Goal: Task Accomplishment & Management: Use online tool/utility

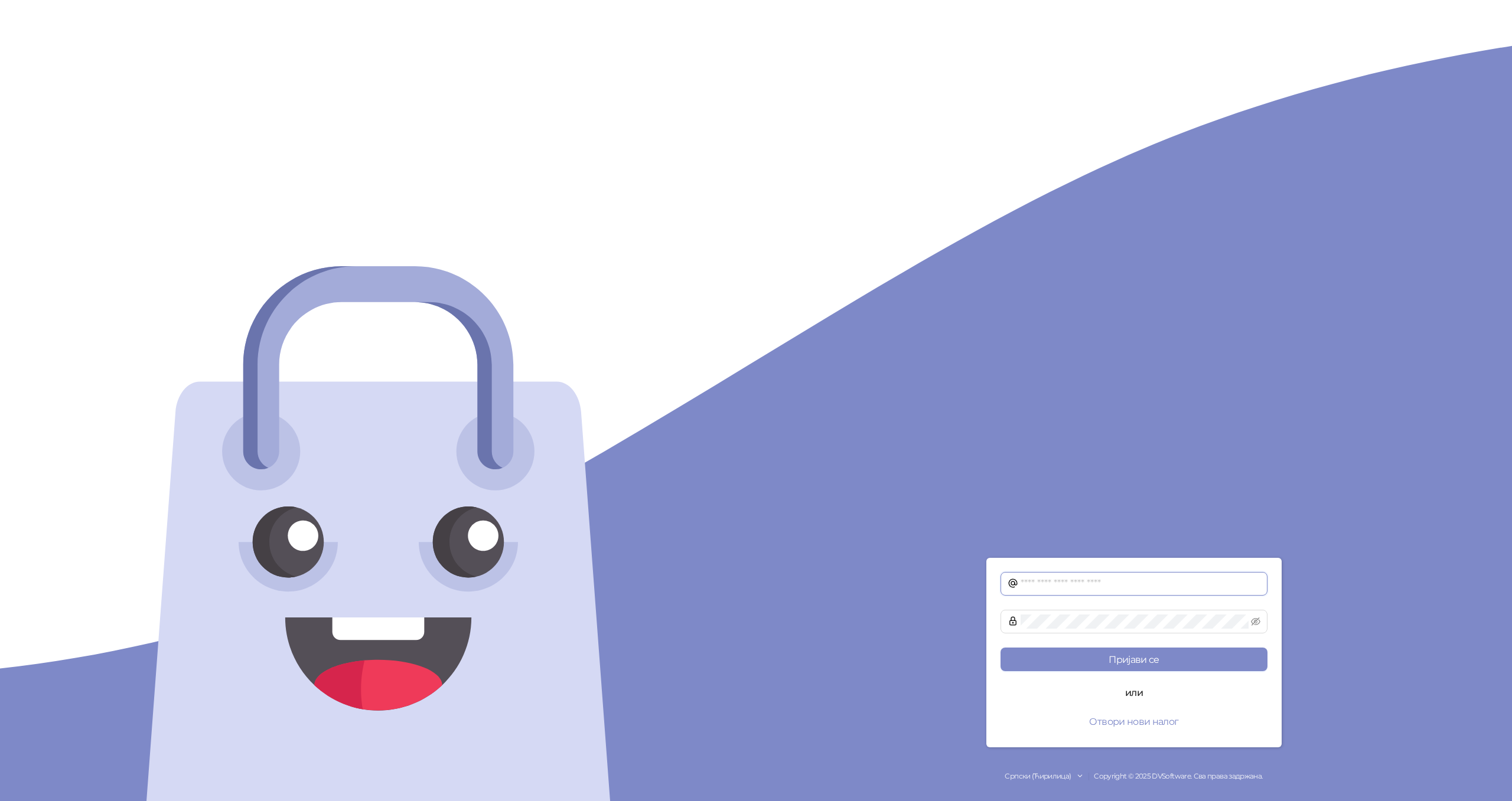
click at [1065, 583] on input "text" at bounding box center [1141, 584] width 240 height 14
type input "**********"
click at [1123, 657] on button "Пријави се" at bounding box center [1133, 659] width 267 height 23
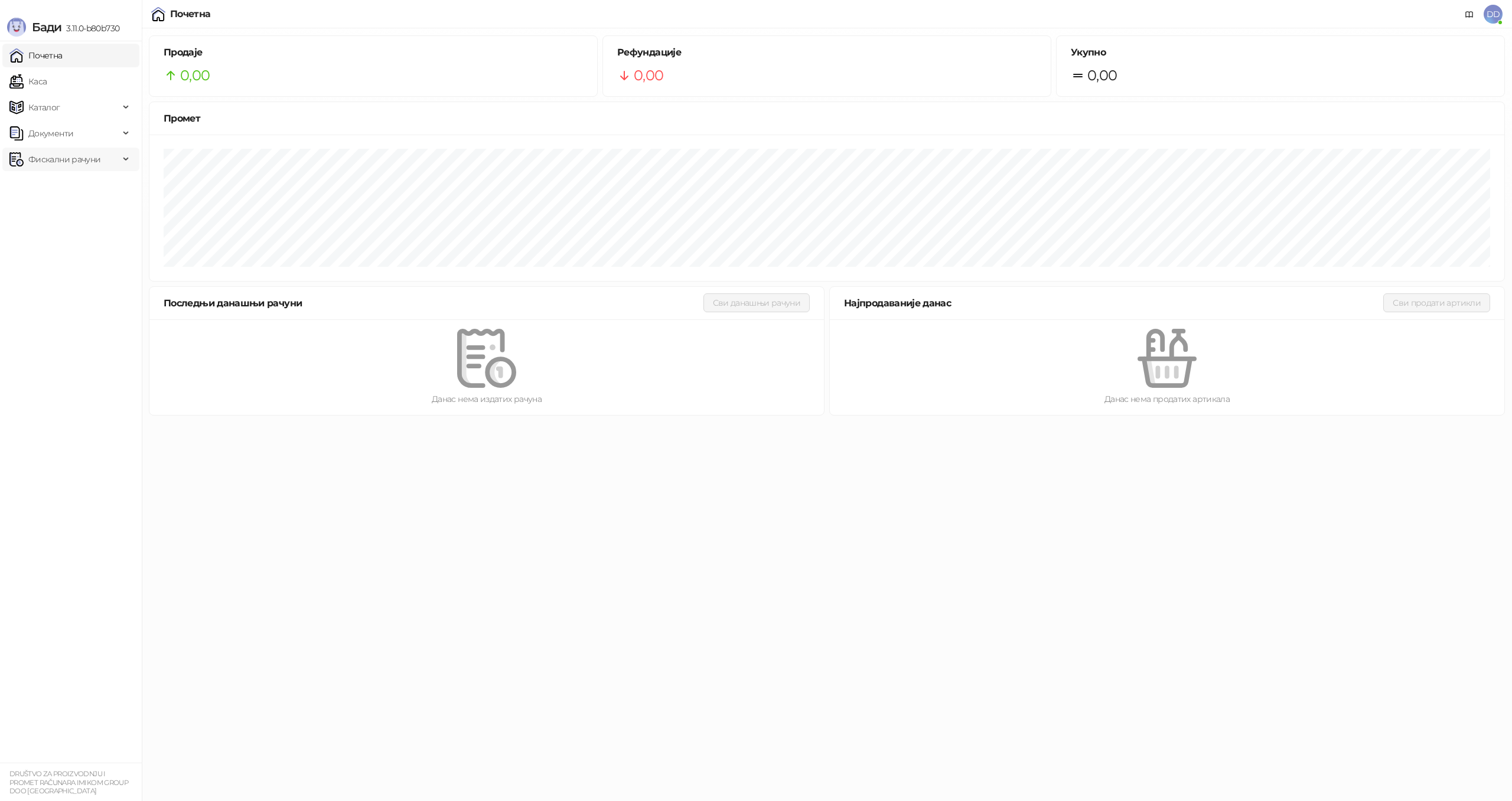
click at [124, 159] on icon at bounding box center [127, 159] width 6 height 0
click at [114, 132] on span "Документи" at bounding box center [64, 133] width 110 height 23
click at [124, 111] on div "Каталог" at bounding box center [71, 107] width 137 height 23
click at [68, 177] on link "Артикли" at bounding box center [41, 185] width 54 height 23
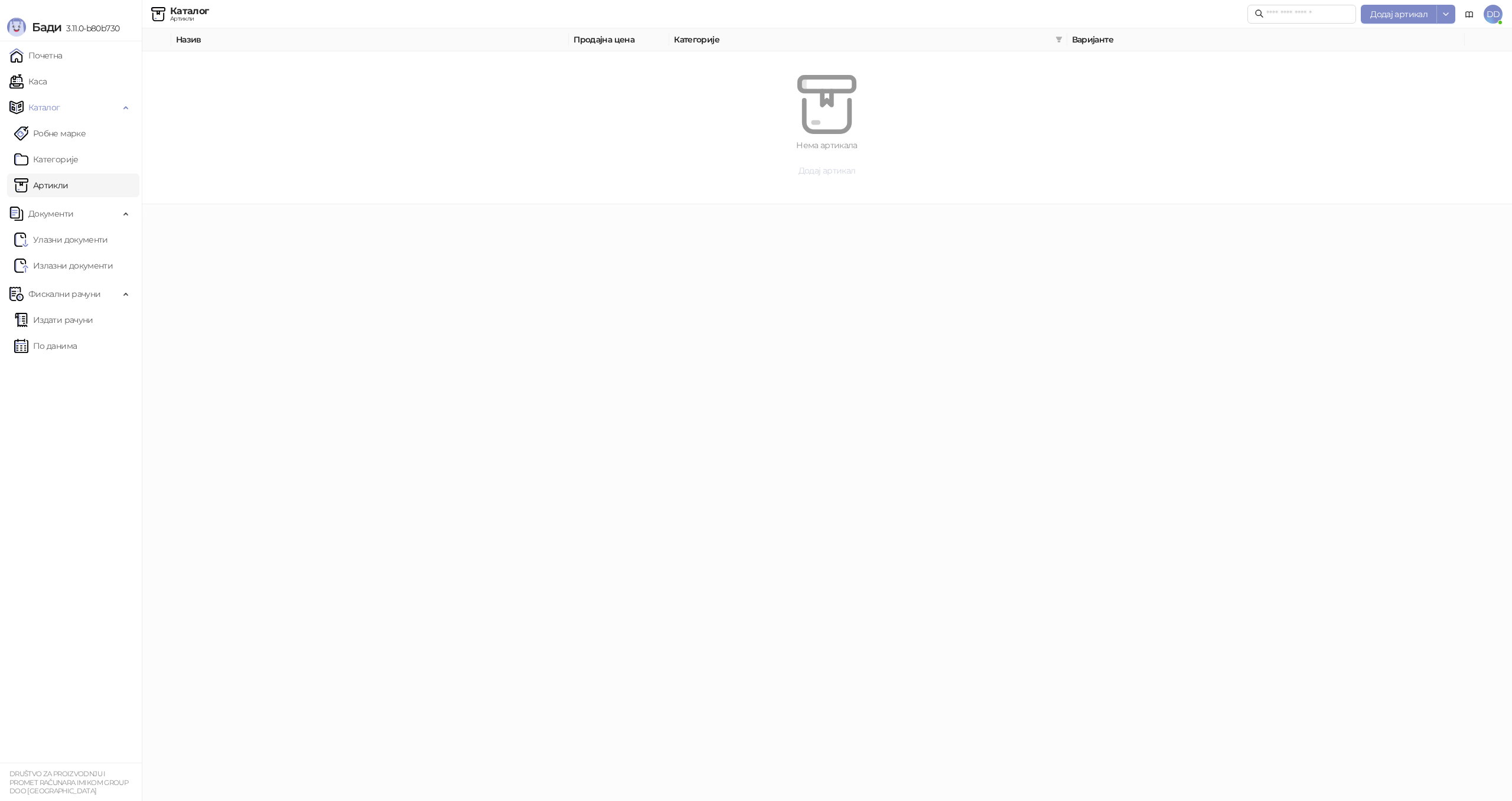
click at [814, 174] on span "Додај артикал" at bounding box center [827, 170] width 57 height 10
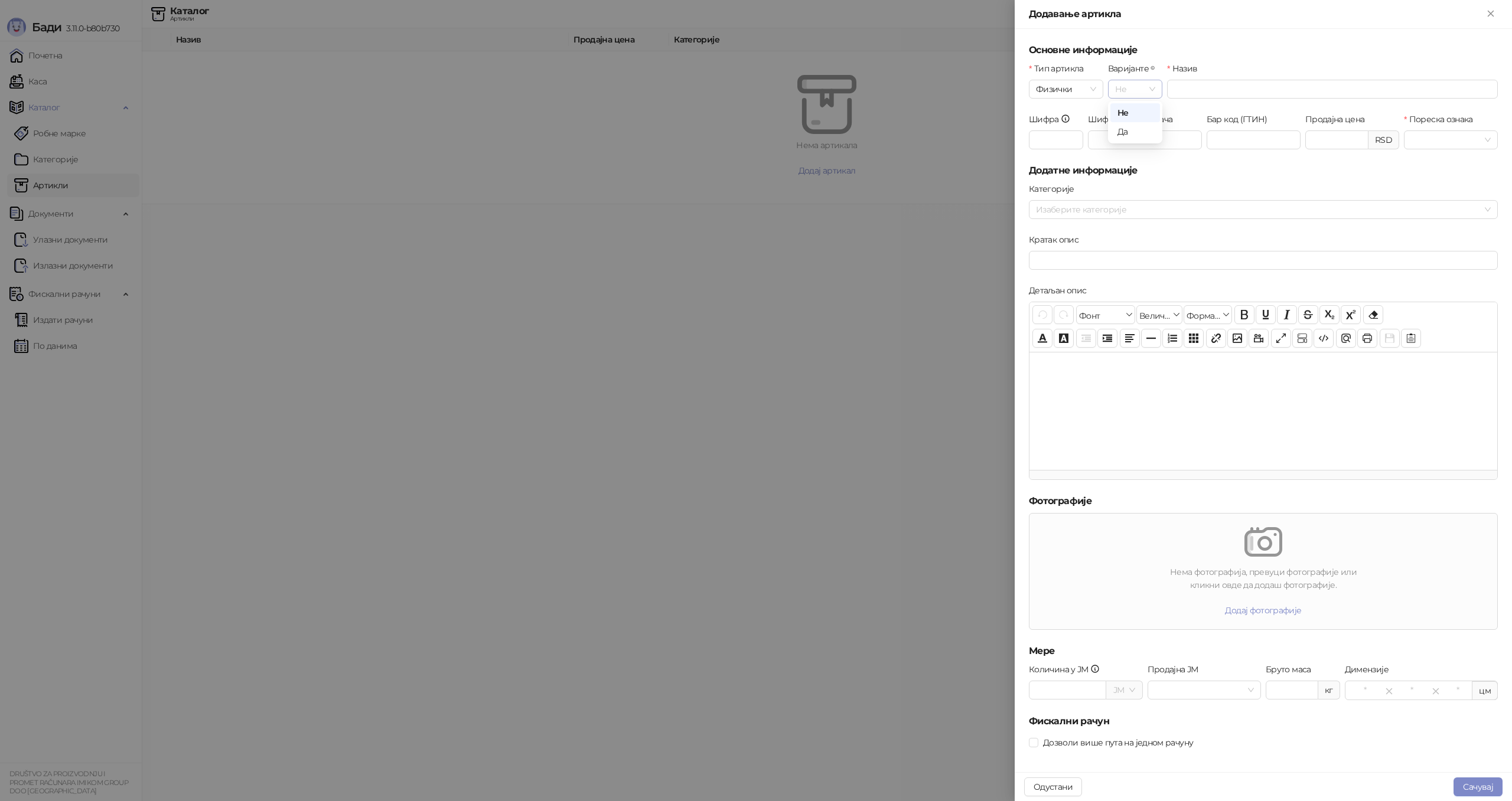
click at [1130, 90] on span "Не" at bounding box center [1134, 89] width 40 height 18
click at [1060, 88] on span "Физички" at bounding box center [1066, 89] width 60 height 18
click at [1207, 88] on input "Назив" at bounding box center [1332, 89] width 331 height 19
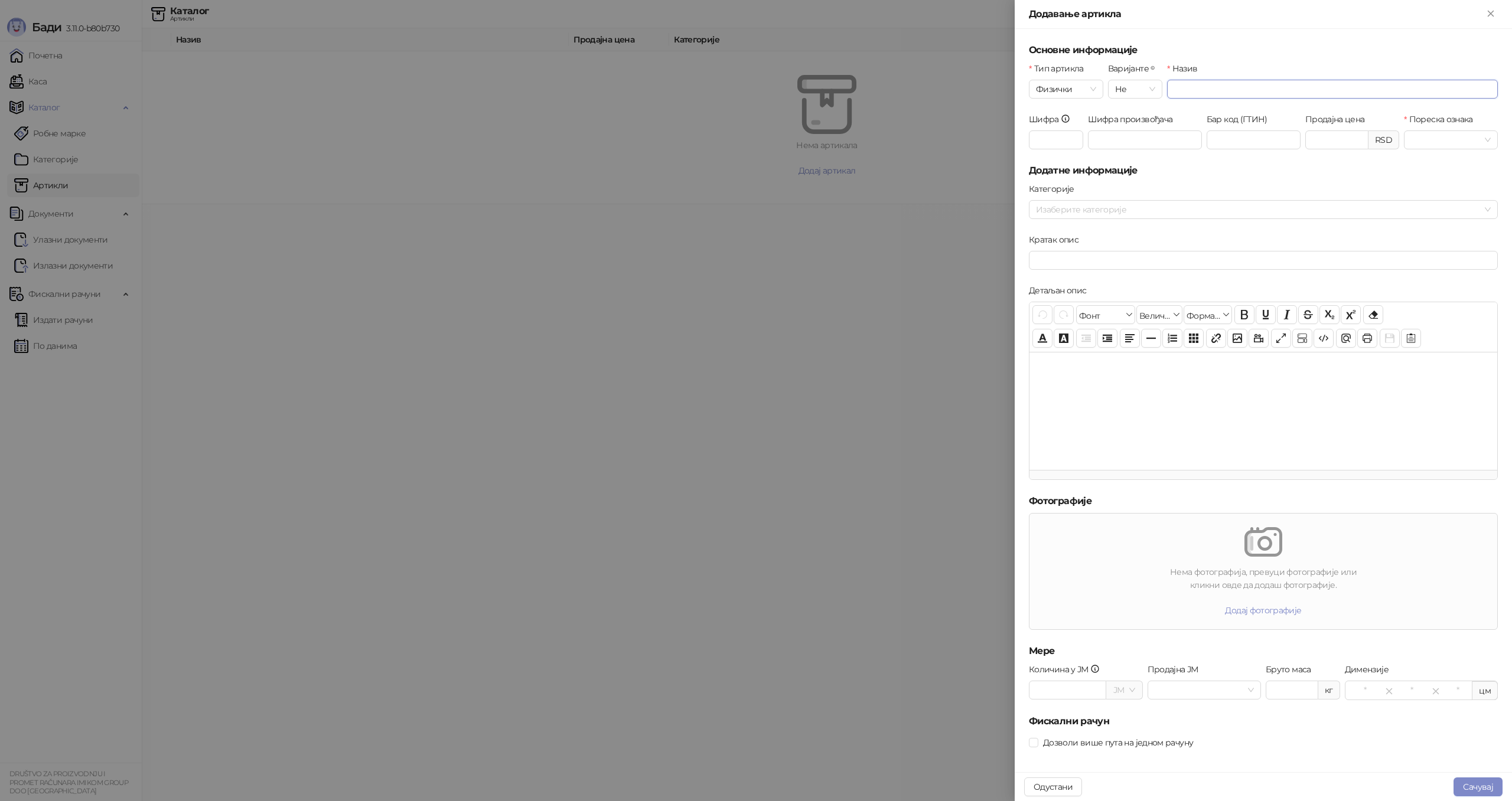
paste input "**********"
type input "**********"
click button "submit" at bounding box center [0, 0] width 0 height 0
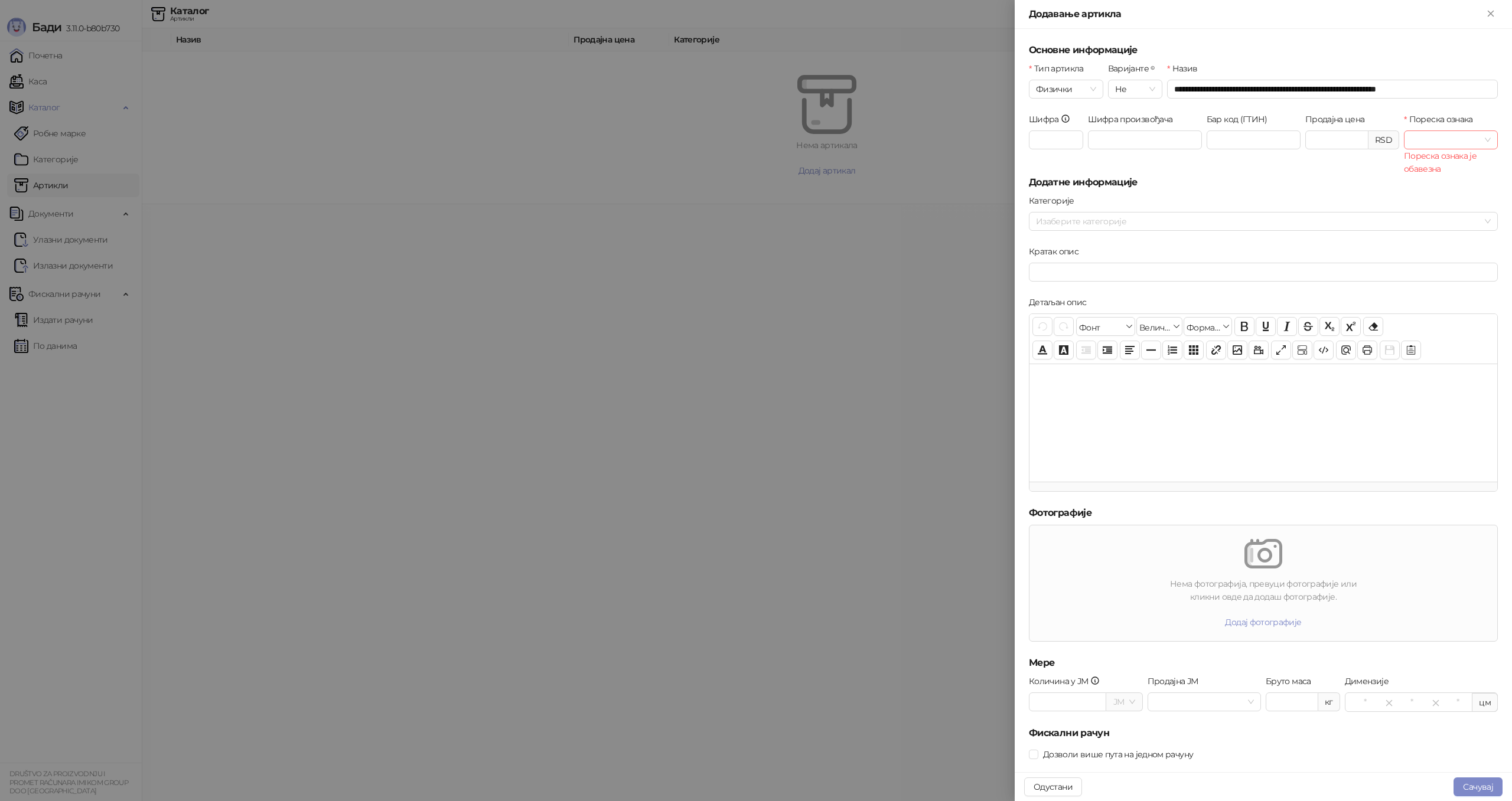
click at [1432, 139] on input "Пореска ознака" at bounding box center [1445, 140] width 69 height 18
click at [1445, 183] on div "О-ПДВ - Ђ ( 20,00 %)" at bounding box center [1477, 183] width 128 height 13
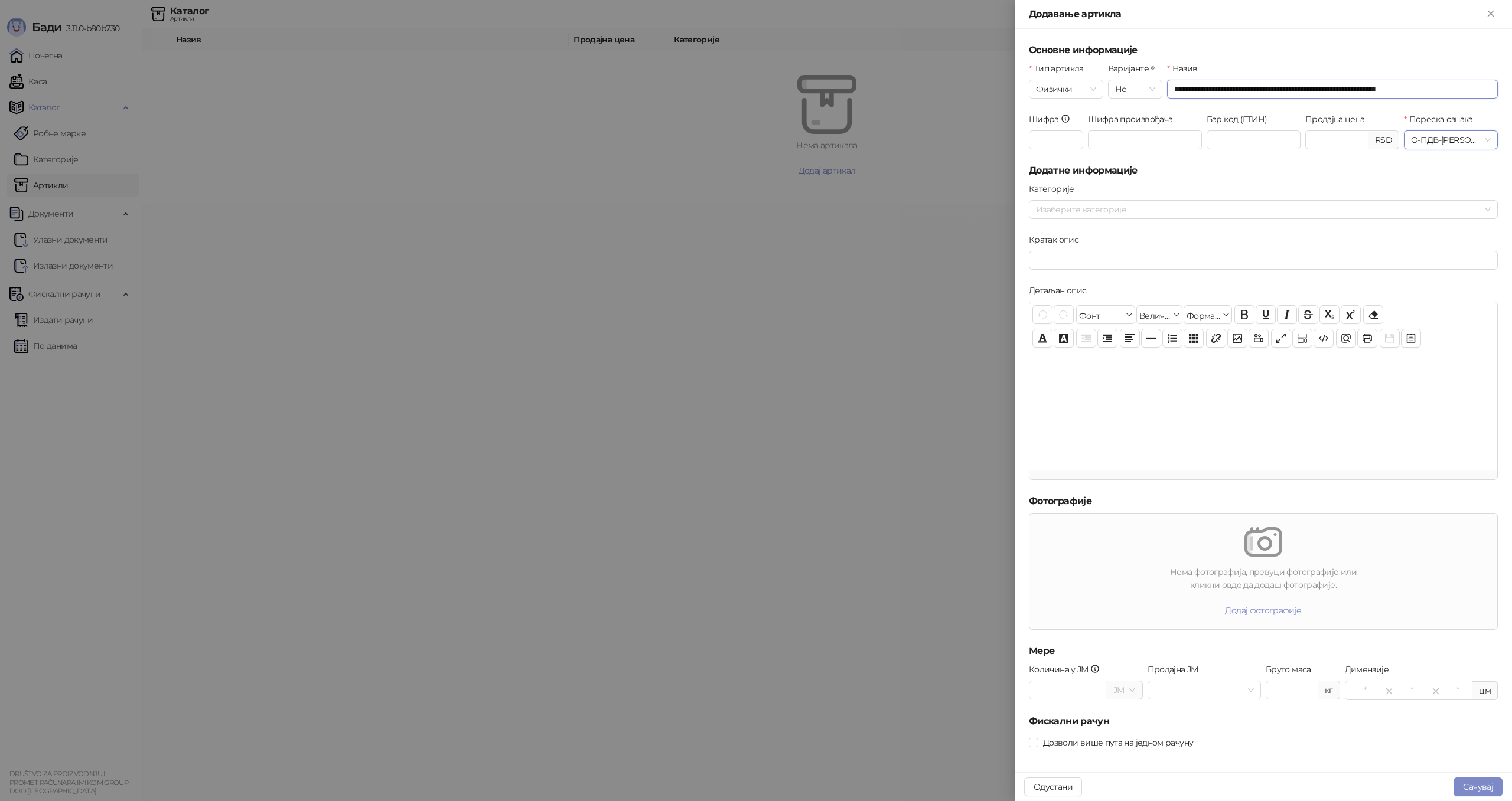
click at [1223, 88] on input "**********" at bounding box center [1332, 89] width 331 height 19
click at [1130, 144] on input "Шифра произвођача" at bounding box center [1145, 140] width 114 height 19
paste input "*******"
type input "*******"
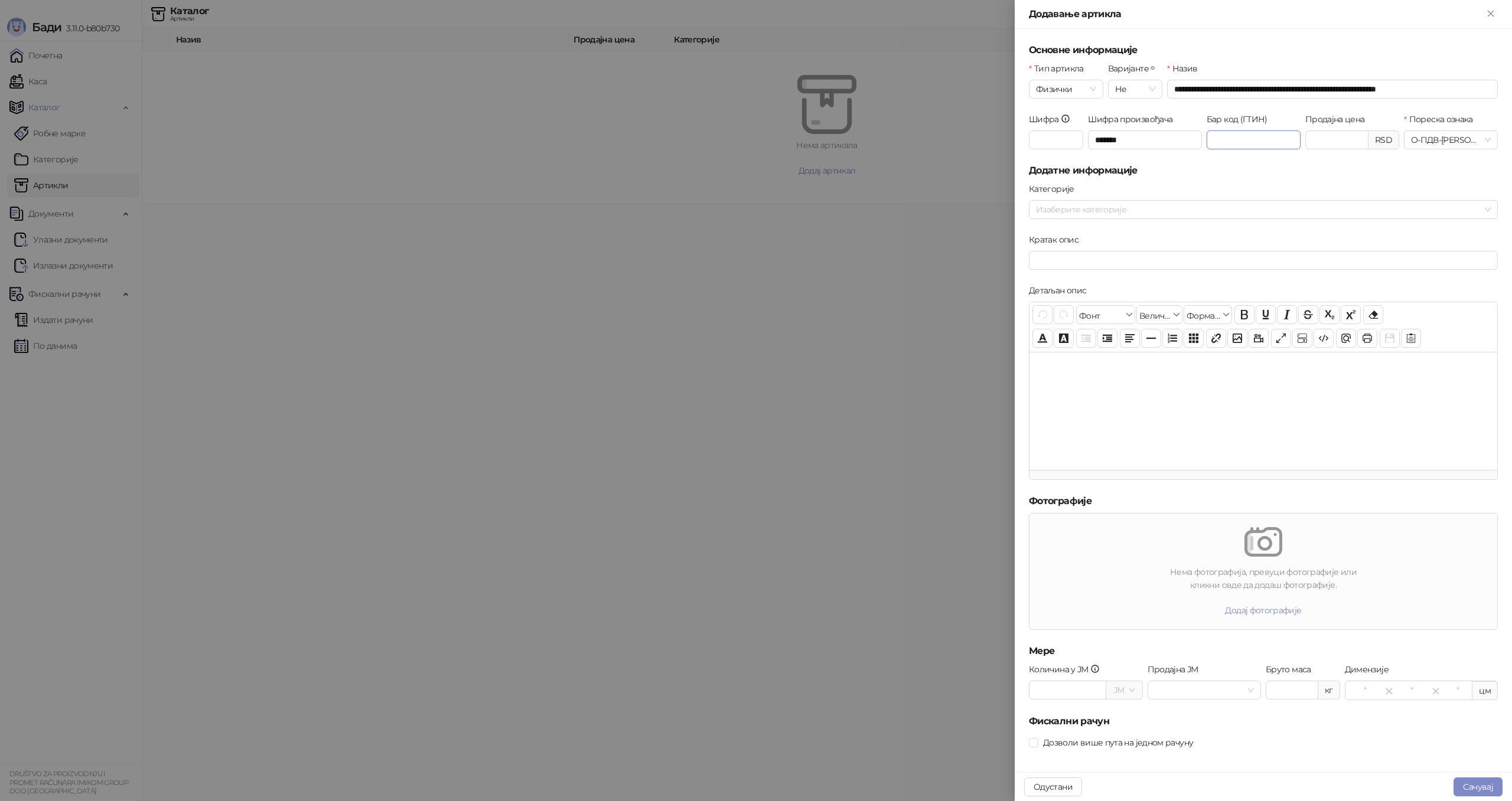
click at [1224, 136] on input "Бар код (ГТИН)" at bounding box center [1253, 140] width 94 height 19
click at [1325, 137] on input "Продајна цена" at bounding box center [1337, 140] width 62 height 18
click at [1228, 89] on input "**********" at bounding box center [1332, 89] width 331 height 19
click at [1325, 143] on input "Продајна цена" at bounding box center [1337, 140] width 62 height 18
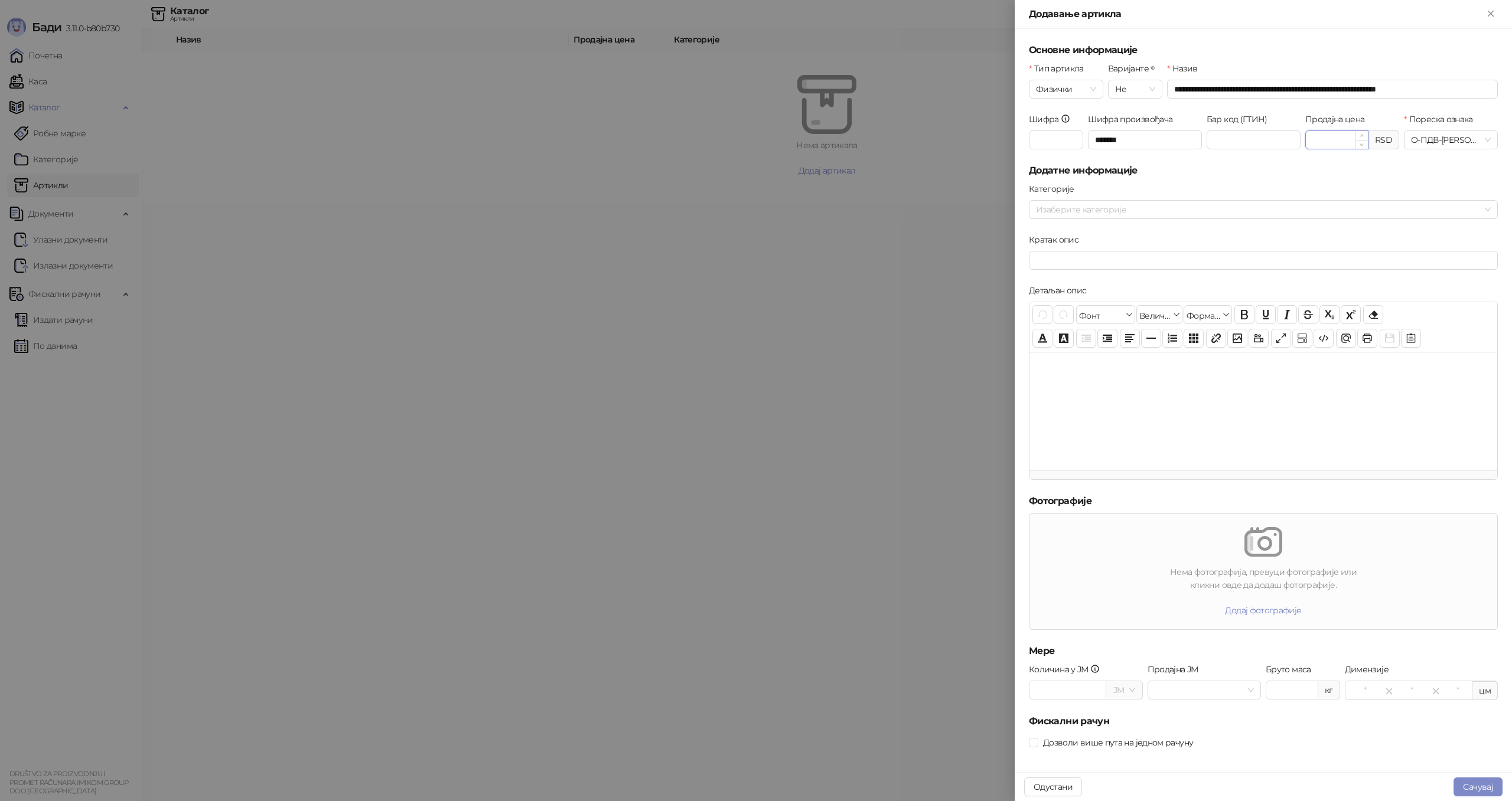
type input "********"
click button "submit" at bounding box center [0, 0] width 0 height 0
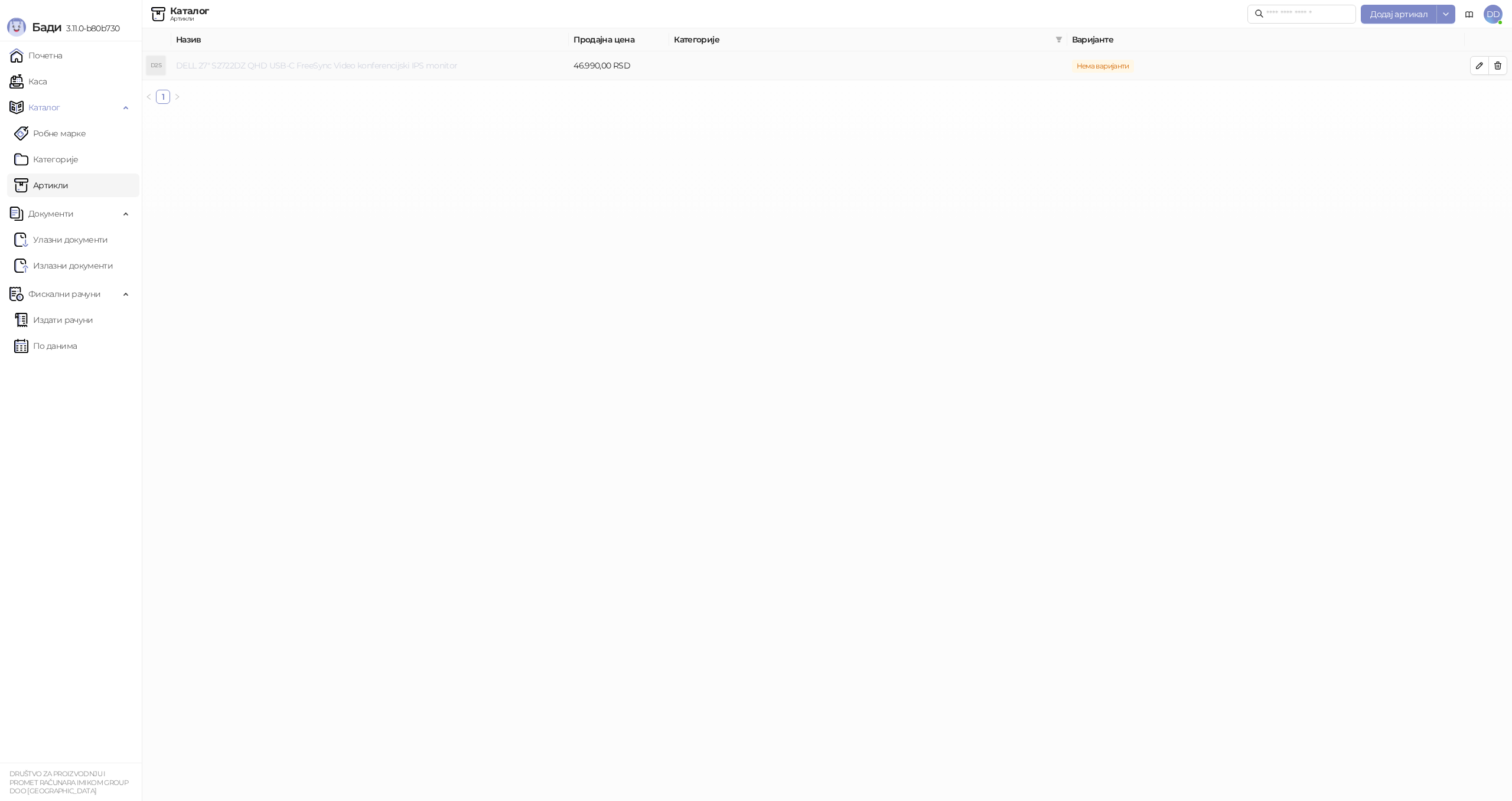
click at [399, 67] on link "DELL 27" S2722DZ QHD USB-C FreeSync Video konferencijski IPS monitor" at bounding box center [317, 65] width 281 height 10
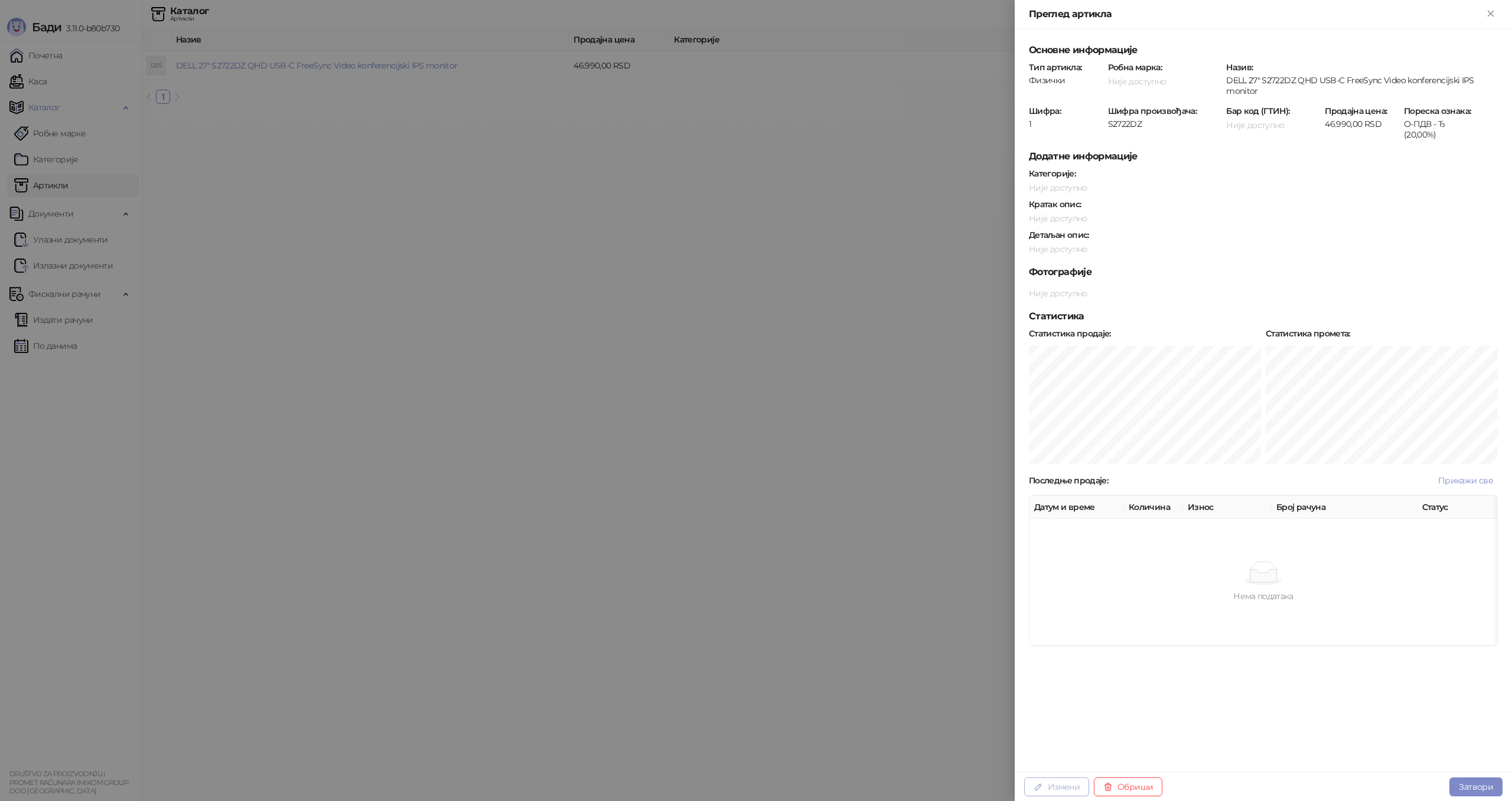
click at [1056, 786] on button "Измени" at bounding box center [1055, 787] width 65 height 19
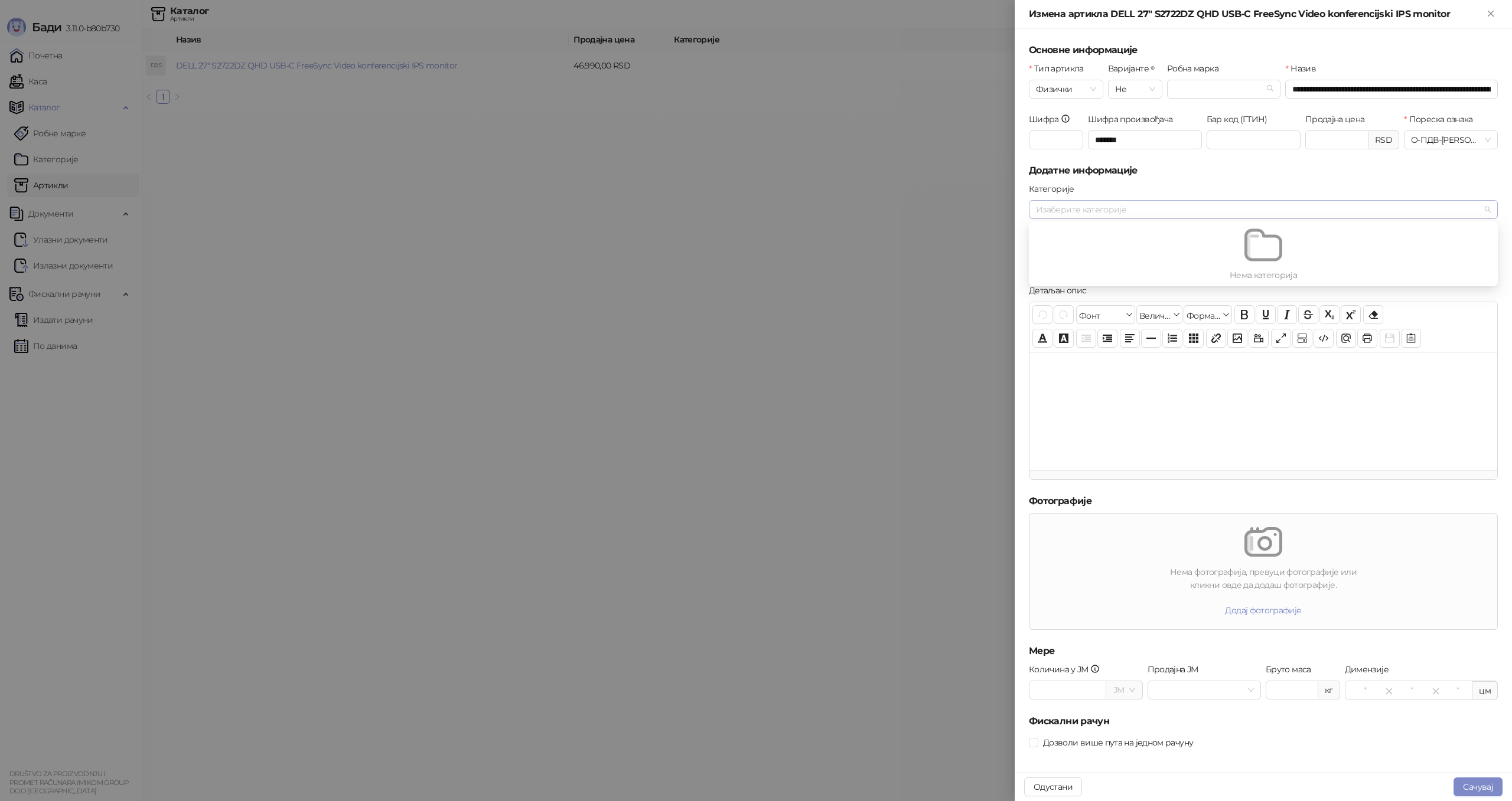
click at [1134, 210] on div at bounding box center [1257, 210] width 452 height 17
click at [1266, 251] on img at bounding box center [1263, 245] width 37 height 37
click at [876, 240] on div at bounding box center [756, 400] width 1512 height 801
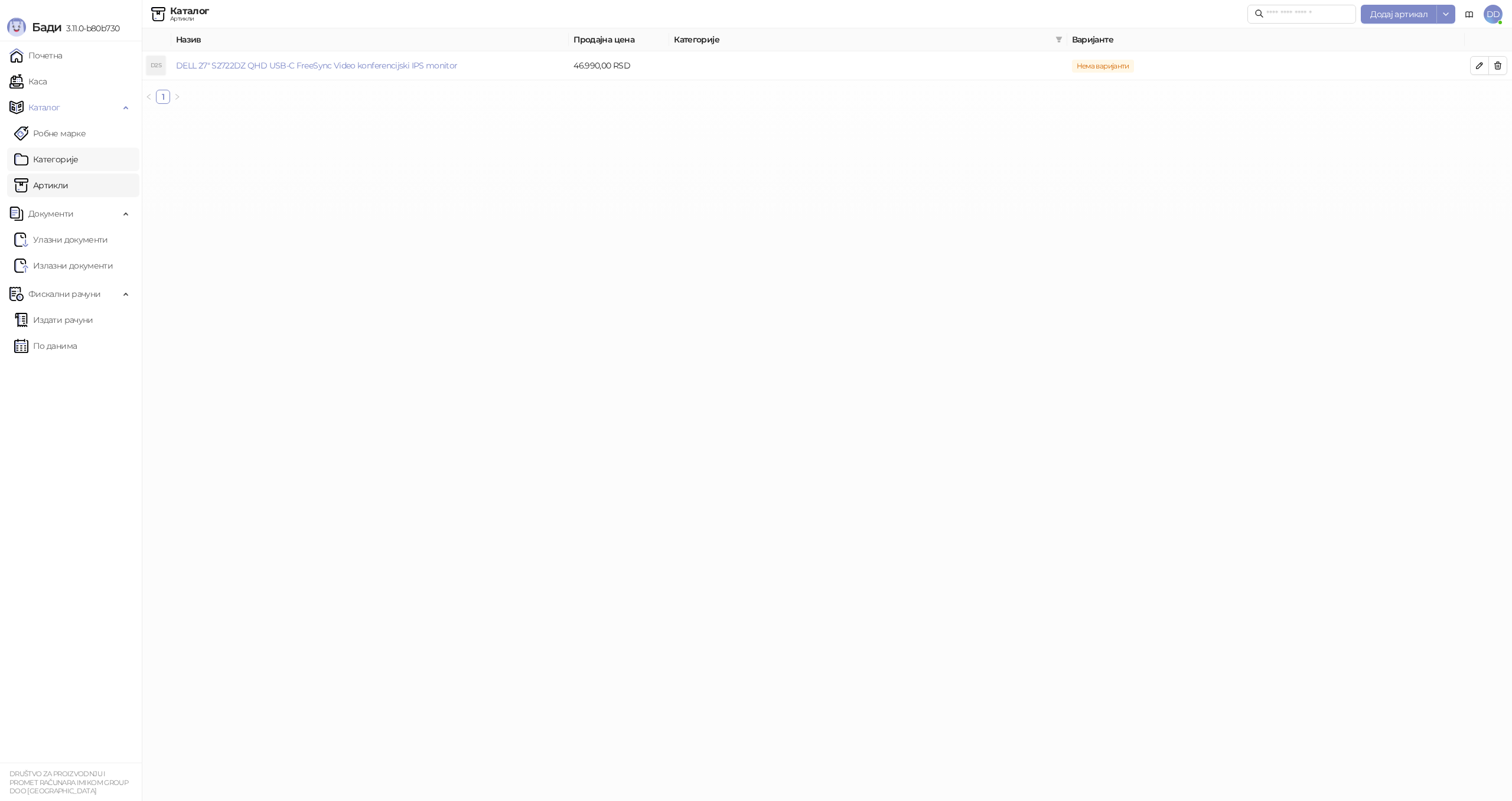
click at [79, 151] on link "Категорије" at bounding box center [46, 159] width 65 height 23
click at [825, 162] on span "Додај категорију" at bounding box center [827, 165] width 67 height 10
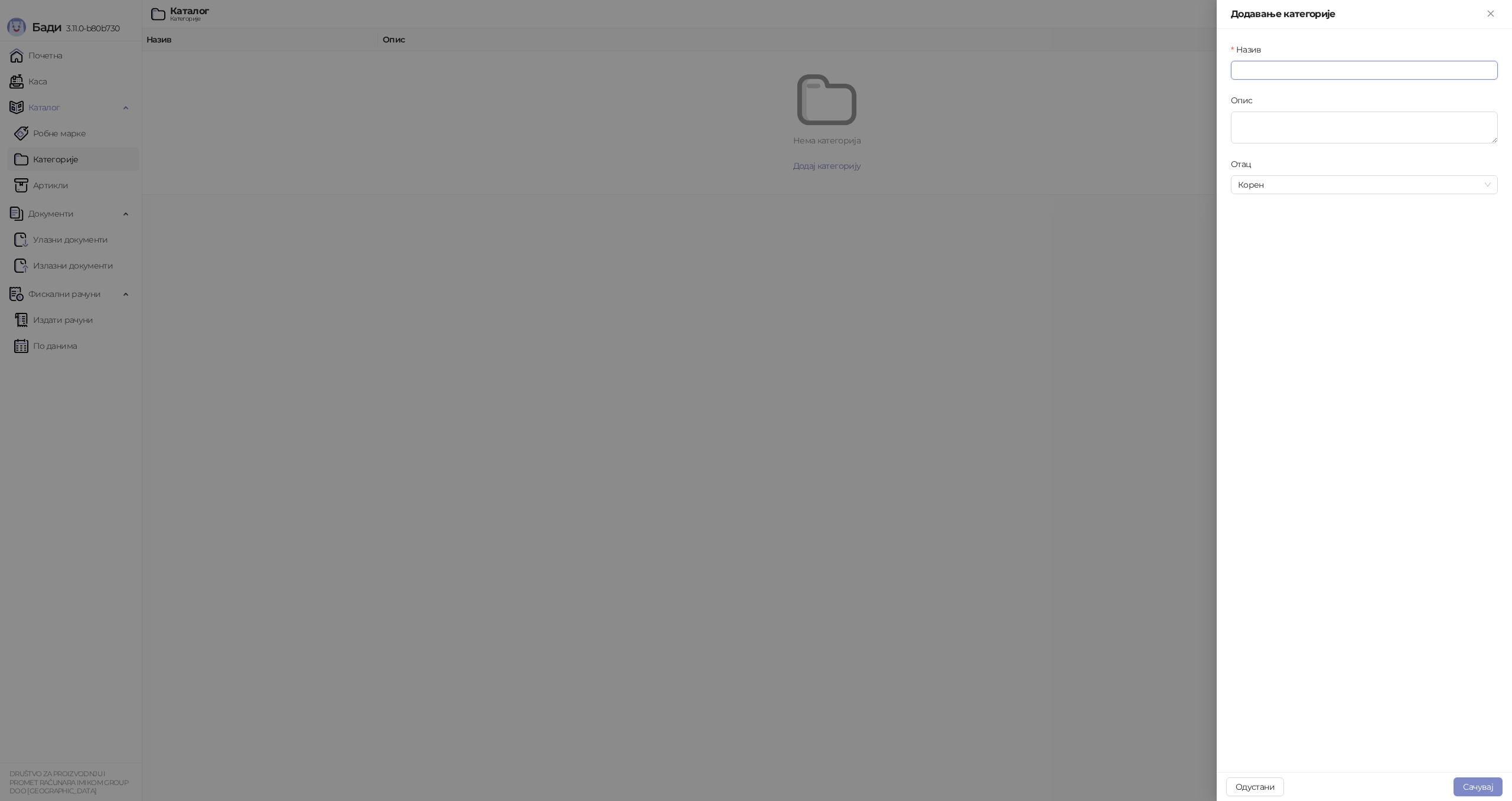
click at [1284, 65] on input "Назив" at bounding box center [1364, 70] width 267 height 19
click at [1279, 185] on span "Корен" at bounding box center [1365, 185] width 253 height 18
type input "********"
click at [1279, 185] on span "Корен" at bounding box center [1365, 185] width 253 height 18
drag, startPoint x: 1342, startPoint y: 264, endPoint x: 1337, endPoint y: 264, distance: 5.0
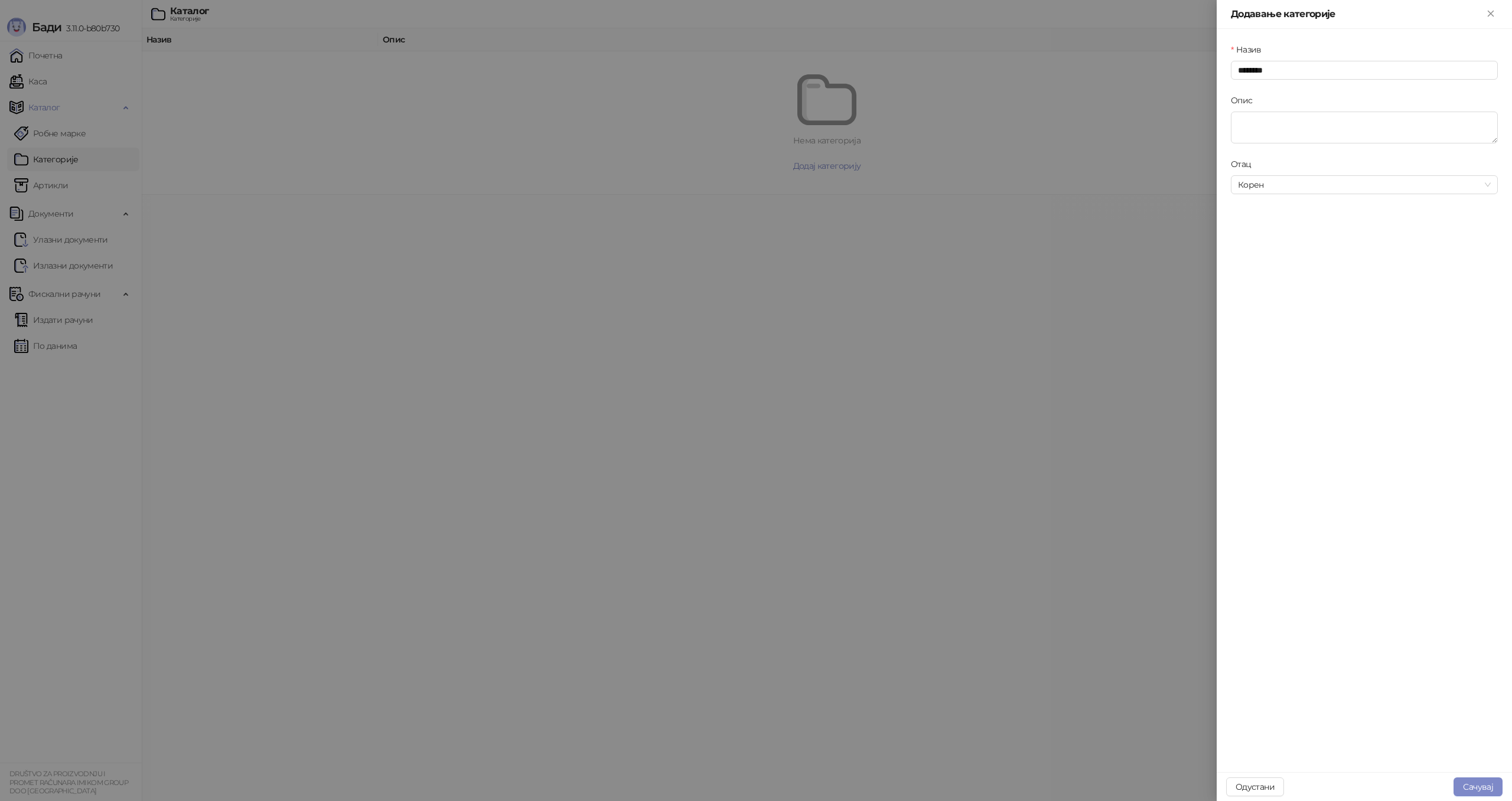
click at [1342, 264] on div "Назив ******** Опис Отац Корен" at bounding box center [1364, 400] width 295 height 743
click at [1473, 786] on button "Сачувај" at bounding box center [1477, 787] width 49 height 19
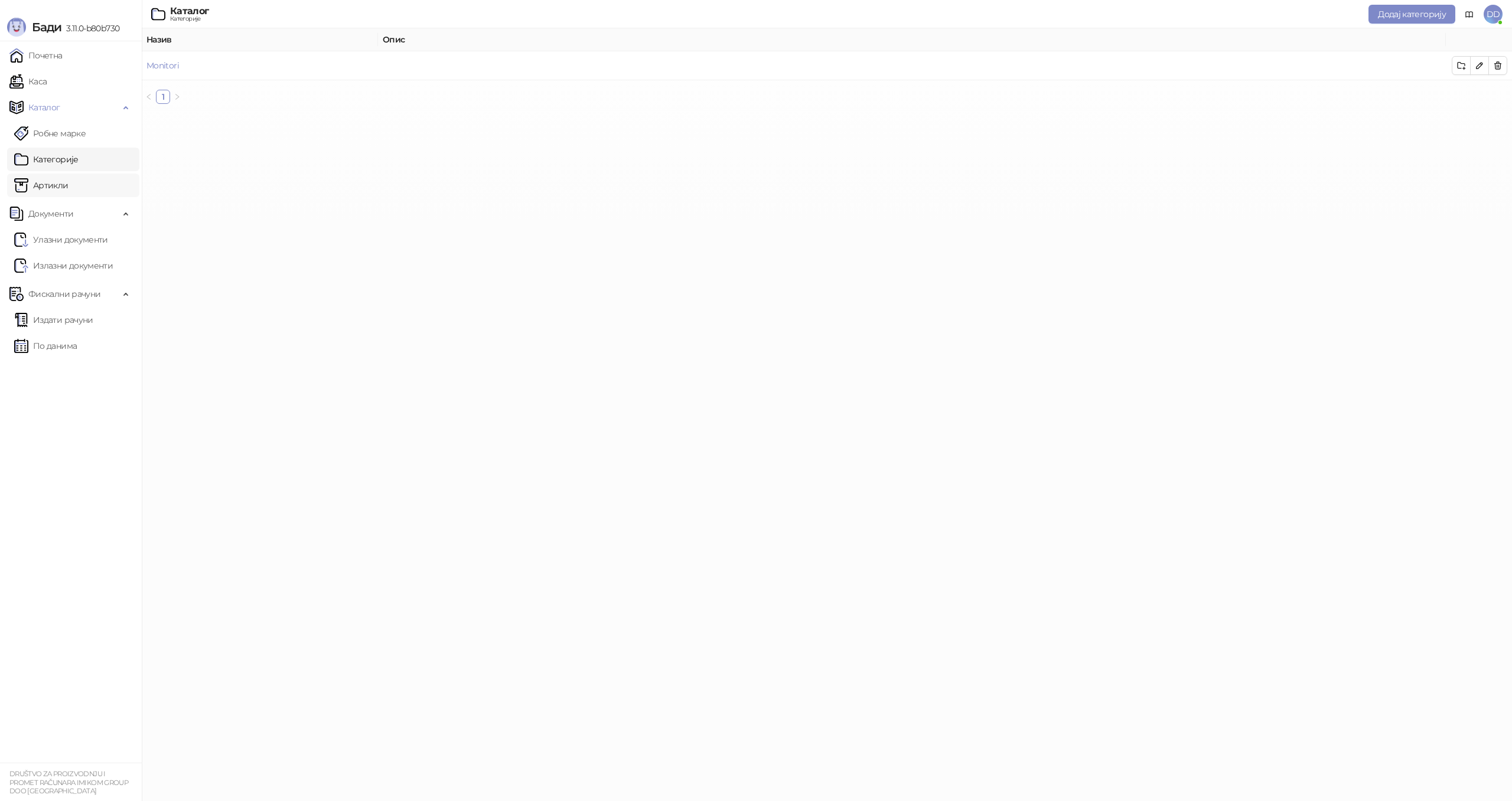
click at [68, 186] on link "Артикли" at bounding box center [41, 185] width 54 height 23
drag, startPoint x: 399, startPoint y: 67, endPoint x: 403, endPoint y: 87, distance: 20.4
click at [399, 67] on link "DELL 27" S2722DZ QHD USB-C FreeSync Video konferencijski IPS monitor" at bounding box center [317, 65] width 281 height 10
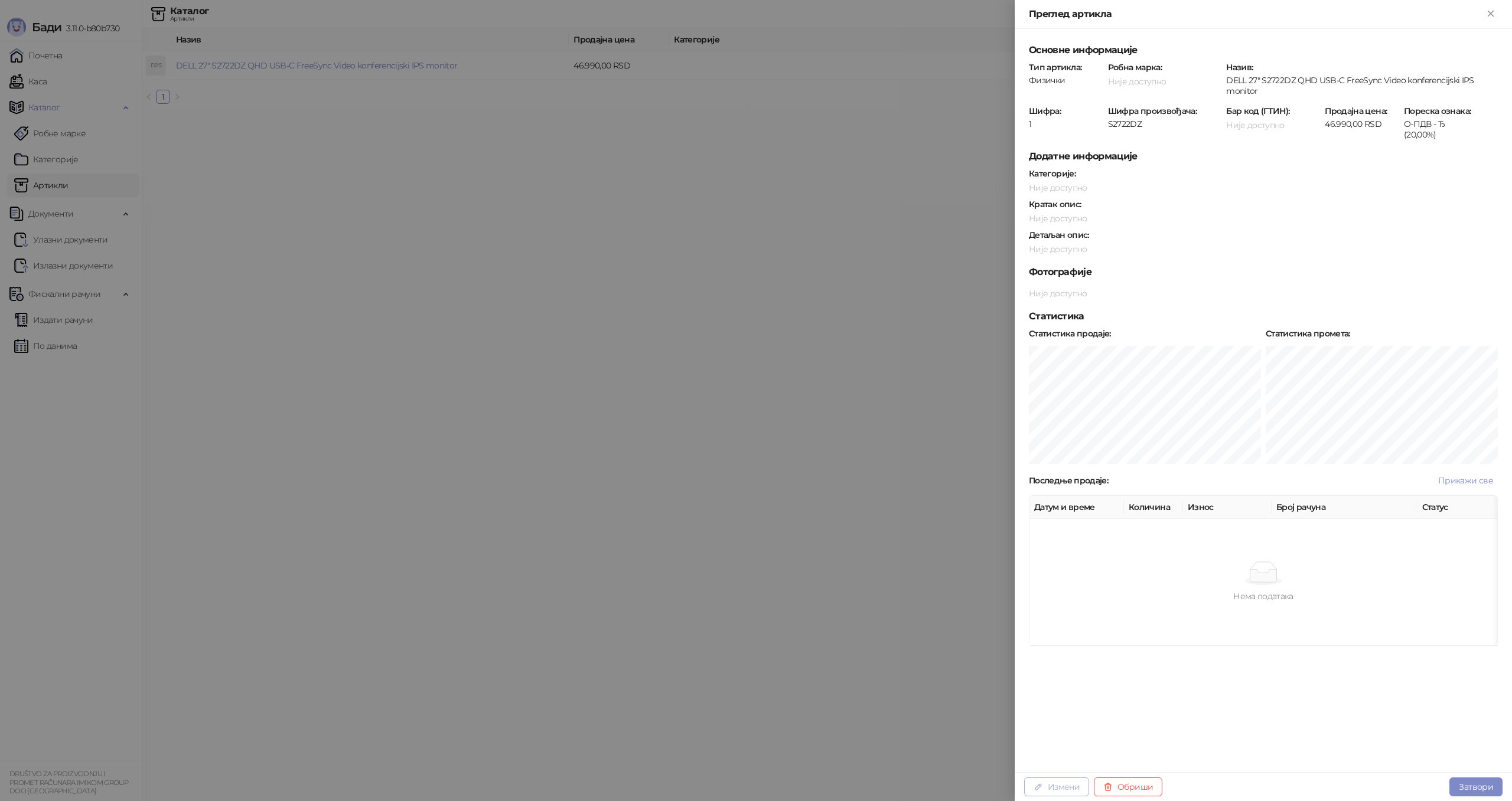
click at [1055, 784] on button "Измени" at bounding box center [1055, 787] width 65 height 19
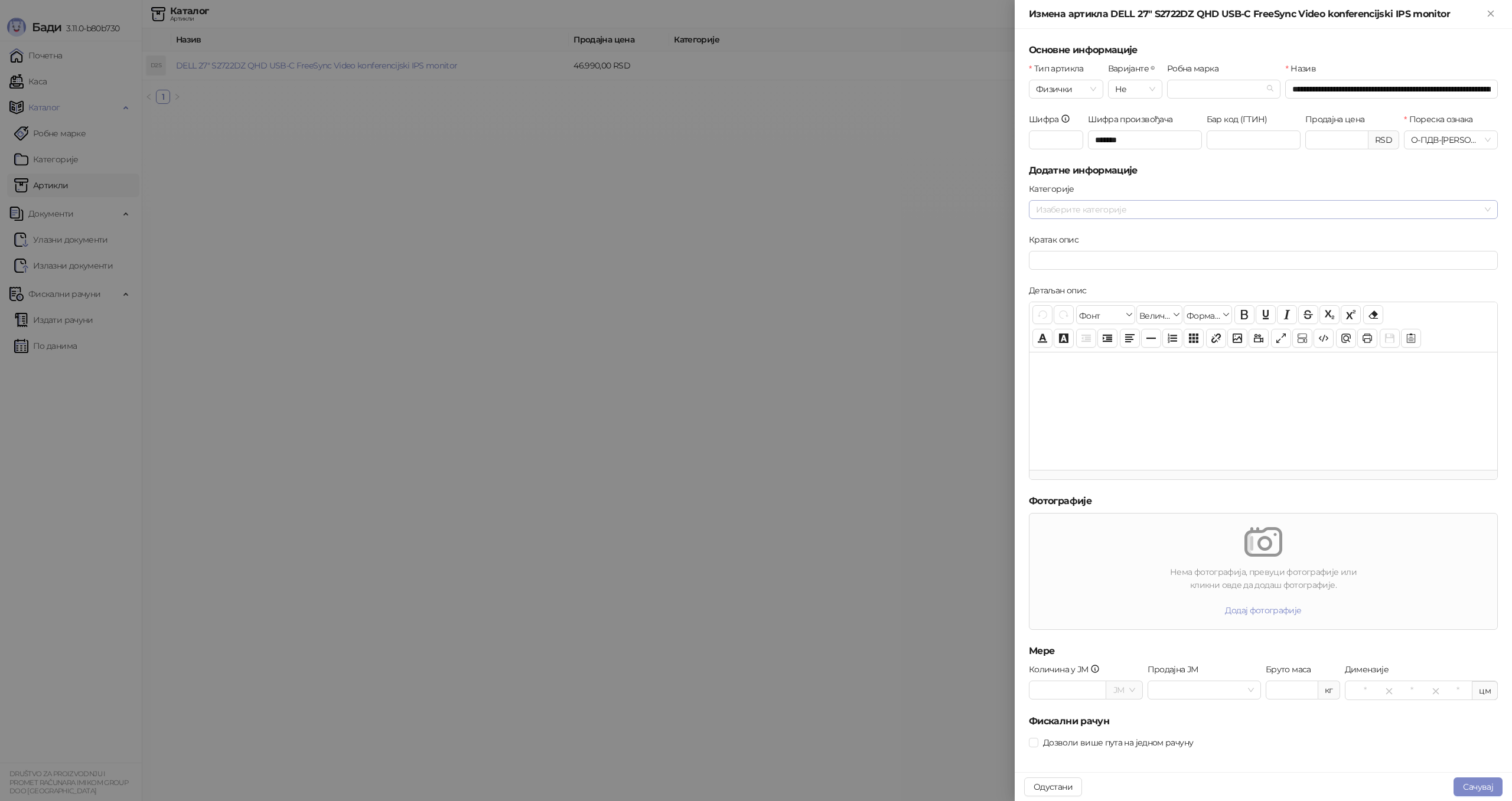
click at [1105, 212] on div at bounding box center [1257, 210] width 452 height 17
click at [1078, 232] on span "Monitori" at bounding box center [1080, 232] width 33 height 10
click at [1179, 400] on div at bounding box center [1263, 410] width 468 height 118
click at [1078, 690] on input "Количина у ЈМ" at bounding box center [1067, 690] width 76 height 18
type input "*"
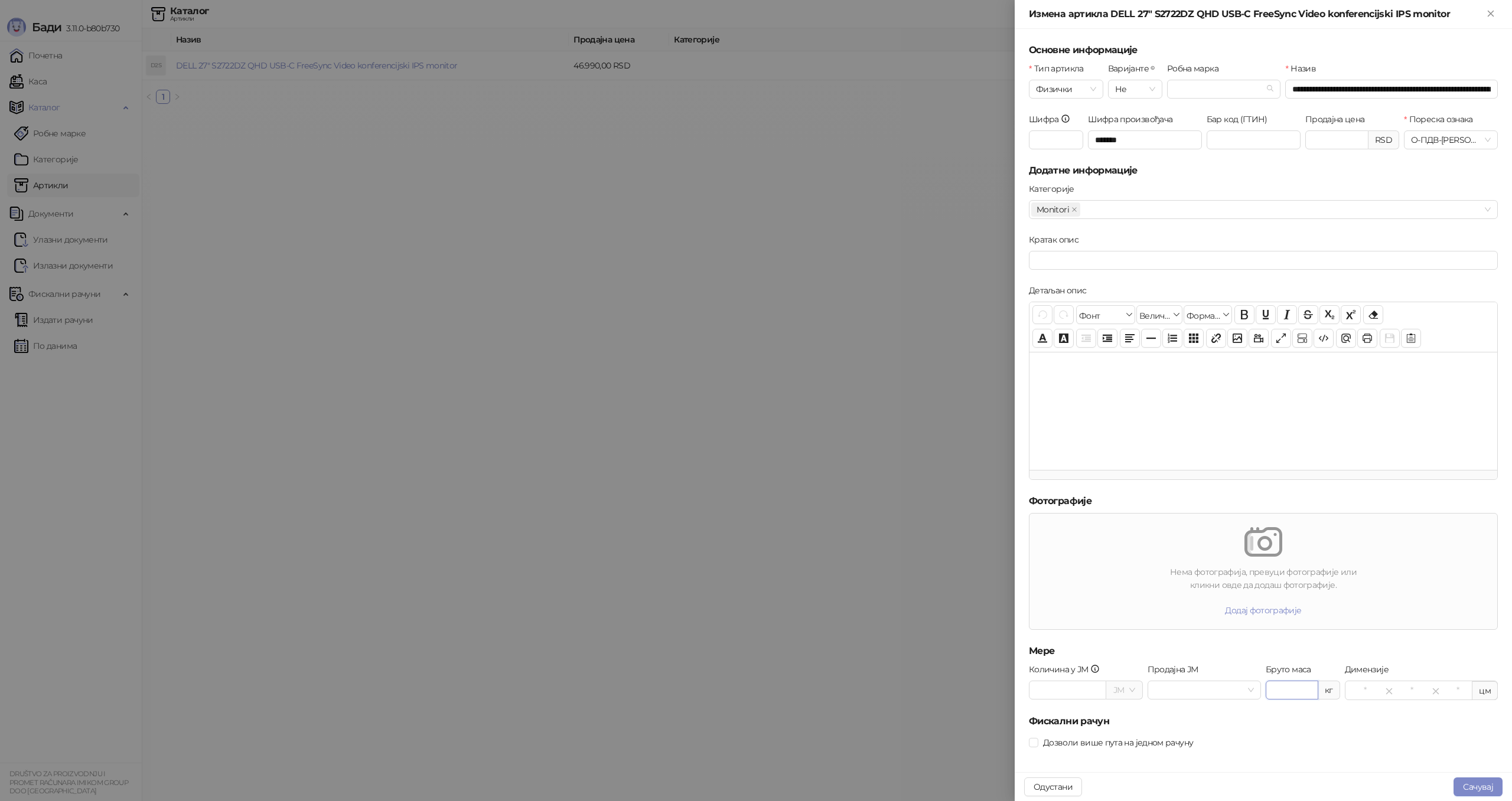
click at [1298, 693] on input "Бруто маса" at bounding box center [1292, 690] width 52 height 18
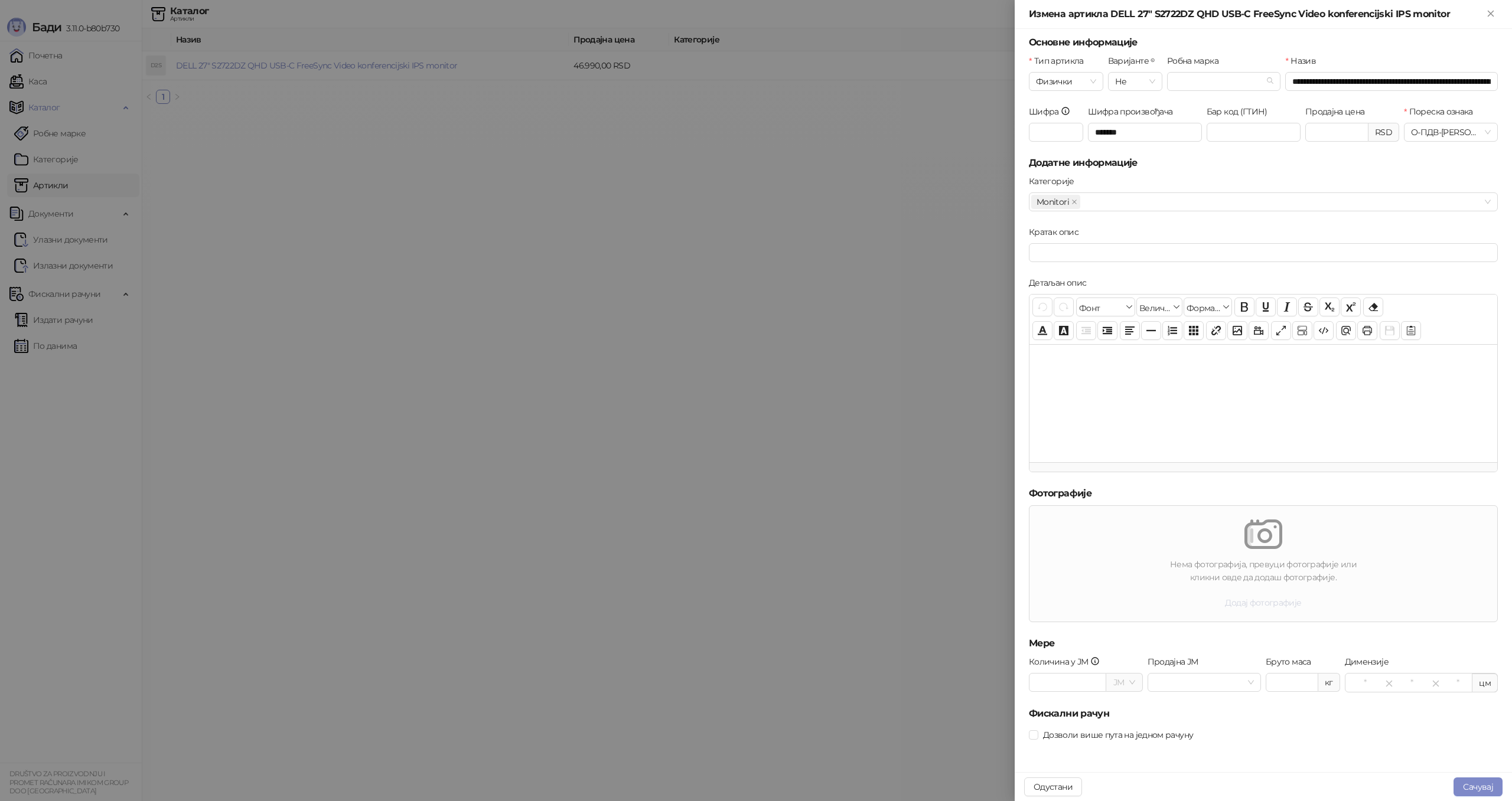
click at [1241, 599] on button "Додај фотографије" at bounding box center [1263, 602] width 95 height 19
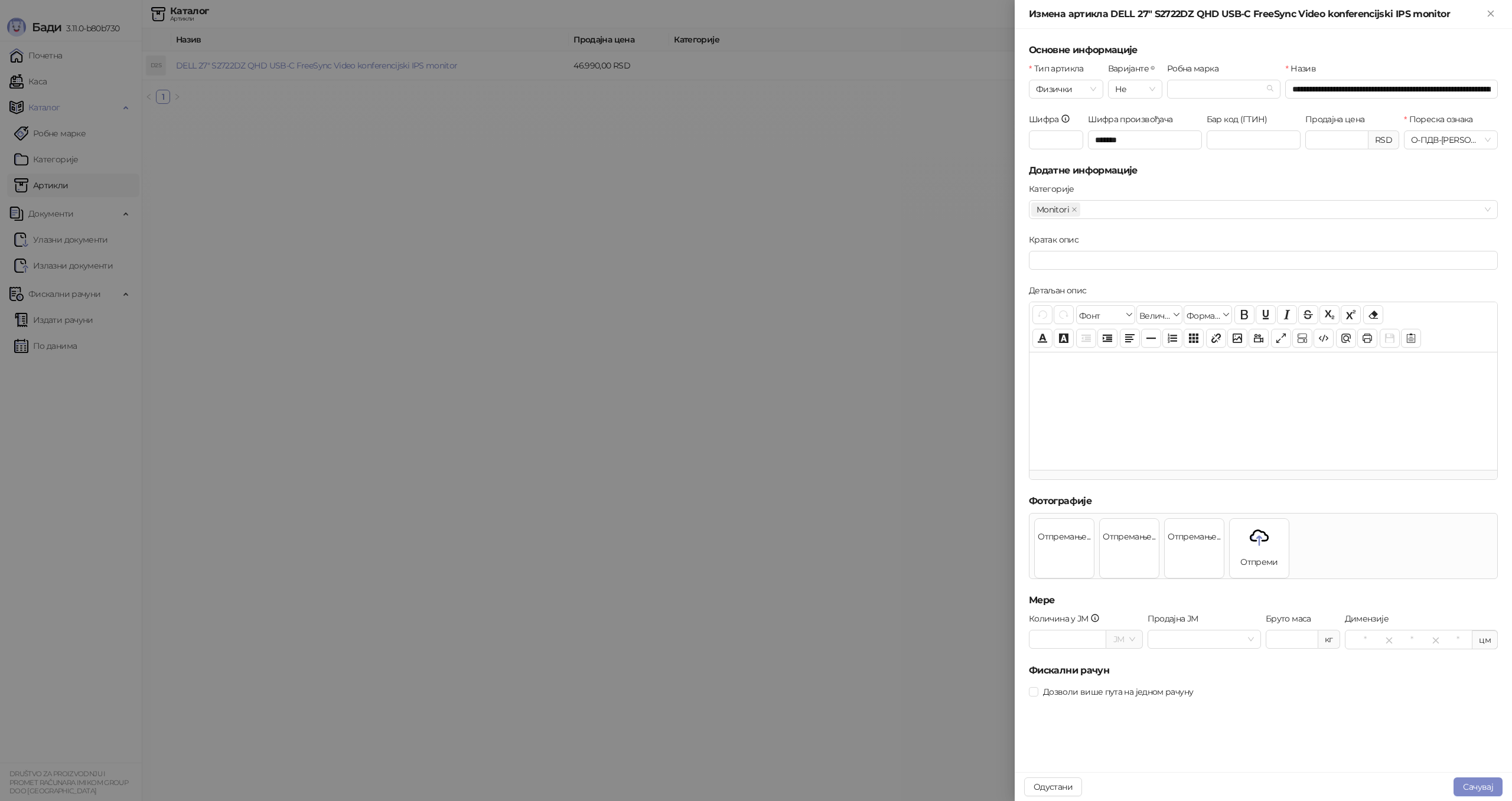
scroll to position [0, 0]
click at [1130, 409] on div at bounding box center [1263, 410] width 468 height 118
click at [1097, 374] on div "**********" at bounding box center [1263, 410] width 468 height 118
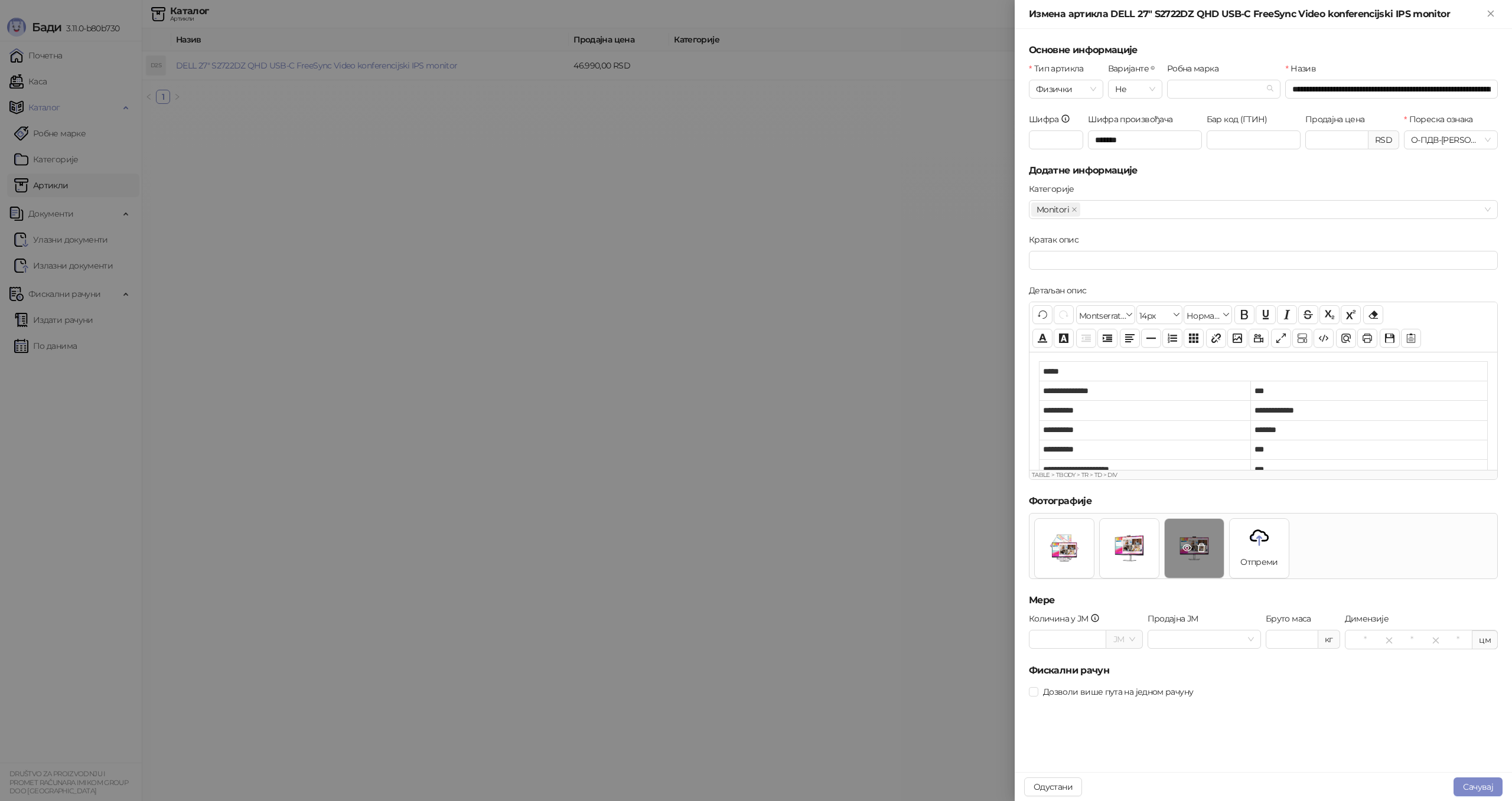
scroll to position [9, 0]
drag, startPoint x: 1460, startPoint y: 784, endPoint x: 1262, endPoint y: 685, distance: 221.4
click at [1461, 783] on button "Сачувај" at bounding box center [1477, 787] width 49 height 19
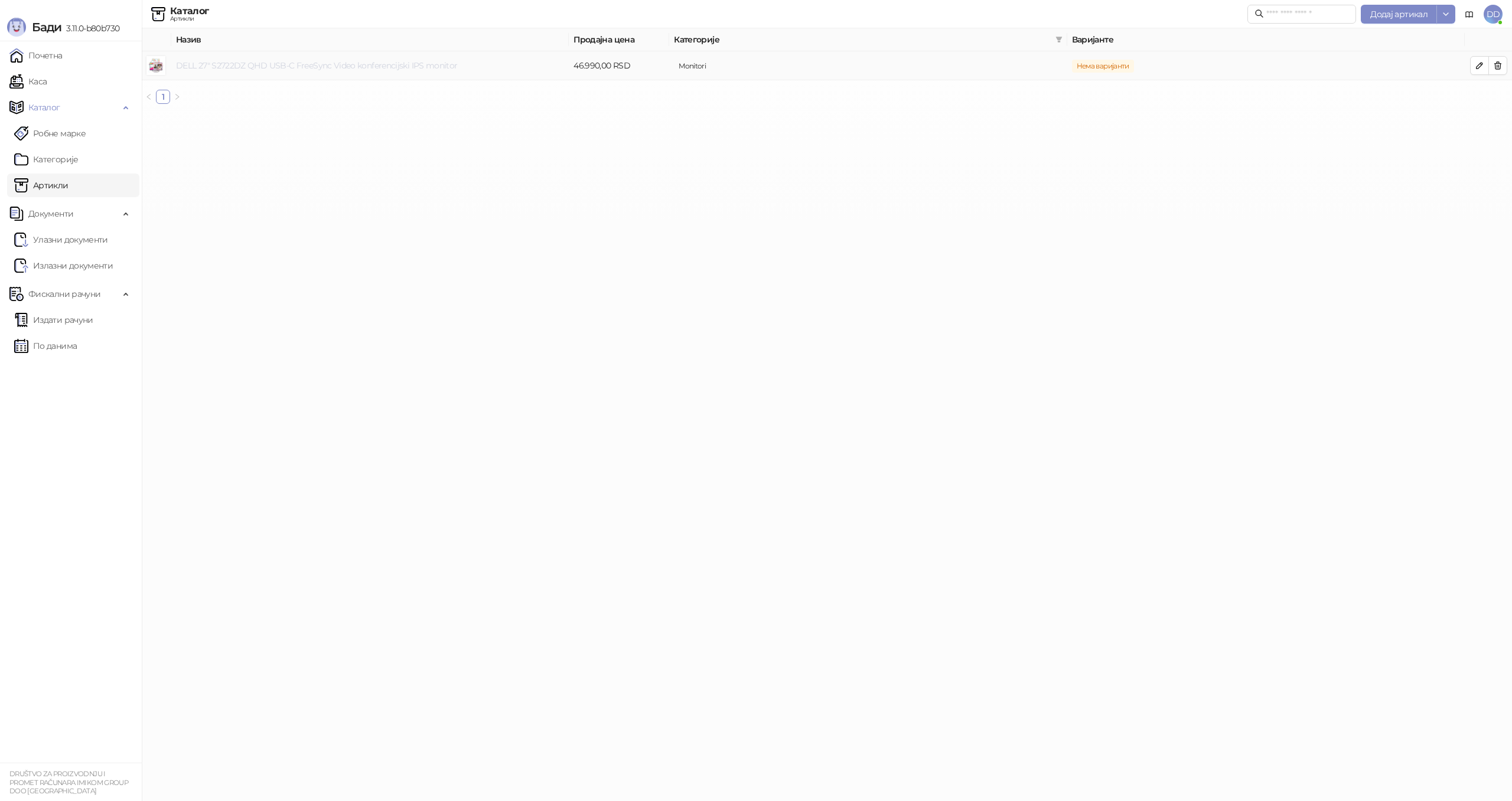
click at [286, 62] on link "DELL 27" S2722DZ QHD USB-C FreeSync Video konferencijski IPS monitor" at bounding box center [317, 65] width 281 height 10
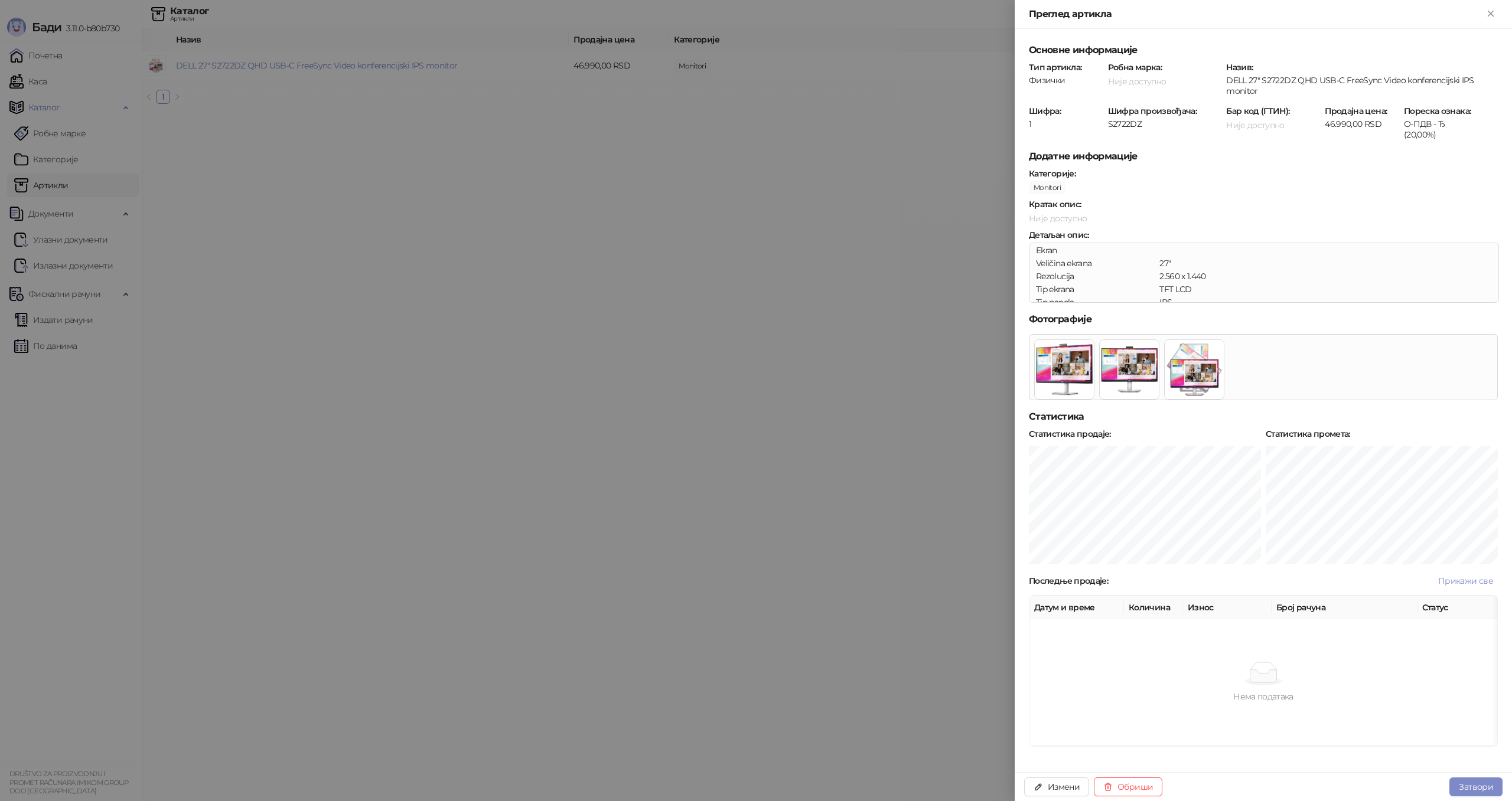
click at [776, 291] on div at bounding box center [756, 400] width 1512 height 801
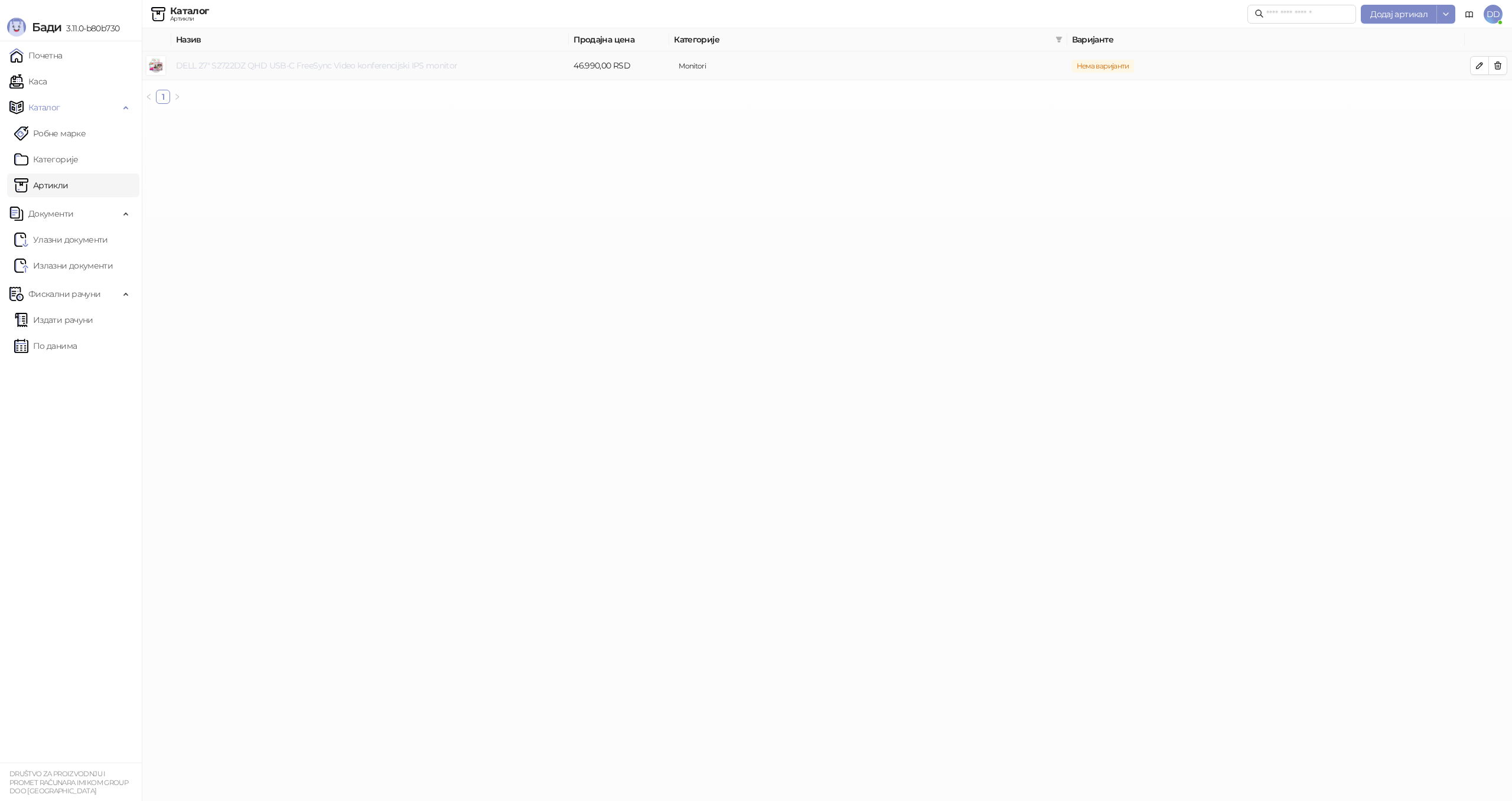
click at [403, 68] on link "DELL 27" S2722DZ QHD USB-C FreeSync Video konferencijski IPS monitor" at bounding box center [317, 65] width 281 height 10
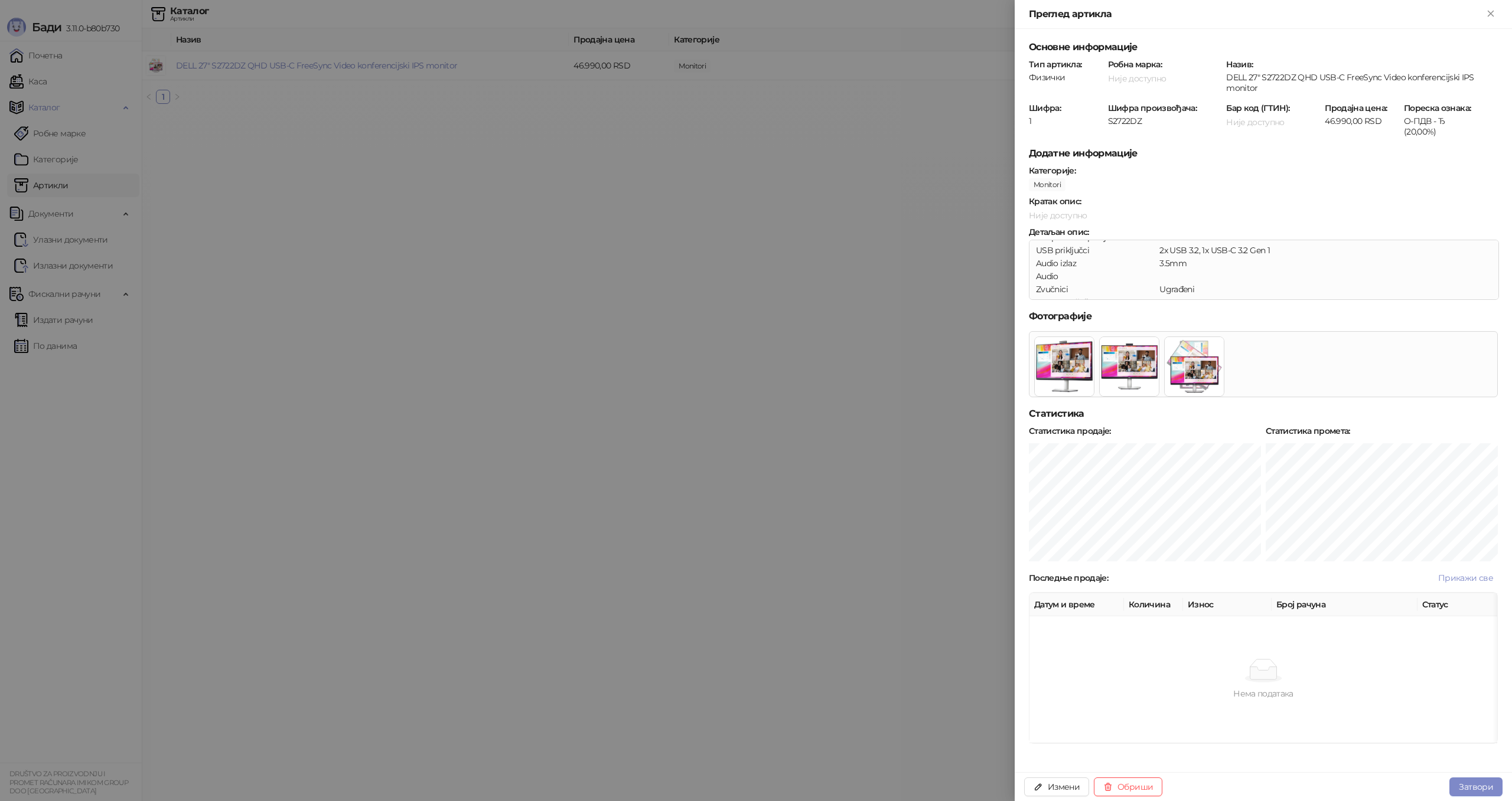
scroll to position [271, 0]
click at [1055, 783] on button "Измени" at bounding box center [1055, 787] width 65 height 19
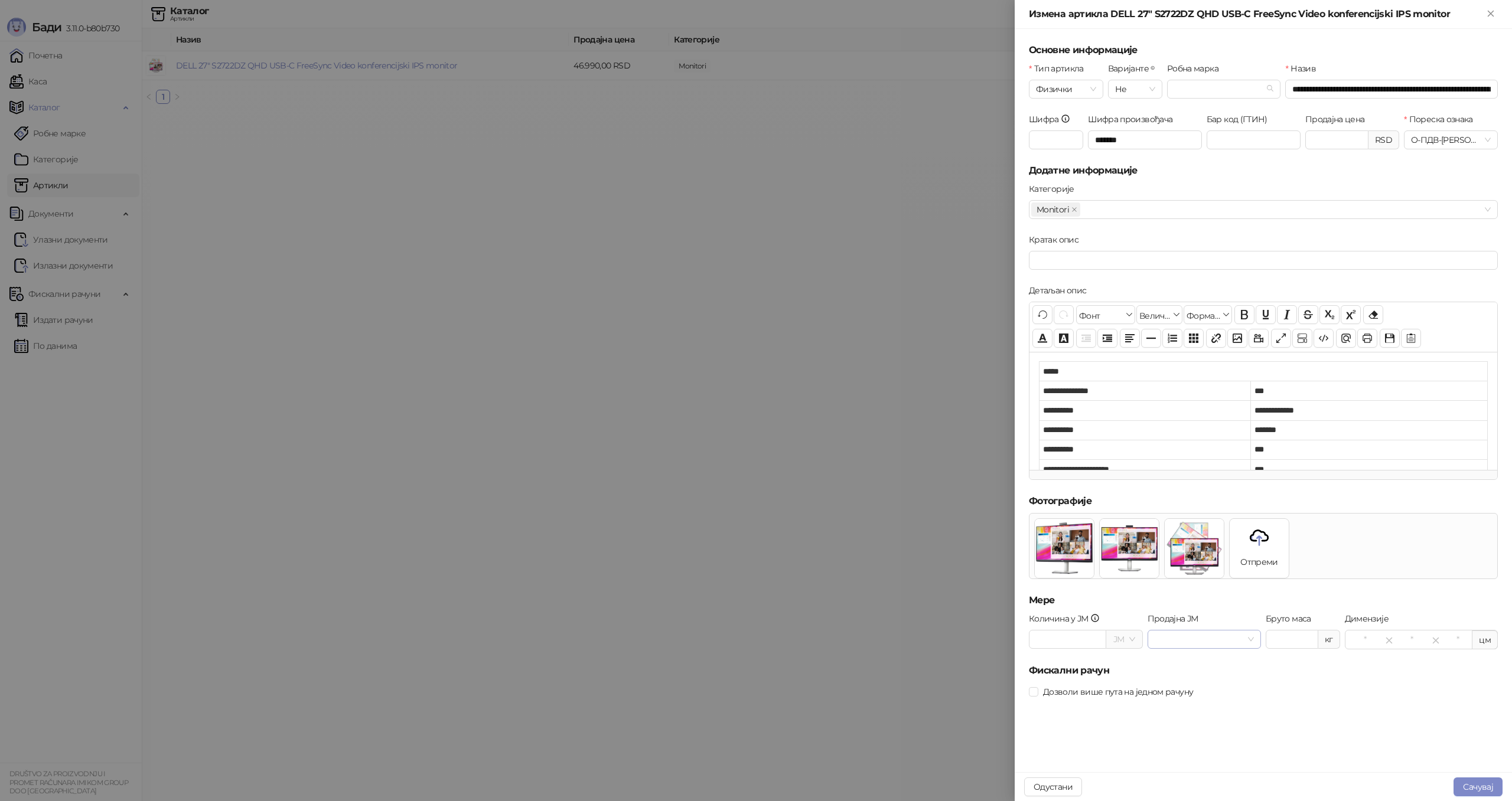
click at [1200, 639] on input "Продајна ЈМ" at bounding box center [1199, 639] width 89 height 18
type input "*"
click at [1273, 676] on h5 "Фискални рачун" at bounding box center [1263, 670] width 469 height 14
click at [1282, 643] on input "Бруто маса" at bounding box center [1292, 639] width 52 height 18
type input "*"
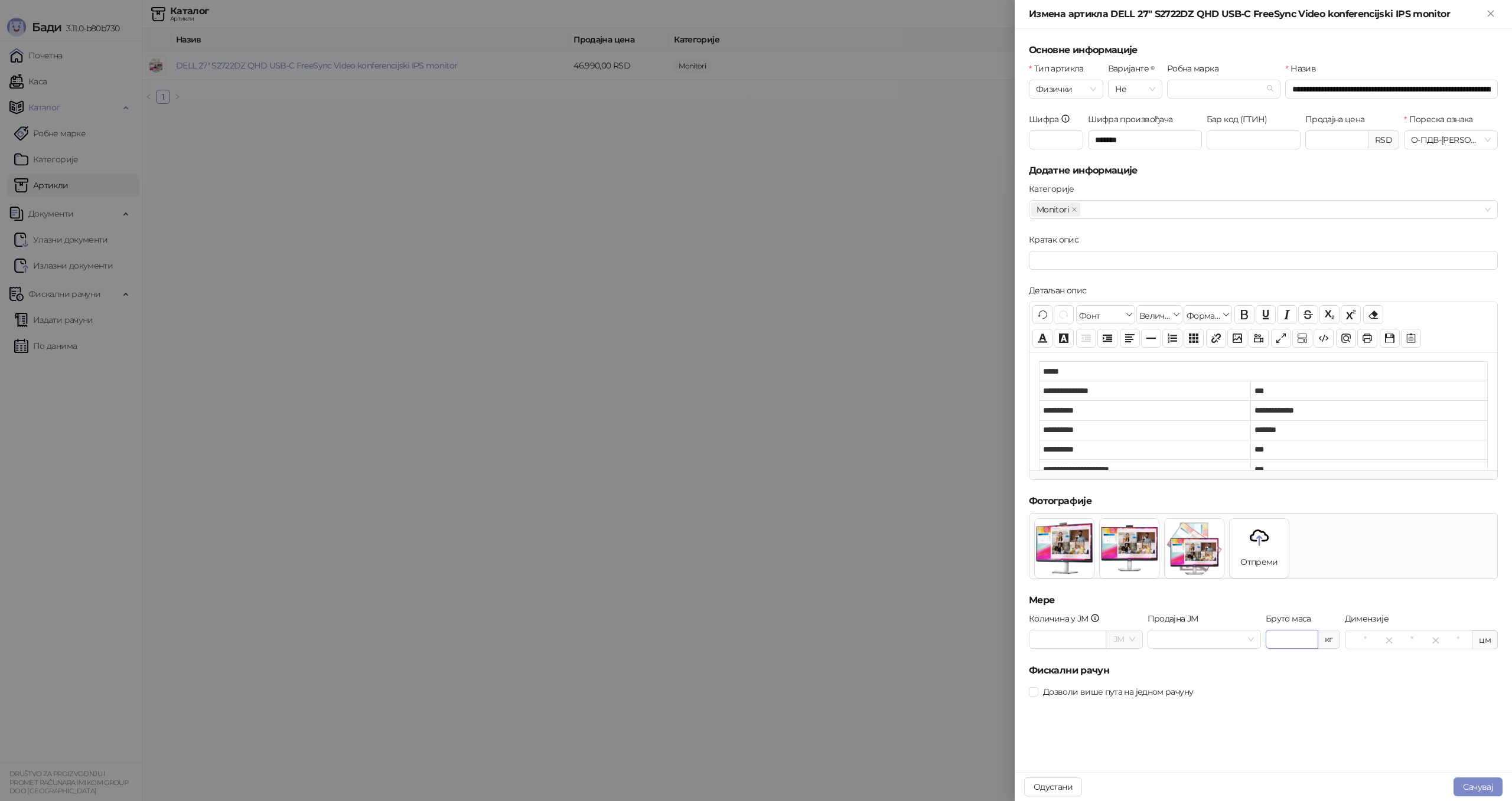
type input "***"
click at [1300, 682] on div "Дозволи више пута на једном рачуну" at bounding box center [1263, 691] width 469 height 19
click at [1209, 90] on input "Робна марка" at bounding box center [1218, 89] width 89 height 18
click at [1232, 192] on button "Додај робну марку" at bounding box center [1248, 190] width 95 height 19
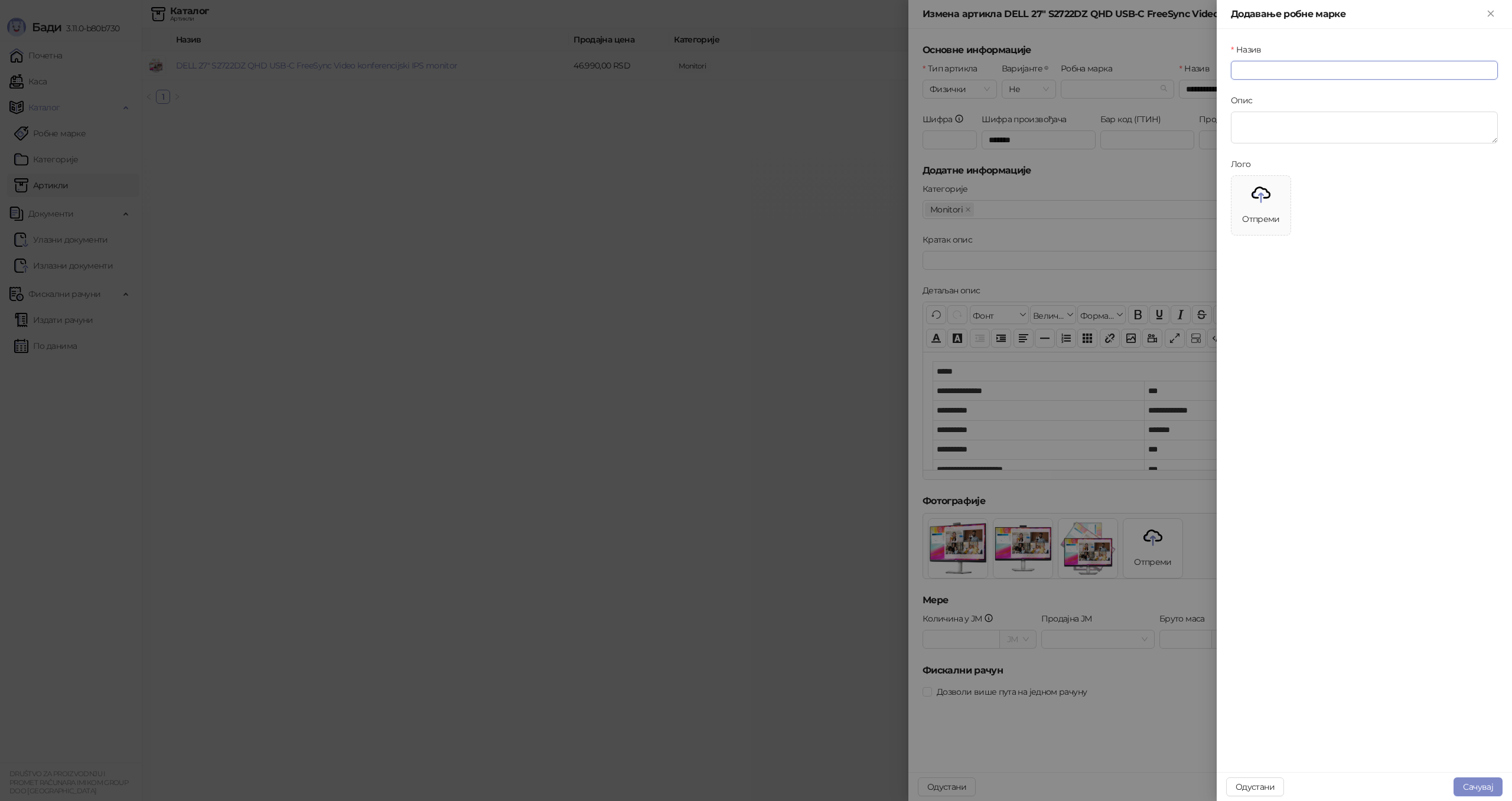
click at [1276, 68] on input "Назив" at bounding box center [1364, 70] width 267 height 19
type input "****"
click at [1480, 785] on button "Сачувај" at bounding box center [1477, 787] width 49 height 19
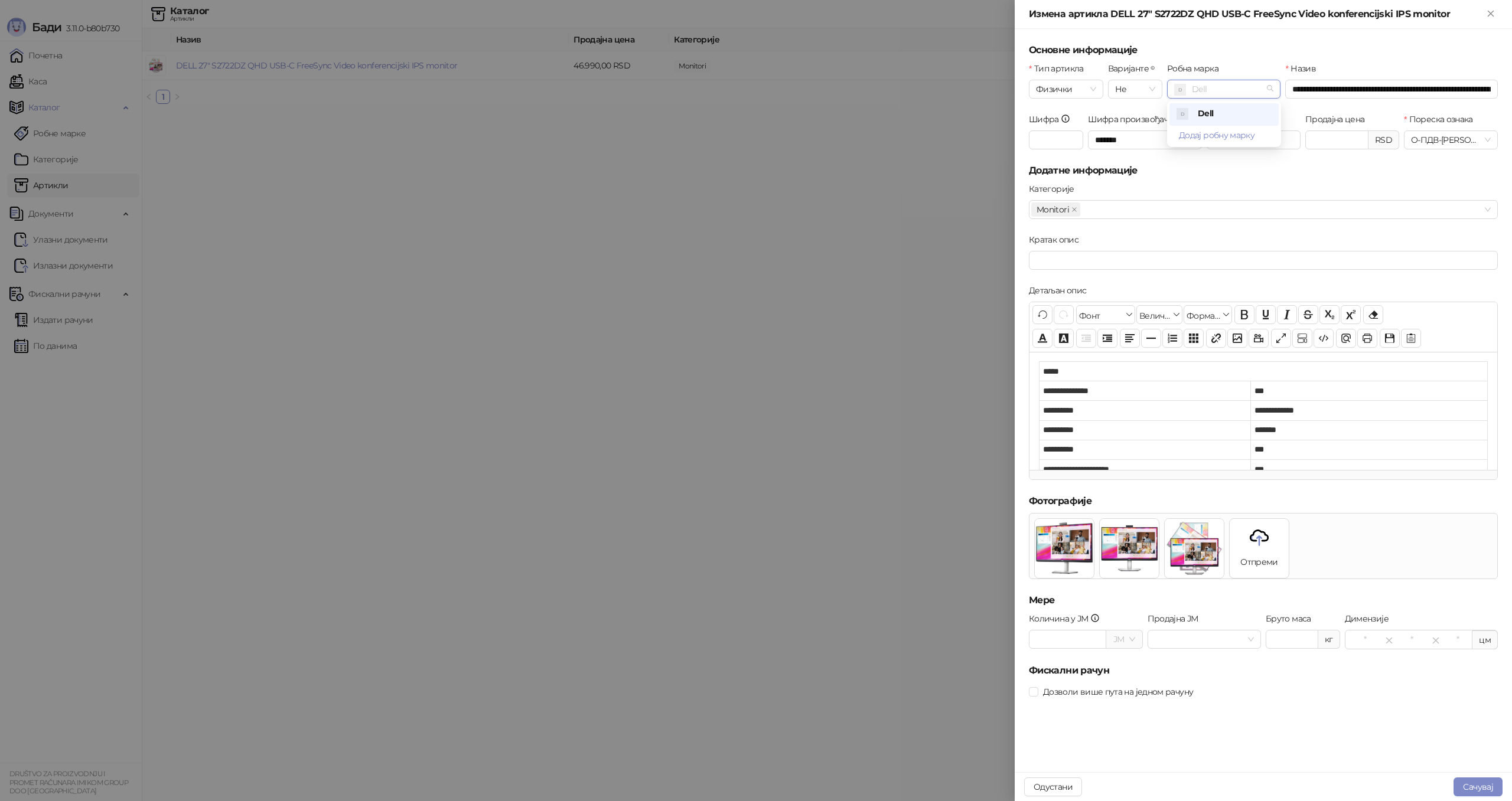
click at [1221, 85] on span "D Dell" at bounding box center [1223, 89] width 99 height 18
click at [1220, 131] on button "Додај робну марку" at bounding box center [1216, 135] width 95 height 19
click at [432, 357] on div at bounding box center [756, 400] width 1512 height 801
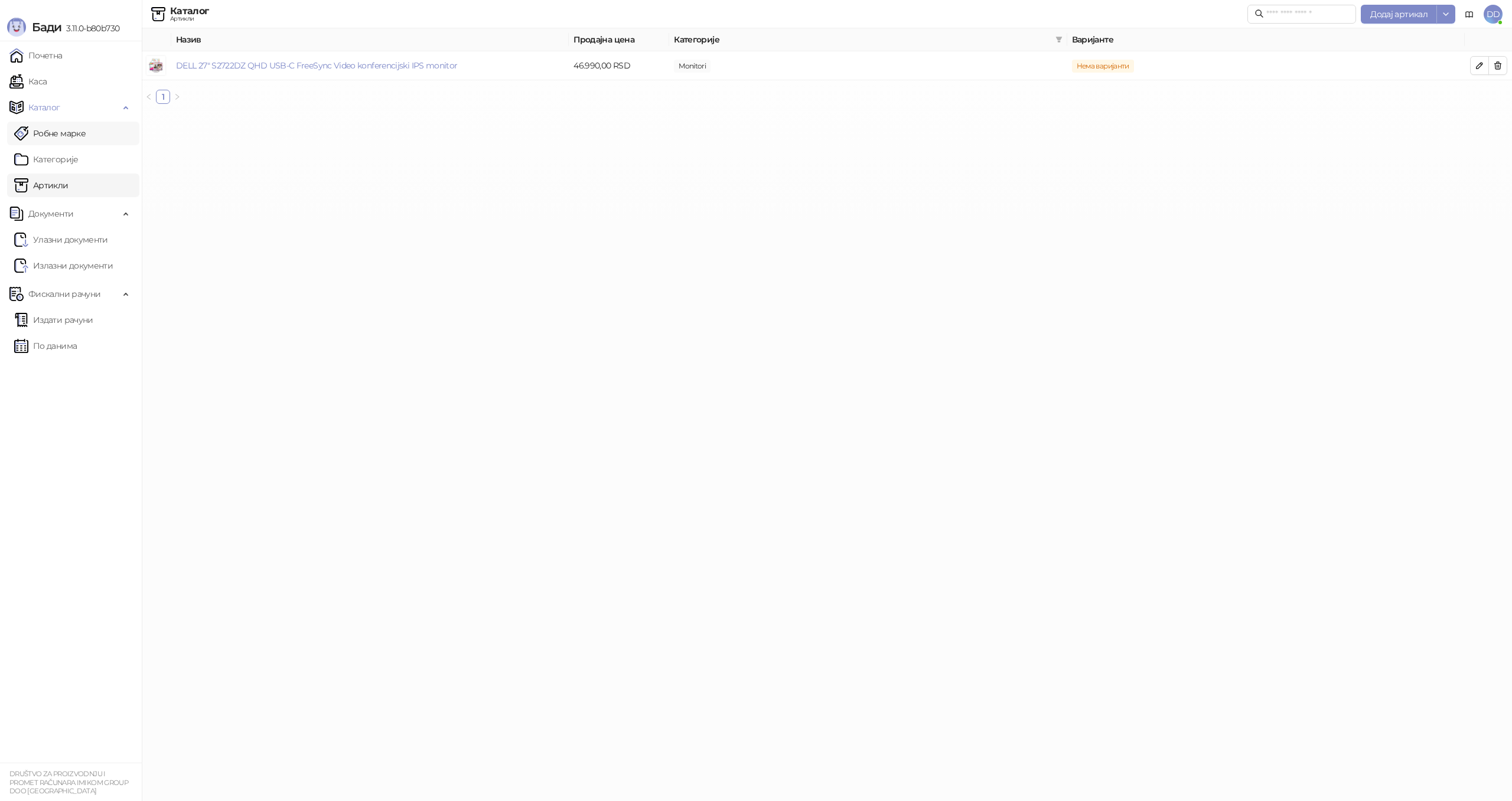
click at [85, 138] on link "Робне марке" at bounding box center [50, 133] width 71 height 23
click at [208, 65] on td "Dell" at bounding box center [290, 66] width 236 height 29
click at [187, 66] on link "Dell" at bounding box center [184, 65] width 15 height 10
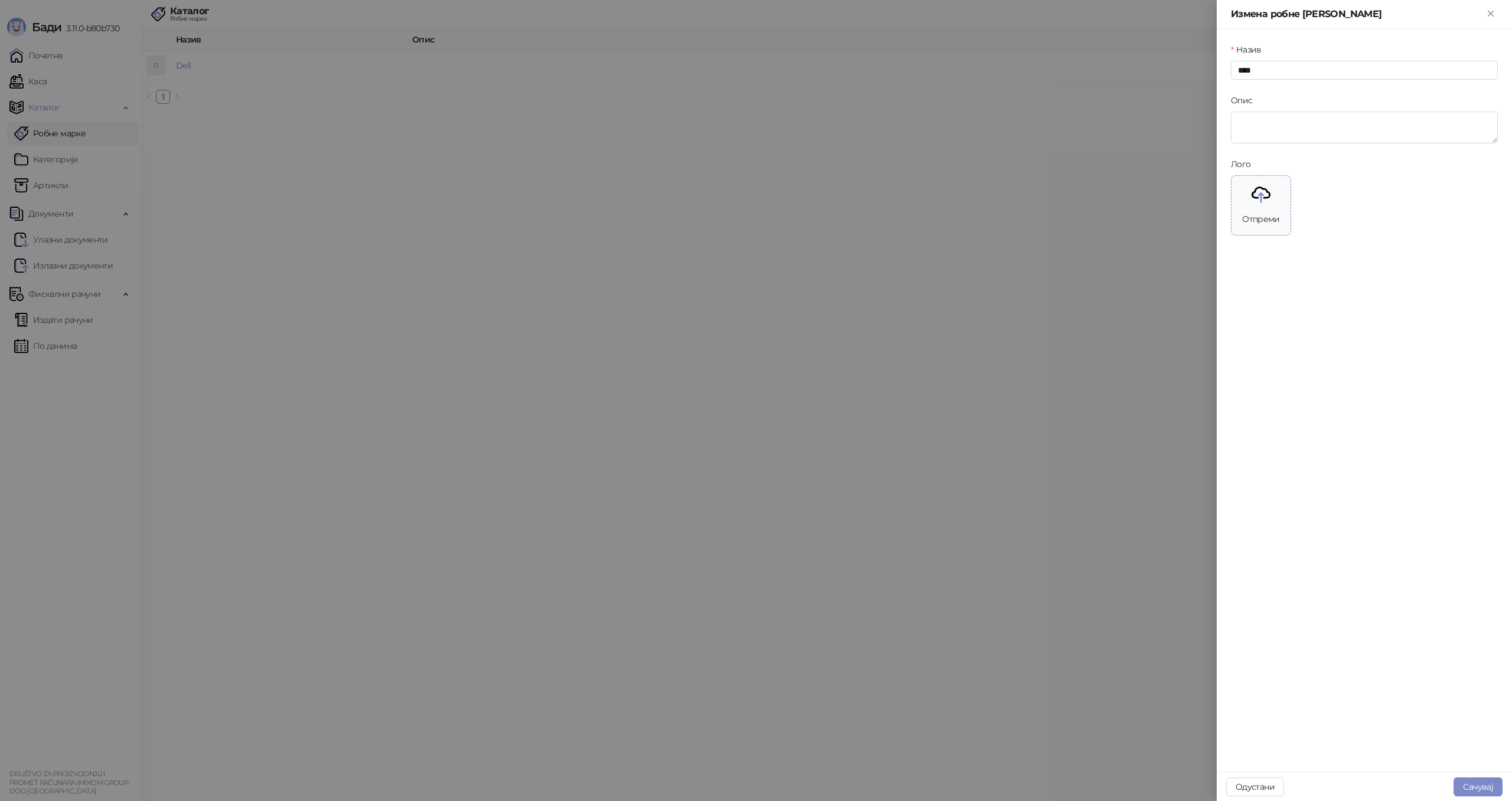
click at [1257, 216] on div "Отпреми" at bounding box center [1261, 219] width 37 height 13
drag, startPoint x: 1465, startPoint y: 782, endPoint x: 1378, endPoint y: 701, distance: 118.9
click at [1464, 782] on button "Сачувај" at bounding box center [1477, 787] width 49 height 19
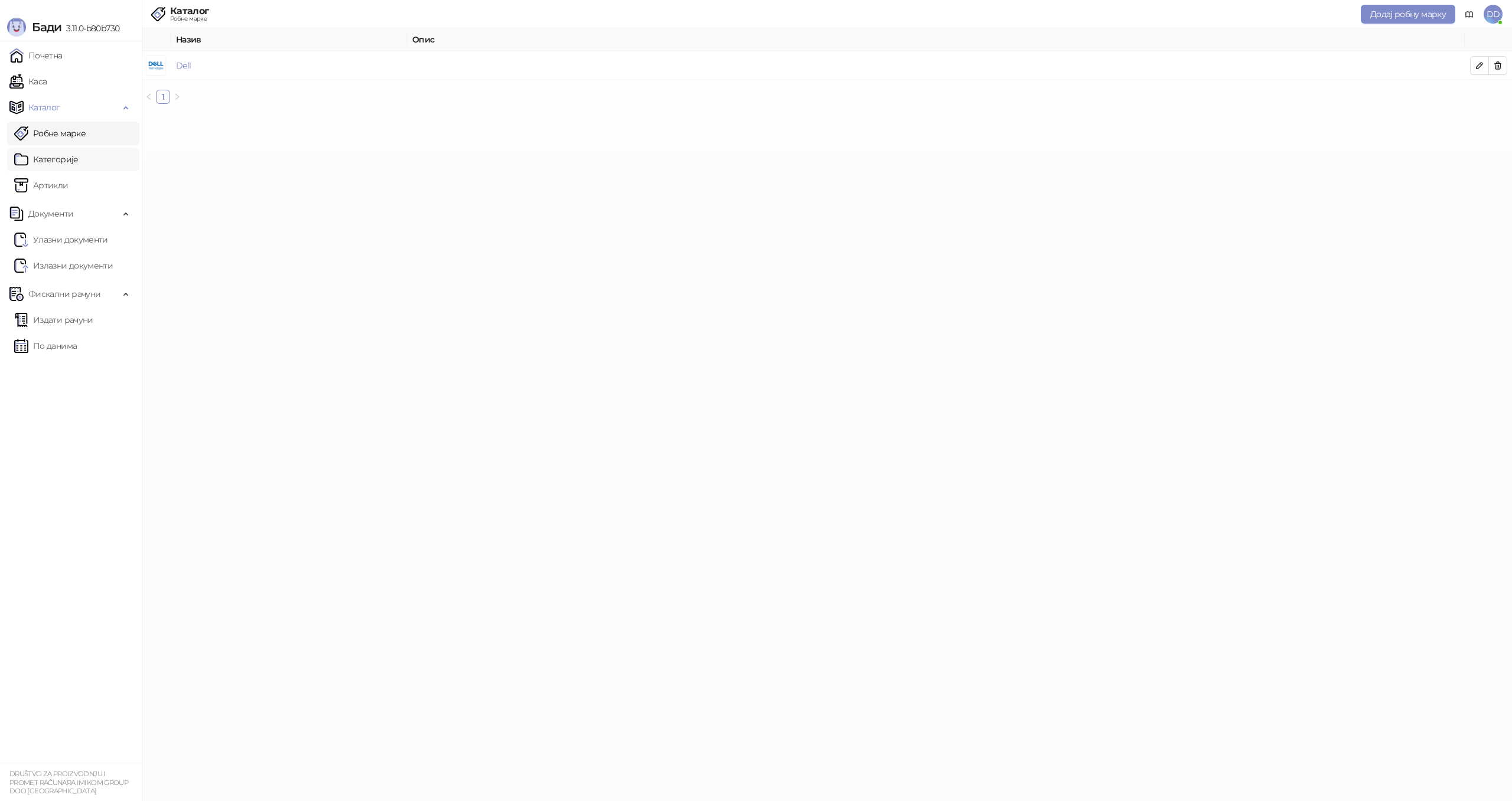
click at [66, 158] on link "Категорије" at bounding box center [46, 159] width 65 height 23
click at [60, 180] on link "Артикли" at bounding box center [41, 185] width 54 height 23
click at [373, 67] on link "DELL 27" S2722DZ QHD USB-C FreeSync Video konferencijski IPS monitor" at bounding box center [317, 65] width 281 height 10
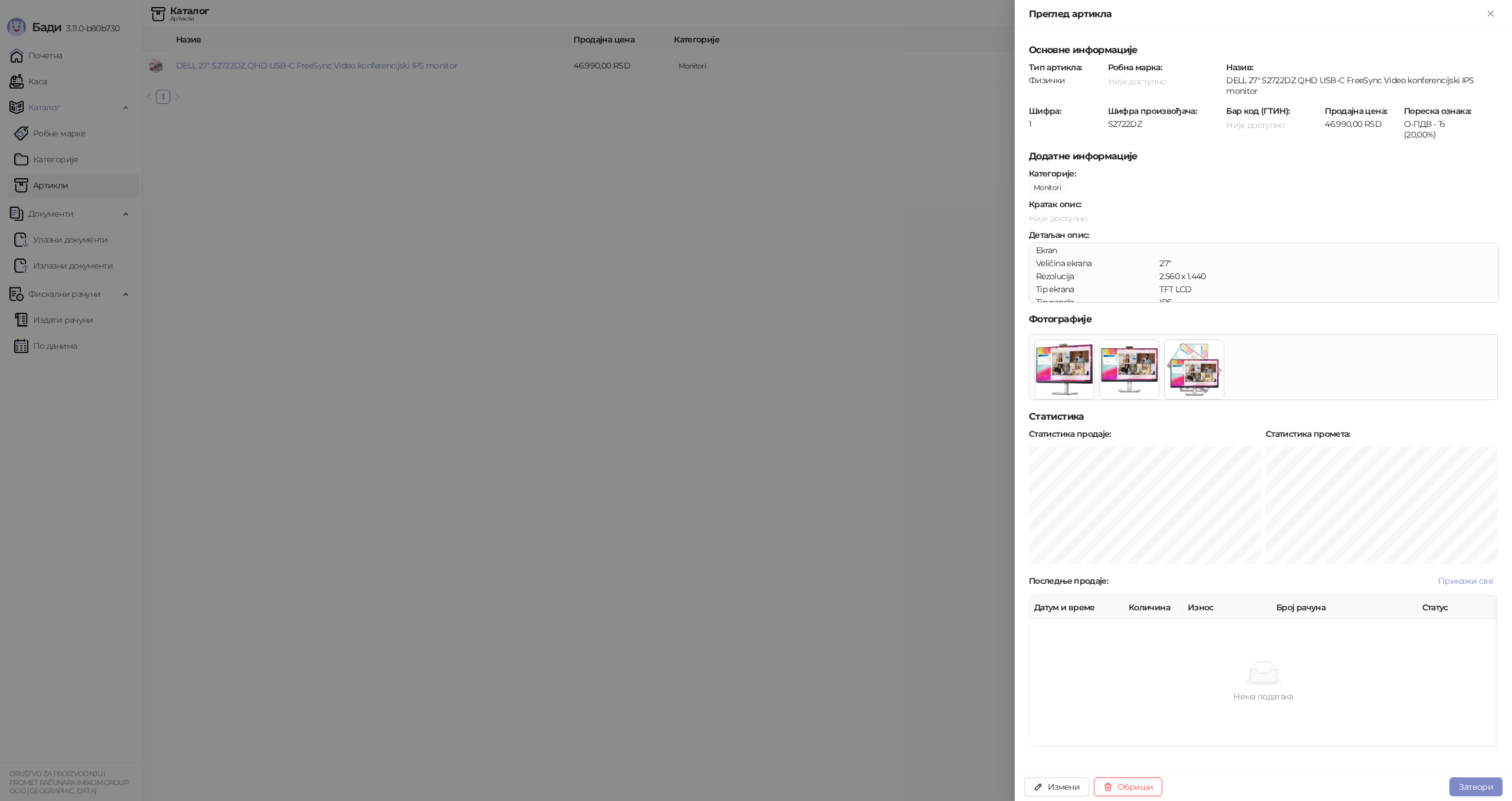
click at [1143, 82] on span "Није доступно" at bounding box center [1137, 81] width 58 height 10
click at [1055, 790] on button "Измени" at bounding box center [1055, 787] width 65 height 19
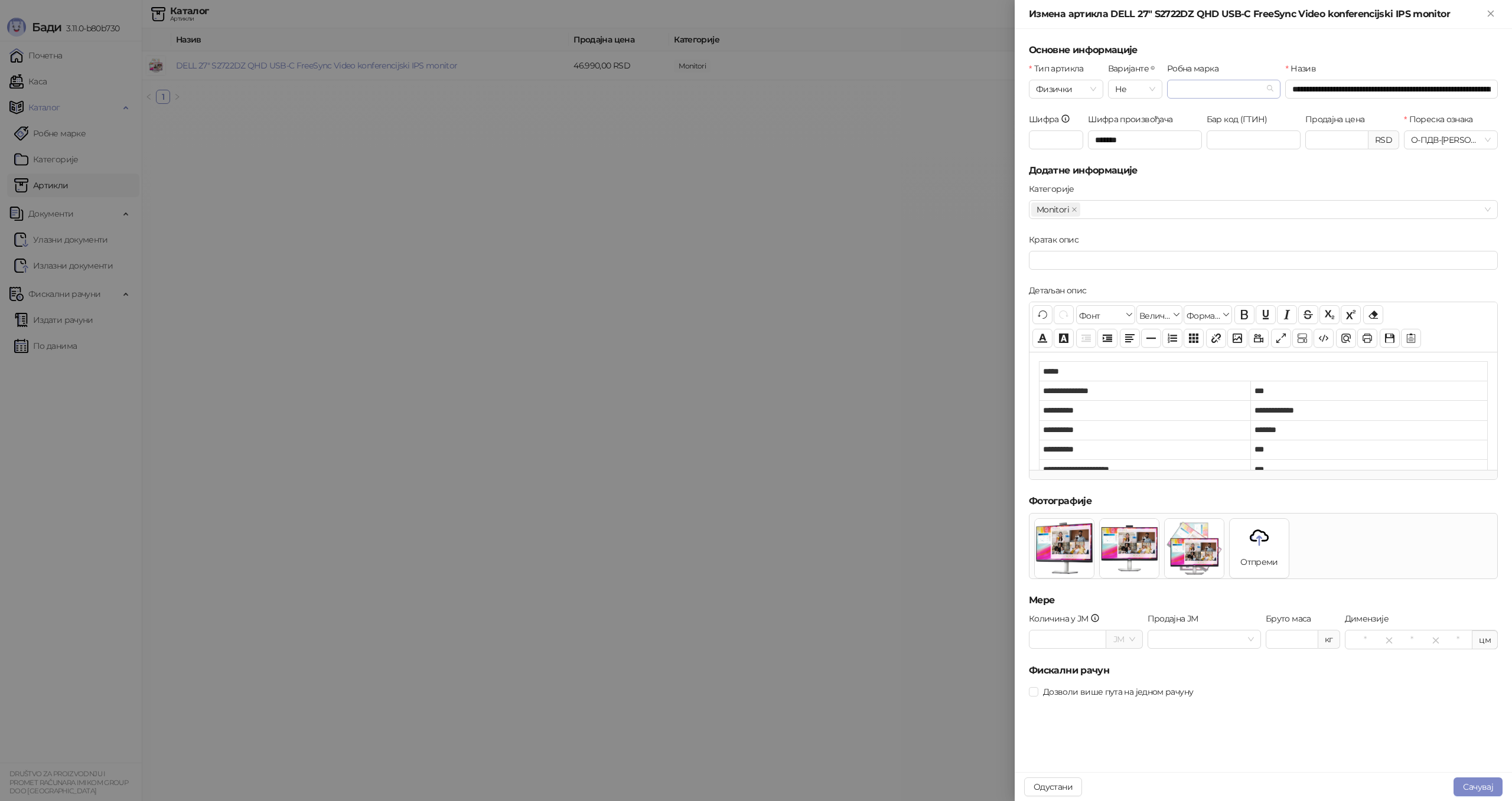
click at [1186, 91] on input "Робна марка" at bounding box center [1218, 89] width 89 height 18
click at [1201, 116] on span "Dell" at bounding box center [1205, 112] width 15 height 10
click at [1137, 95] on span "Не" at bounding box center [1134, 89] width 40 height 18
click at [1184, 49] on h5 "Основне информације" at bounding box center [1263, 50] width 469 height 14
click at [1070, 260] on input "Кратак опис" at bounding box center [1263, 260] width 469 height 19
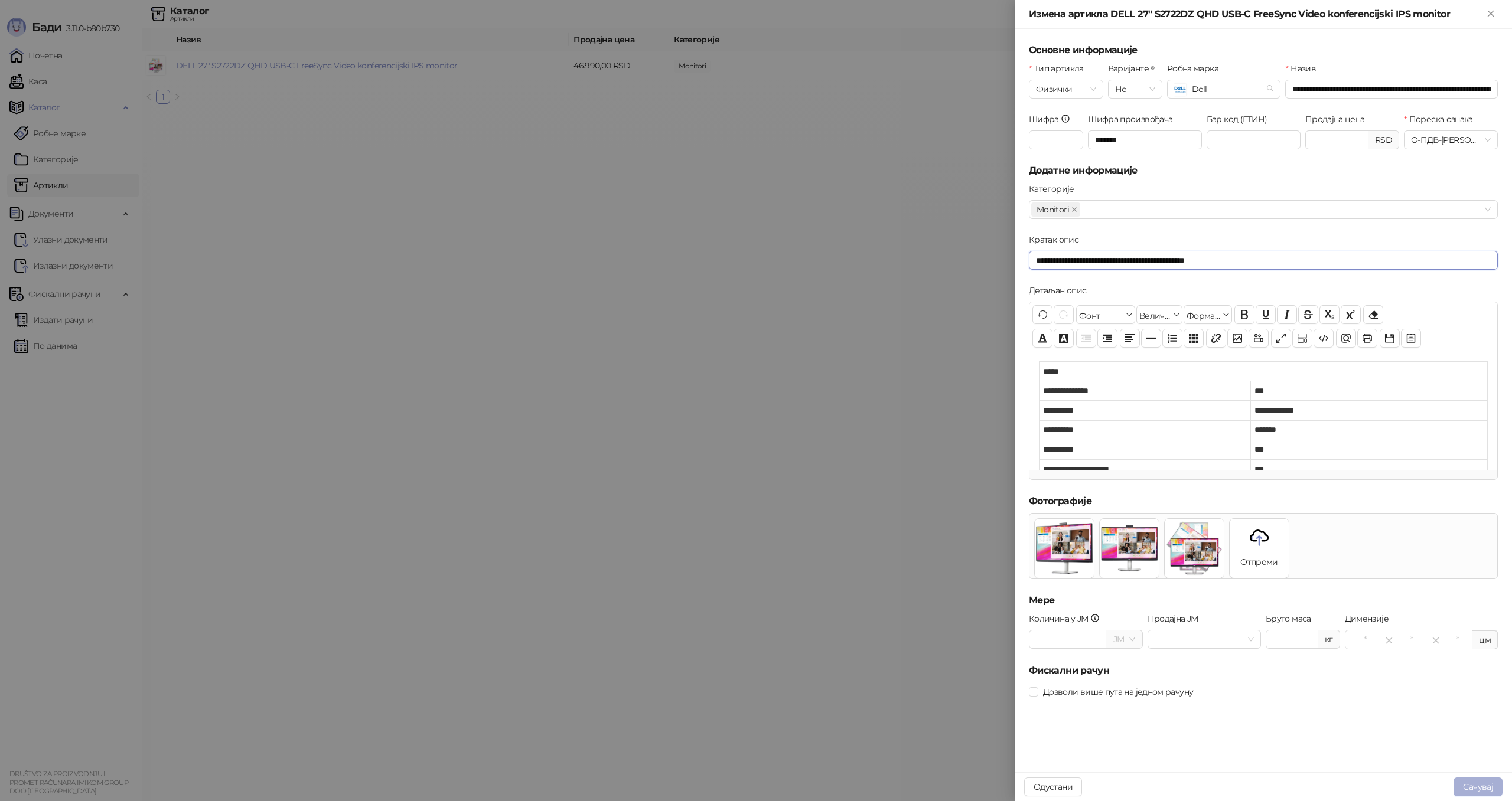
type input "**********"
click at [1464, 785] on button "Сачувај" at bounding box center [1477, 787] width 49 height 19
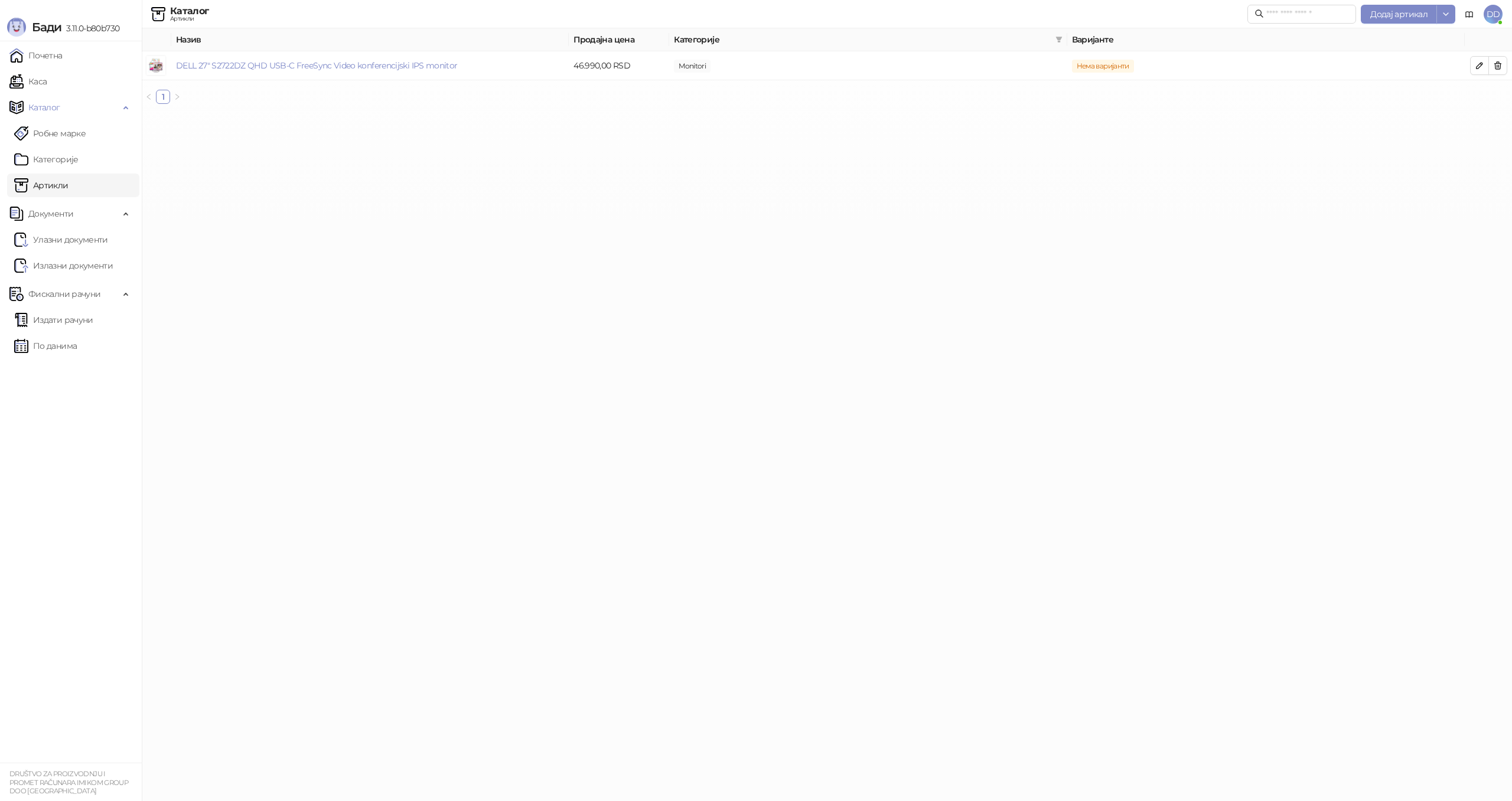
click at [568, 113] on html "Бади 3.11.0-b80b730 Почетна Каса Каталог Робне марке Категорије Артикли Докумен…" at bounding box center [756, 56] width 1512 height 113
drag, startPoint x: 71, startPoint y: 237, endPoint x: 112, endPoint y: 247, distance: 42.2
click at [71, 237] on link "Улазни документи" at bounding box center [61, 239] width 94 height 23
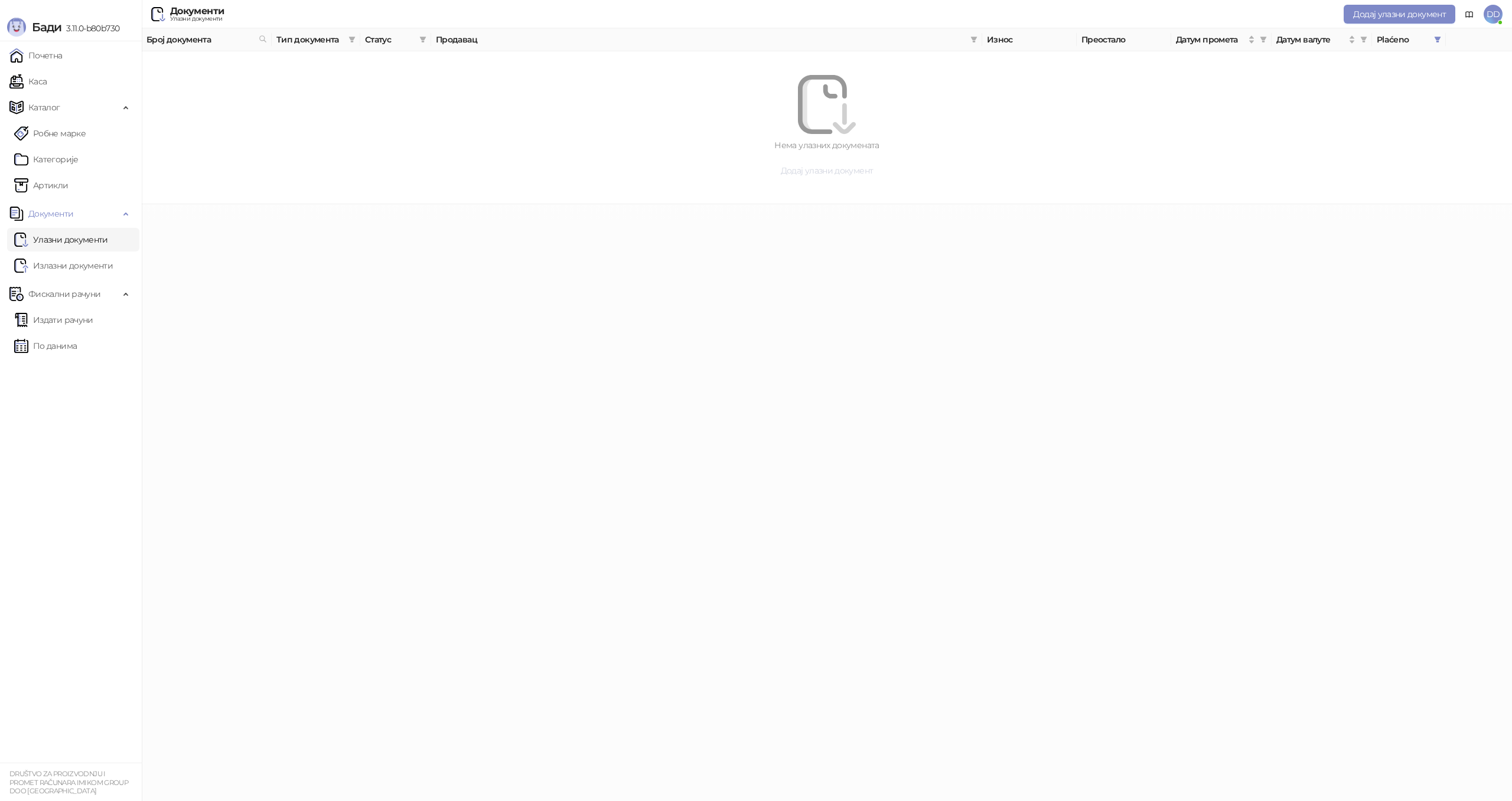
click at [797, 171] on span "Додај улазни документ" at bounding box center [827, 170] width 93 height 10
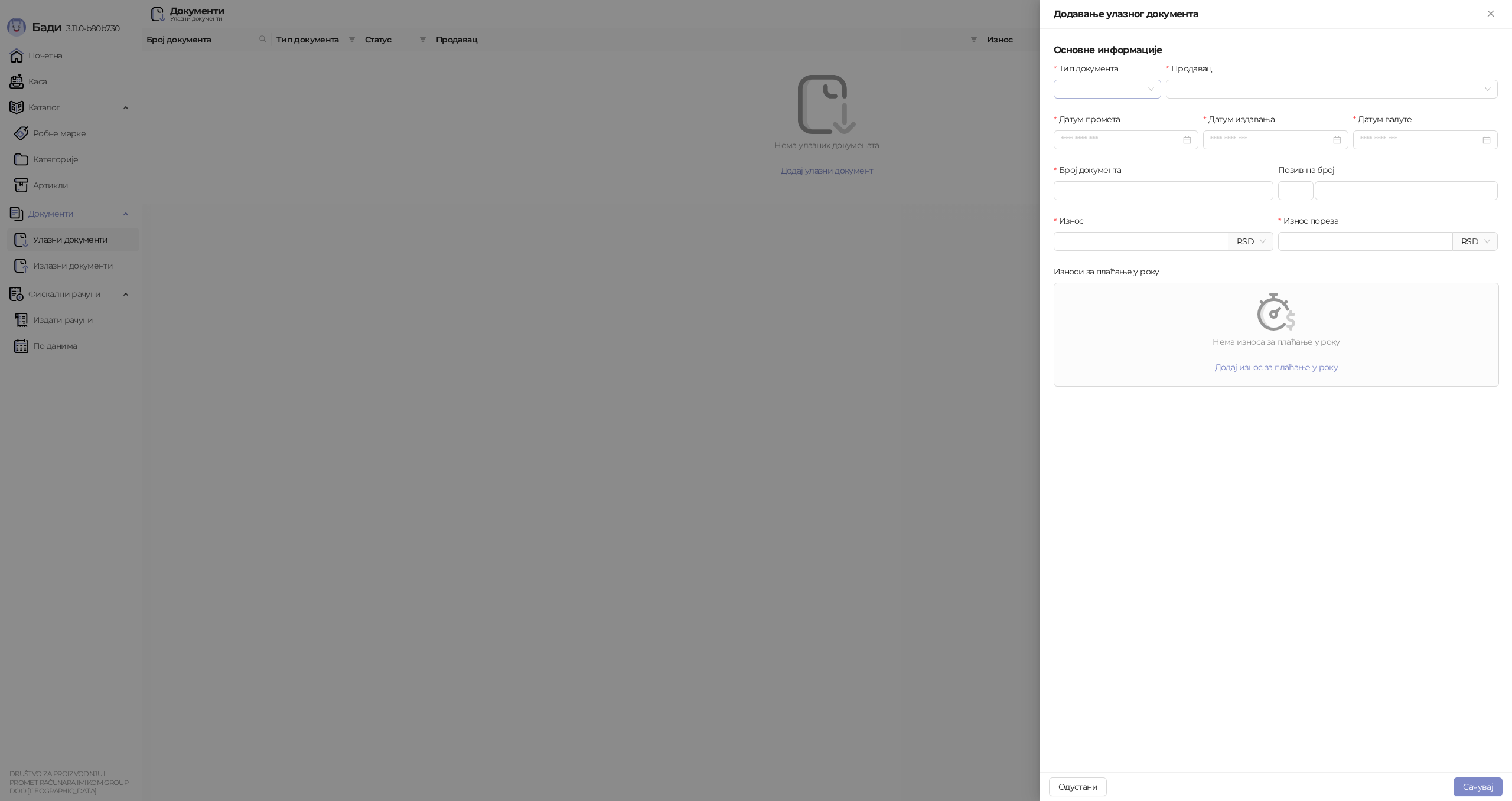
click at [1107, 94] on input "Тип документа" at bounding box center [1102, 89] width 82 height 18
click at [1100, 116] on div "Фактура" at bounding box center [1107, 112] width 89 height 13
click at [1203, 92] on input "Продавац" at bounding box center [1326, 89] width 307 height 18
click at [1319, 130] on img at bounding box center [1332, 125] width 37 height 37
click at [1323, 156] on div "Нема партнера" at bounding box center [1332, 156] width 304 height 13
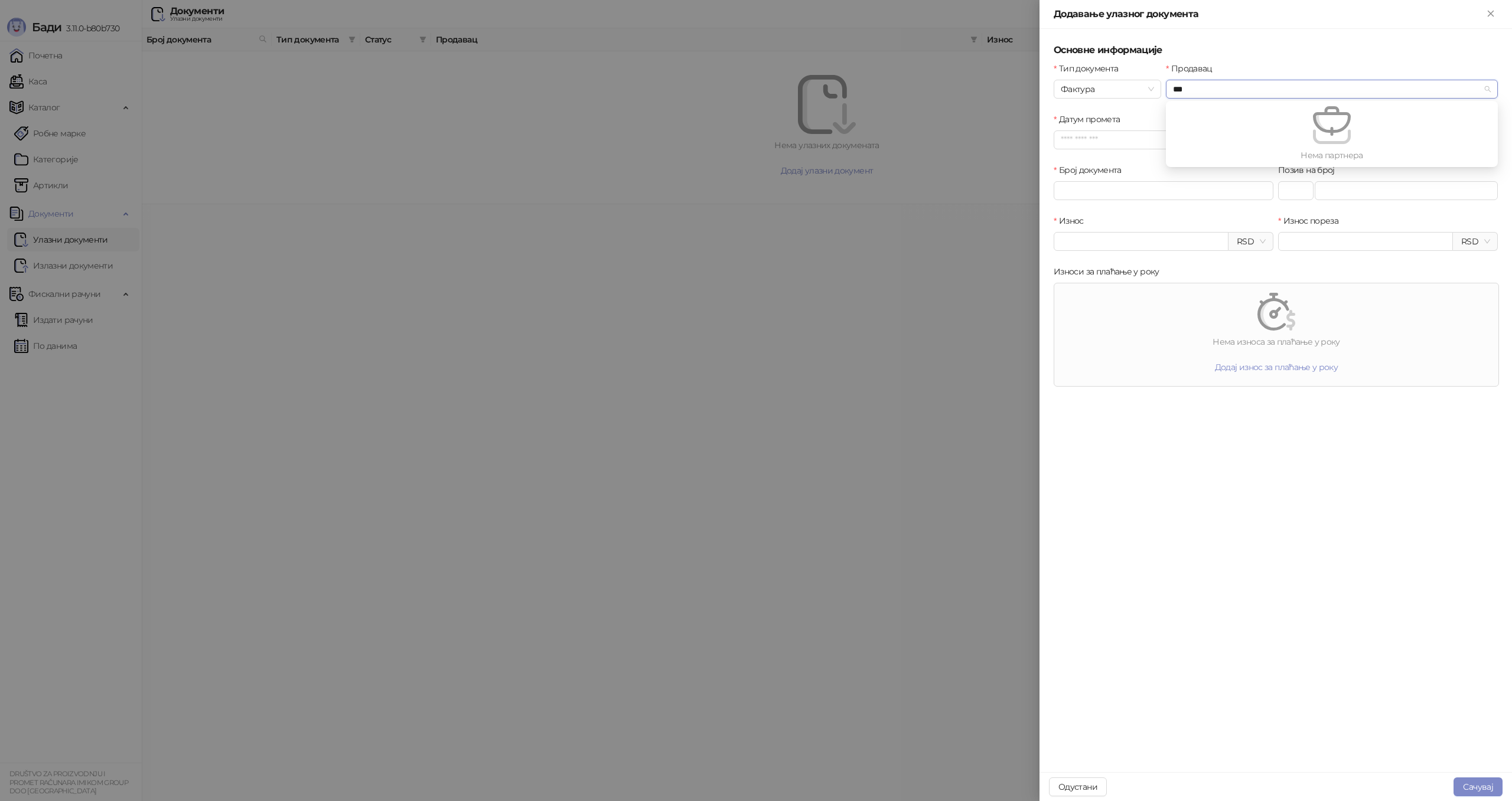
type input "***"
click at [714, 214] on div at bounding box center [756, 400] width 1512 height 801
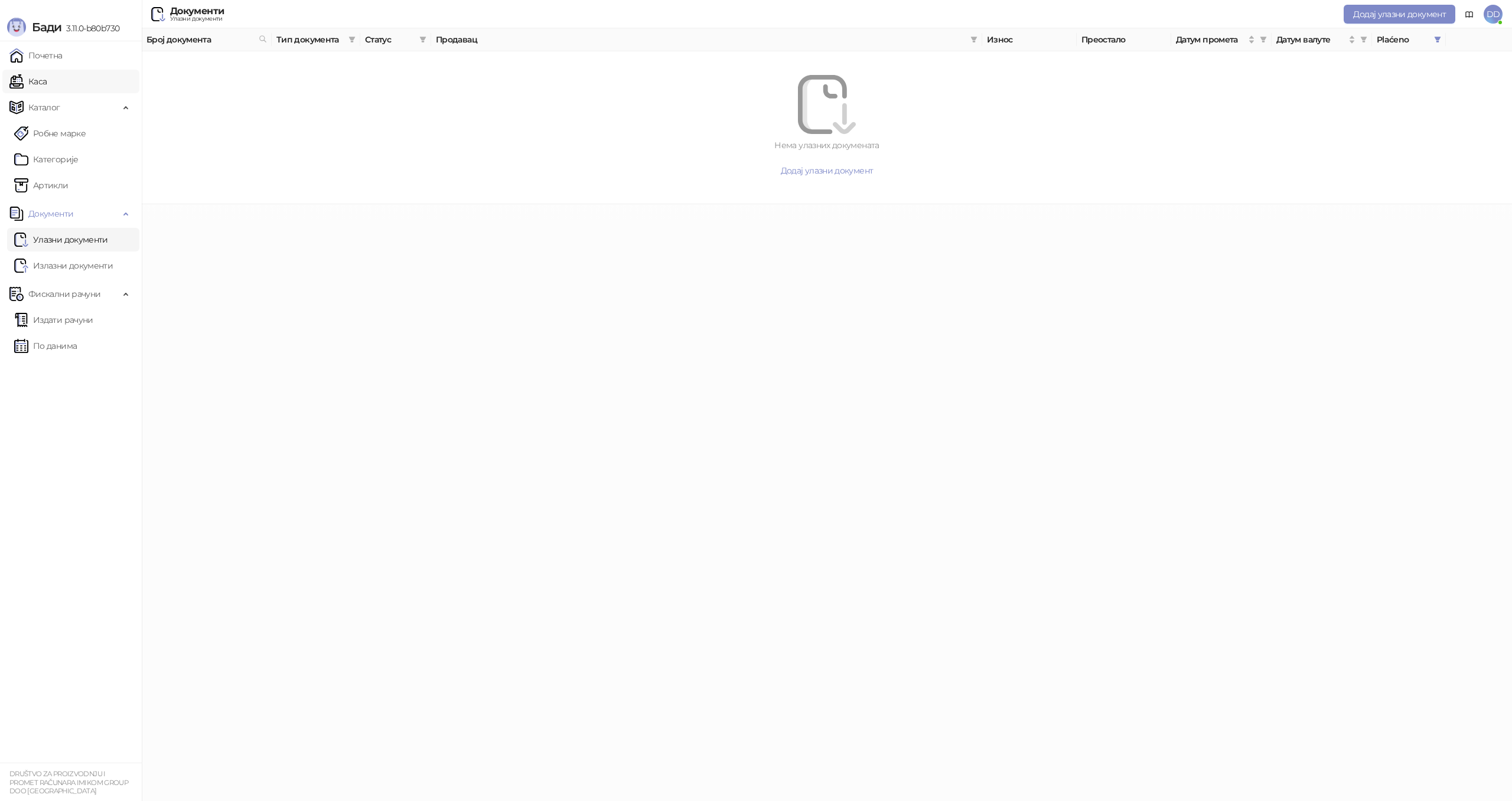
click at [47, 90] on link "Каса" at bounding box center [28, 81] width 37 height 23
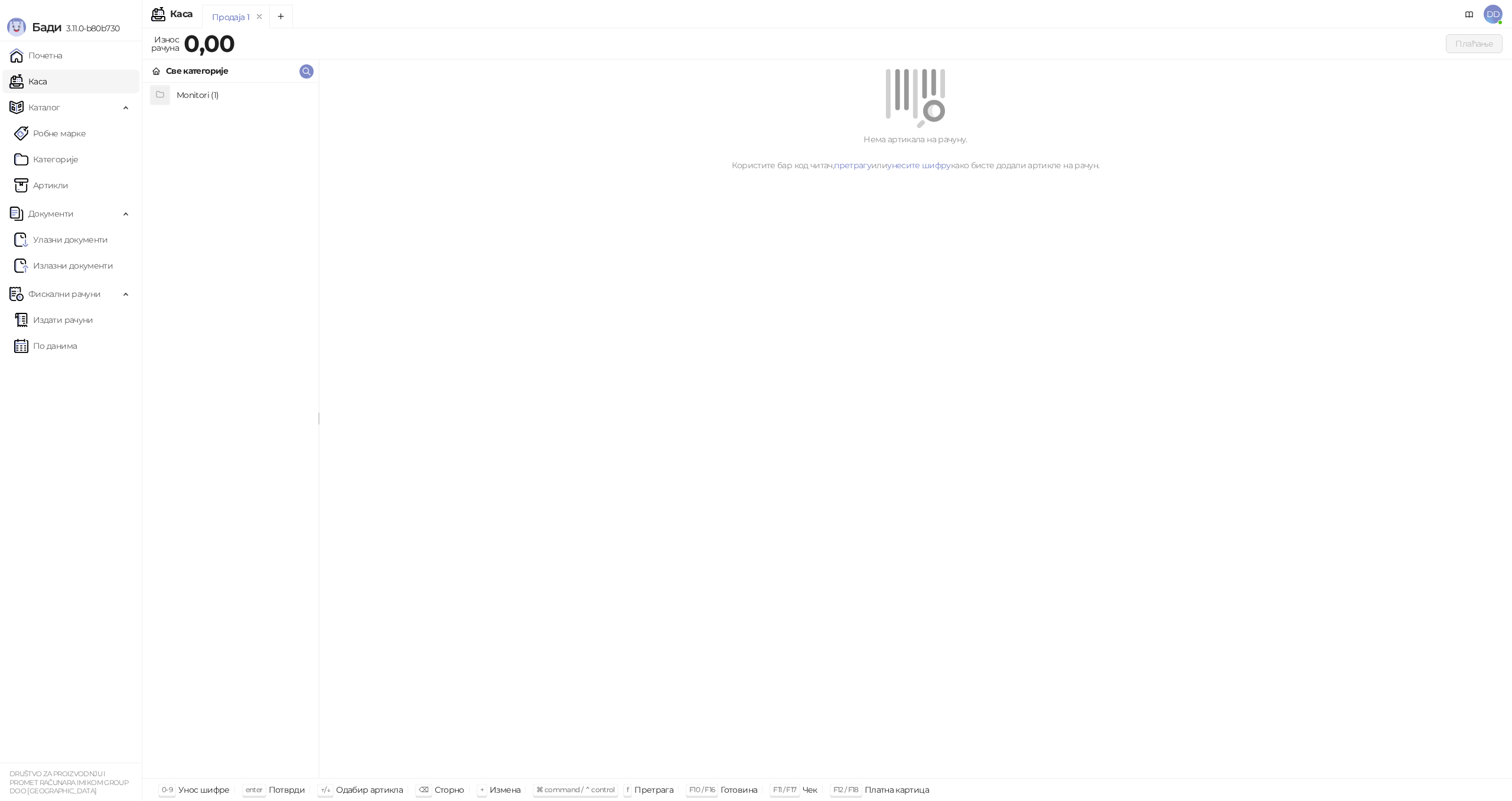
click at [47, 79] on link "Каса" at bounding box center [28, 81] width 37 height 23
click at [63, 60] on link "Почетна" at bounding box center [36, 55] width 53 height 23
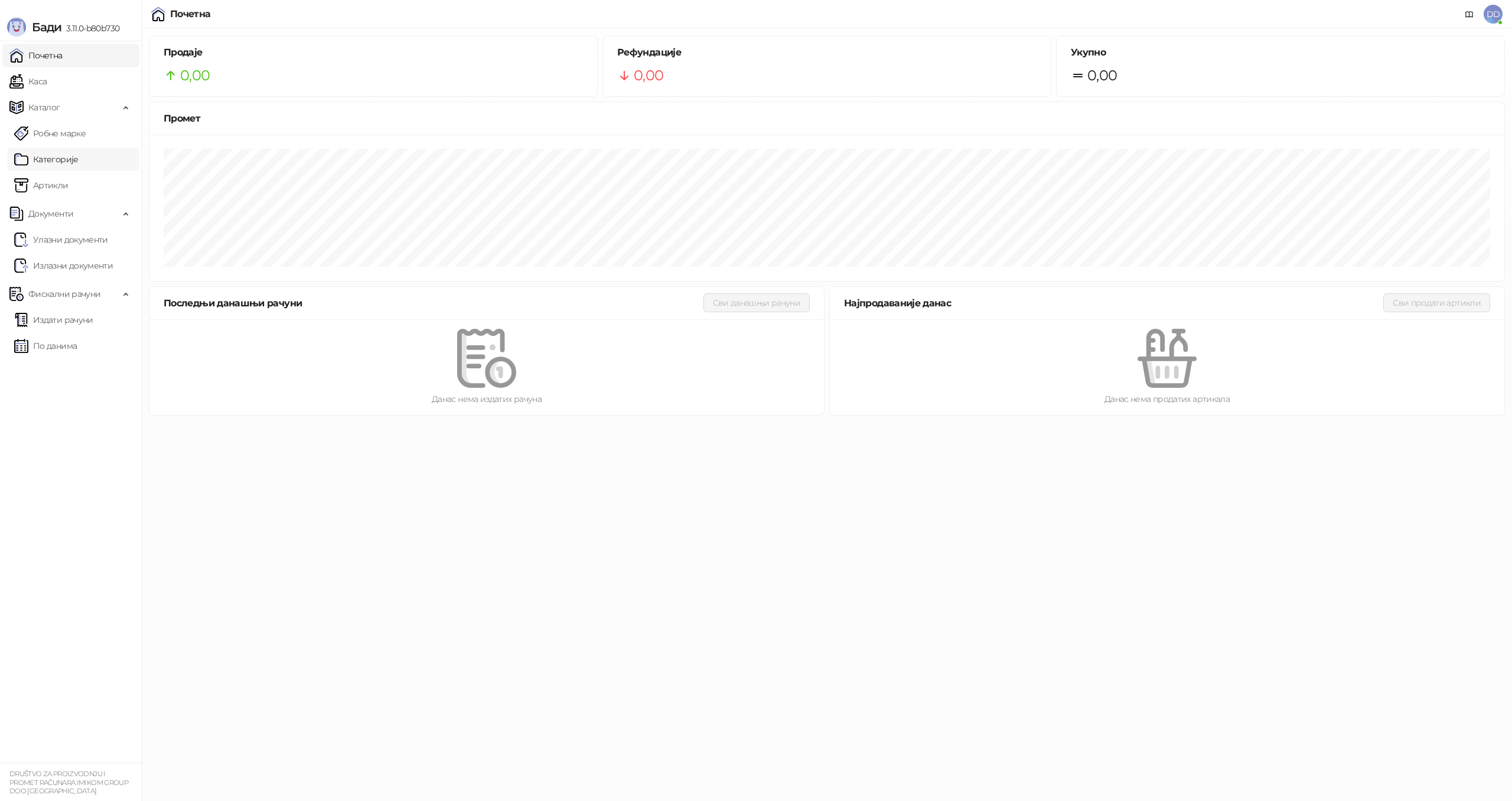
click at [68, 166] on link "Категорије" at bounding box center [46, 159] width 65 height 23
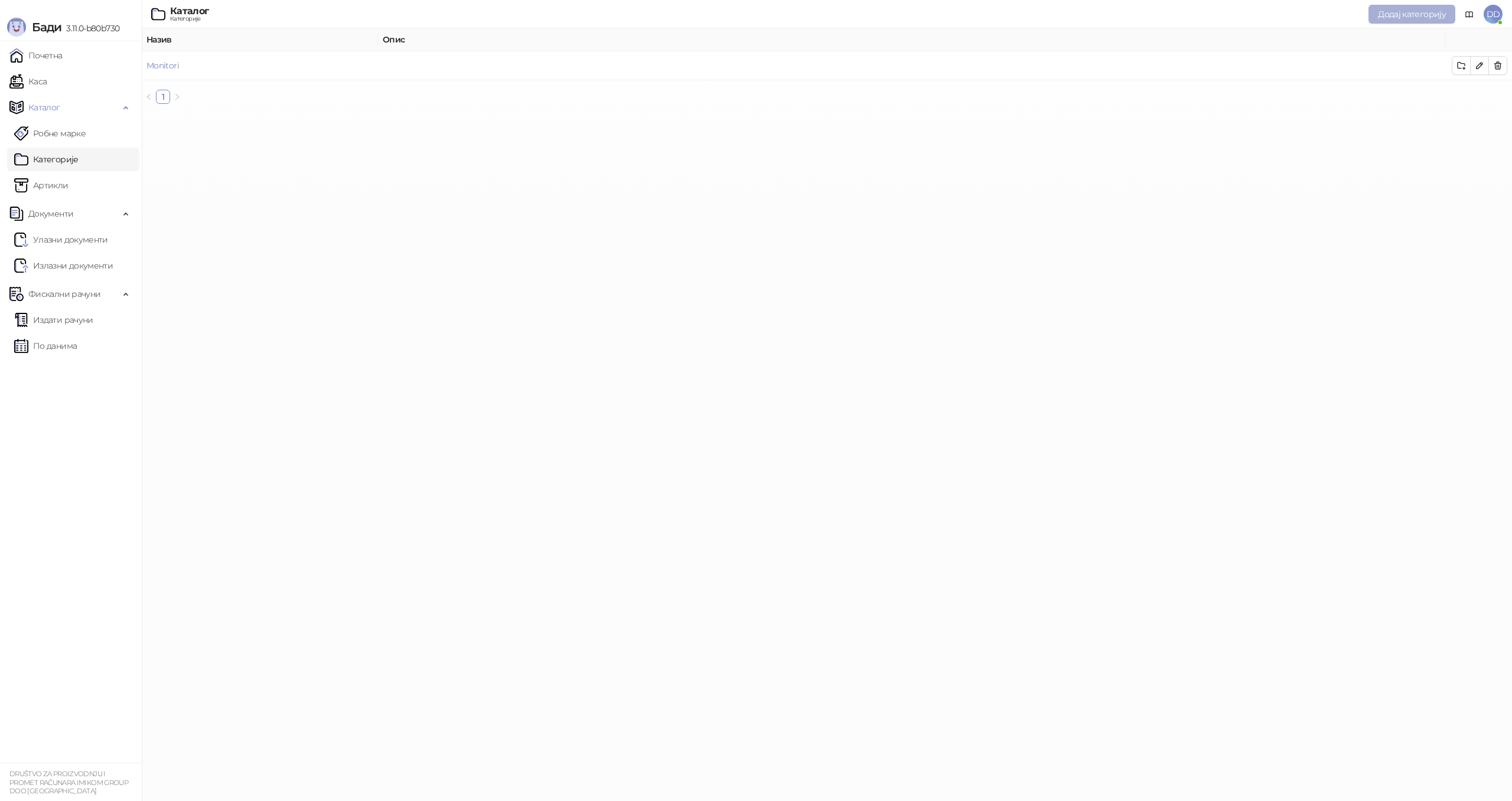
click at [1427, 14] on span "Додај категорију" at bounding box center [1412, 13] width 67 height 10
click at [52, 110] on span "Каталог" at bounding box center [44, 107] width 32 height 23
click at [69, 245] on link "Улазни документи" at bounding box center [61, 239] width 94 height 23
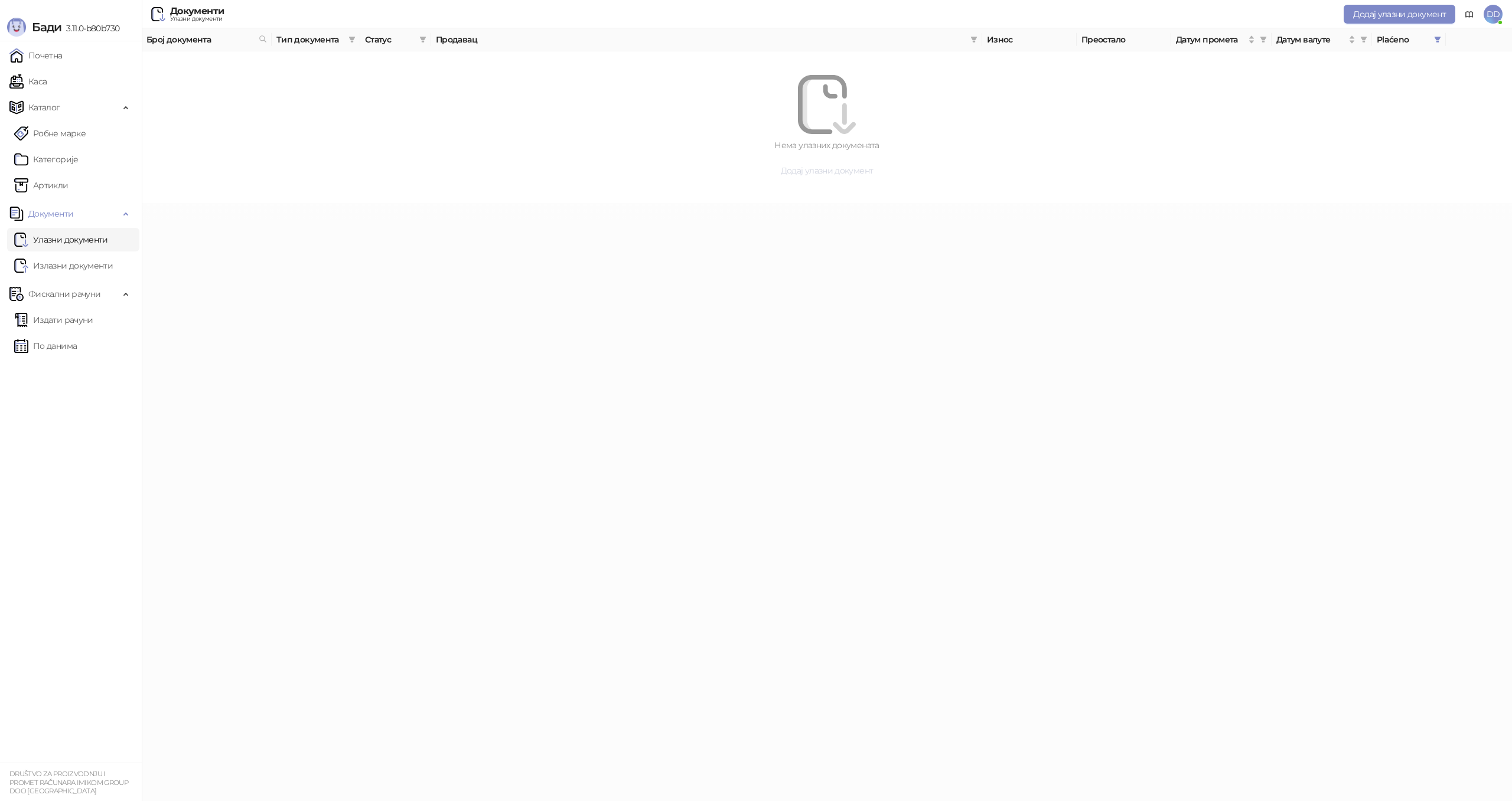
click at [851, 171] on span "Додај улазни документ" at bounding box center [827, 170] width 93 height 10
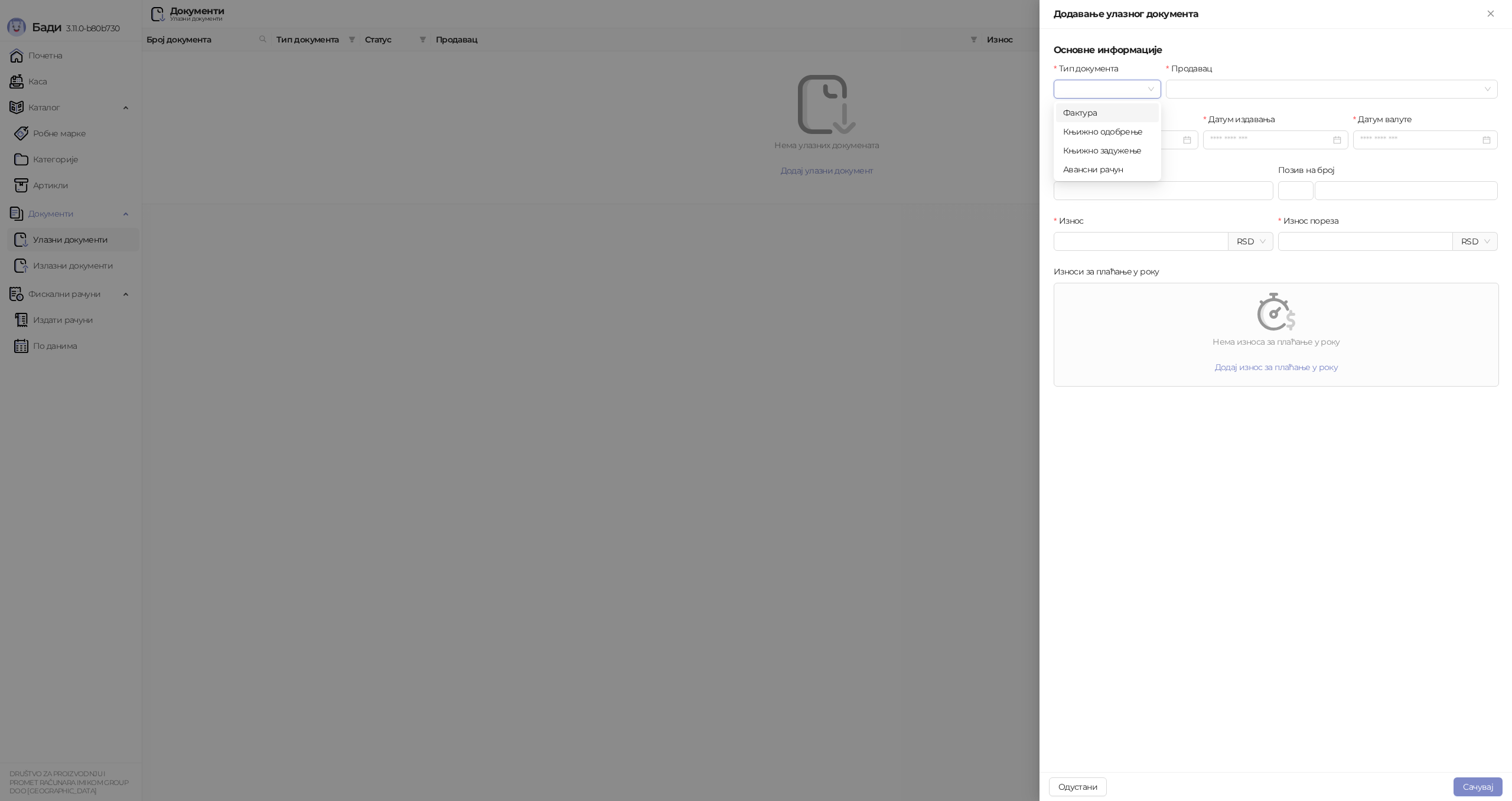
click at [1125, 92] on input "Тип документа" at bounding box center [1102, 89] width 82 height 18
drag, startPoint x: 1116, startPoint y: 108, endPoint x: 1137, endPoint y: 105, distance: 21.2
click at [1116, 108] on div "Фактура" at bounding box center [1107, 112] width 89 height 13
click at [1215, 92] on input "Продавац" at bounding box center [1326, 89] width 307 height 18
type input "*"
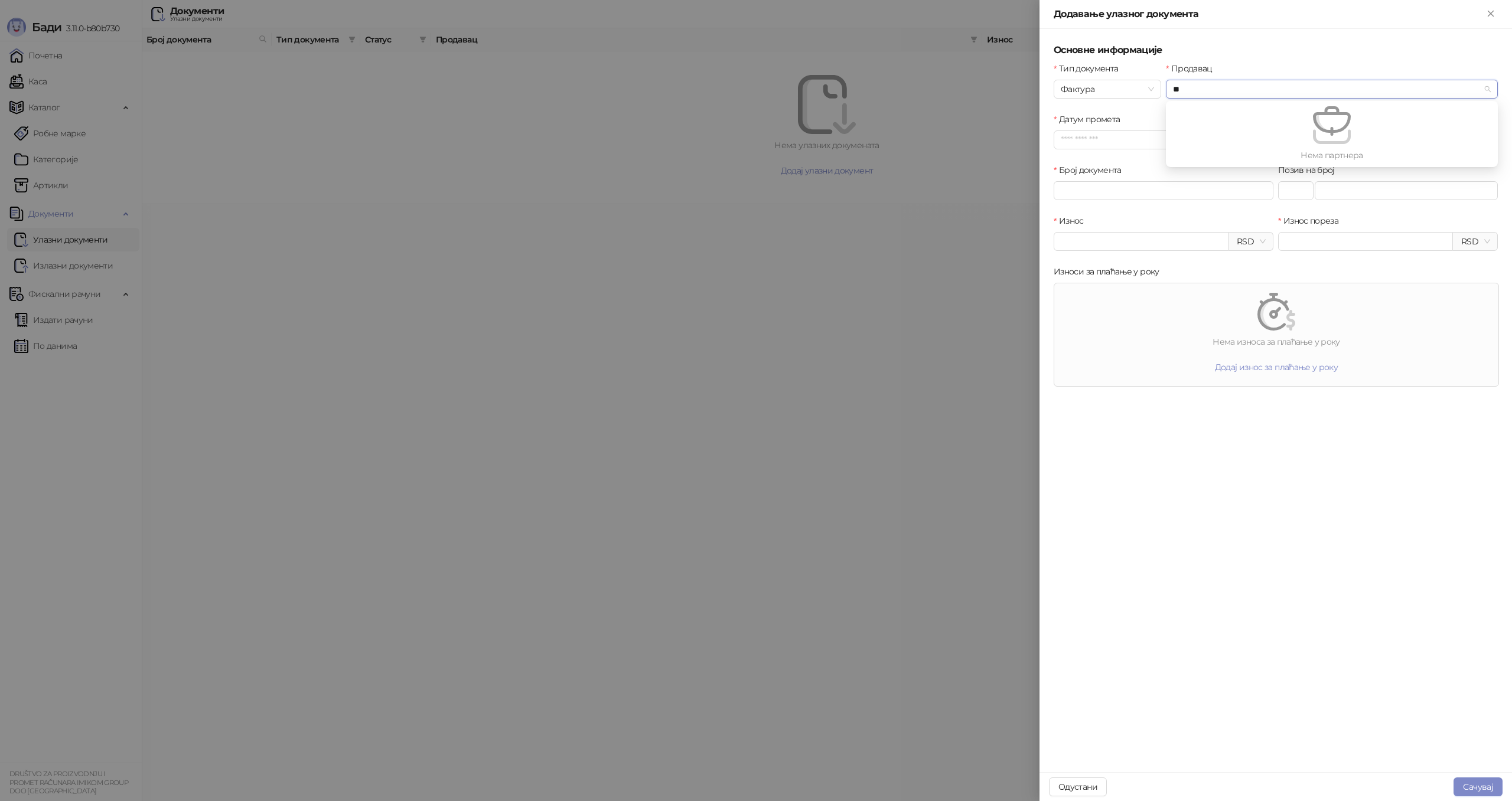
type input "***"
click at [1150, 133] on input "Датум промета" at bounding box center [1121, 140] width 120 height 13
type input "**********"
drag, startPoint x: 1116, startPoint y: 274, endPoint x: 1124, endPoint y: 270, distance: 8.9
click at [1118, 273] on div "20" at bounding box center [1116, 275] width 14 height 14
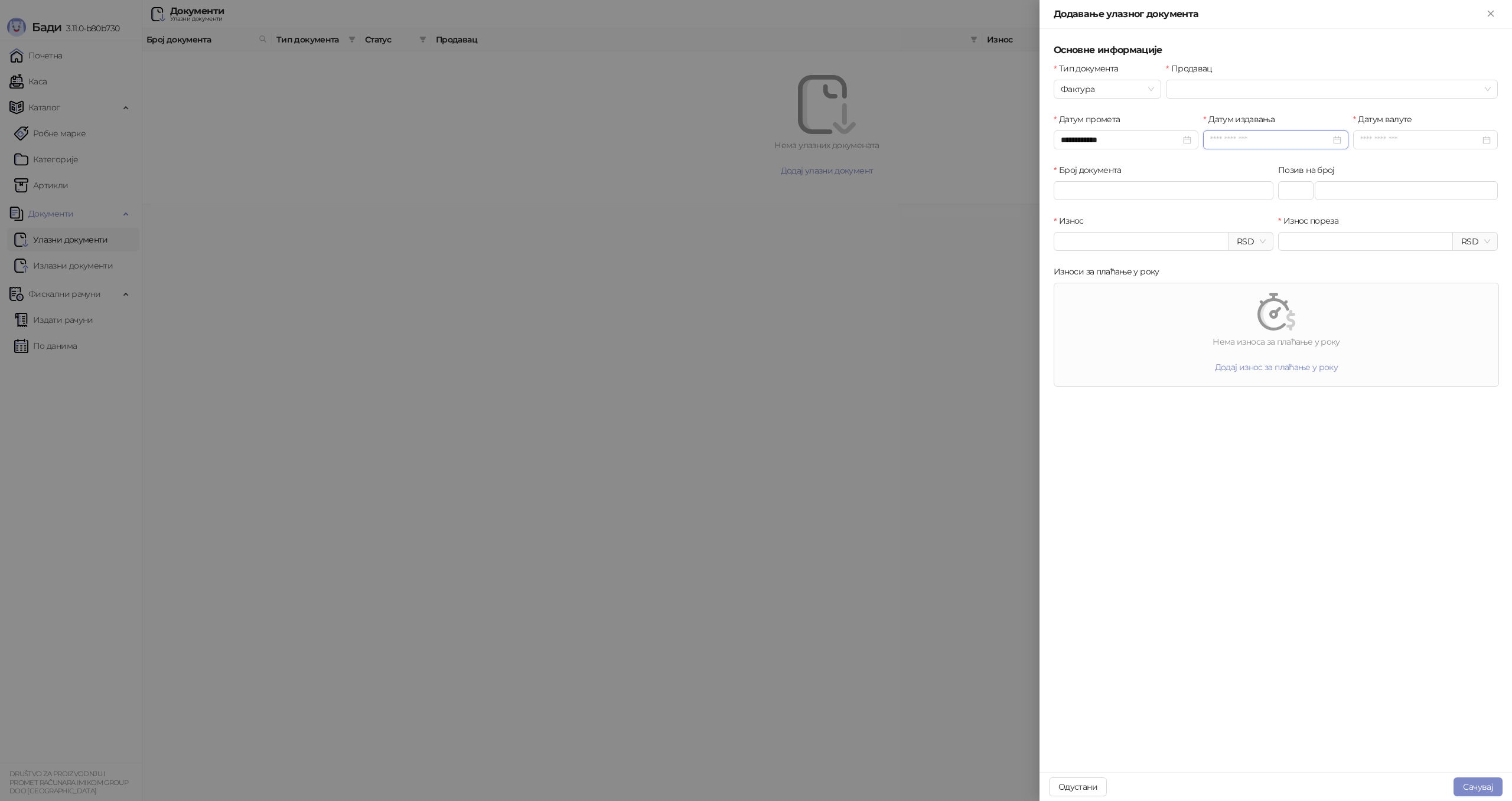
click at [1265, 143] on input "Датум издавања" at bounding box center [1270, 140] width 120 height 13
type input "**********"
drag, startPoint x: 1266, startPoint y: 273, endPoint x: 1358, endPoint y: 149, distance: 154.4
click at [1266, 273] on div "20" at bounding box center [1266, 275] width 14 height 14
click at [1378, 138] on input "Датум валуте" at bounding box center [1420, 140] width 120 height 13
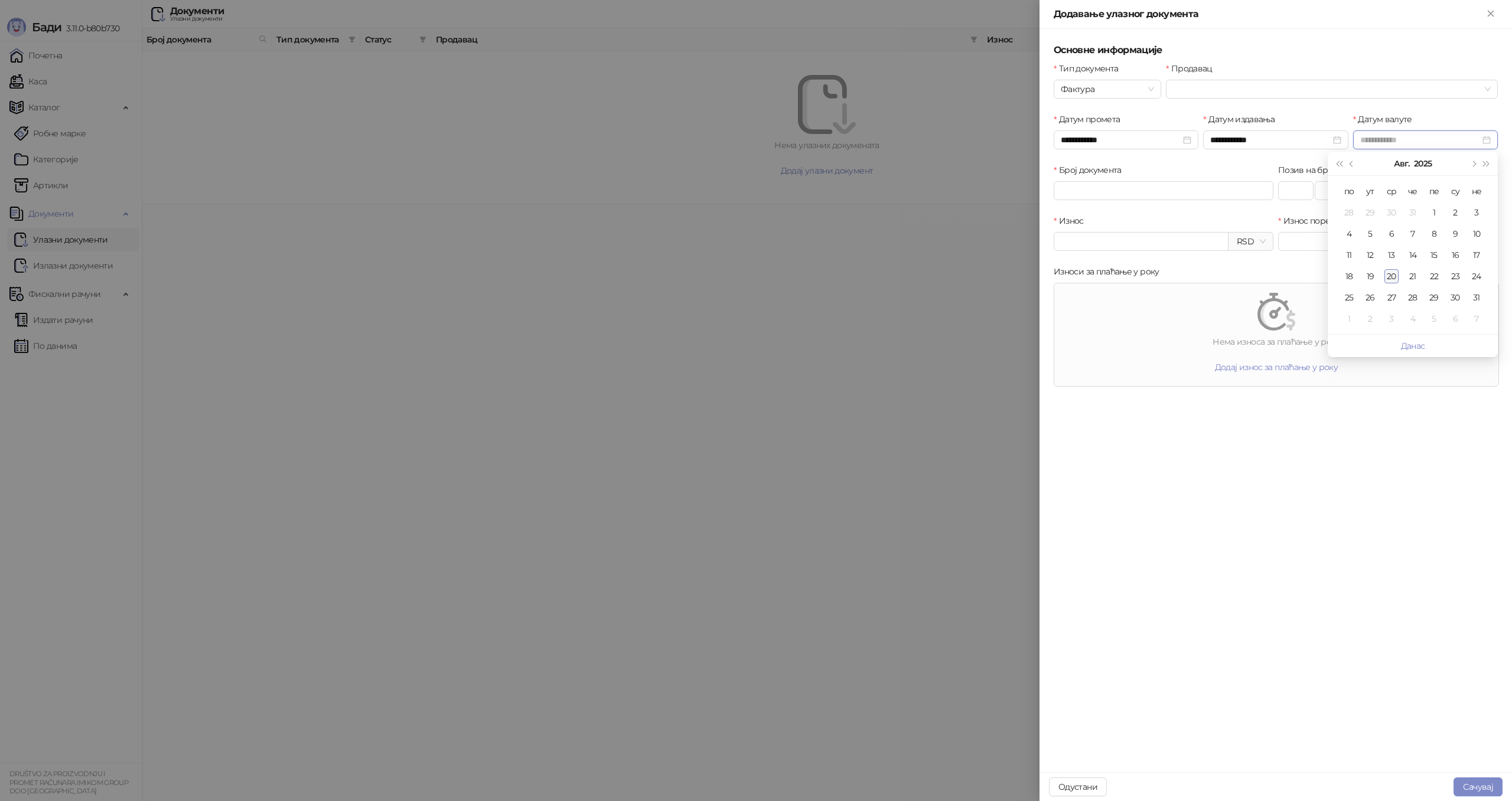
type input "**********"
click at [1391, 276] on div "20" at bounding box center [1391, 275] width 14 height 14
click at [1151, 197] on input "Број документа" at bounding box center [1163, 190] width 219 height 19
click at [1490, 12] on icon "Close" at bounding box center [1490, 13] width 6 height 6
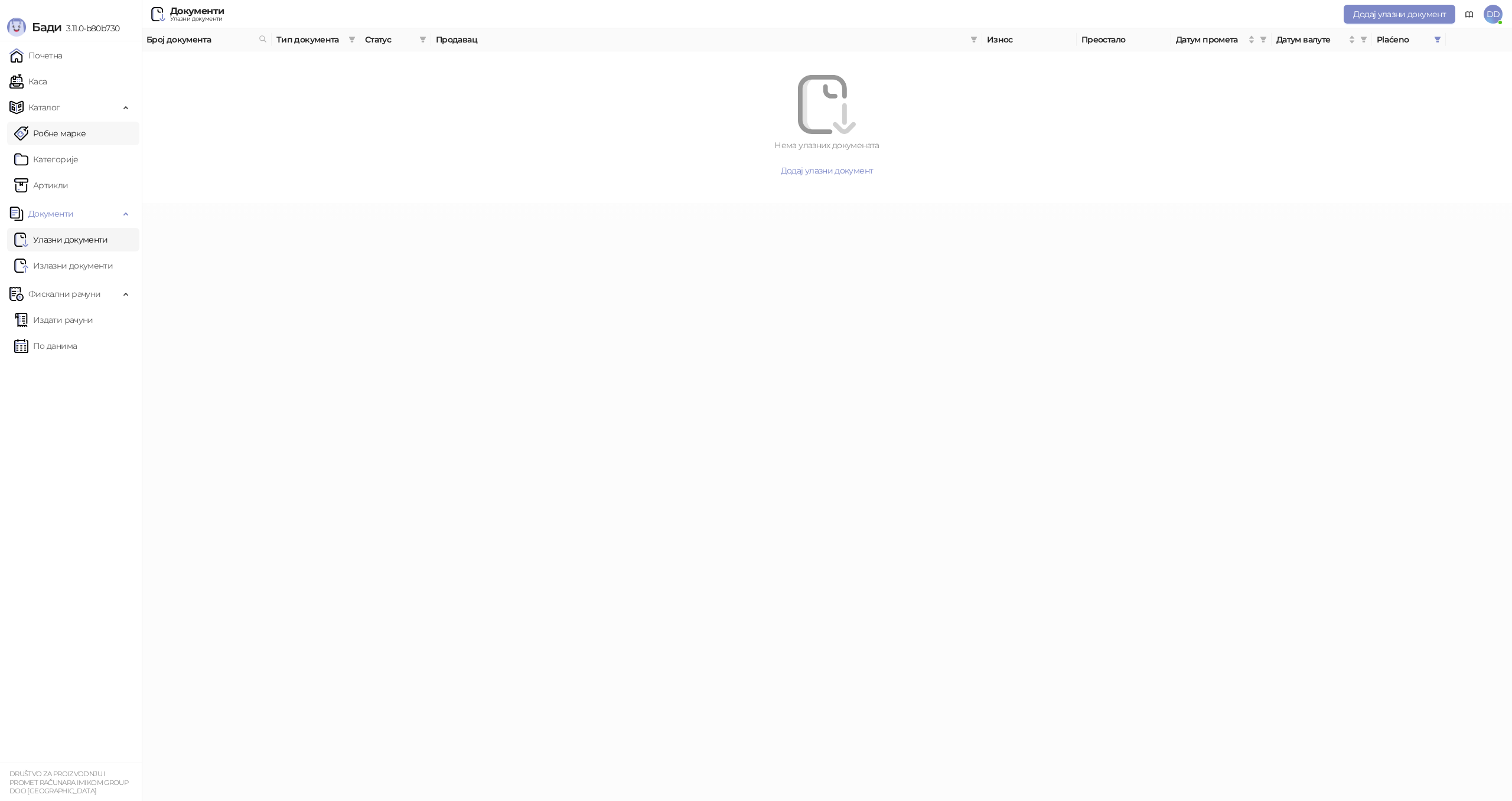
click at [85, 138] on link "Робне марке" at bounding box center [50, 133] width 71 height 23
click at [91, 112] on span "Каталог" at bounding box center [64, 107] width 110 height 23
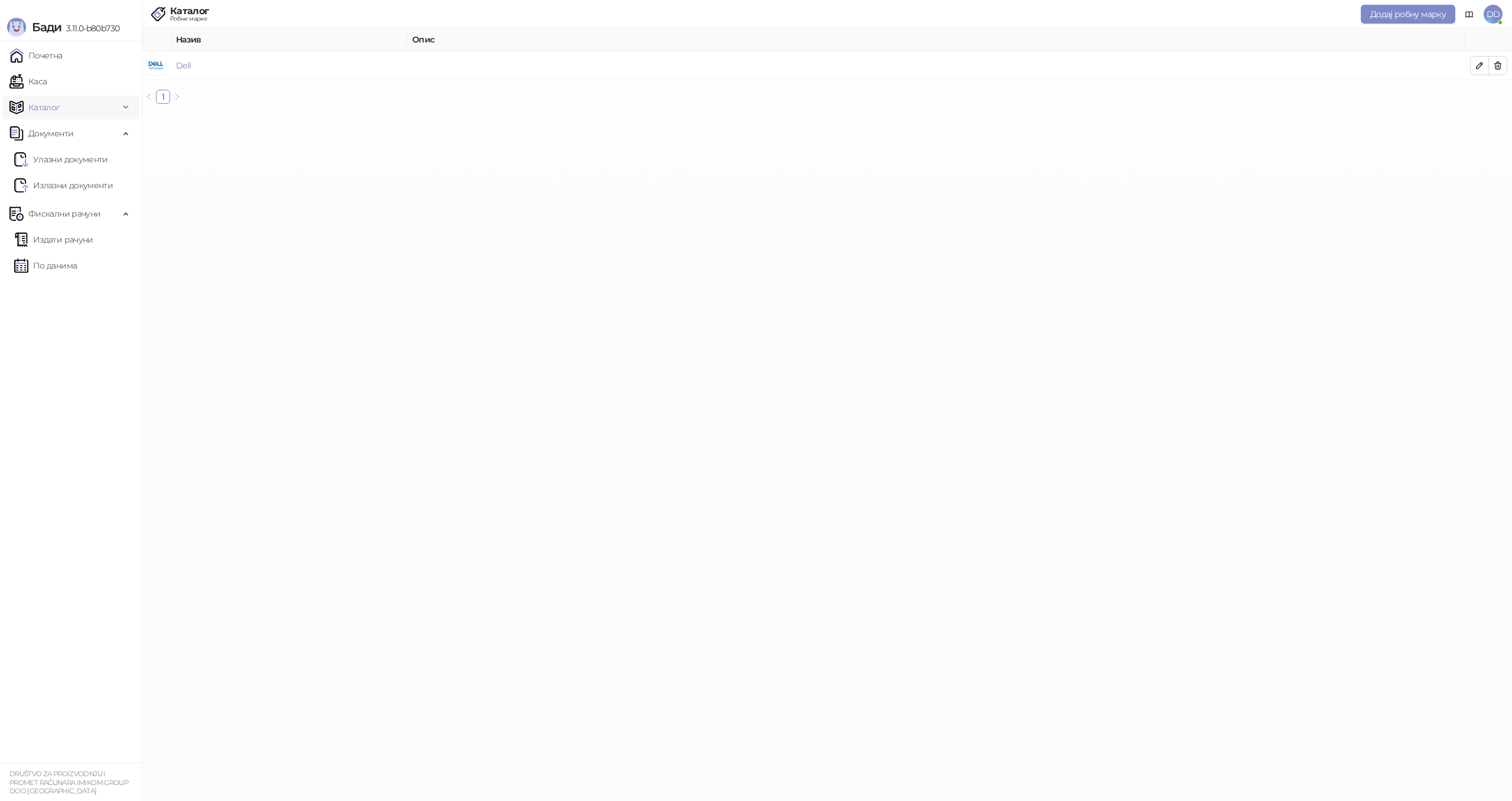
click at [90, 115] on span "Каталог" at bounding box center [64, 107] width 110 height 23
click at [47, 87] on link "Каса" at bounding box center [28, 81] width 37 height 23
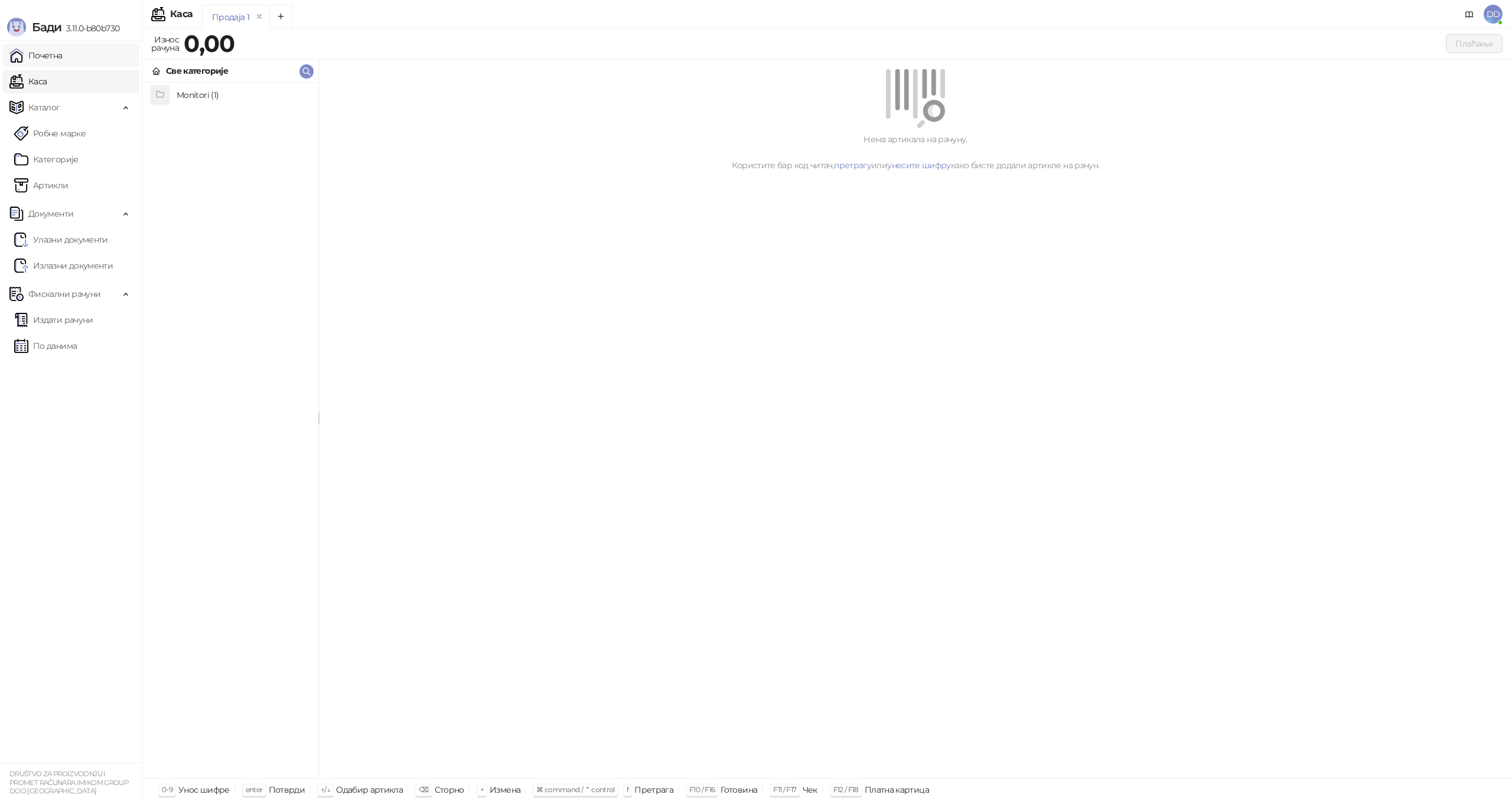
click at [63, 63] on link "Почетна" at bounding box center [36, 55] width 53 height 23
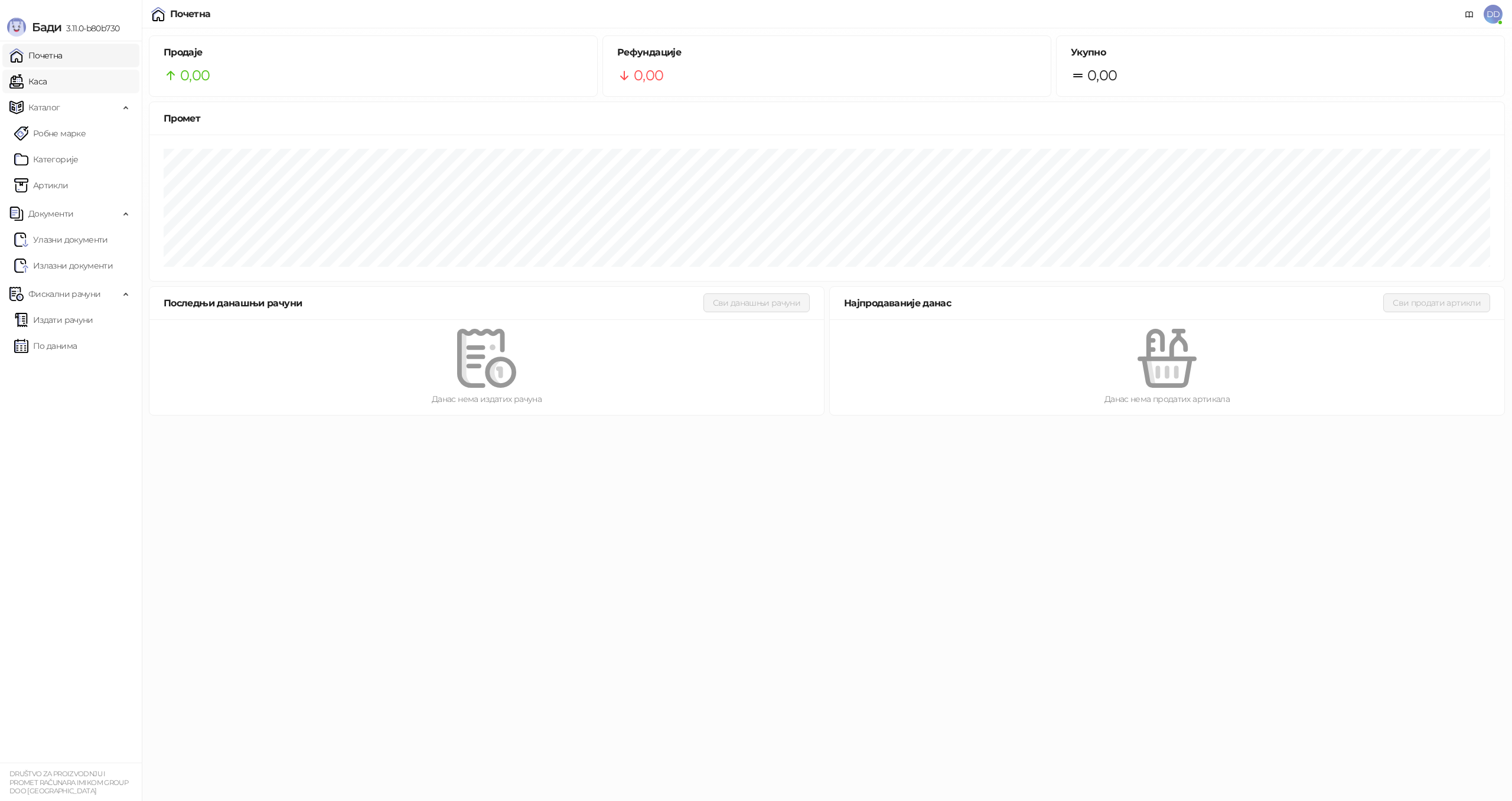
click at [47, 82] on link "Каса" at bounding box center [28, 81] width 37 height 23
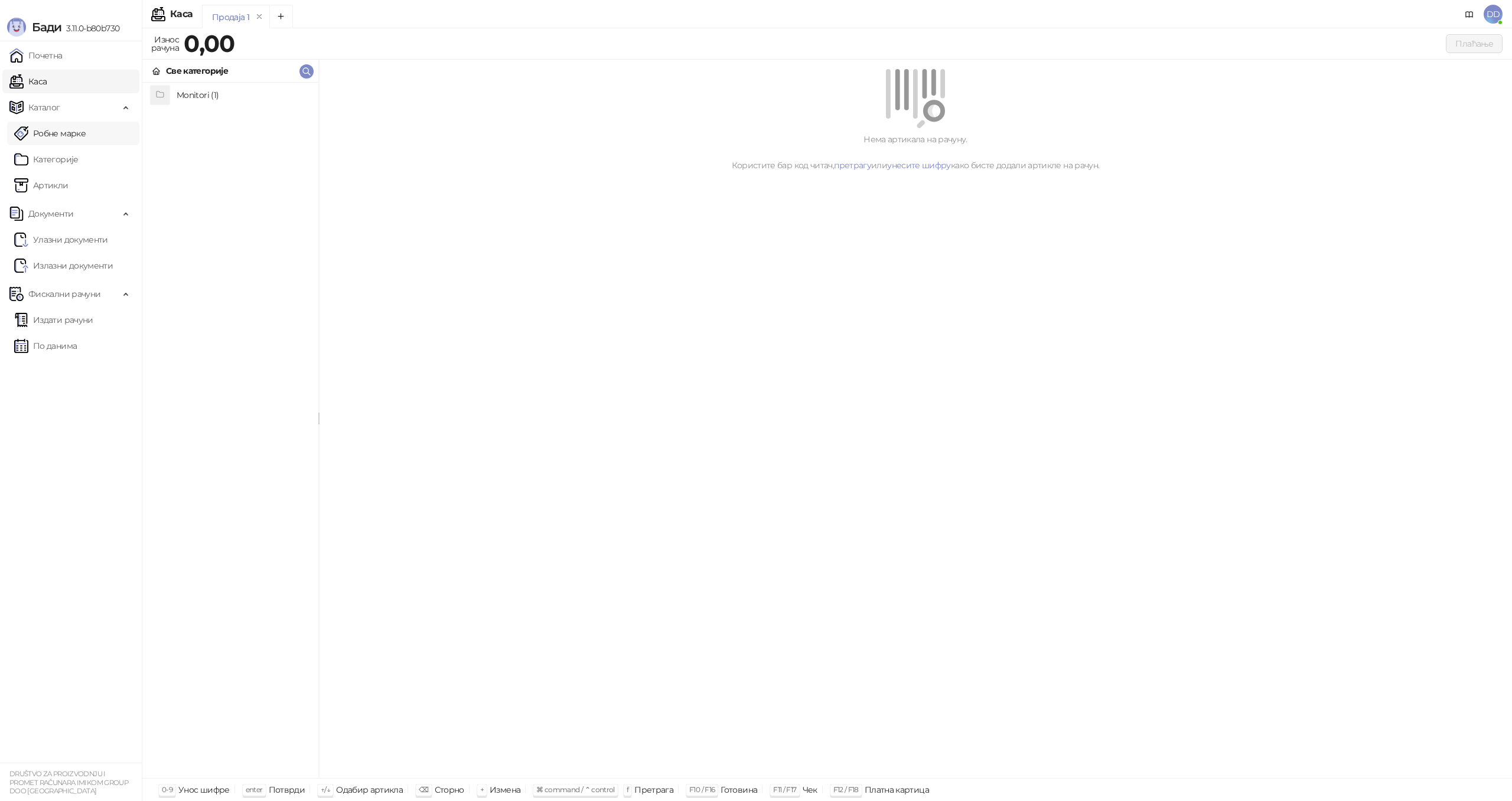
click at [82, 140] on link "Робне марке" at bounding box center [50, 133] width 71 height 23
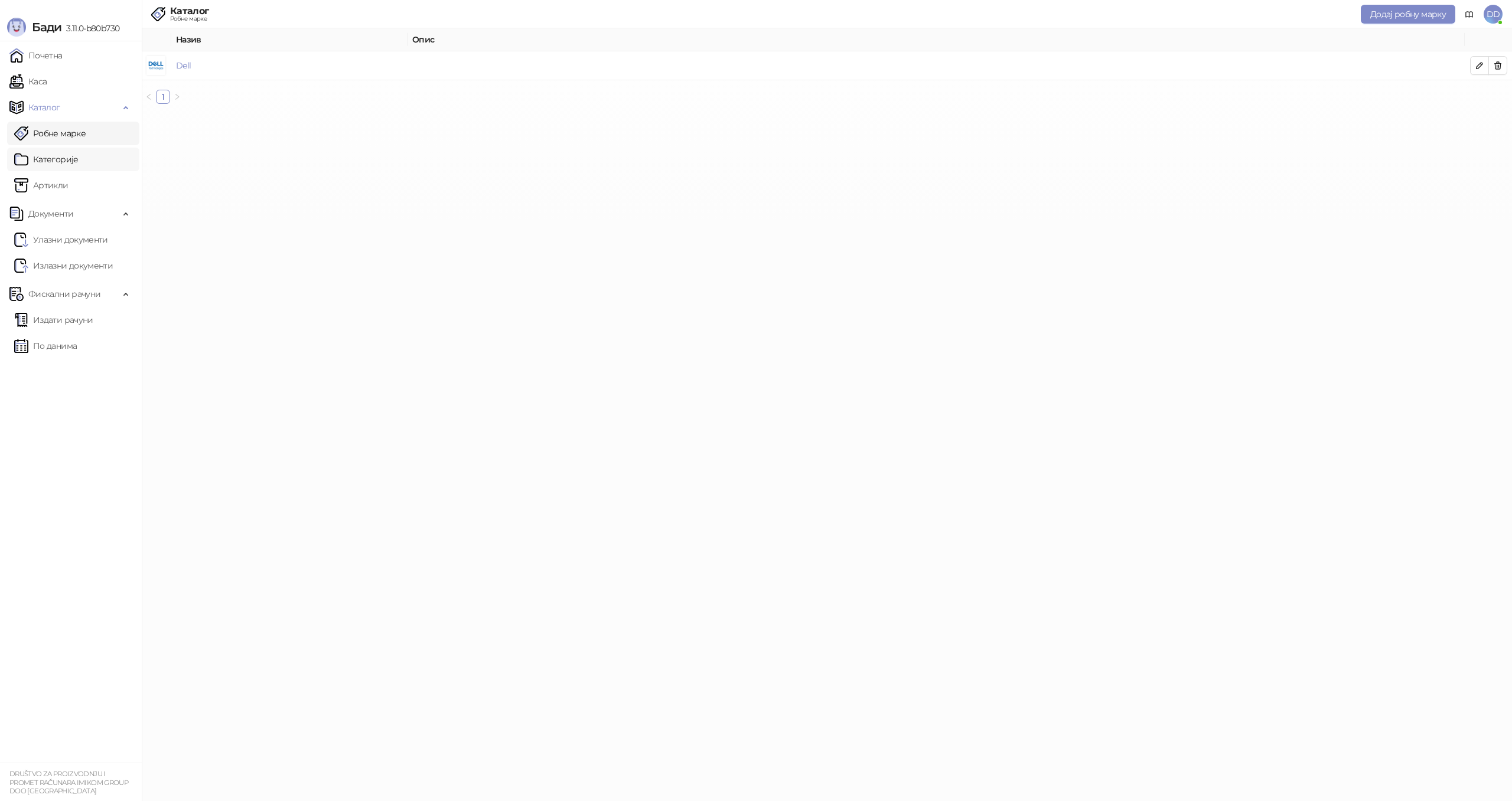
click at [79, 158] on link "Категорије" at bounding box center [46, 159] width 65 height 23
click at [68, 184] on link "Артикли" at bounding box center [41, 185] width 54 height 23
click at [98, 237] on link "Улазни документи" at bounding box center [61, 239] width 94 height 23
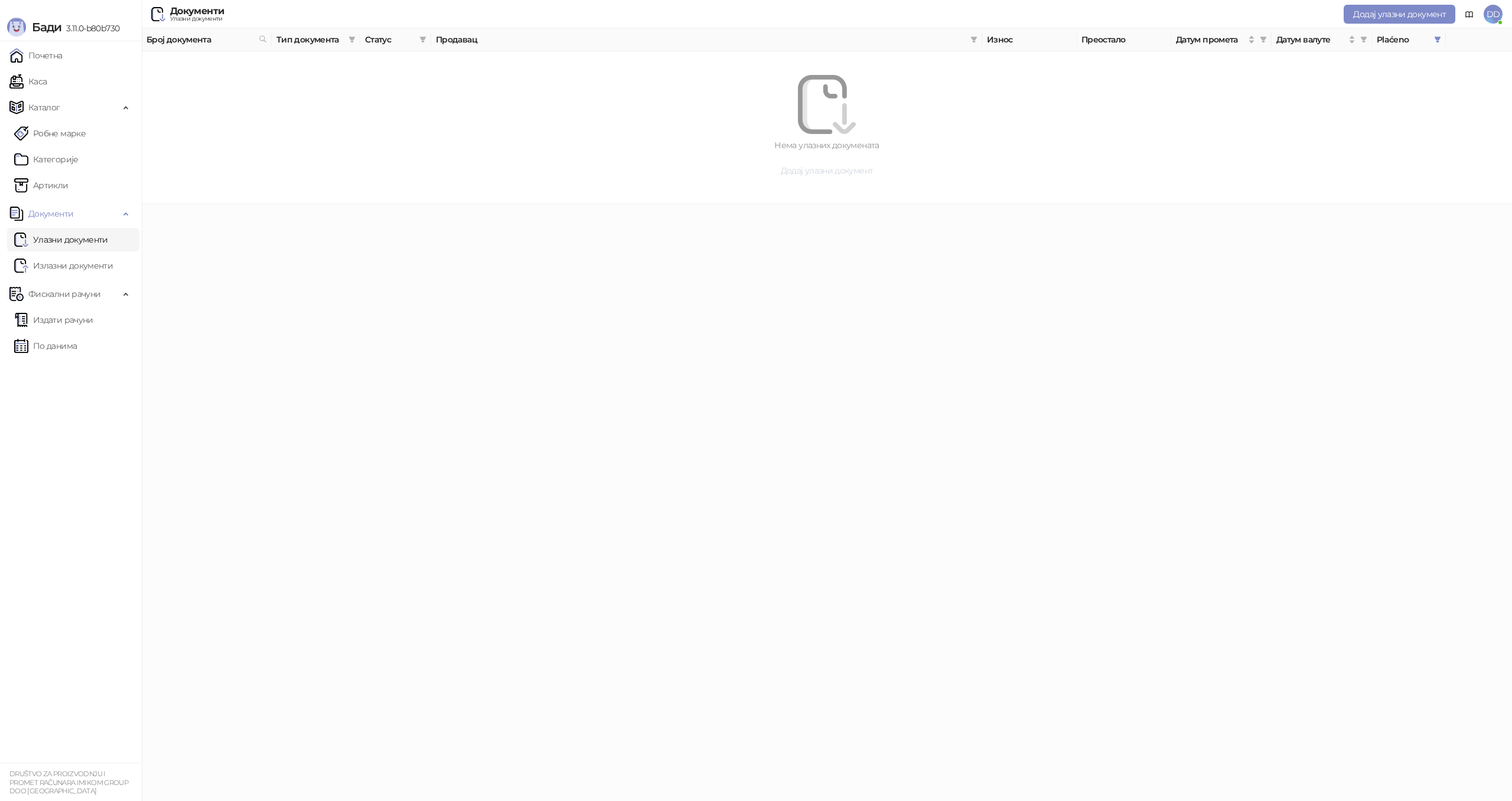
click at [818, 170] on span "Додај улазни документ" at bounding box center [827, 170] width 93 height 10
click at [1473, 16] on icon at bounding box center [1470, 15] width 7 height 6
click at [1468, 14] on icon at bounding box center [1469, 15] width 9 height 9
click at [63, 61] on link "Почетна" at bounding box center [36, 55] width 53 height 23
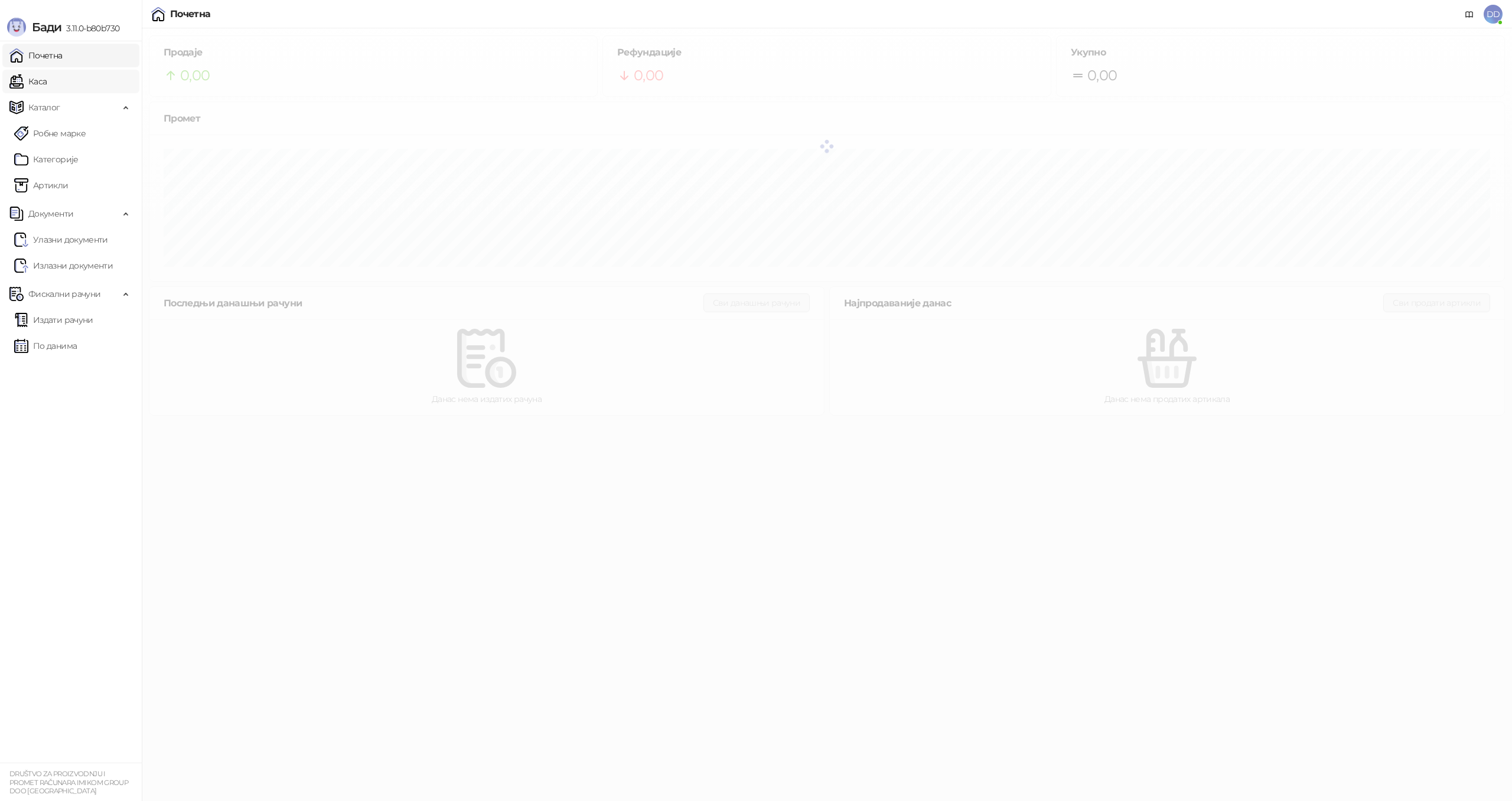
click at [47, 74] on link "Каса" at bounding box center [28, 81] width 37 height 23
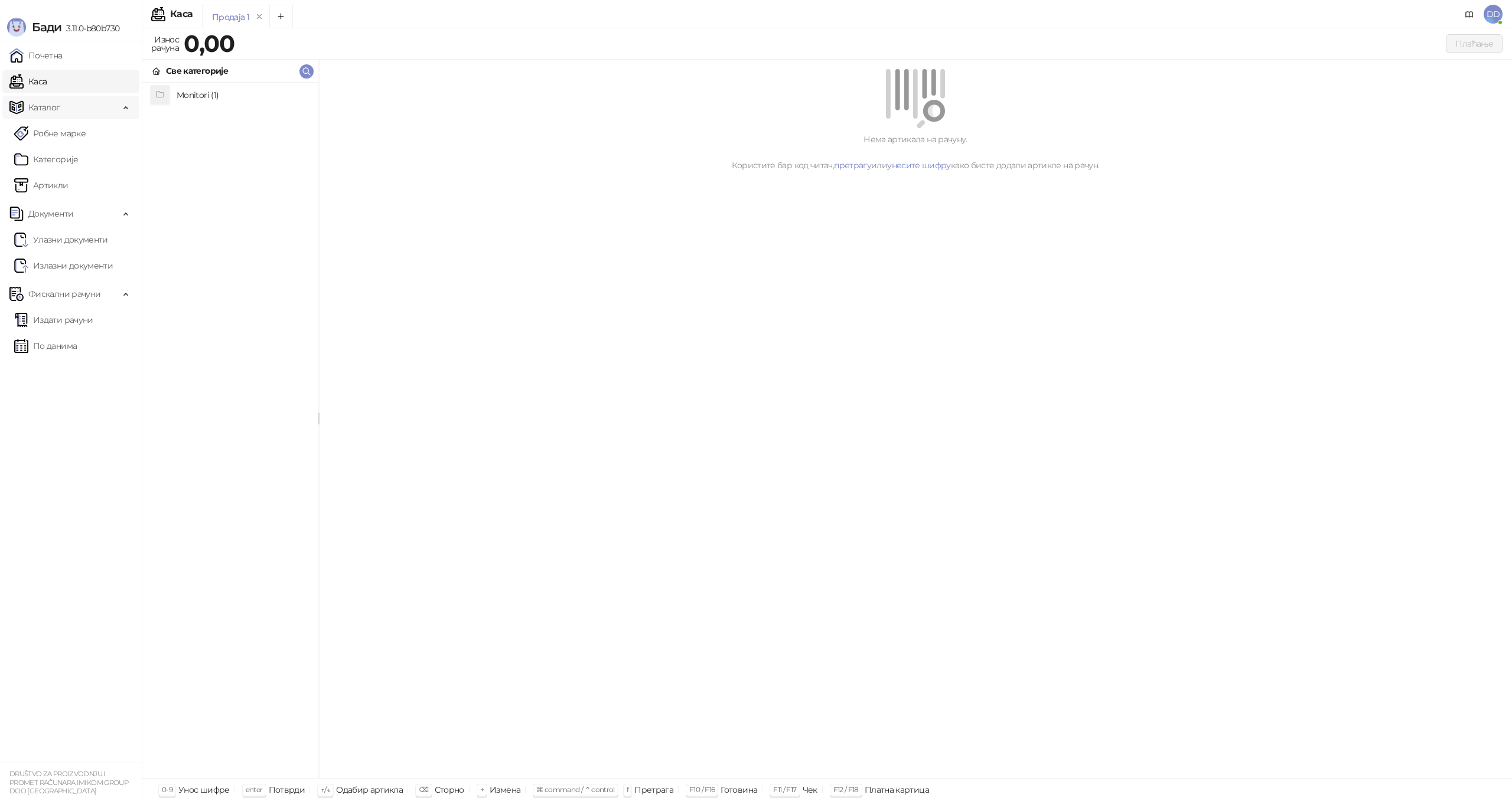
click at [68, 99] on span "Каталог" at bounding box center [64, 107] width 110 height 23
click at [65, 100] on span "Каталог" at bounding box center [64, 107] width 110 height 23
click at [206, 96] on h4 "Monitori (1)" at bounding box center [242, 95] width 132 height 19
click at [215, 95] on h4 "DELL 27" S2722DZ QHD USB-C FreeSync Video konferencijski IPS monitor" at bounding box center [242, 95] width 132 height 19
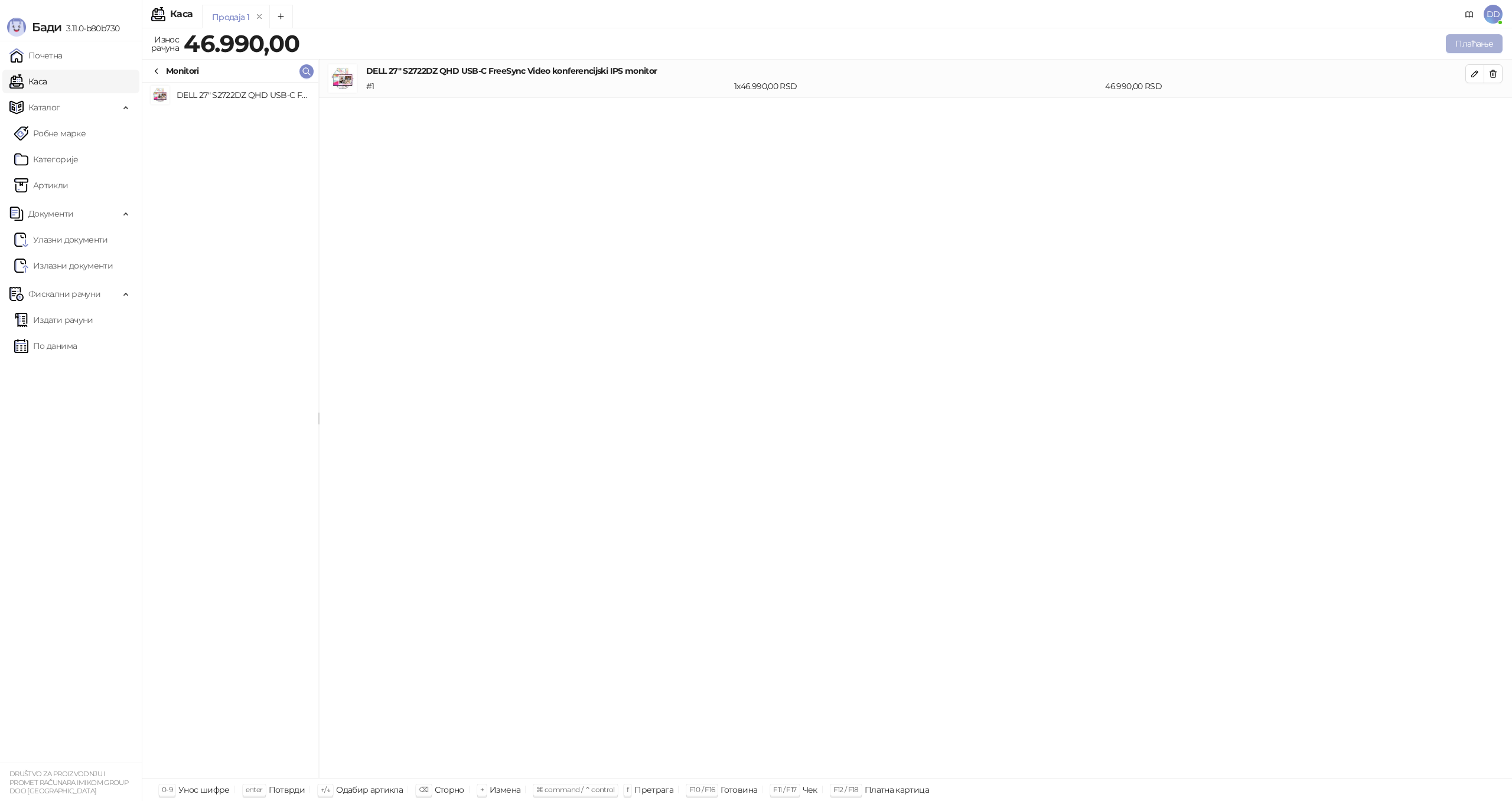
click at [1478, 45] on button "Плаћање" at bounding box center [1474, 44] width 56 height 19
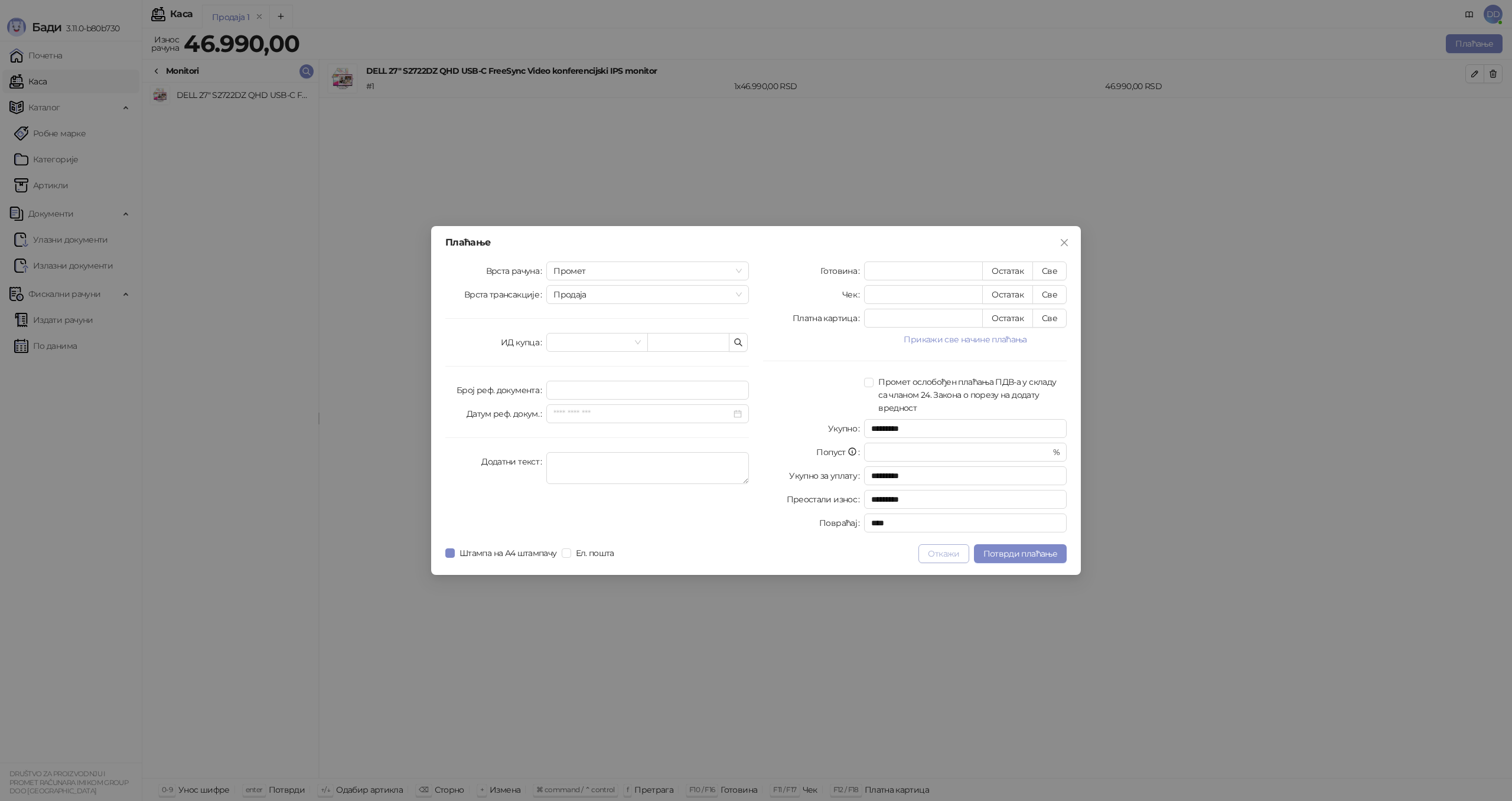
click at [957, 556] on button "Откажи" at bounding box center [944, 554] width 51 height 19
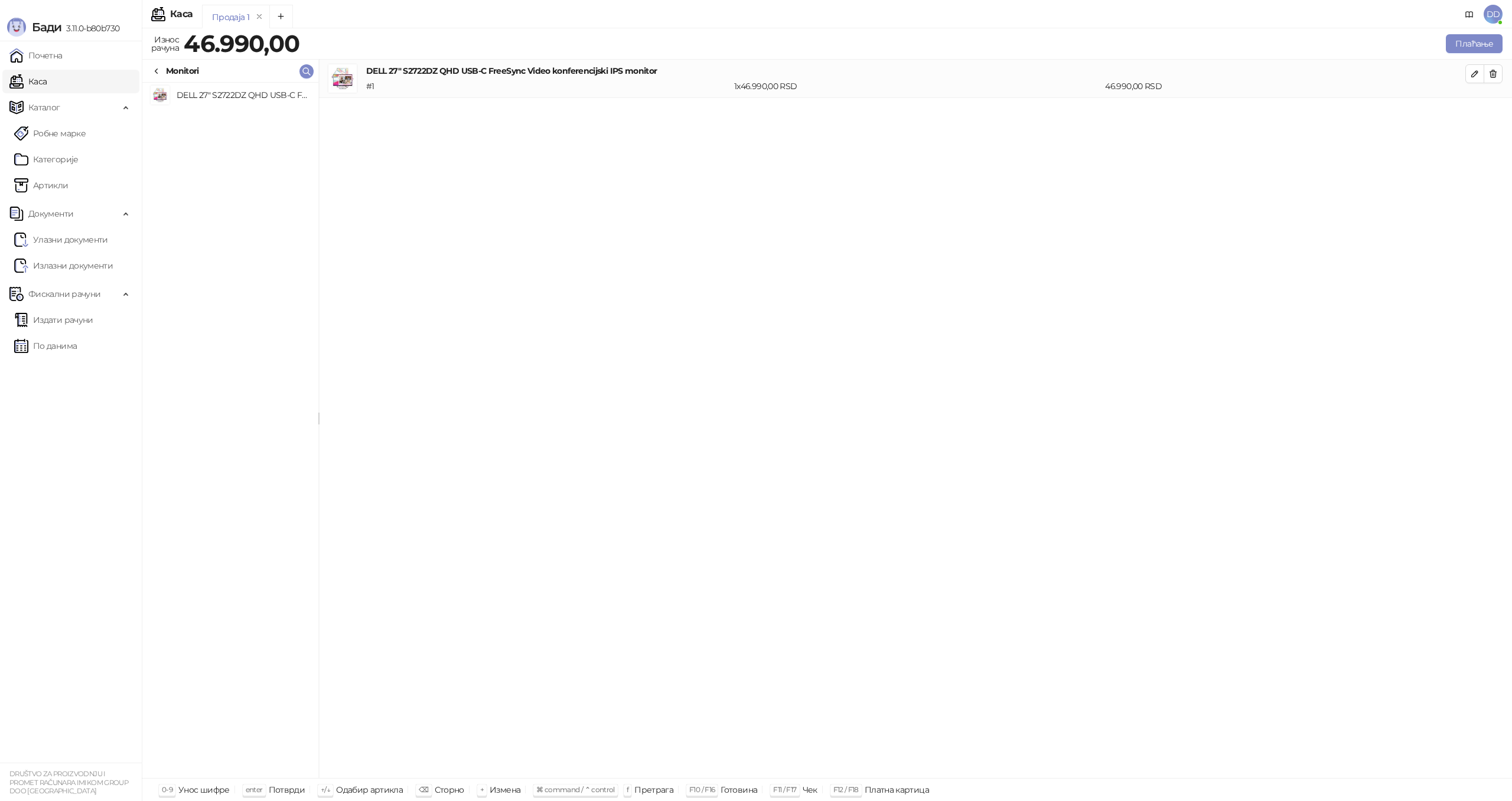
click at [449, 480] on div "DELL 27" S2722DZ QHD USB-C FreeSync Video konferencijski IPS monitor # 1 1 x 46…" at bounding box center [915, 419] width 1193 height 719
click at [63, 151] on link "Категорије" at bounding box center [46, 159] width 65 height 23
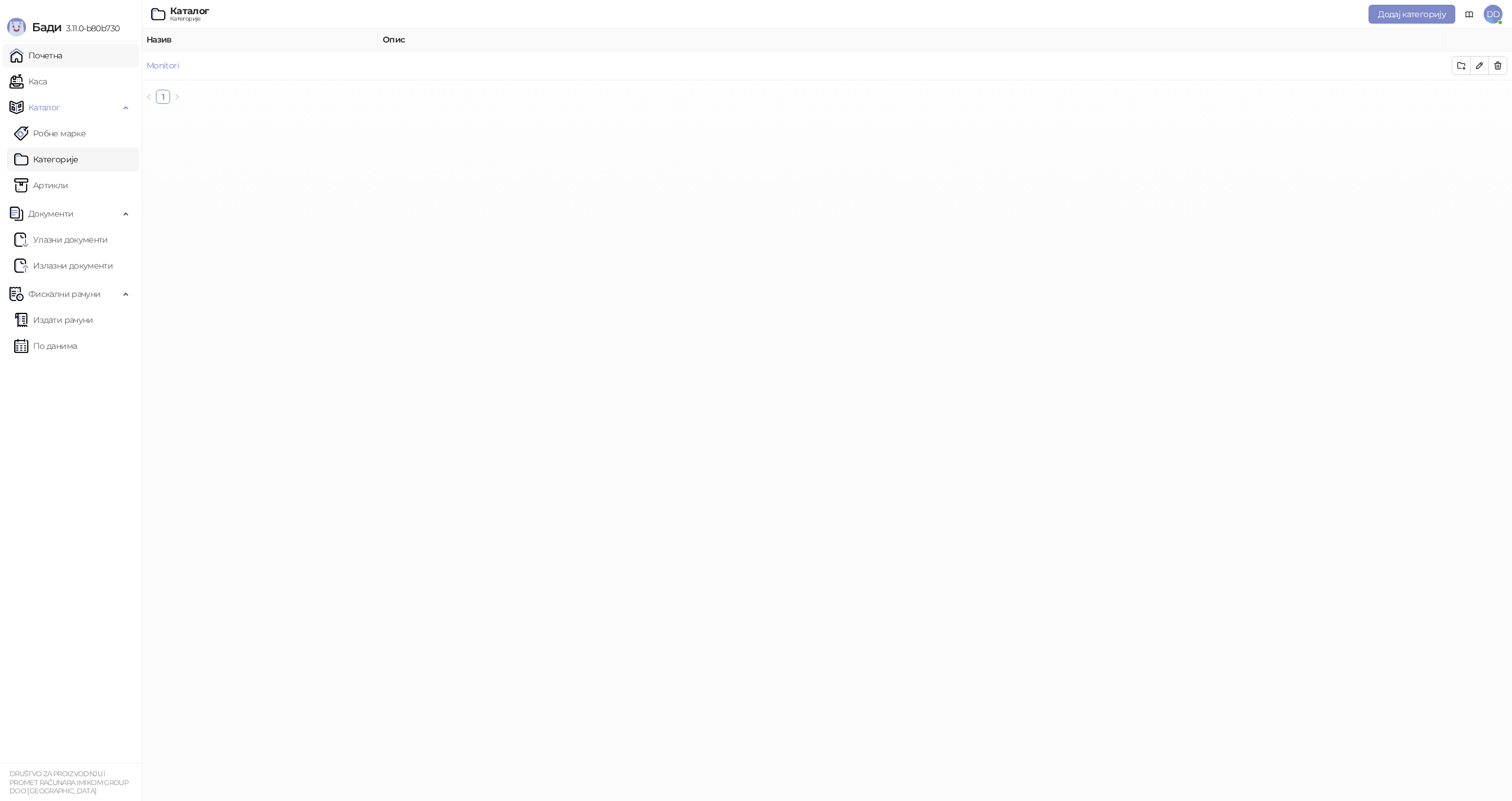
click at [60, 56] on link "Почетна" at bounding box center [36, 55] width 53 height 23
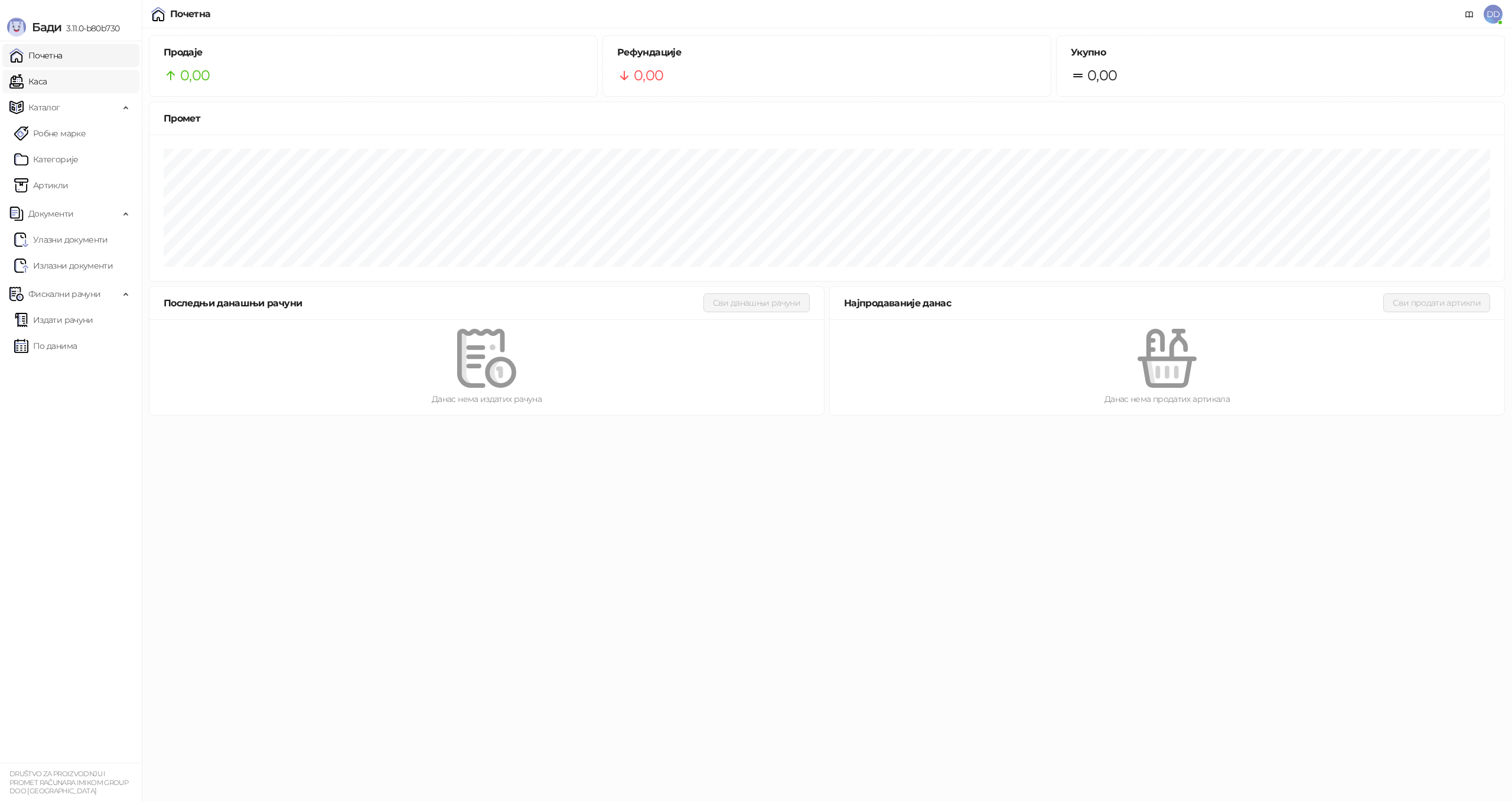
click at [47, 83] on link "Каса" at bounding box center [28, 81] width 37 height 23
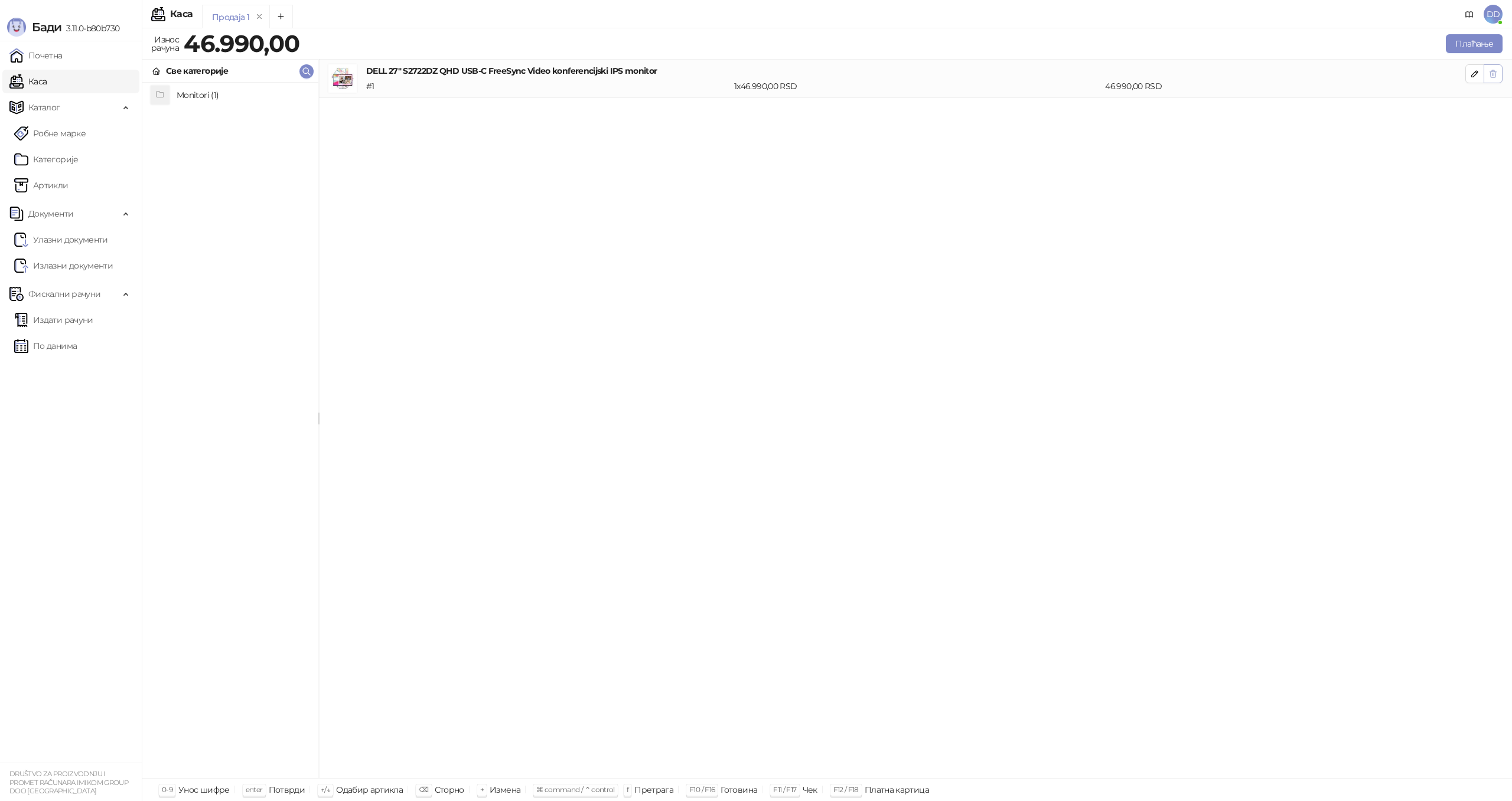
click at [1490, 76] on icon "button" at bounding box center [1493, 74] width 9 height 9
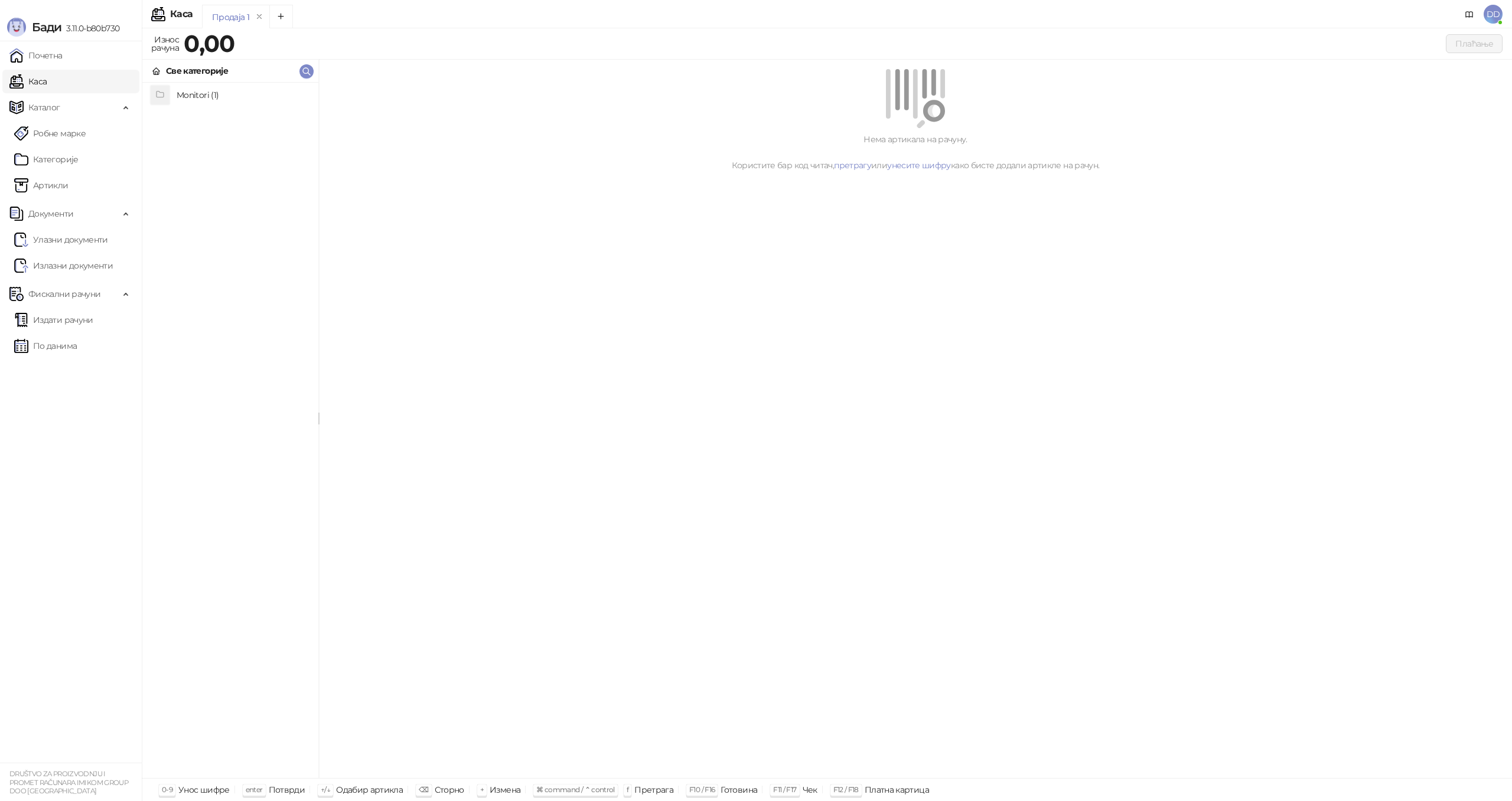
click at [200, 82] on li "Monitori (1)" at bounding box center [231, 95] width 176 height 24
click at [200, 93] on h4 "DELL 27" S2722DZ QHD USB-C FreeSync Video konferencijski IPS monitor" at bounding box center [242, 95] width 132 height 19
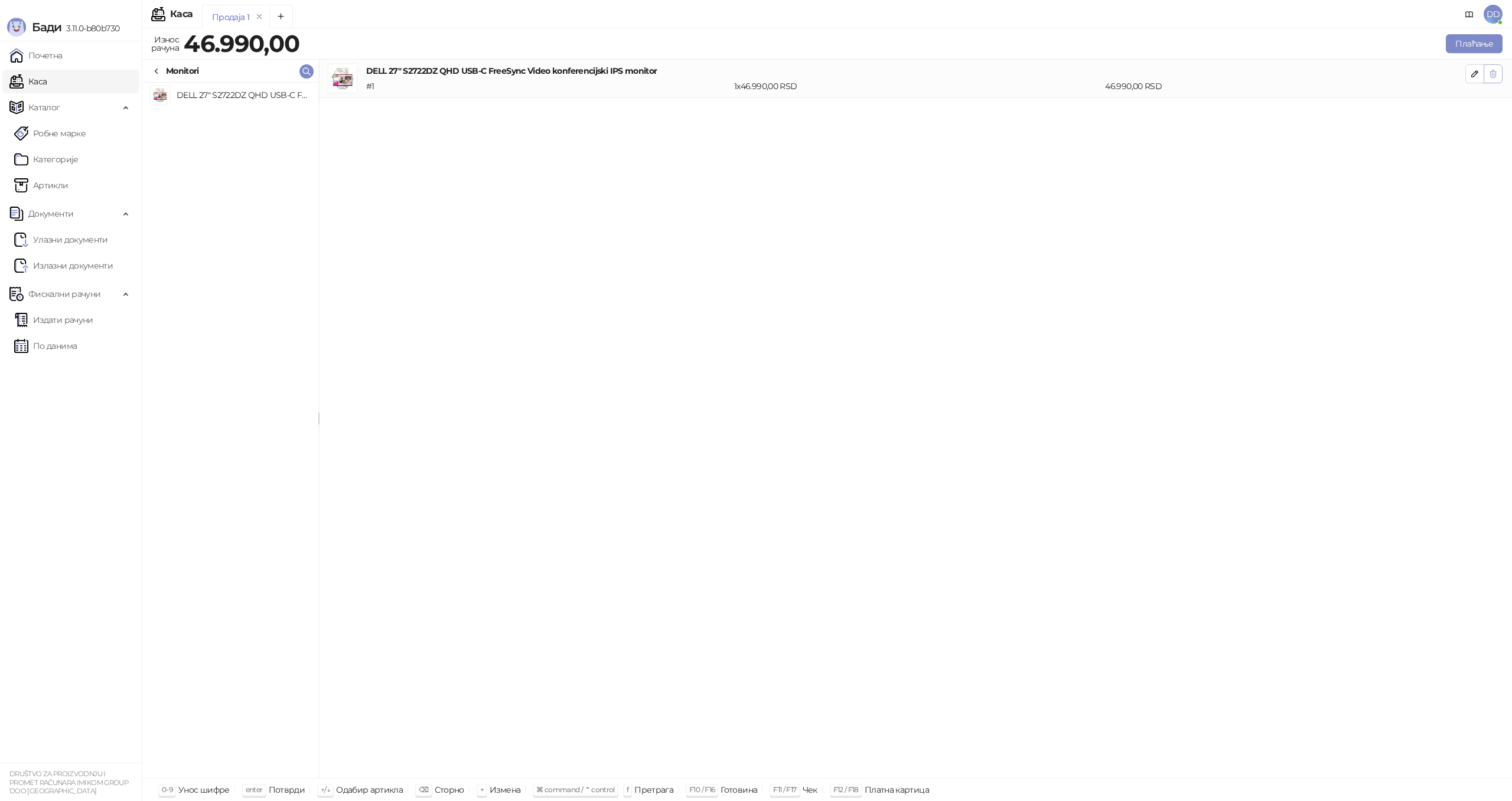
click at [1494, 71] on icon "button" at bounding box center [1493, 74] width 7 height 7
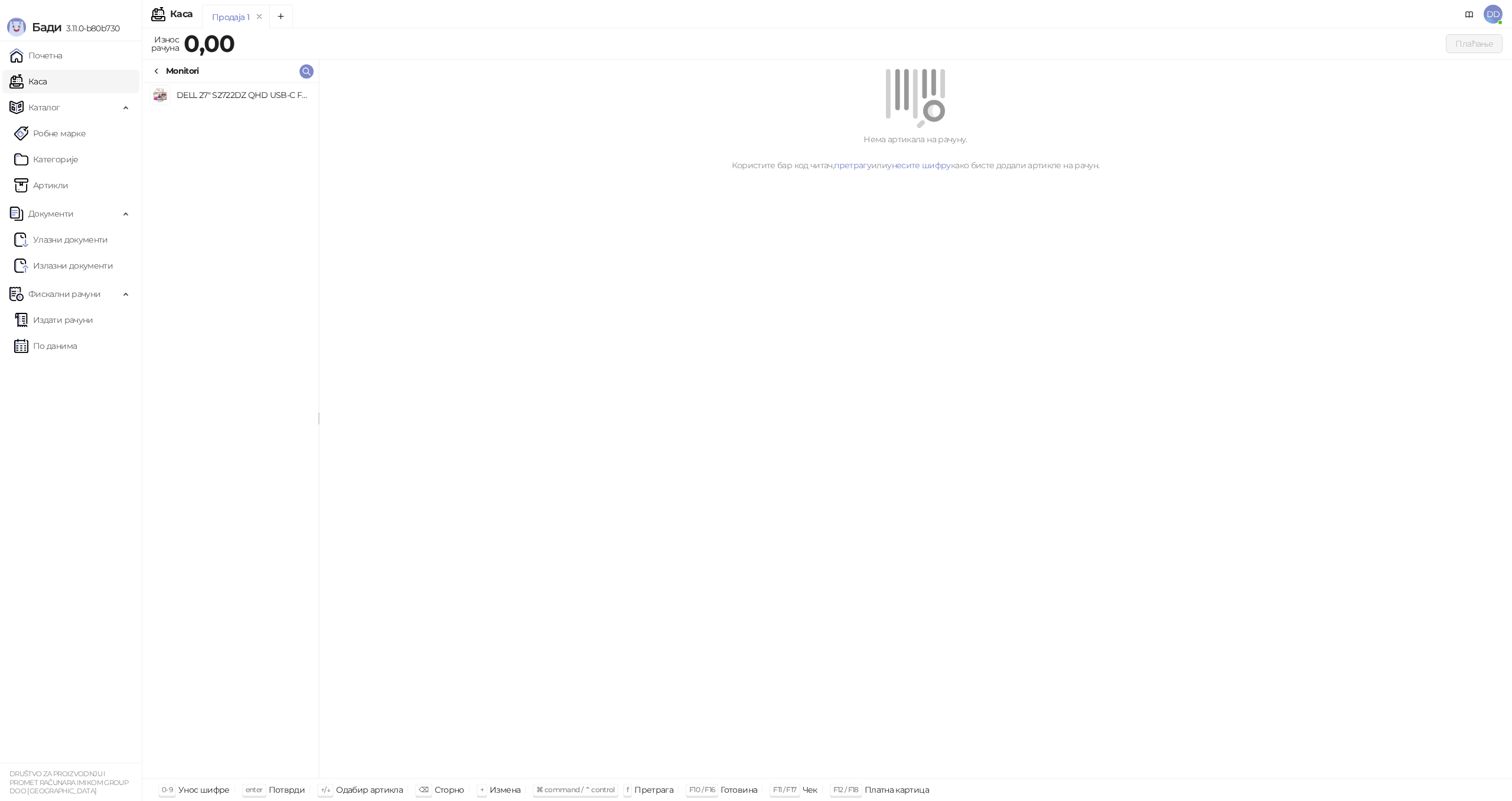
click at [220, 137] on div "DELL 27" S2722DZ QHD USB-C FreeSync Video konferencijski IPS monitor" at bounding box center [231, 430] width 176 height 695
click at [61, 107] on span "Каталог" at bounding box center [64, 107] width 110 height 23
click at [47, 87] on link "Каса" at bounding box center [28, 81] width 37 height 23
click at [224, 100] on h4 "DELL 27" S2722DZ QHD USB-C FreeSync Video konferencijski IPS monitor" at bounding box center [242, 95] width 132 height 19
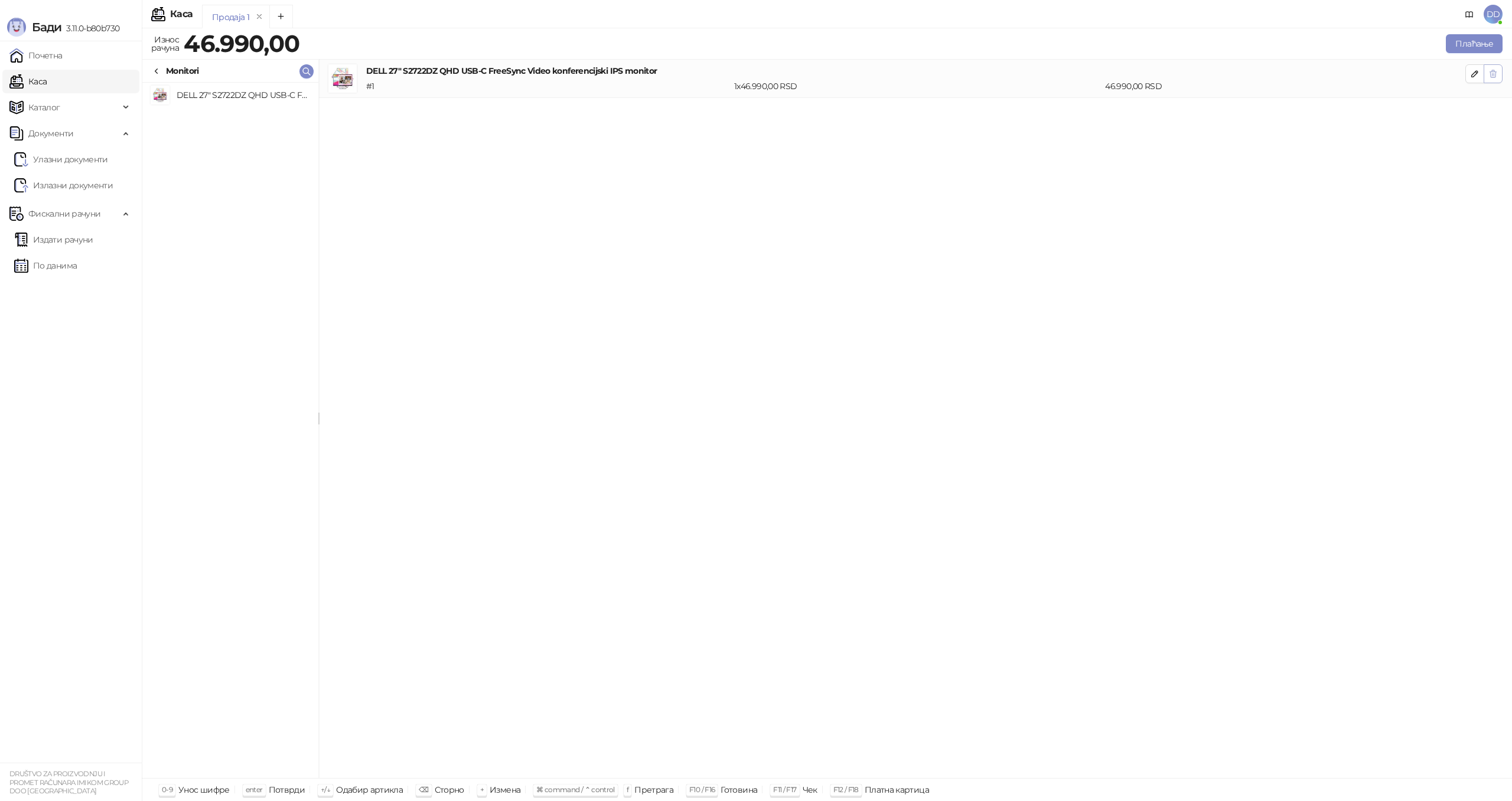
click at [1496, 72] on icon "button" at bounding box center [1493, 74] width 9 height 9
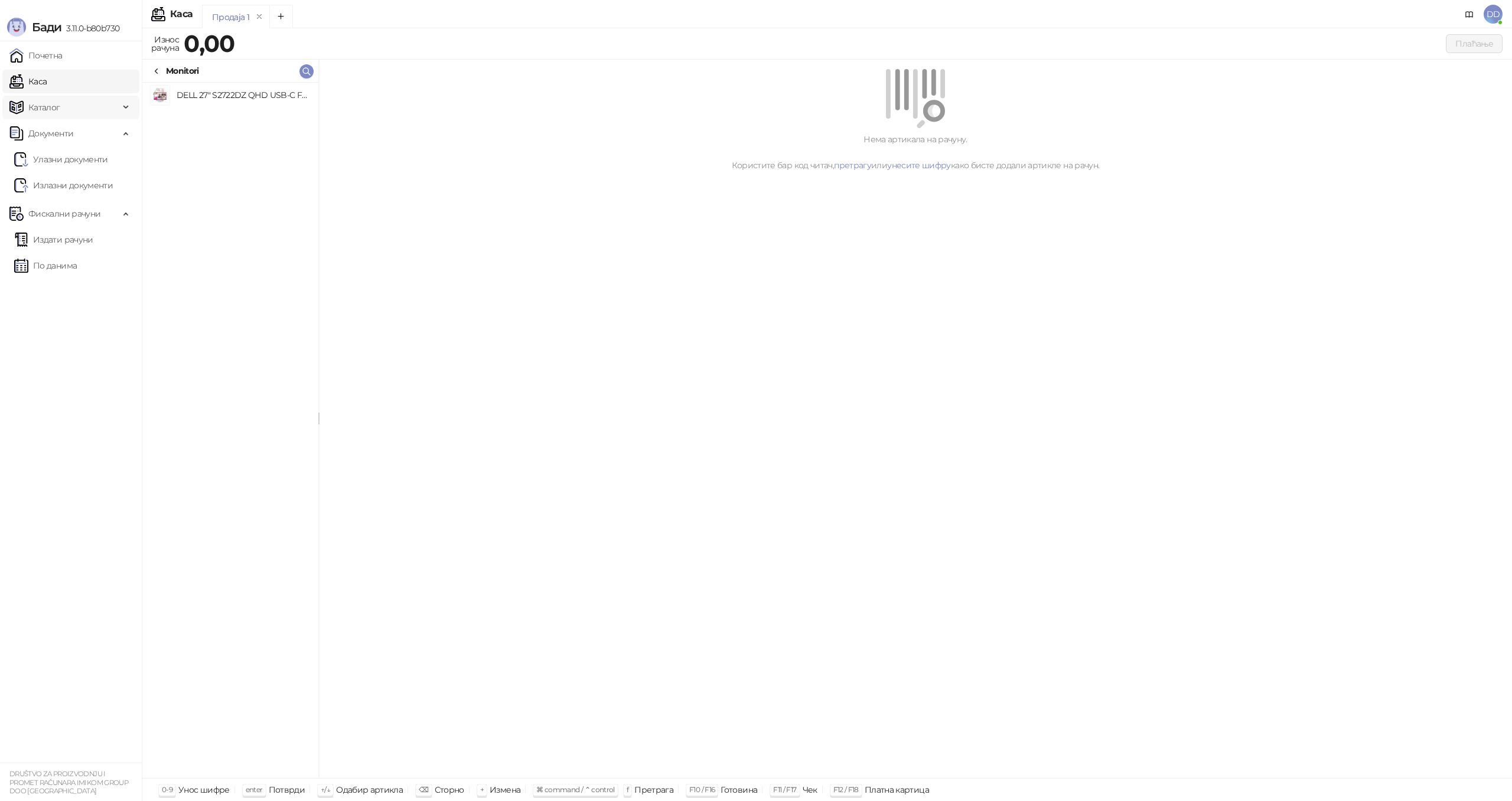
click at [63, 107] on span "Каталог" at bounding box center [64, 107] width 110 height 23
drag, startPoint x: 53, startPoint y: 178, endPoint x: 56, endPoint y: 171, distance: 7.6
click at [53, 178] on link "Артикли" at bounding box center [41, 185] width 54 height 23
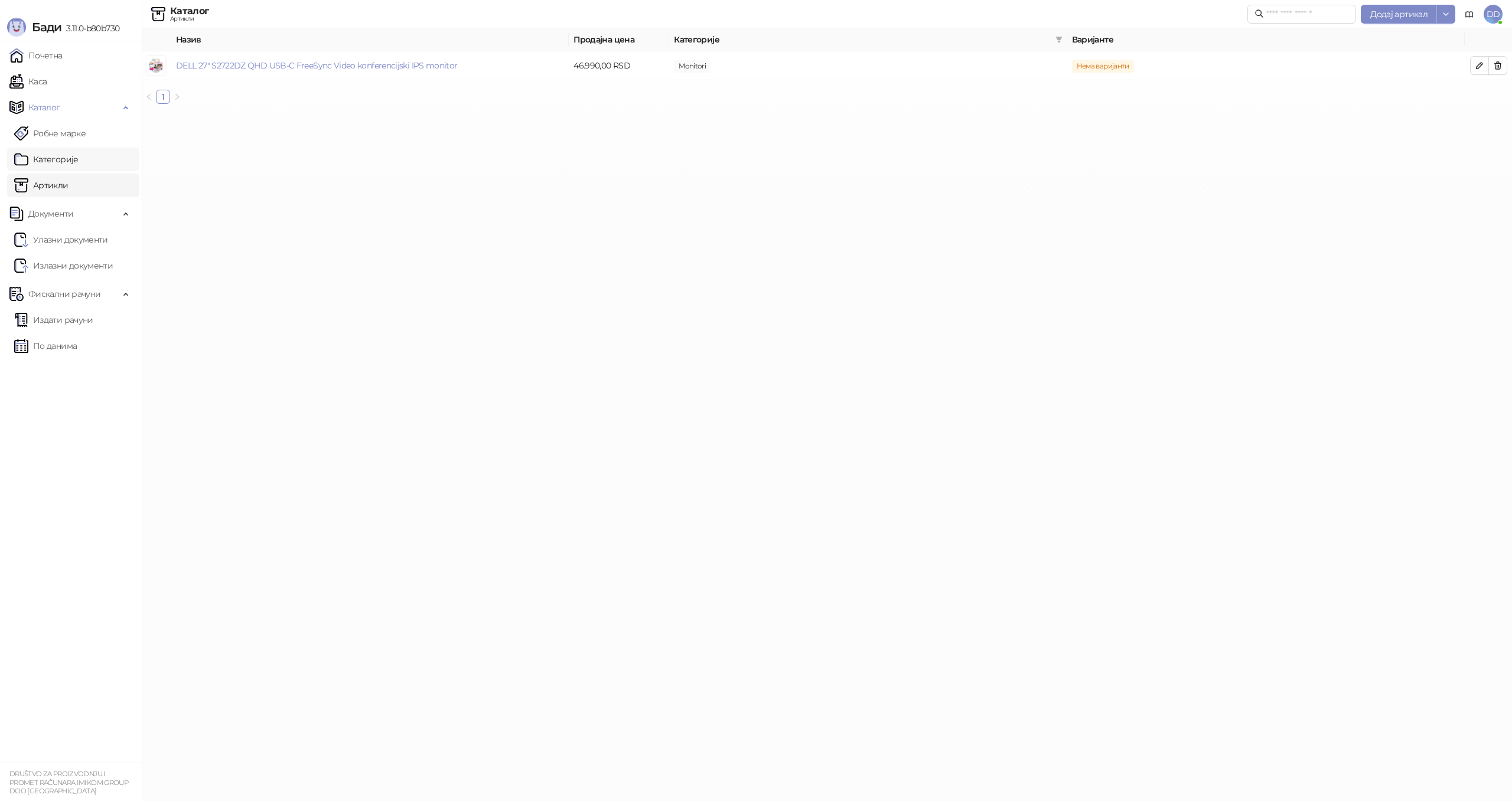
click at [58, 160] on link "Категорије" at bounding box center [46, 159] width 65 height 23
click at [62, 141] on link "Робне марке" at bounding box center [50, 133] width 71 height 23
click at [403, 113] on html "Бади 3.11.0-b80b730 Почетна Каса Каталог Робне марке Категорије Артикли Докумен…" at bounding box center [756, 56] width 1512 height 113
click at [1498, 13] on span "DD" at bounding box center [1493, 14] width 19 height 19
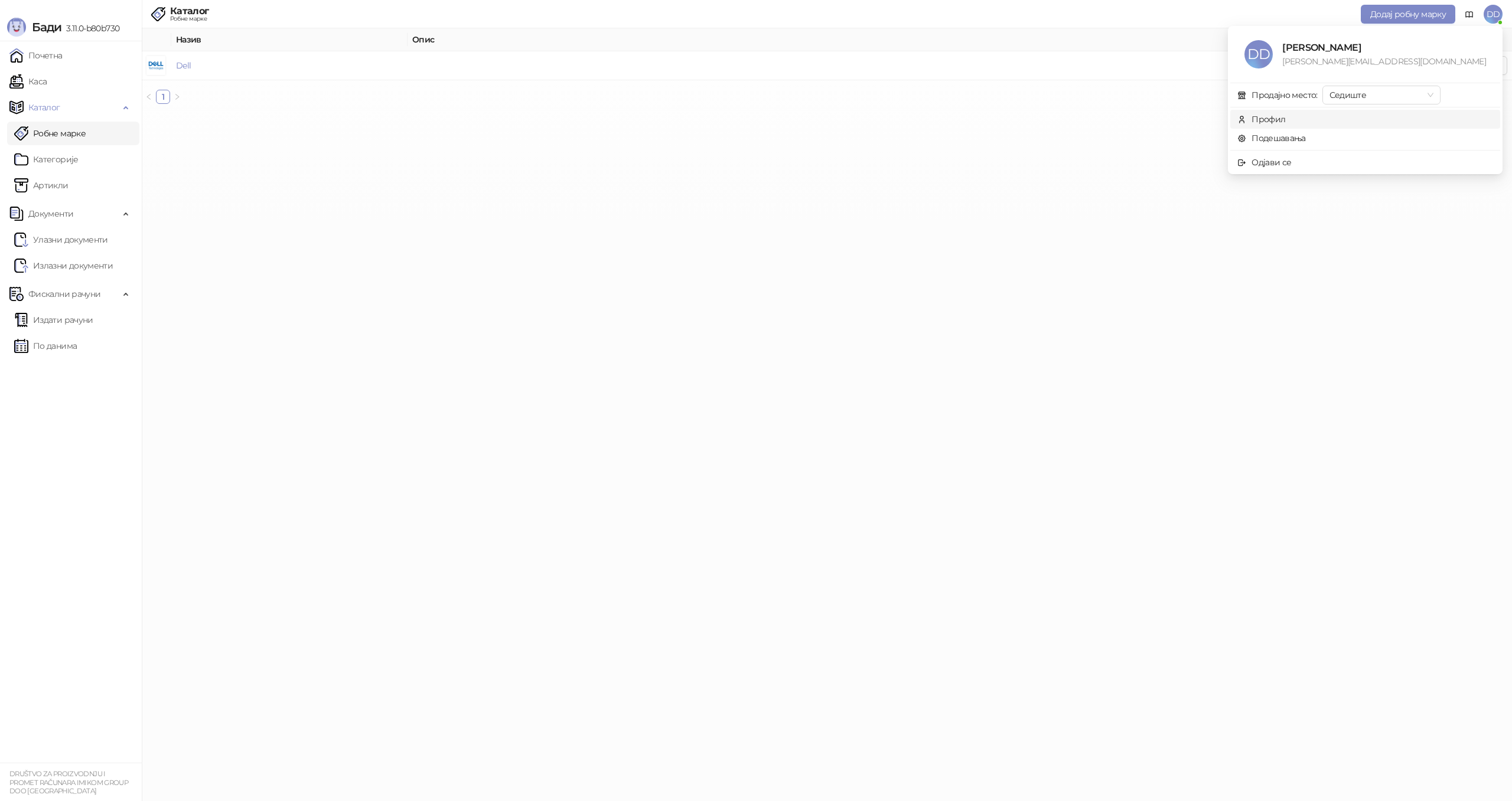
click at [1355, 122] on span "Профил" at bounding box center [1365, 119] width 256 height 13
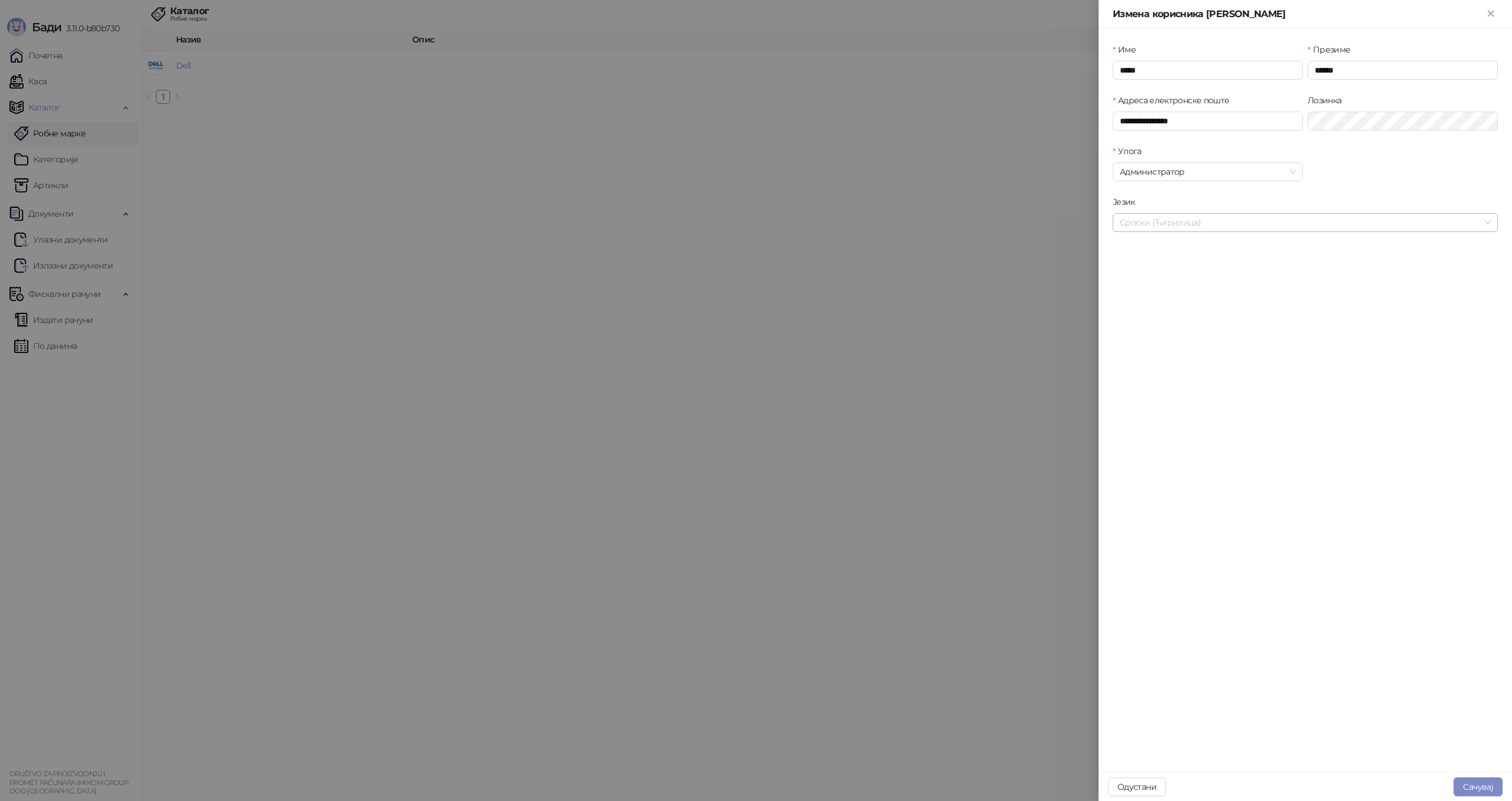
click at [1174, 228] on span "Српски (Ћирилица)" at bounding box center [1306, 222] width 371 height 18
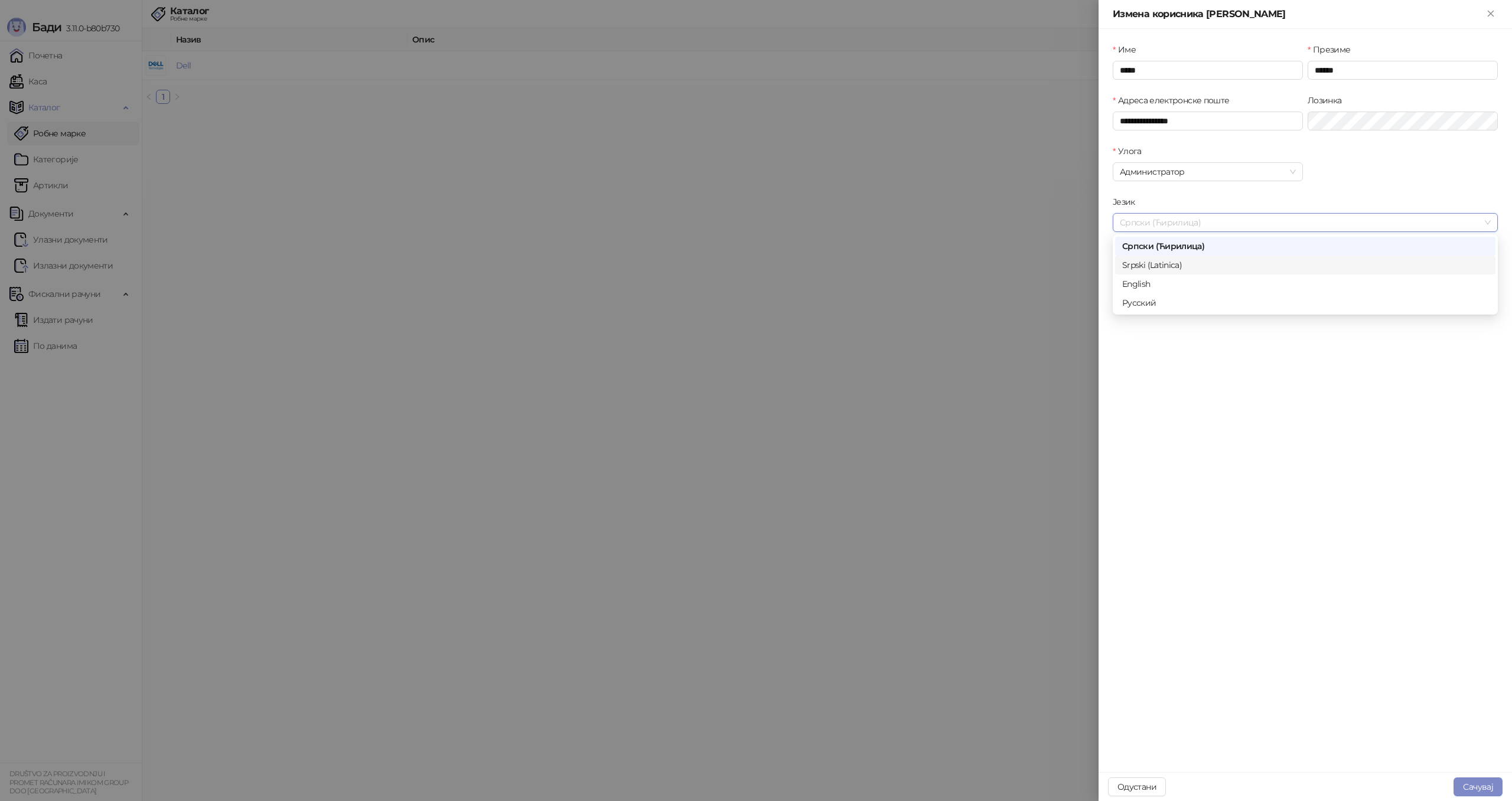
click at [1166, 269] on div "Srpski (Latinica)" at bounding box center [1305, 265] width 367 height 13
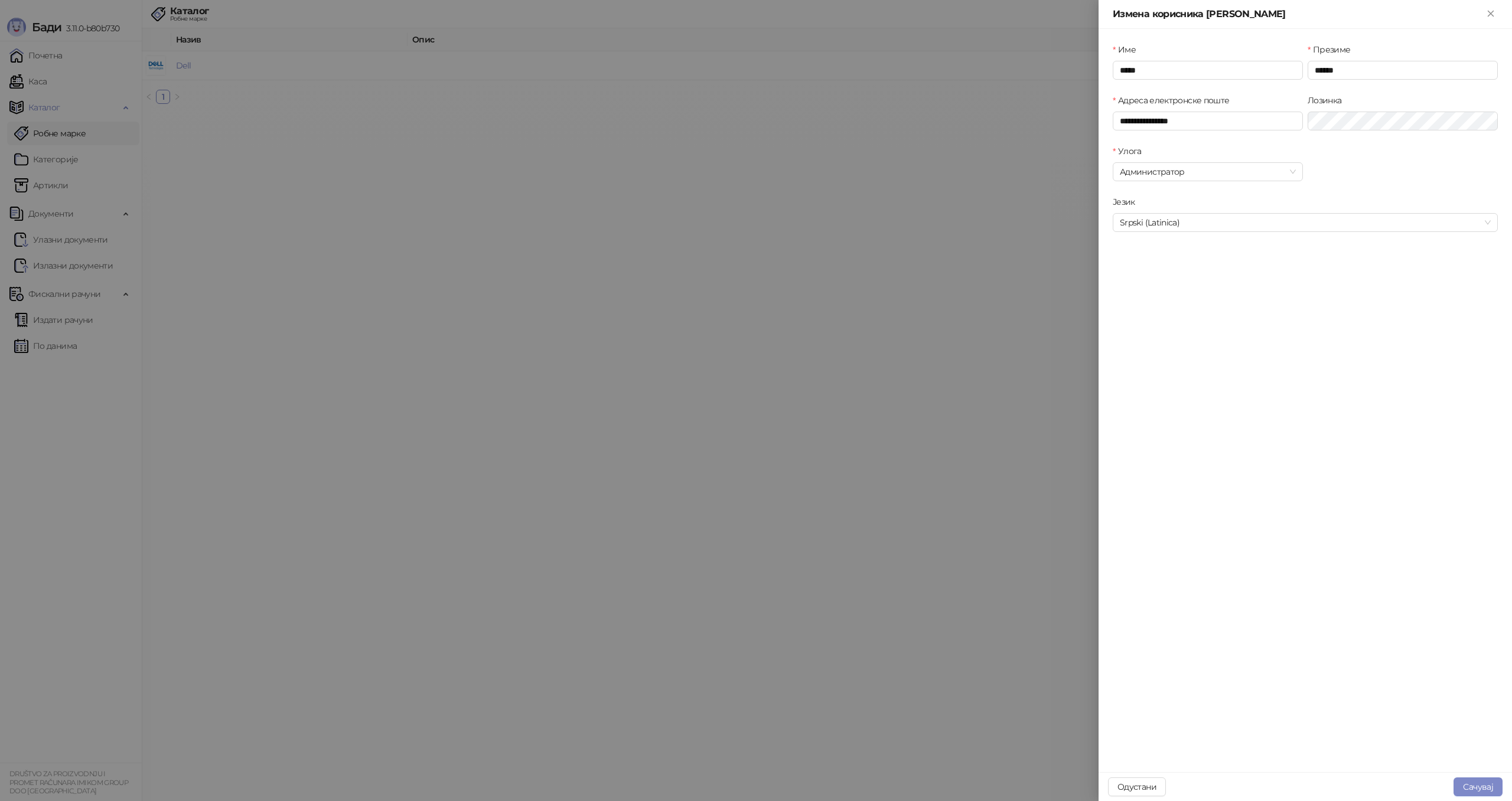
drag, startPoint x: 1475, startPoint y: 787, endPoint x: 1286, endPoint y: 497, distance: 346.2
click at [1475, 787] on button "Сачувај" at bounding box center [1477, 787] width 49 height 19
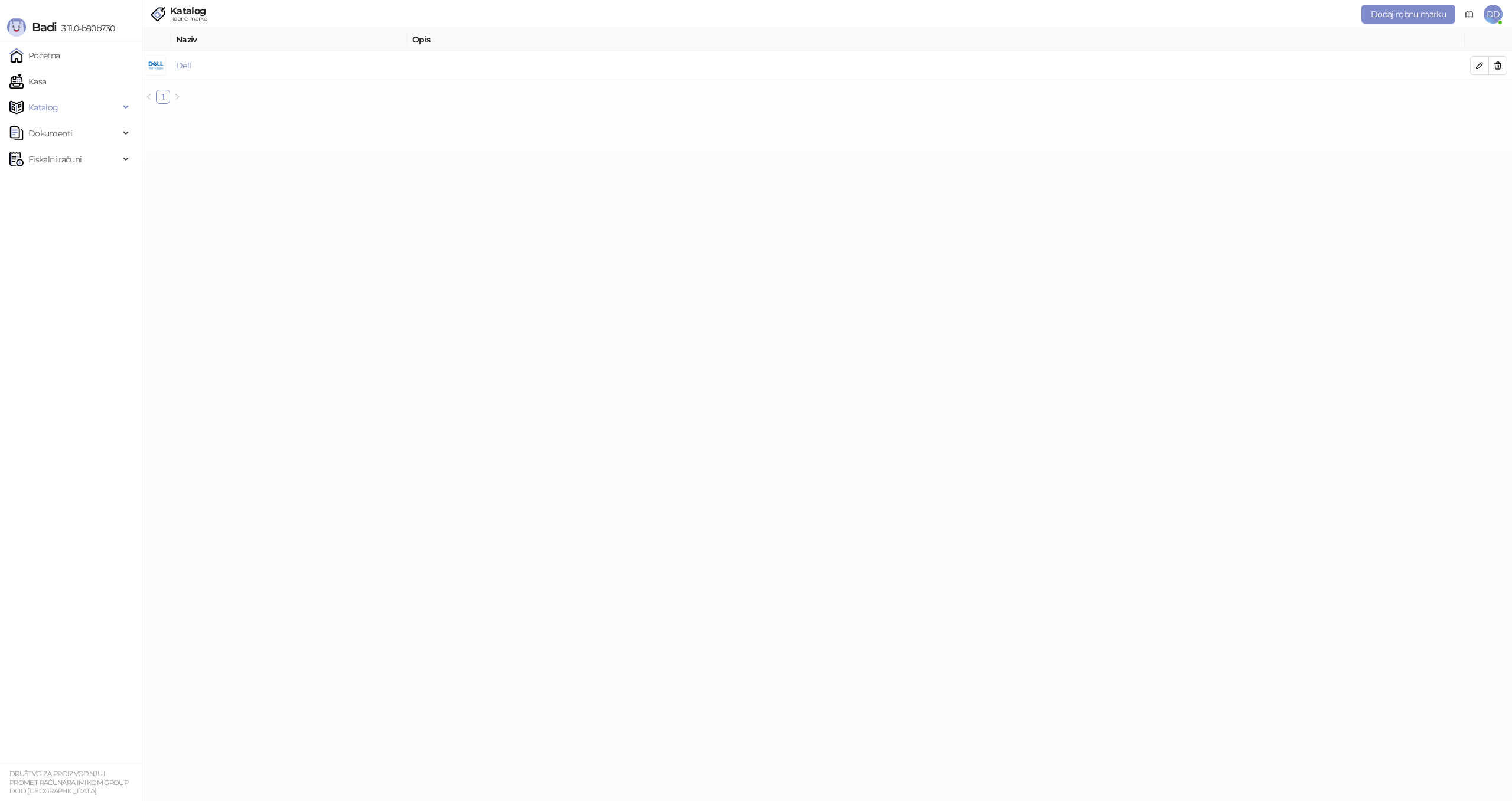
click at [1490, 13] on span "DD" at bounding box center [1493, 14] width 19 height 19
click at [1299, 140] on link "Podešavanja" at bounding box center [1268, 138] width 62 height 10
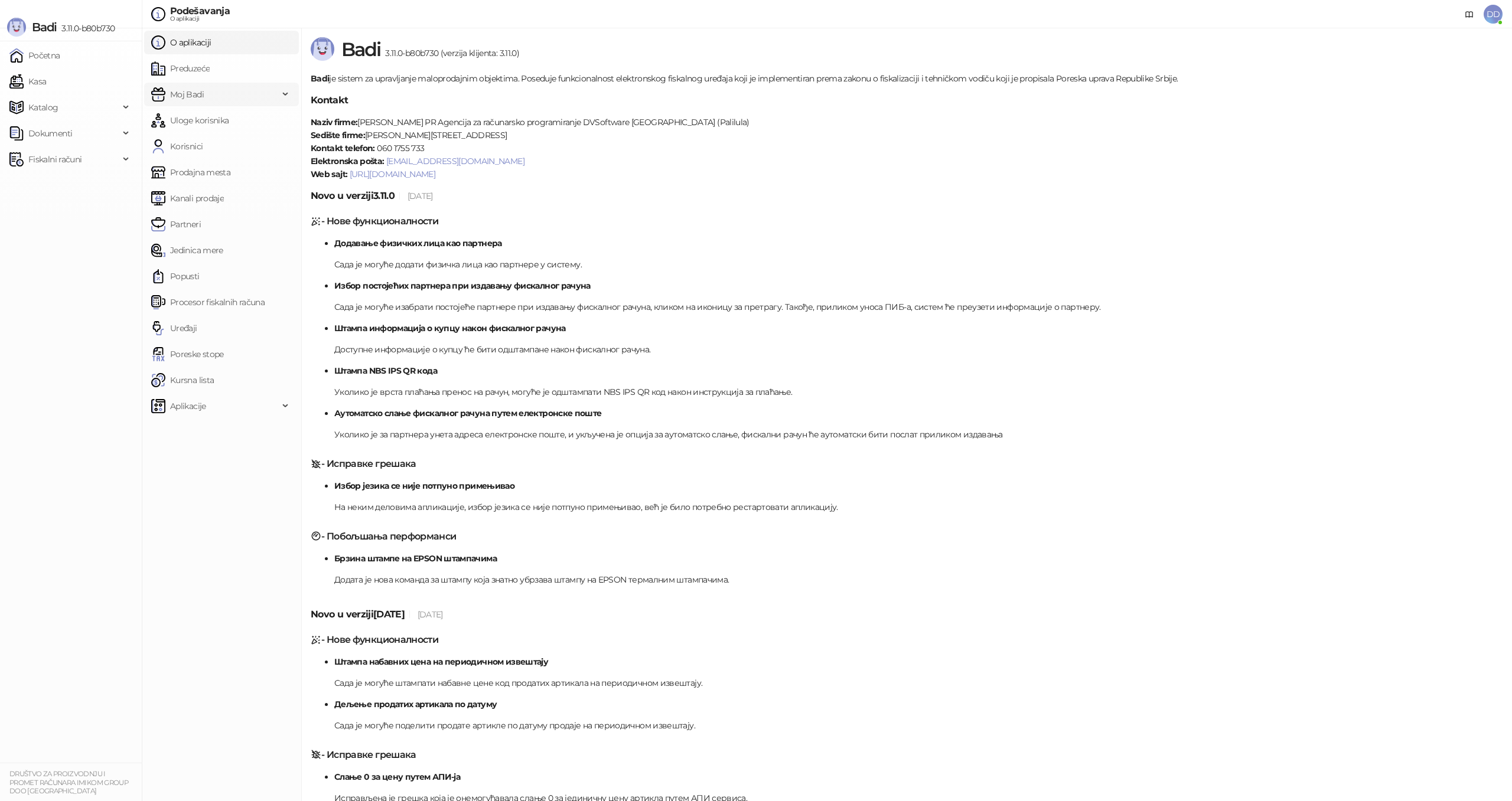
click at [195, 92] on span "Moj Badi" at bounding box center [187, 94] width 34 height 23
click at [195, 121] on link "Podešavanja" at bounding box center [188, 120] width 67 height 23
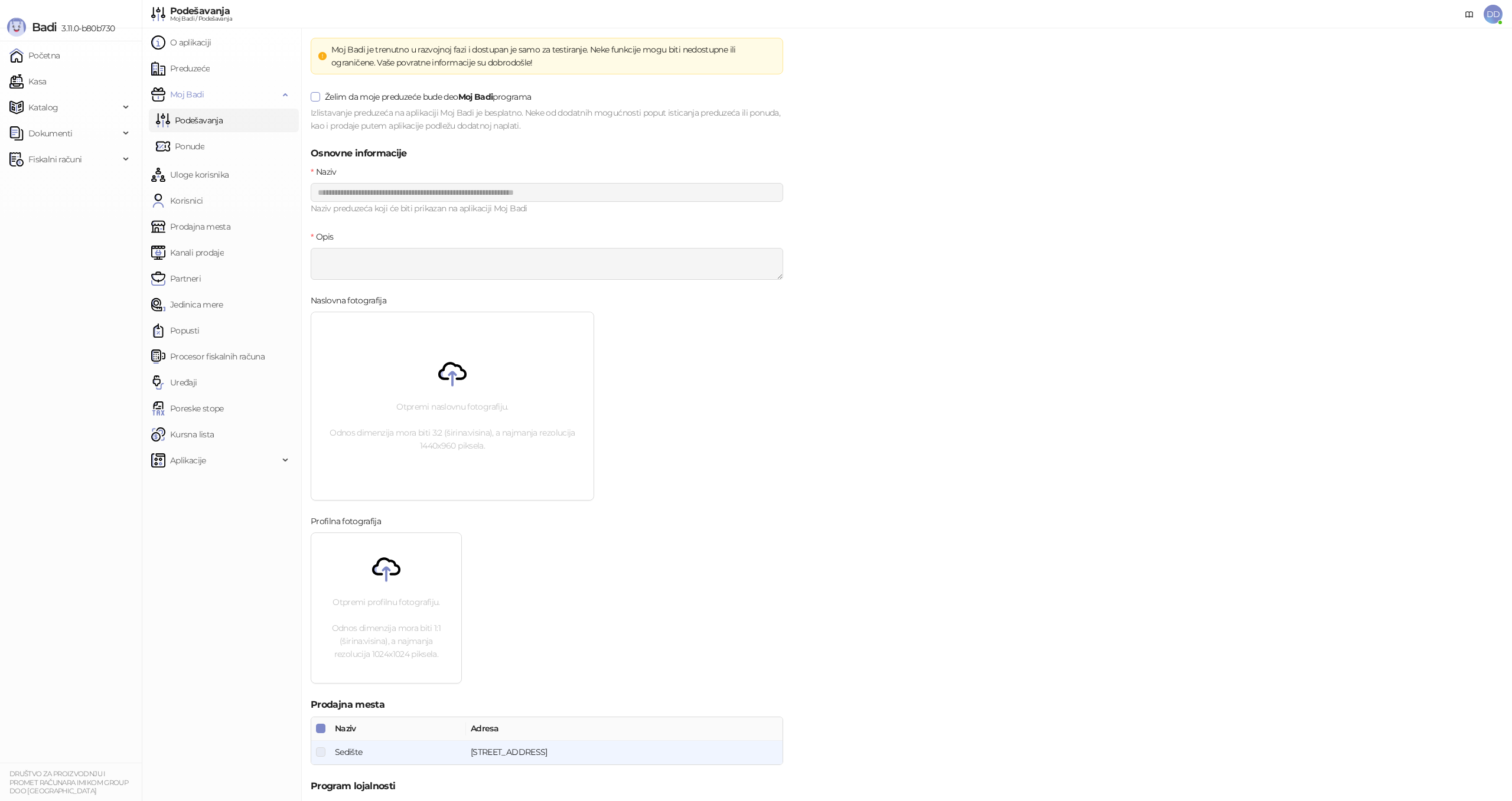
click at [382, 98] on span "Želim da moje preduzeće bude deo Moj Badi programa" at bounding box center [427, 96] width 216 height 13
click at [204, 142] on link "Ponude" at bounding box center [180, 146] width 49 height 23
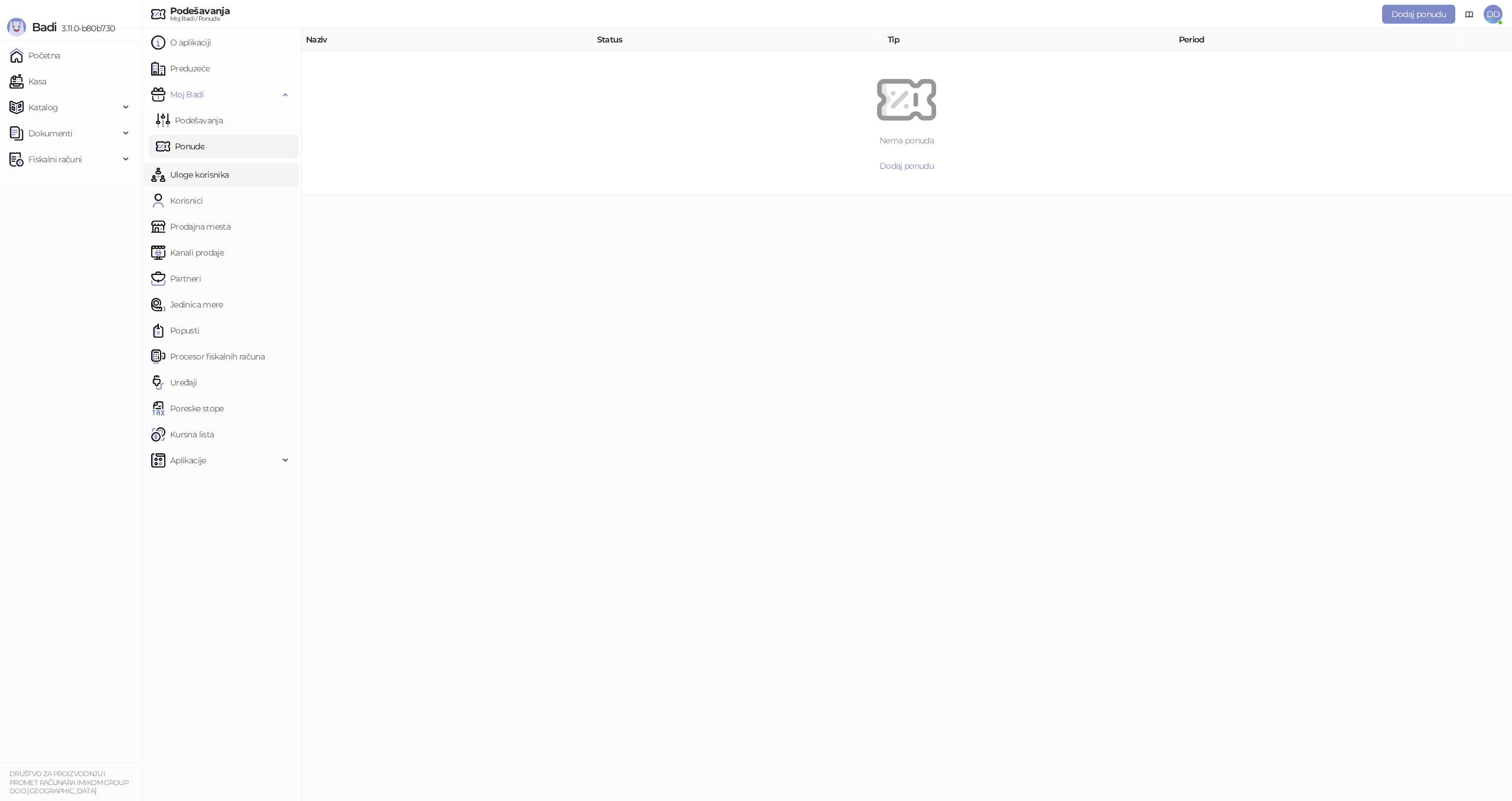
click at [210, 174] on link "Uloge korisnika" at bounding box center [189, 174] width 78 height 23
click at [202, 201] on link "Korisnici" at bounding box center [176, 200] width 52 height 23
click at [215, 228] on link "Prodajna mesta" at bounding box center [190, 226] width 79 height 23
click at [217, 260] on link "Kanali prodaje" at bounding box center [187, 252] width 72 height 23
click at [935, 171] on span "Dodaj kanal prodaje" at bounding box center [906, 165] width 76 height 10
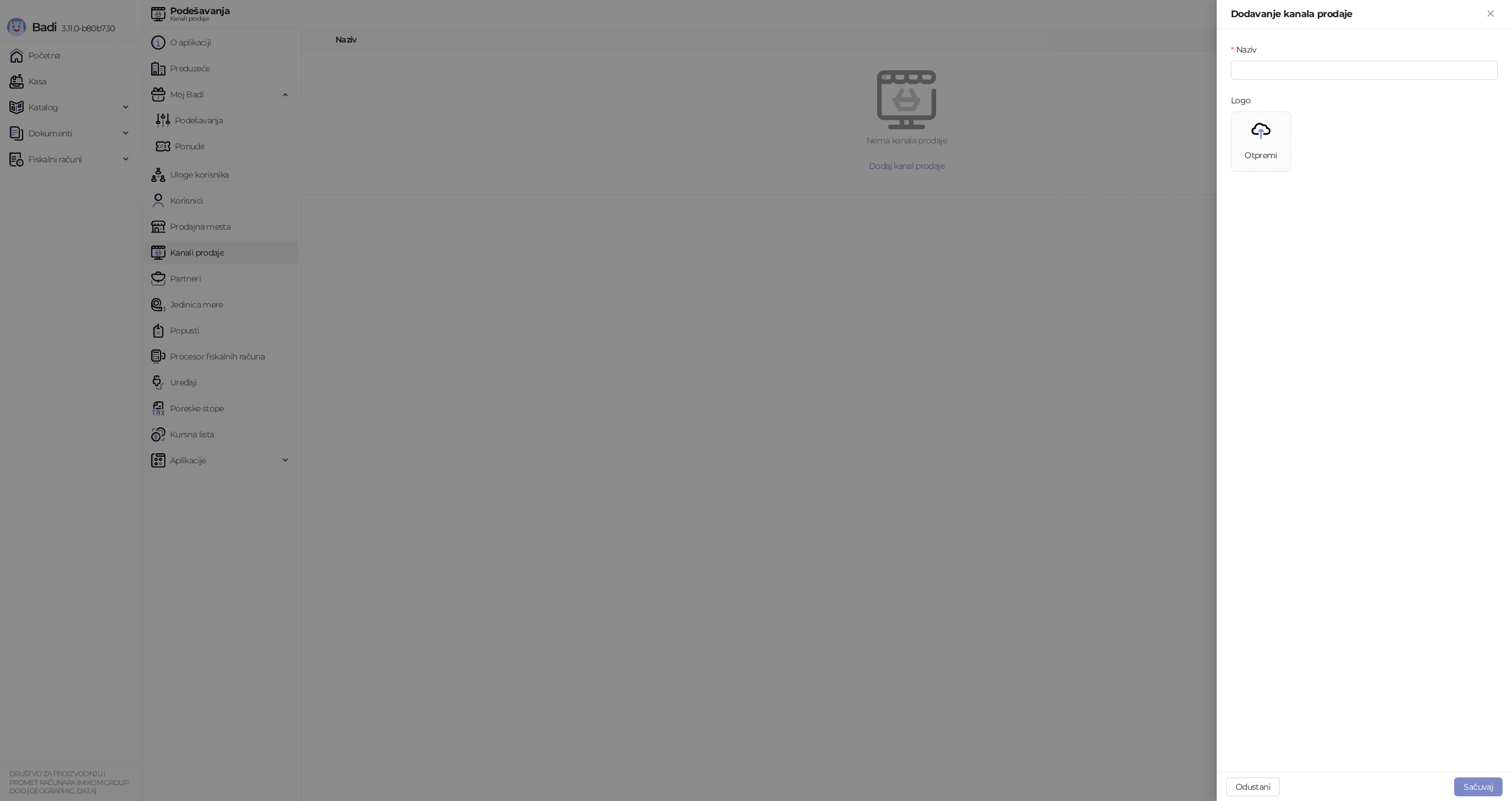
drag, startPoint x: 1492, startPoint y: 14, endPoint x: 1441, endPoint y: 34, distance: 54.8
click at [1492, 14] on icon "Zatvori" at bounding box center [1490, 13] width 10 height 10
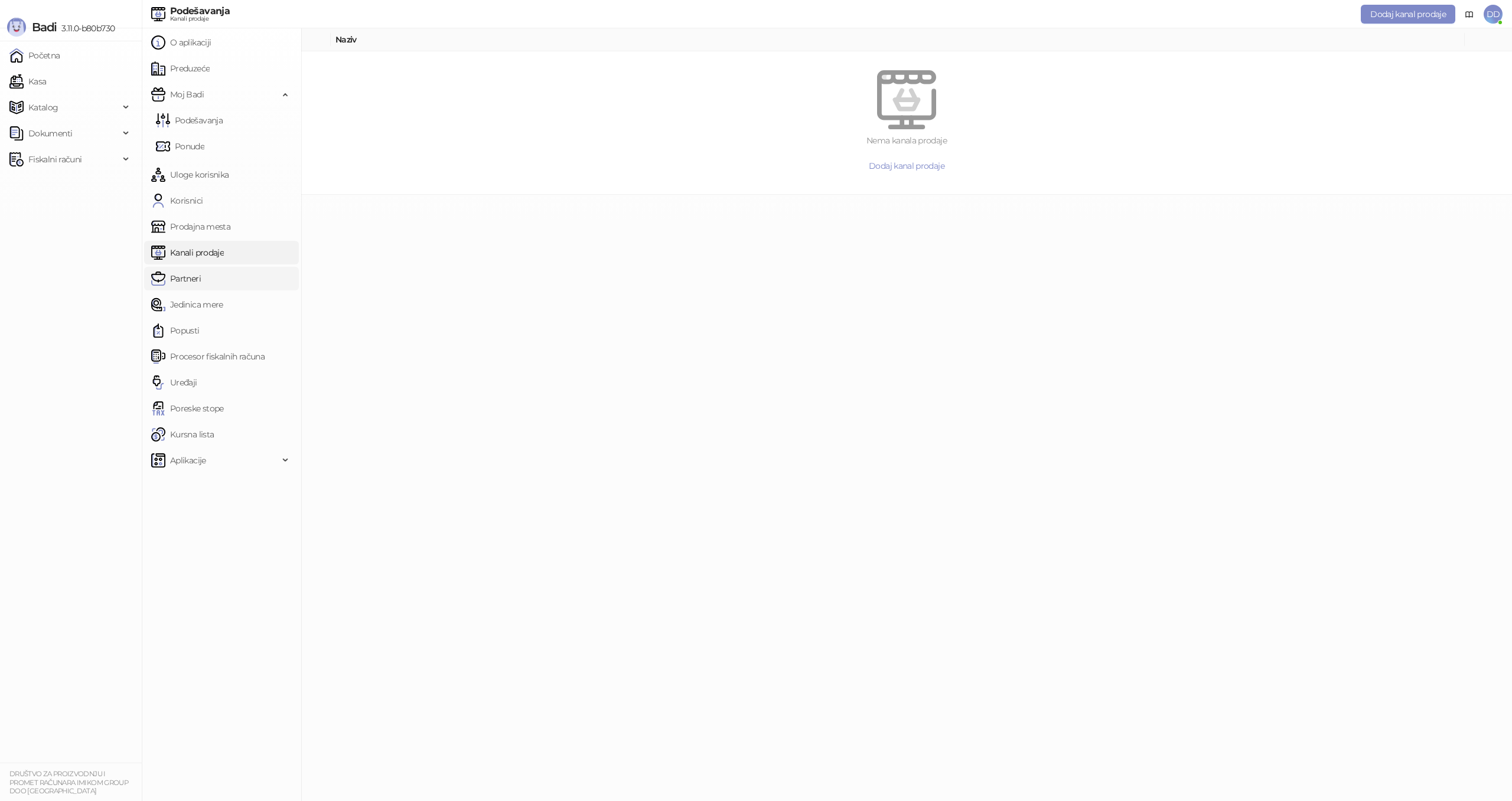
click at [189, 276] on link "Partneri" at bounding box center [175, 278] width 50 height 23
click at [213, 306] on link "Jedinica mere" at bounding box center [187, 304] width 72 height 23
click at [201, 286] on link "Partneri" at bounding box center [175, 278] width 50 height 23
click at [917, 168] on span "Dodaj partnera" at bounding box center [906, 165] width 56 height 10
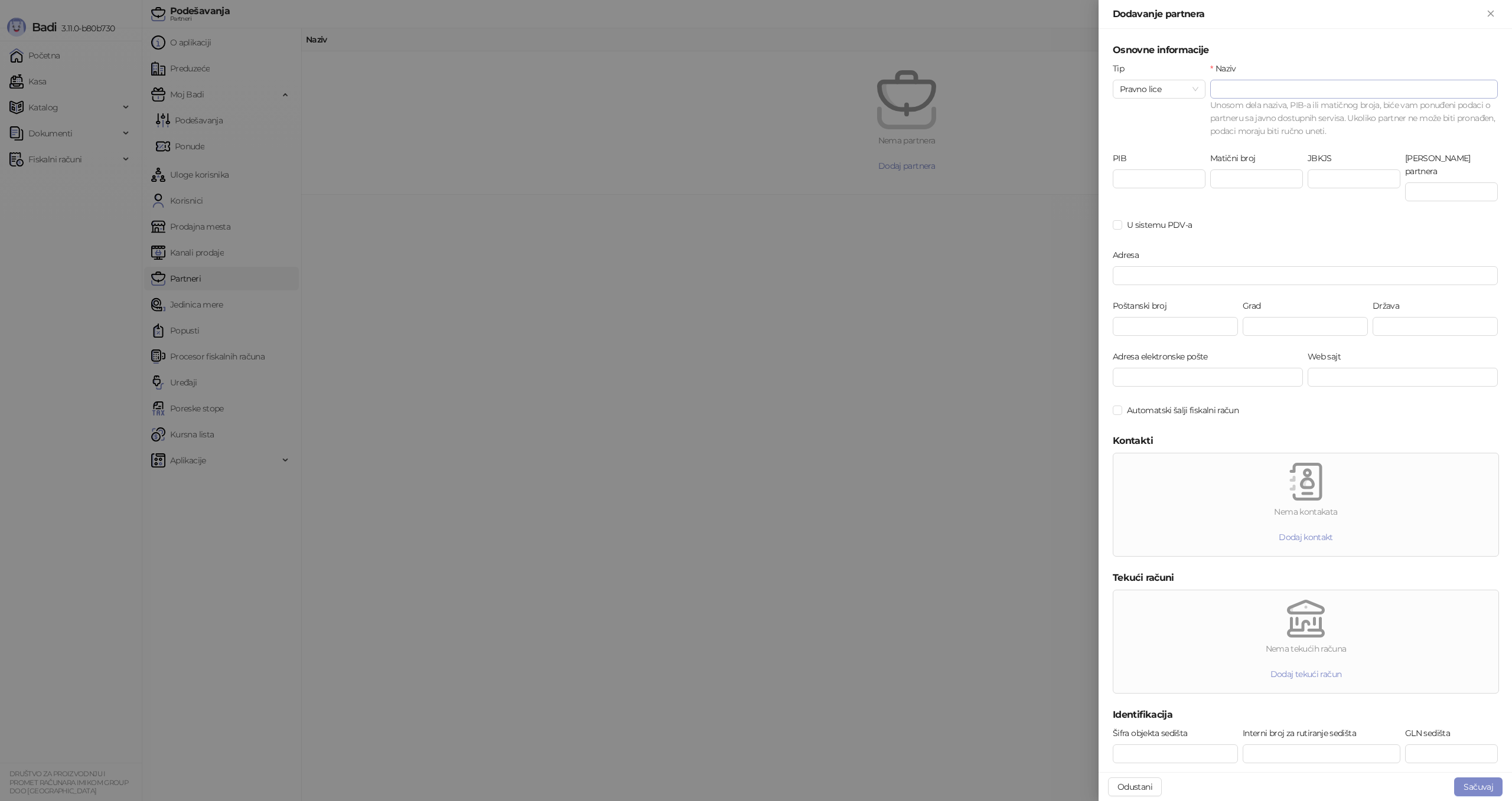
click at [1249, 94] on input "Naziv" at bounding box center [1354, 89] width 274 height 18
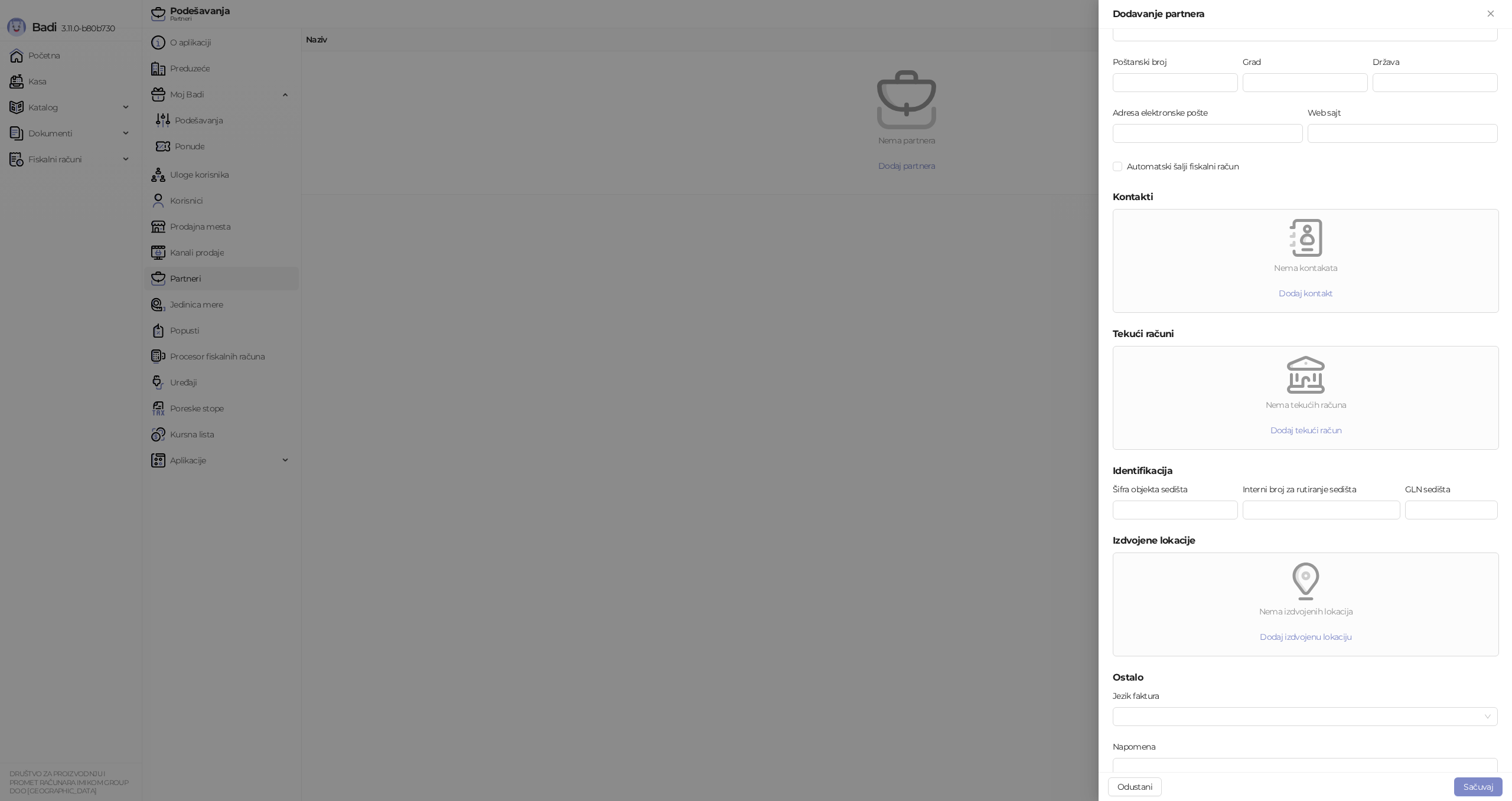
scroll to position [276, 0]
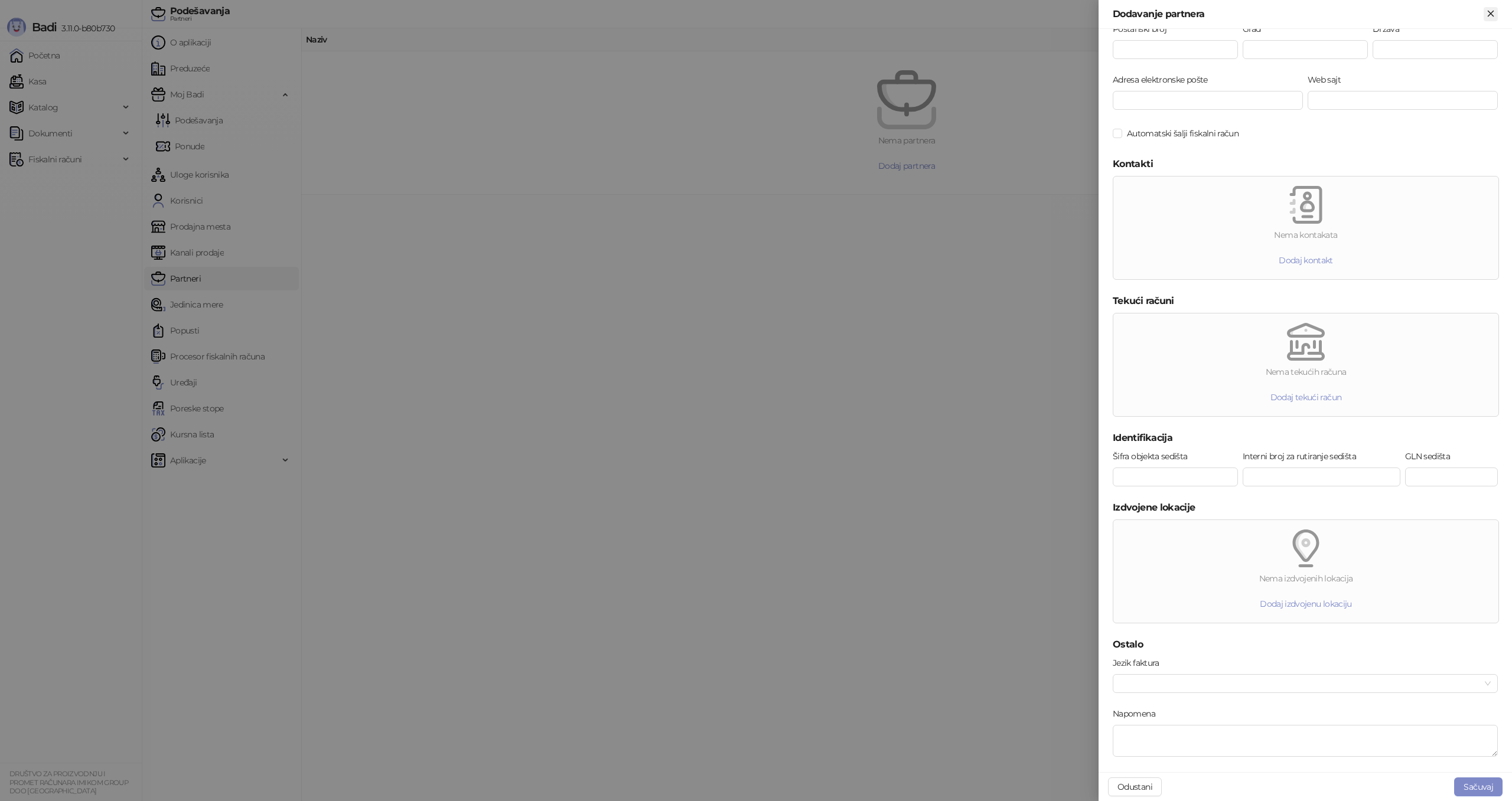
type input "********"
drag, startPoint x: 1490, startPoint y: 16, endPoint x: 850, endPoint y: 161, distance: 656.2
click at [1488, 16] on icon "Zatvori" at bounding box center [1490, 13] width 10 height 10
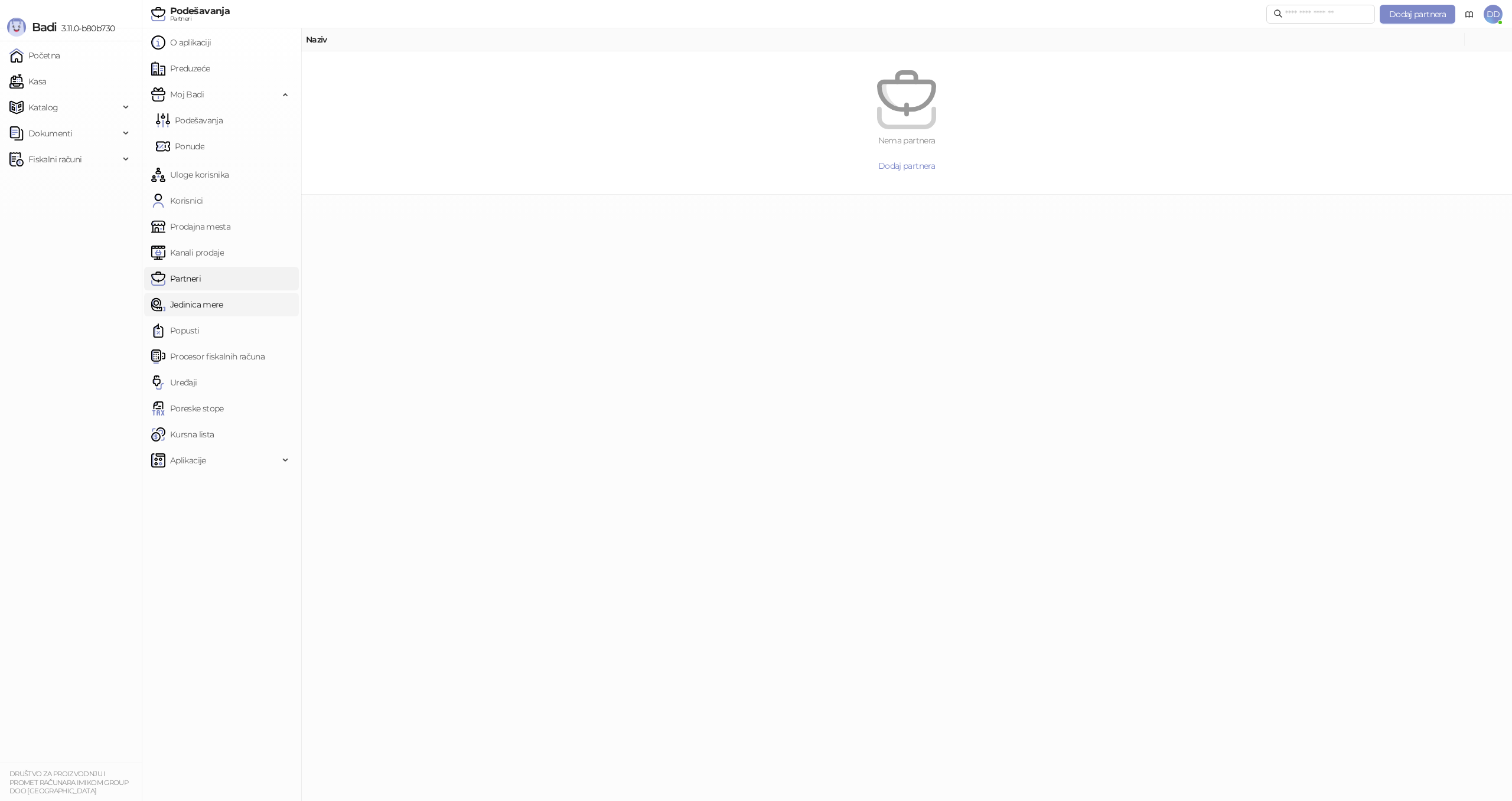
click at [200, 307] on link "Jedinica mere" at bounding box center [187, 304] width 72 height 23
click at [197, 330] on link "Popusti" at bounding box center [175, 330] width 49 height 23
click at [205, 352] on link "Procesor fiskalnih računa" at bounding box center [207, 356] width 113 height 23
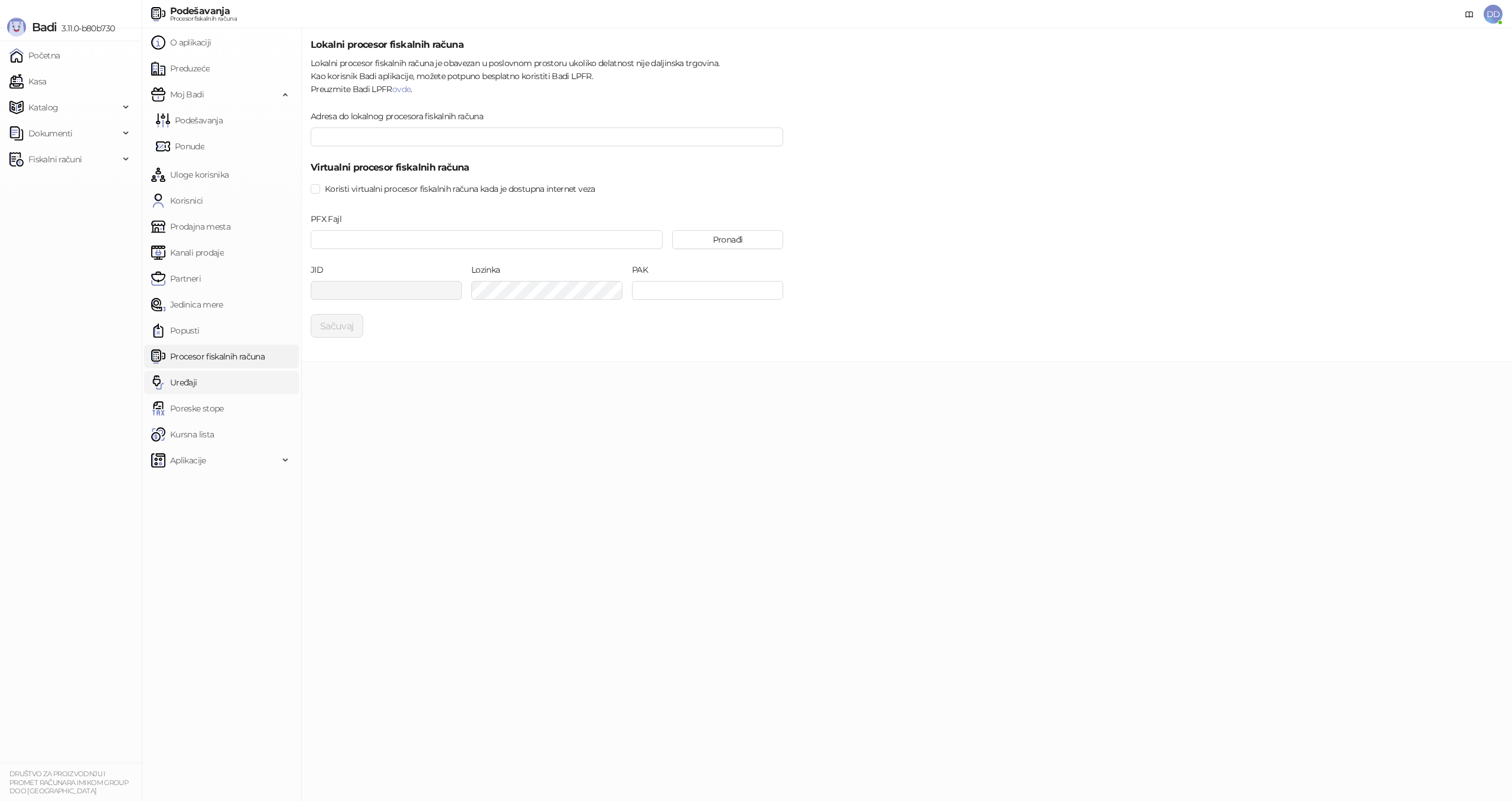
click at [196, 376] on link "Uređaji" at bounding box center [173, 382] width 46 height 23
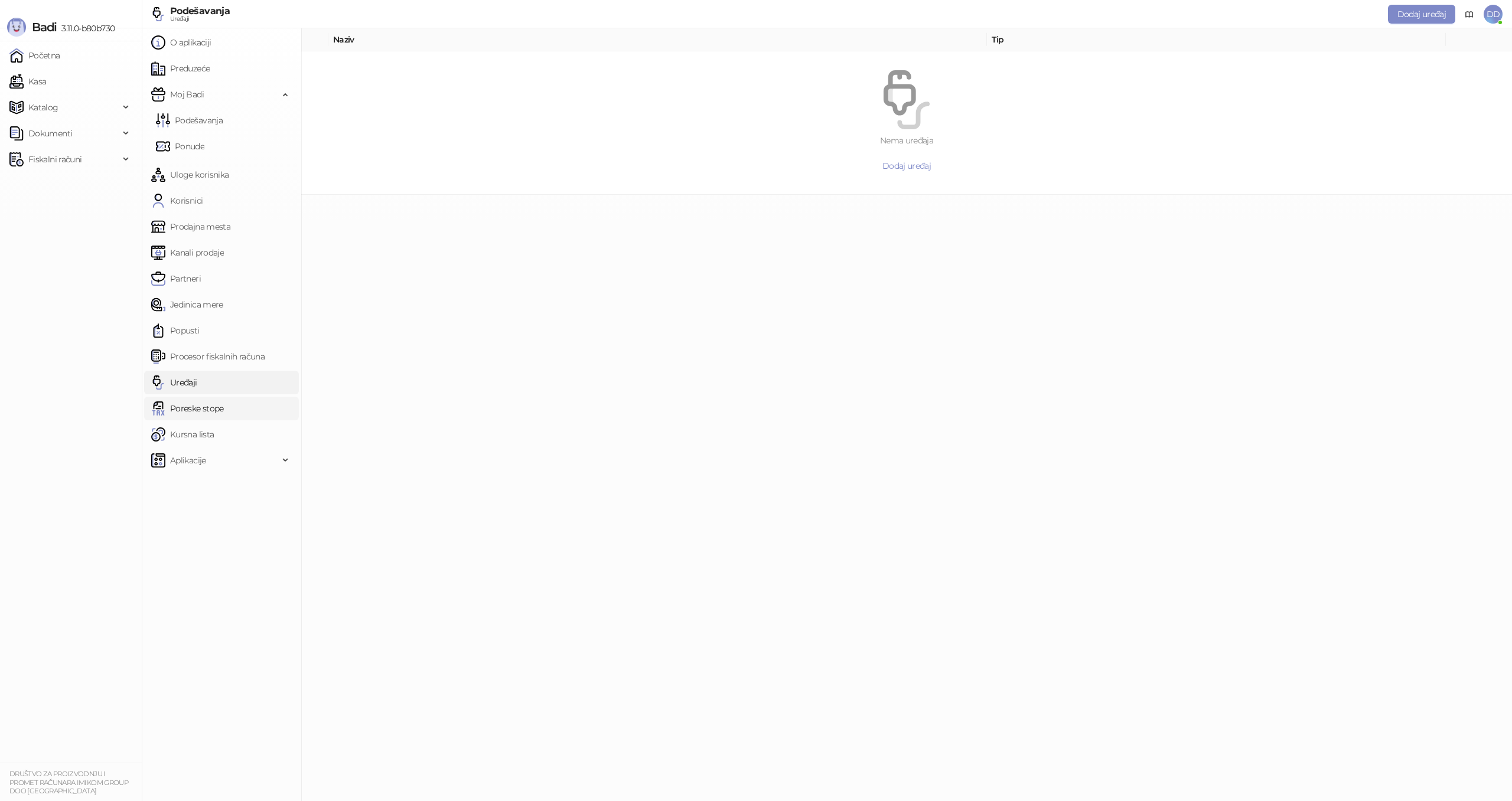
drag, startPoint x: 201, startPoint y: 407, endPoint x: 212, endPoint y: 409, distance: 11.2
click at [201, 407] on link "Poreske stope" at bounding box center [187, 408] width 72 height 23
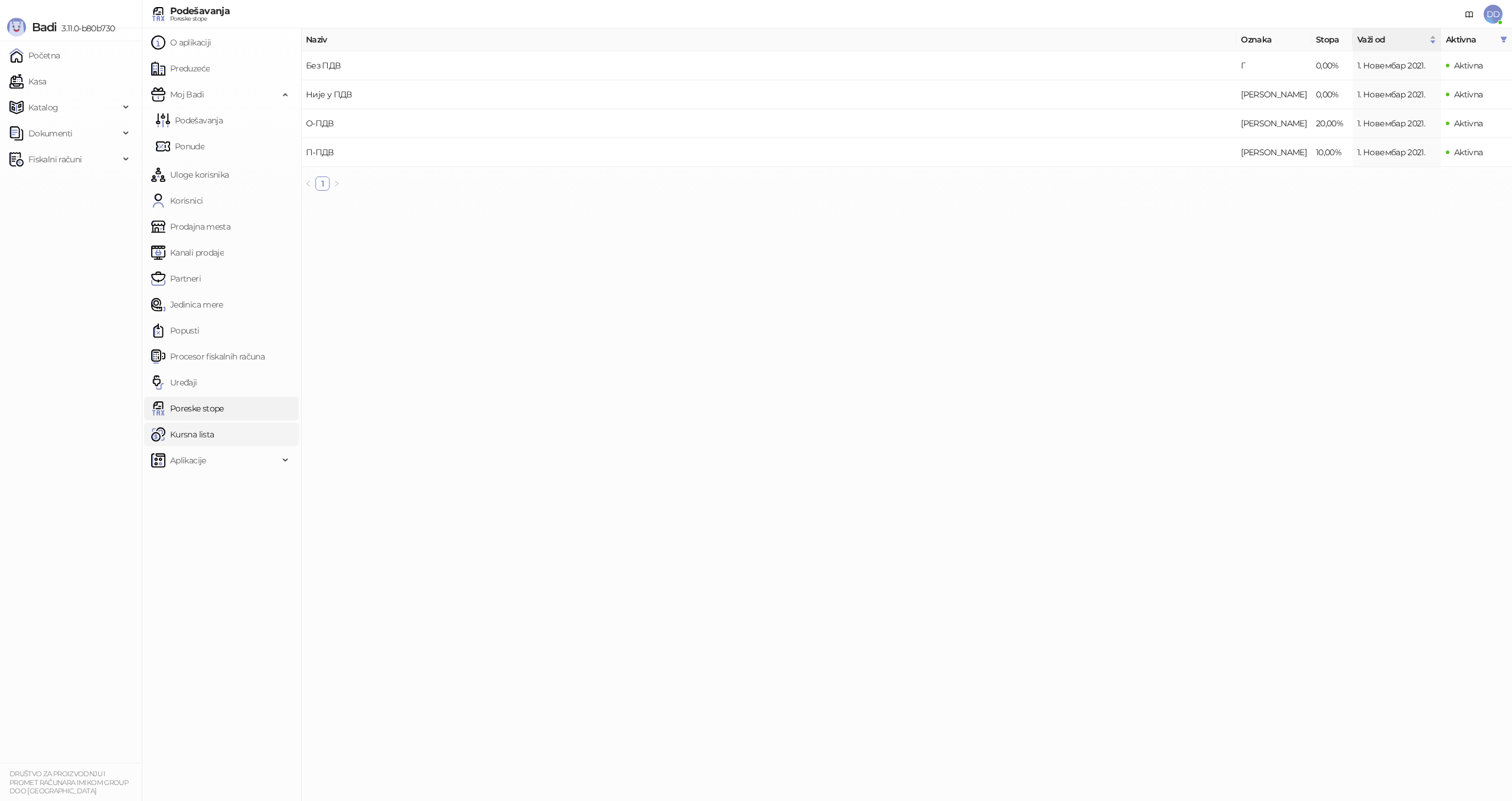
click at [214, 438] on link "Kursna lista" at bounding box center [182, 434] width 63 height 23
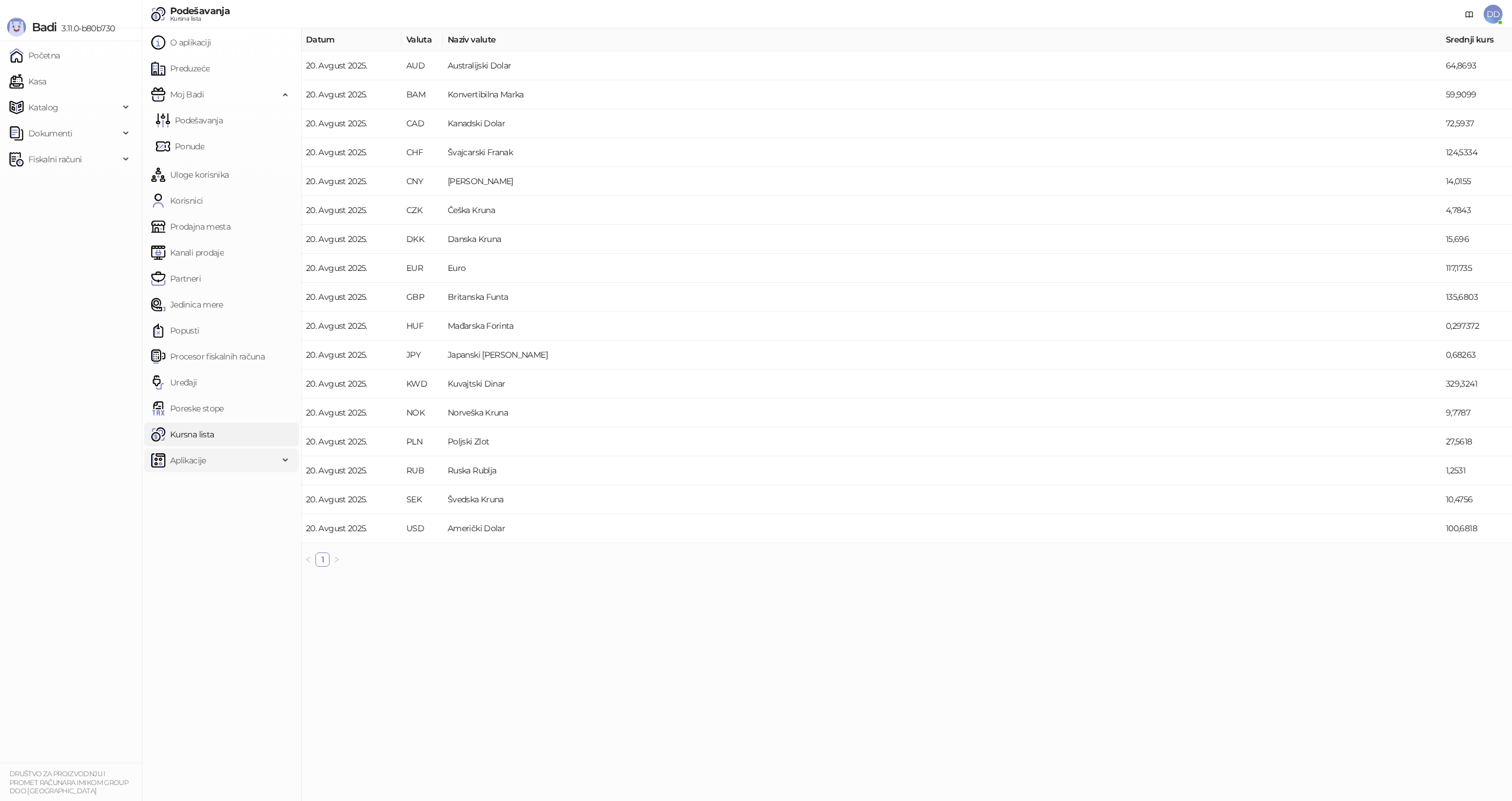
click at [214, 456] on span "Aplikacije" at bounding box center [215, 460] width 127 height 23
click at [210, 483] on link "Prodavnica" at bounding box center [187, 486] width 62 height 23
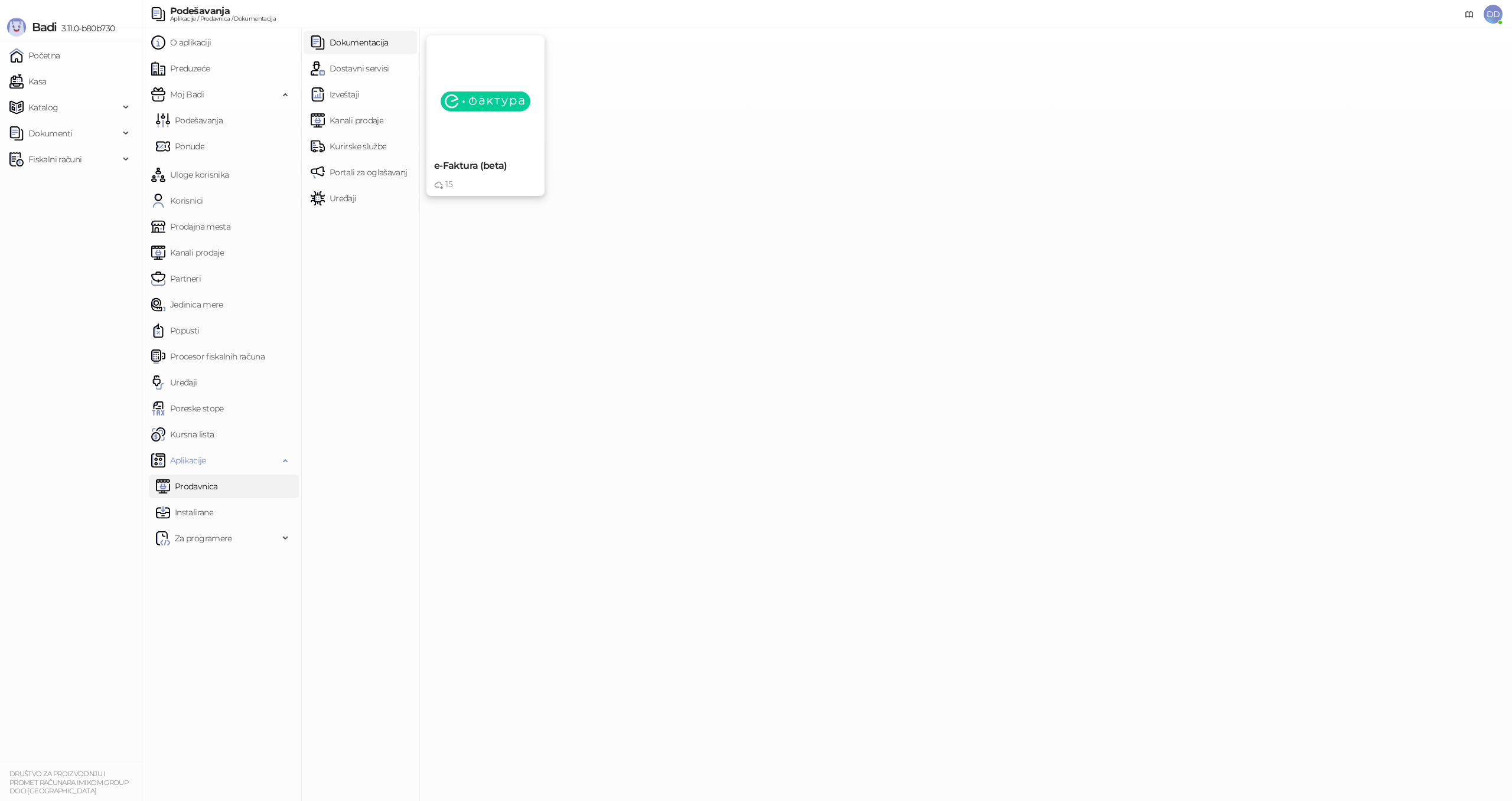
click at [477, 110] on img at bounding box center [486, 101] width 90 height 90
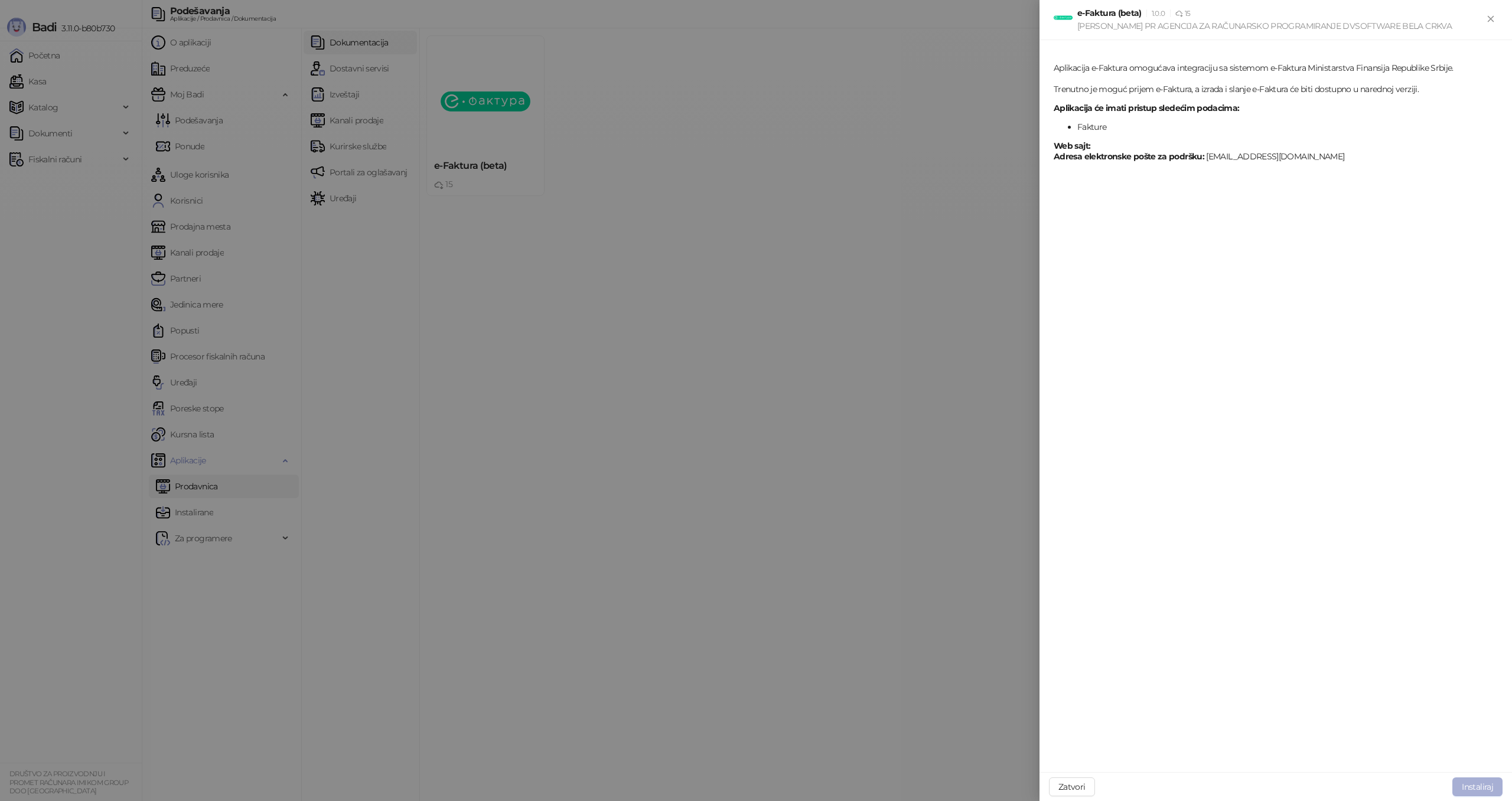
click at [1486, 787] on button "Instaliraj" at bounding box center [1477, 787] width 51 height 19
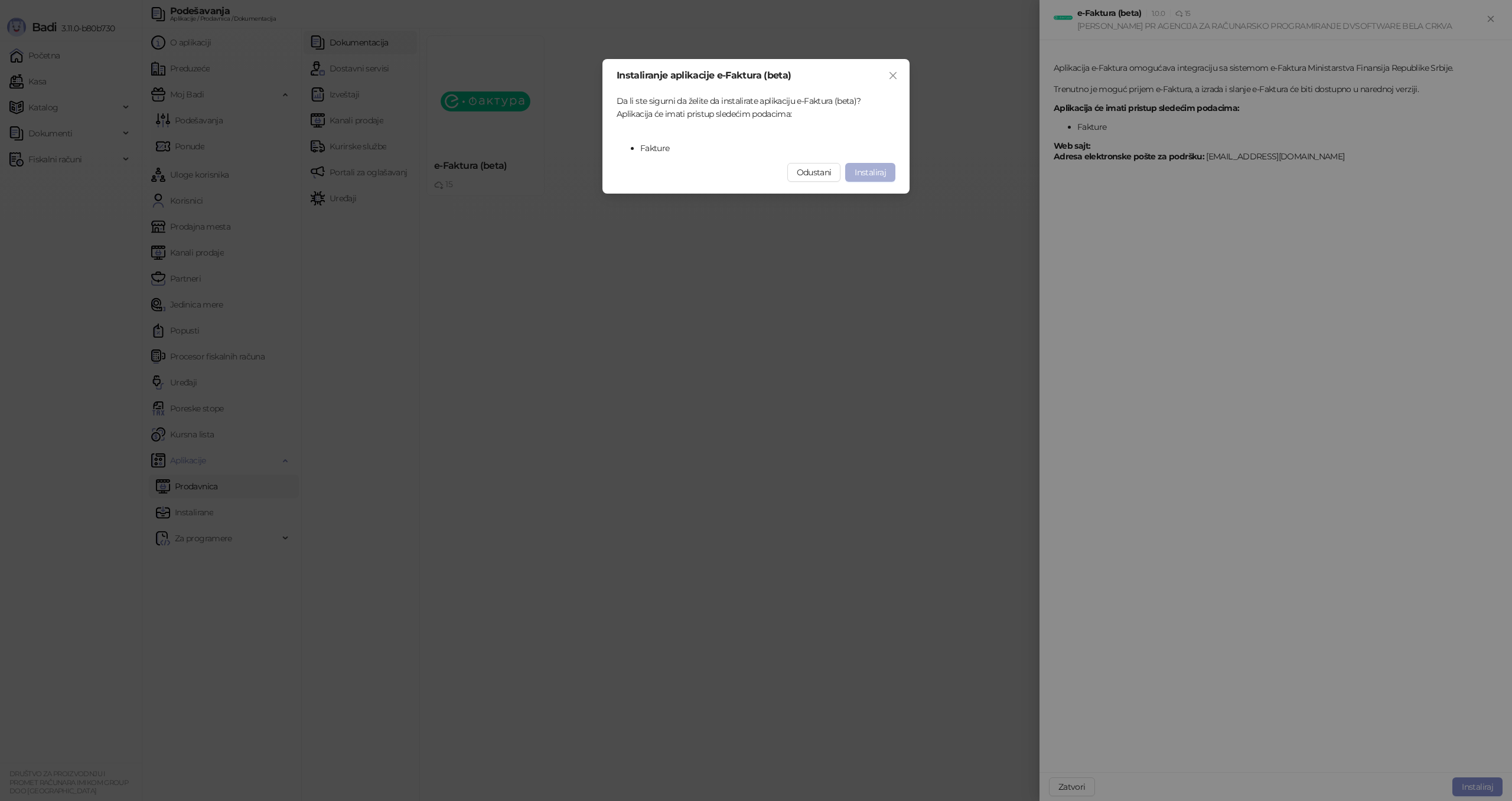
click at [871, 171] on span "Instaliraj" at bounding box center [870, 171] width 31 height 10
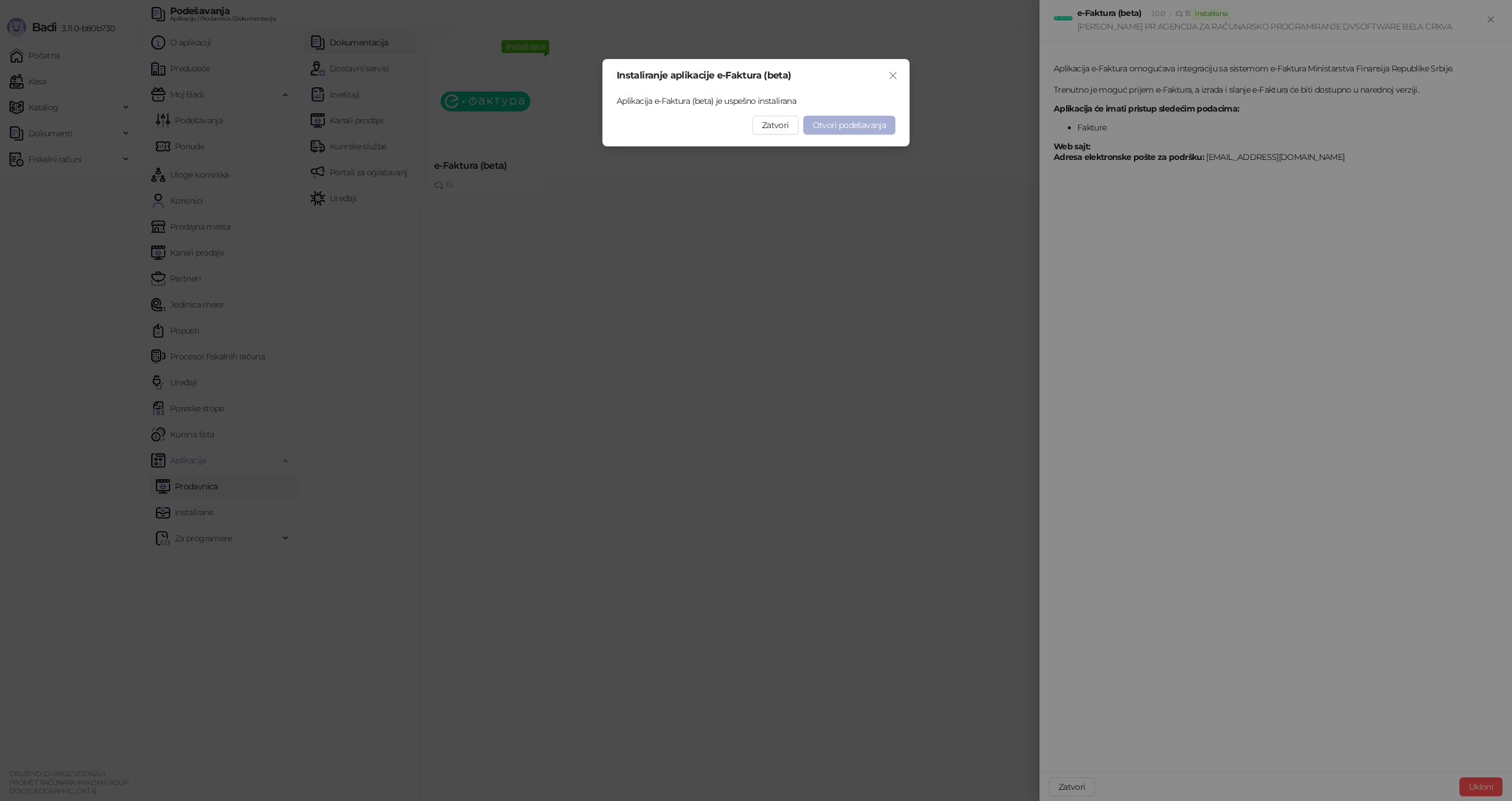
click at [831, 126] on span "Otvori podešavanja" at bounding box center [849, 125] width 73 height 10
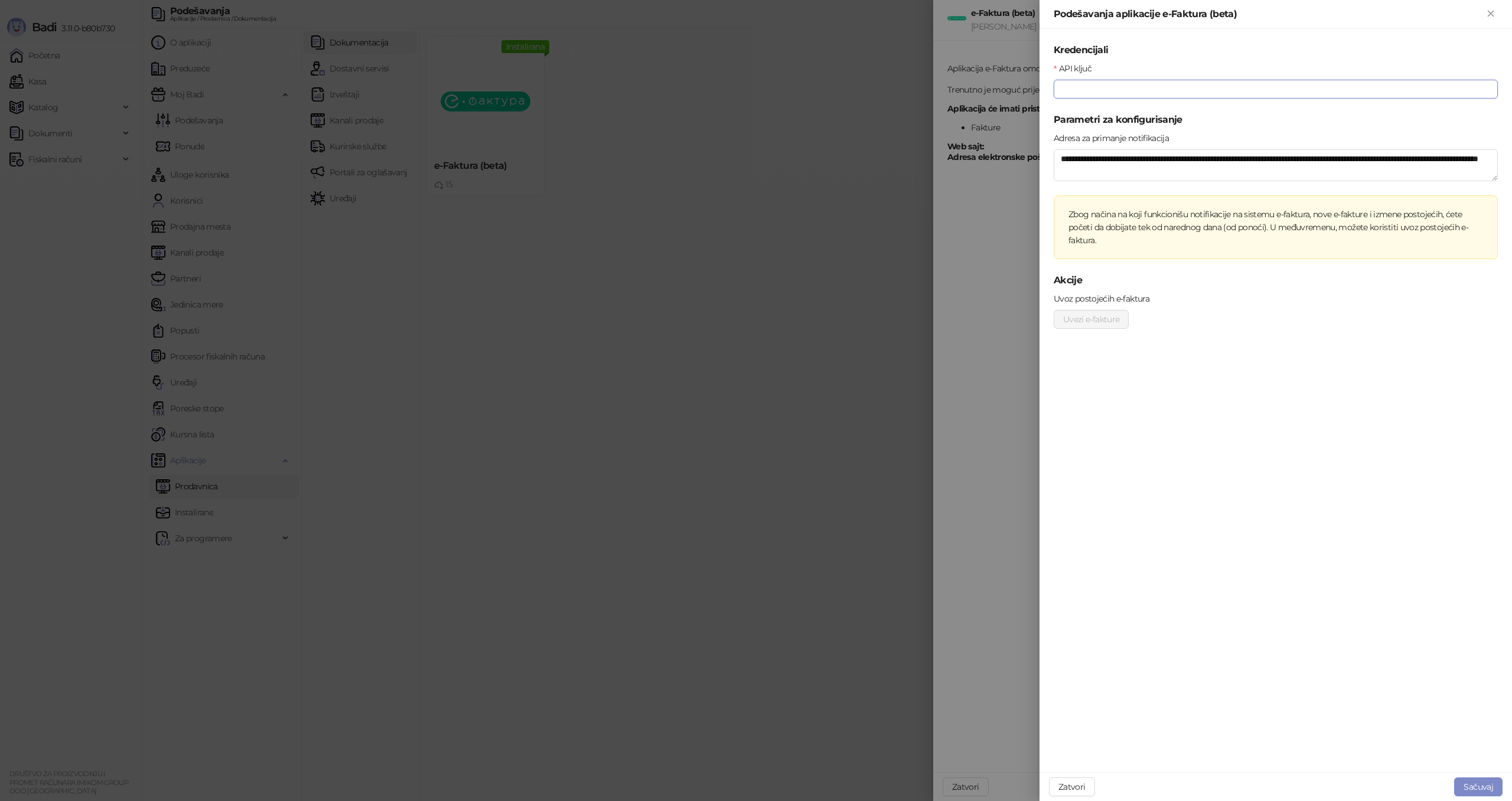
click at [1151, 91] on input "API ključ" at bounding box center [1276, 89] width 444 height 19
paste input "**********"
type input "**********"
click at [1469, 782] on button "Sačuvaj" at bounding box center [1478, 787] width 49 height 19
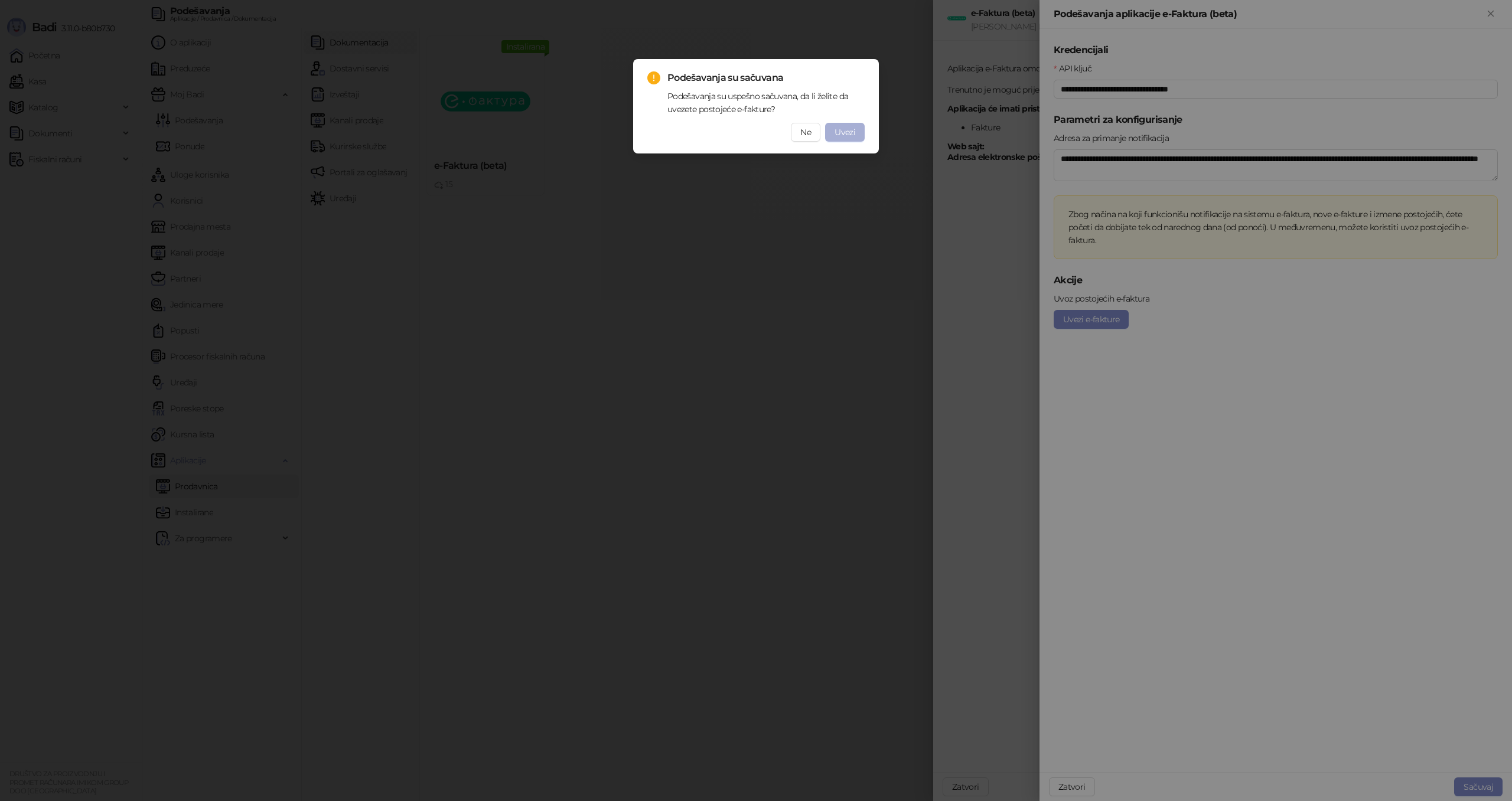
click at [846, 136] on span "Uvezi" at bounding box center [845, 131] width 21 height 10
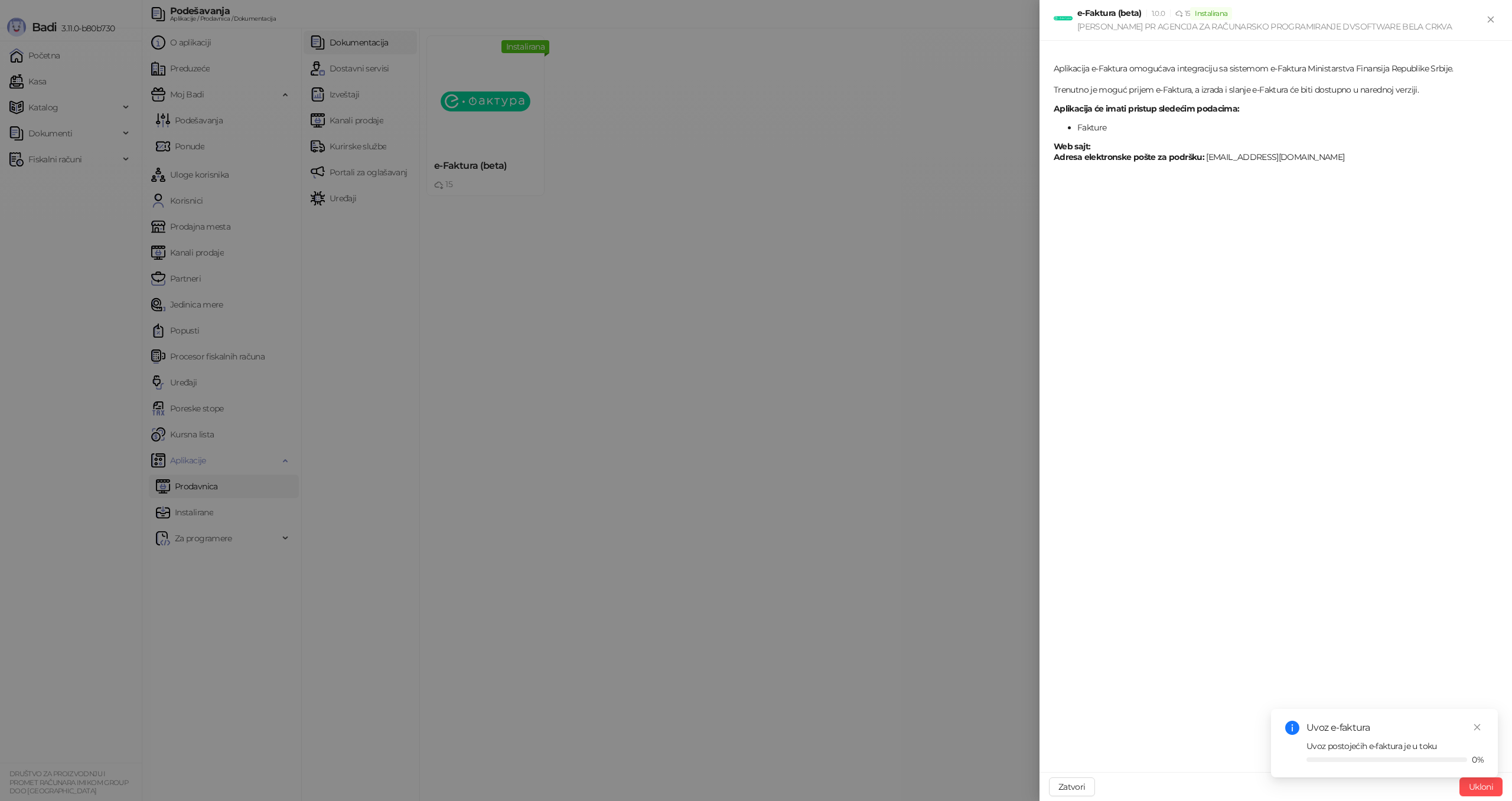
click at [860, 628] on div at bounding box center [756, 400] width 1512 height 801
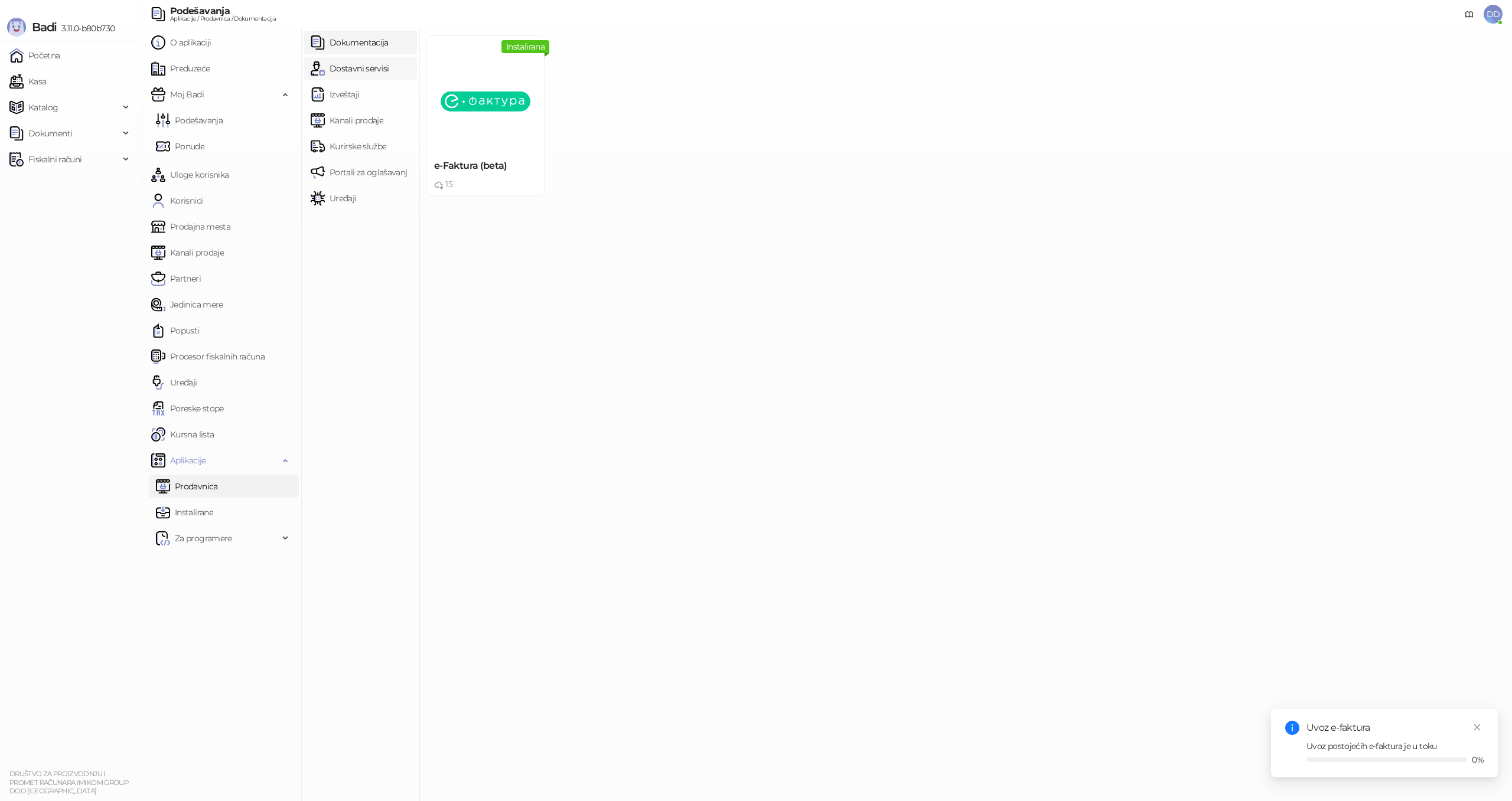
click at [368, 74] on link "Dostavni servisi" at bounding box center [350, 67] width 79 height 23
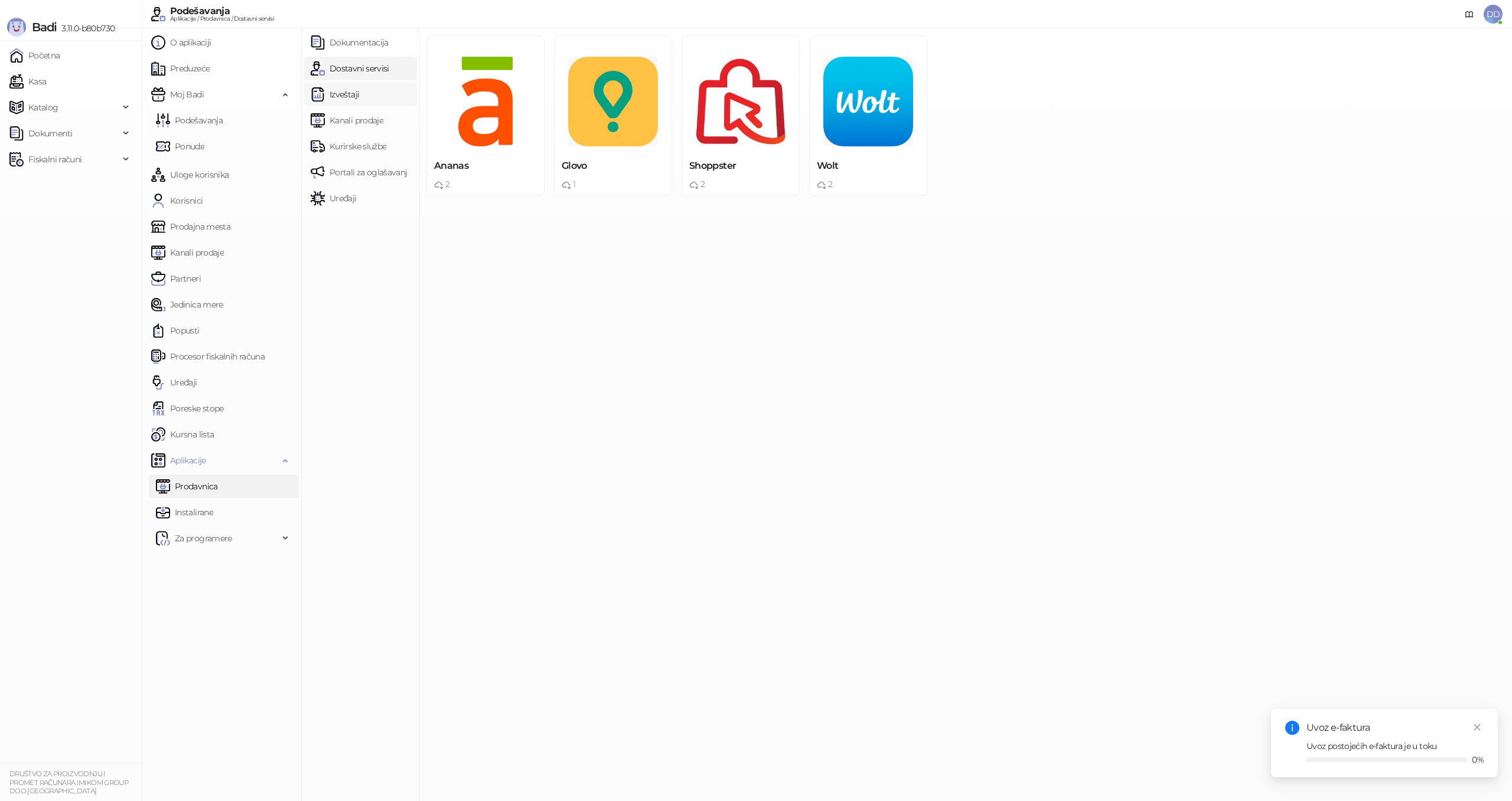
click at [359, 96] on link "Izveštaji" at bounding box center [335, 94] width 49 height 23
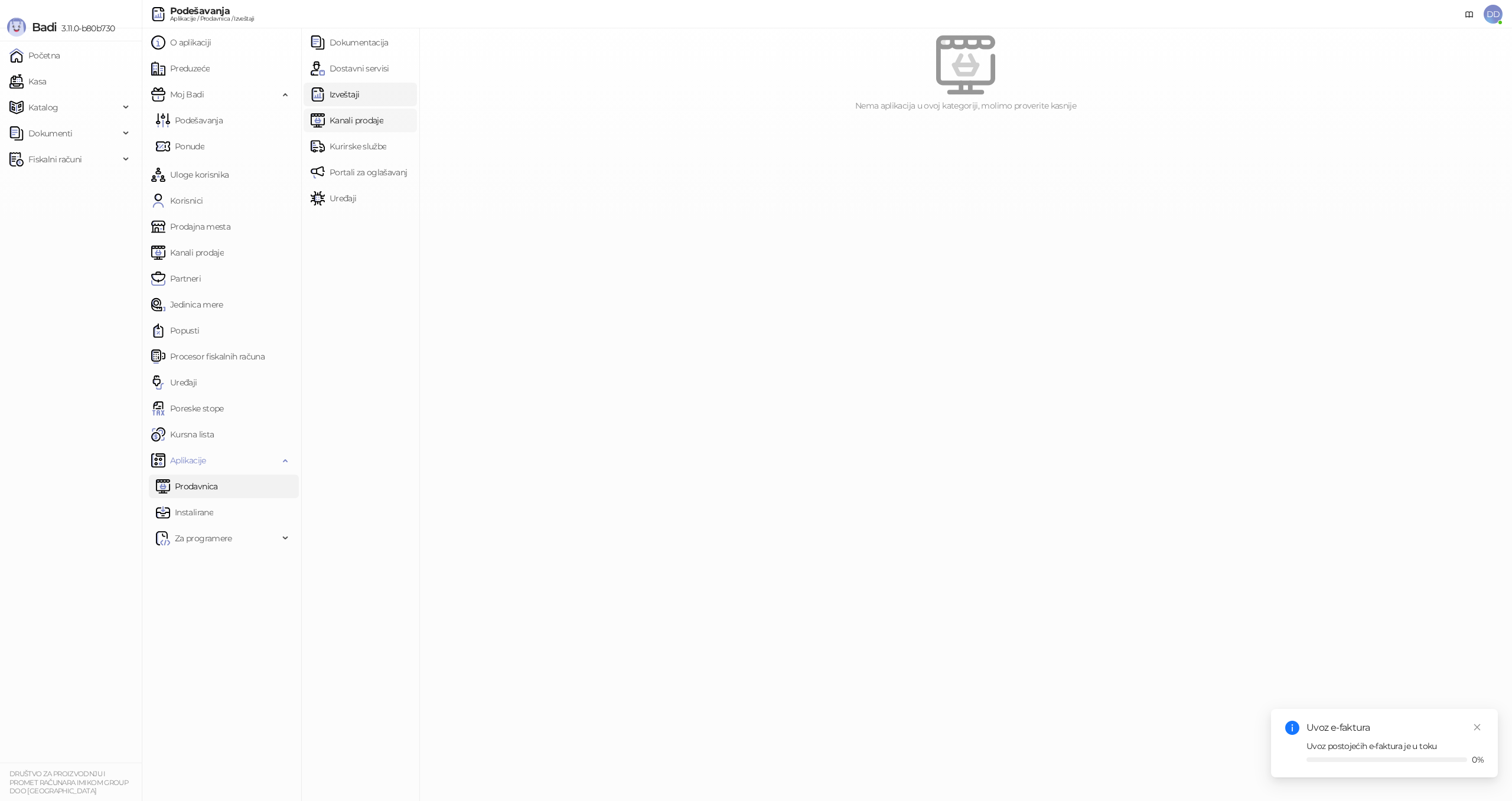
click at [359, 114] on link "Kanali prodaje" at bounding box center [346, 120] width 72 height 23
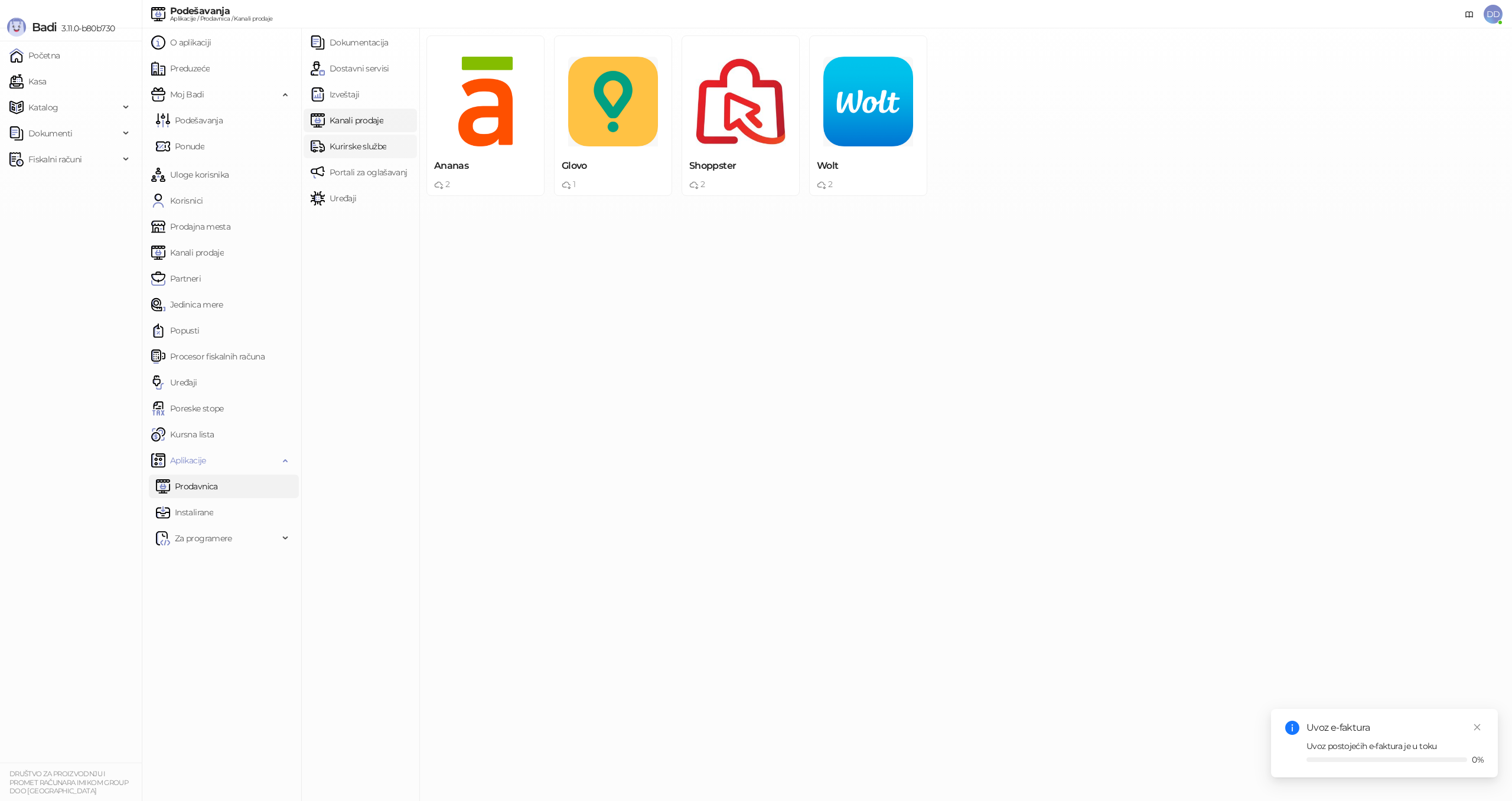
click at [359, 137] on link "Kurirske službe" at bounding box center [348, 146] width 76 height 23
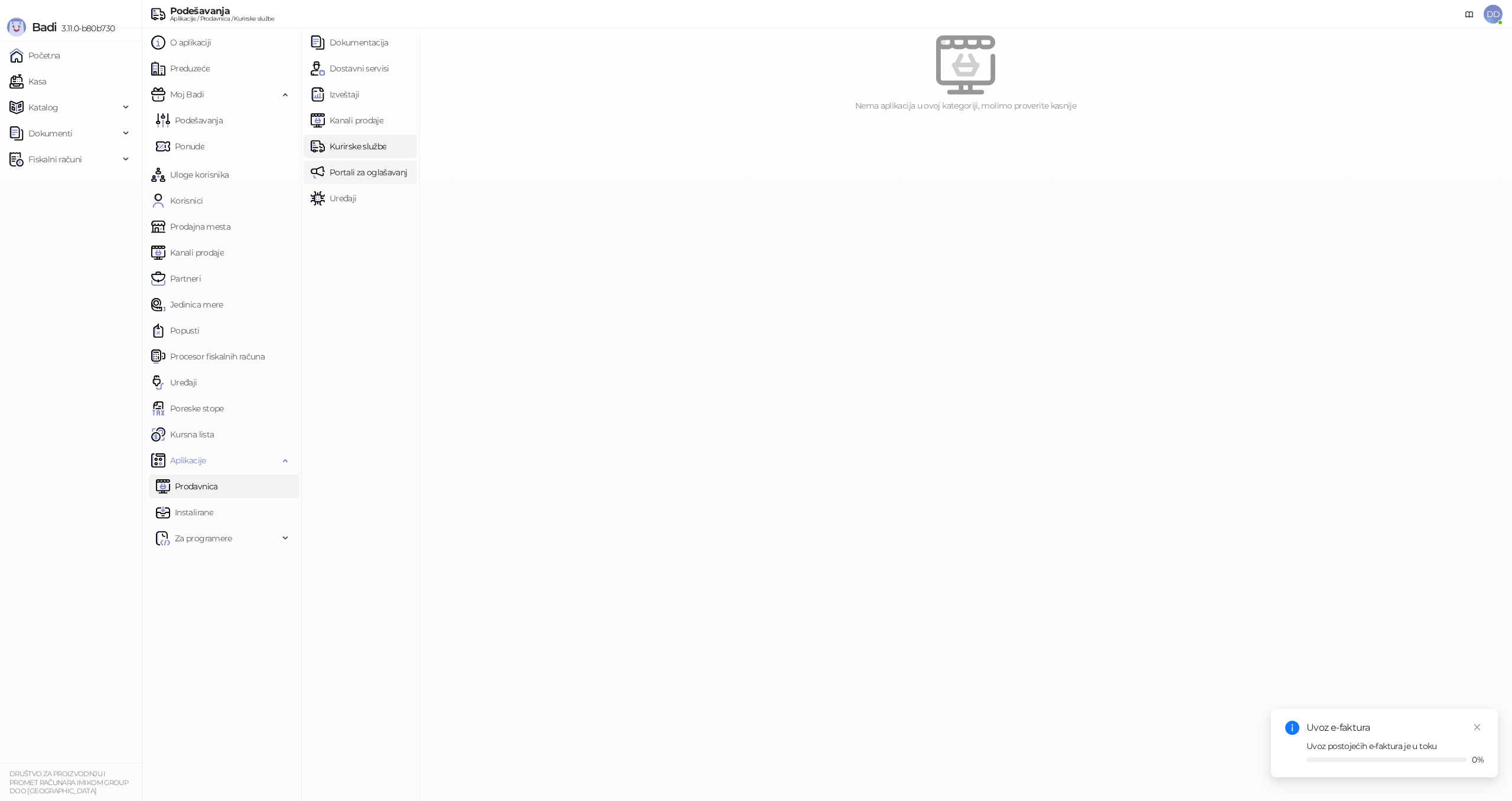
click at [367, 171] on link "Portali za oglašavanje" at bounding box center [361, 171] width 101 height 23
click at [357, 189] on link "Uređaji" at bounding box center [333, 198] width 46 height 23
click at [376, 79] on link "Dostavni servisi" at bounding box center [350, 67] width 79 height 23
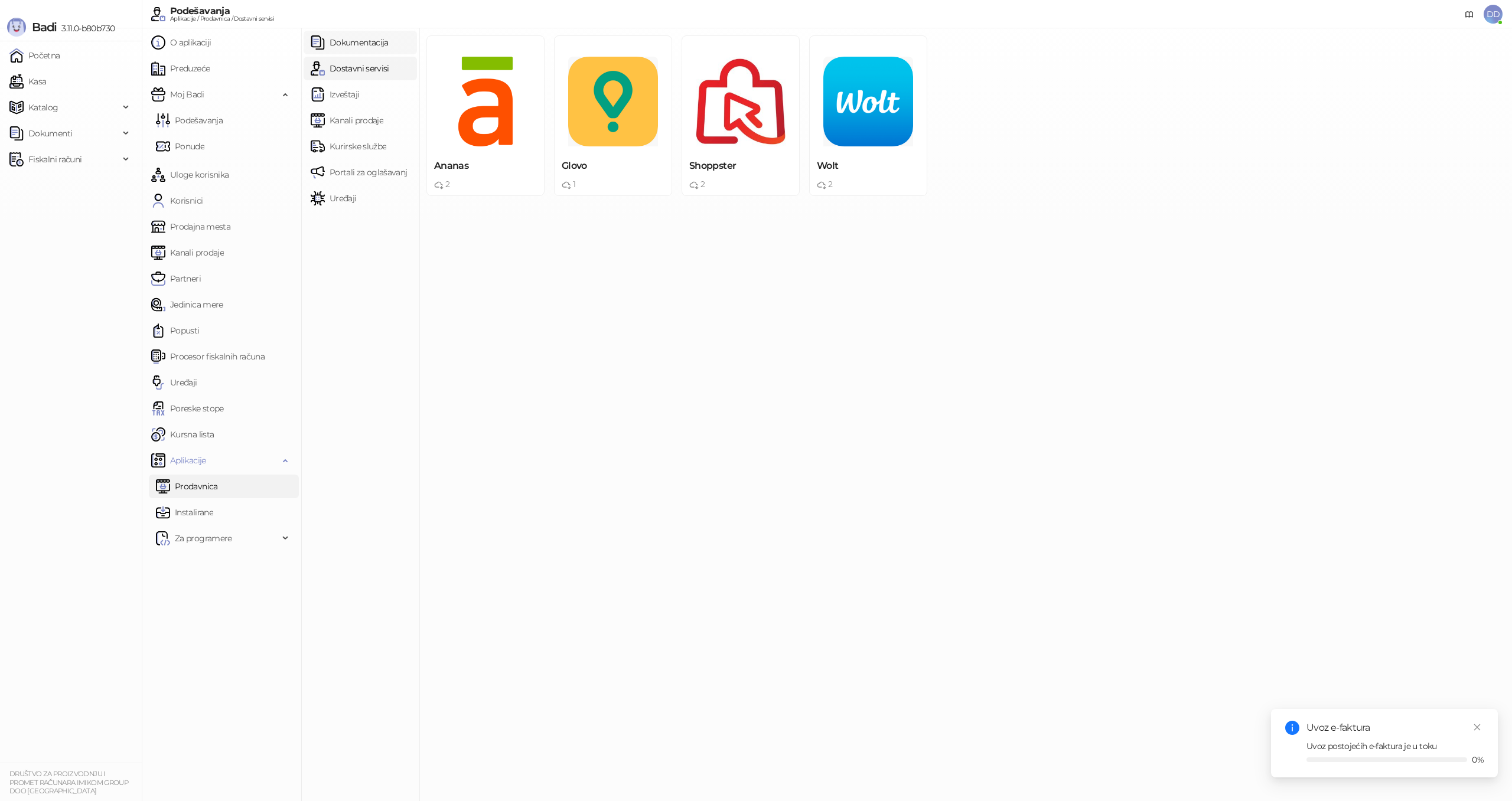
click at [379, 51] on link "Dokumentacija" at bounding box center [349, 42] width 78 height 23
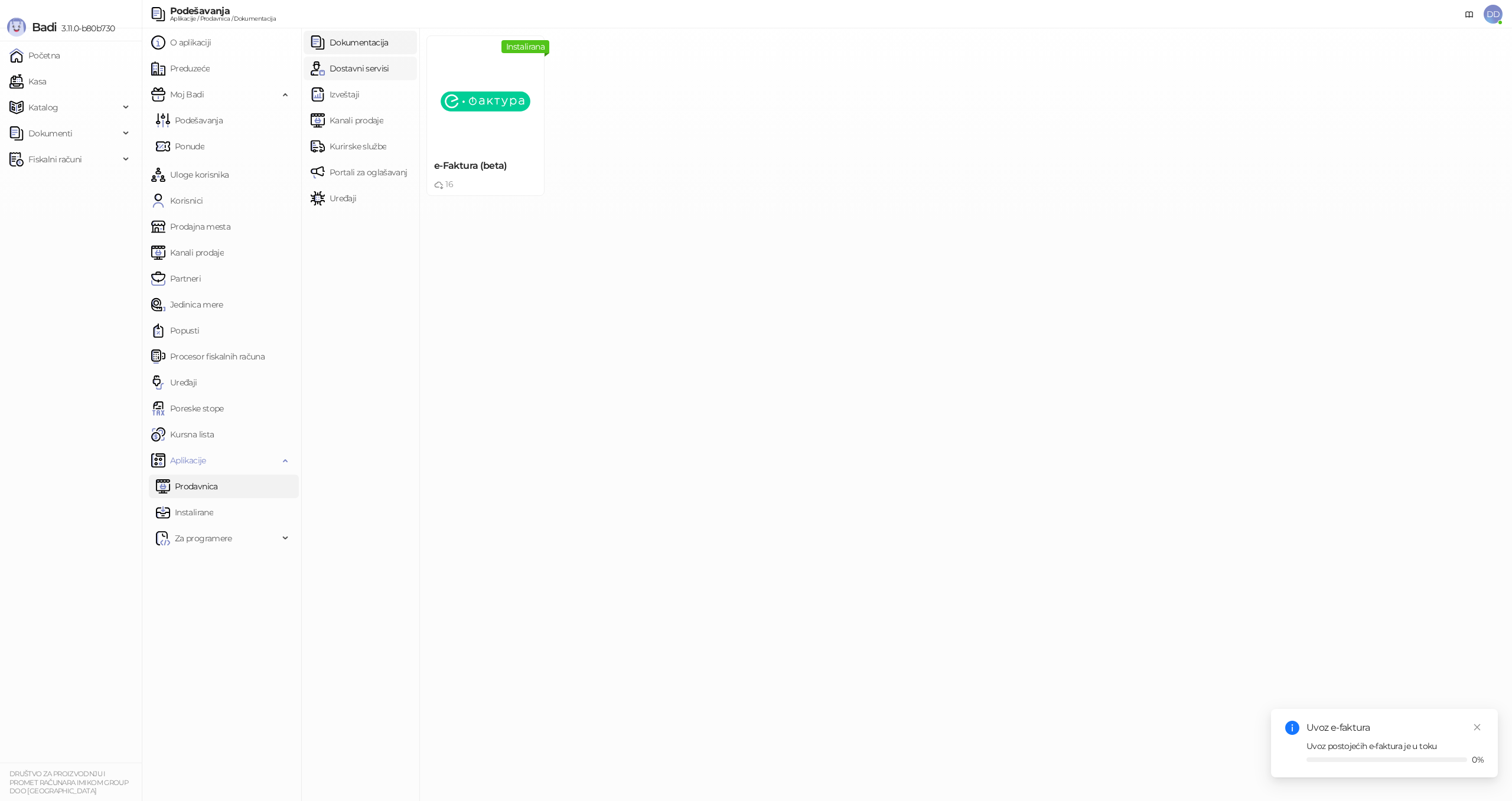
click at [376, 67] on link "Dostavni servisi" at bounding box center [350, 67] width 79 height 23
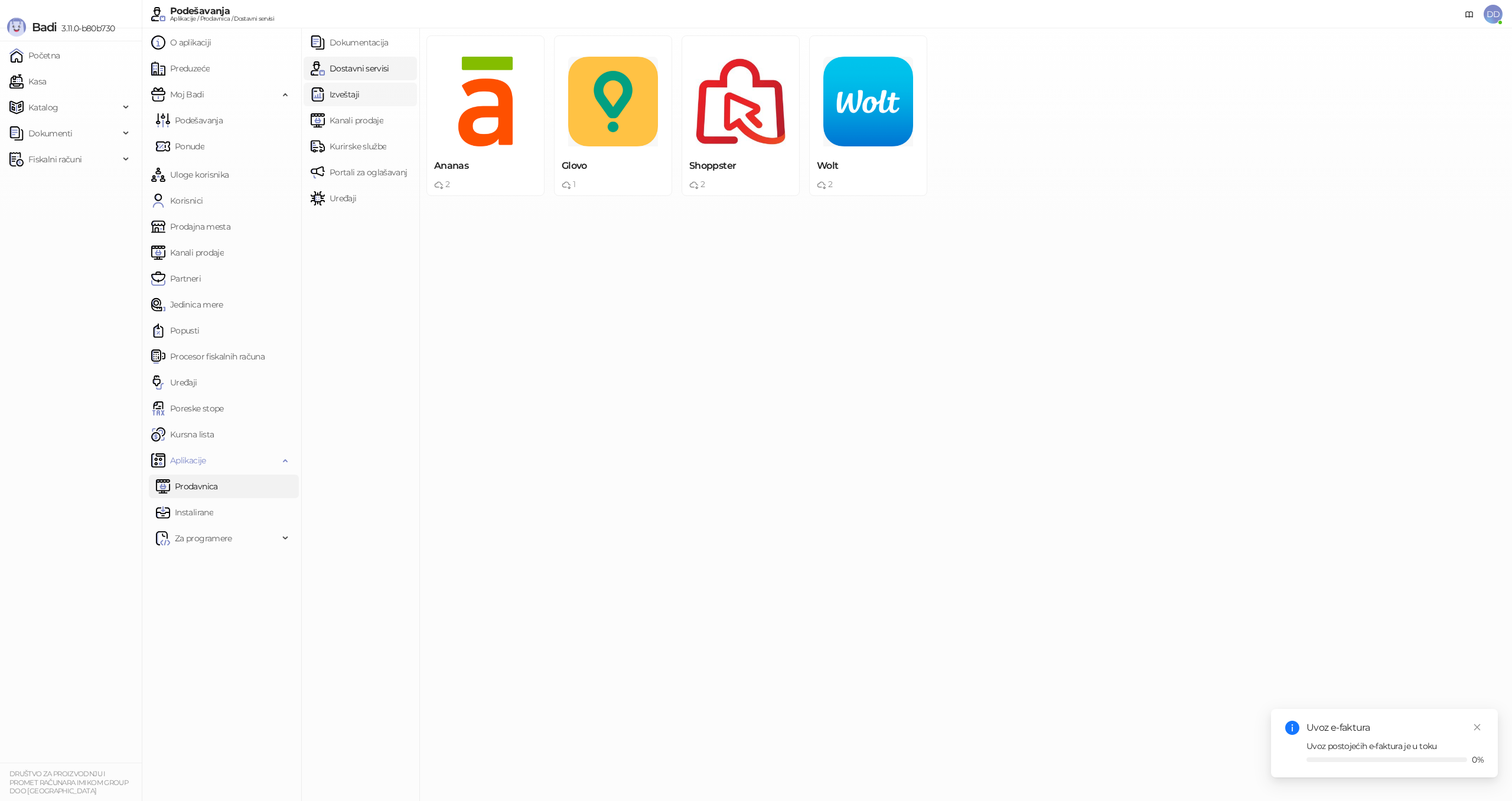
click at [359, 87] on link "Izveštaji" at bounding box center [335, 94] width 49 height 23
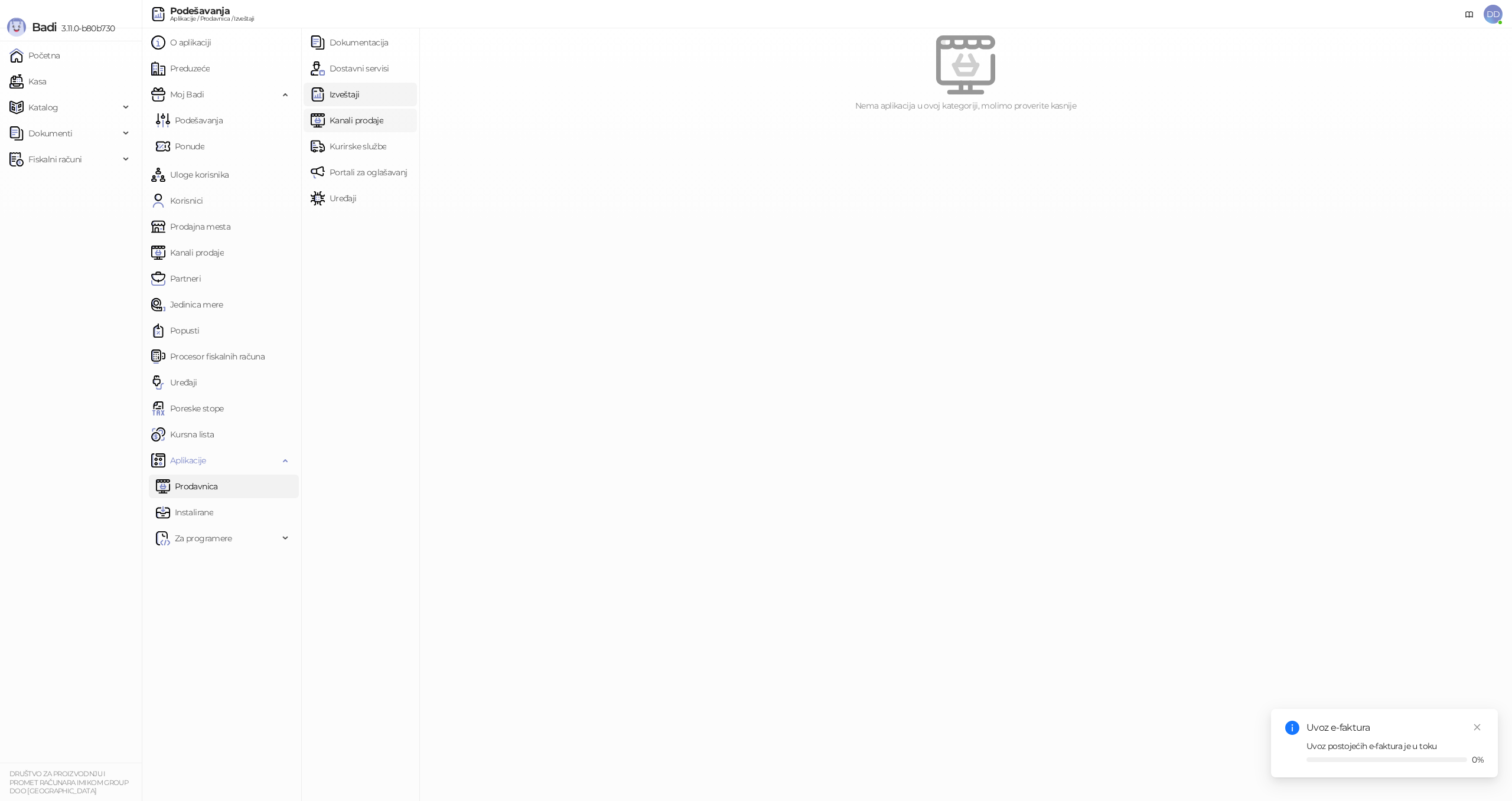
click at [371, 110] on link "Kanali prodaje" at bounding box center [346, 120] width 72 height 23
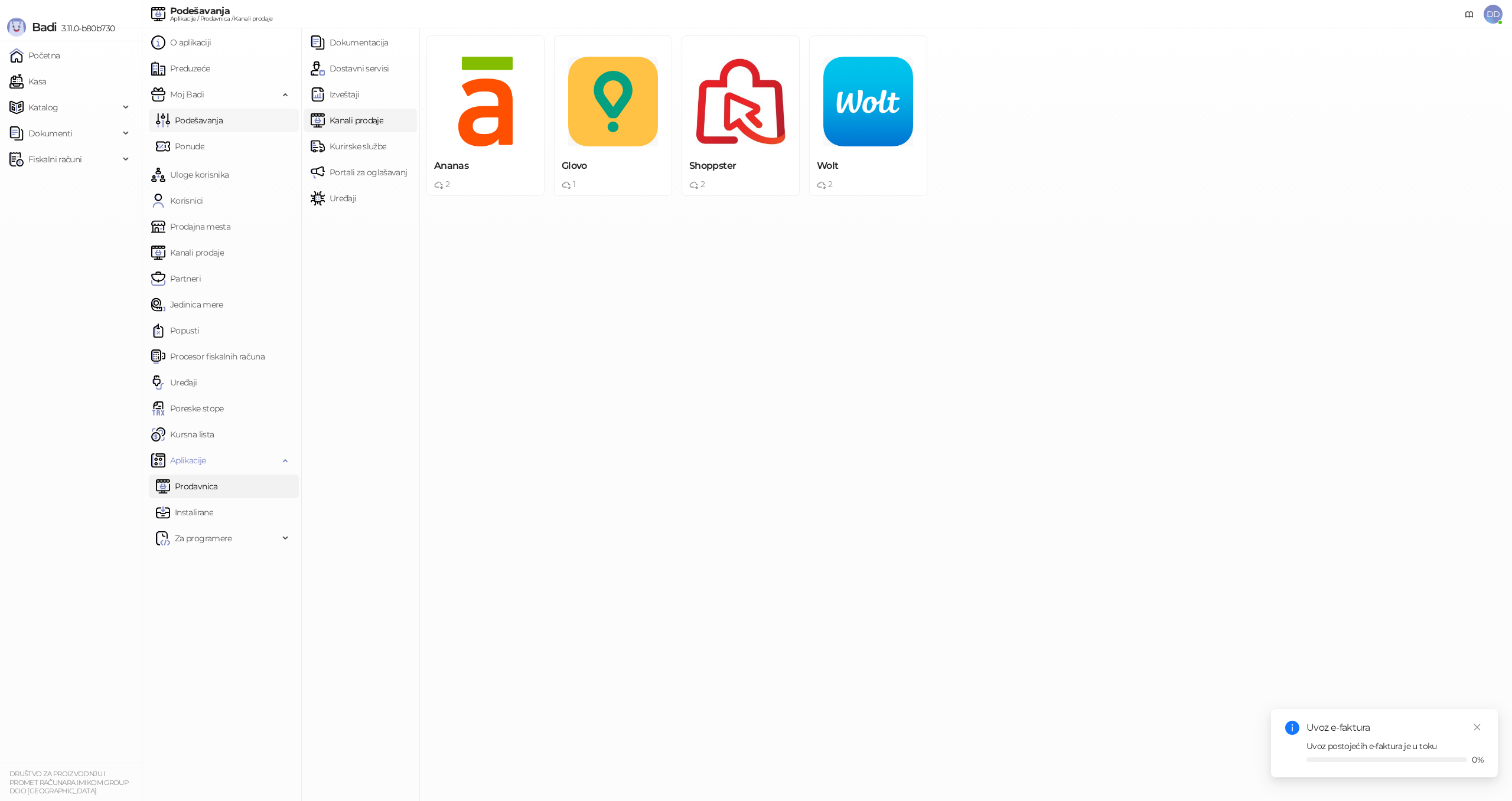
click at [223, 114] on link "Podešavanja" at bounding box center [188, 120] width 67 height 23
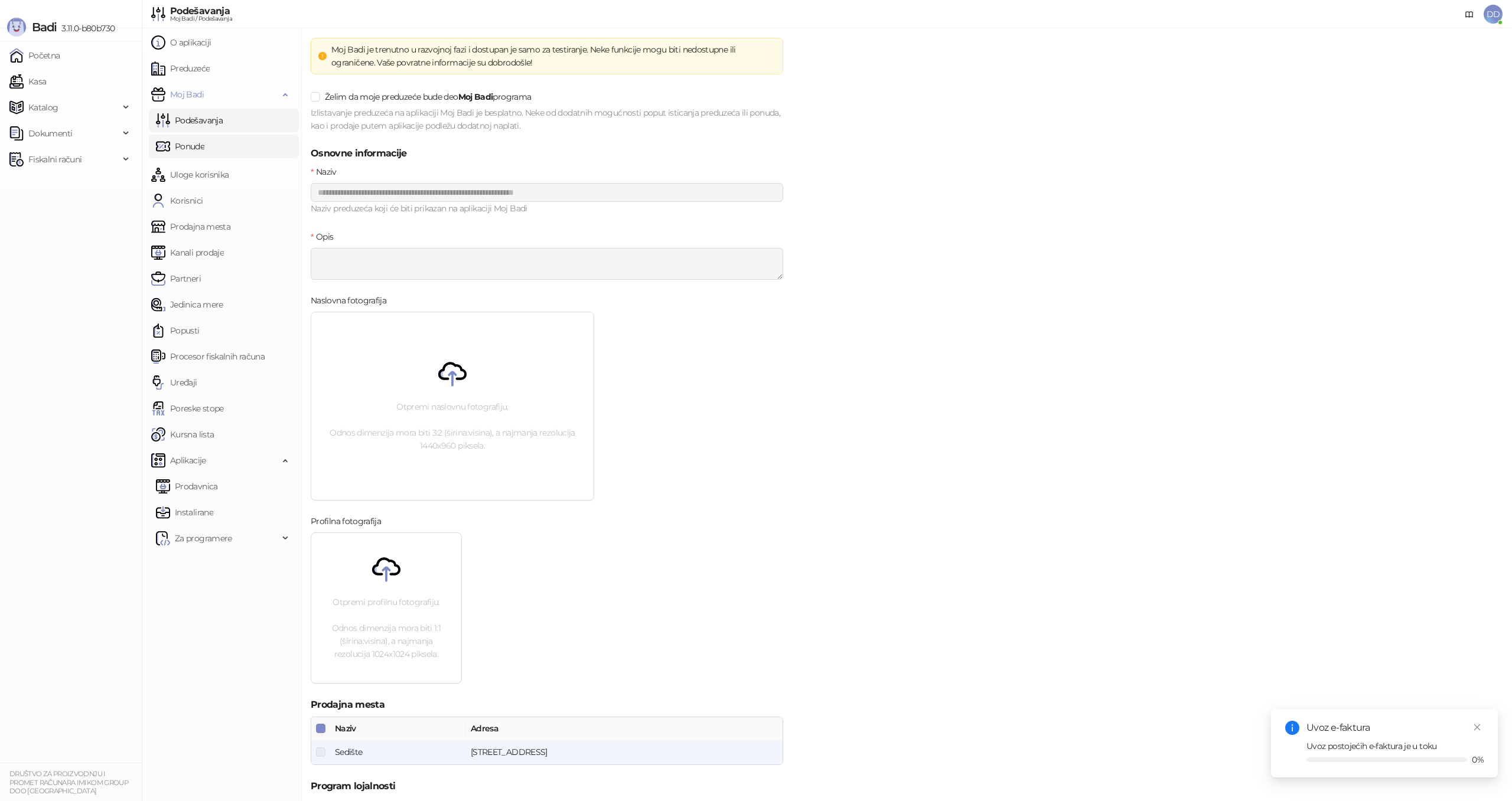
click at [204, 140] on link "Ponude" at bounding box center [180, 146] width 49 height 23
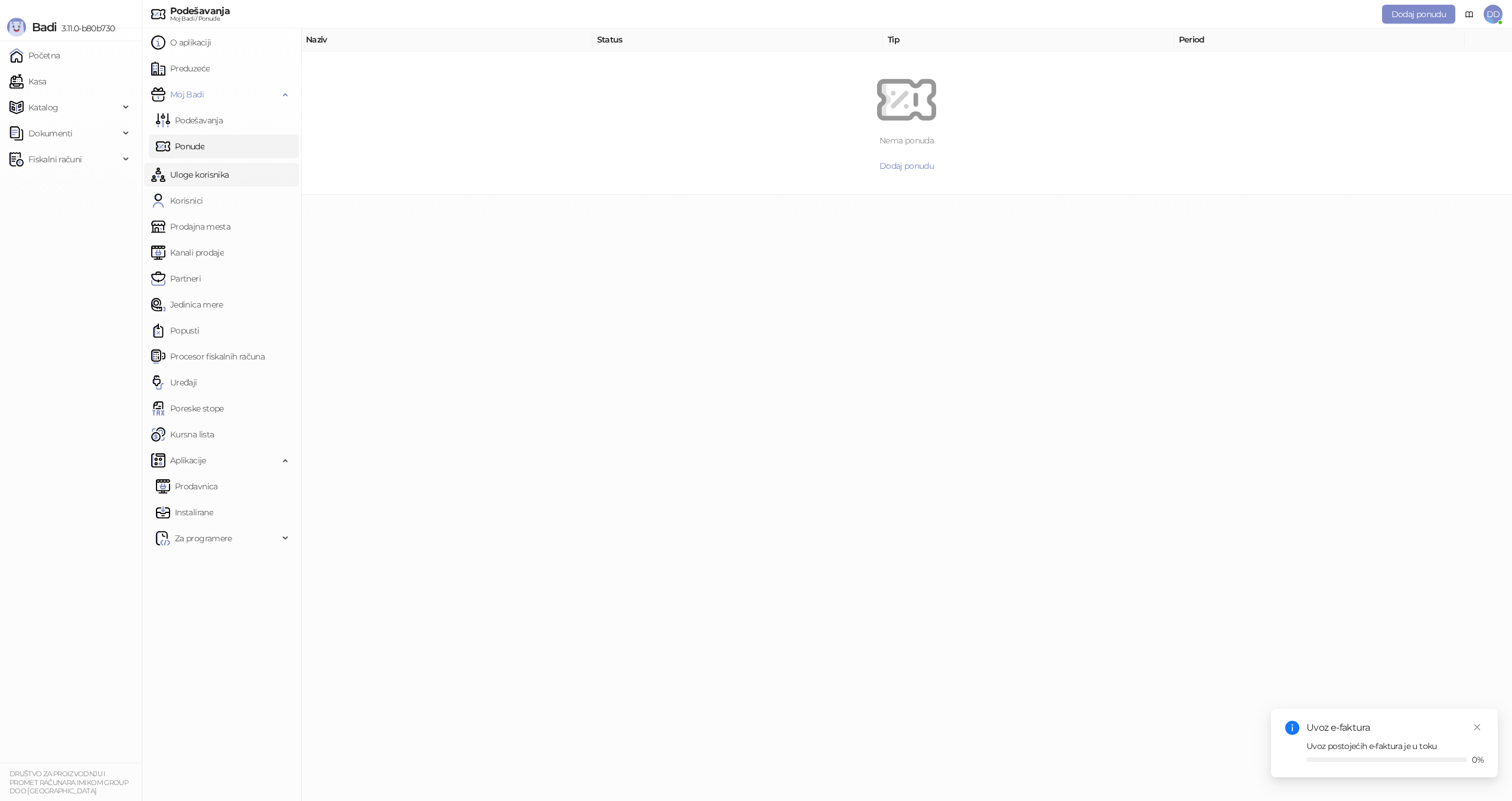
click at [229, 164] on link "Uloge korisnika" at bounding box center [189, 174] width 78 height 23
click at [202, 197] on link "Korisnici" at bounding box center [176, 200] width 52 height 23
click at [231, 223] on link "Prodajna mesta" at bounding box center [190, 226] width 79 height 23
click at [224, 246] on link "Kanali prodaje" at bounding box center [187, 252] width 72 height 23
click at [201, 271] on link "Partneri" at bounding box center [175, 278] width 50 height 23
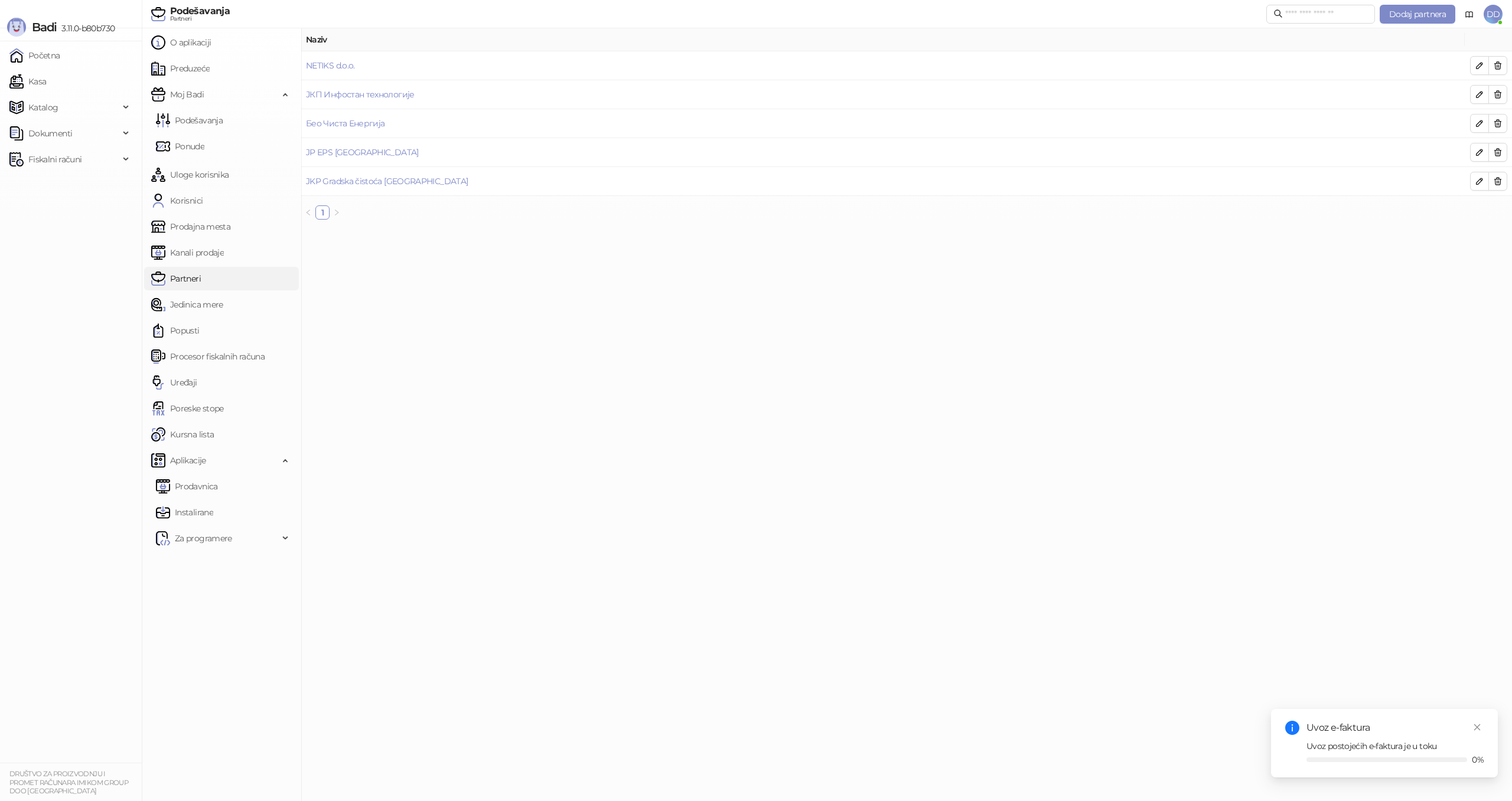
click at [576, 326] on main "Naziv NETIKS d.o.o. ЈКП Инфостан технологије Бео Чиста Енергија JP EPS Beograd …" at bounding box center [906, 414] width 1211 height 773
click at [223, 299] on link "Jedinica mere" at bounding box center [187, 304] width 72 height 23
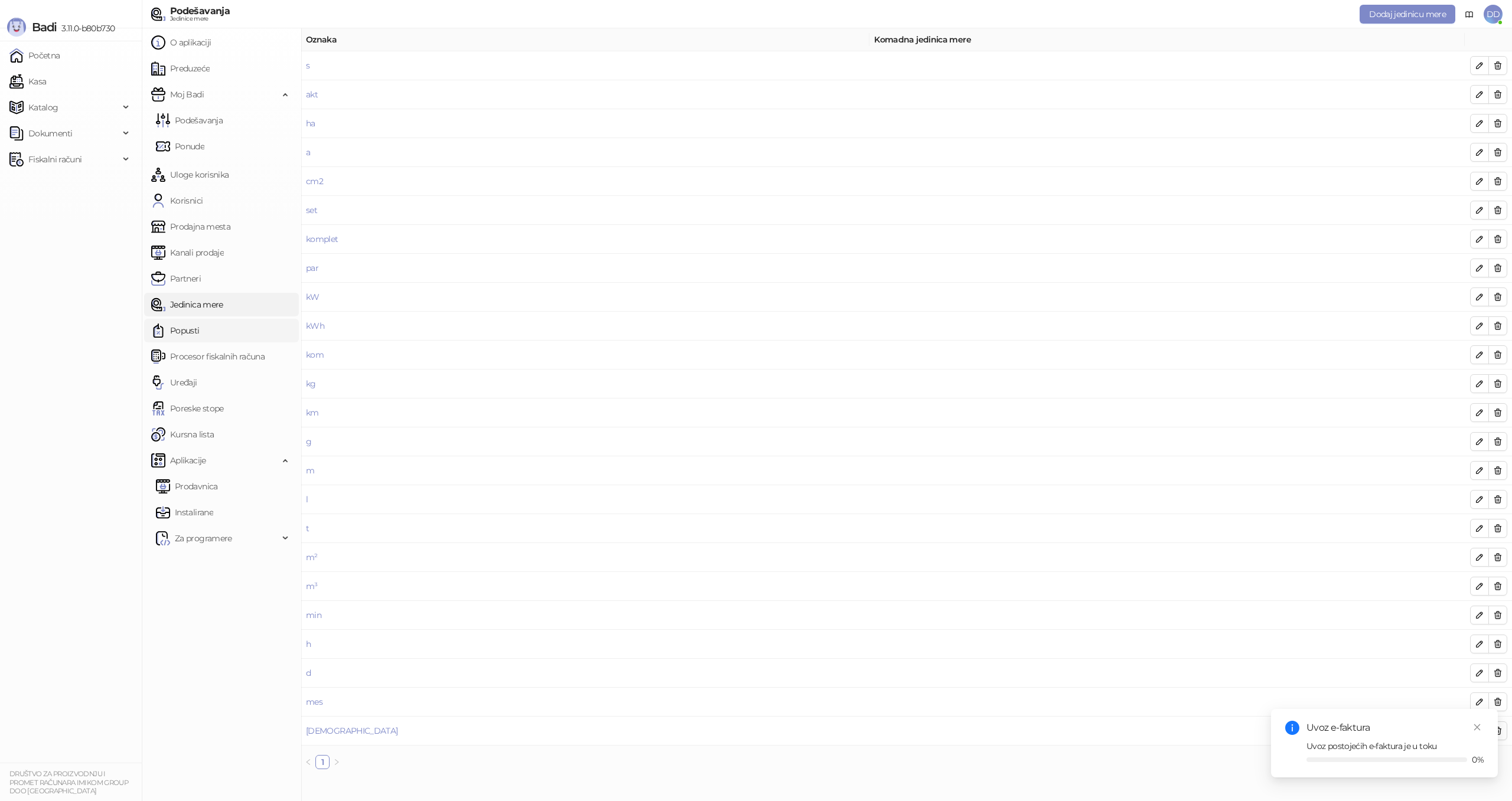
click at [200, 331] on link "Popusti" at bounding box center [175, 330] width 49 height 23
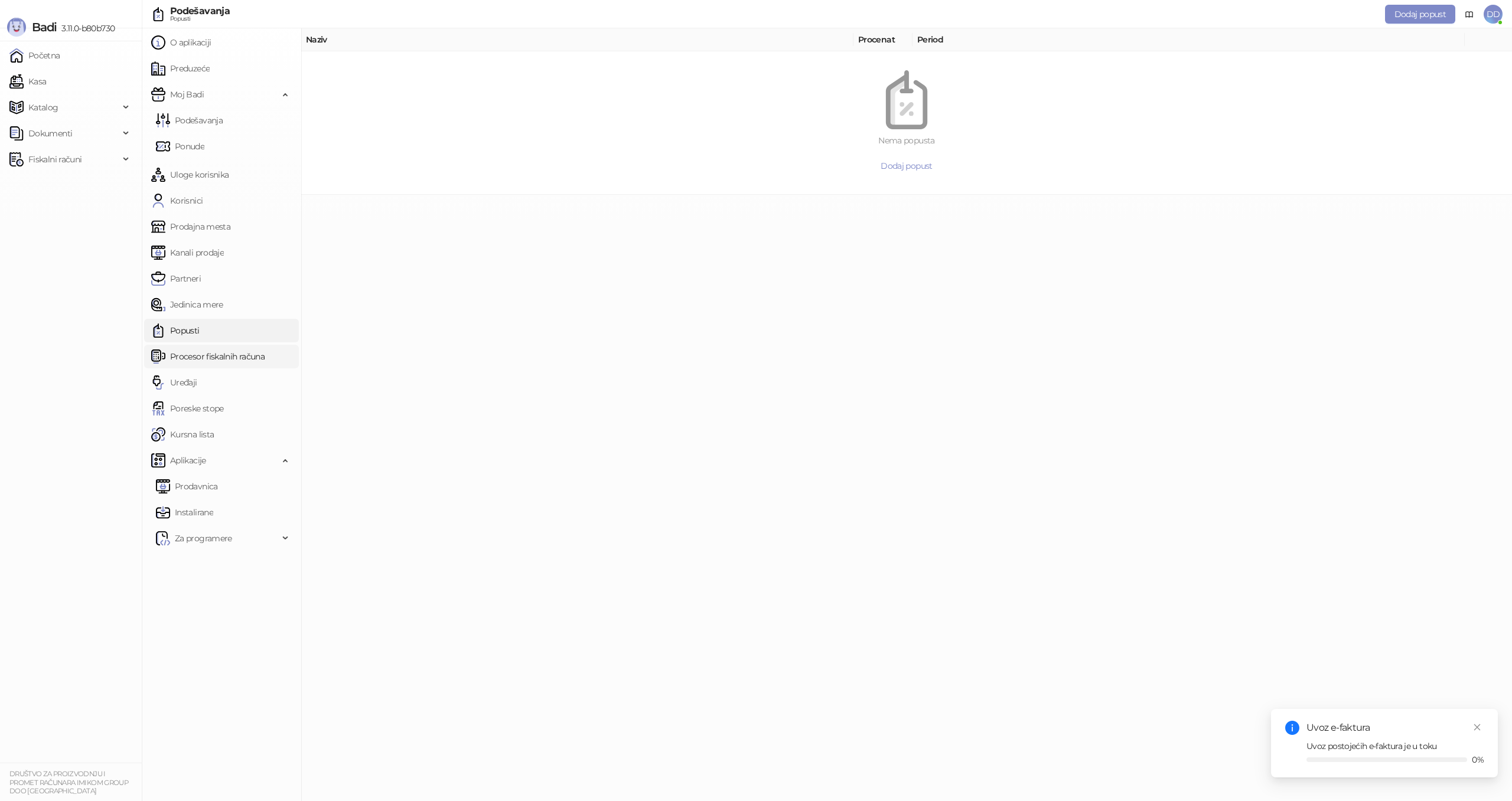
click at [235, 349] on link "Procesor fiskalnih računa" at bounding box center [207, 356] width 113 height 23
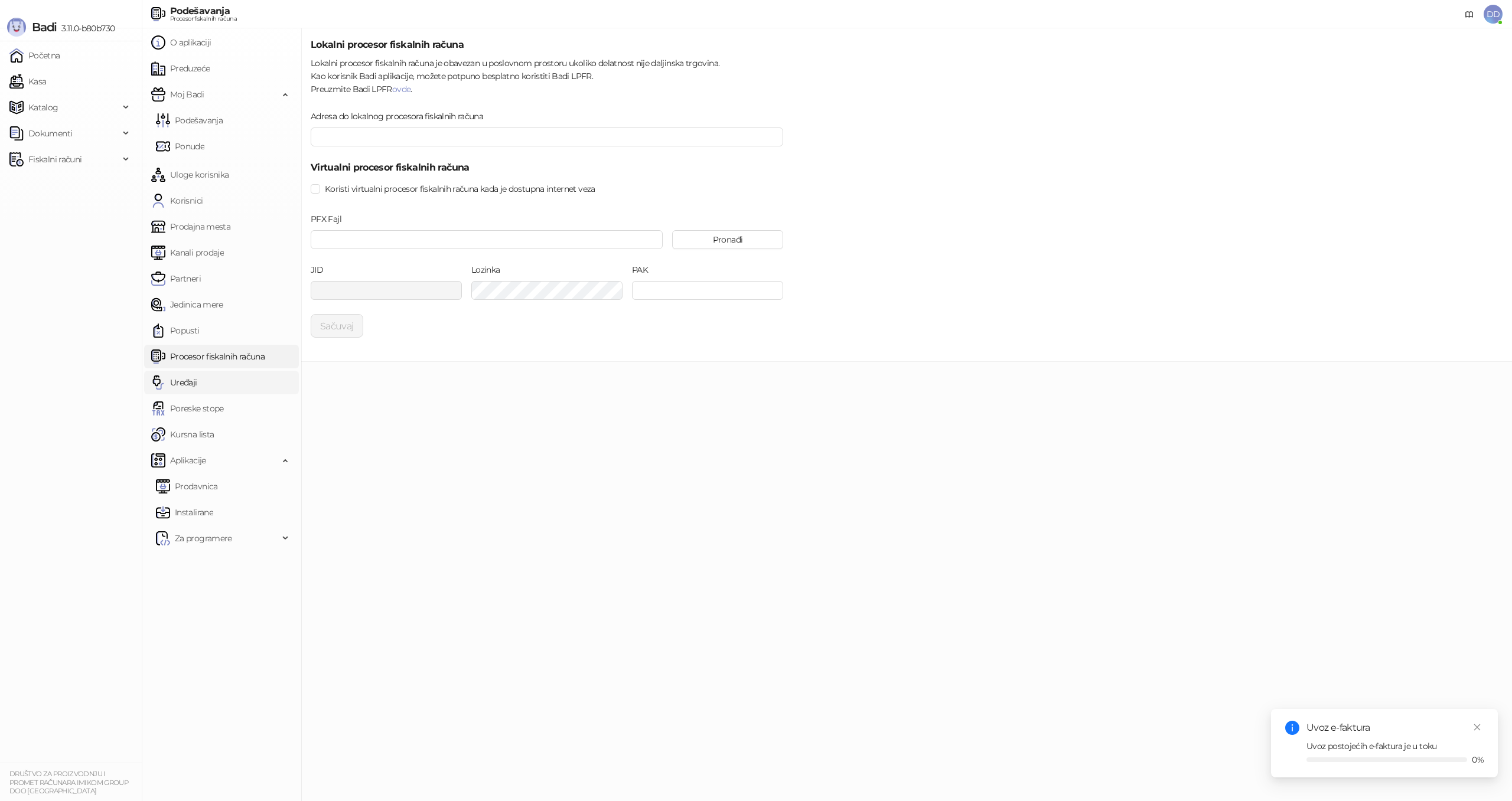
click at [197, 382] on link "Uređaji" at bounding box center [173, 382] width 46 height 23
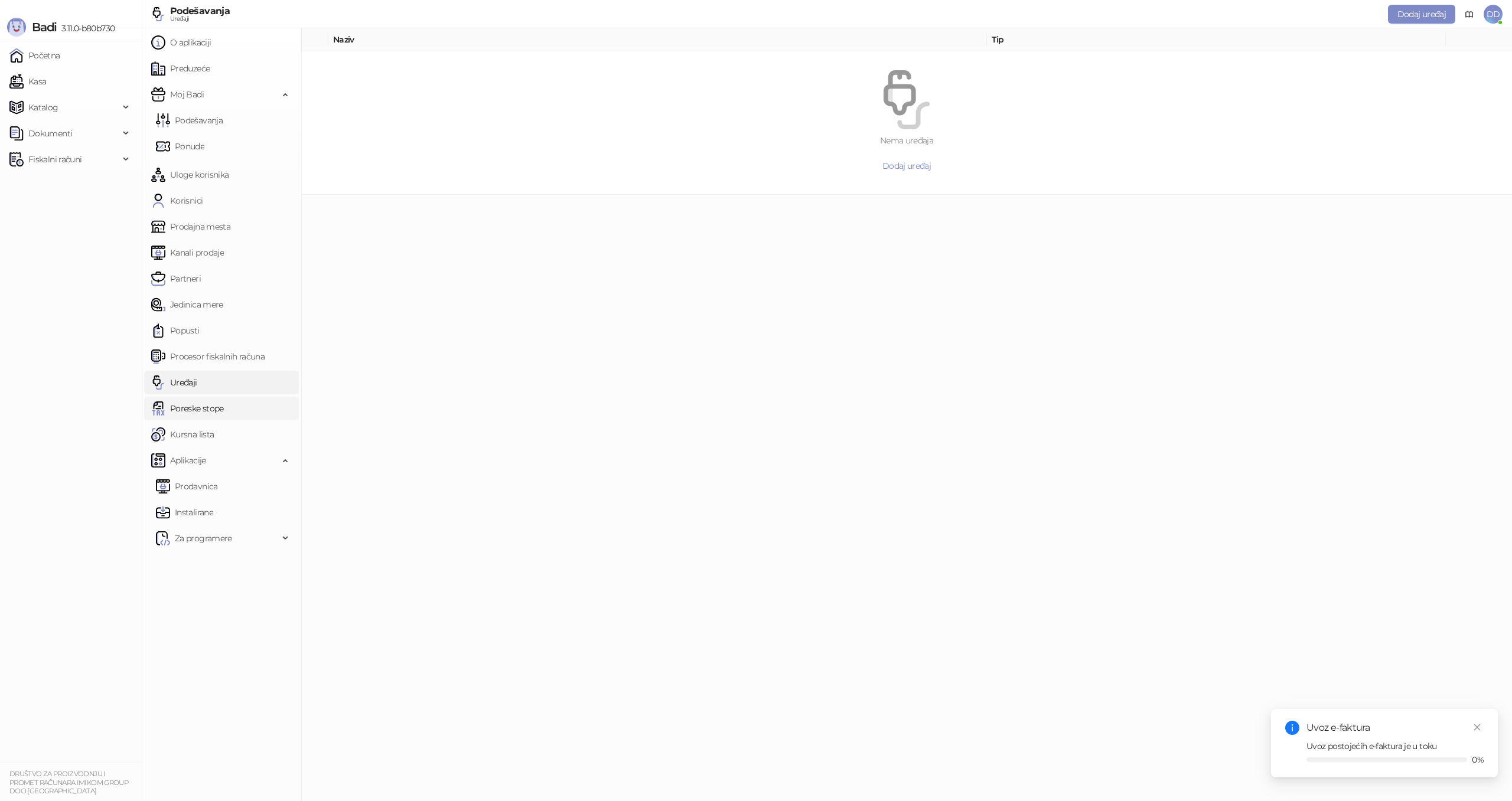
click at [210, 410] on link "Poreske stope" at bounding box center [187, 408] width 72 height 23
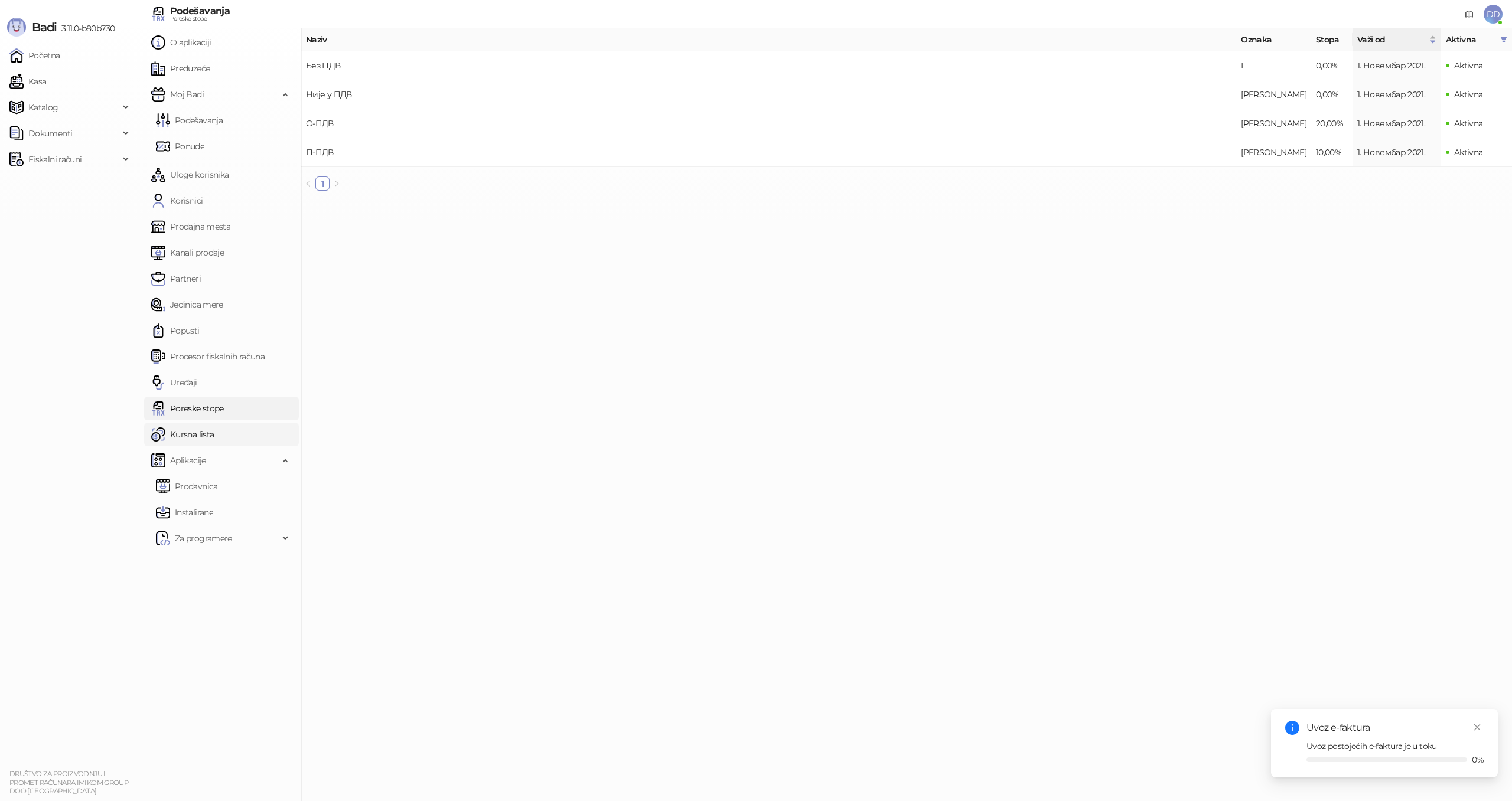
click at [214, 434] on link "Kursna lista" at bounding box center [182, 434] width 63 height 23
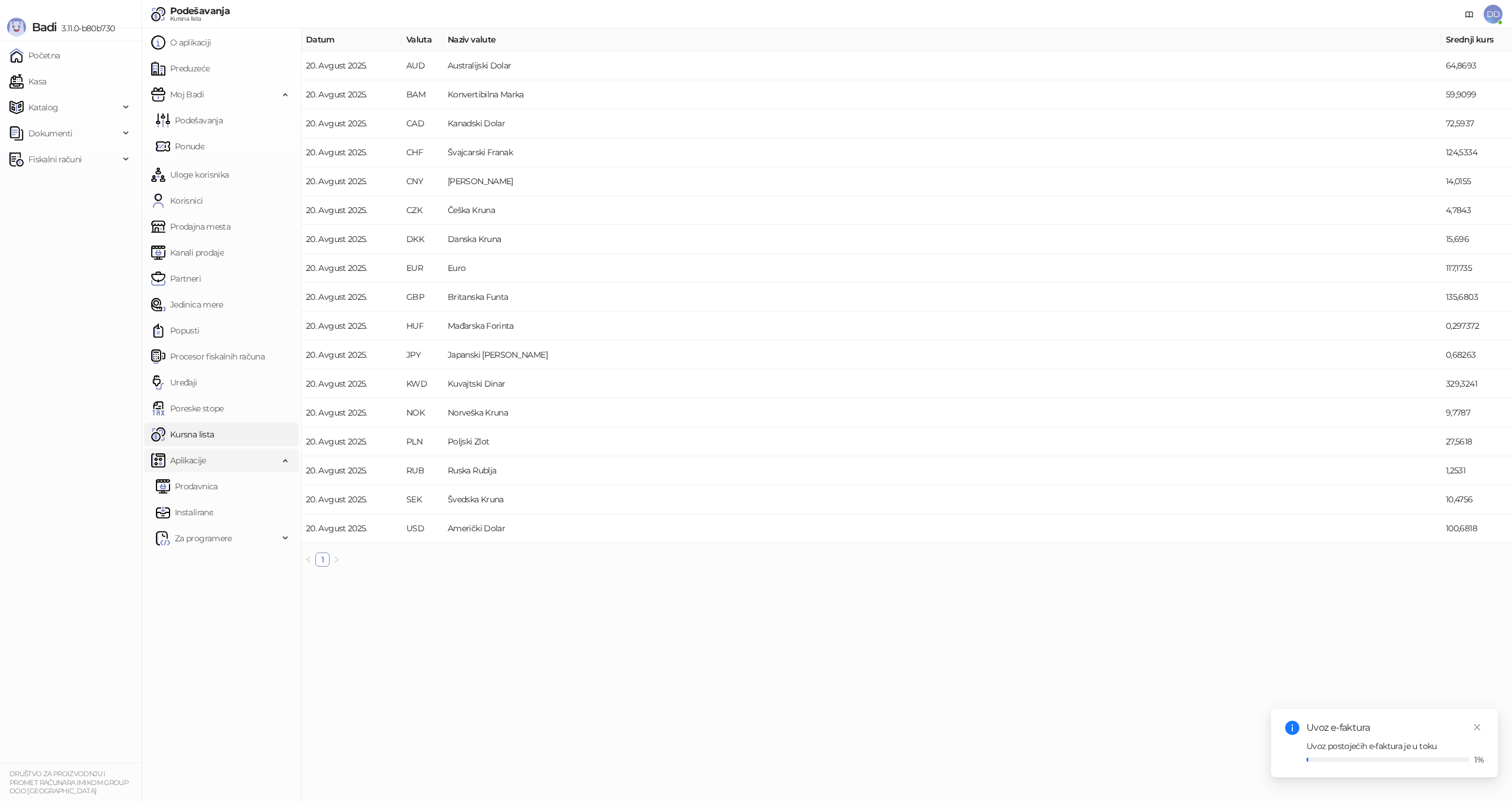
click at [213, 457] on span "Aplikacije" at bounding box center [215, 460] width 127 height 23
click at [214, 435] on link "Kursna lista" at bounding box center [182, 434] width 63 height 23
click at [242, 460] on span "Aplikacije" at bounding box center [215, 460] width 127 height 23
click at [209, 483] on link "Prodavnica" at bounding box center [187, 486] width 62 height 23
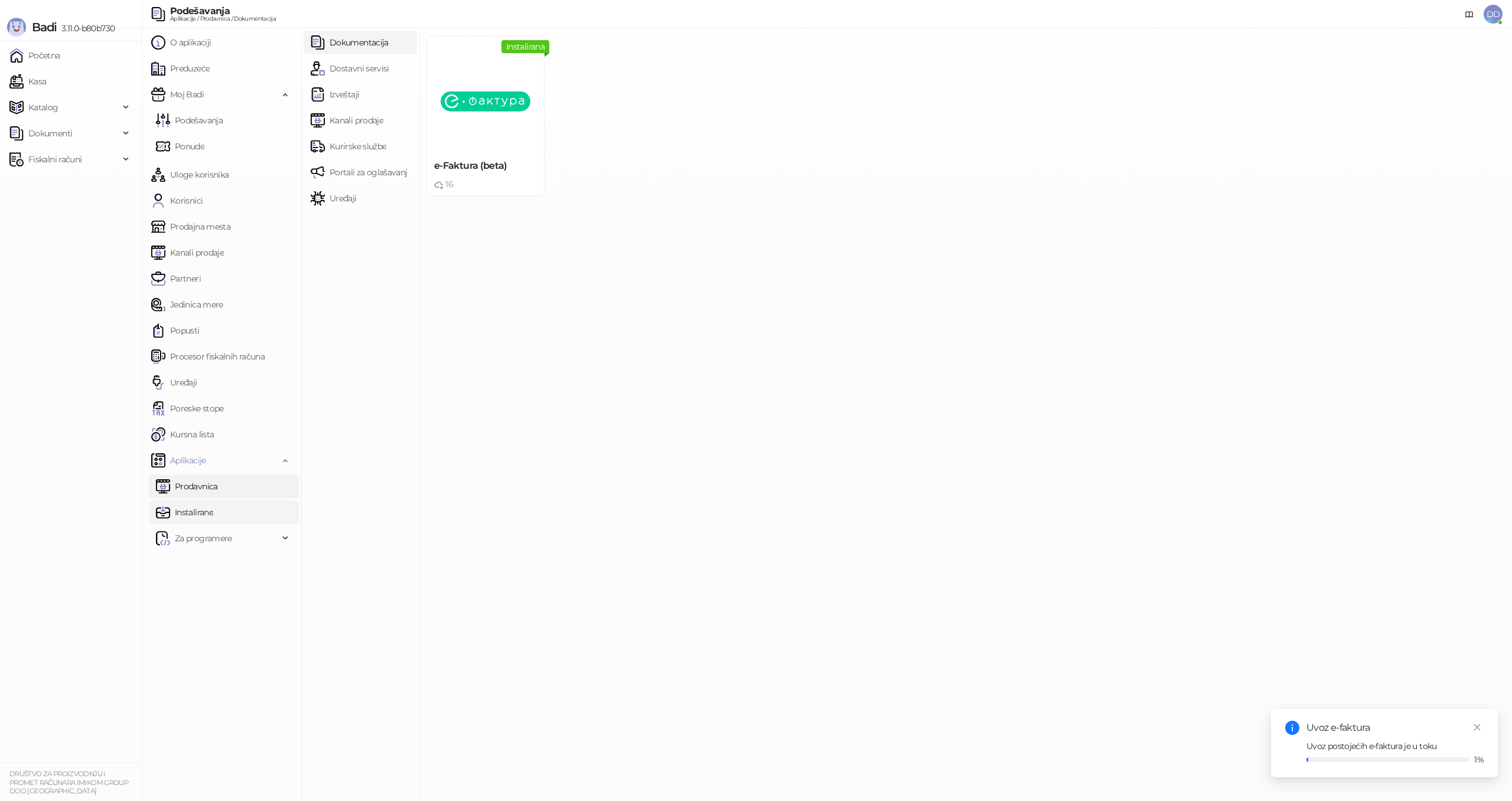
click at [213, 505] on link "Instalirane" at bounding box center [184, 512] width 57 height 23
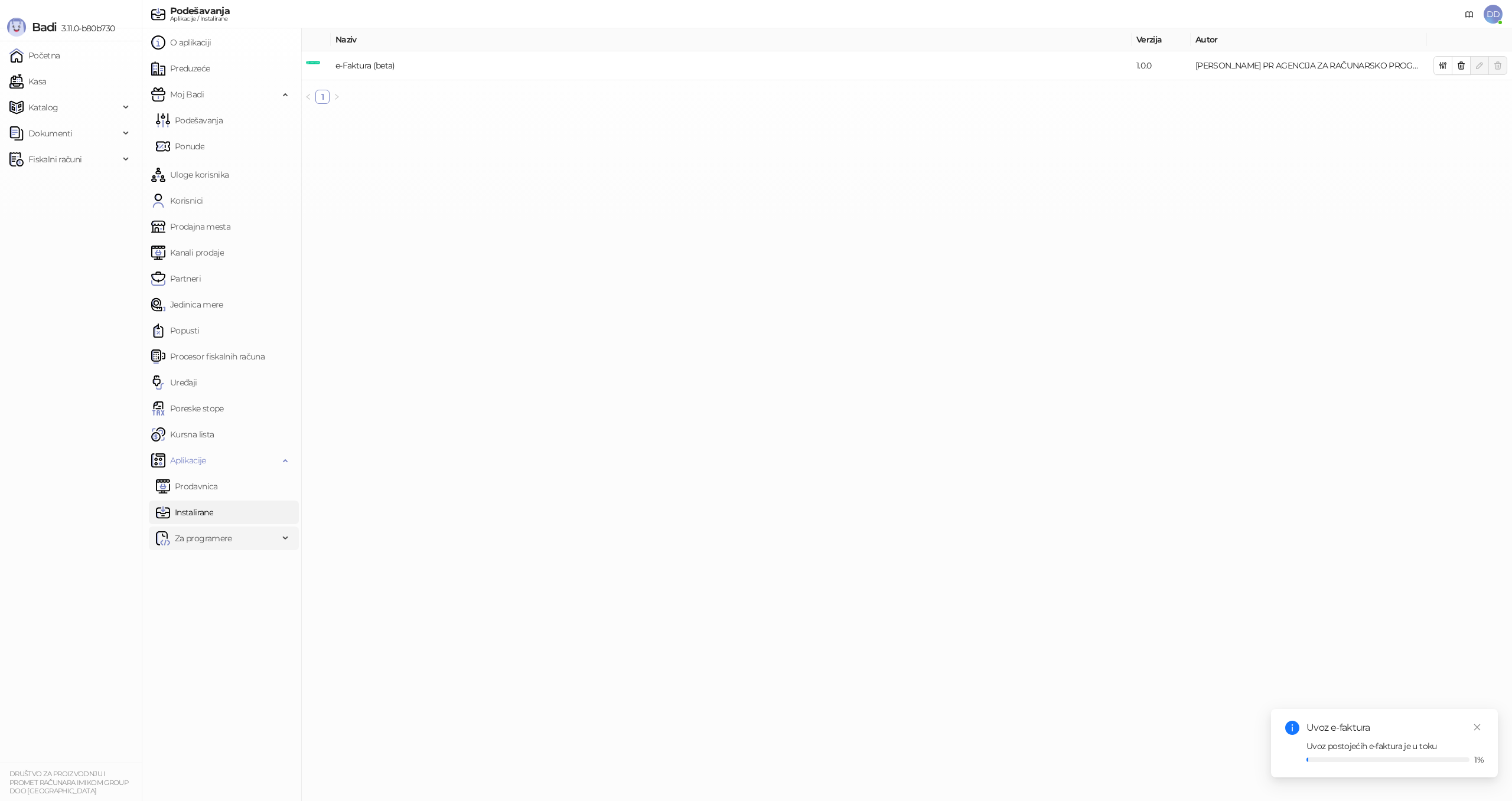
click at [186, 534] on span "Za programere" at bounding box center [202, 538] width 57 height 23
click at [202, 555] on link "Moje aplikacije" at bounding box center [197, 564] width 74 height 23
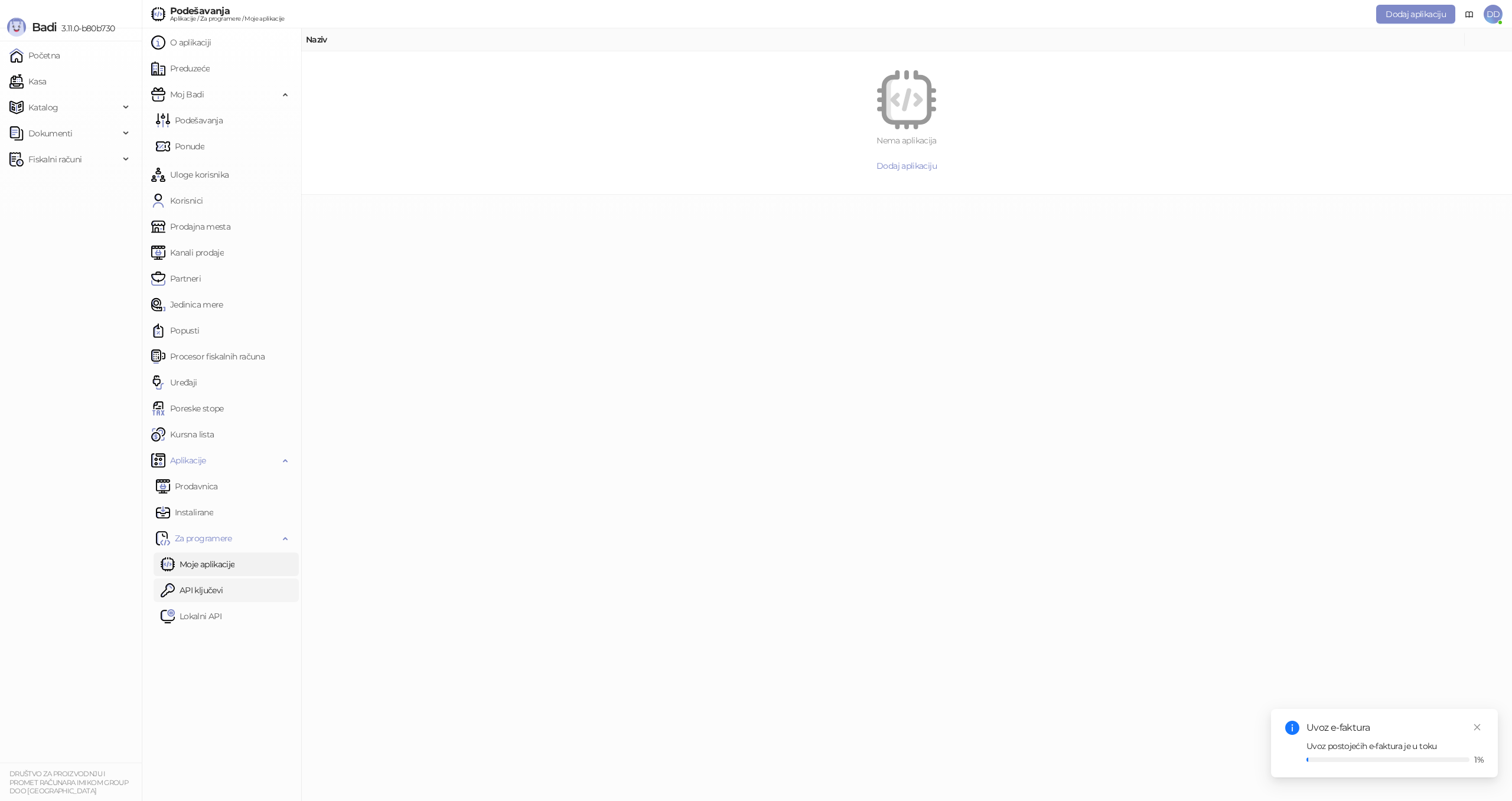
click at [215, 587] on link "API ključevi" at bounding box center [191, 589] width 62 height 23
click at [221, 610] on link "Lokalni API" at bounding box center [190, 616] width 61 height 23
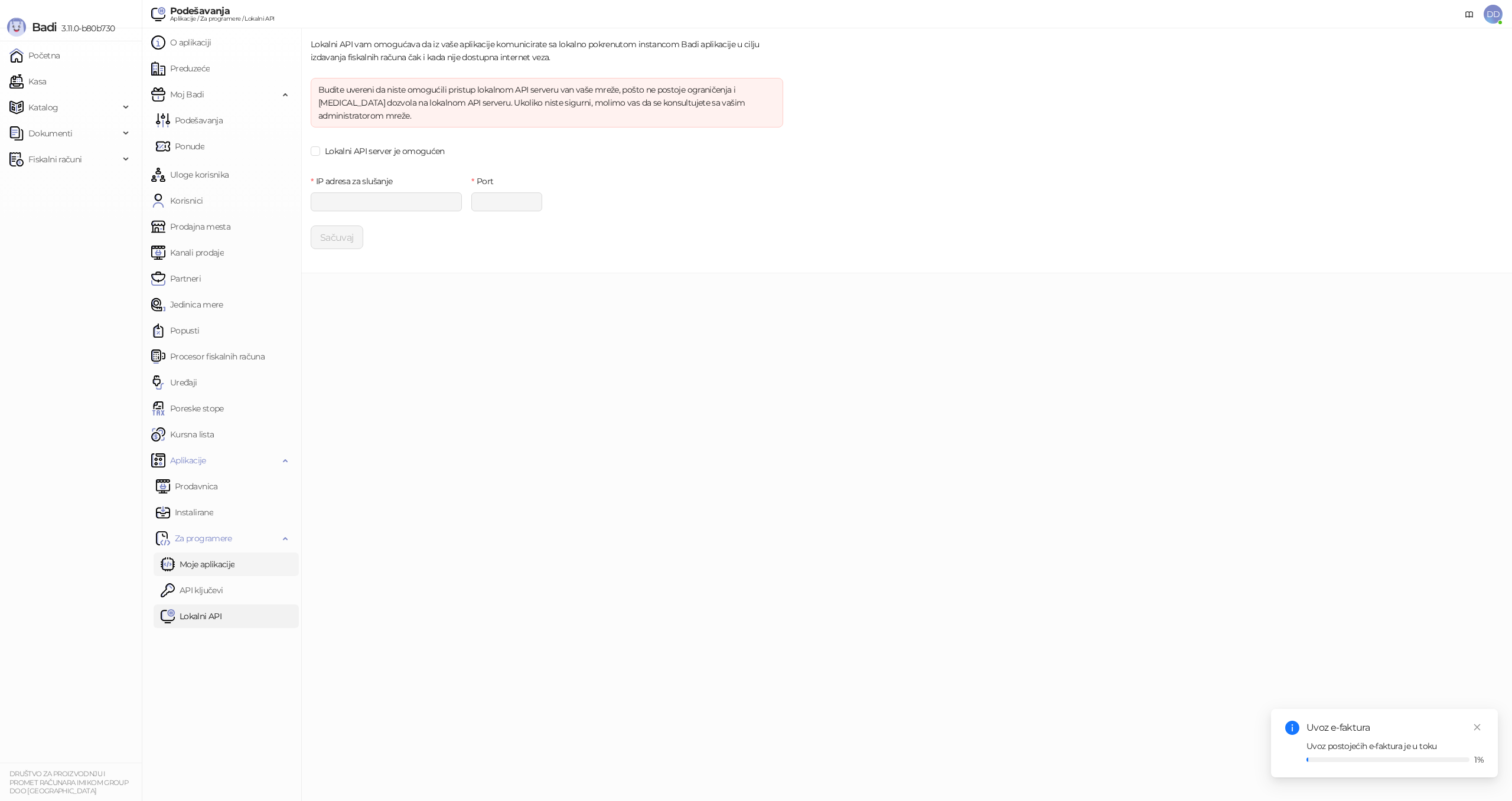
click at [203, 561] on link "Moje aplikacije" at bounding box center [197, 564] width 74 height 23
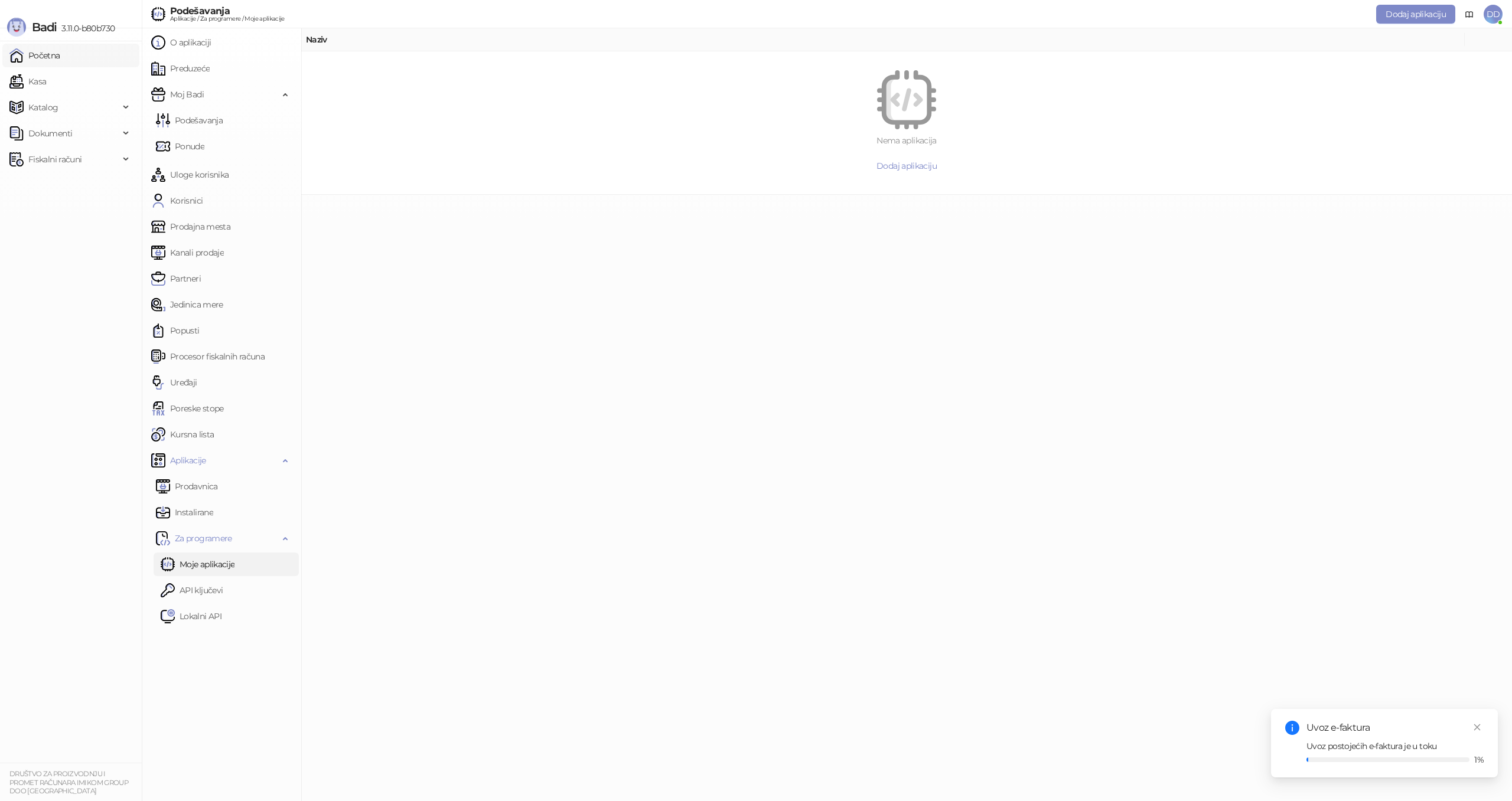
click at [57, 60] on link "Početna" at bounding box center [35, 55] width 51 height 23
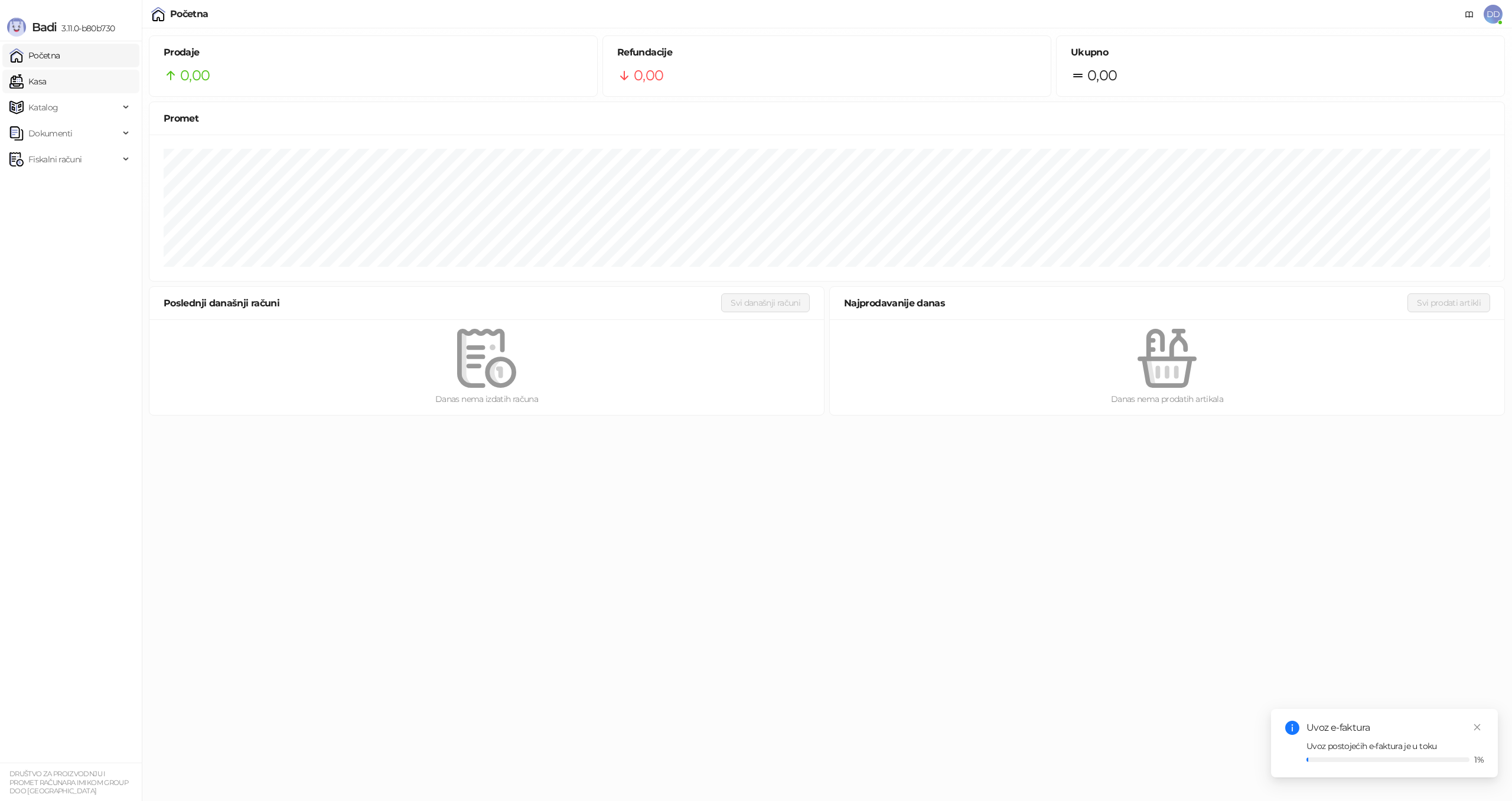
click at [46, 82] on link "Kasa" at bounding box center [27, 81] width 37 height 23
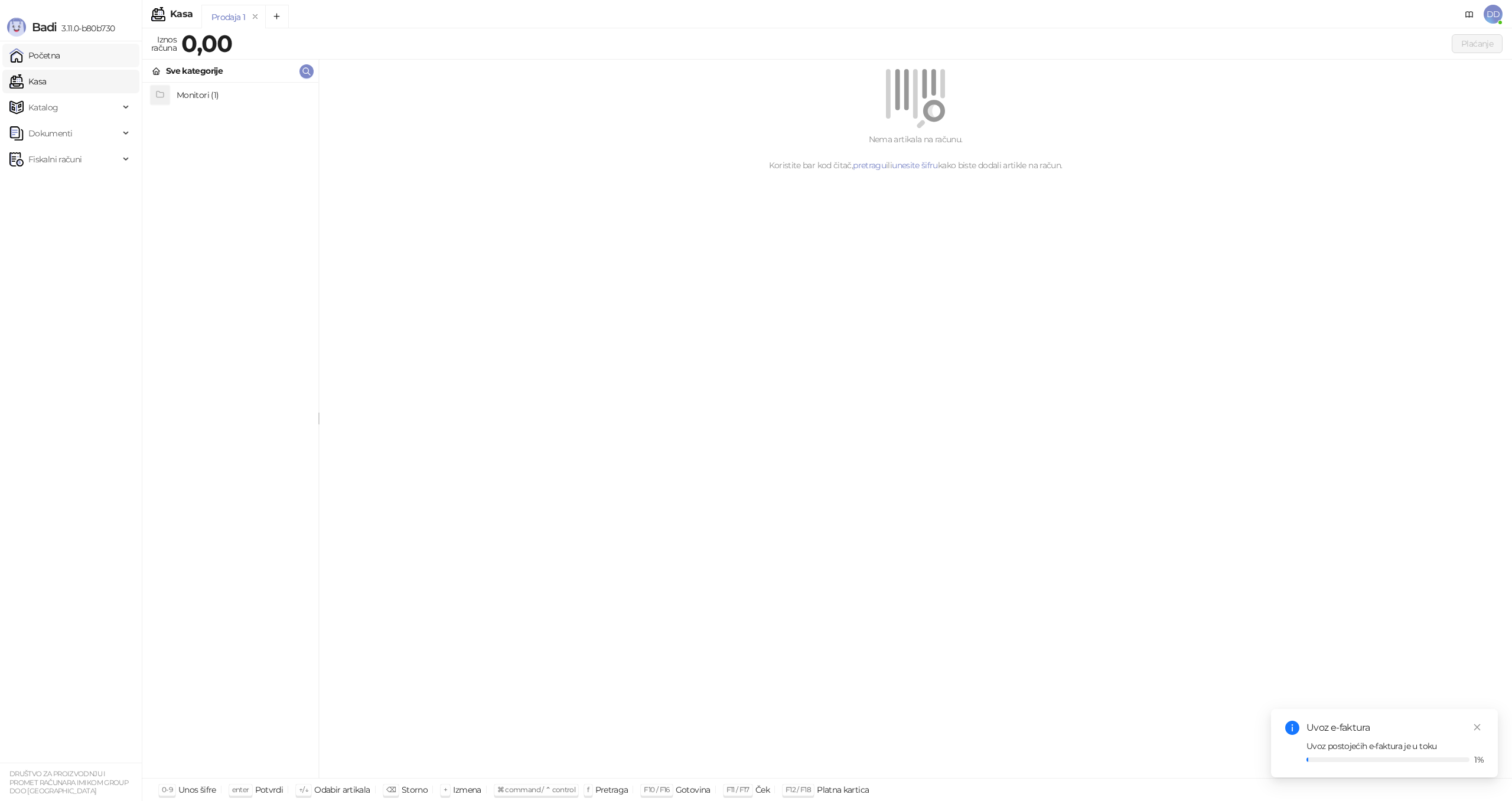
click at [60, 63] on link "Početna" at bounding box center [35, 55] width 51 height 23
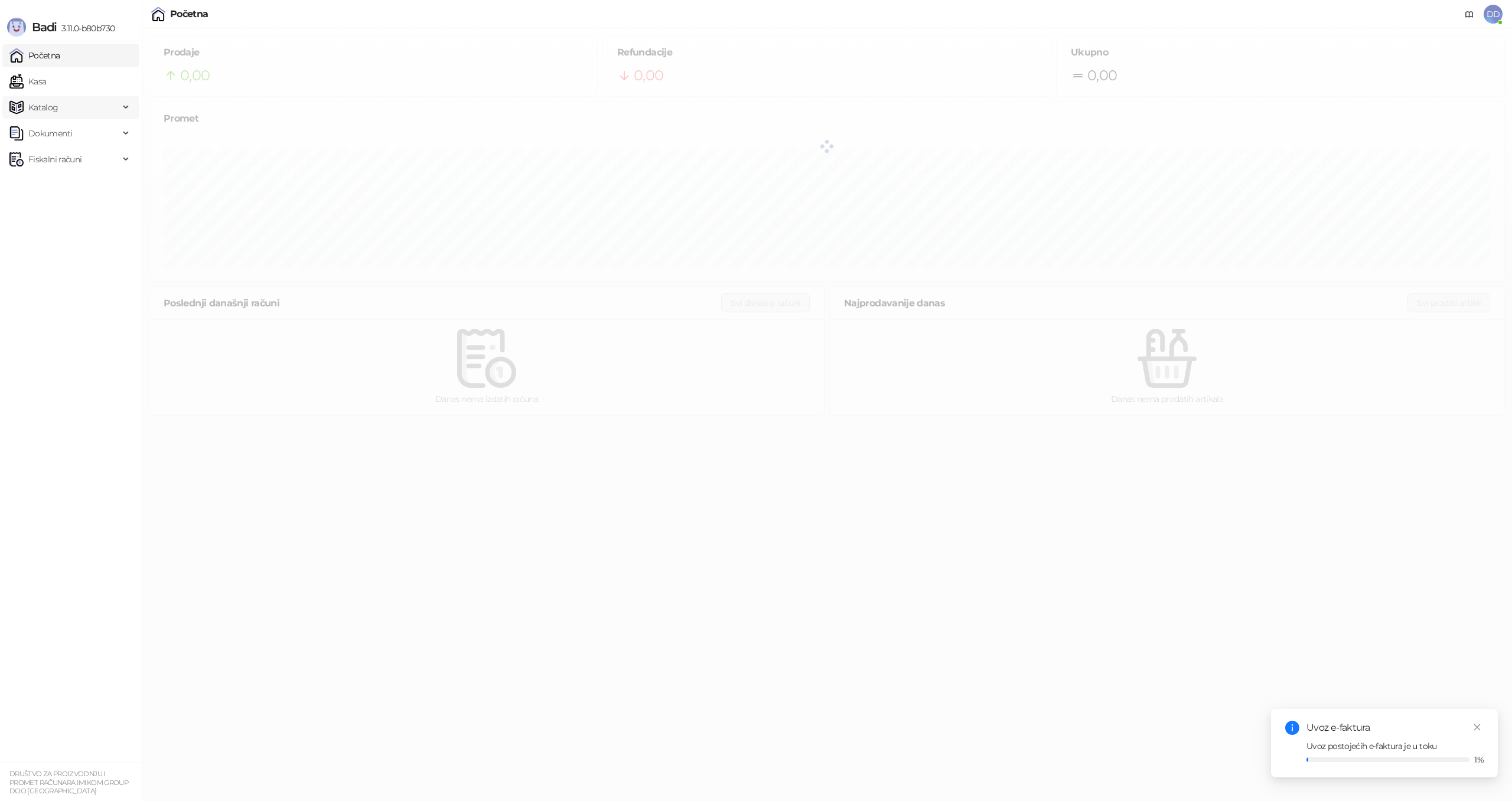
click at [63, 101] on span "Katalog" at bounding box center [64, 107] width 110 height 23
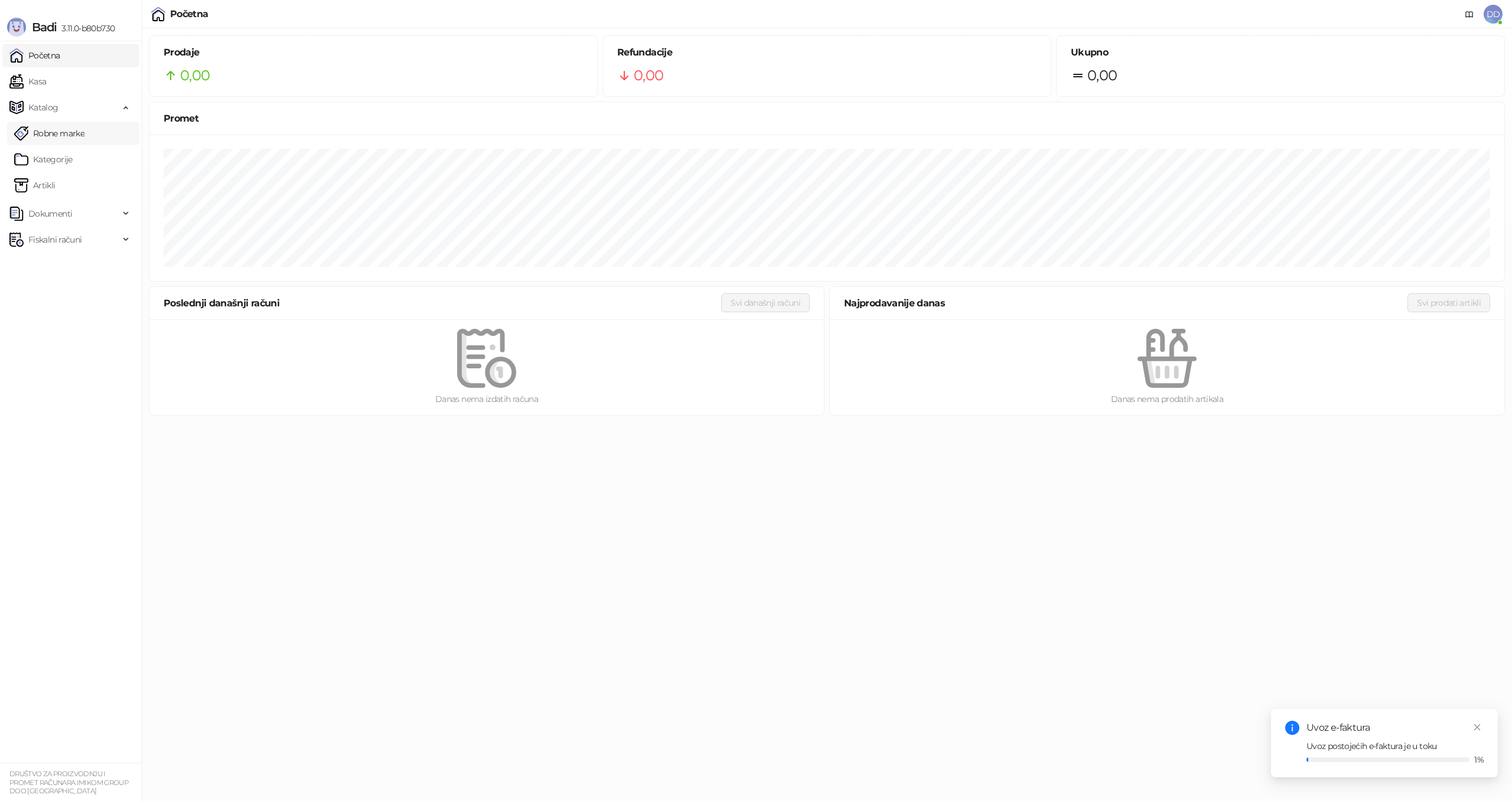
click at [61, 127] on link "Robne marke" at bounding box center [49, 133] width 70 height 23
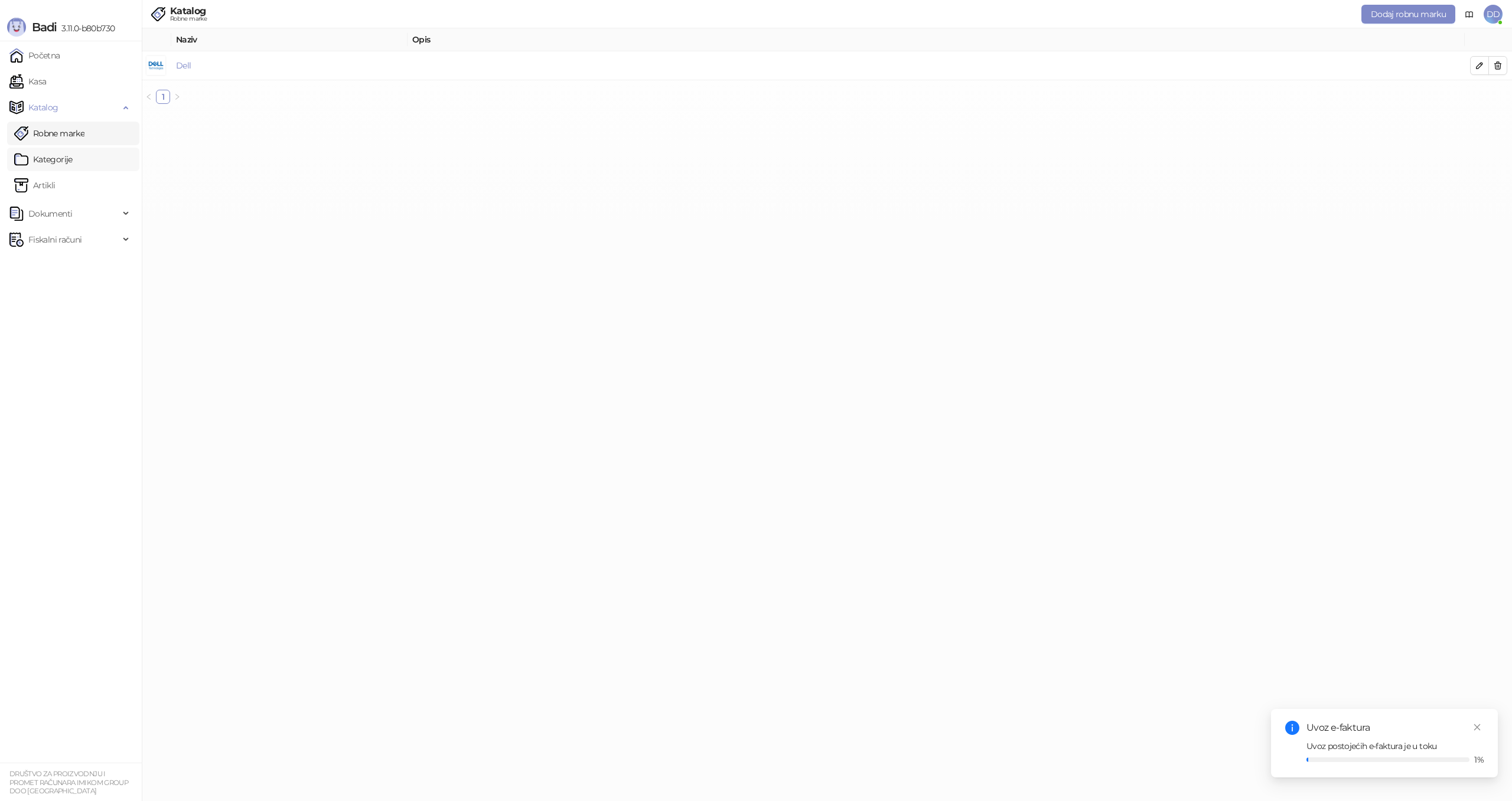
click at [62, 156] on link "Kategorije" at bounding box center [43, 159] width 58 height 23
click at [55, 176] on link "Artikli" at bounding box center [35, 185] width 41 height 23
click at [60, 58] on link "Početna" at bounding box center [35, 55] width 51 height 23
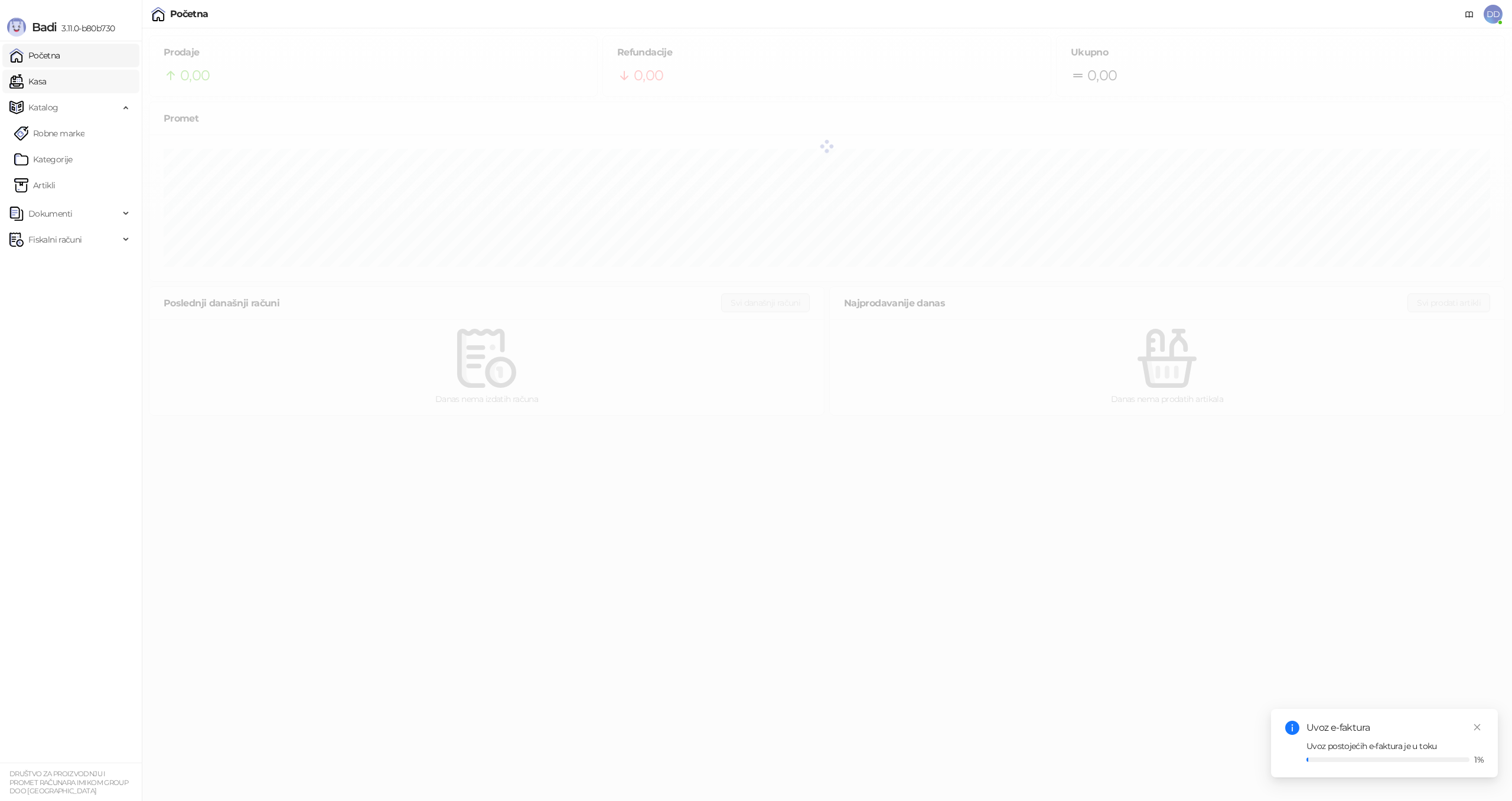
click at [46, 84] on link "Kasa" at bounding box center [27, 81] width 37 height 23
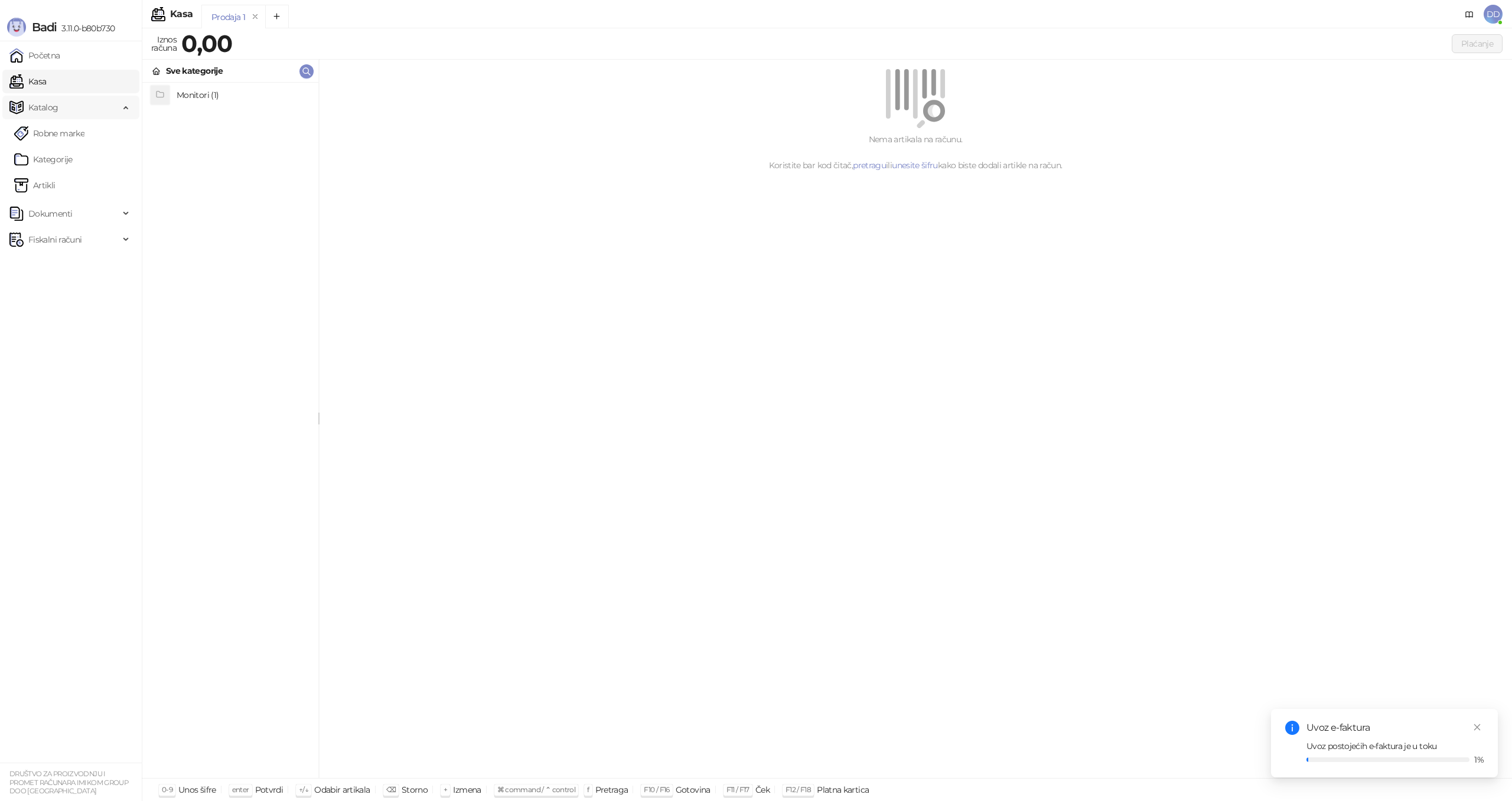
click at [68, 97] on span "Katalog" at bounding box center [64, 107] width 110 height 23
click at [67, 111] on span "Katalog" at bounding box center [64, 107] width 110 height 23
click at [64, 129] on link "Robne marke" at bounding box center [49, 133] width 70 height 23
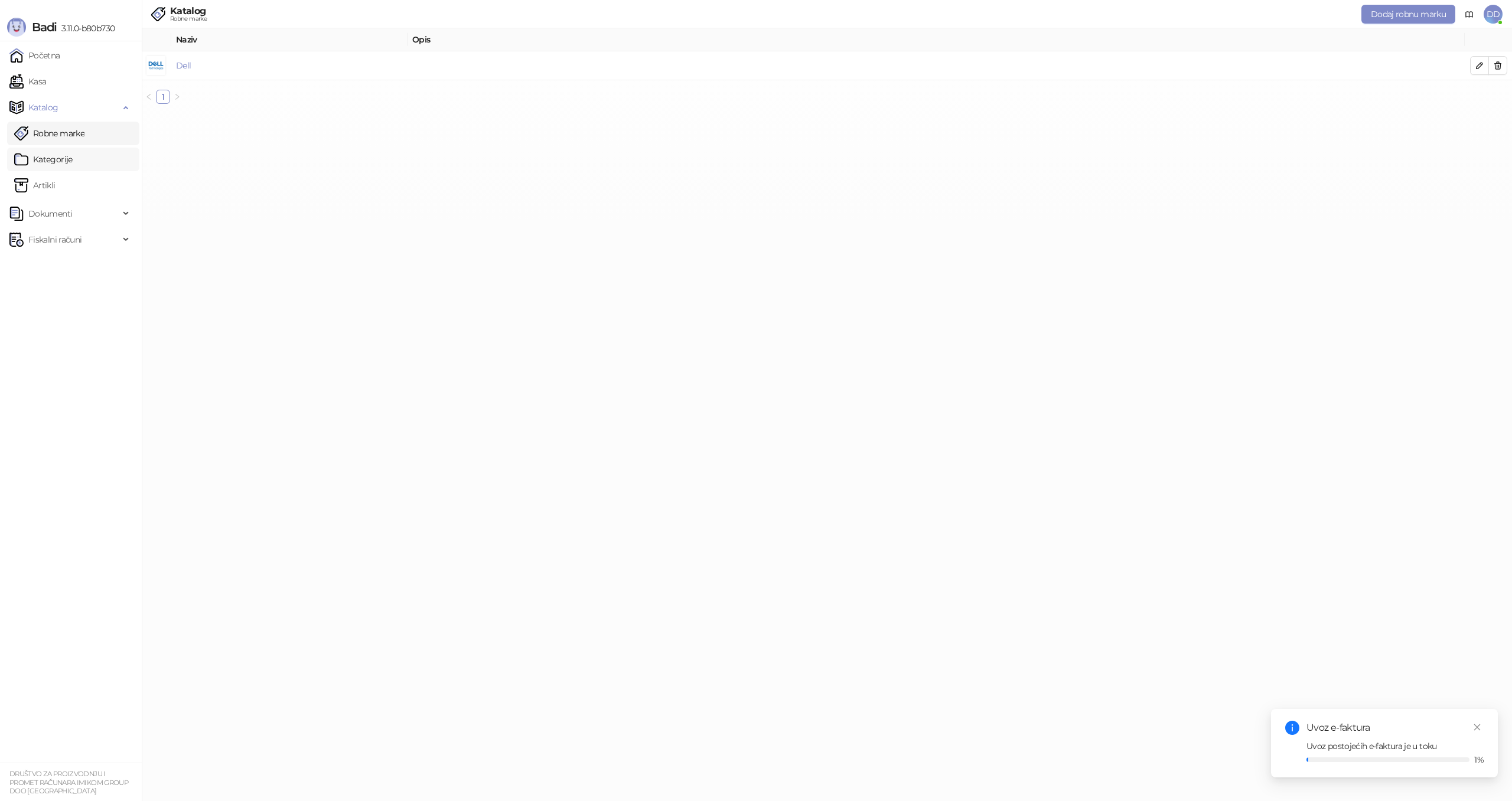
click at [59, 153] on link "Kategorije" at bounding box center [43, 159] width 58 height 23
click at [55, 182] on link "Artikli" at bounding box center [35, 185] width 41 height 23
click at [64, 213] on span "Dokumenti" at bounding box center [50, 213] width 44 height 23
drag, startPoint x: 65, startPoint y: 233, endPoint x: 96, endPoint y: 243, distance: 32.6
click at [65, 233] on link "Ulazni dokumenti" at bounding box center [57, 239] width 86 height 23
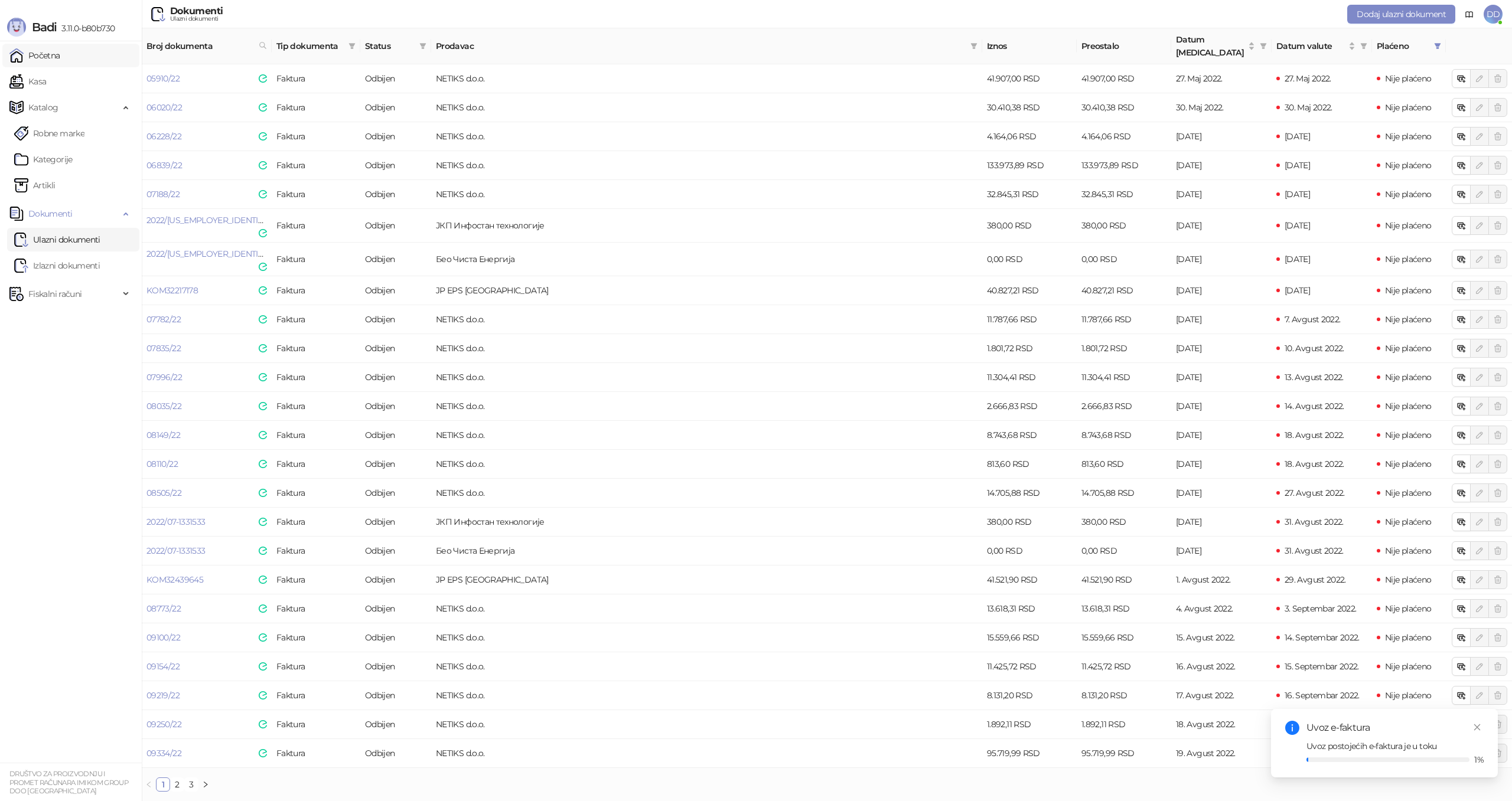
click at [60, 66] on link "Početna" at bounding box center [35, 55] width 51 height 23
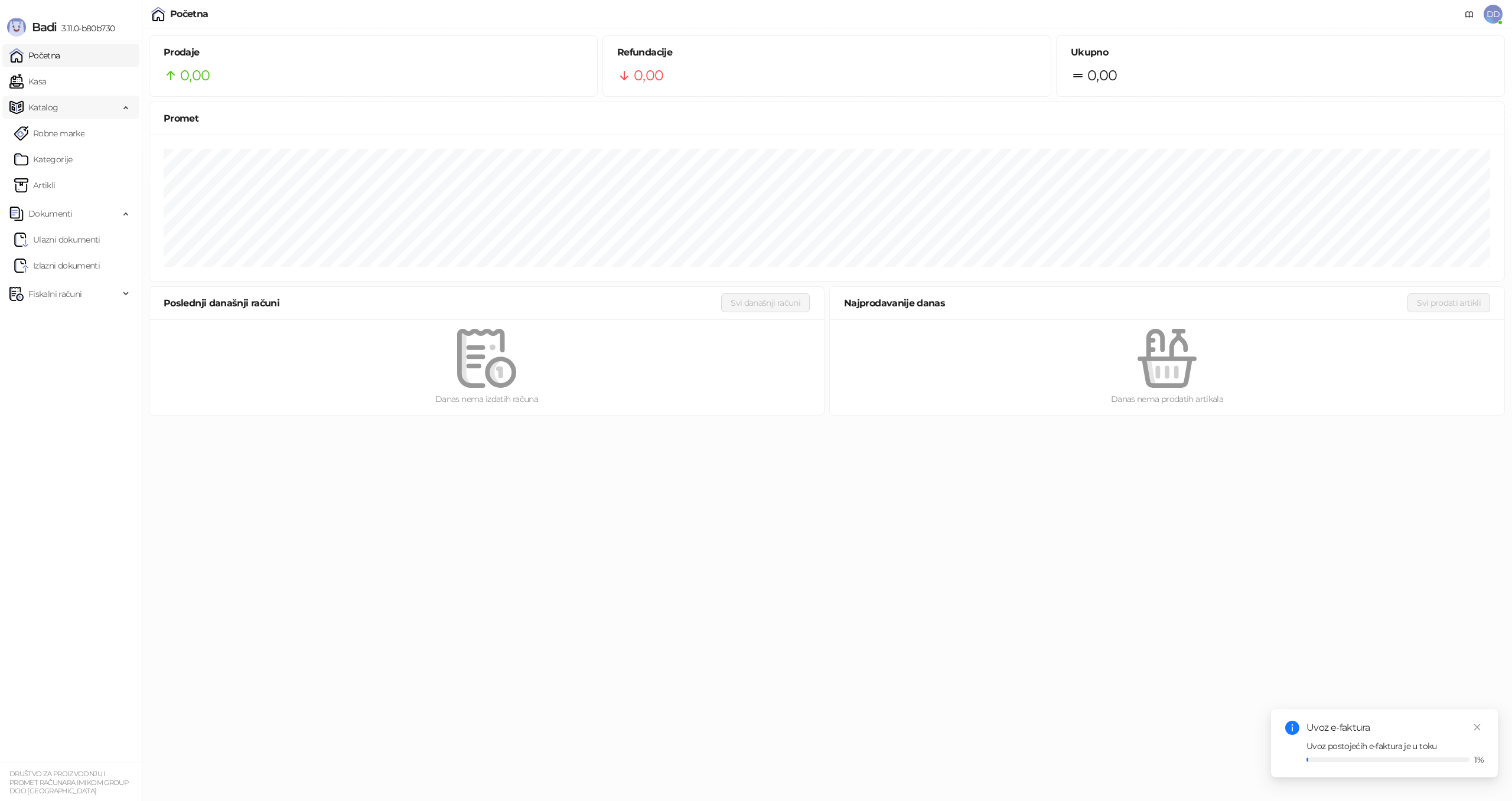
click at [63, 112] on span "Katalog" at bounding box center [64, 107] width 110 height 23
click at [65, 106] on span "Katalog" at bounding box center [64, 107] width 110 height 23
click at [55, 187] on link "Artikli" at bounding box center [35, 185] width 41 height 23
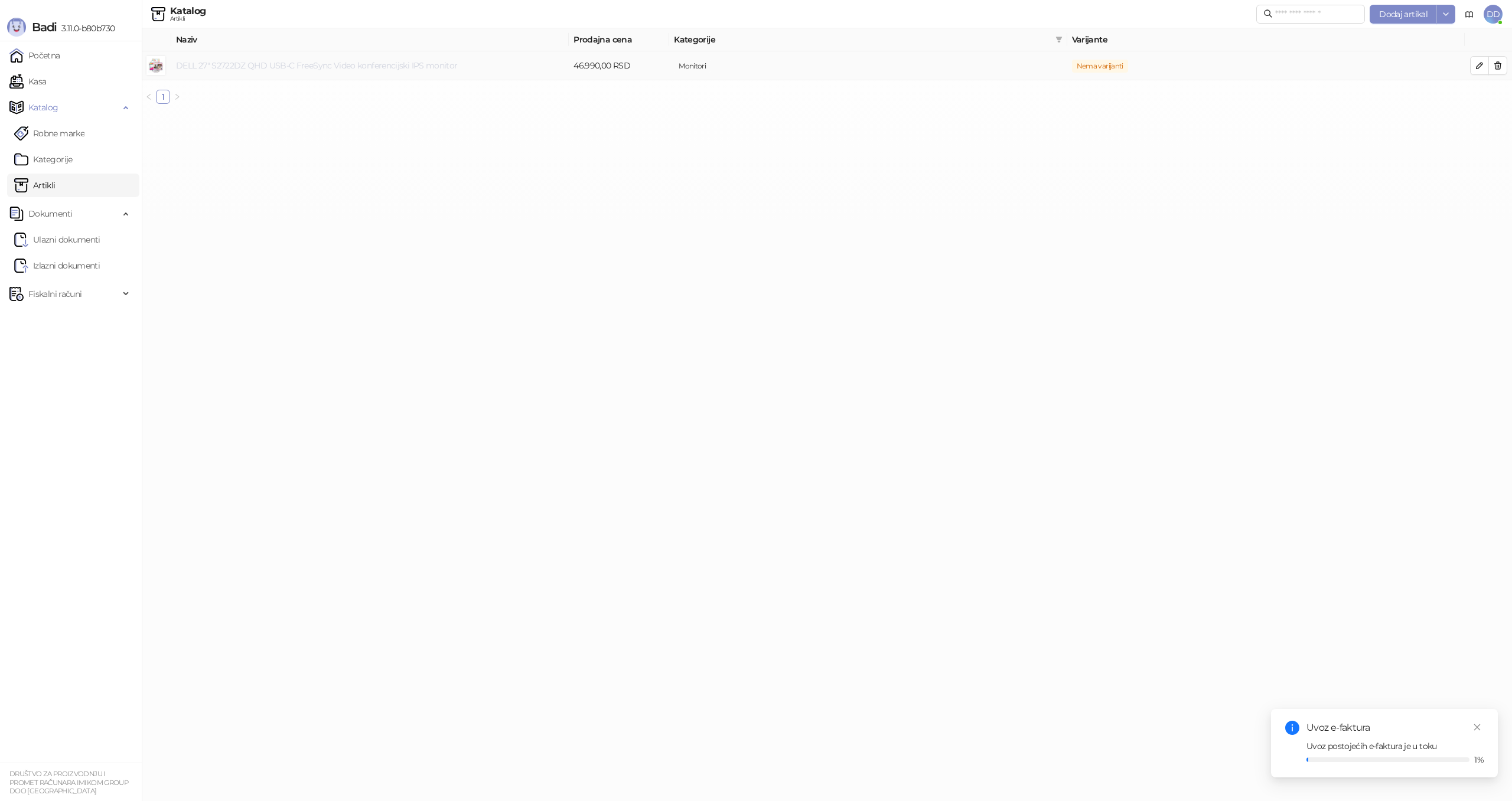
click at [292, 64] on link "DELL 27" S2722DZ QHD USB-C FreeSync Video konferencijski IPS monitor" at bounding box center [317, 65] width 281 height 10
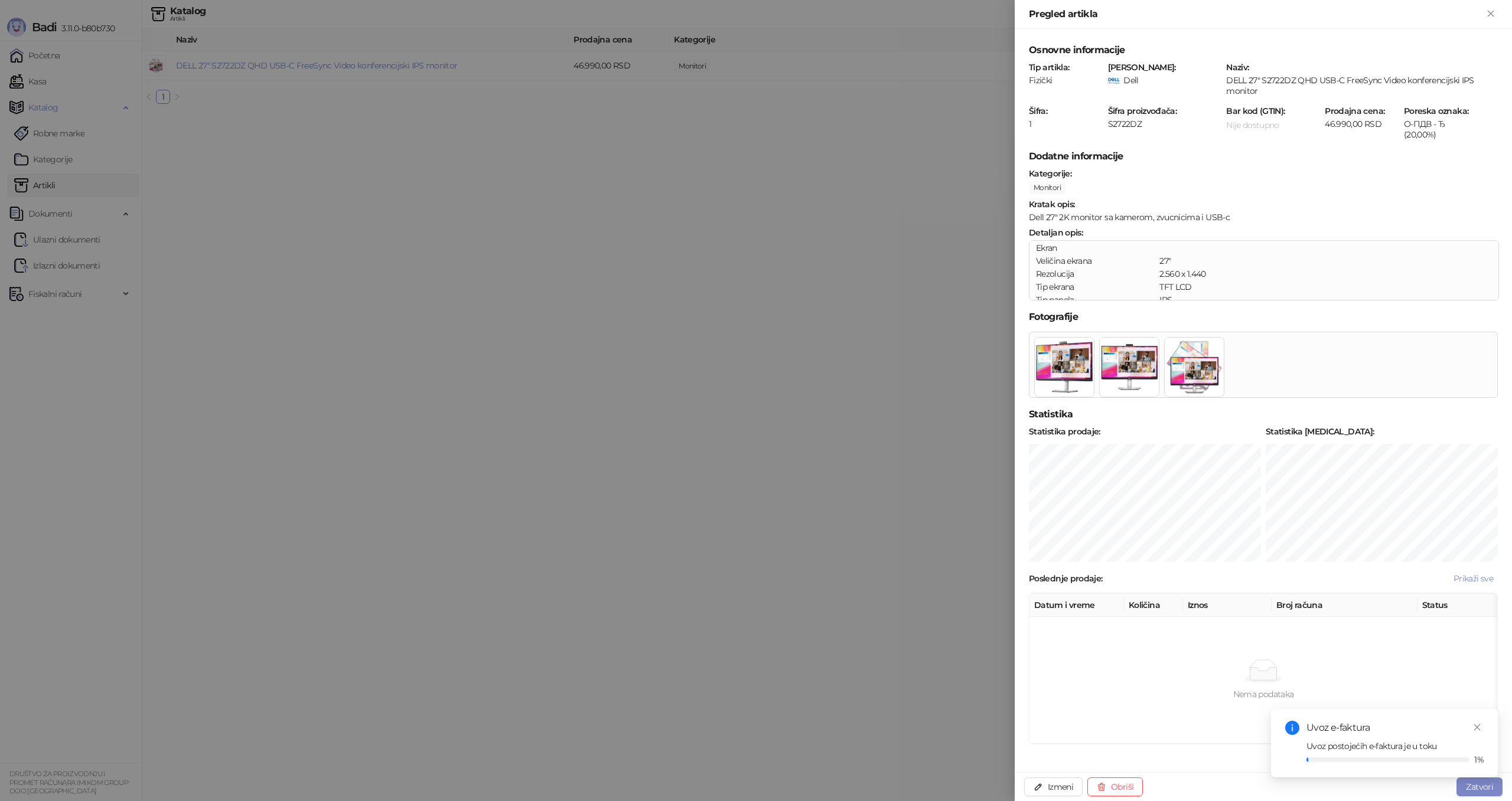
scroll to position [1, 0]
click at [904, 608] on div at bounding box center [756, 400] width 1512 height 801
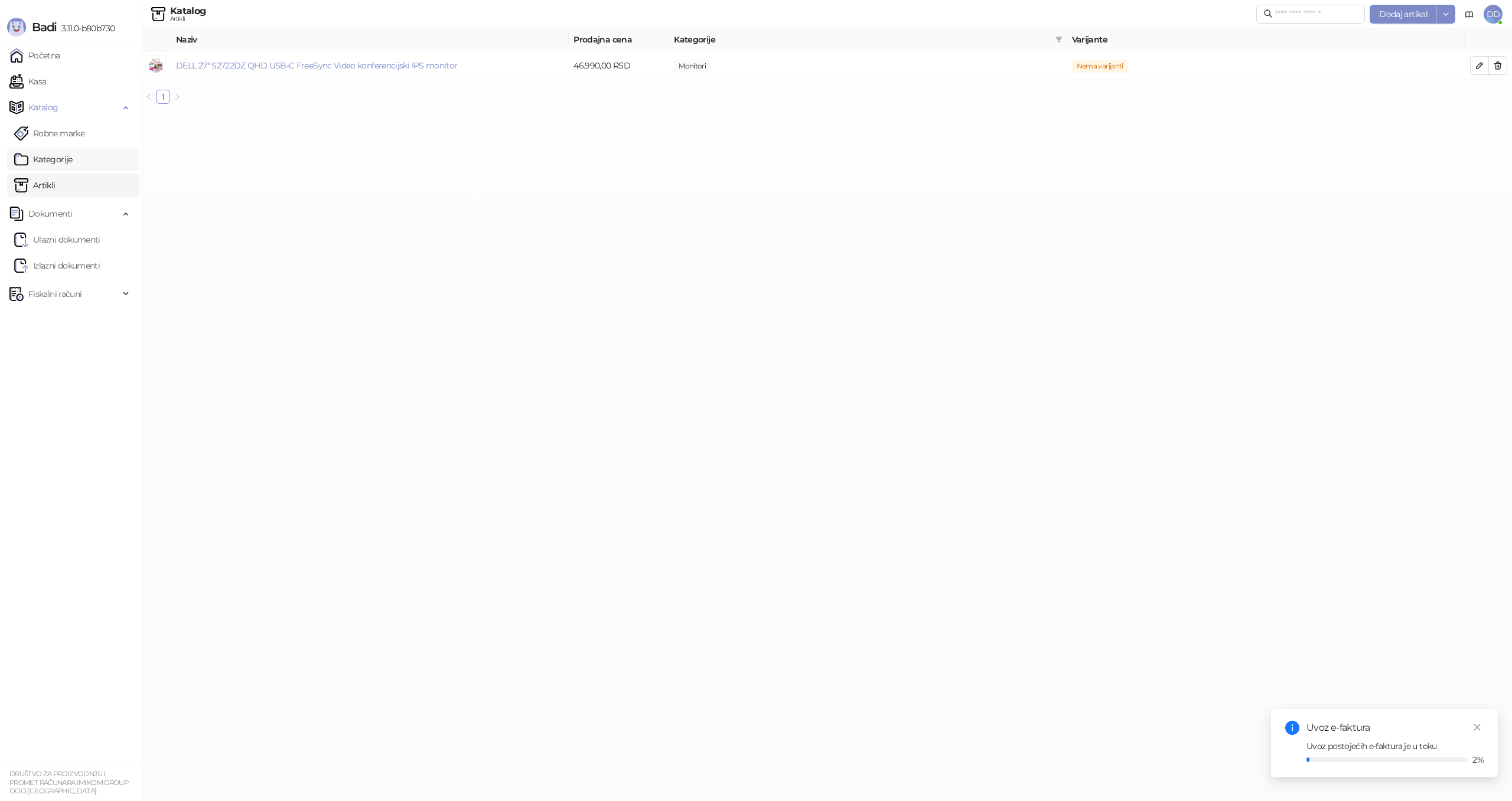
click at [56, 158] on link "Kategorije" at bounding box center [43, 159] width 58 height 23
click at [74, 131] on link "Robne marke" at bounding box center [49, 133] width 70 height 23
click at [62, 231] on link "Ulazni dokumenti" at bounding box center [57, 239] width 86 height 23
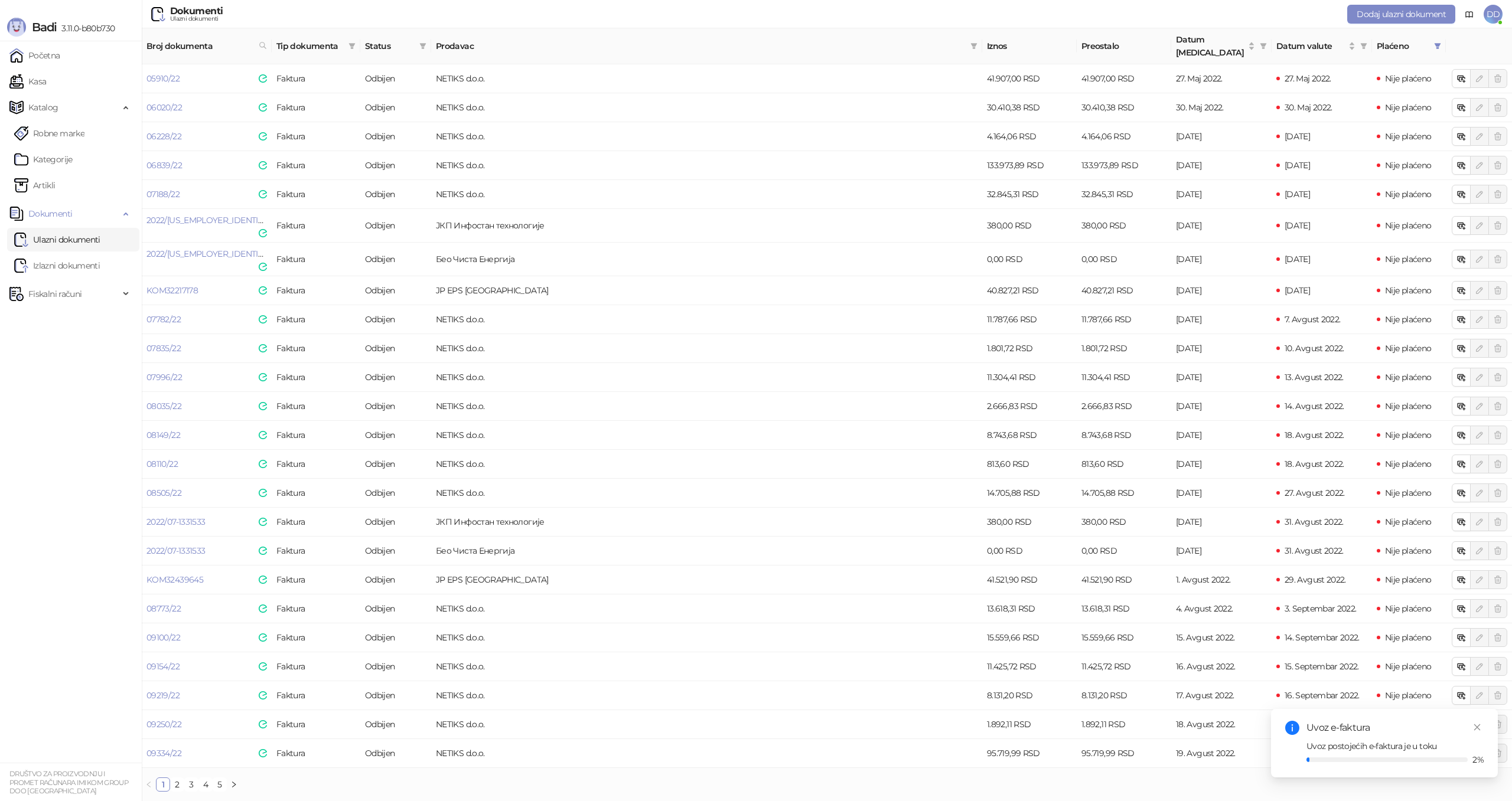
click at [395, 39] on span "Status" at bounding box center [389, 46] width 50 height 13
click at [422, 43] on icon "filter" at bounding box center [423, 46] width 7 height 6
click at [370, 146] on span "Prihvaćen" at bounding box center [351, 142] width 42 height 10
click at [414, 228] on span "U redu" at bounding box center [406, 222] width 25 height 10
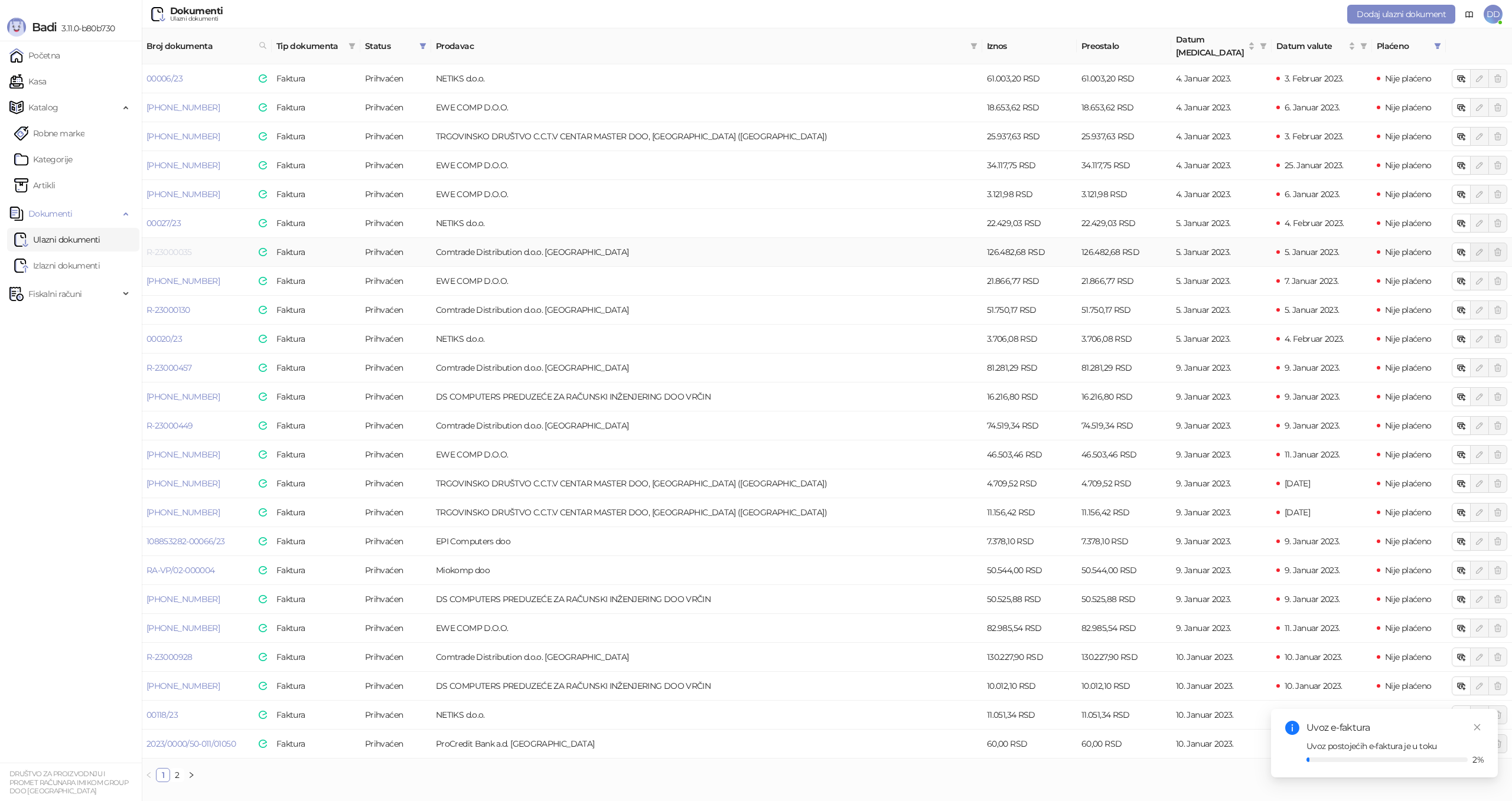
click at [189, 246] on link "R-23000035" at bounding box center [169, 251] width 46 height 10
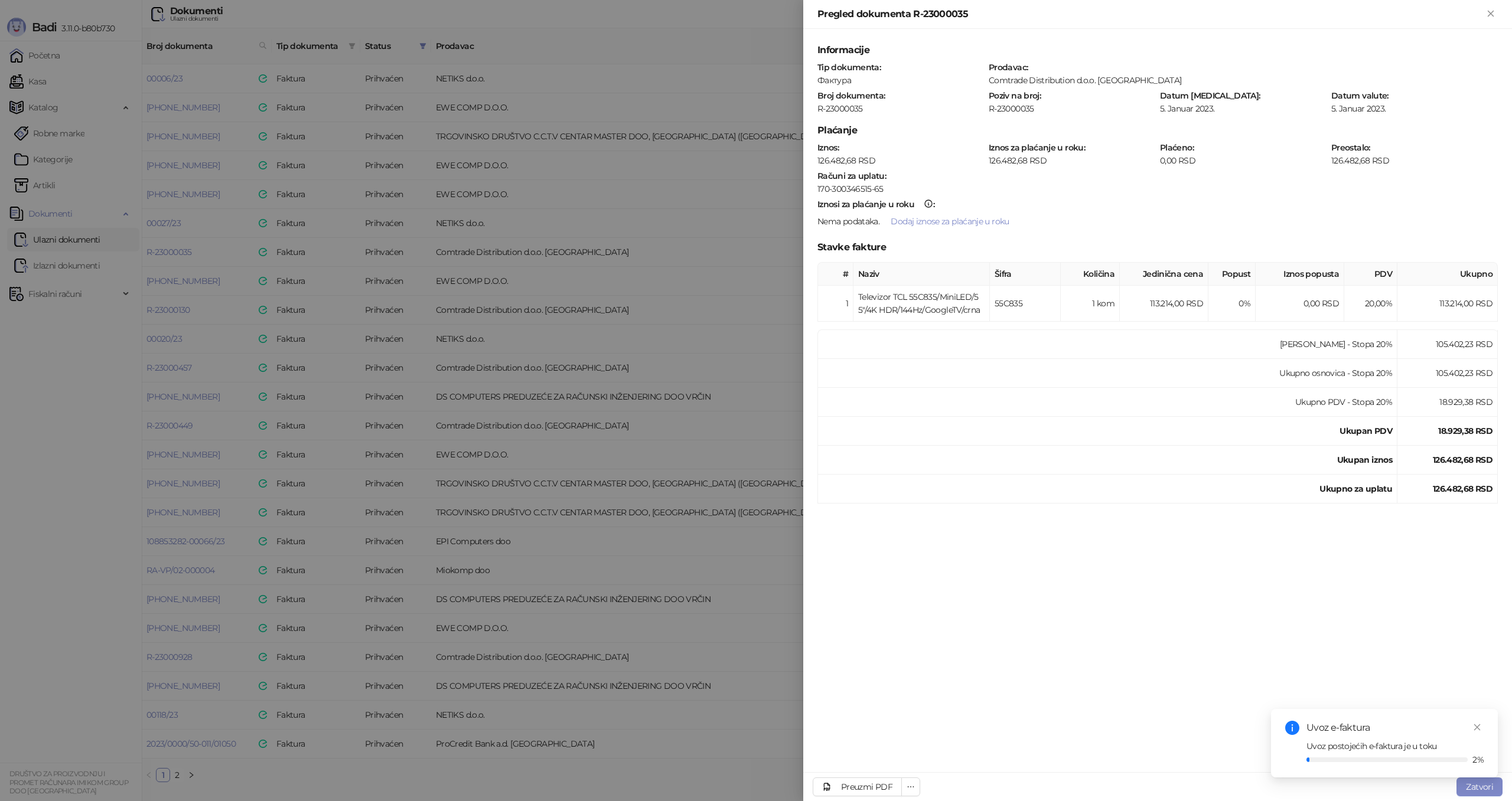
click at [746, 452] on div at bounding box center [756, 400] width 1512 height 801
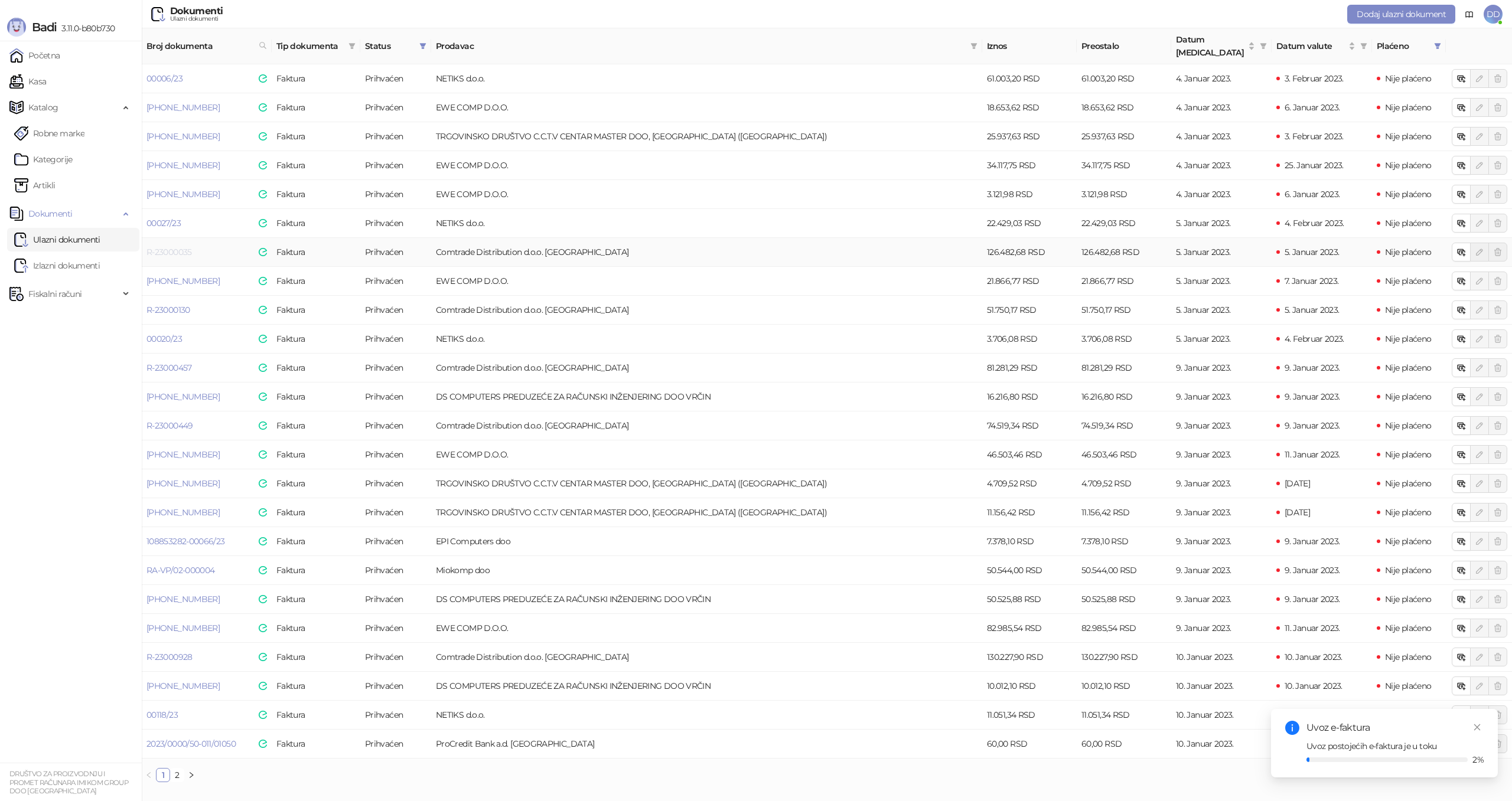
click at [183, 246] on link "R-23000035" at bounding box center [169, 251] width 46 height 10
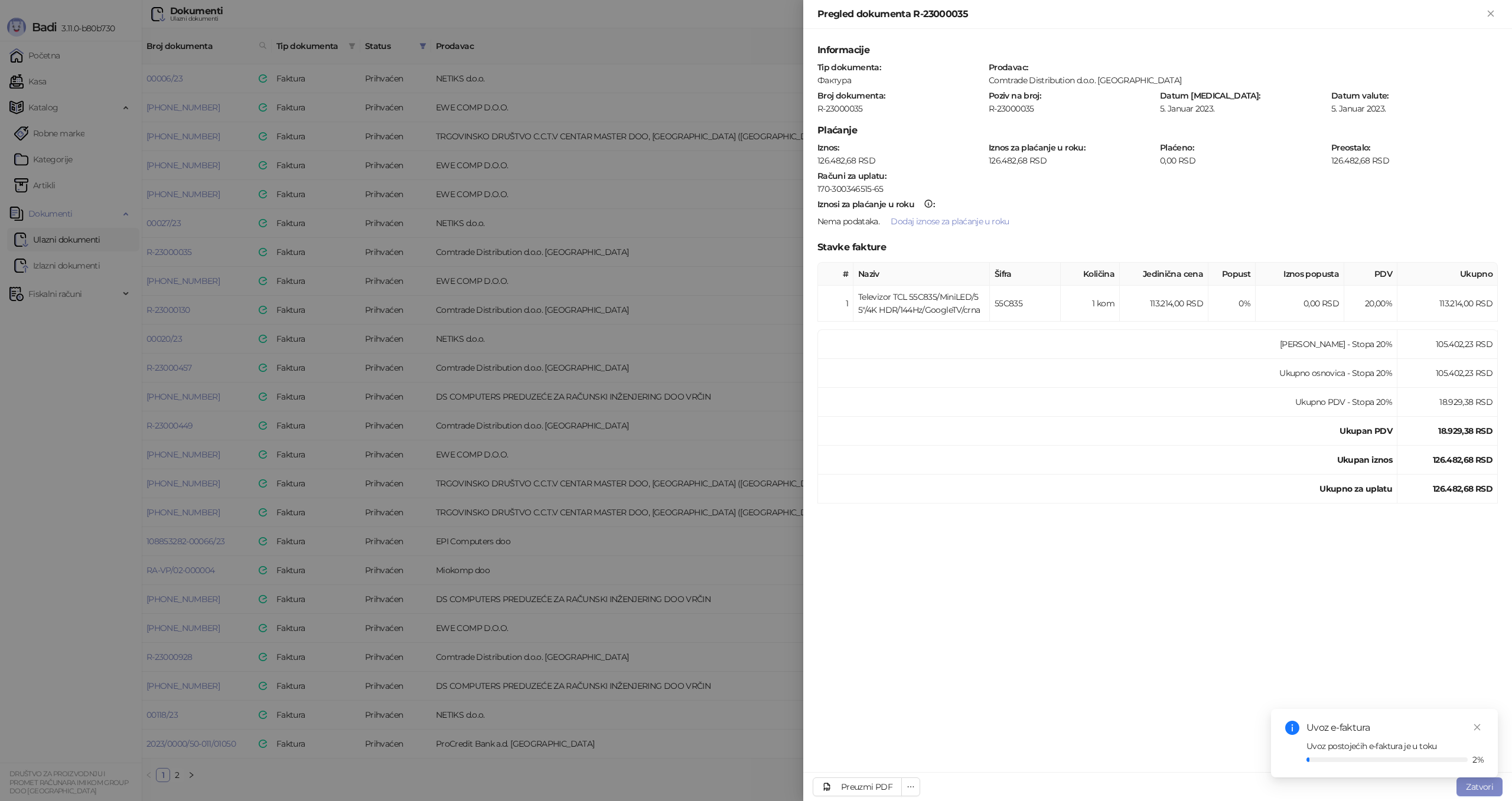
click at [757, 179] on div at bounding box center [756, 400] width 1512 height 801
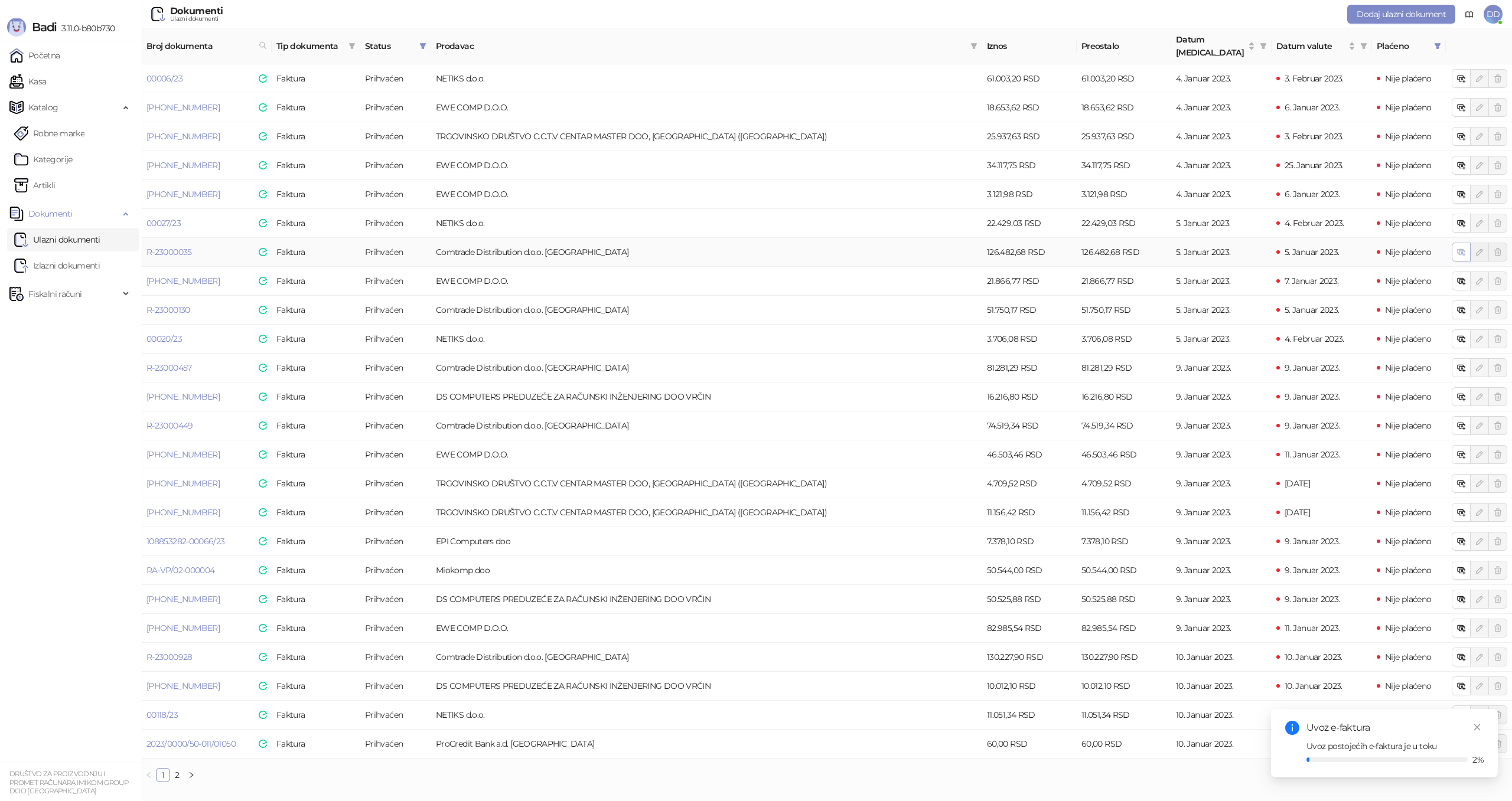
click at [1460, 247] on icon "button" at bounding box center [1461, 252] width 9 height 9
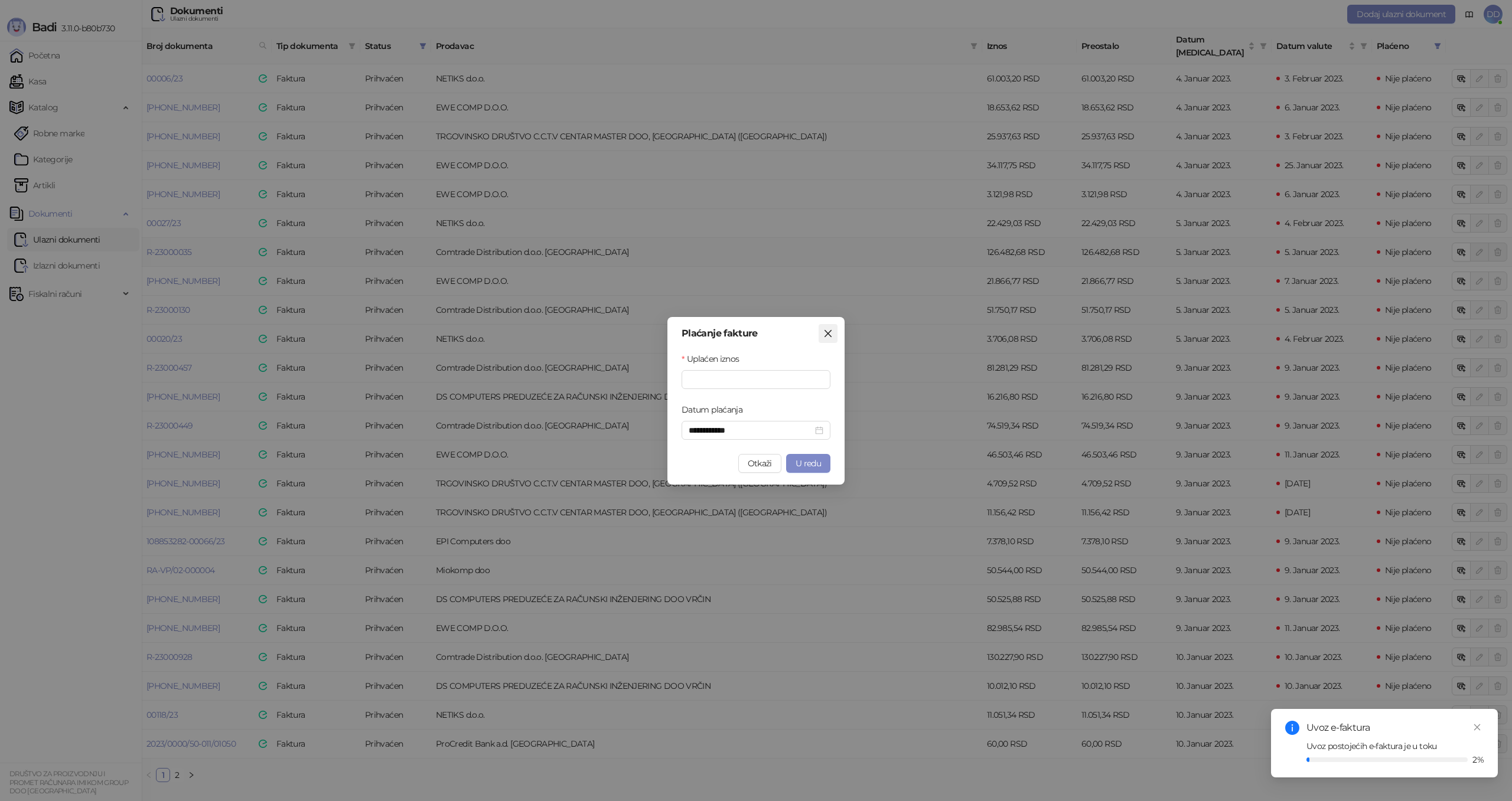
click at [832, 335] on icon "close" at bounding box center [828, 334] width 9 height 9
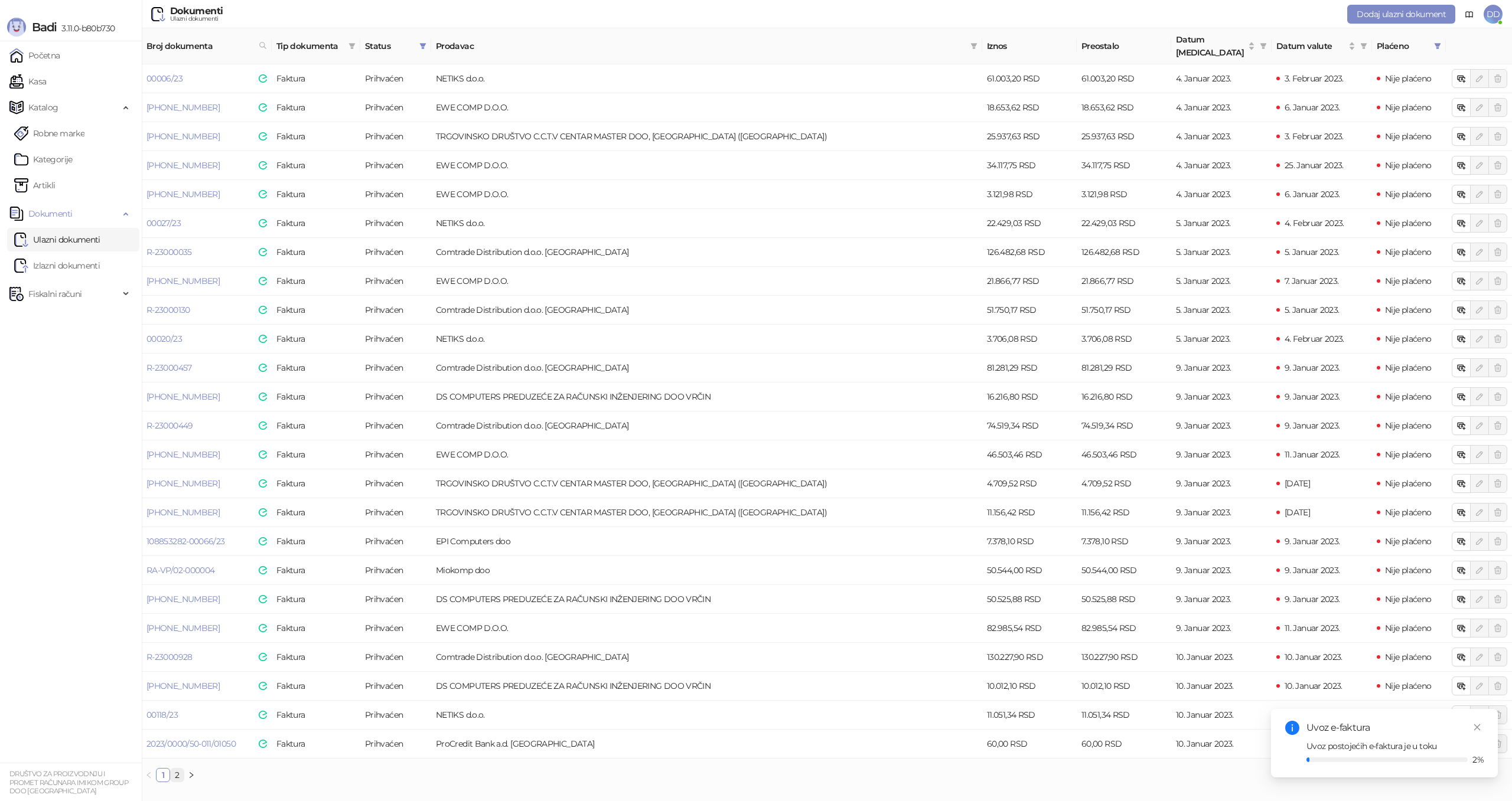
click at [176, 768] on link "2" at bounding box center [177, 775] width 13 height 13
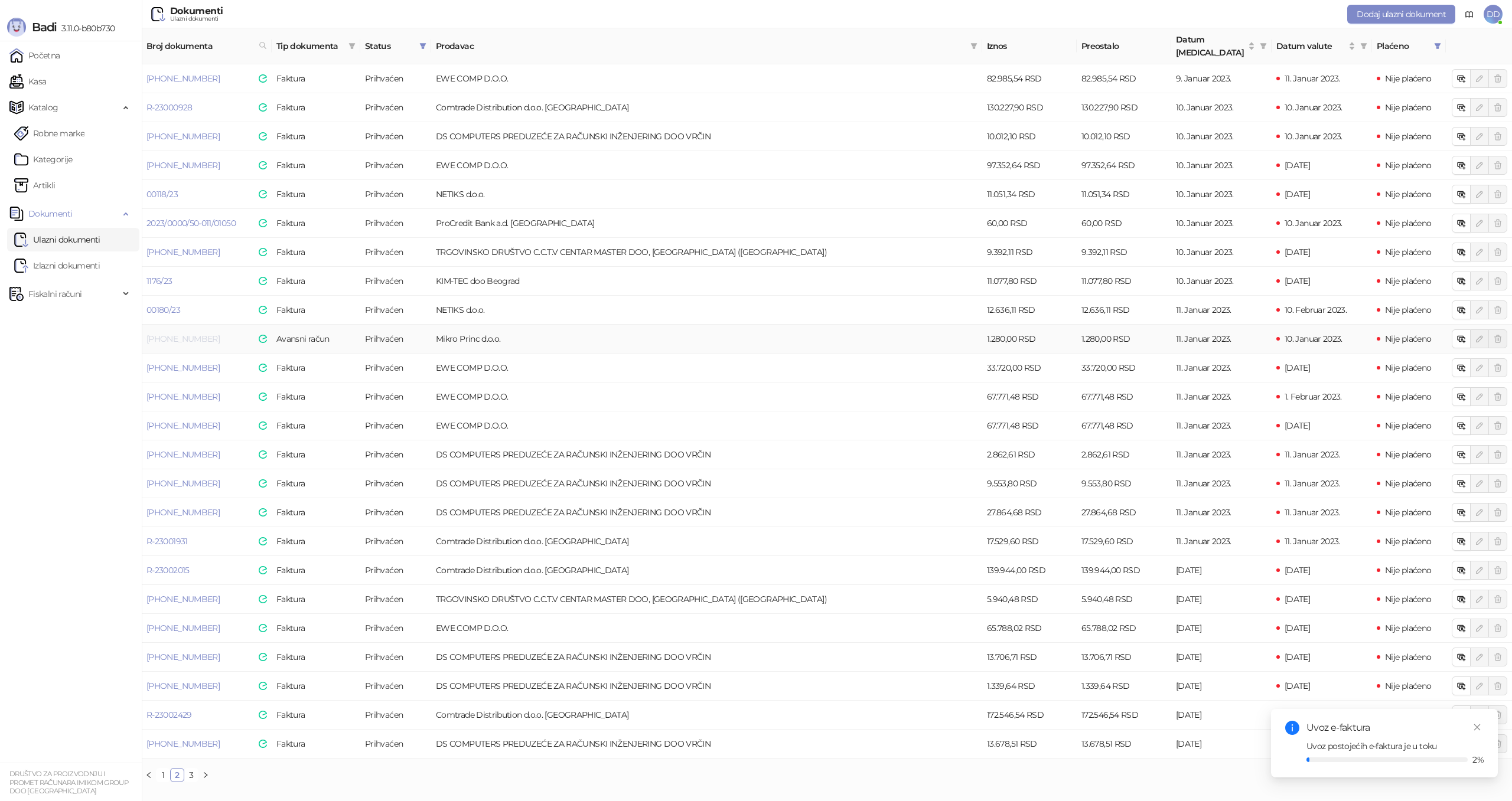
click at [196, 334] on link "23-370-000036" at bounding box center [183, 338] width 73 height 10
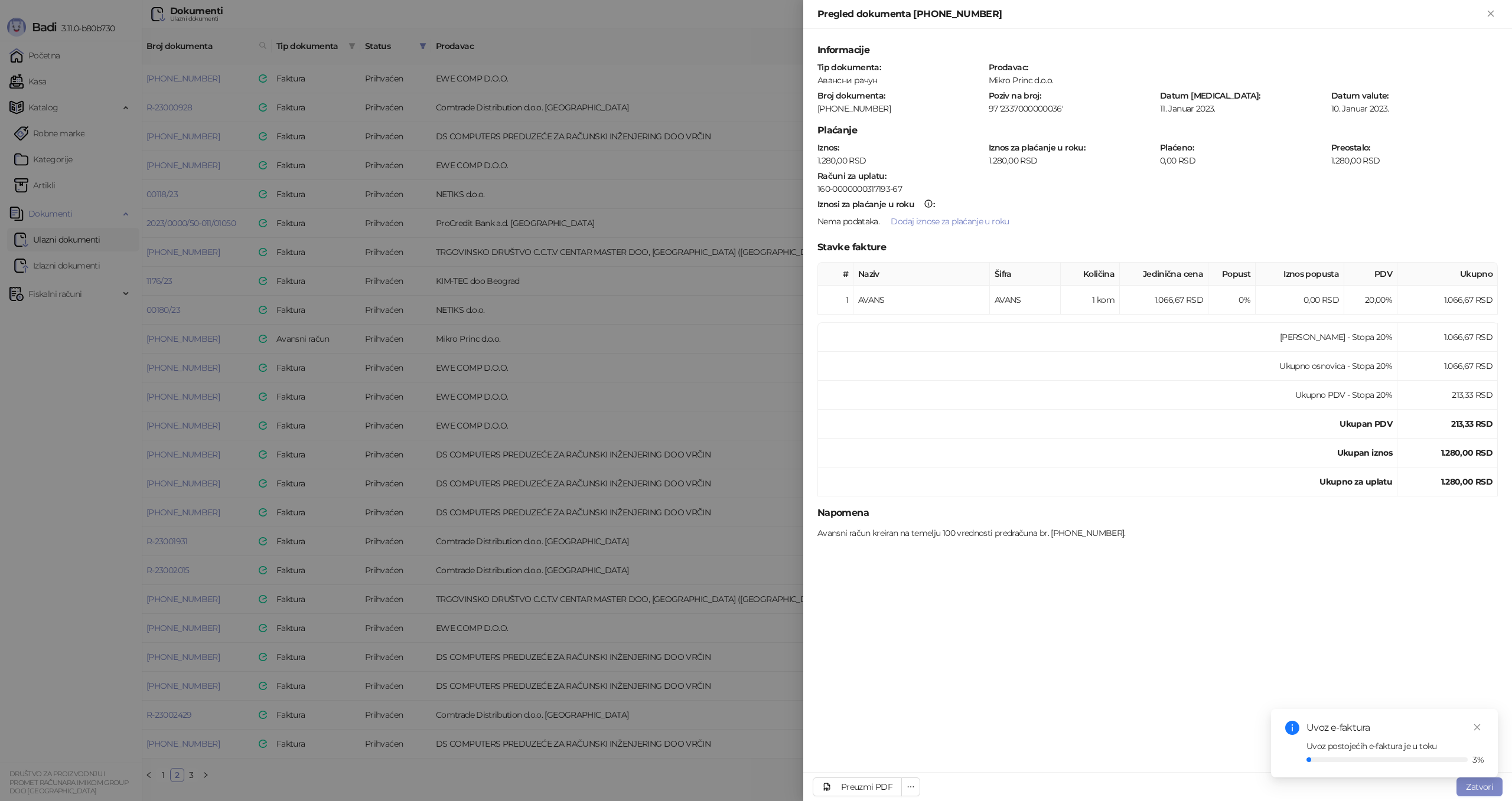
click at [732, 392] on div at bounding box center [756, 400] width 1512 height 801
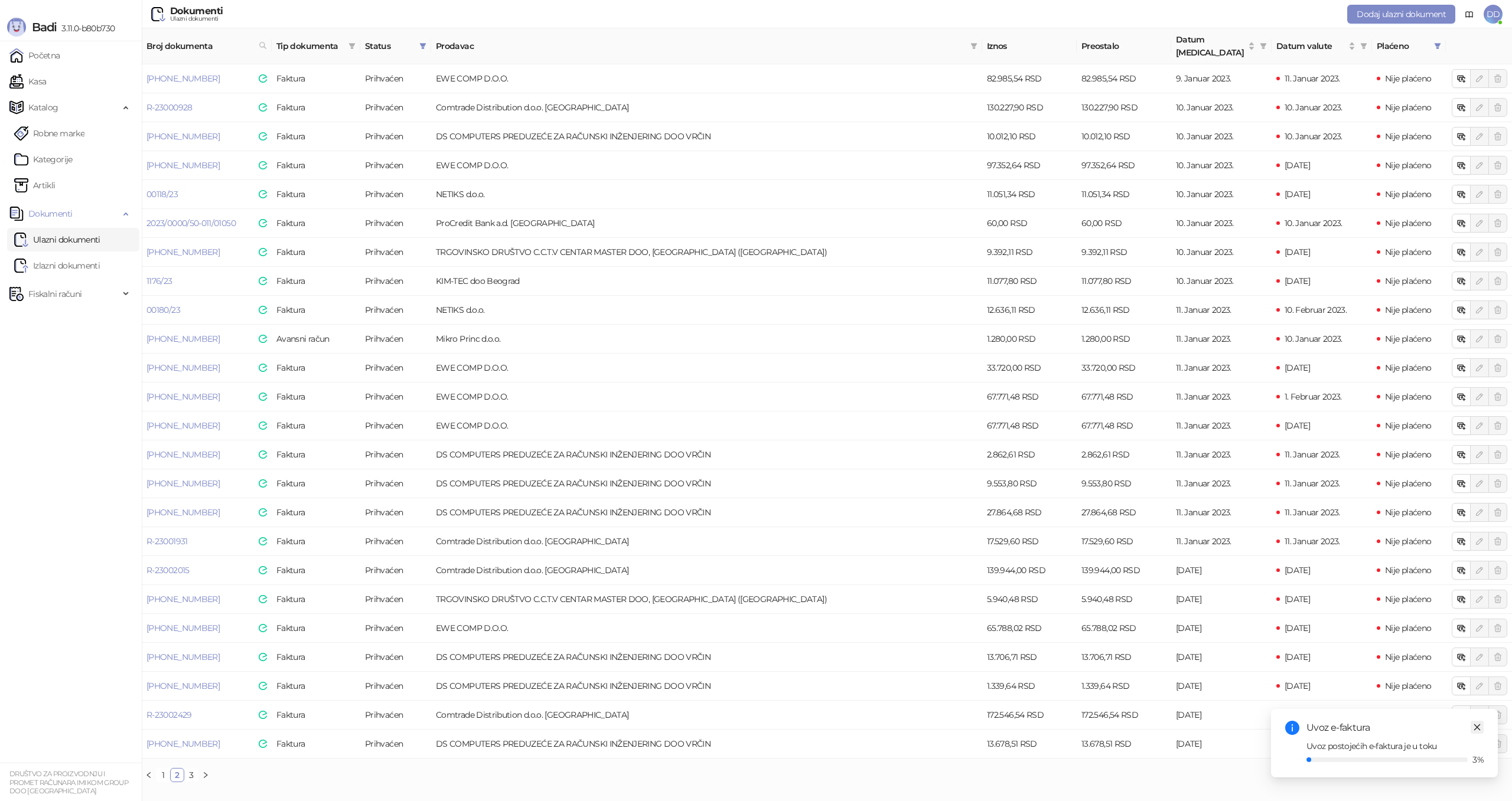
click at [1477, 727] on icon "close" at bounding box center [1476, 727] width 8 height 8
click at [748, 416] on td "EWE COMP D.O.O." at bounding box center [707, 425] width 551 height 29
drag, startPoint x: 1476, startPoint y: 727, endPoint x: 1460, endPoint y: 725, distance: 16.1
click at [1476, 727] on icon "close" at bounding box center [1477, 727] width 7 height 7
click at [595, 768] on ul "1 2 3" at bounding box center [827, 775] width 1370 height 14
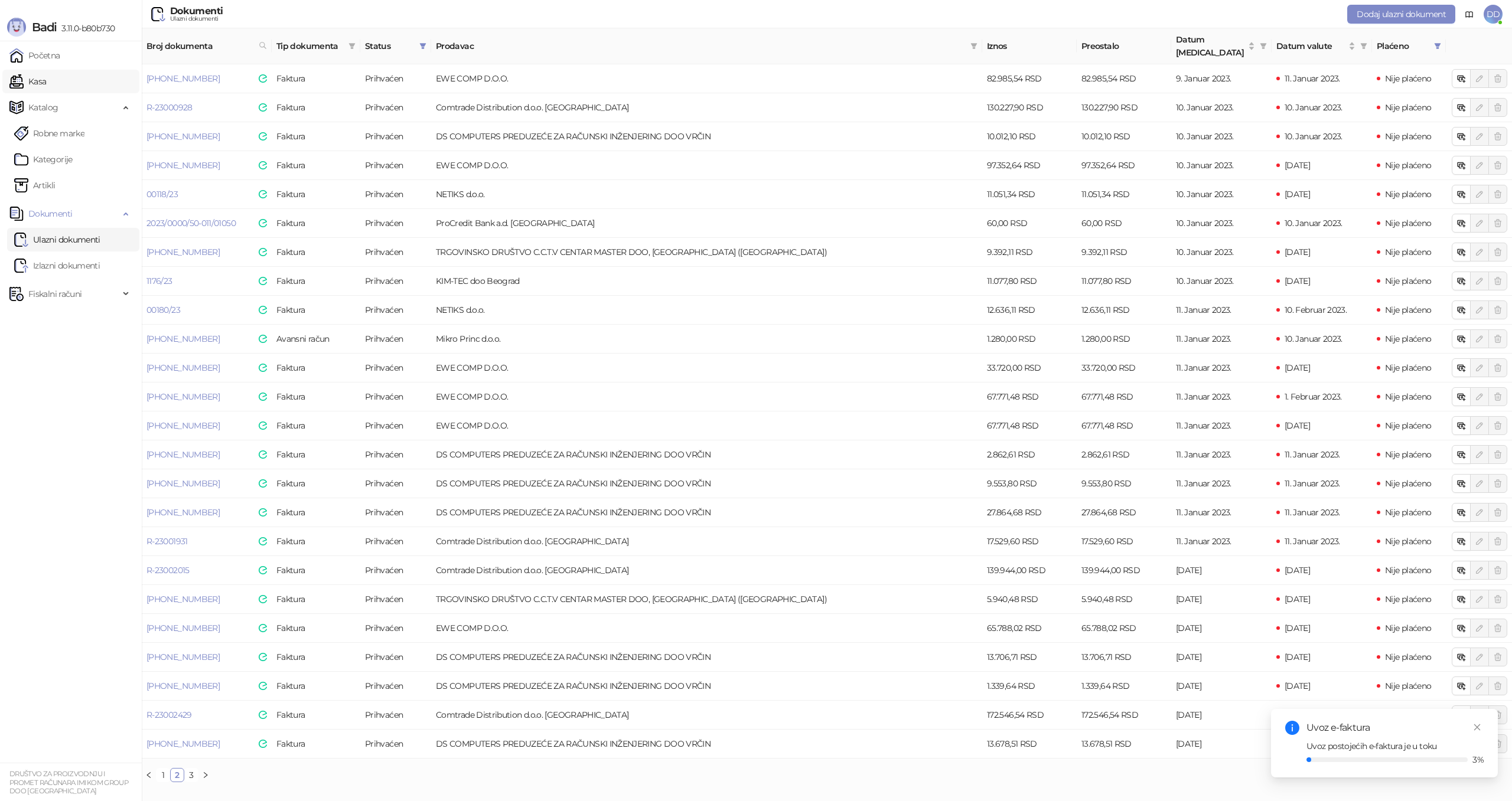
click at [42, 81] on link "Kasa" at bounding box center [27, 81] width 37 height 23
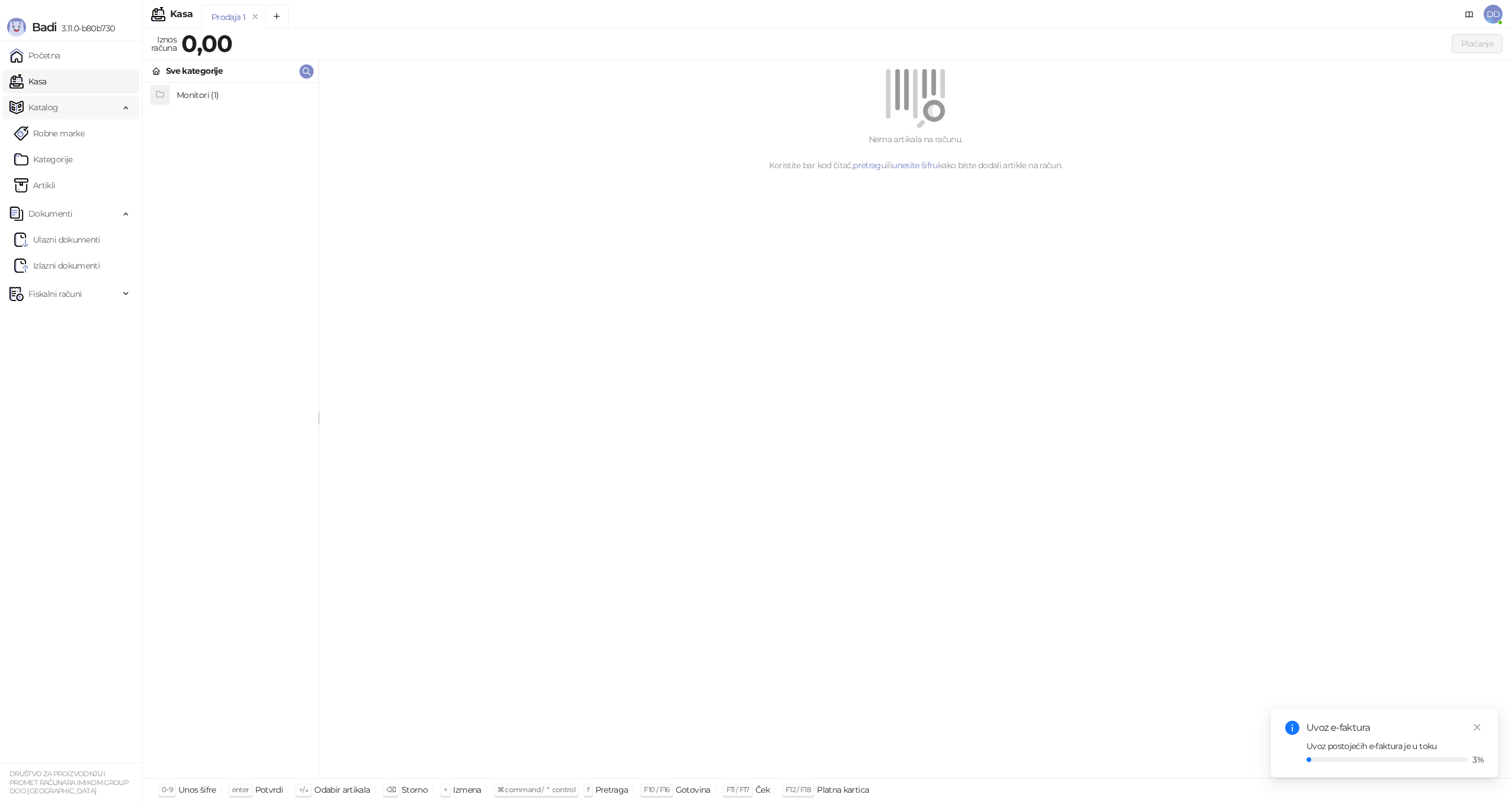
click at [60, 102] on span "Katalog" at bounding box center [64, 107] width 110 height 23
click at [59, 108] on span "Katalog" at bounding box center [64, 107] width 110 height 23
click at [62, 130] on link "Robne marke" at bounding box center [49, 133] width 70 height 23
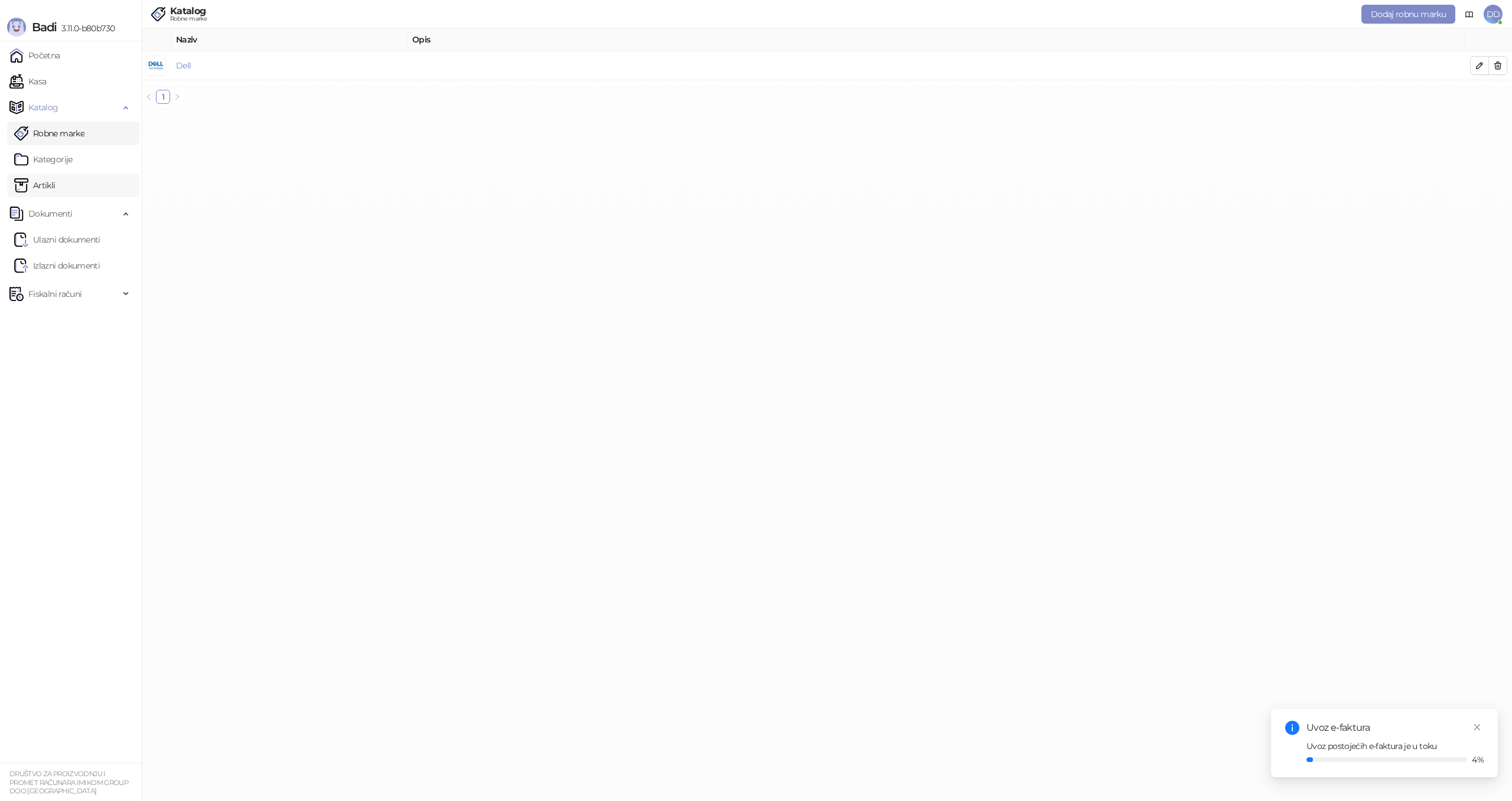
click at [55, 183] on link "Artikli" at bounding box center [35, 185] width 41 height 23
click at [64, 212] on span "Dokumenti" at bounding box center [50, 213] width 44 height 23
click at [61, 242] on link "Ulazni dokumenti" at bounding box center [57, 239] width 86 height 23
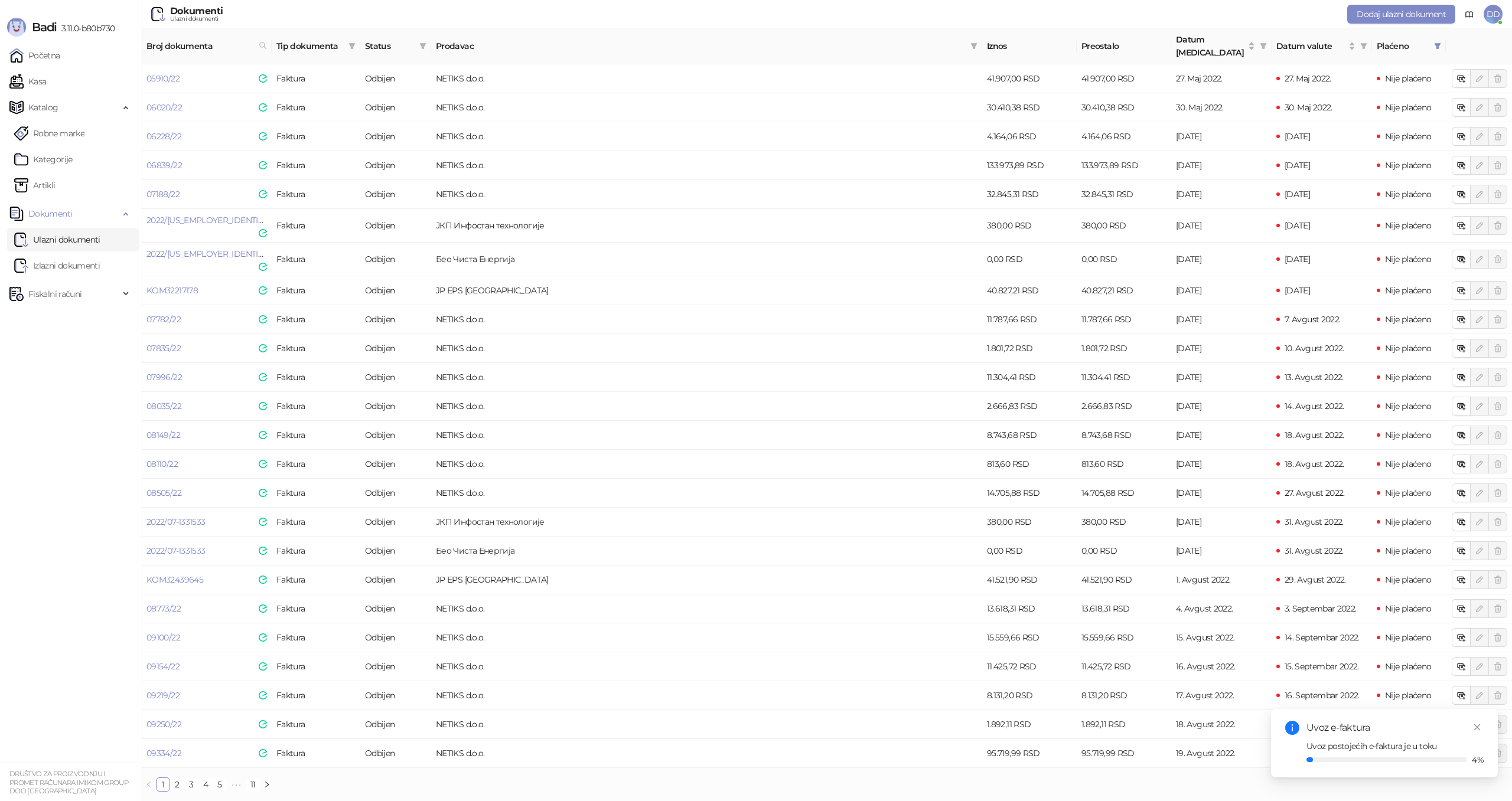
click at [460, 43] on span "Prodavac" at bounding box center [700, 46] width 530 height 13
click at [463, 39] on span "Prodavac" at bounding box center [700, 46] width 530 height 13
click at [521, 39] on span "Prodavac" at bounding box center [700, 46] width 530 height 13
click at [978, 39] on span at bounding box center [974, 46] width 12 height 18
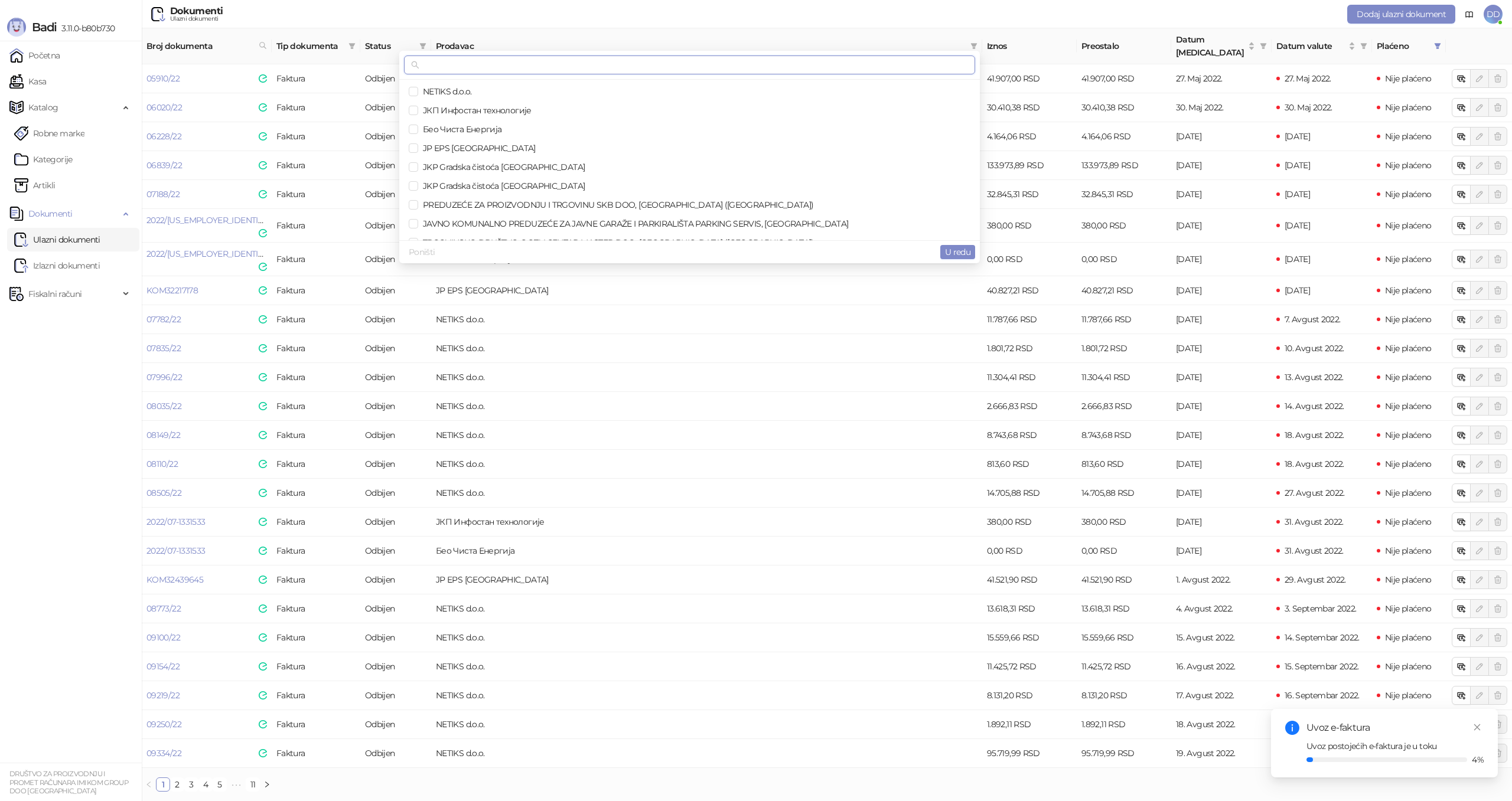
click at [757, 62] on input "text" at bounding box center [695, 65] width 546 height 13
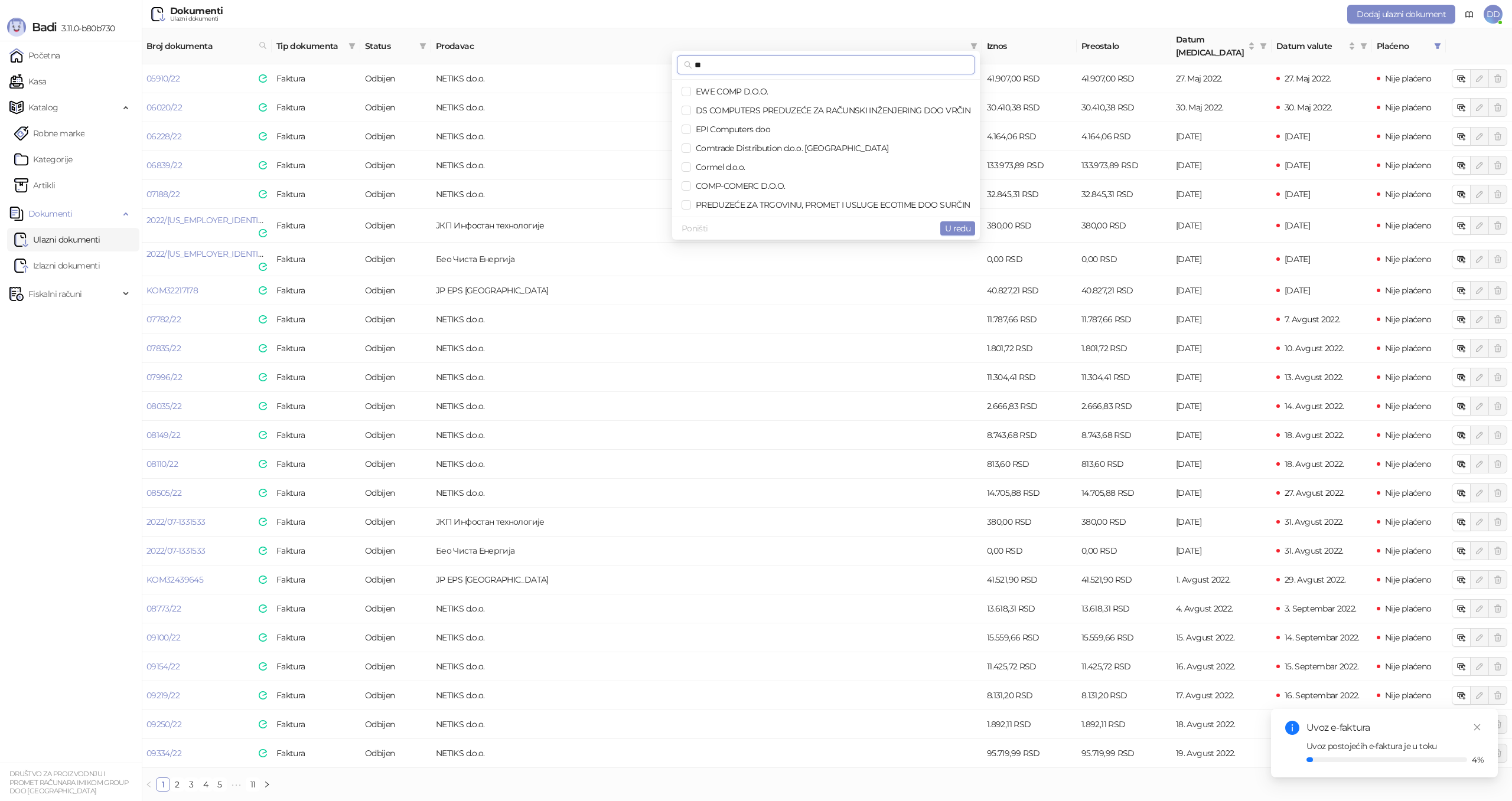
type input "*"
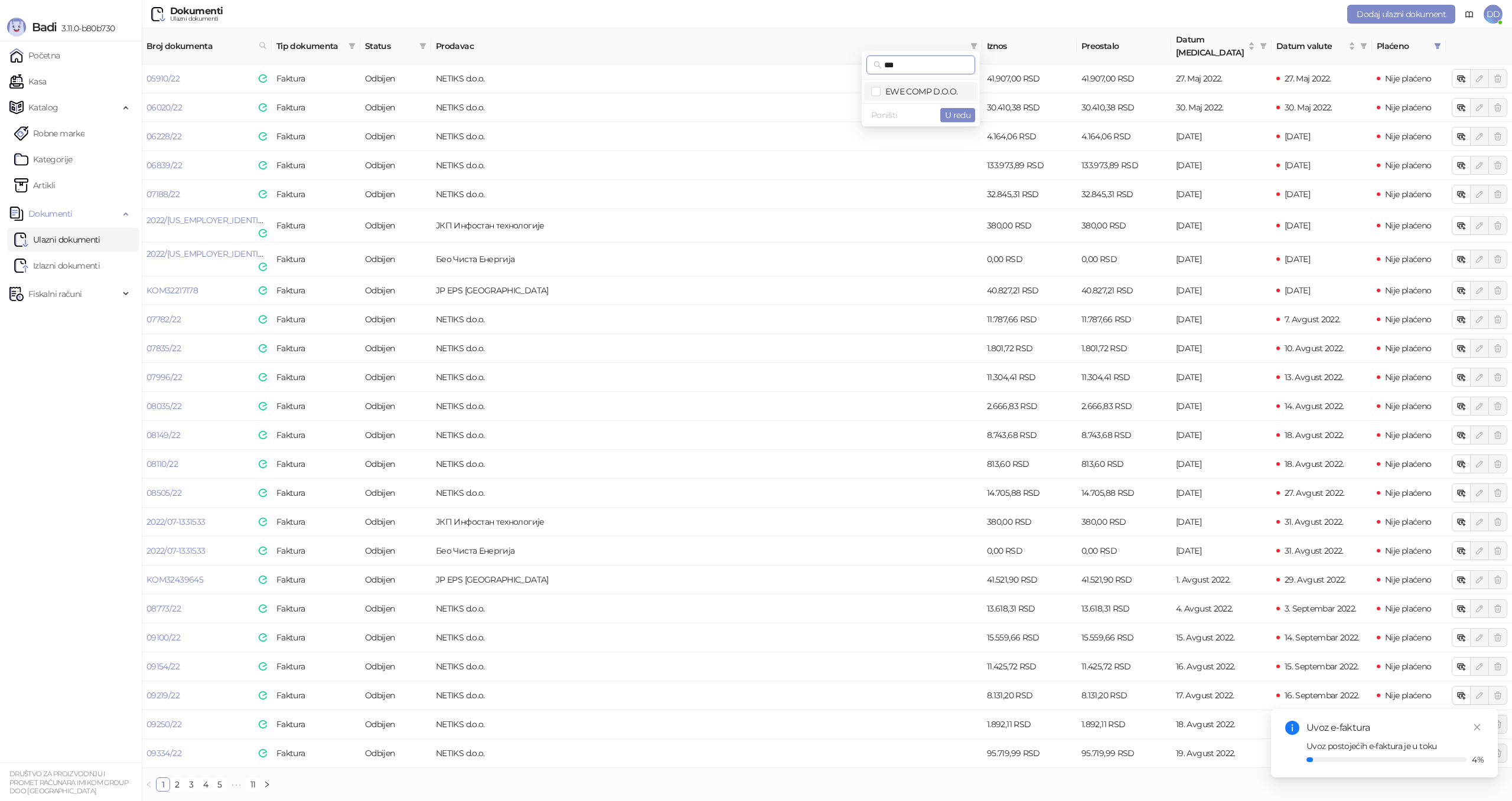
type input "***"
click at [921, 95] on span "EWE COMP D.O.O." at bounding box center [919, 91] width 77 height 10
click at [961, 112] on span "U redu" at bounding box center [957, 114] width 25 height 10
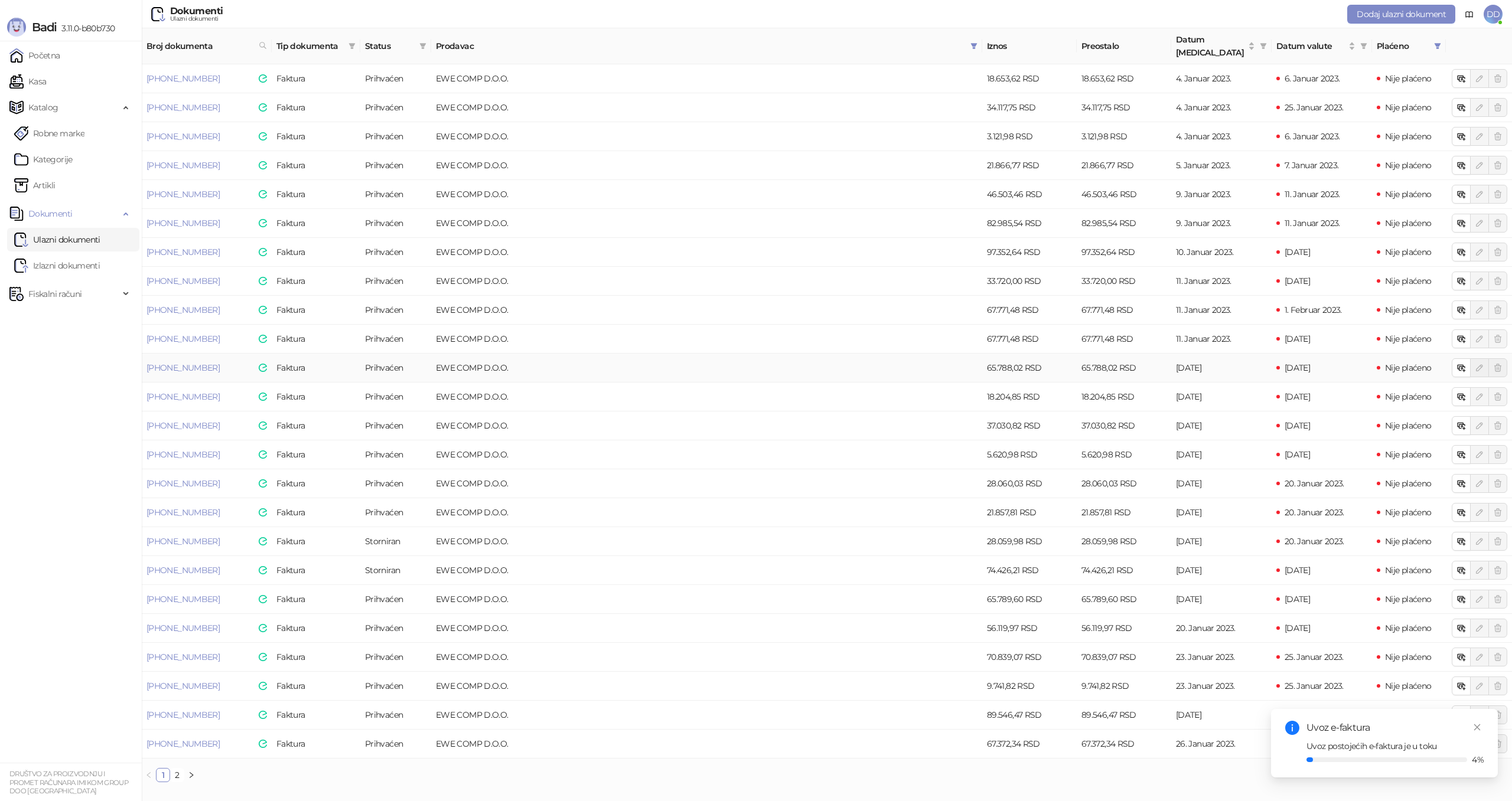
click at [498, 355] on td "EWE COMP D.O.O." at bounding box center [707, 367] width 551 height 29
click at [174, 363] on link "23-300-002796" at bounding box center [183, 367] width 73 height 10
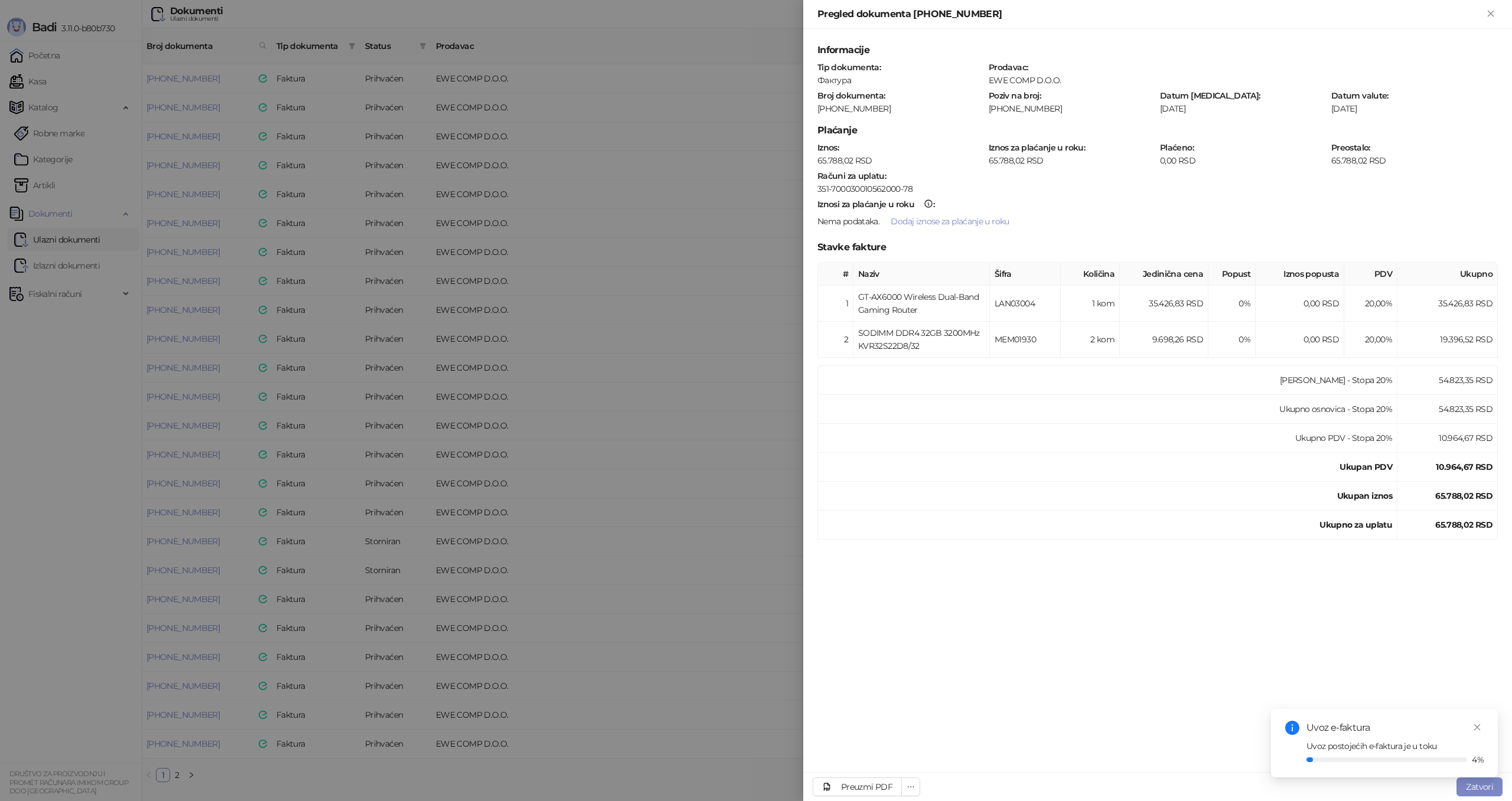
click at [1205, 571] on div "Informacije Tip dokumenta : Фактура Prodavac : EWE COMP D.O.O. Broj dokumenta :…" at bounding box center [1158, 400] width 709 height 743
click at [887, 784] on div "Preuzmi PDF" at bounding box center [866, 786] width 52 height 10
click at [912, 781] on span "button" at bounding box center [910, 786] width 8 height 10
click at [998, 719] on div "Informacije Tip dokumenta : Фактура Prodavac : EWE COMP D.O.O. Broj dokumenta :…" at bounding box center [1158, 400] width 709 height 743
drag, startPoint x: 1475, startPoint y: 785, endPoint x: 1418, endPoint y: 770, distance: 58.9
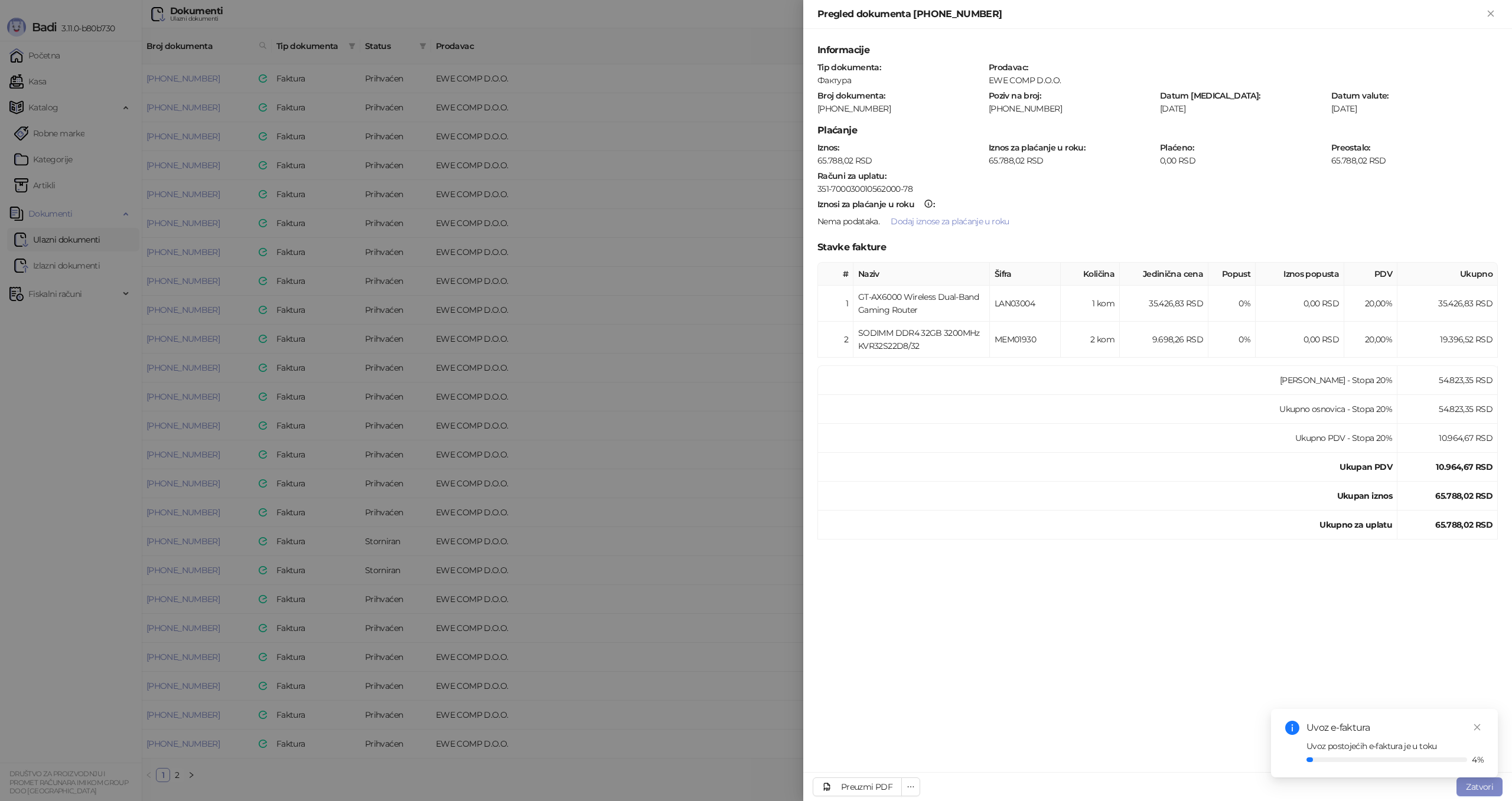
click at [1475, 778] on div "Uvoz e-faktura Uvoz postojećih e-faktura je u toku 4%" at bounding box center [1385, 743] width 227 height 68
drag, startPoint x: 716, startPoint y: 455, endPoint x: 710, endPoint y: 455, distance: 6.0
click at [716, 455] on div at bounding box center [756, 400] width 1512 height 801
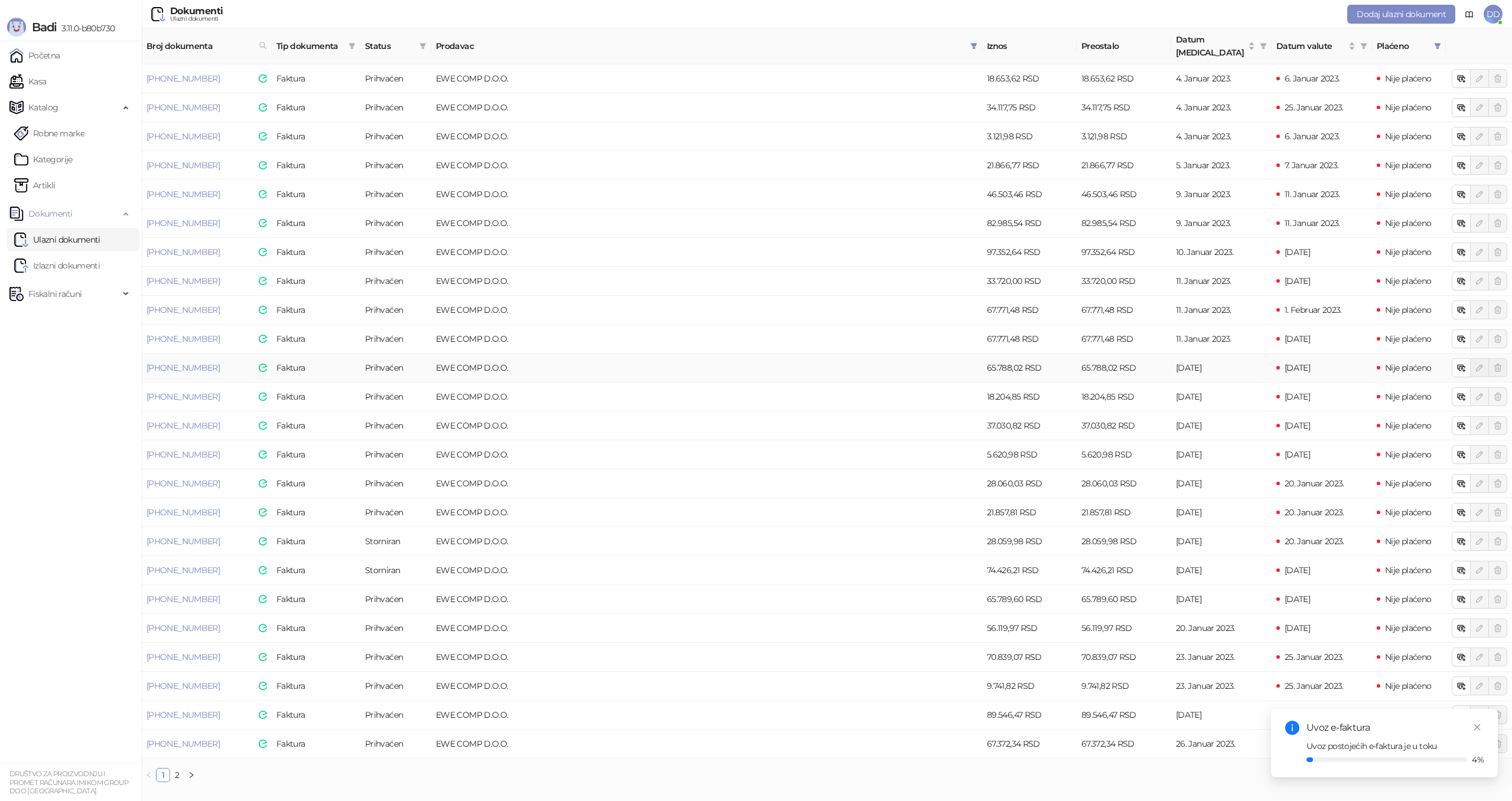
click at [804, 355] on td "EWE COMP D.O.O." at bounding box center [707, 367] width 551 height 29
click at [1425, 13] on span "Dodaj ulazni dokument" at bounding box center [1400, 13] width 89 height 10
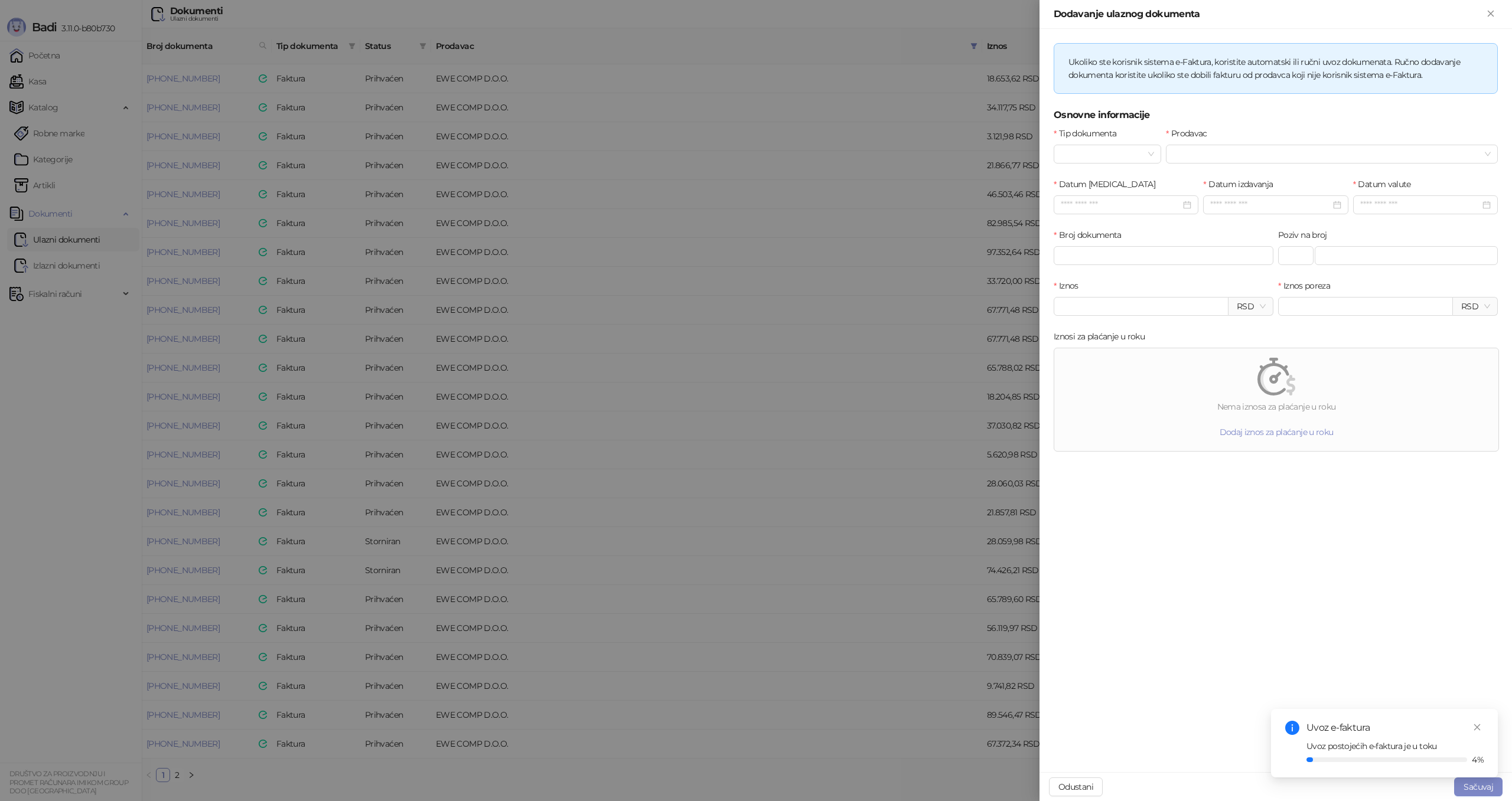
click at [954, 274] on div at bounding box center [756, 400] width 1512 height 801
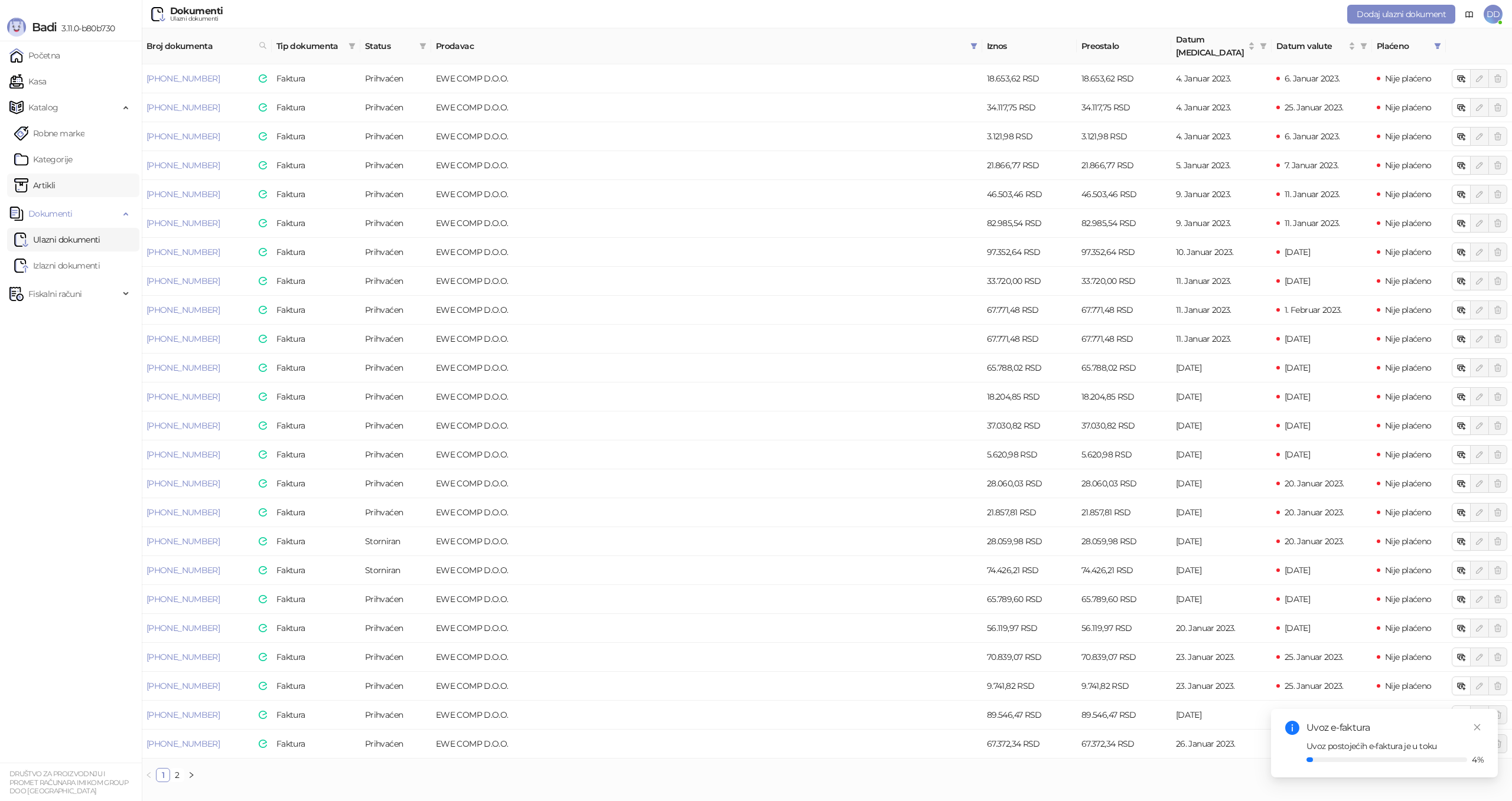
click at [55, 193] on link "Artikli" at bounding box center [35, 185] width 41 height 23
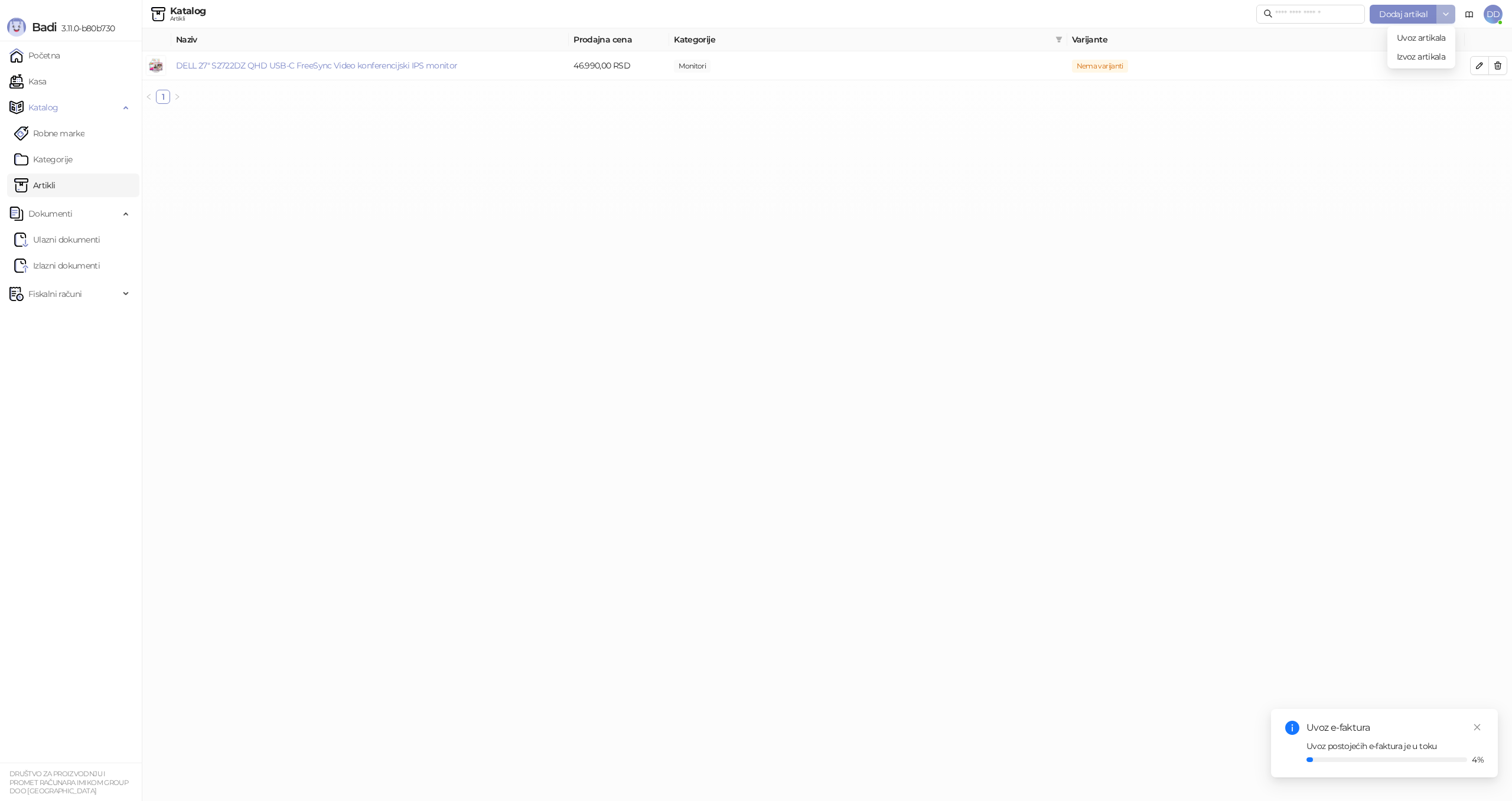
click at [1448, 12] on icon "button" at bounding box center [1445, 14] width 9 height 9
click at [1438, 39] on span "Uvoz artikala" at bounding box center [1421, 37] width 49 height 10
click at [860, 113] on html "Badi 3.11.0-b80b730 Početna Kasa Katalog Robne marke Kategorije Artikli Dokumen…" at bounding box center [756, 56] width 1512 height 113
click at [52, 62] on link "Početna" at bounding box center [35, 55] width 51 height 23
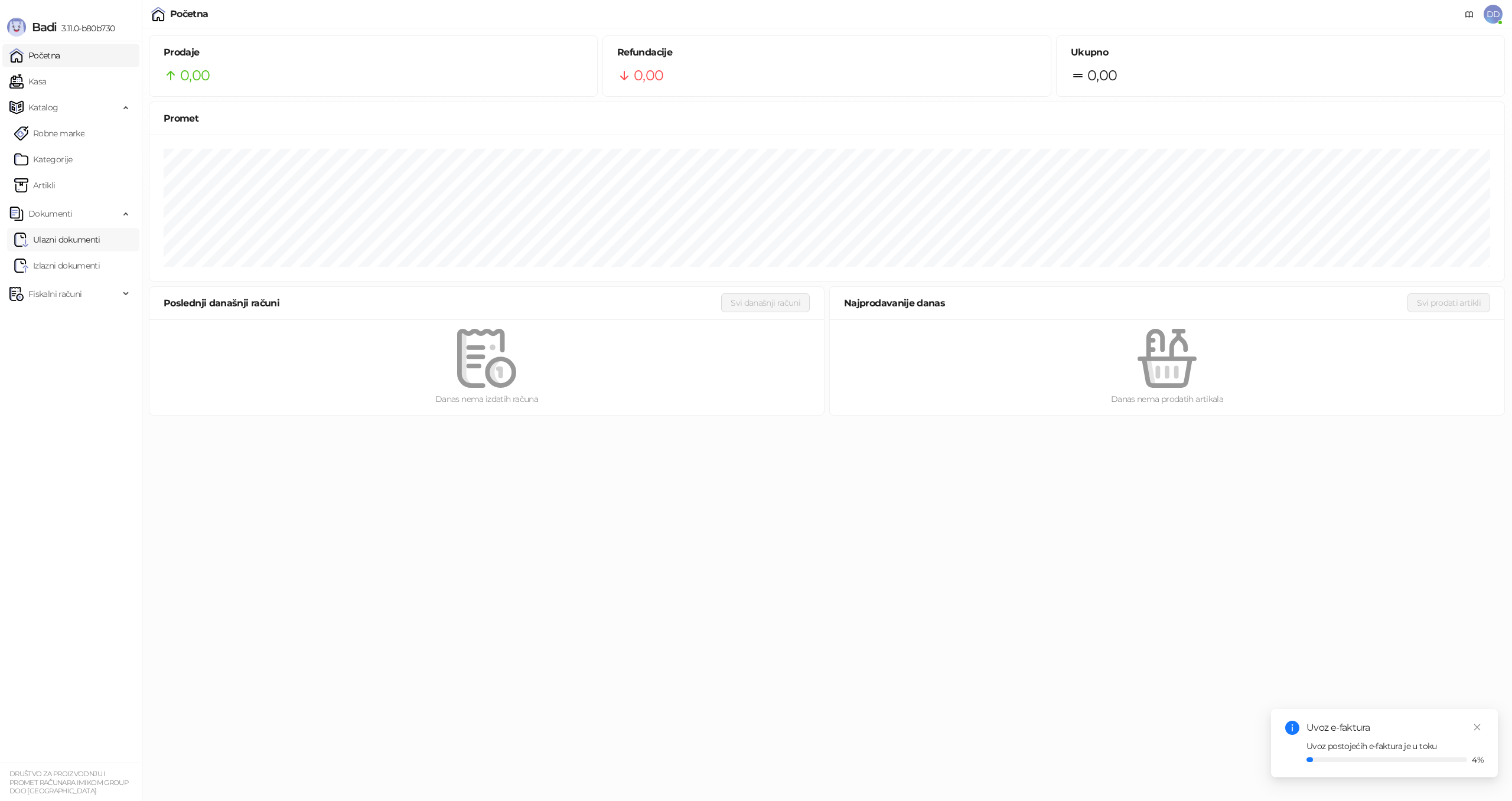
click at [58, 233] on link "Ulazni dokumenti" at bounding box center [57, 239] width 86 height 23
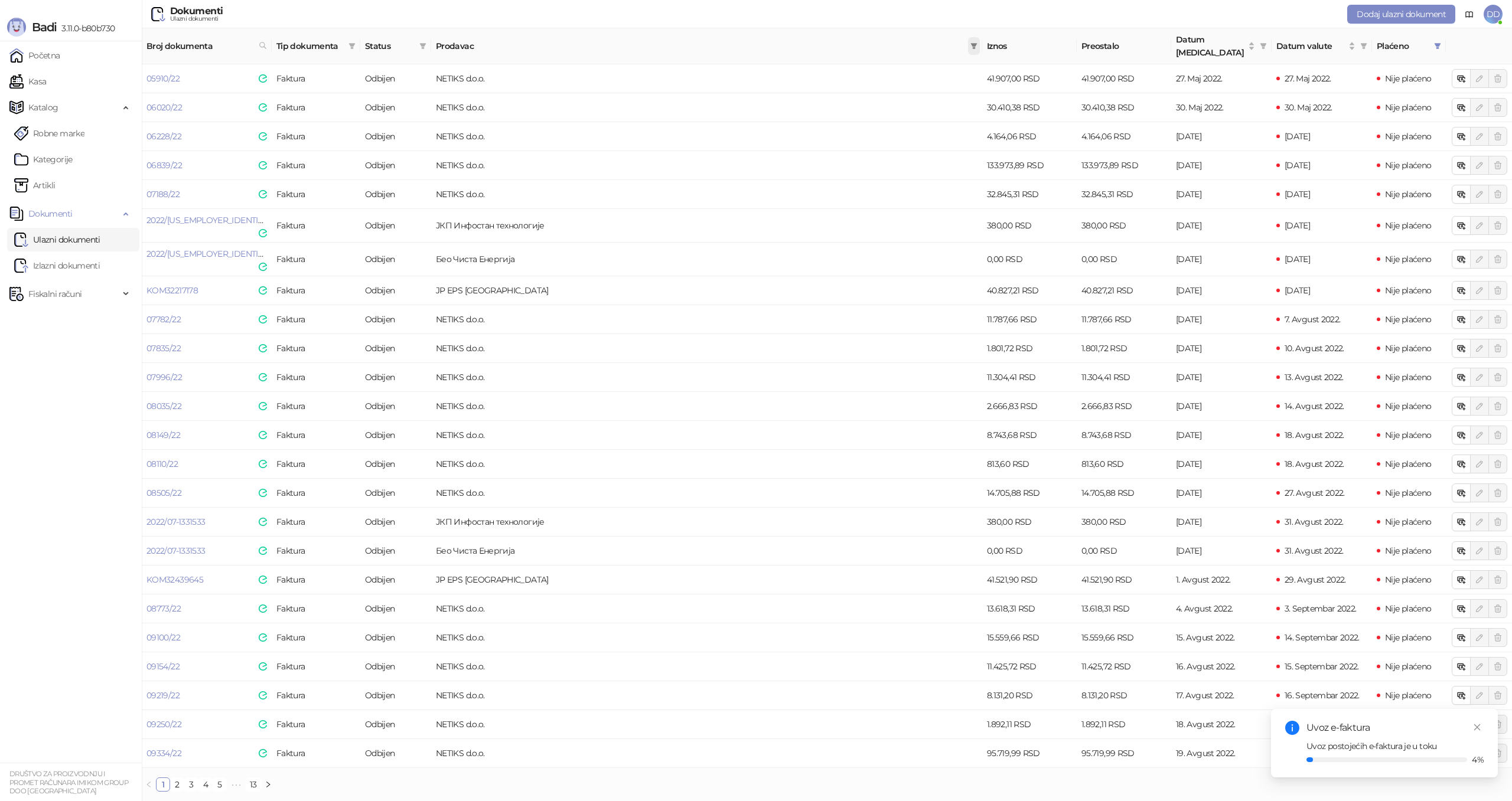
click at [970, 42] on icon "filter" at bounding box center [974, 46] width 7 height 7
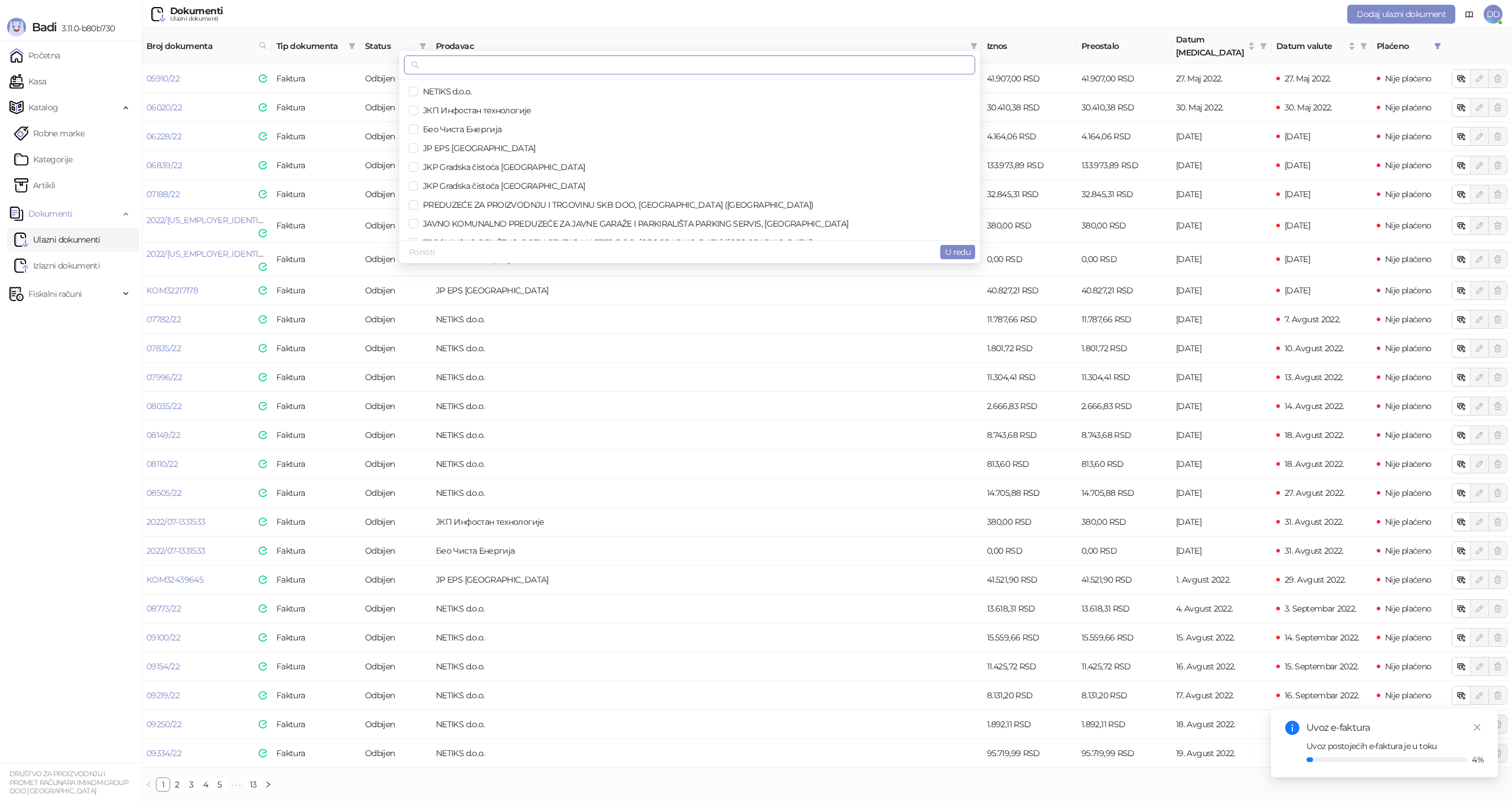
click at [741, 66] on input "text" at bounding box center [695, 65] width 546 height 13
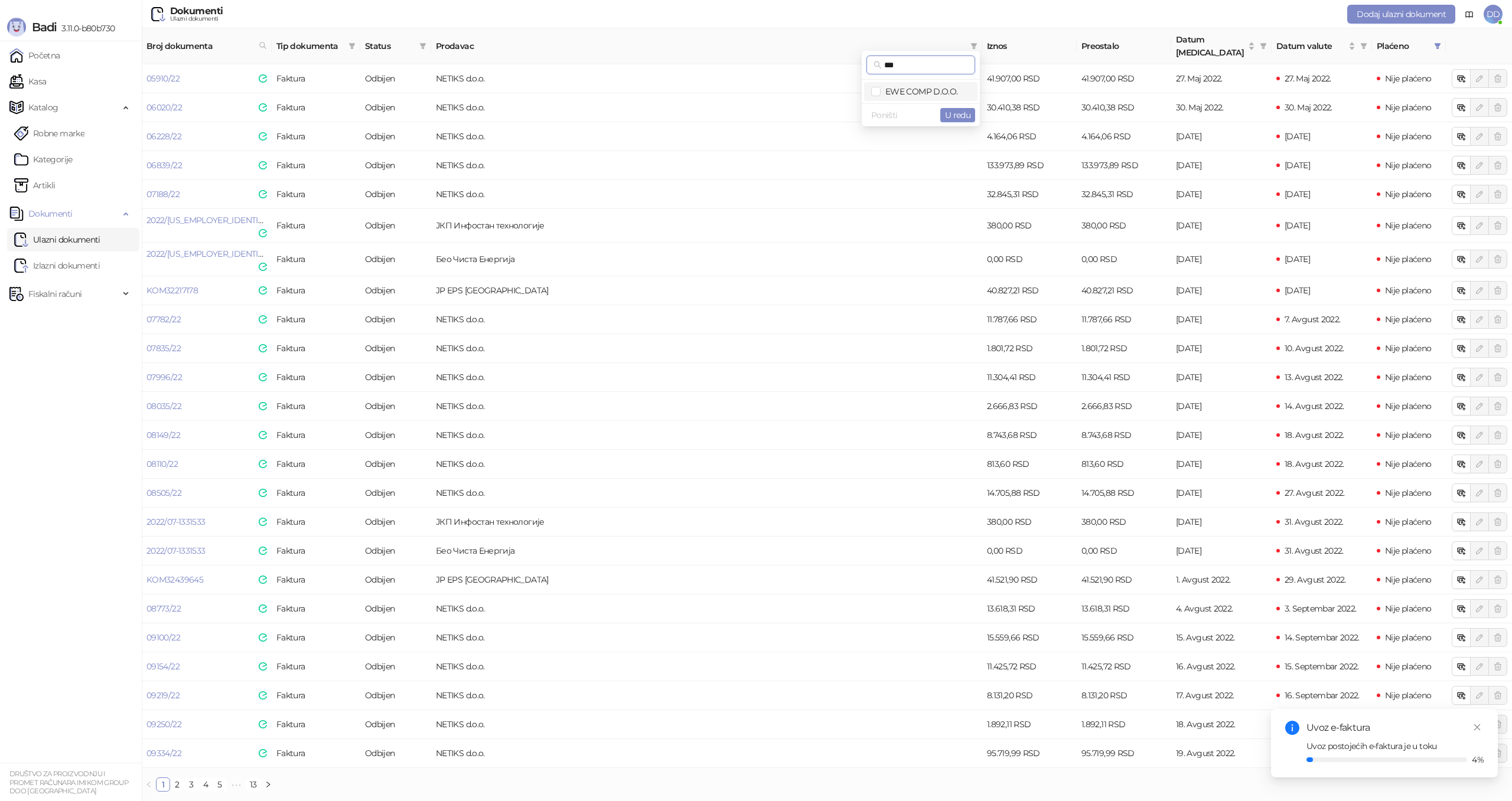
type input "***"
click at [908, 92] on span "EWE COMP D.O.O." at bounding box center [919, 91] width 77 height 10
click at [955, 111] on span "U redu" at bounding box center [957, 114] width 25 height 10
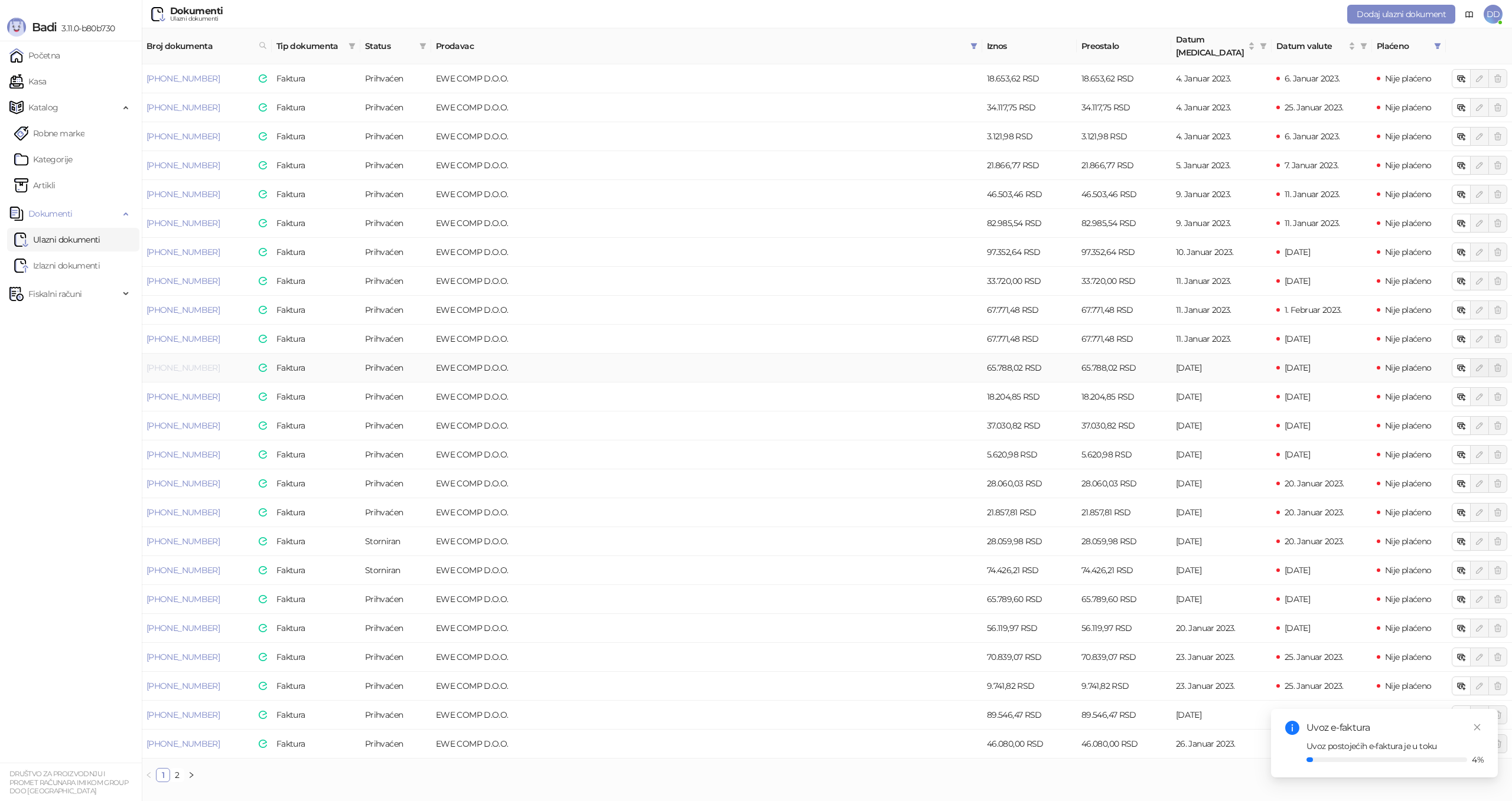
click at [184, 363] on link "23-300-002796" at bounding box center [183, 367] width 73 height 10
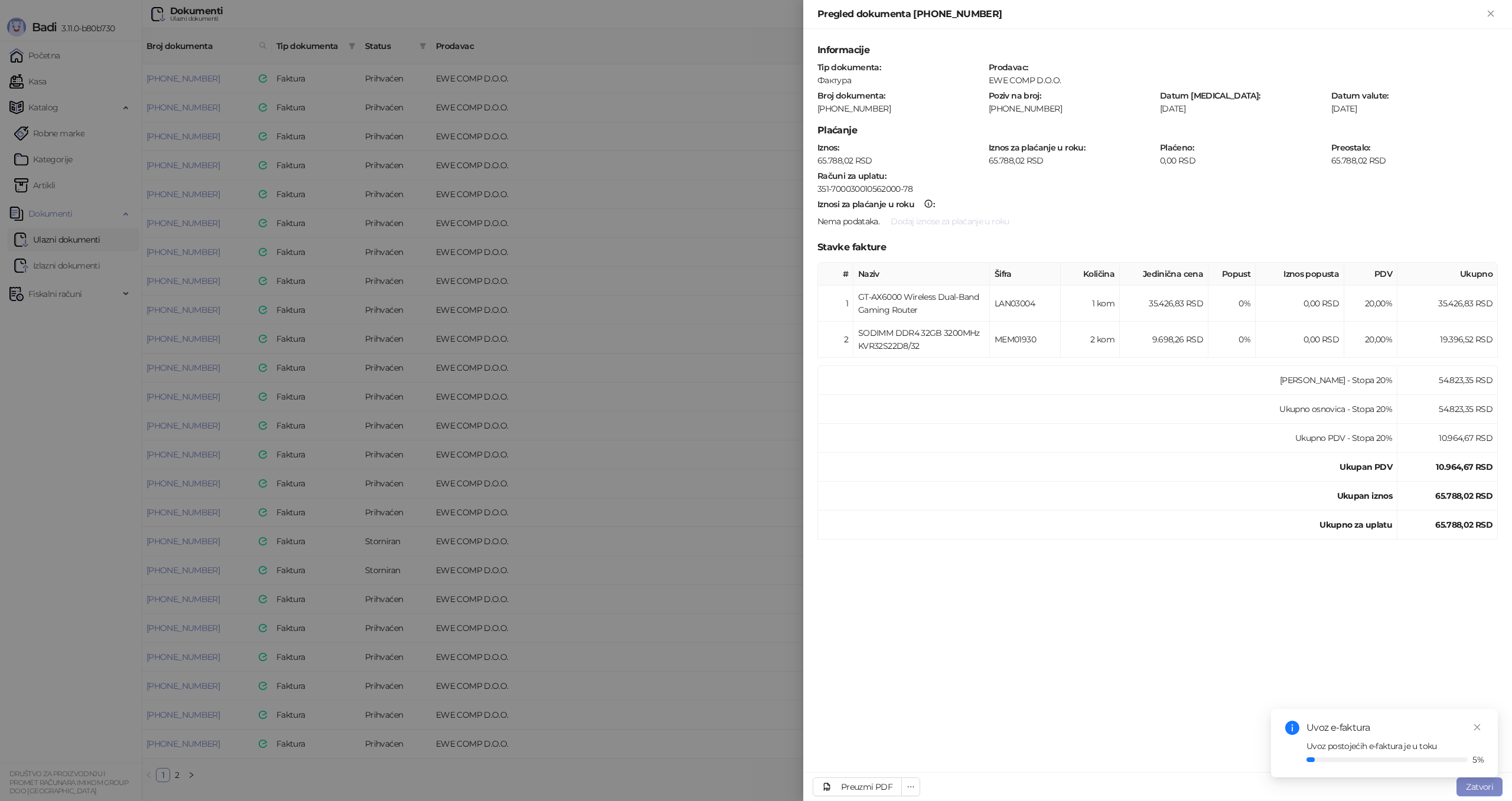
click at [969, 225] on button "Dodaj iznose za plaćanje u roku" at bounding box center [950, 221] width 137 height 19
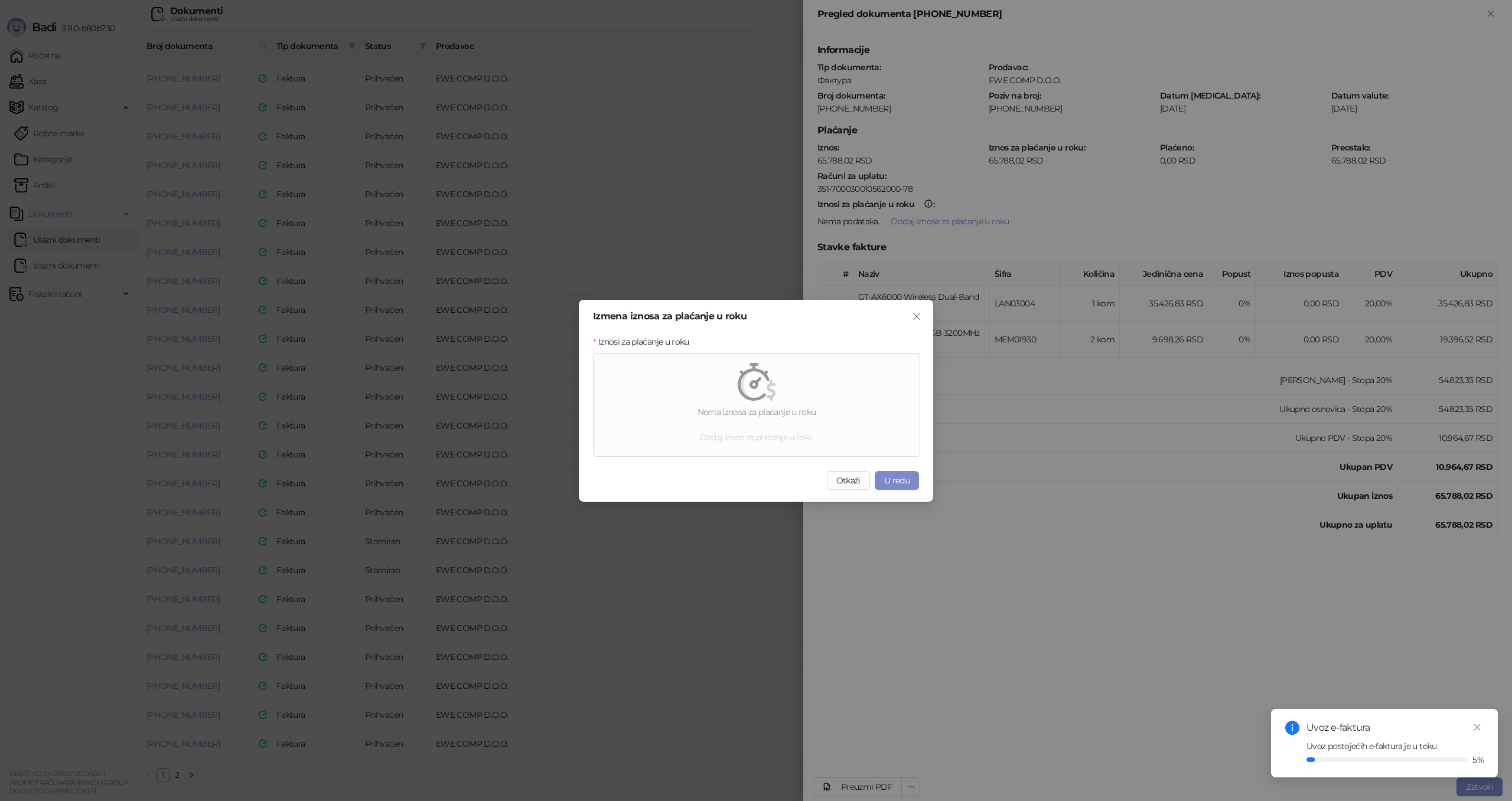
click at [789, 439] on span "Dodaj iznos za plaćanje u roku" at bounding box center [757, 437] width 114 height 10
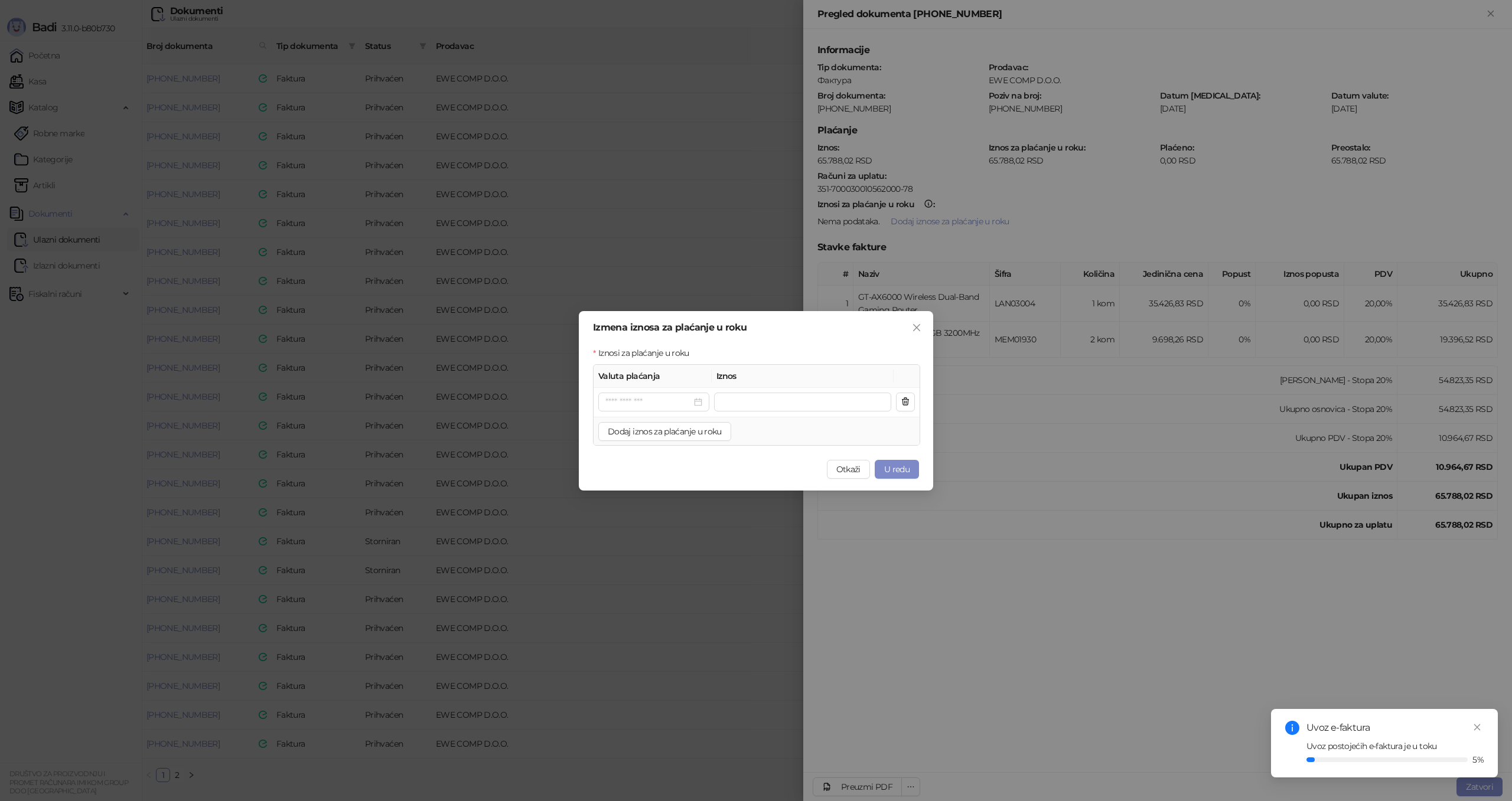
click at [861, 470] on button "Otkaži" at bounding box center [848, 469] width 43 height 19
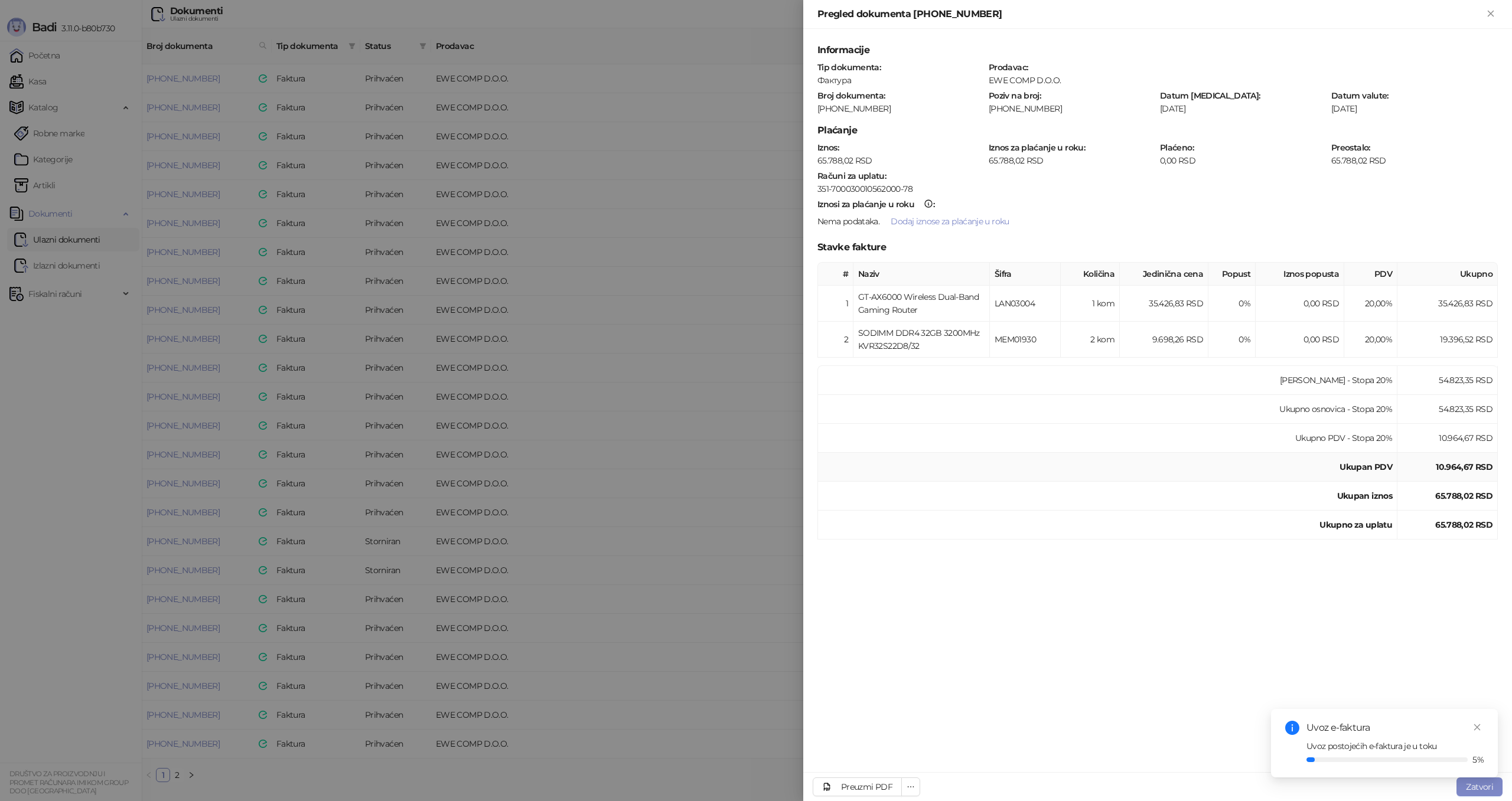
click at [971, 468] on td "Ukupan PDV" at bounding box center [1108, 467] width 579 height 29
click at [1471, 778] on div "Uvoz e-faktura Uvoz postojećih e-faktura je u toku 5%" at bounding box center [1385, 743] width 227 height 68
drag, startPoint x: 1500, startPoint y: 789, endPoint x: 1457, endPoint y: 769, distance: 47.4
click at [1500, 789] on button "Zatvori" at bounding box center [1479, 787] width 46 height 19
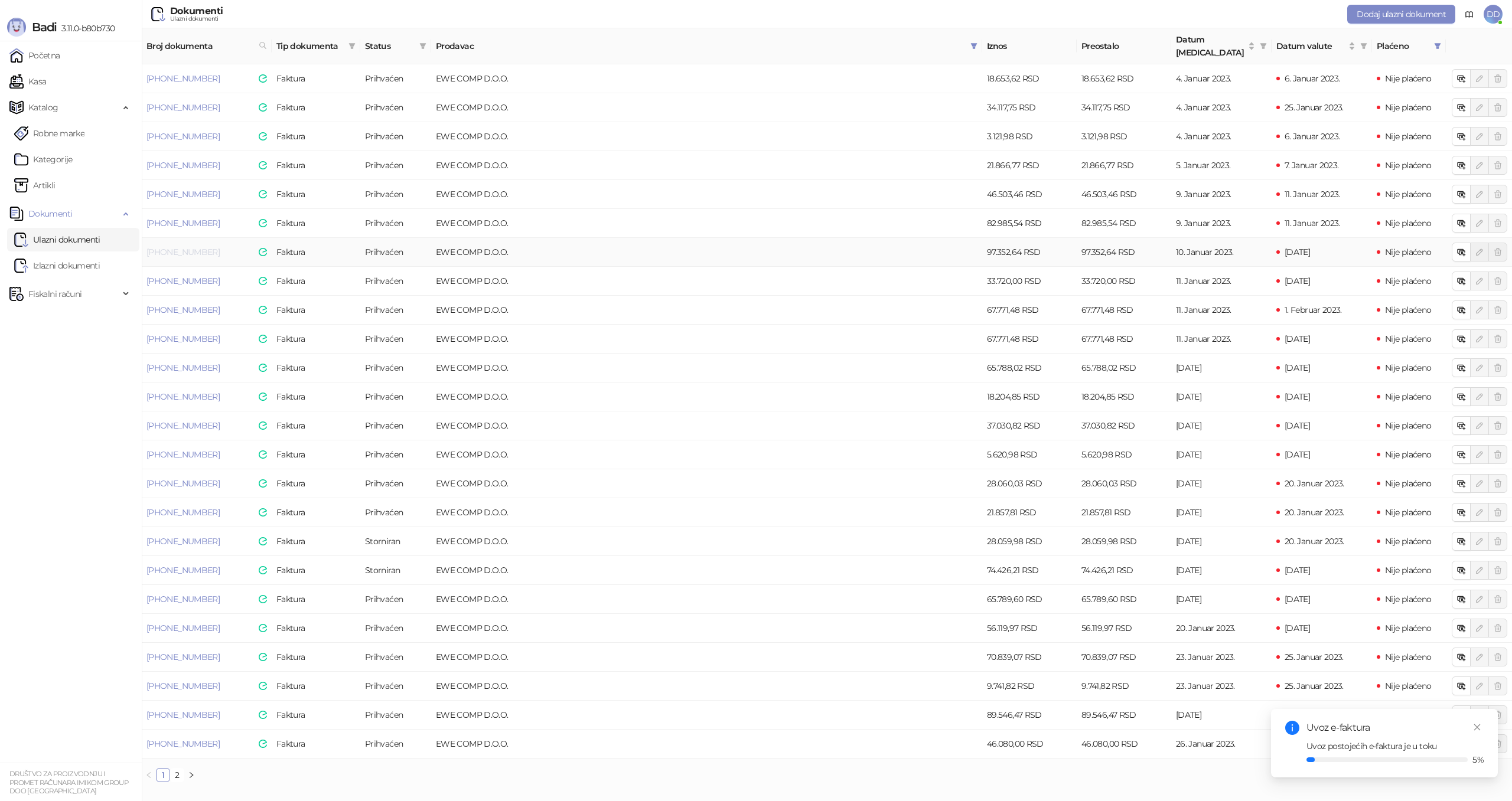
click at [192, 246] on link "23-300-001833" at bounding box center [183, 251] width 73 height 10
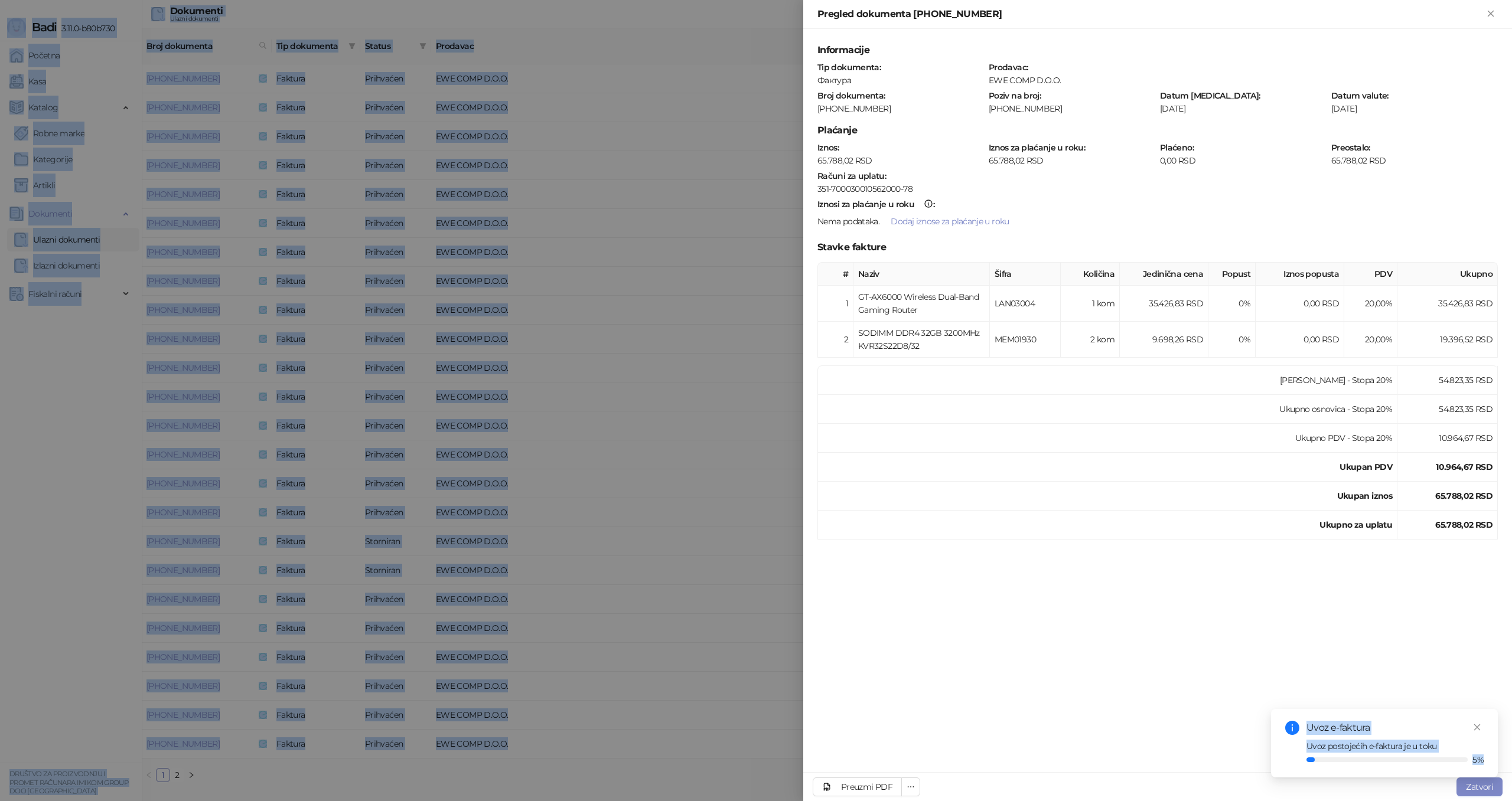
click at [192, 235] on div at bounding box center [756, 400] width 1512 height 801
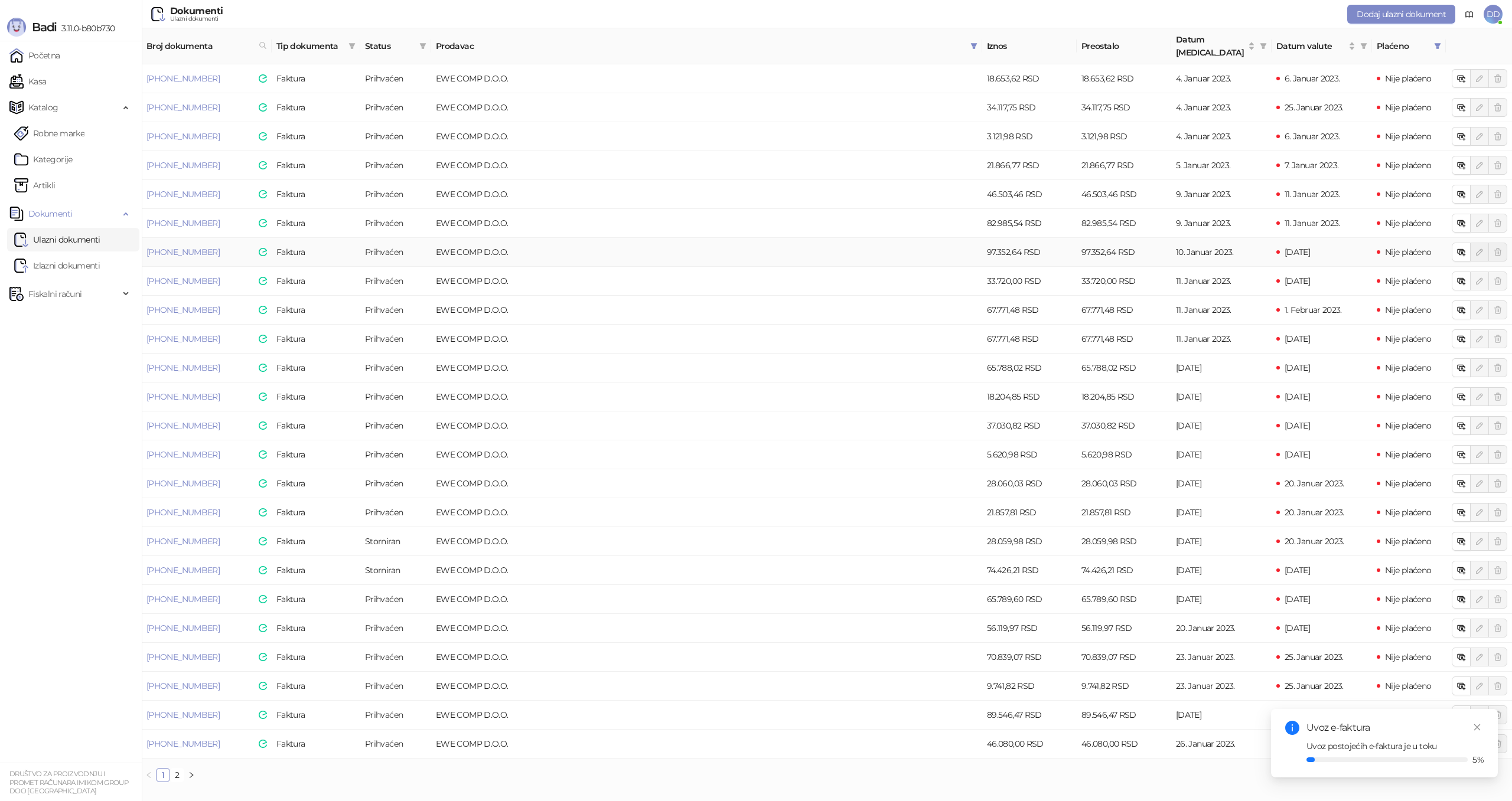
click at [192, 246] on link "23-300-001833" at bounding box center [183, 251] width 73 height 10
click at [192, 235] on div at bounding box center [756, 400] width 1512 height 801
click at [192, 246] on link "23-300-001833" at bounding box center [183, 251] width 73 height 10
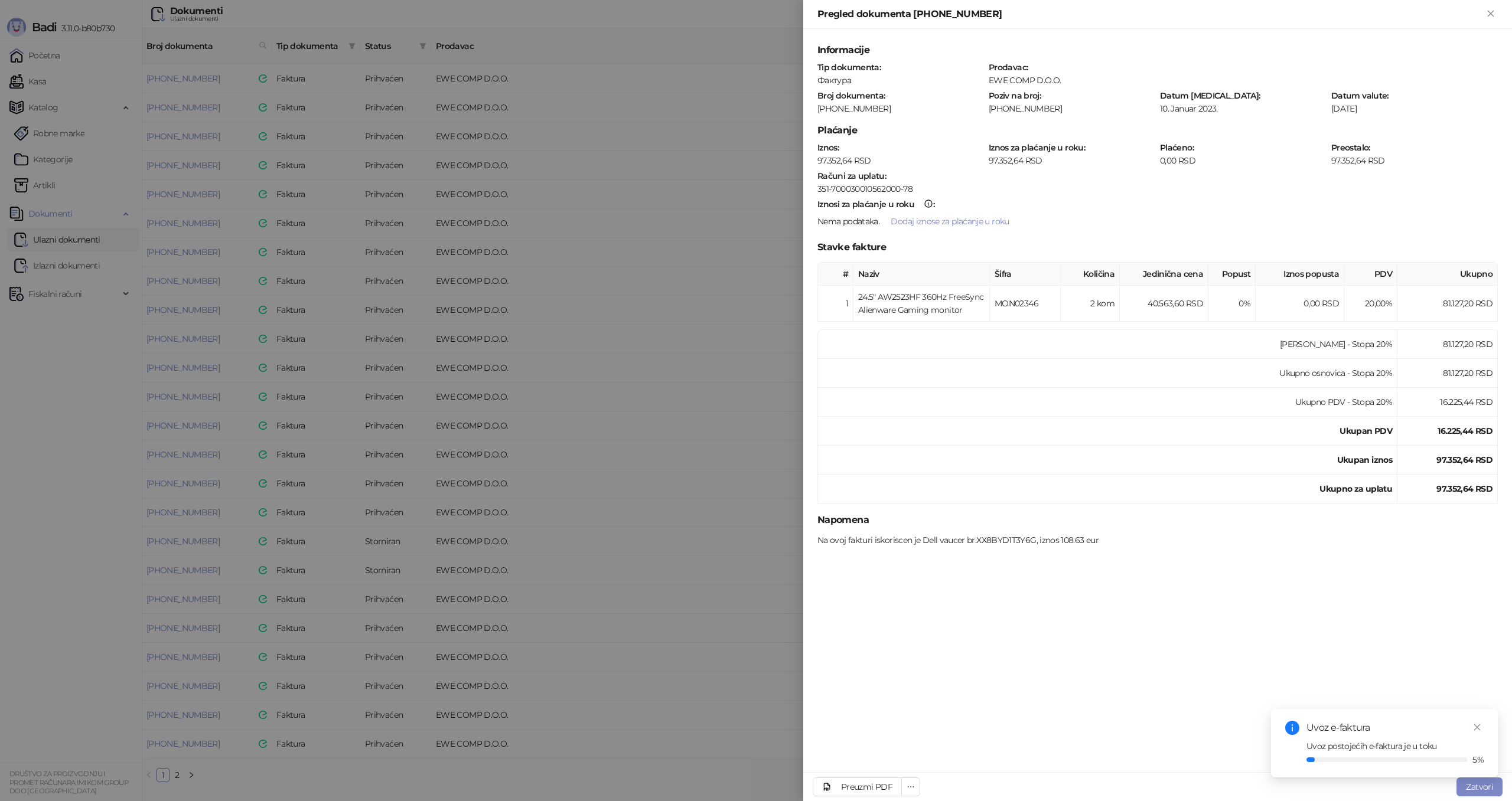
click at [192, 235] on div at bounding box center [756, 400] width 1512 height 801
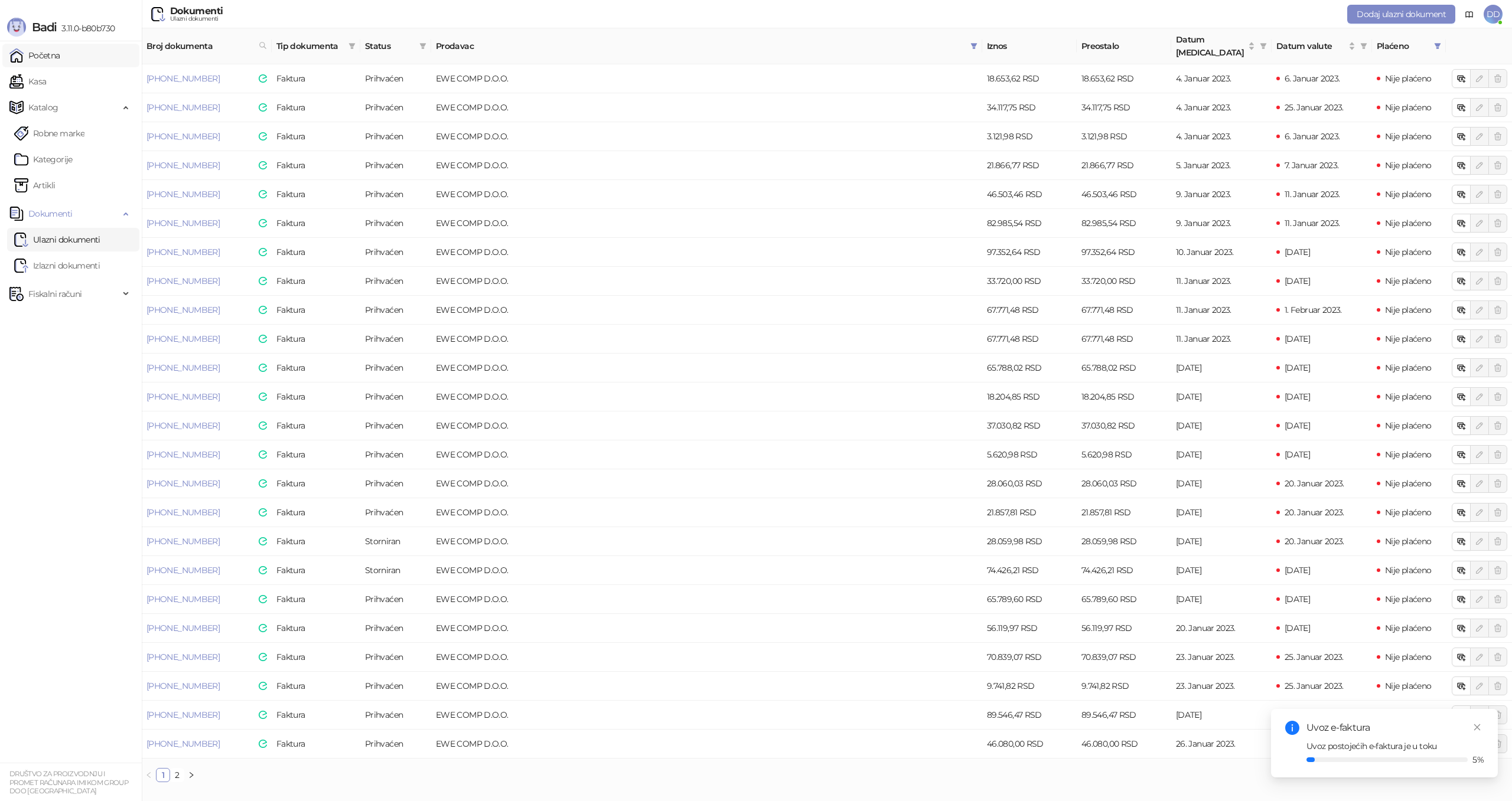
click at [58, 56] on link "Početna" at bounding box center [35, 55] width 51 height 23
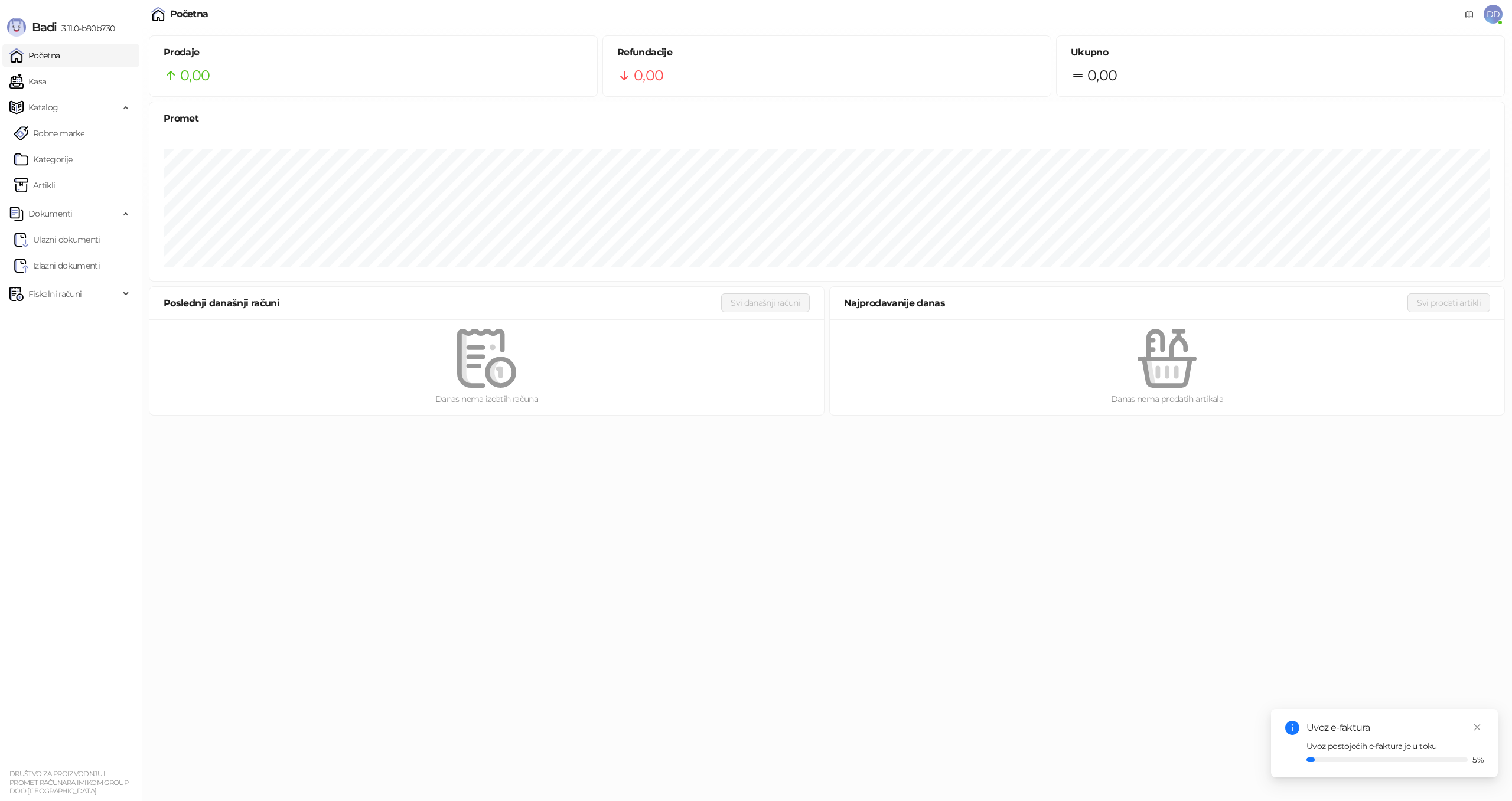
click at [382, 409] on div "Danas nema izdatih računa" at bounding box center [486, 367] width 674 height 96
click at [46, 88] on link "Kasa" at bounding box center [27, 81] width 37 height 23
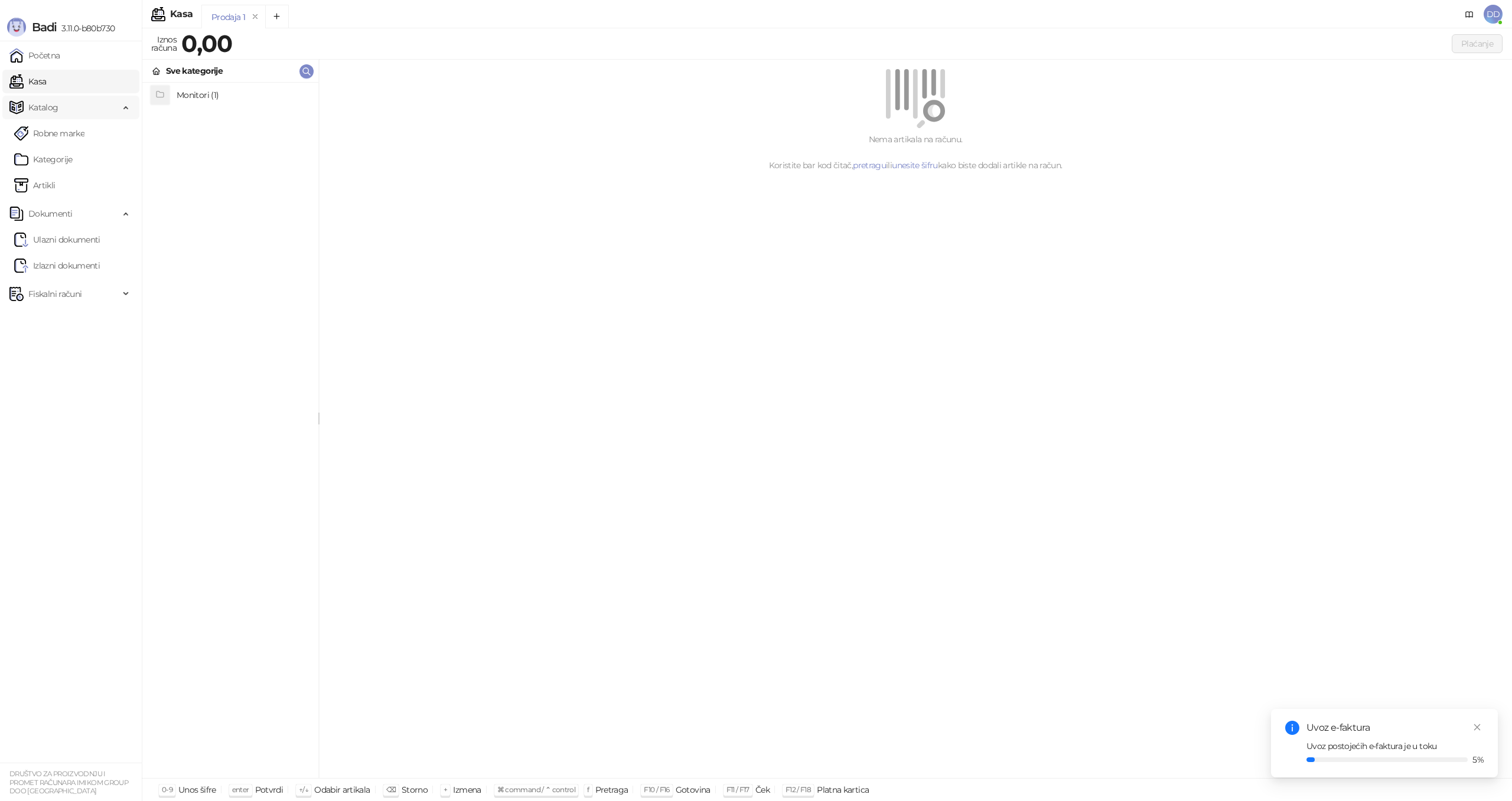
click at [57, 107] on span "Katalog" at bounding box center [64, 107] width 110 height 23
click at [60, 111] on span "Katalog" at bounding box center [64, 107] width 110 height 23
click at [57, 126] on link "Robne marke" at bounding box center [49, 133] width 70 height 23
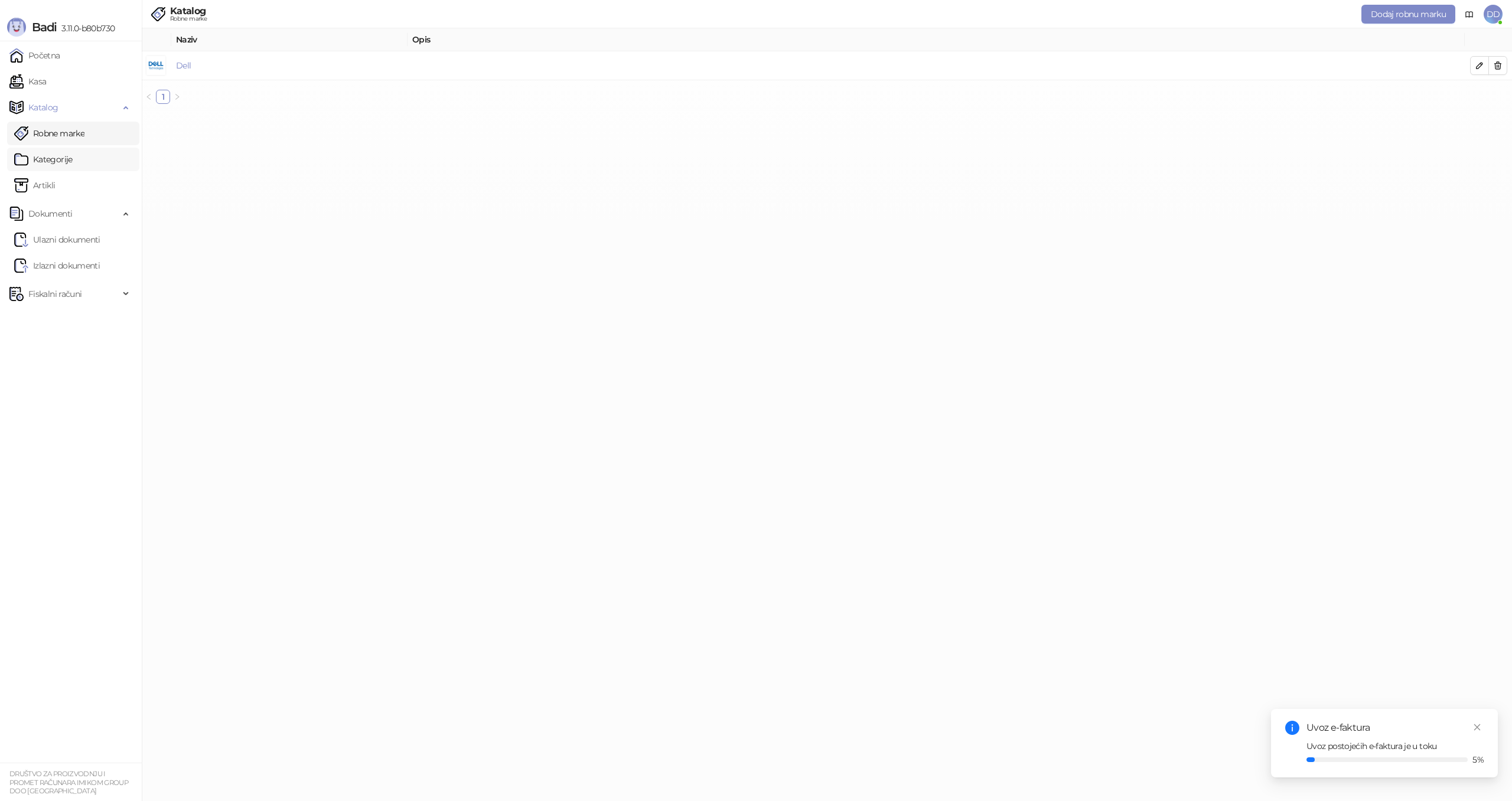
click at [55, 152] on link "Kategorije" at bounding box center [43, 159] width 58 height 23
click at [54, 171] on ul "Robne marke Kategorije Artikli" at bounding box center [70, 159] width 142 height 81
click at [53, 180] on link "Artikli" at bounding box center [35, 185] width 41 height 23
click at [58, 207] on span "Dokumenti" at bounding box center [50, 213] width 44 height 23
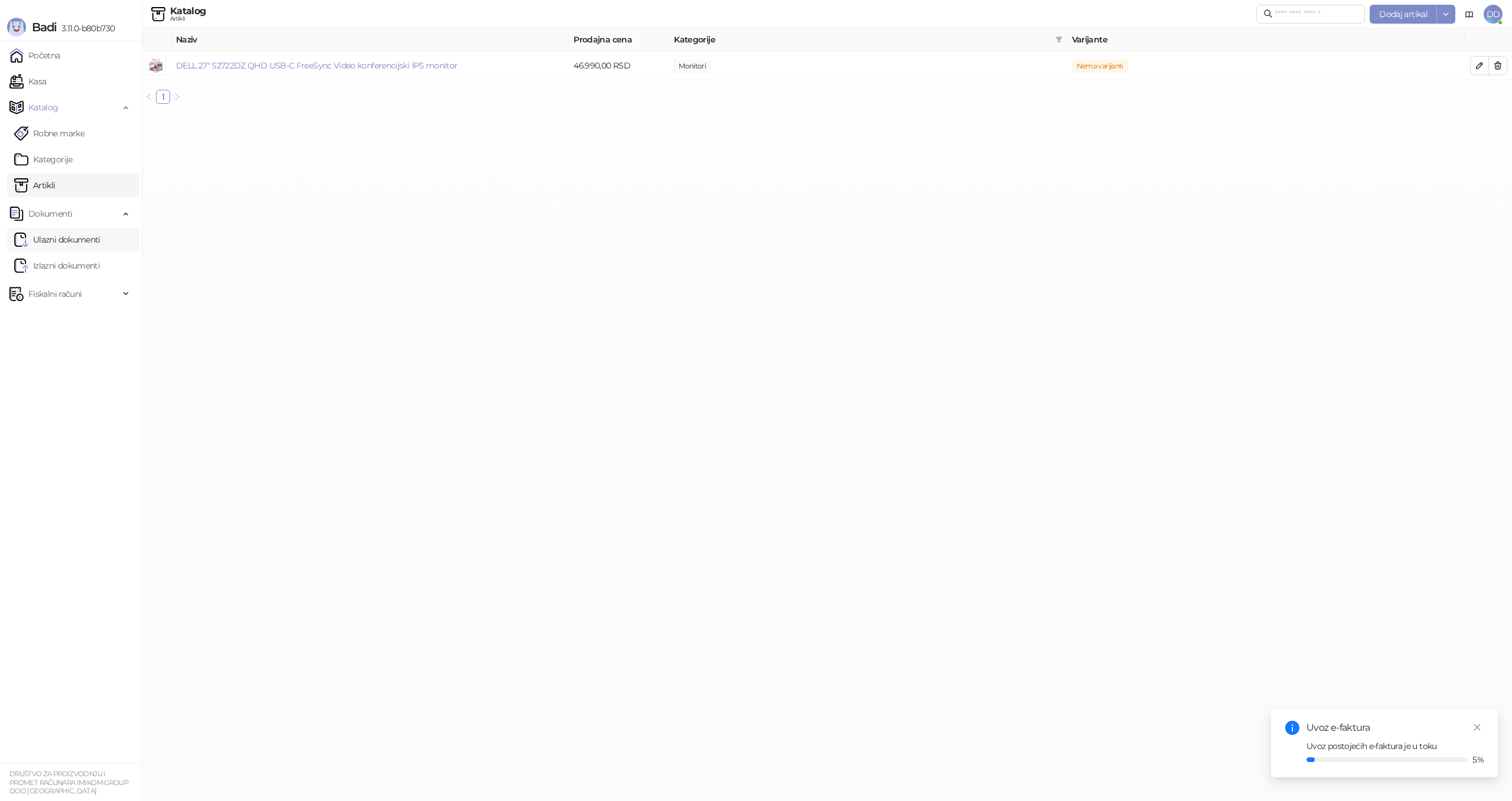
click at [65, 236] on link "Ulazni dokumenti" at bounding box center [57, 239] width 86 height 23
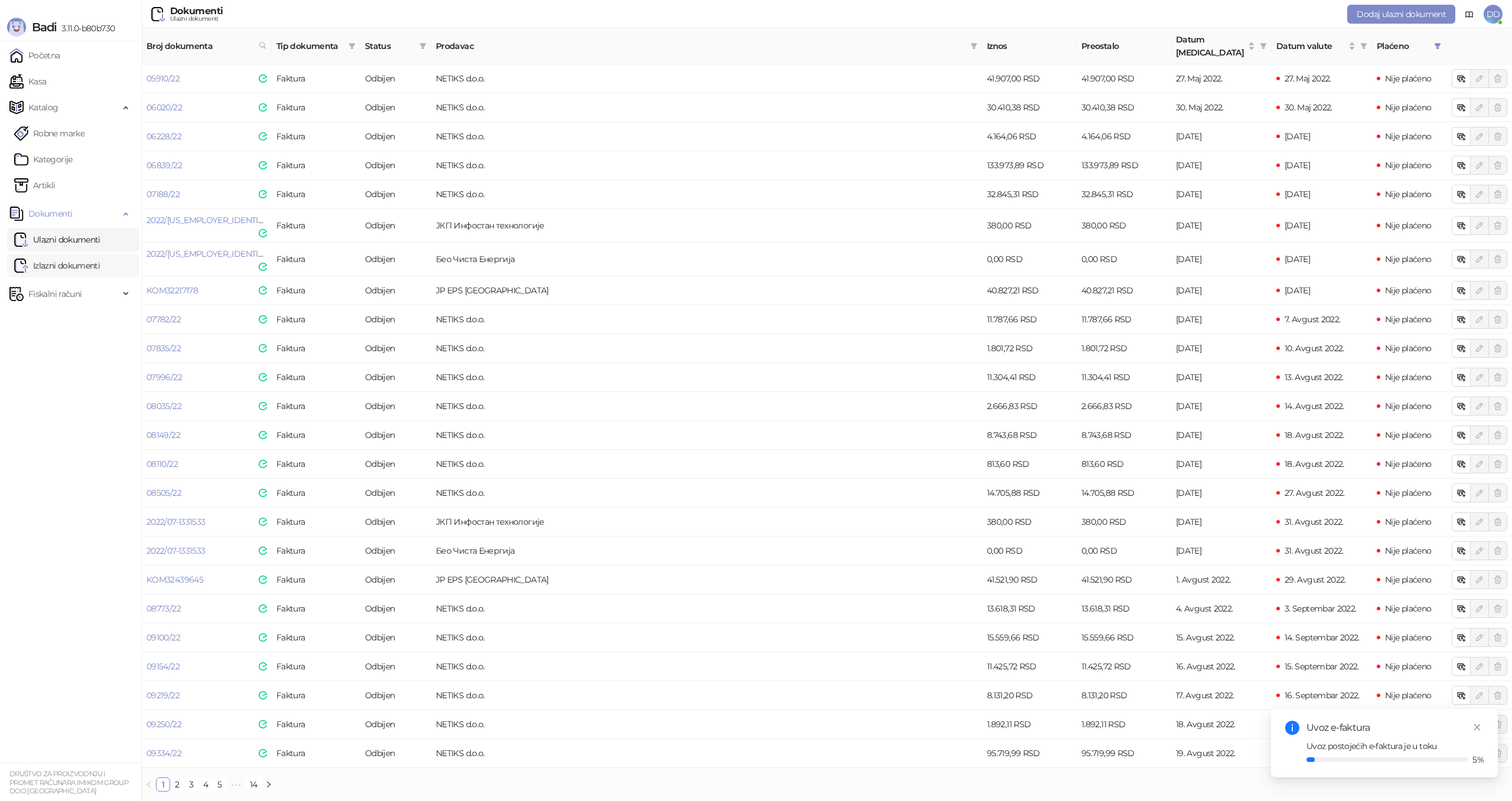
click at [66, 259] on link "Izlazni dokumenti" at bounding box center [56, 265] width 85 height 23
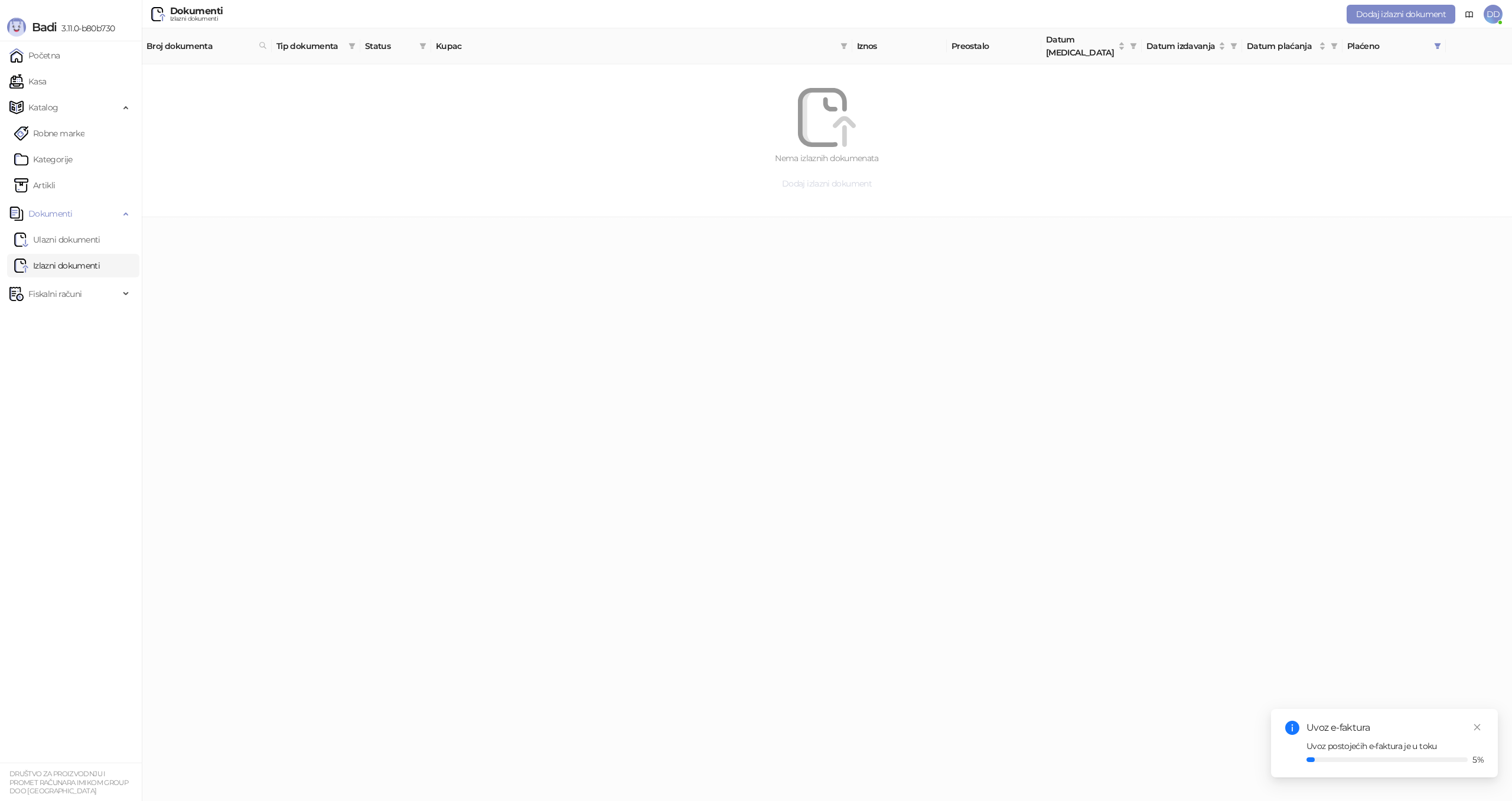
click at [806, 178] on span "Dodaj izlazni dokument" at bounding box center [827, 183] width 90 height 10
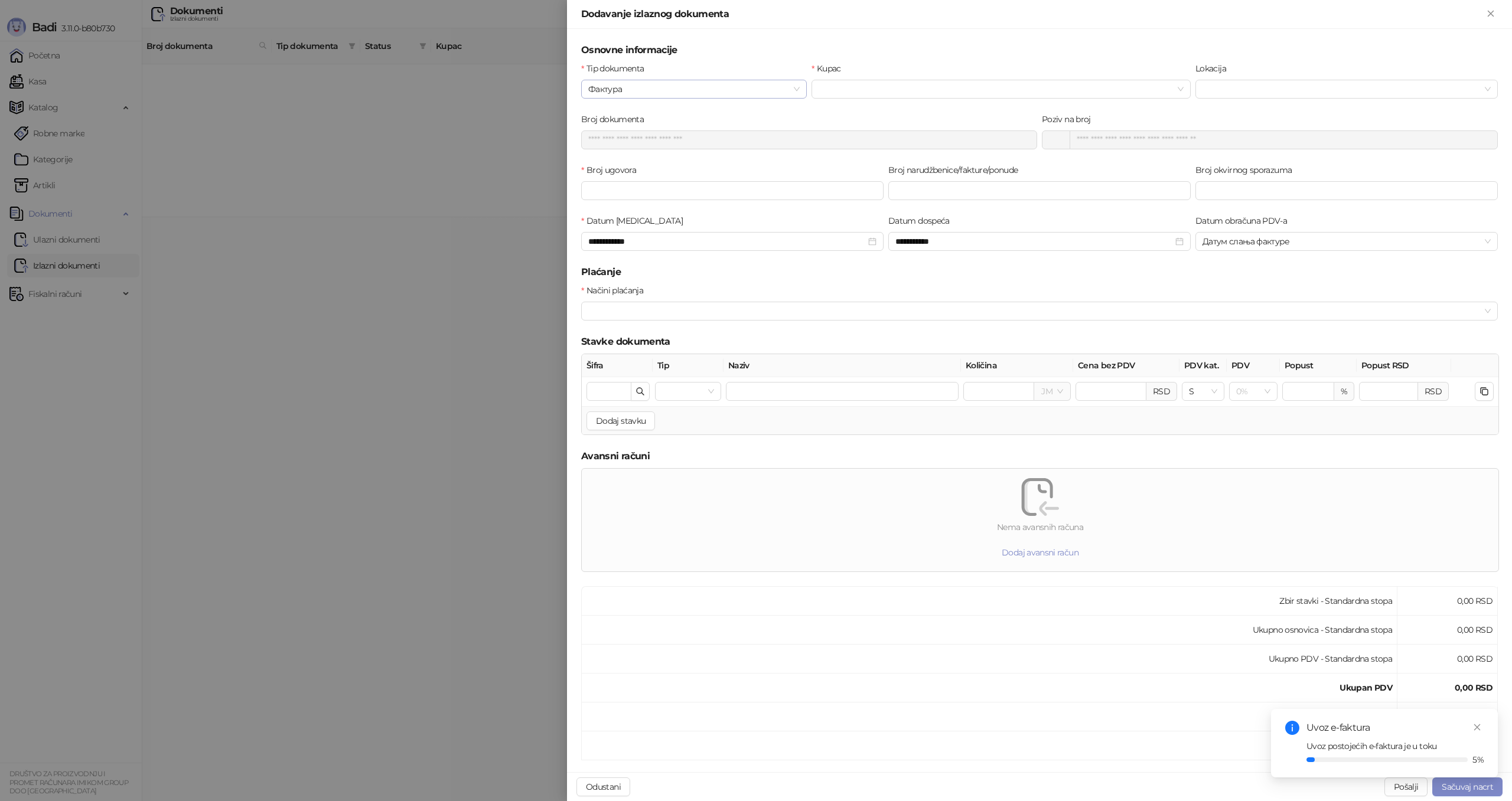
click at [729, 90] on span "Фактура" at bounding box center [694, 89] width 212 height 18
click at [789, 278] on h5 "Plaćanje" at bounding box center [1040, 272] width 917 height 14
click at [1254, 243] on span "Датум слања фактуре" at bounding box center [1346, 241] width 288 height 18
click at [1136, 272] on h5 "Plaćanje" at bounding box center [1040, 272] width 917 height 14
click at [1243, 244] on span "Датум слања фактуре" at bounding box center [1346, 241] width 288 height 18
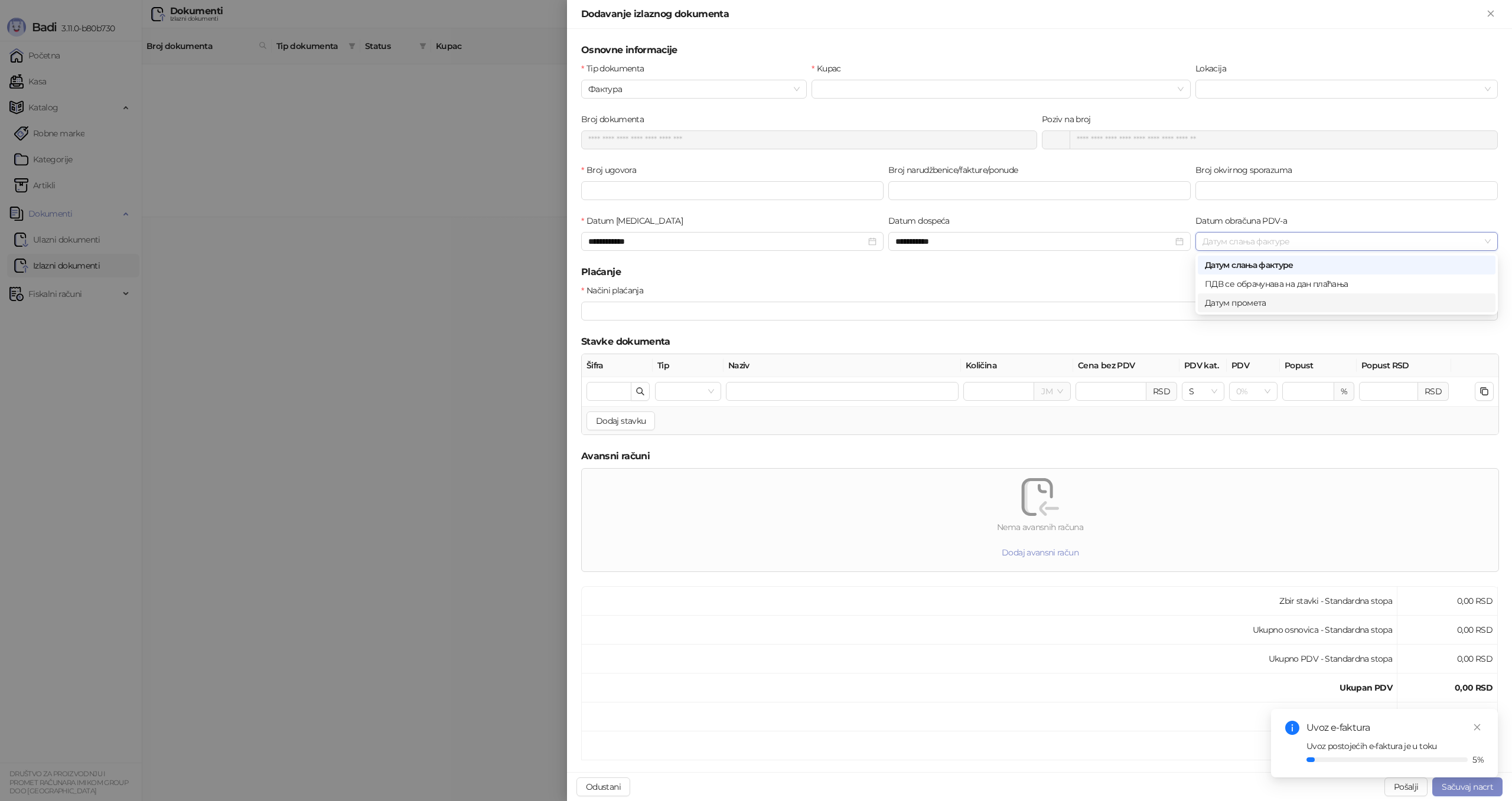
click at [1218, 300] on div "Датум промета" at bounding box center [1346, 303] width 283 height 13
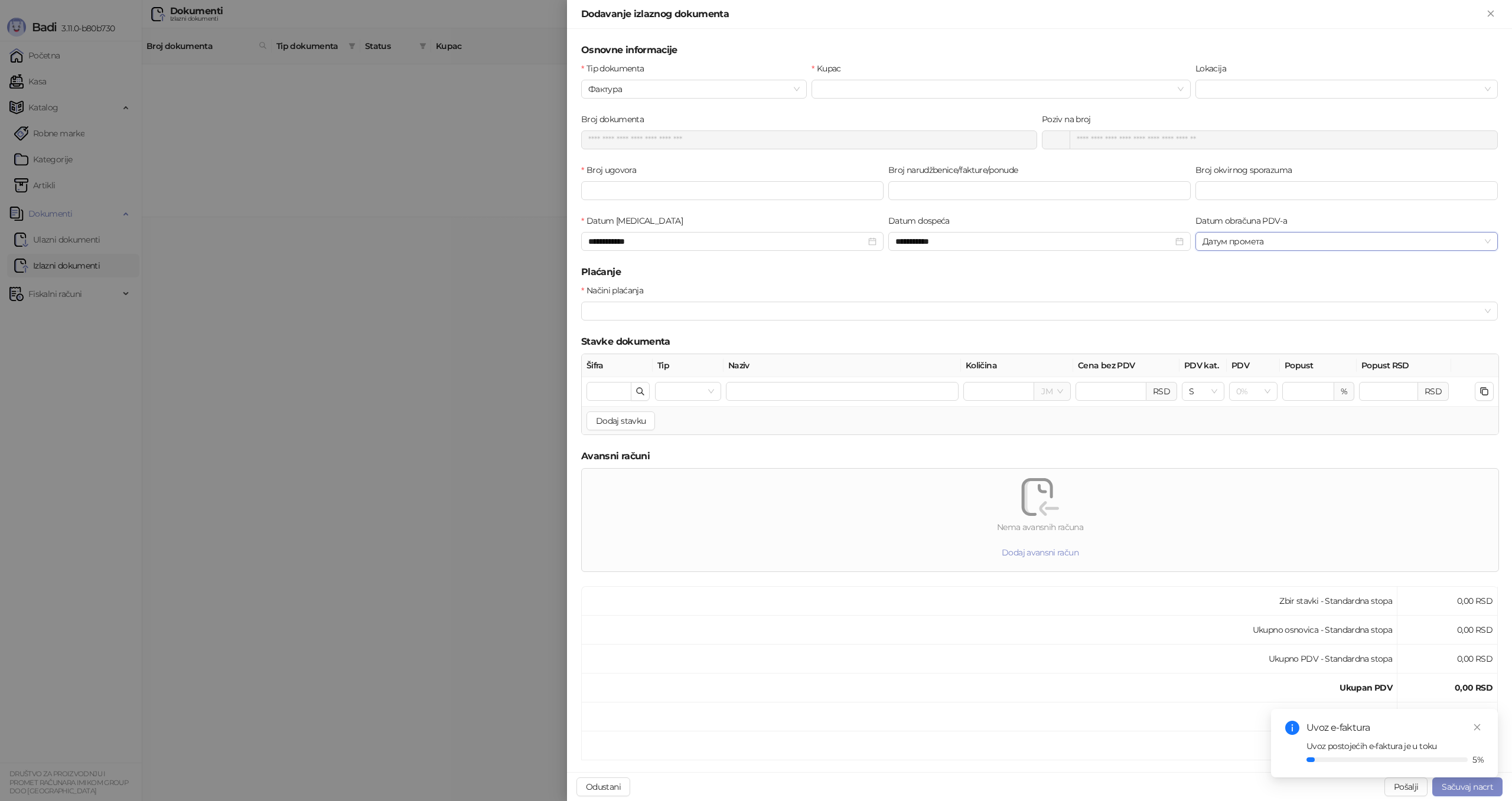
click at [1115, 278] on h5 "Plaćanje" at bounding box center [1040, 272] width 917 height 14
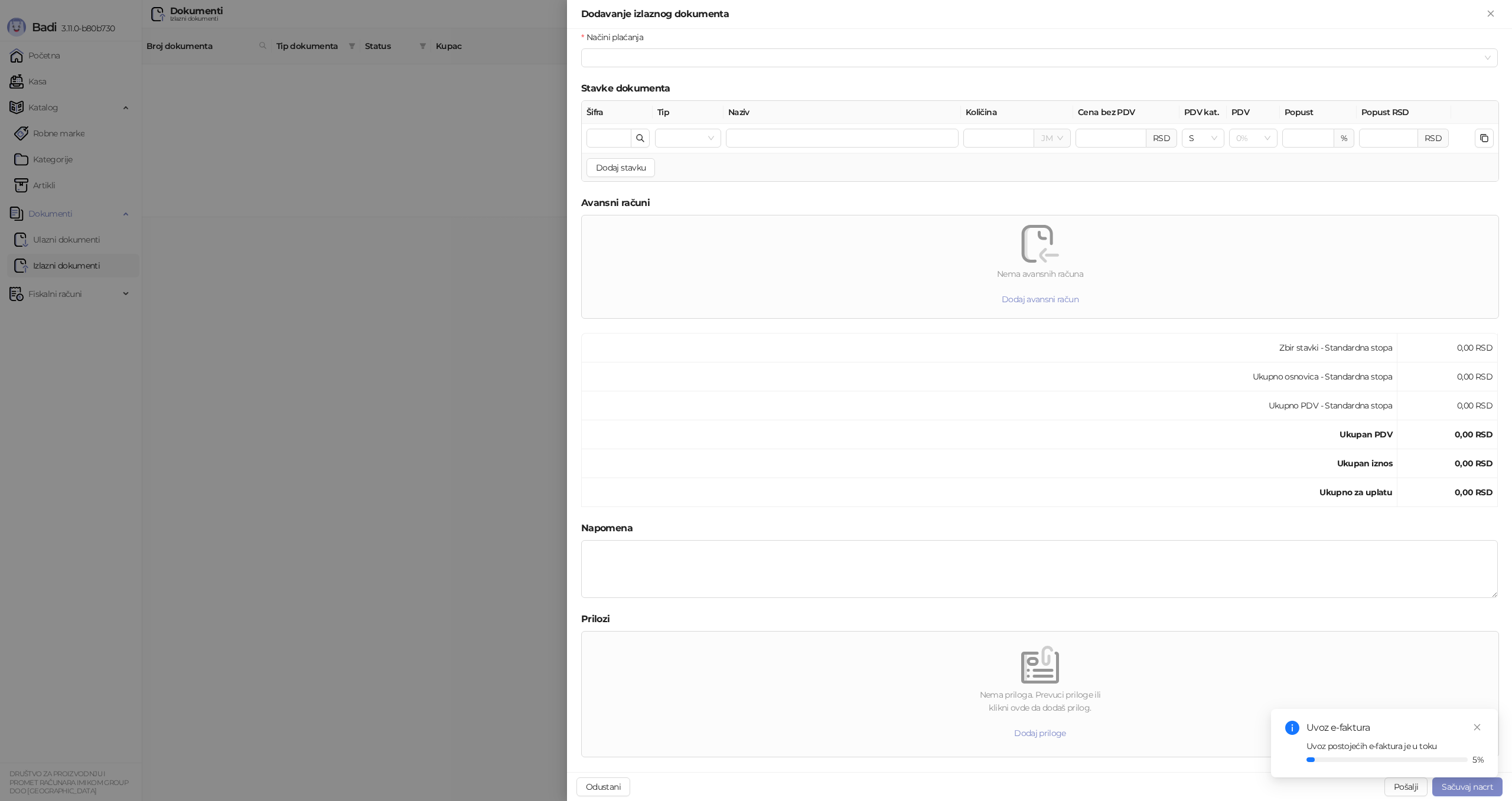
scroll to position [267, 0]
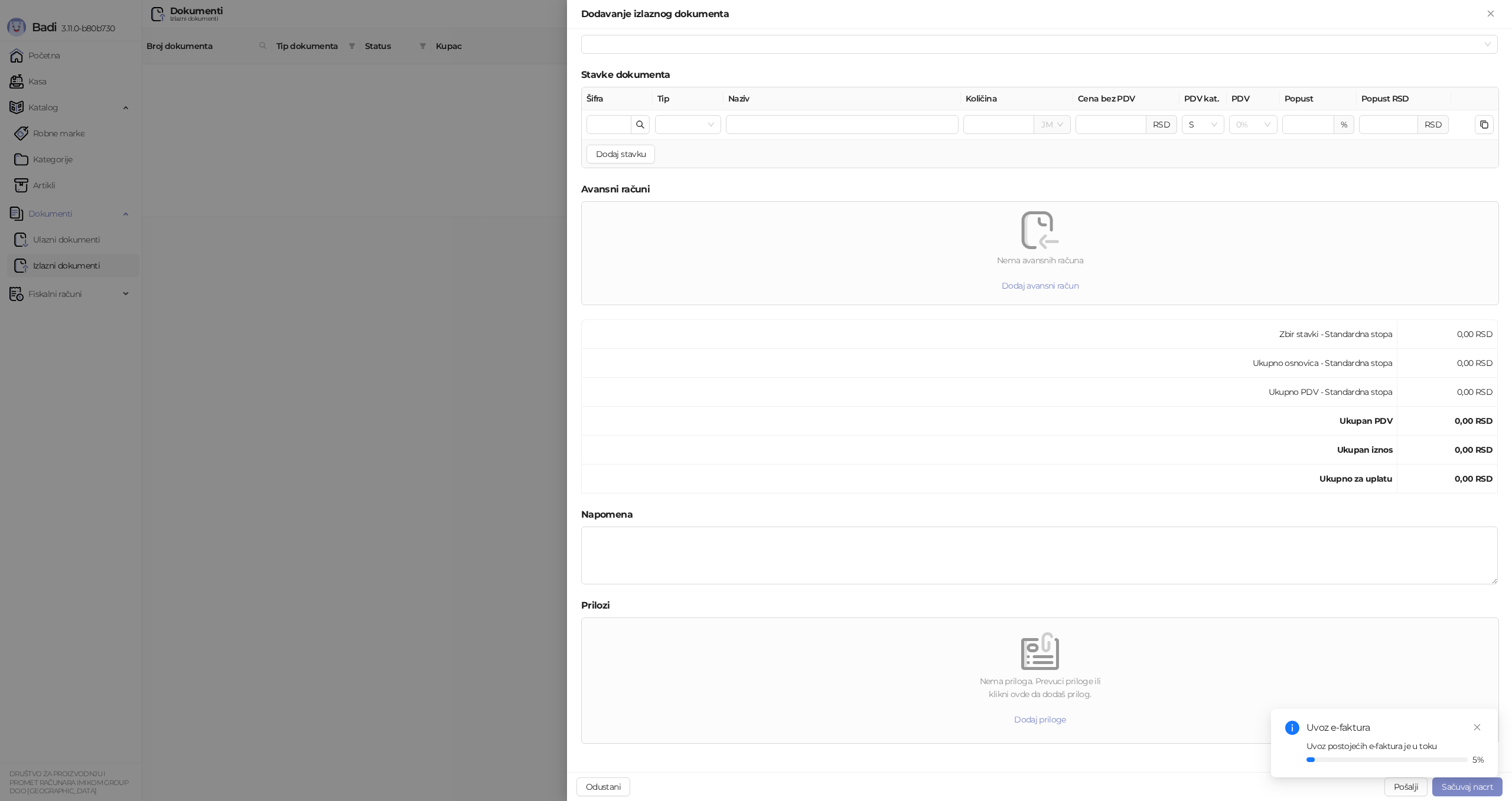
click at [1455, 789] on button "Sačuvaj nacrt" at bounding box center [1467, 787] width 70 height 19
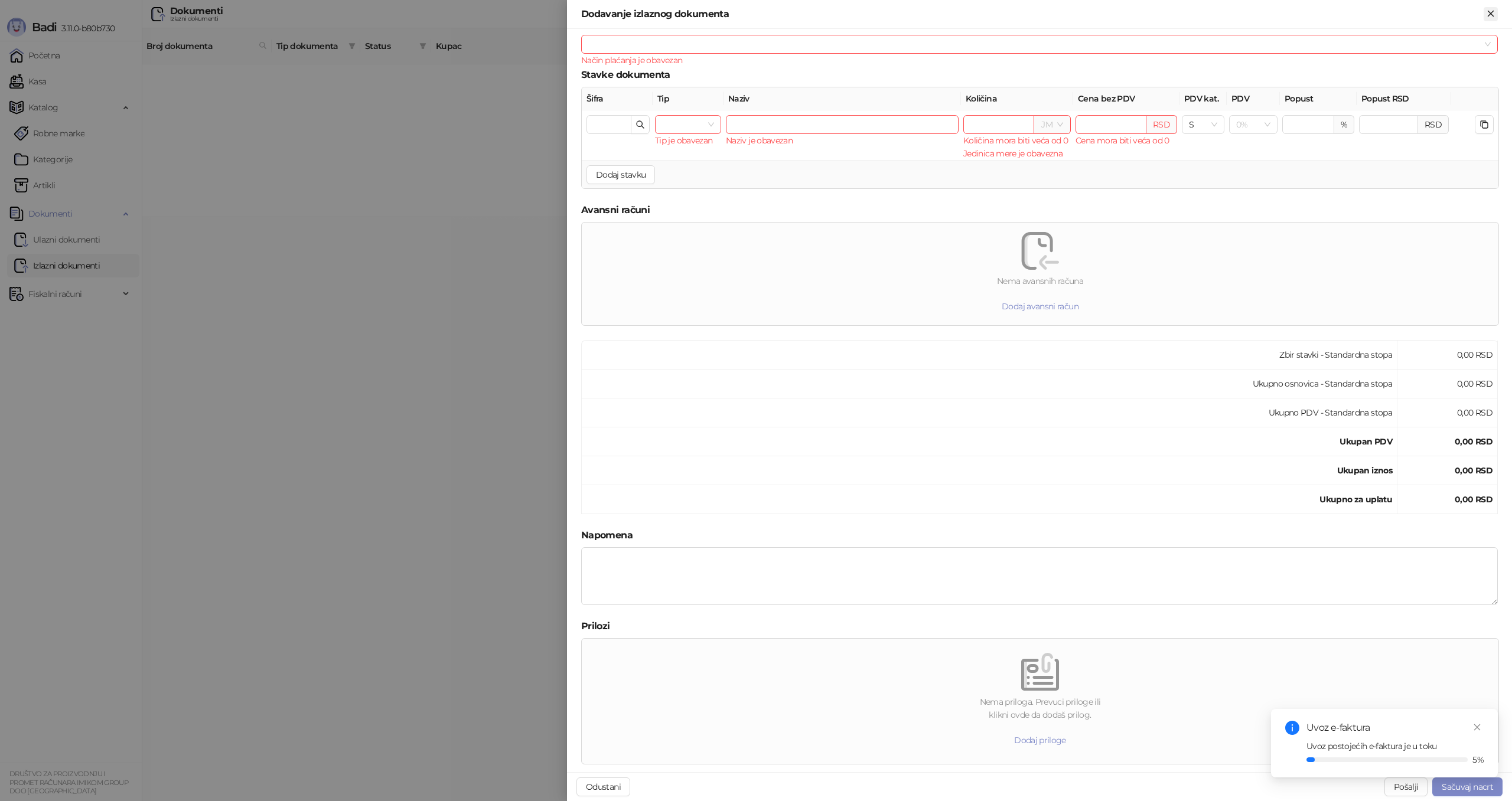
click at [1495, 12] on icon "Zatvori" at bounding box center [1490, 13] width 10 height 10
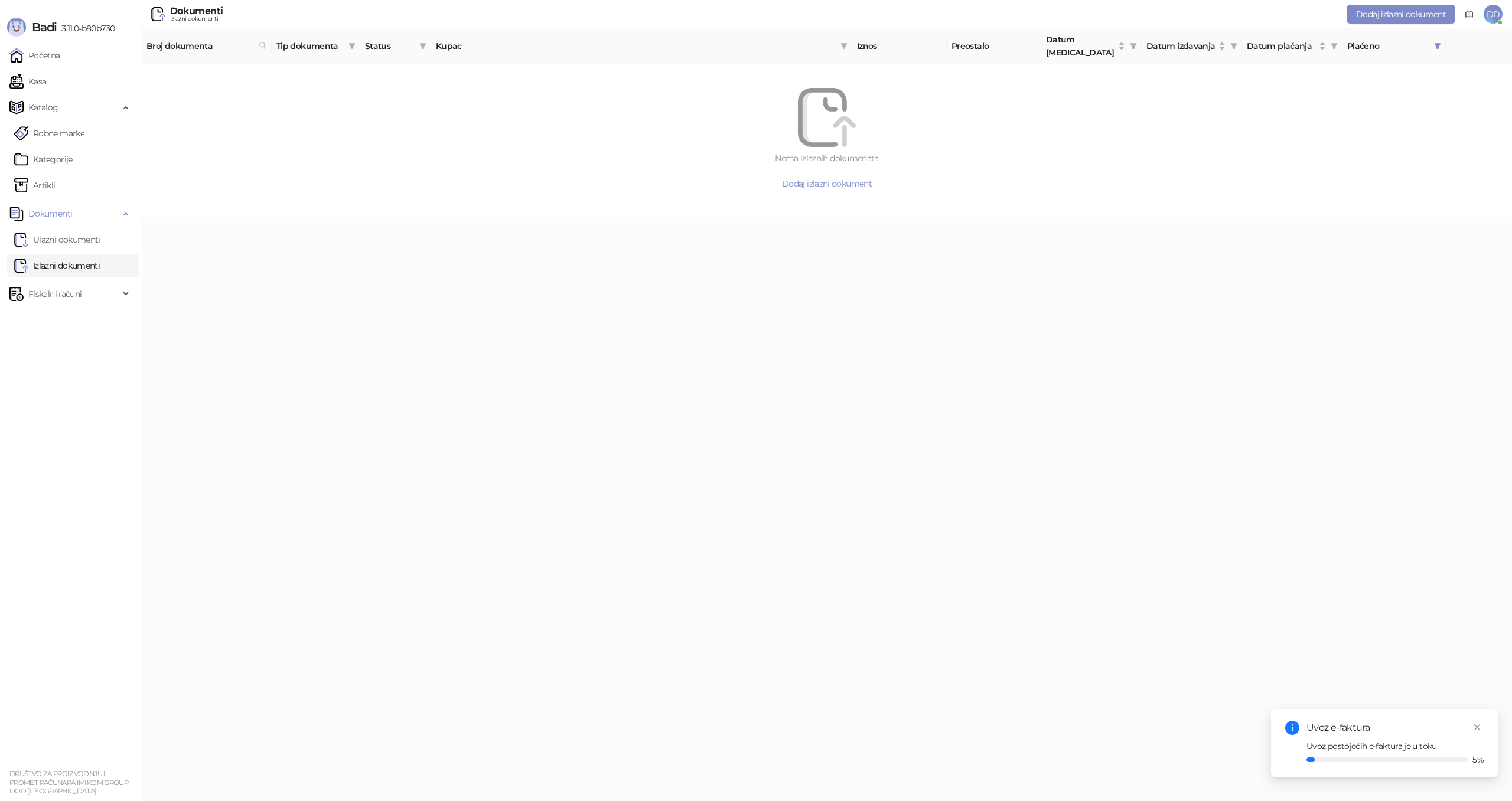
click at [623, 217] on html "Badi 3.11.0-b80b730 Početna Kasa Katalog Robne marke Kategorije Artikli Dokumen…" at bounding box center [756, 109] width 1512 height 217
click at [77, 287] on span "Fiskalni računi" at bounding box center [54, 293] width 53 height 23
click at [72, 317] on link "Izdati računi" at bounding box center [46, 319] width 65 height 23
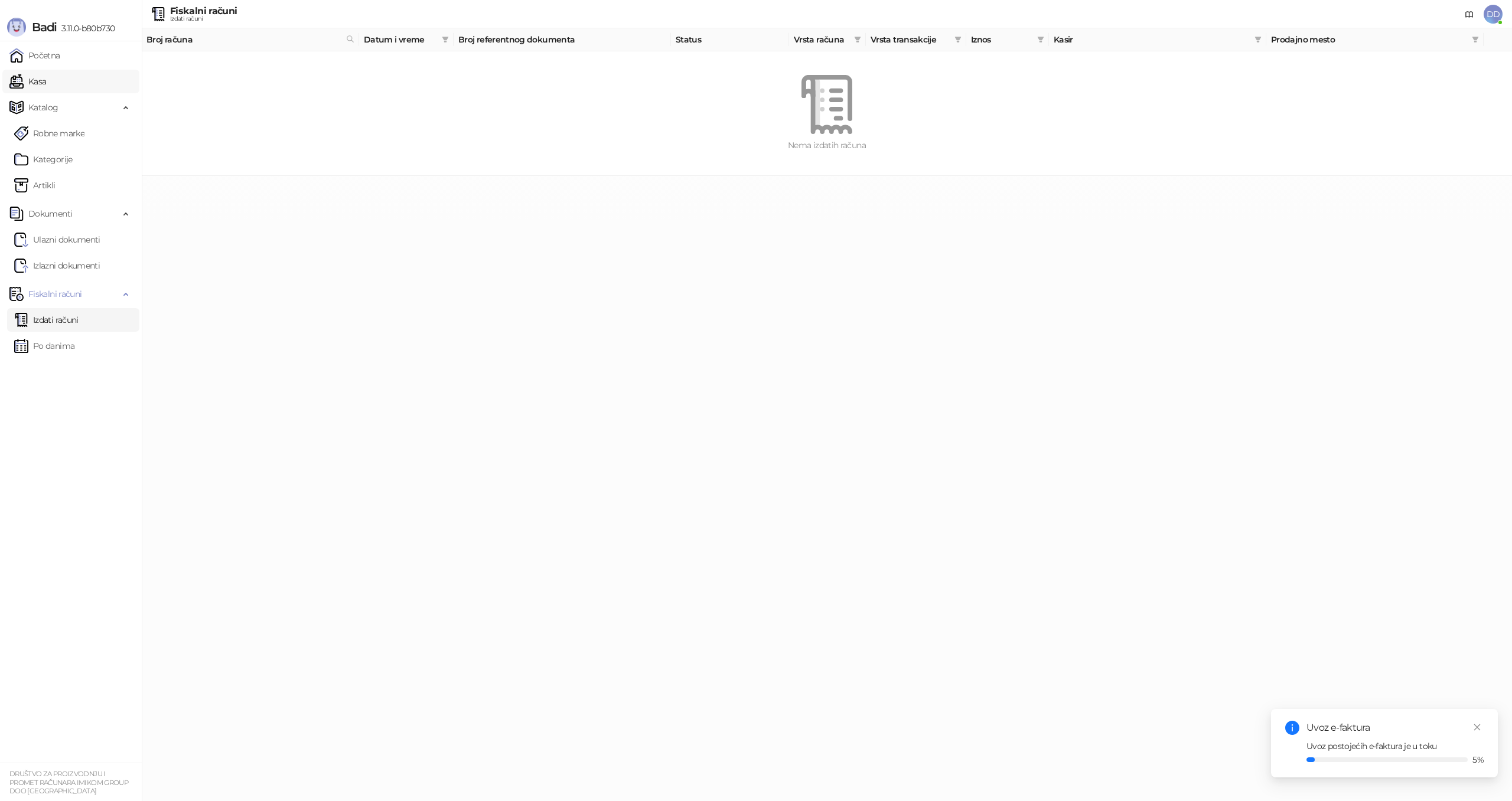
click at [46, 75] on link "Kasa" at bounding box center [27, 81] width 37 height 23
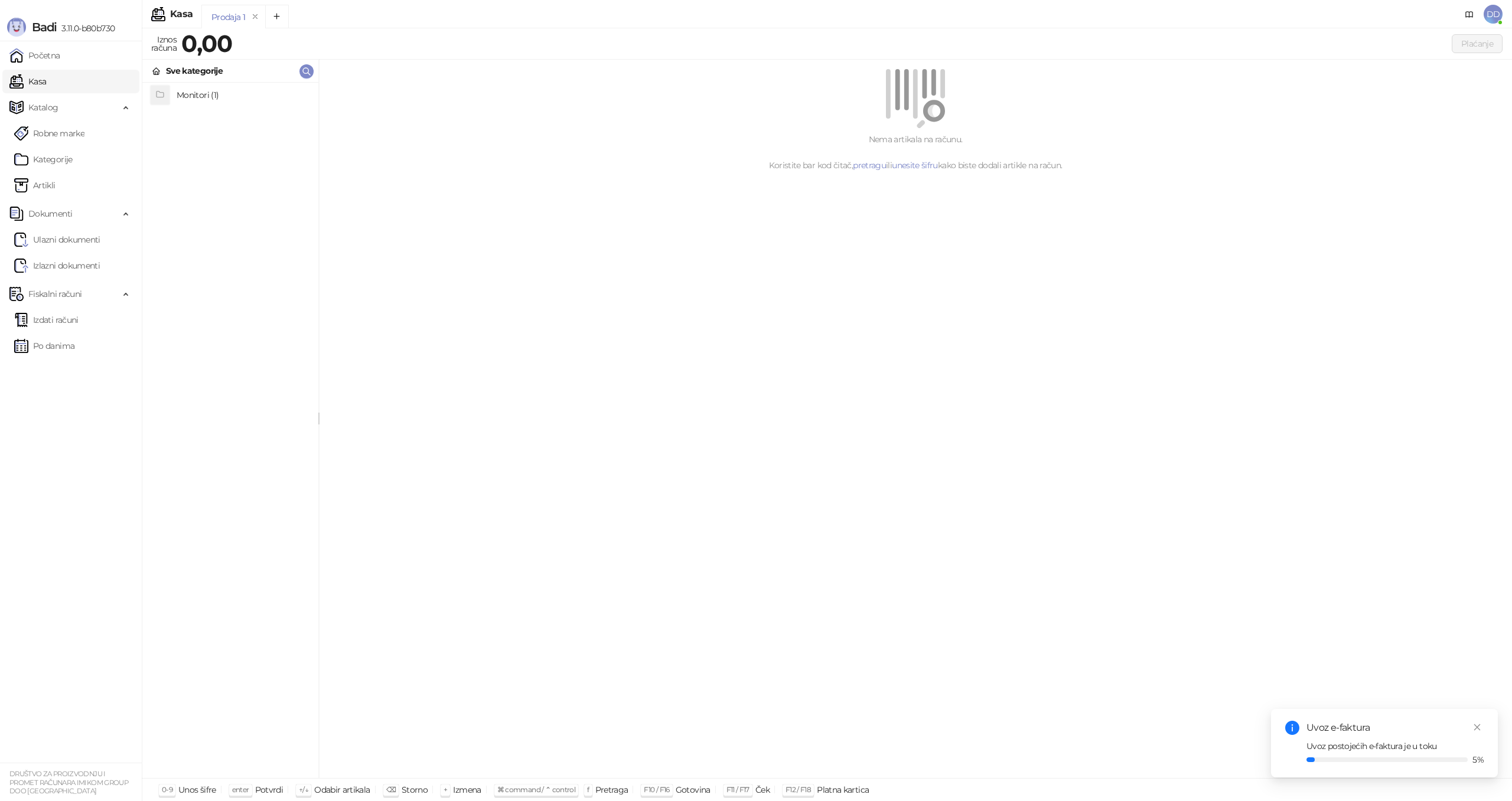
click at [240, 92] on h4 "Monitori (1)" at bounding box center [242, 95] width 132 height 19
click at [243, 95] on h4 "DELL 27" S2722DZ QHD USB-C FreeSync Video konferencijski IPS monitor" at bounding box center [242, 95] width 132 height 19
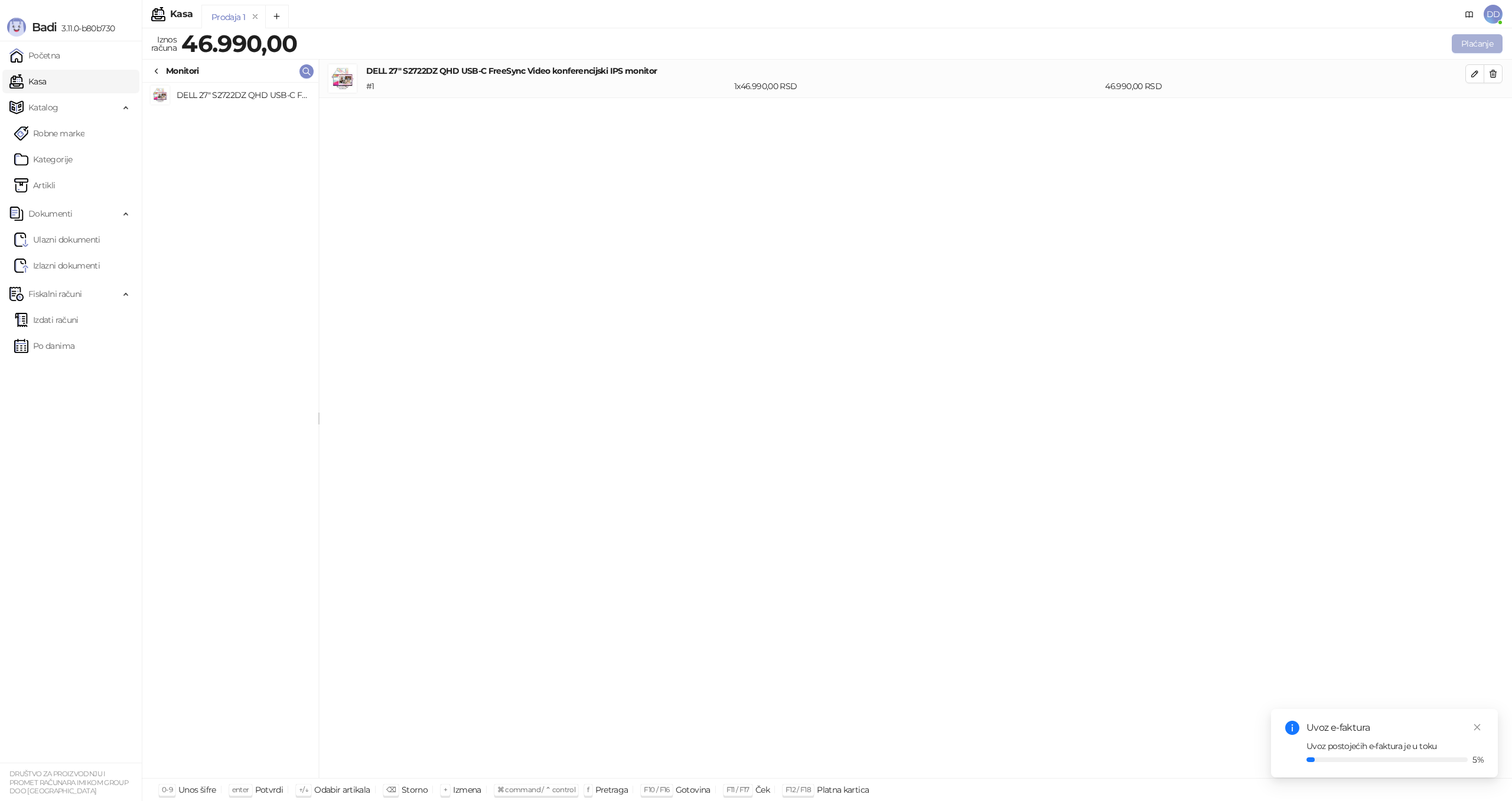
click at [1469, 46] on button "Plaćanje" at bounding box center [1477, 44] width 51 height 19
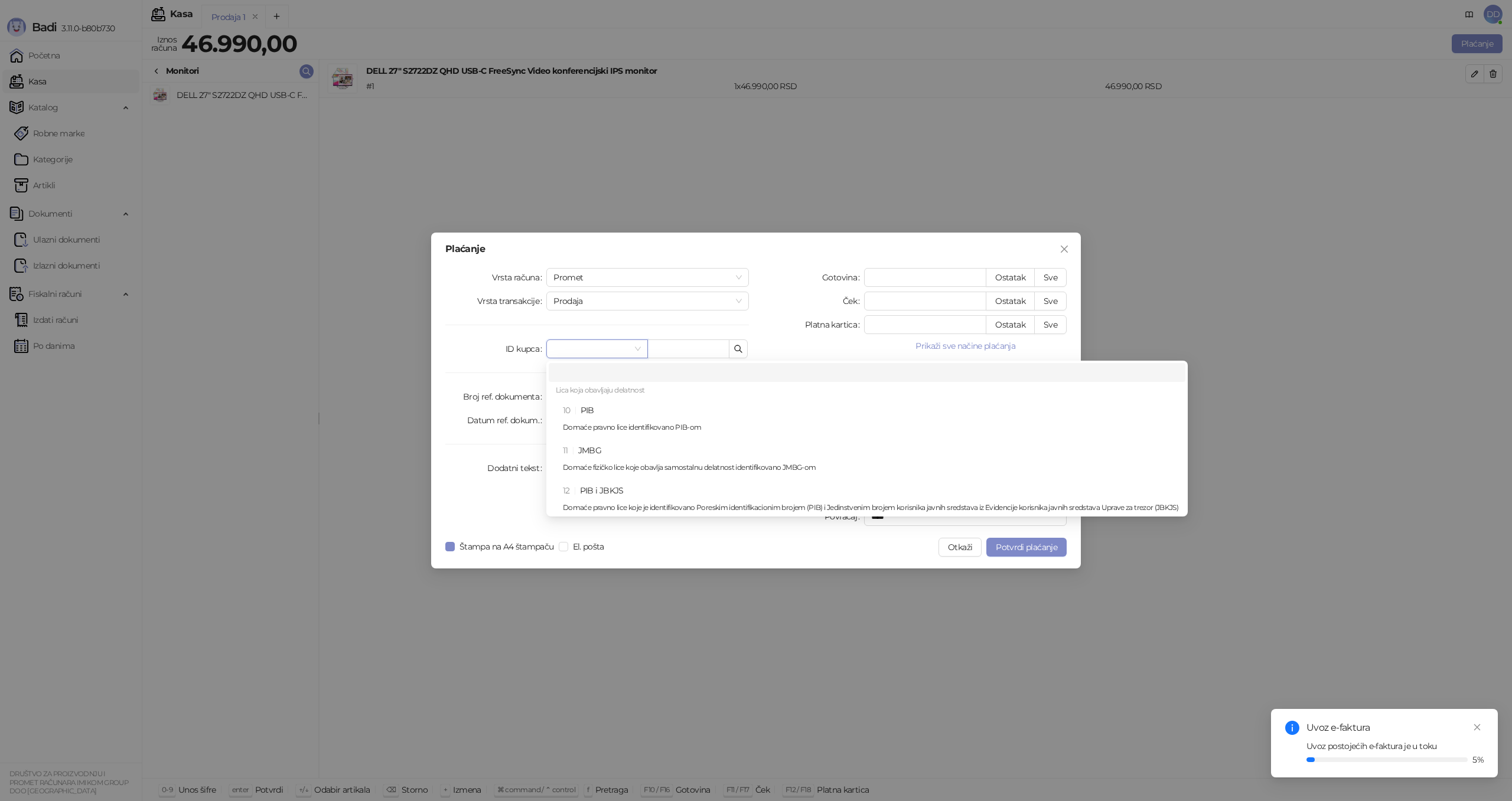
click at [599, 351] on input "search" at bounding box center [591, 349] width 76 height 18
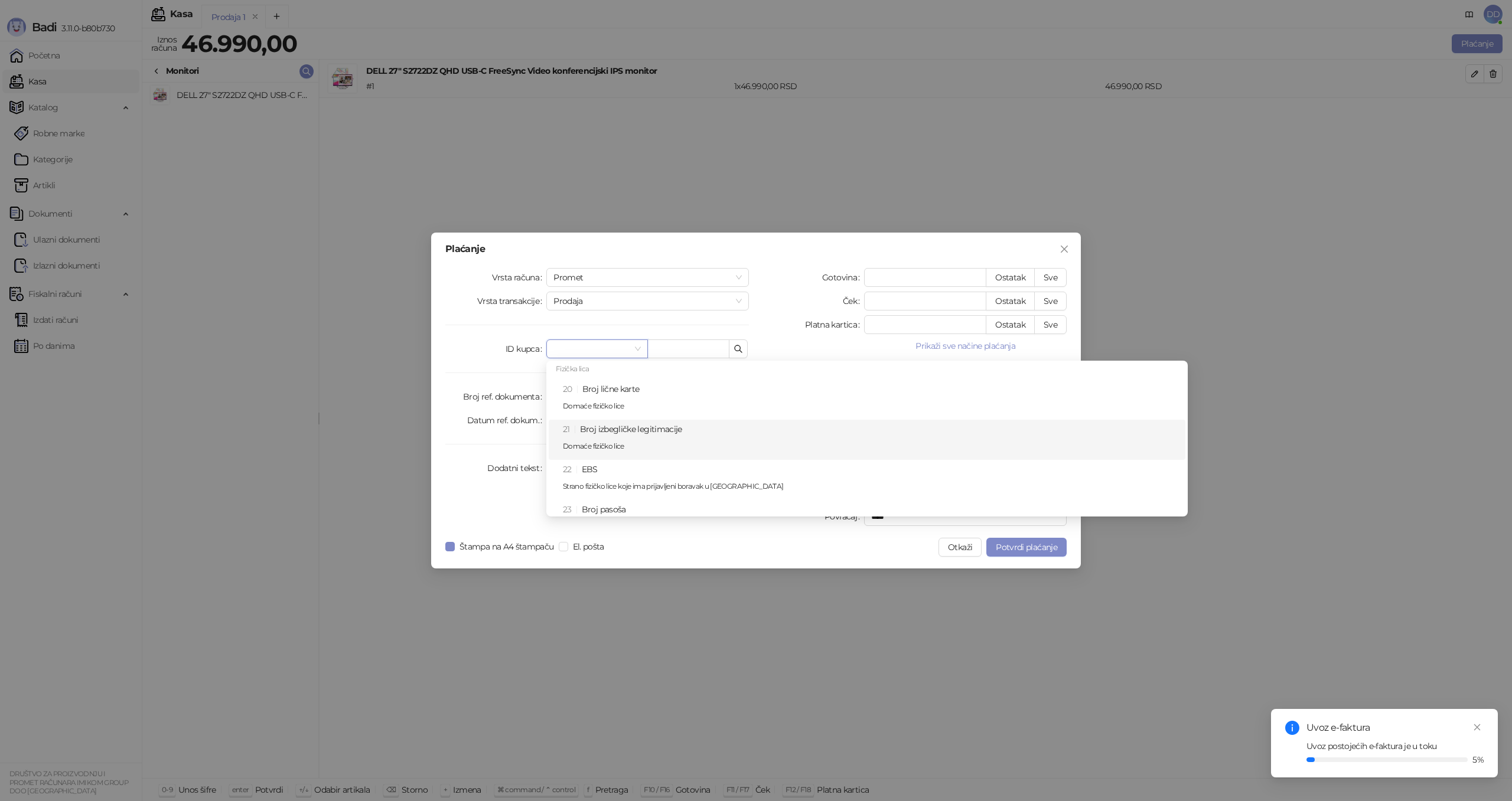
scroll to position [296, 0]
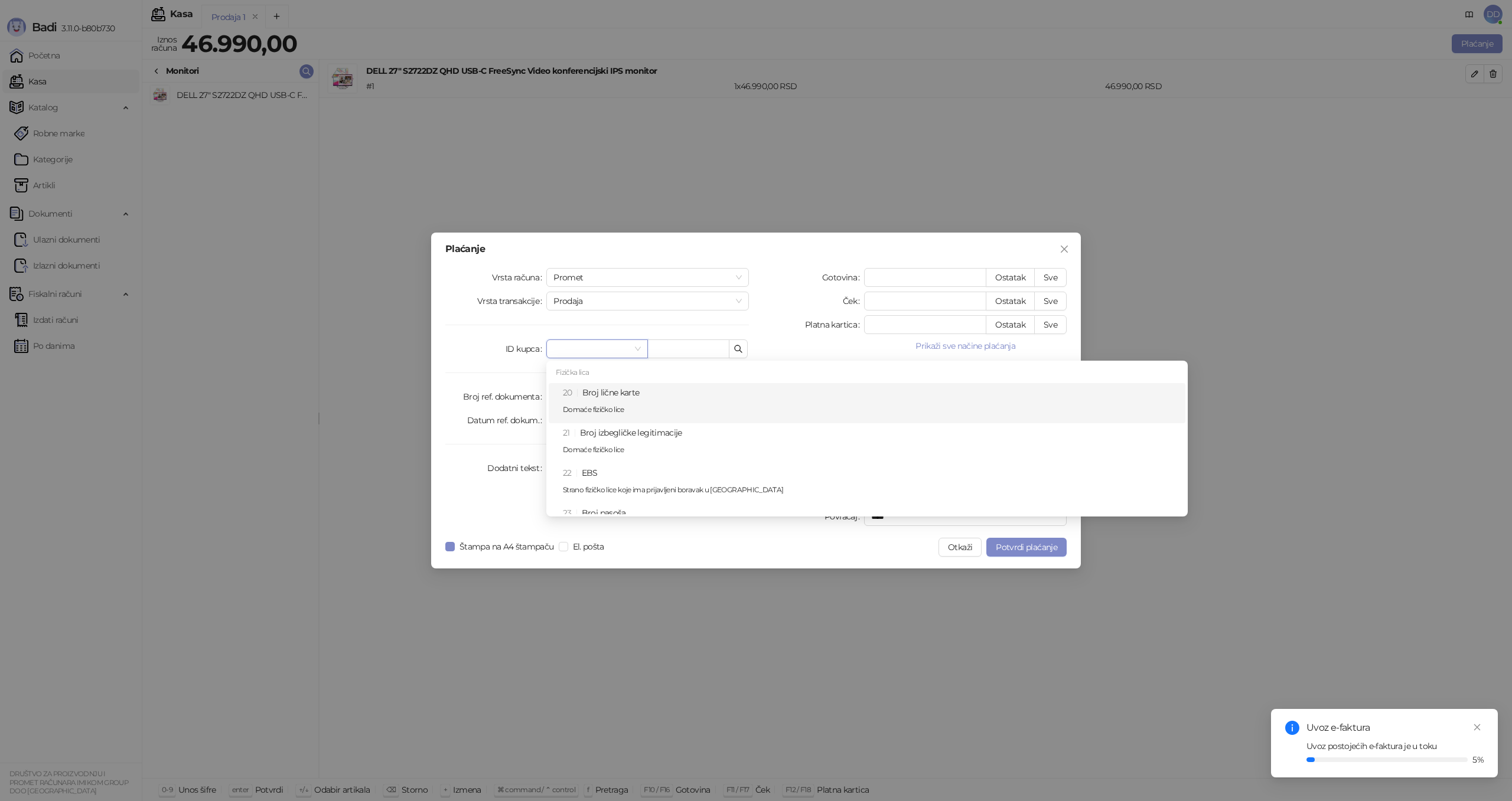
click at [627, 406] on p "Domaće fizičko lice" at bounding box center [870, 409] width 615 height 7
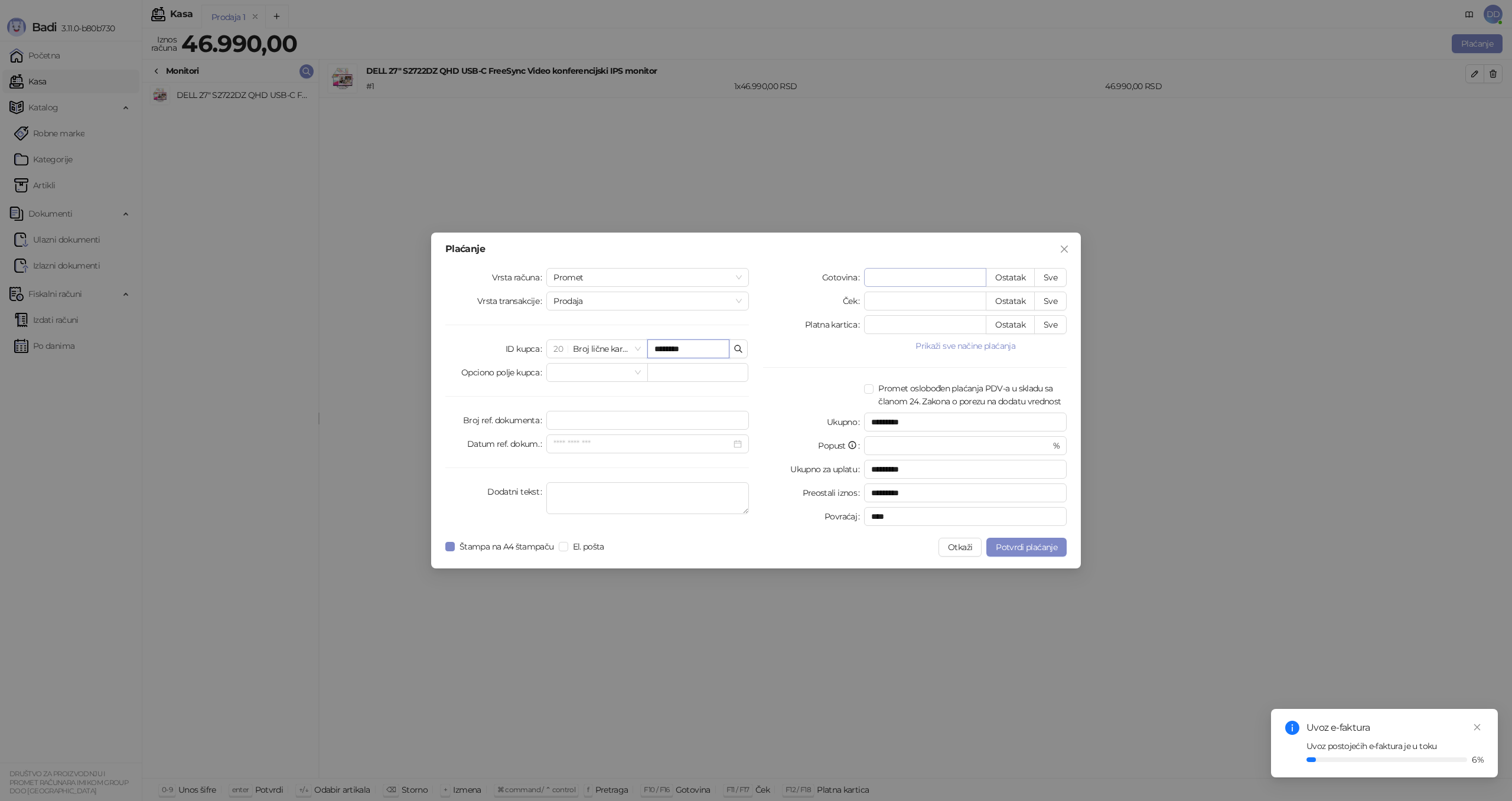
type input "********"
click at [894, 274] on input "*" at bounding box center [924, 277] width 121 height 18
type input "*"
type input "*********"
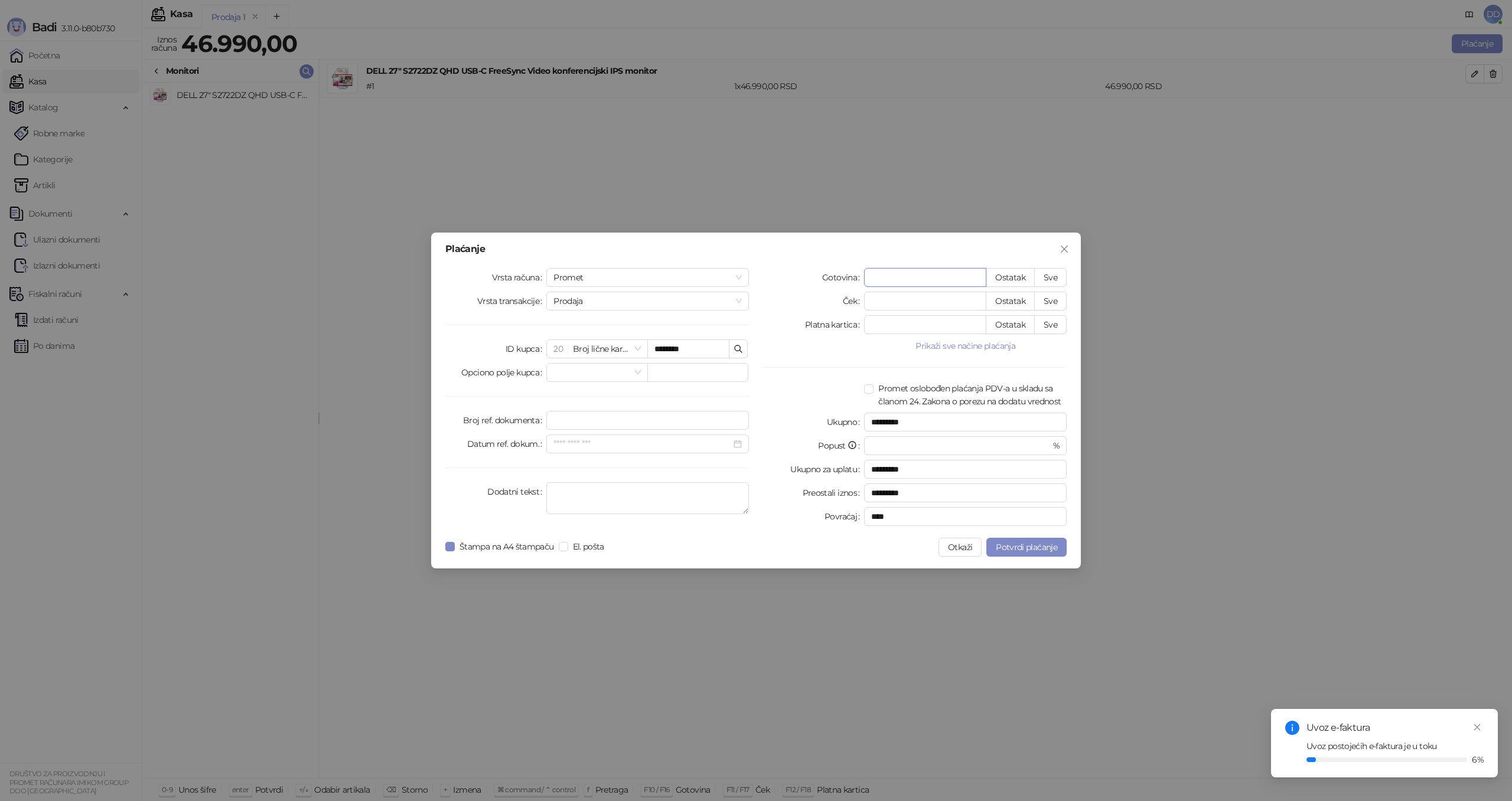
type input "**"
type input "*********"
type input "***"
type input "*********"
type input "****"
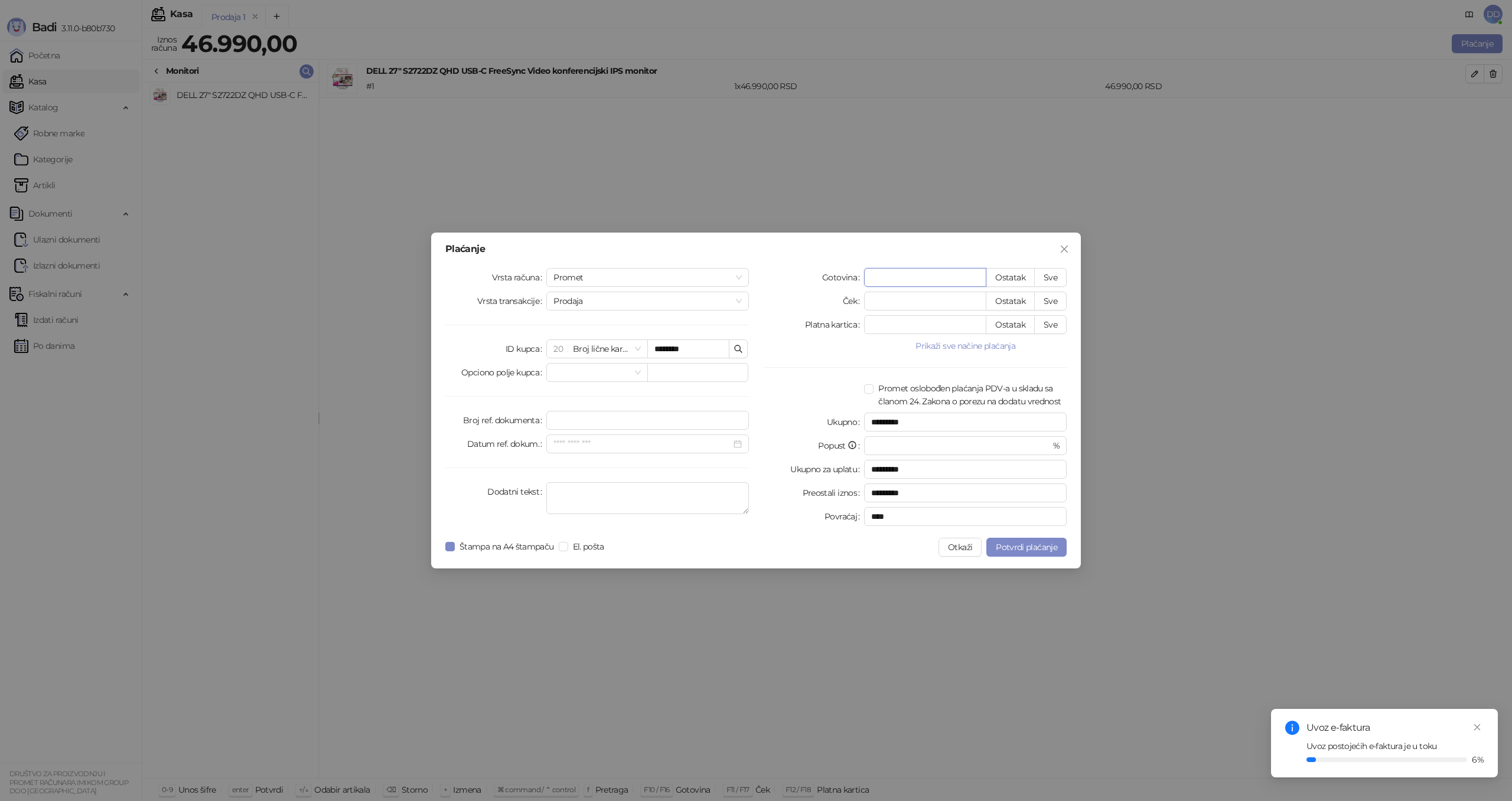
type input "*********"
type input "*****"
type input "****"
type input "*****"
click at [1023, 550] on span "Potvrdi plaćanje" at bounding box center [1026, 546] width 62 height 10
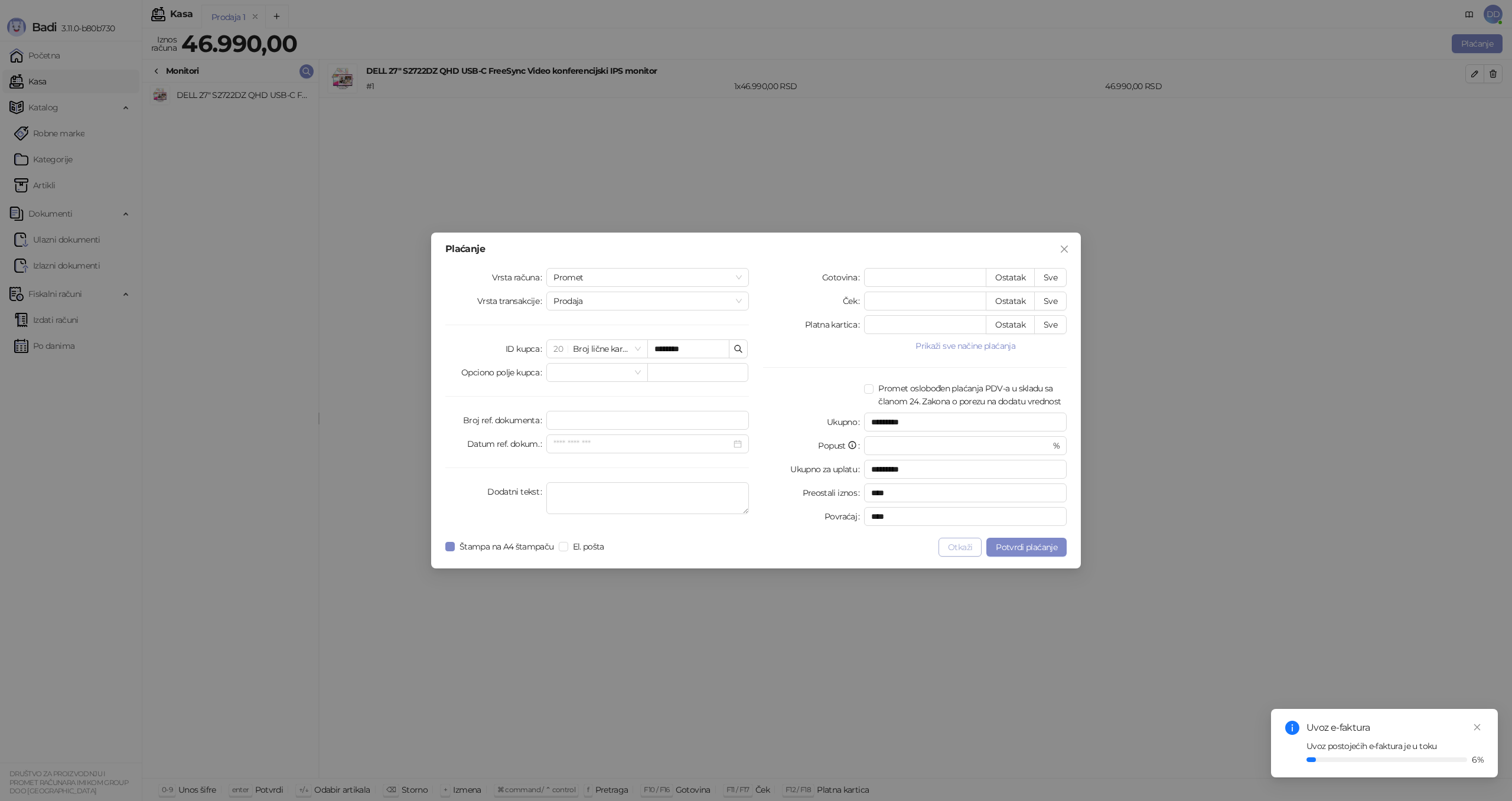
click at [961, 551] on button "Otkaži" at bounding box center [960, 547] width 43 height 19
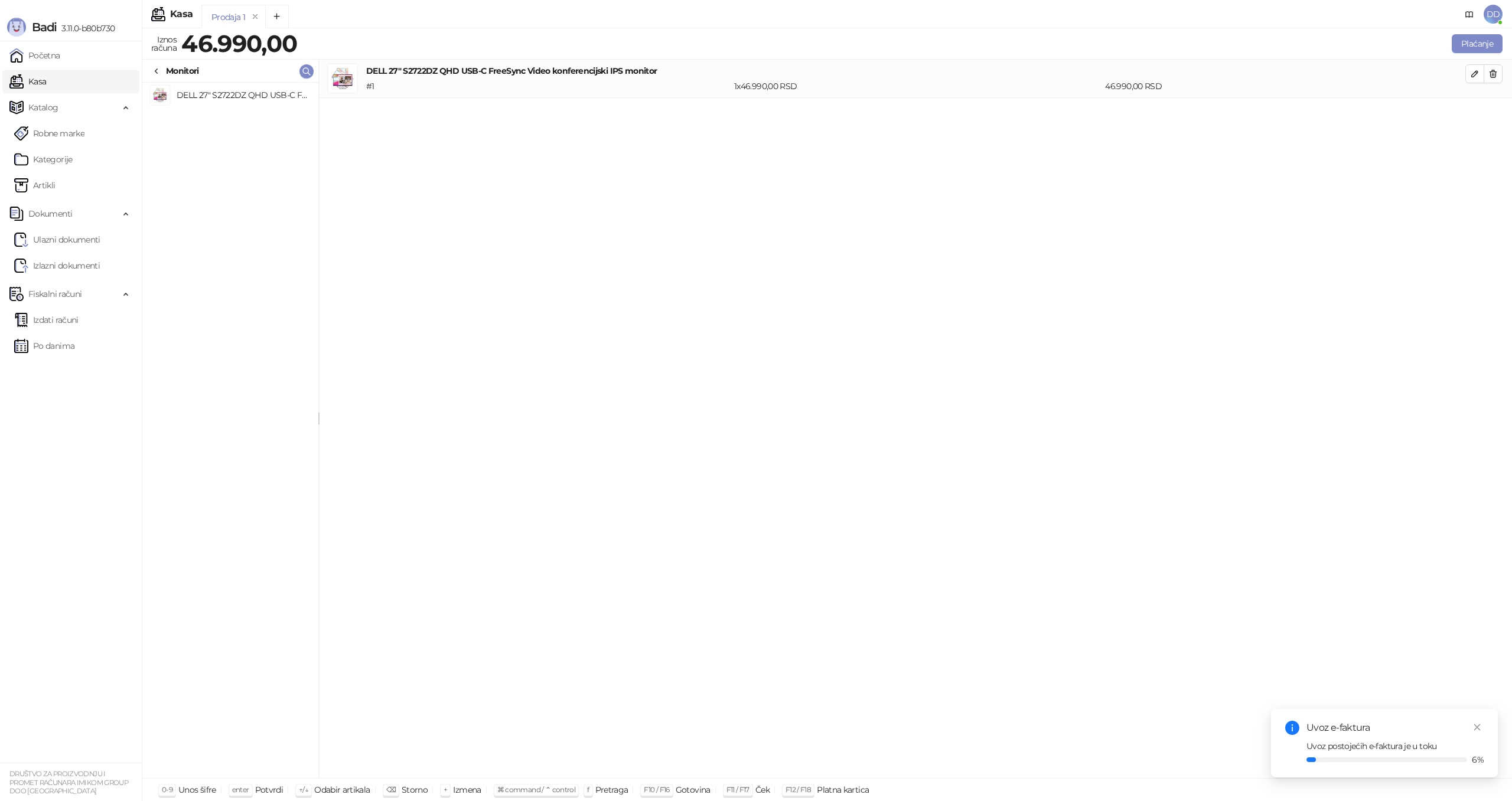
click at [587, 85] on div "# 1" at bounding box center [547, 86] width 368 height 13
click at [625, 73] on h4 "DELL 27" S2722DZ QHD USB-C FreeSync Video konferencijski IPS monitor" at bounding box center [916, 71] width 1099 height 13
click at [1500, 73] on button "button" at bounding box center [1493, 74] width 19 height 19
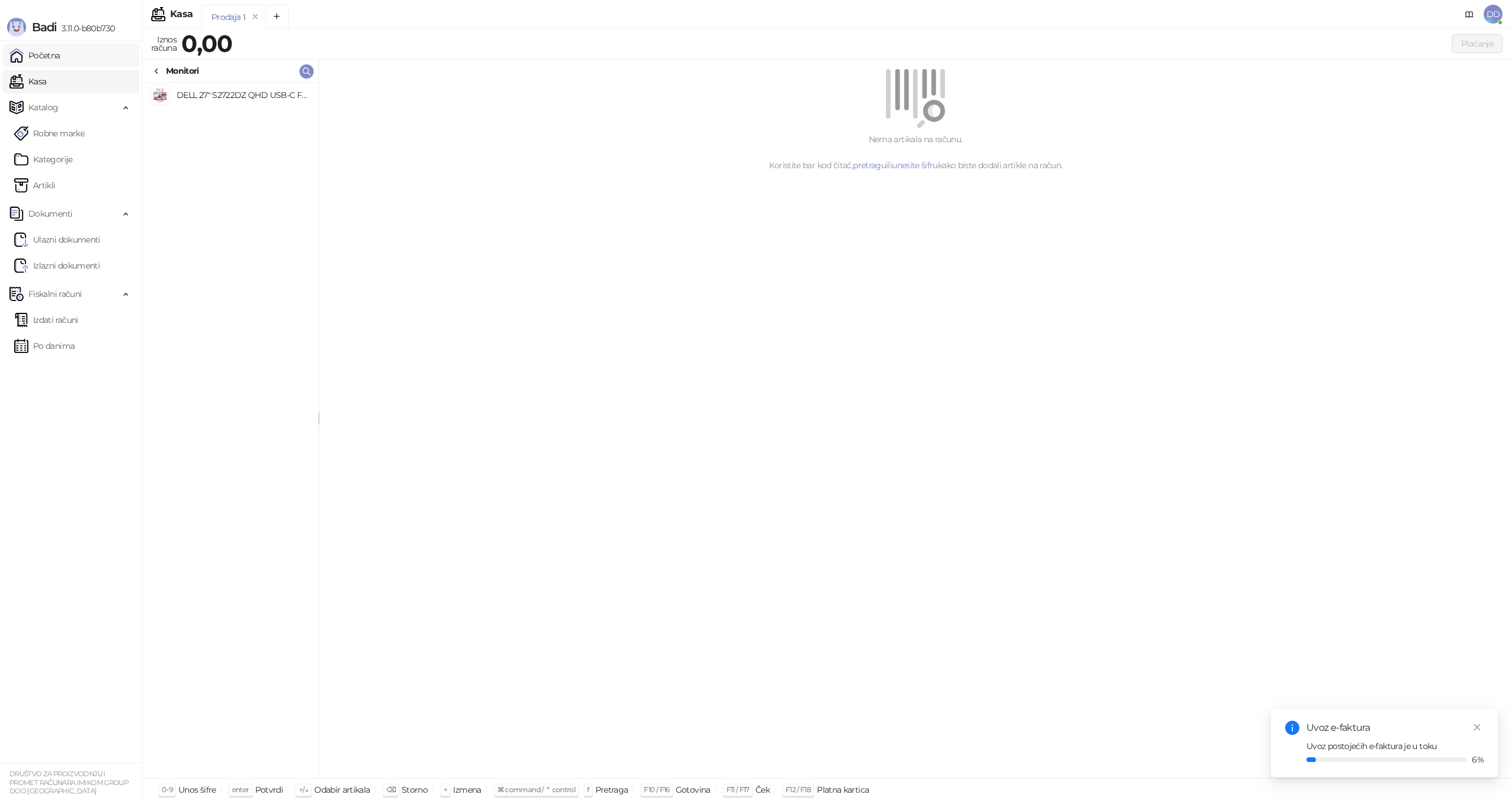
click at [60, 62] on link "Početna" at bounding box center [35, 55] width 51 height 23
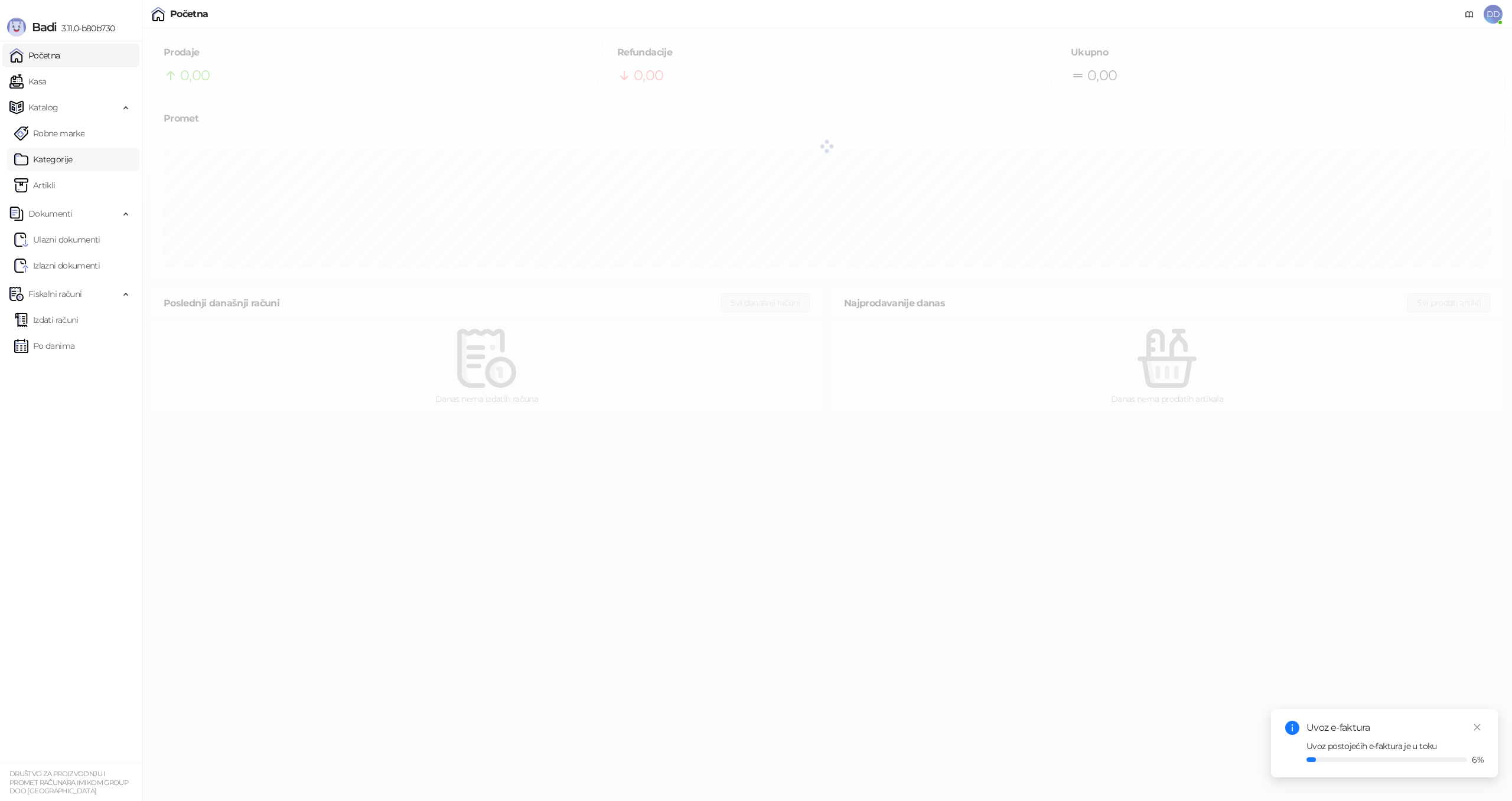
click at [65, 161] on link "Kategorije" at bounding box center [43, 159] width 58 height 23
click at [55, 180] on link "Artikli" at bounding box center [35, 185] width 41 height 23
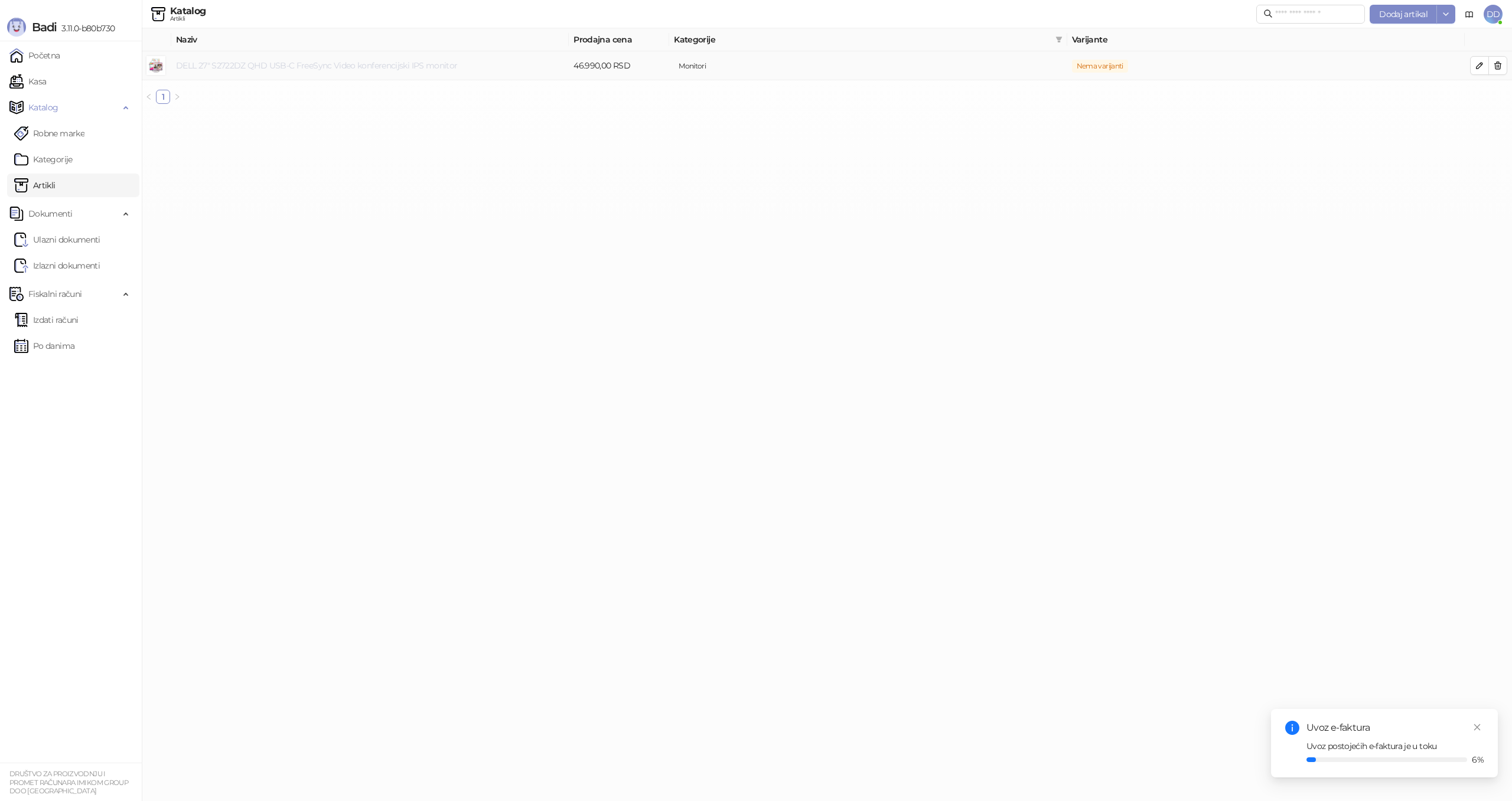
click at [353, 67] on link "DELL 27" S2722DZ QHD USB-C FreeSync Video konferencijski IPS monitor" at bounding box center [317, 65] width 281 height 10
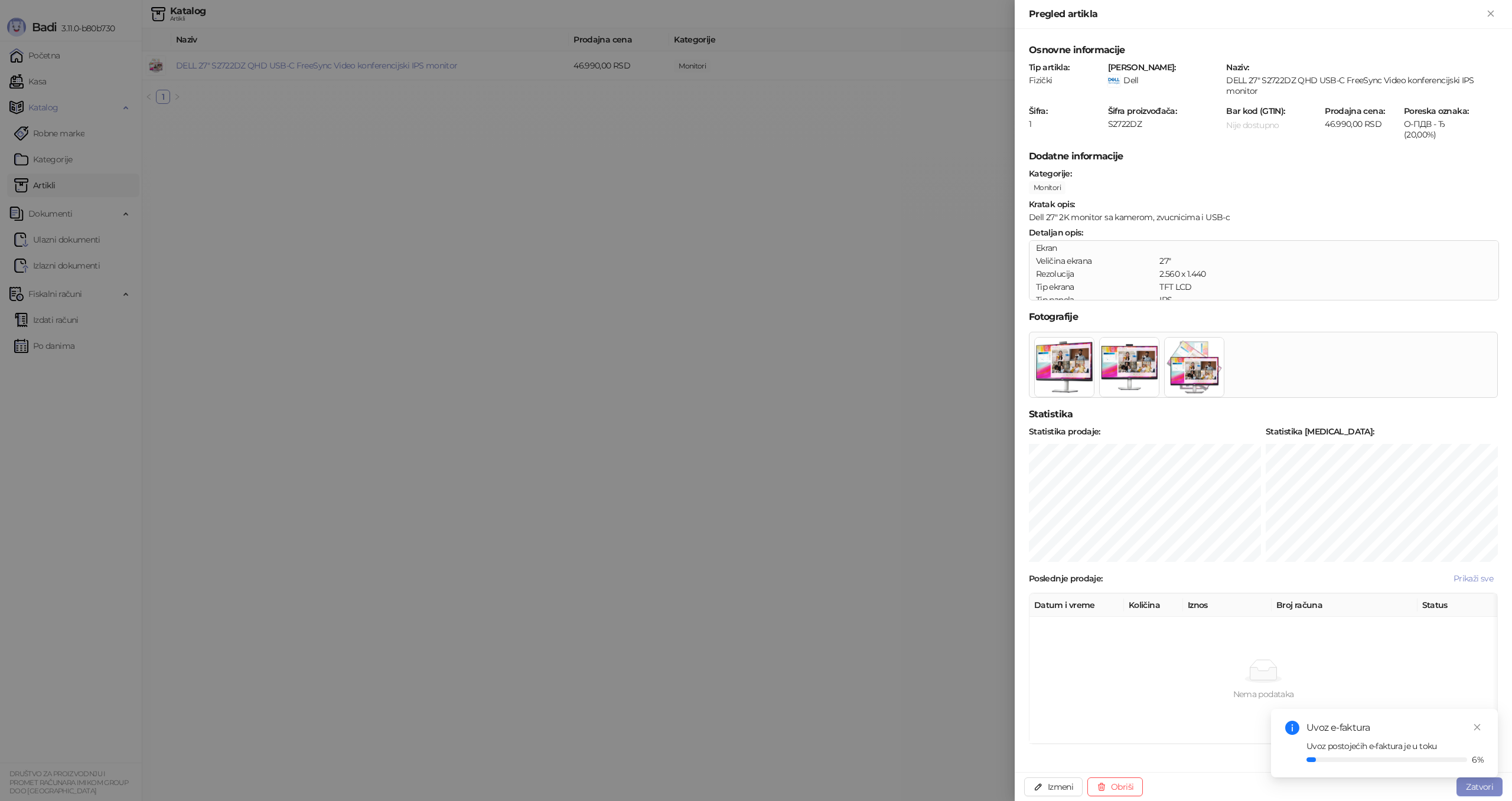
click at [1214, 294] on div "IPS" at bounding box center [1230, 299] width 141 height 10
drag, startPoint x: 526, startPoint y: 551, endPoint x: 515, endPoint y: 543, distance: 13.6
click at [522, 550] on div at bounding box center [756, 400] width 1512 height 801
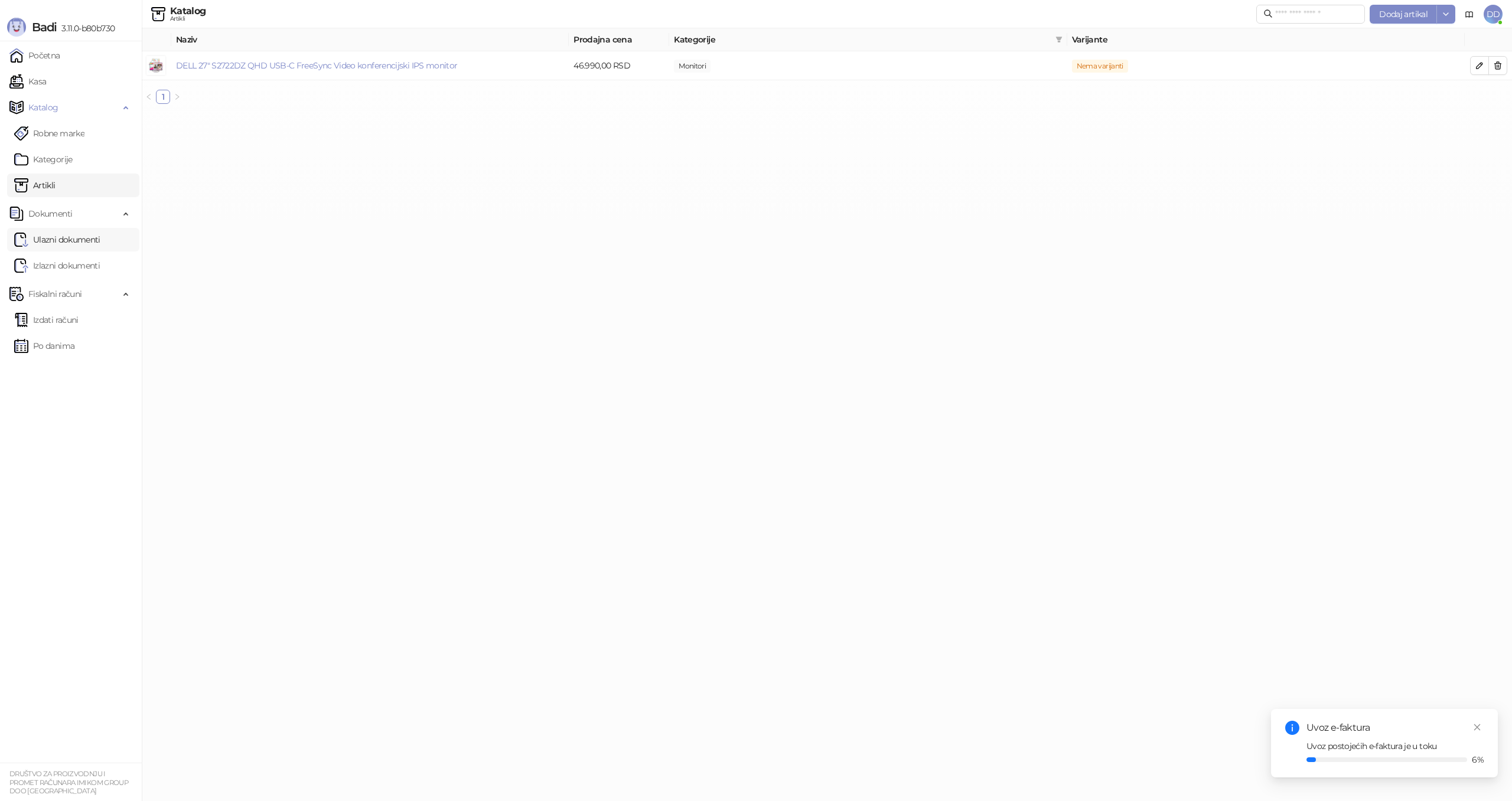
click at [100, 236] on link "Ulazni dokumenti" at bounding box center [57, 239] width 86 height 23
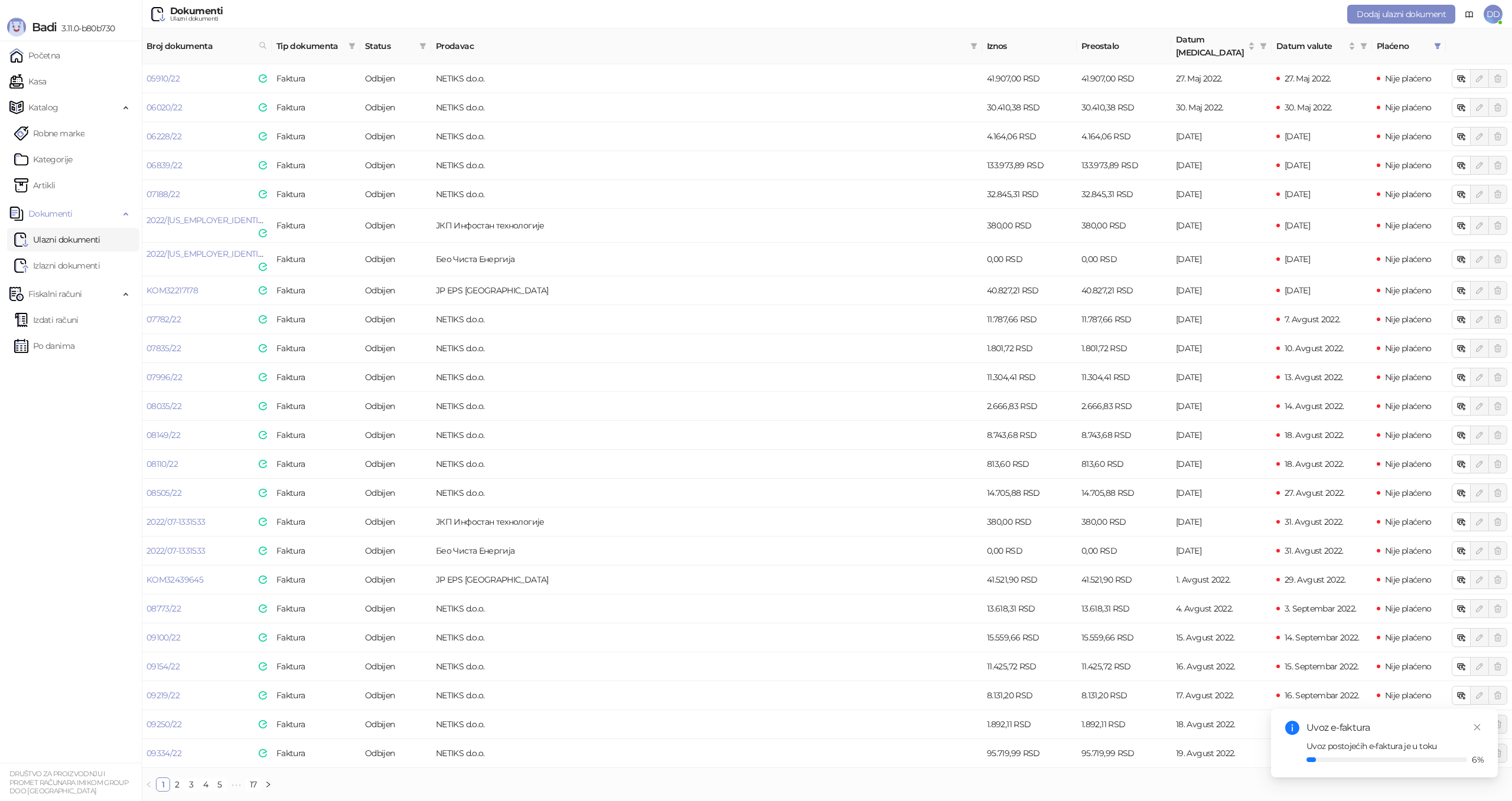
click at [387, 42] on span "Status" at bounding box center [389, 46] width 50 height 13
click at [423, 43] on icon "filter" at bounding box center [423, 46] width 7 height 6
click at [337, 166] on span "Prihvaćen" at bounding box center [351, 164] width 42 height 10
click at [403, 224] on span "U redu" at bounding box center [406, 222] width 25 height 10
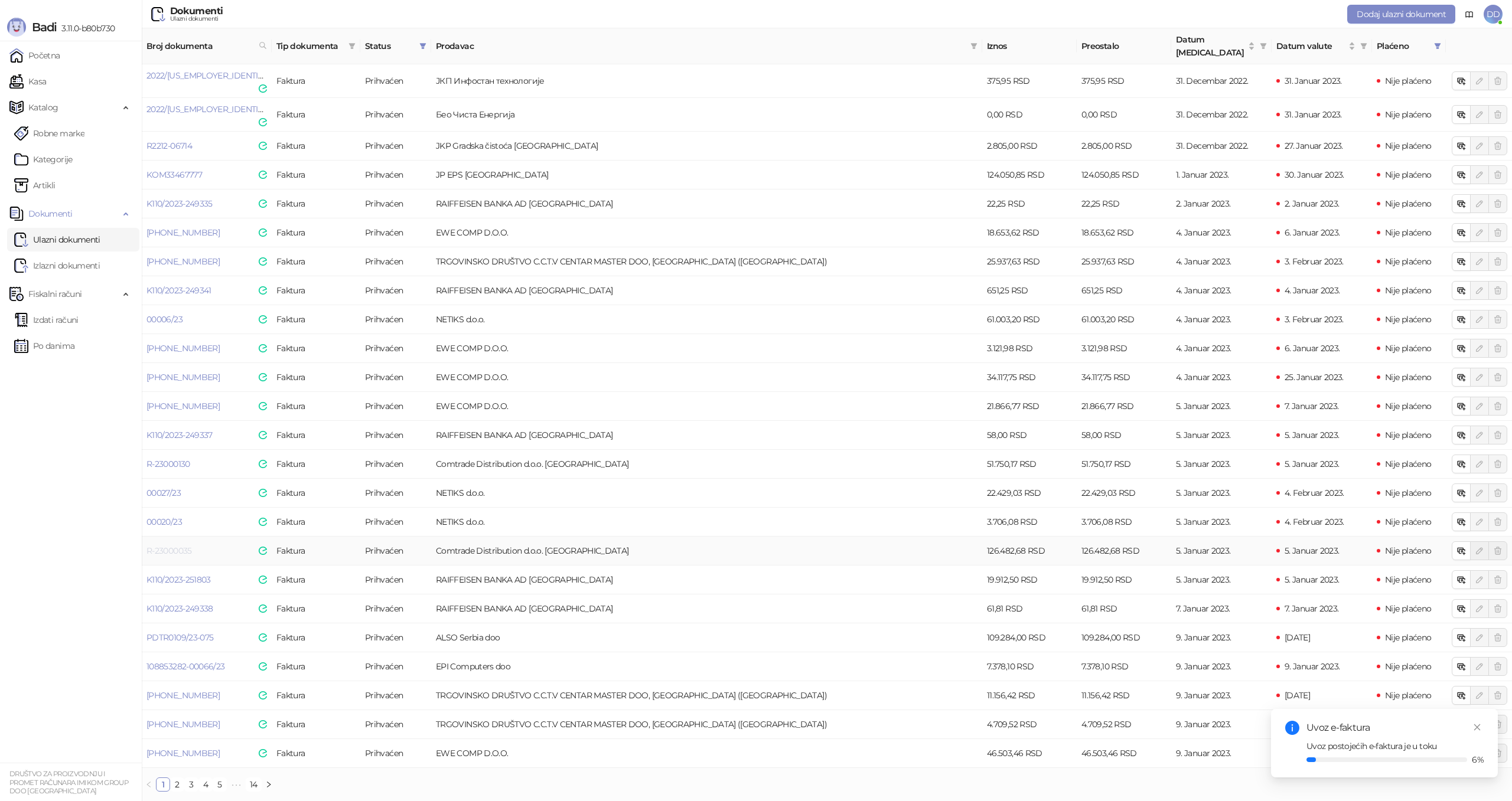
click at [186, 545] on link "R-23000035" at bounding box center [169, 550] width 46 height 10
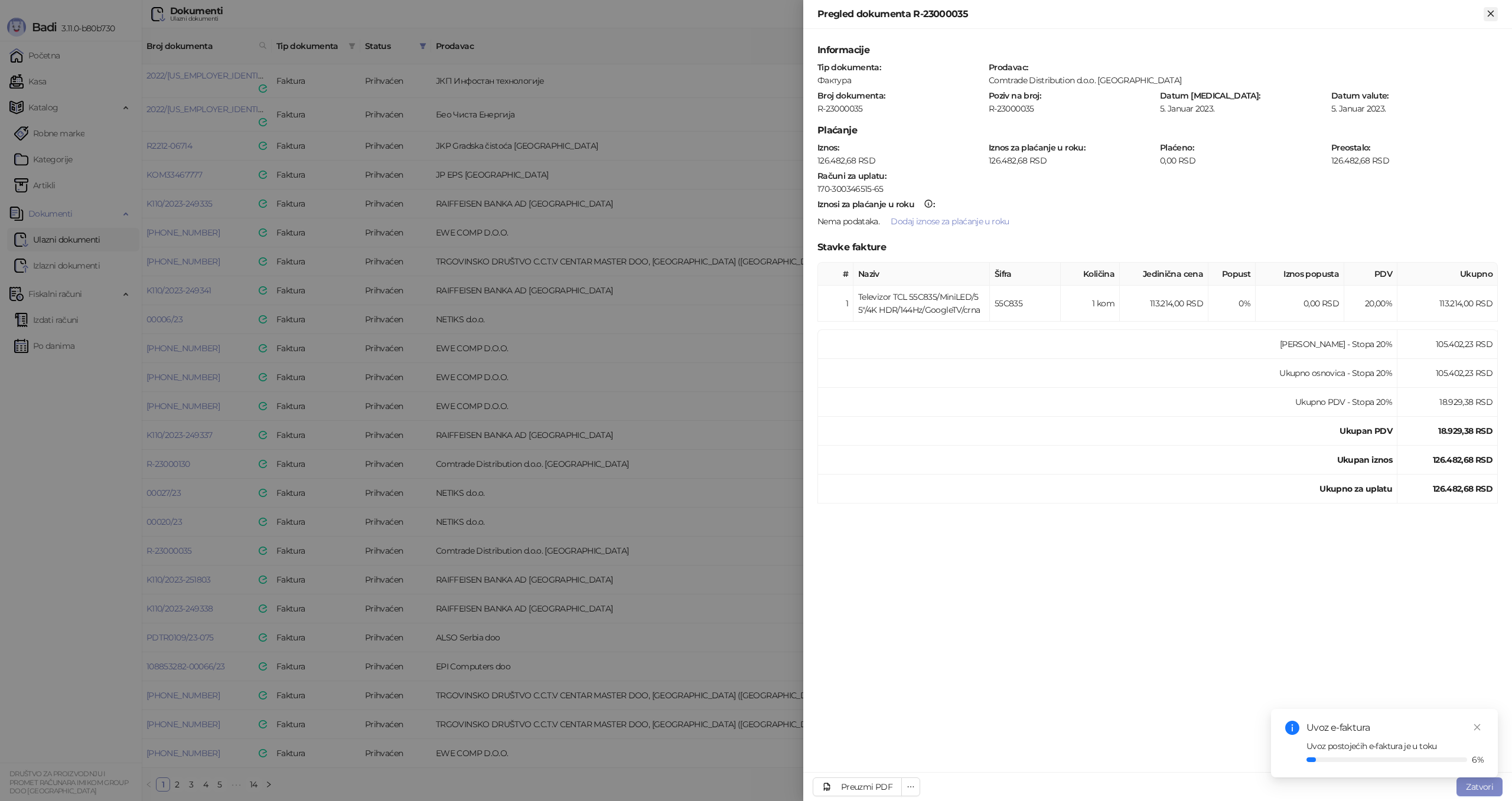
click at [1487, 13] on icon "Zatvori" at bounding box center [1490, 13] width 10 height 10
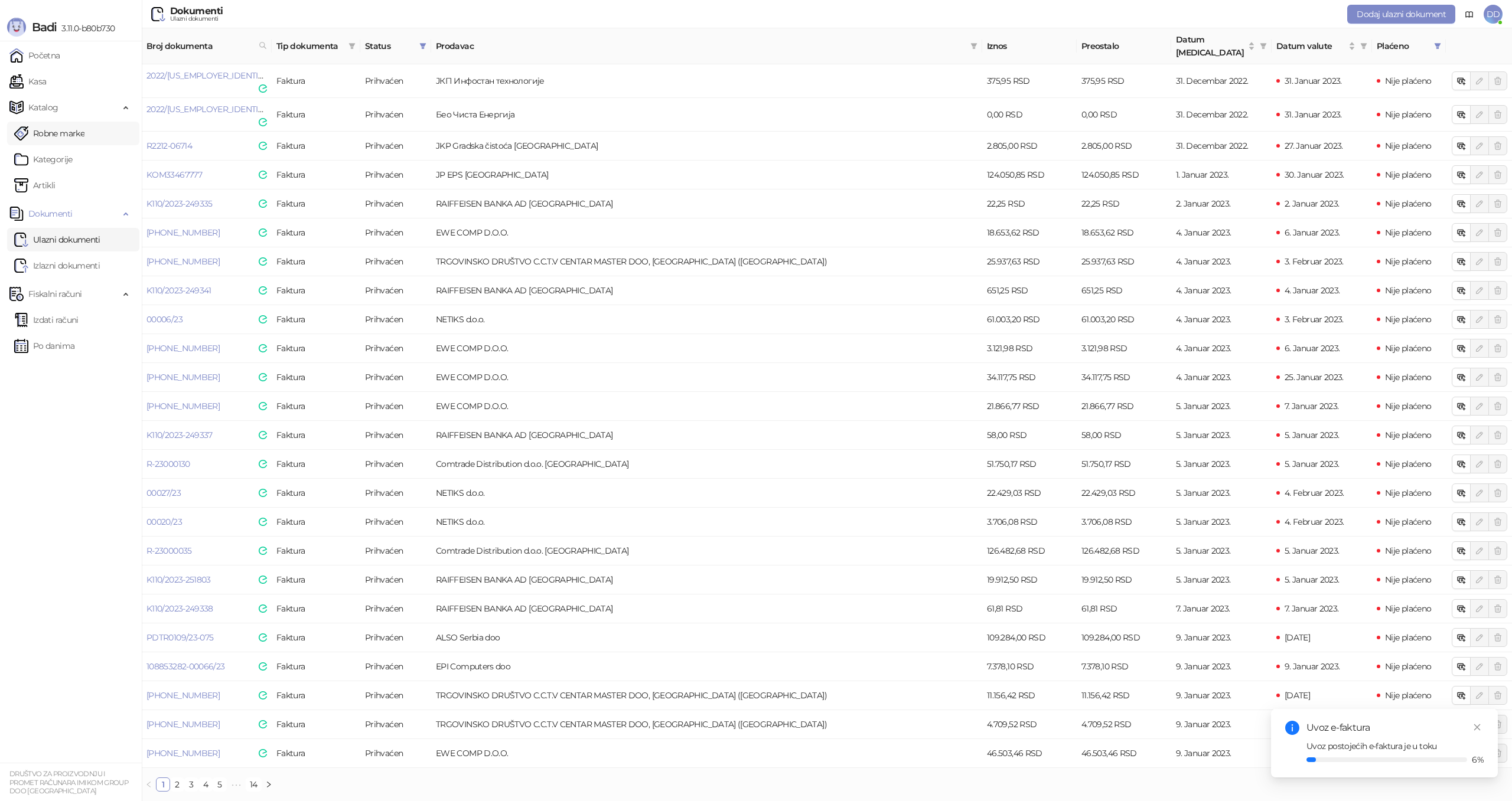
click at [84, 128] on link "Robne marke" at bounding box center [49, 133] width 70 height 23
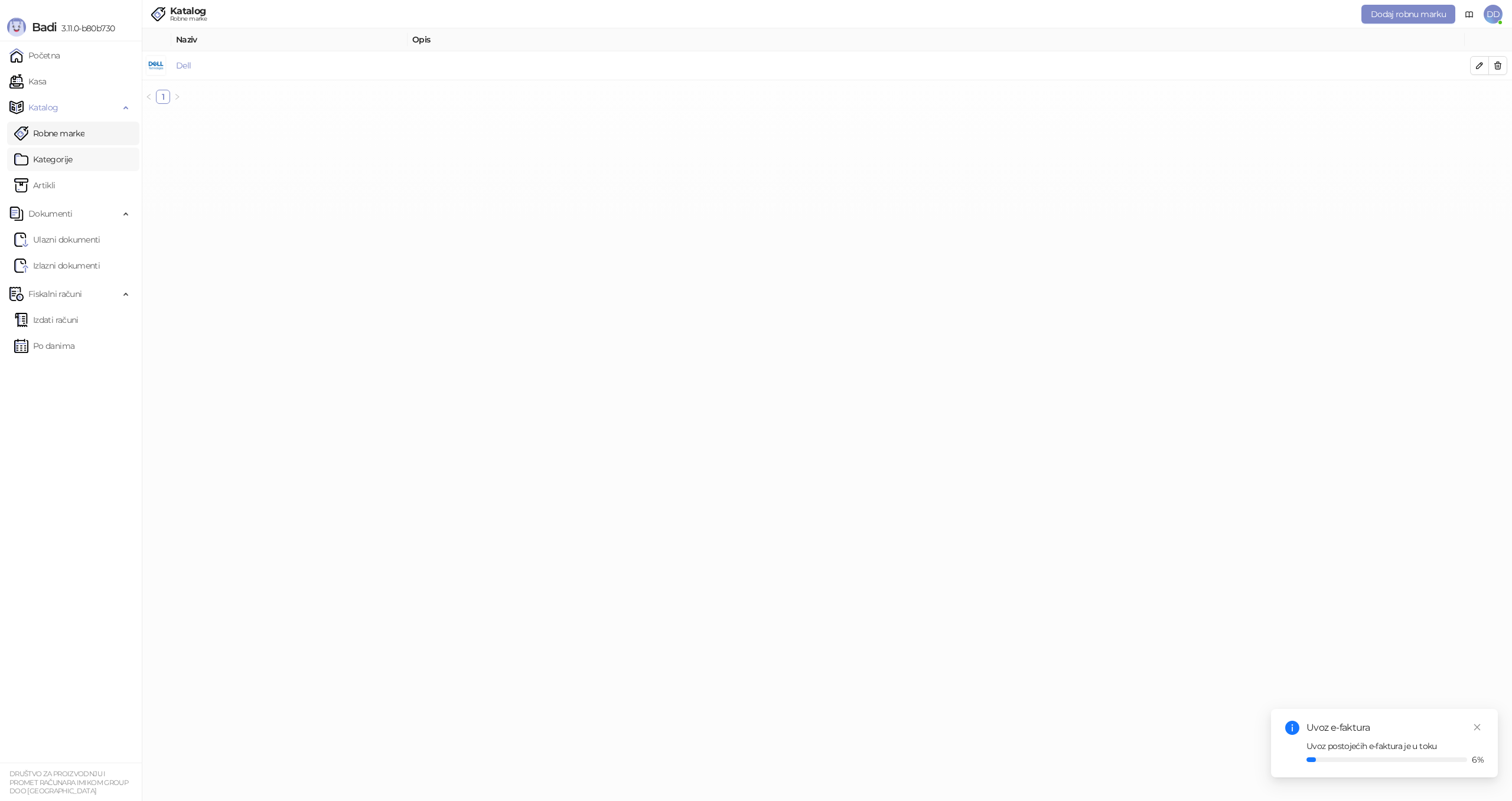
click at [72, 154] on link "Kategorije" at bounding box center [43, 159] width 58 height 23
click at [55, 181] on link "Artikli" at bounding box center [35, 185] width 41 height 23
click at [340, 113] on html "Badi 3.11.0-b80b730 Početna Kasa Katalog Robne marke Kategorije Artikli Dokumen…" at bounding box center [756, 56] width 1512 height 113
click at [1477, 67] on icon "button" at bounding box center [1479, 66] width 9 height 9
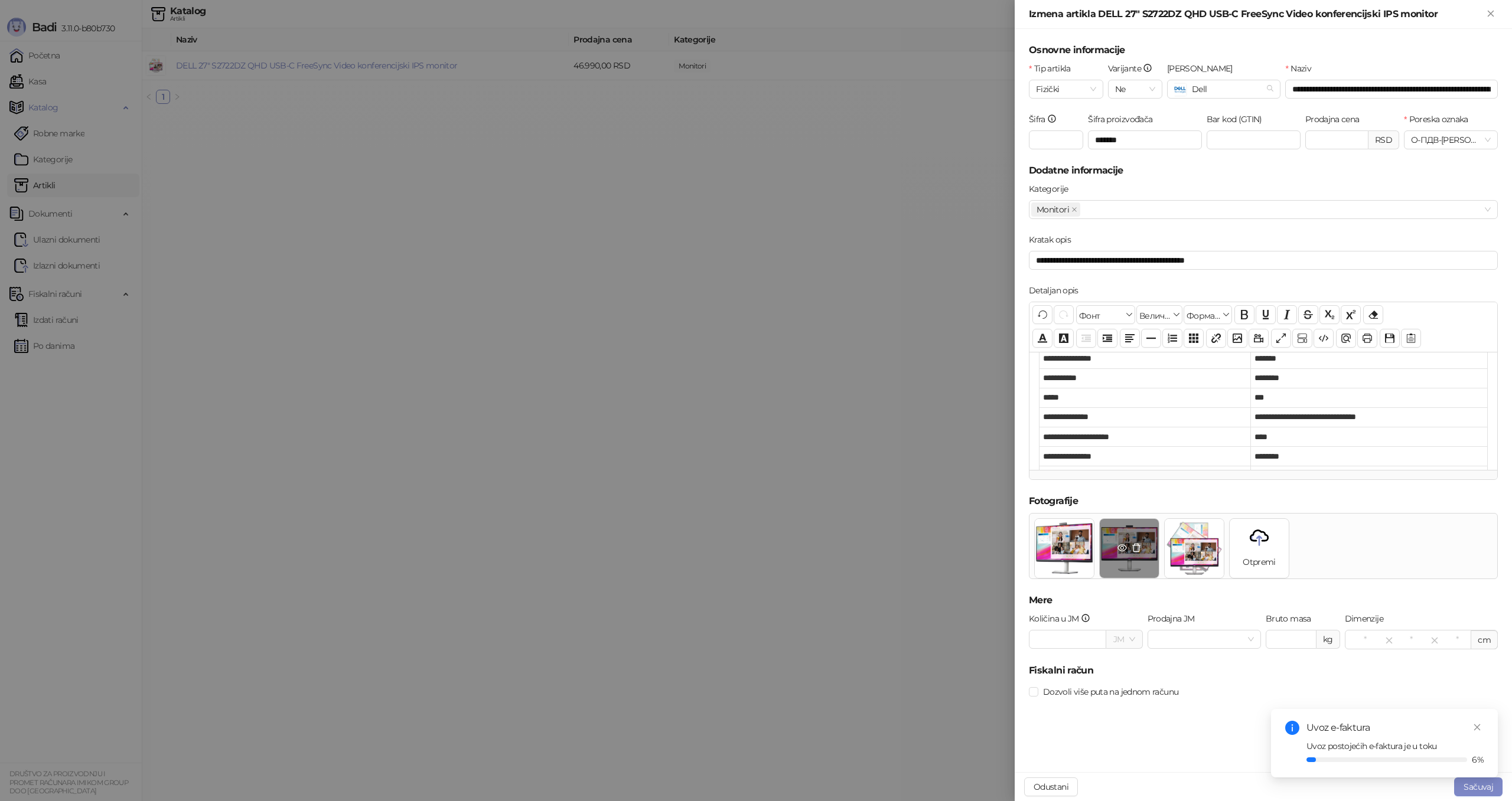
scroll to position [156, 0]
click at [1196, 639] on input "Prodajna JM" at bounding box center [1199, 639] width 89 height 18
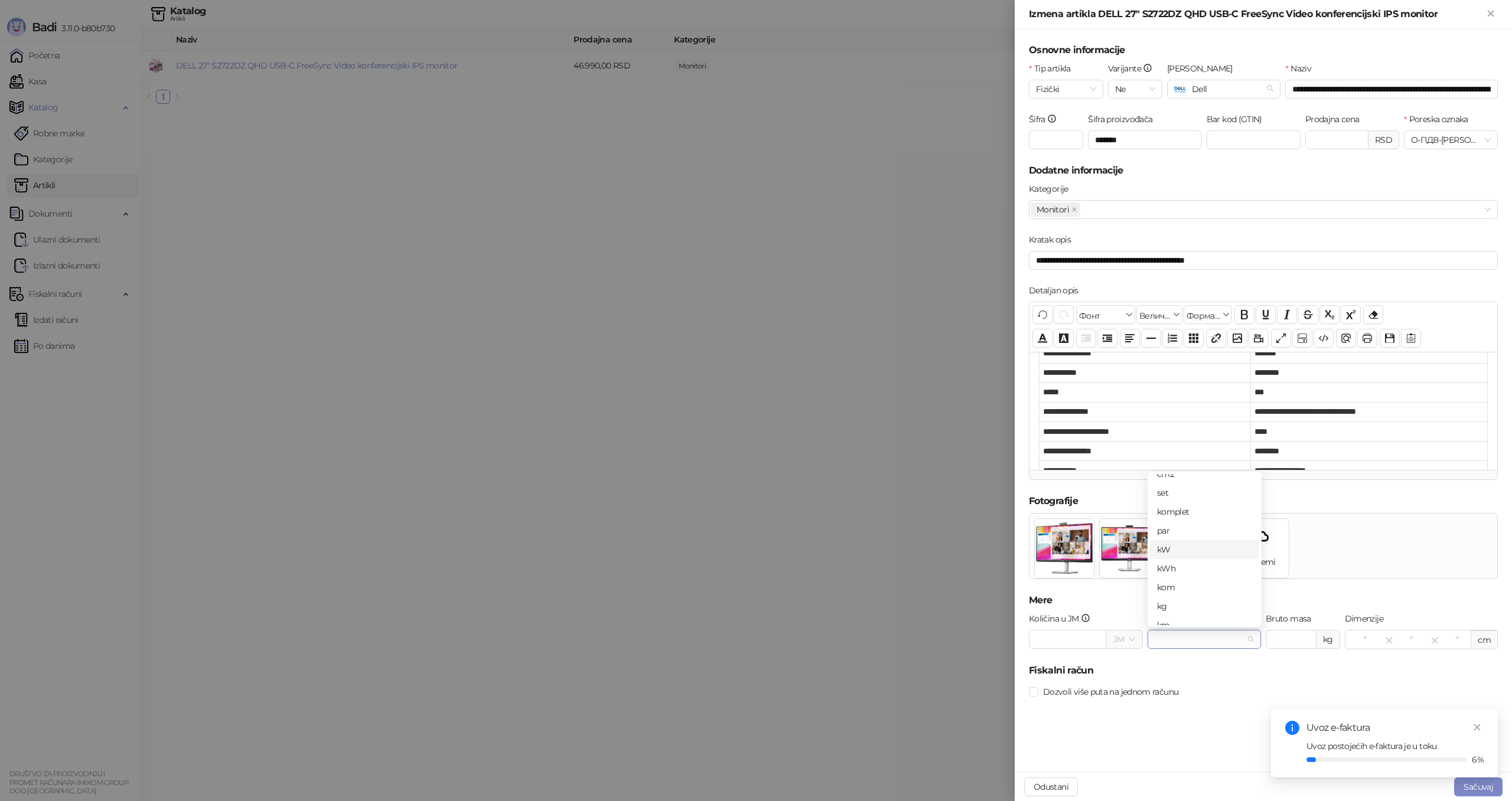
scroll to position [89, 0]
click at [1176, 582] on div "kom" at bounding box center [1204, 584] width 95 height 13
click at [1150, 687] on span "Dozvoli više puta na jednom računu" at bounding box center [1111, 691] width 144 height 13
click at [1469, 787] on button "Sačuvaj" at bounding box center [1478, 787] width 49 height 19
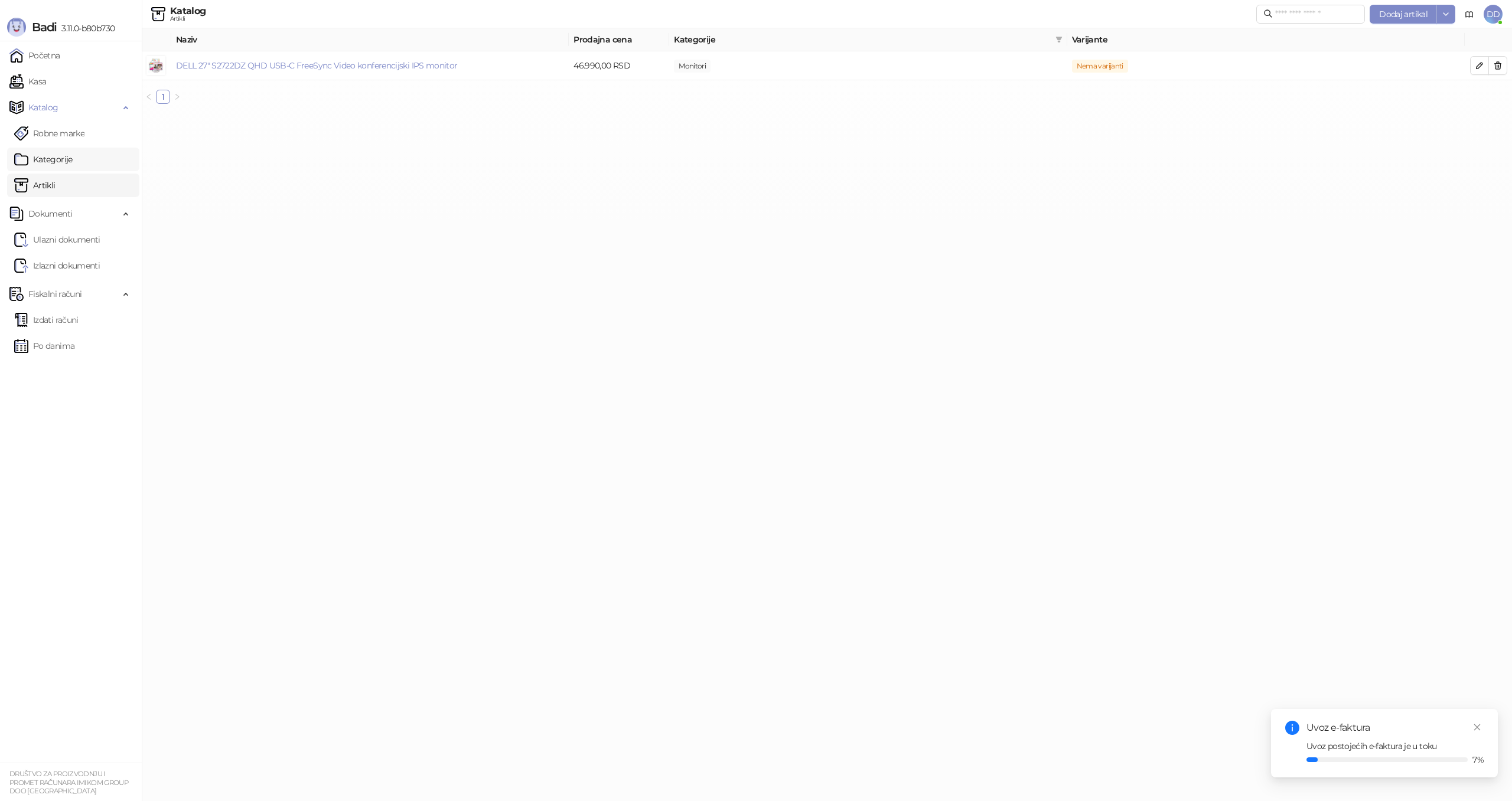
click at [72, 154] on link "Kategorije" at bounding box center [43, 159] width 58 height 23
click at [1410, 13] on span "Dodaj kategoriju" at bounding box center [1414, 13] width 64 height 10
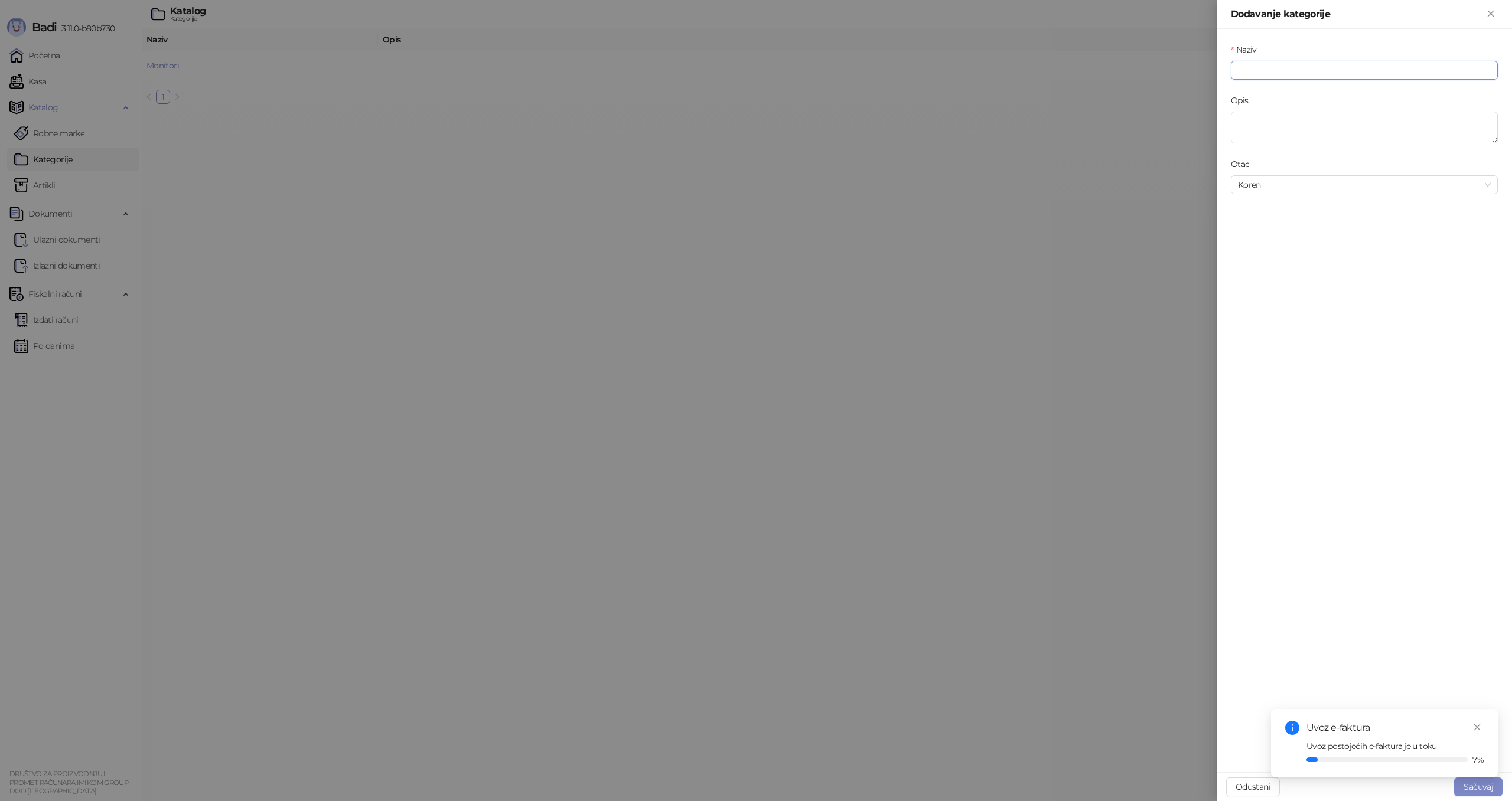
click at [1284, 67] on input "Naziv" at bounding box center [1364, 70] width 267 height 19
type input "*********"
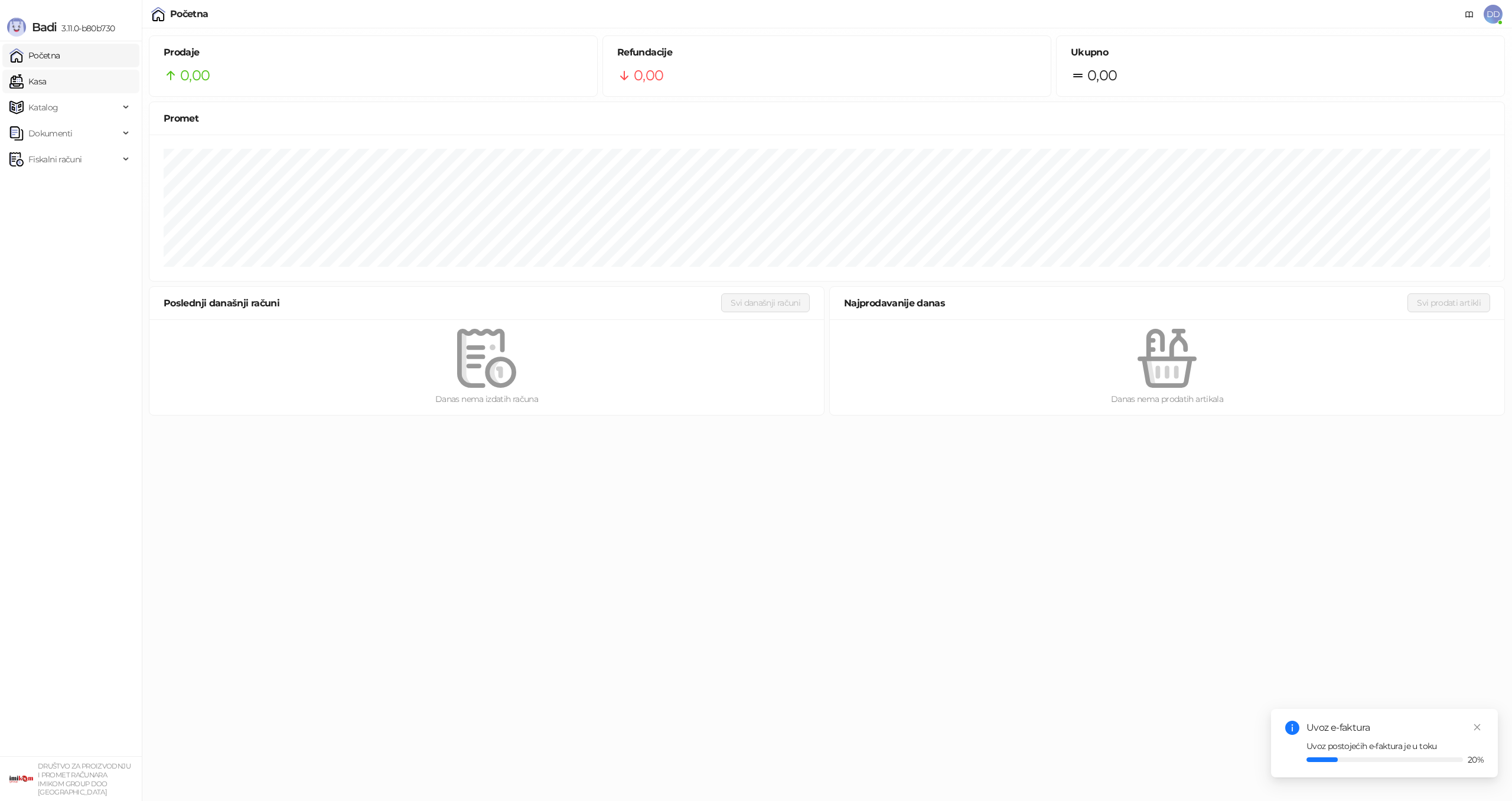
click at [43, 77] on link "Kasa" at bounding box center [27, 81] width 37 height 23
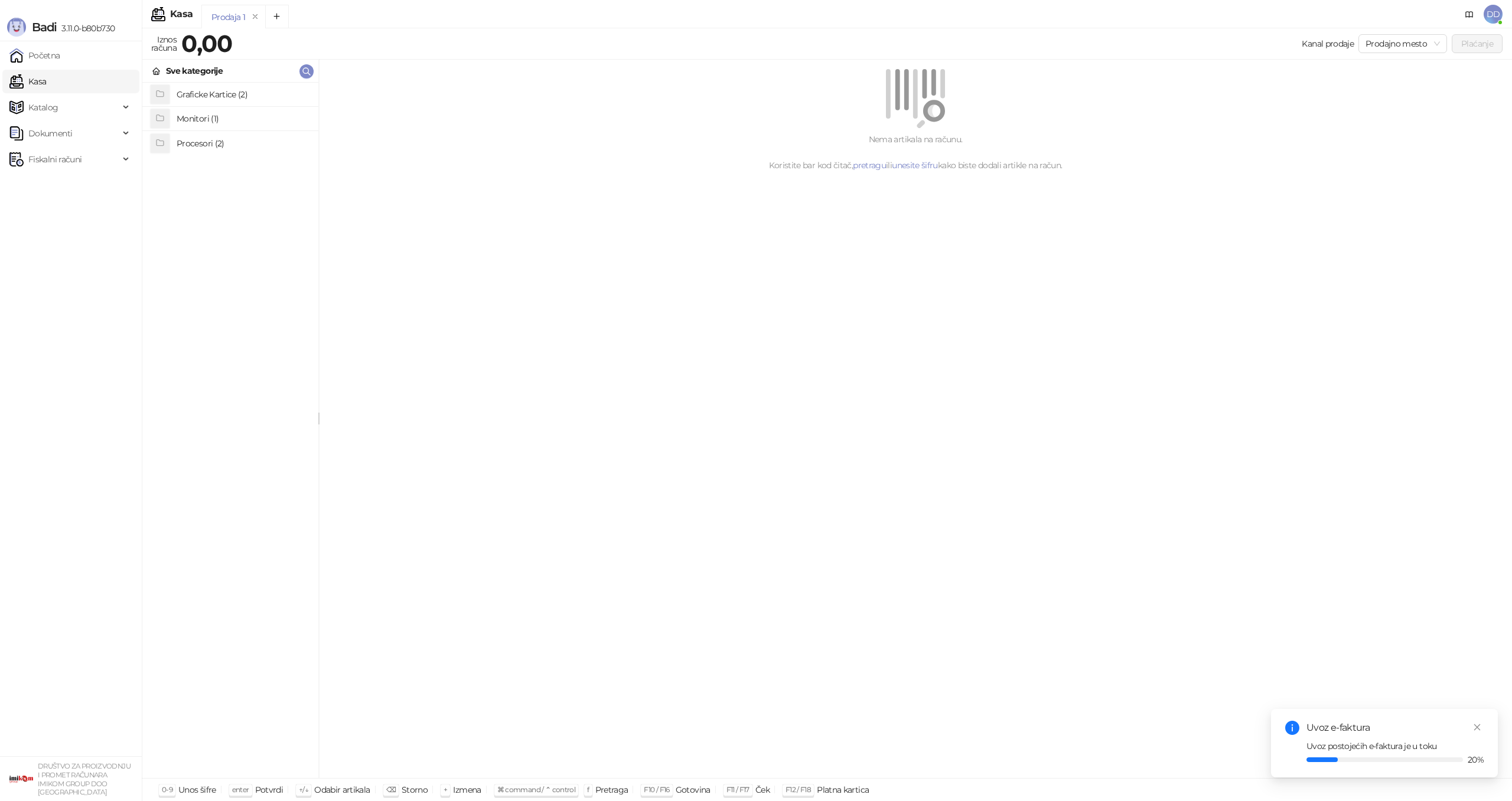
click at [208, 92] on h4 "Graficke Kartice (2)" at bounding box center [242, 95] width 132 height 19
click at [208, 92] on h4 "AMD graficke kartice (0)" at bounding box center [242, 95] width 132 height 19
click at [46, 83] on link "Kasa" at bounding box center [27, 81] width 37 height 23
click at [63, 103] on span "Katalog" at bounding box center [64, 107] width 110 height 23
click at [62, 132] on link "Robne marke" at bounding box center [49, 133] width 70 height 23
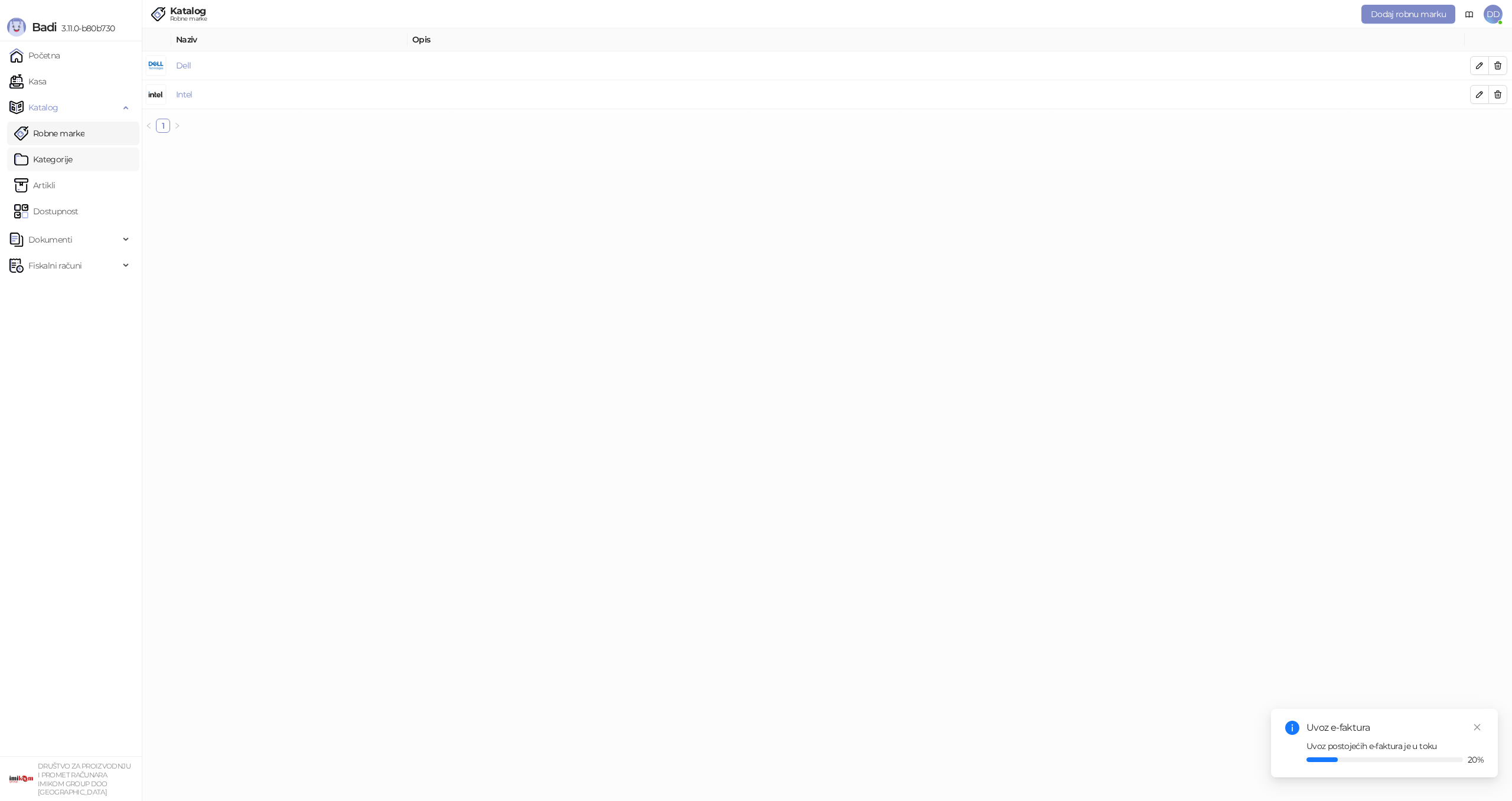
click at [61, 164] on link "Kategorije" at bounding box center [43, 159] width 58 height 23
click at [207, 68] on link "Graficke Kartice" at bounding box center [191, 65] width 60 height 10
click at [55, 187] on link "Artikli" at bounding box center [35, 185] width 41 height 23
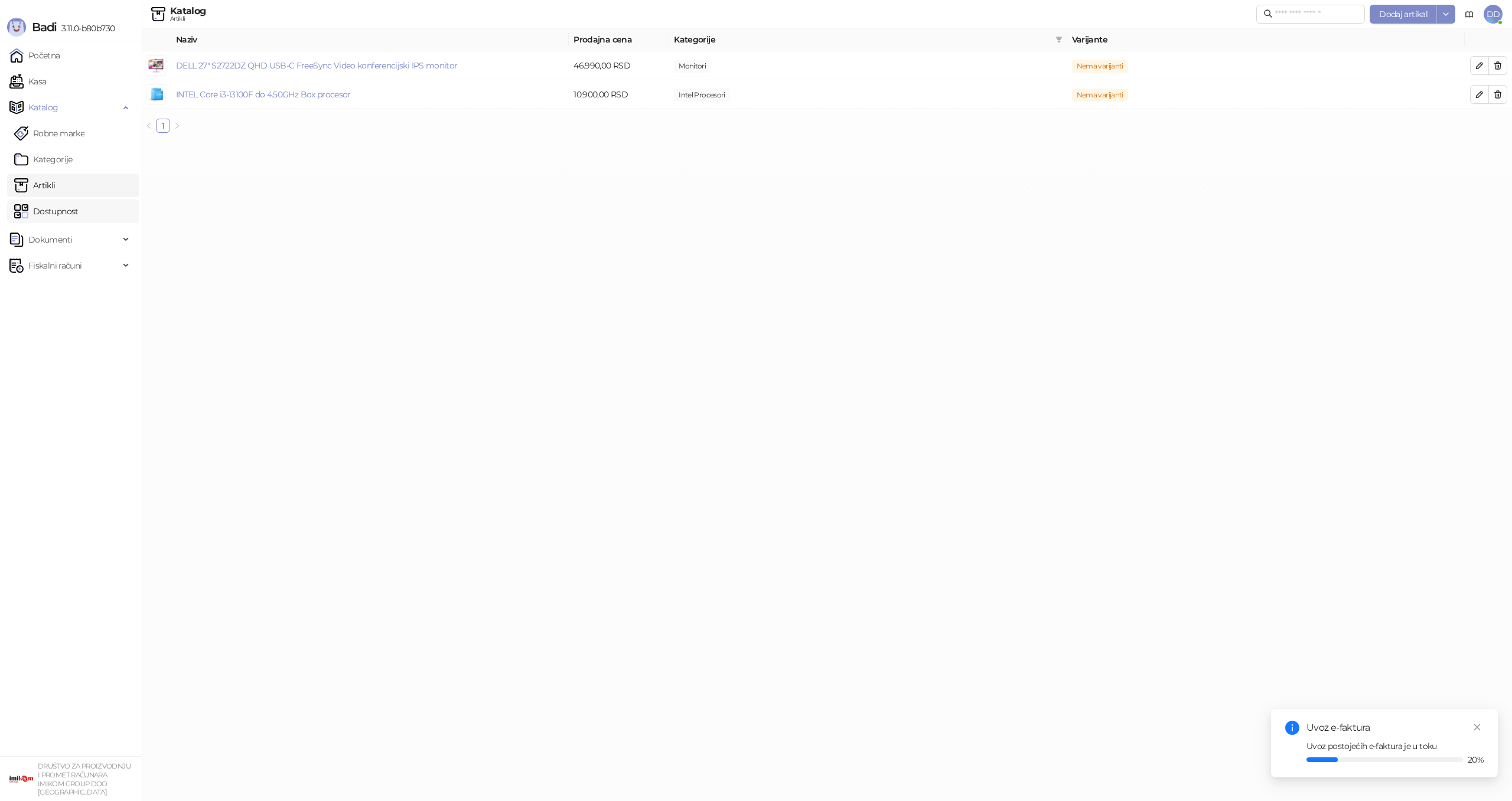
click at [79, 210] on link "Dostupnost" at bounding box center [46, 211] width 65 height 23
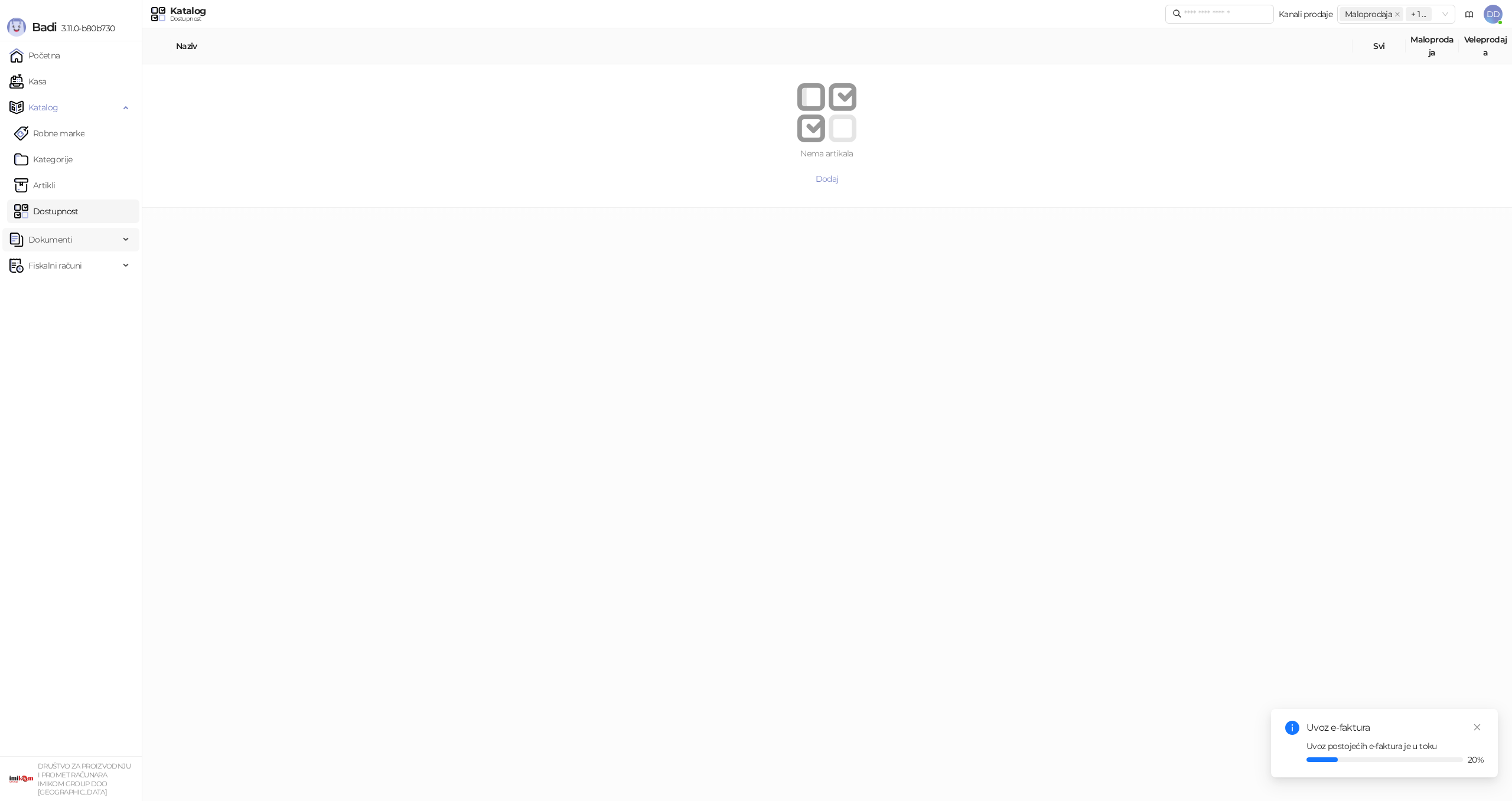
click at [106, 245] on span "Dokumenti" at bounding box center [64, 239] width 110 height 23
click at [82, 263] on link "Ulazni dokumenti" at bounding box center [57, 265] width 86 height 23
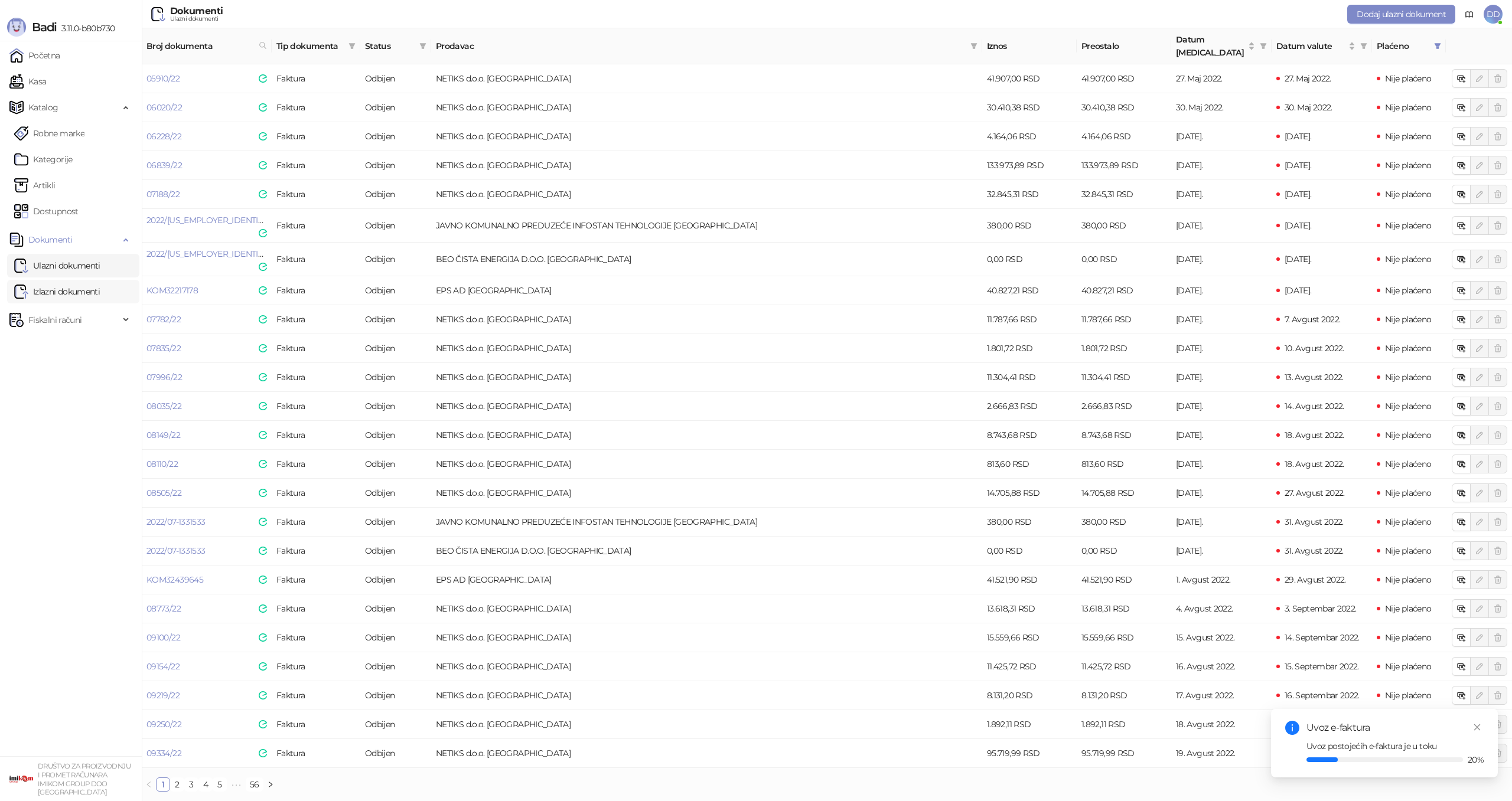
click at [52, 289] on link "Izlazni dokumenti" at bounding box center [56, 291] width 85 height 23
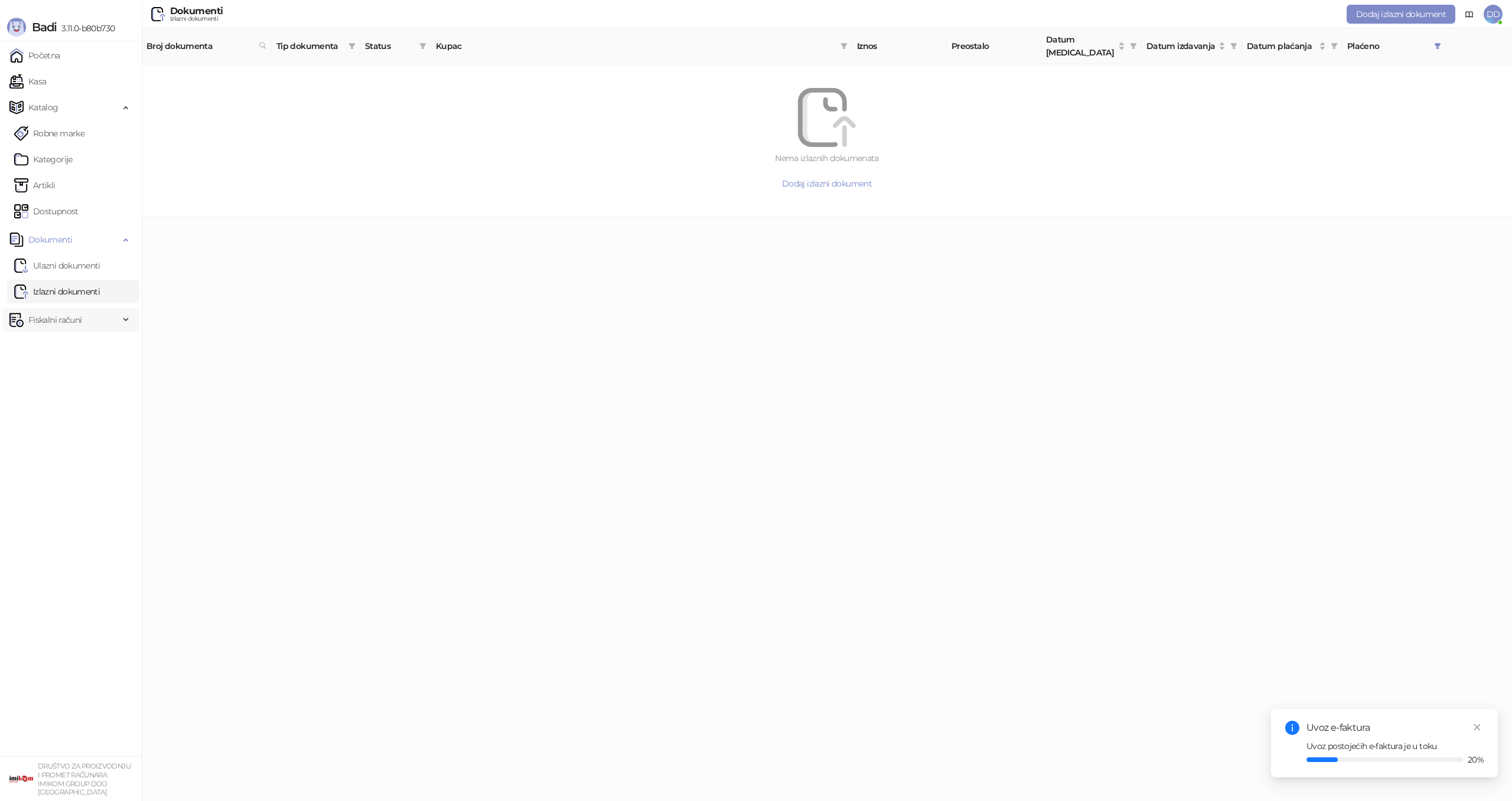
click at [61, 313] on span "Fiskalni računi" at bounding box center [54, 319] width 53 height 23
click at [62, 341] on link "Izdati računi" at bounding box center [46, 346] width 65 height 23
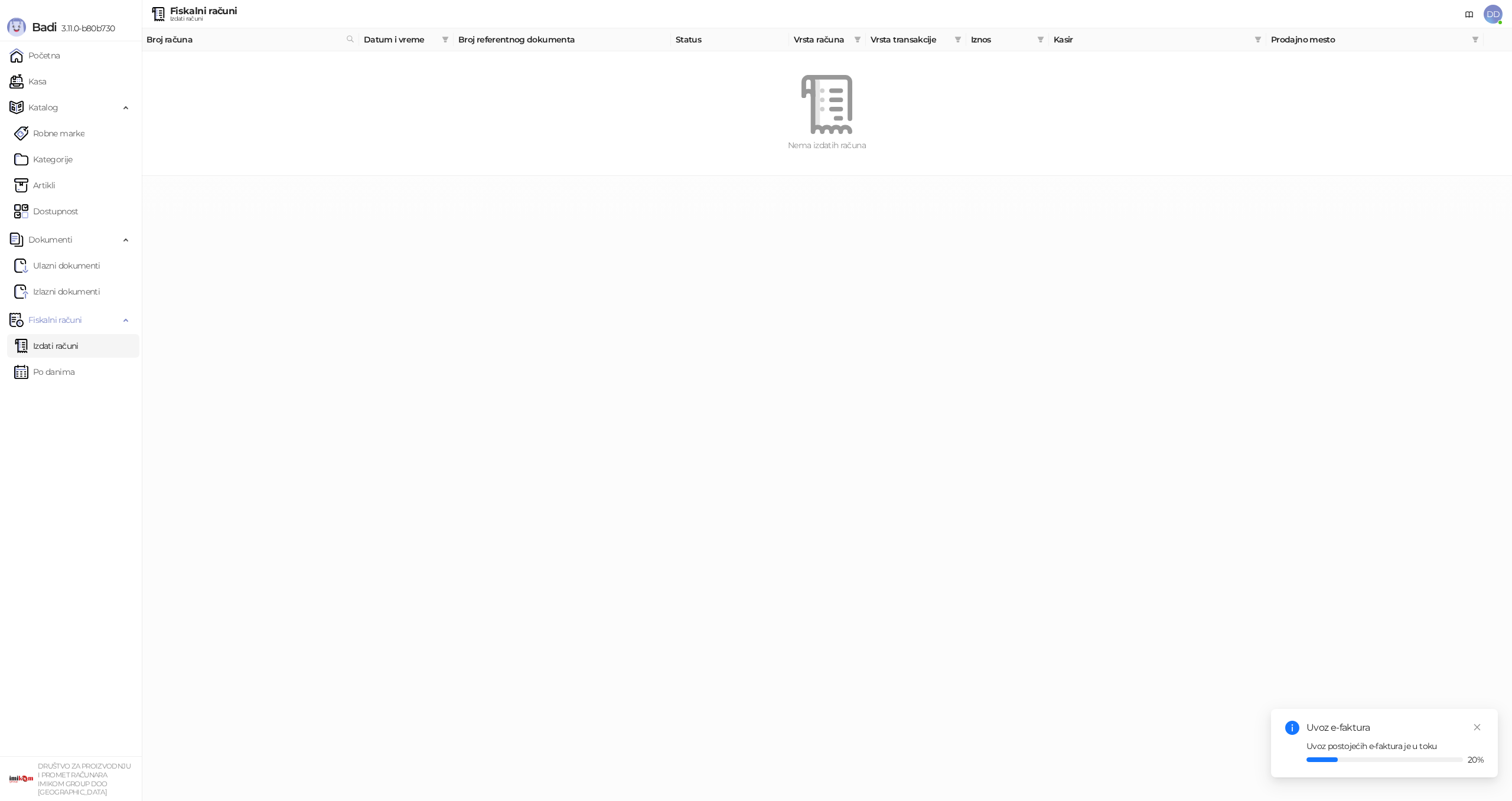
drag, startPoint x: 366, startPoint y: 234, endPoint x: 386, endPoint y: 233, distance: 20.0
click at [366, 176] on html "Badi 3.11.0-b80b730 Početna Kasa Katalog Robne marke Kategorije Artikli Dostupn…" at bounding box center [756, 88] width 1512 height 176
click at [1489, 19] on span "DD" at bounding box center [1493, 14] width 19 height 19
drag, startPoint x: 1294, startPoint y: 255, endPoint x: 1304, endPoint y: 249, distance: 11.7
click at [1295, 176] on html "Badi 3.11.0-b80b730 Početna Kasa Katalog Robne marke Kategorije Artikli Dostupn…" at bounding box center [756, 88] width 1512 height 176
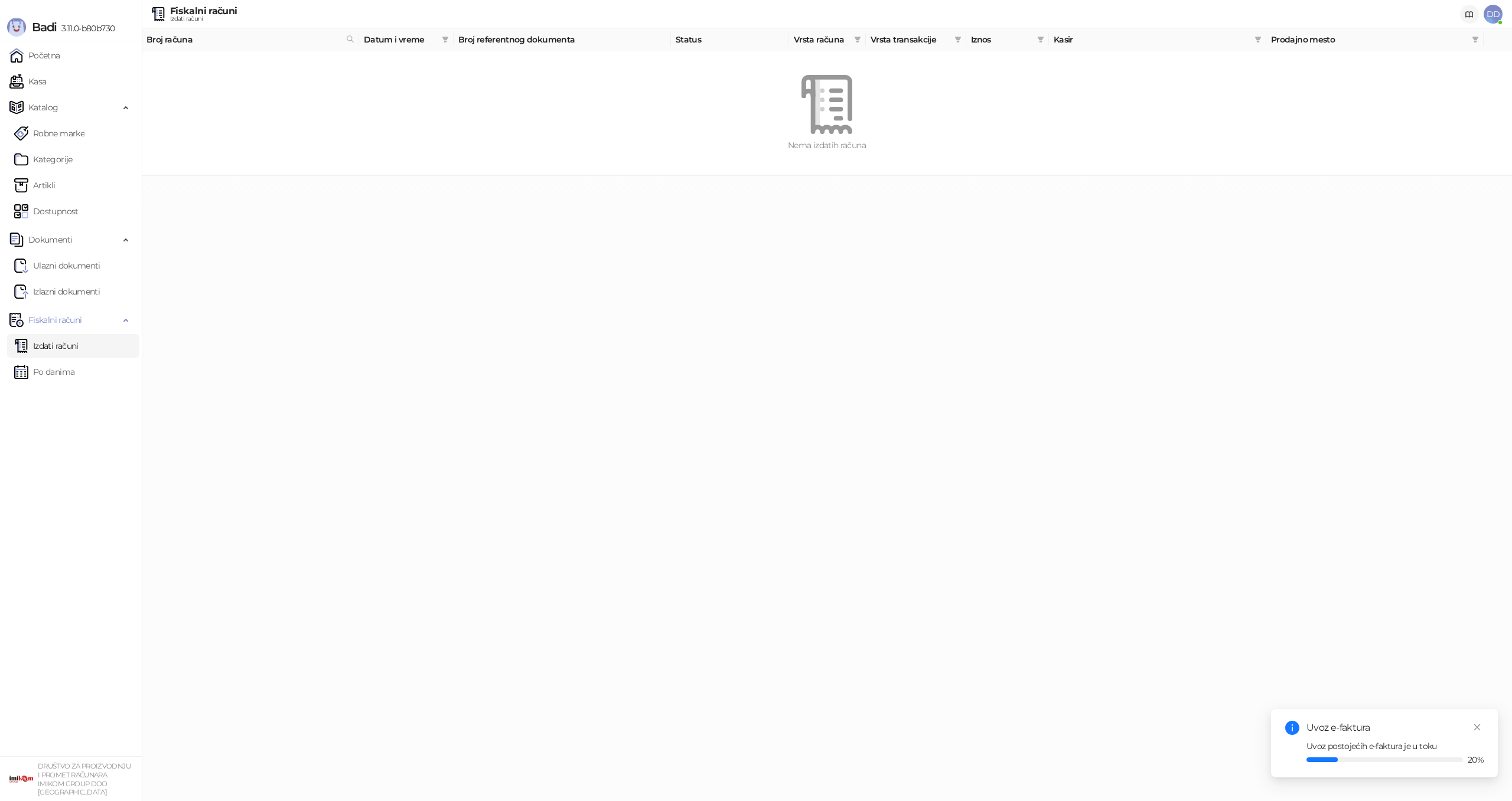
click at [1471, 15] on icon at bounding box center [1469, 15] width 9 height 9
click at [46, 76] on link "Kasa" at bounding box center [27, 81] width 37 height 23
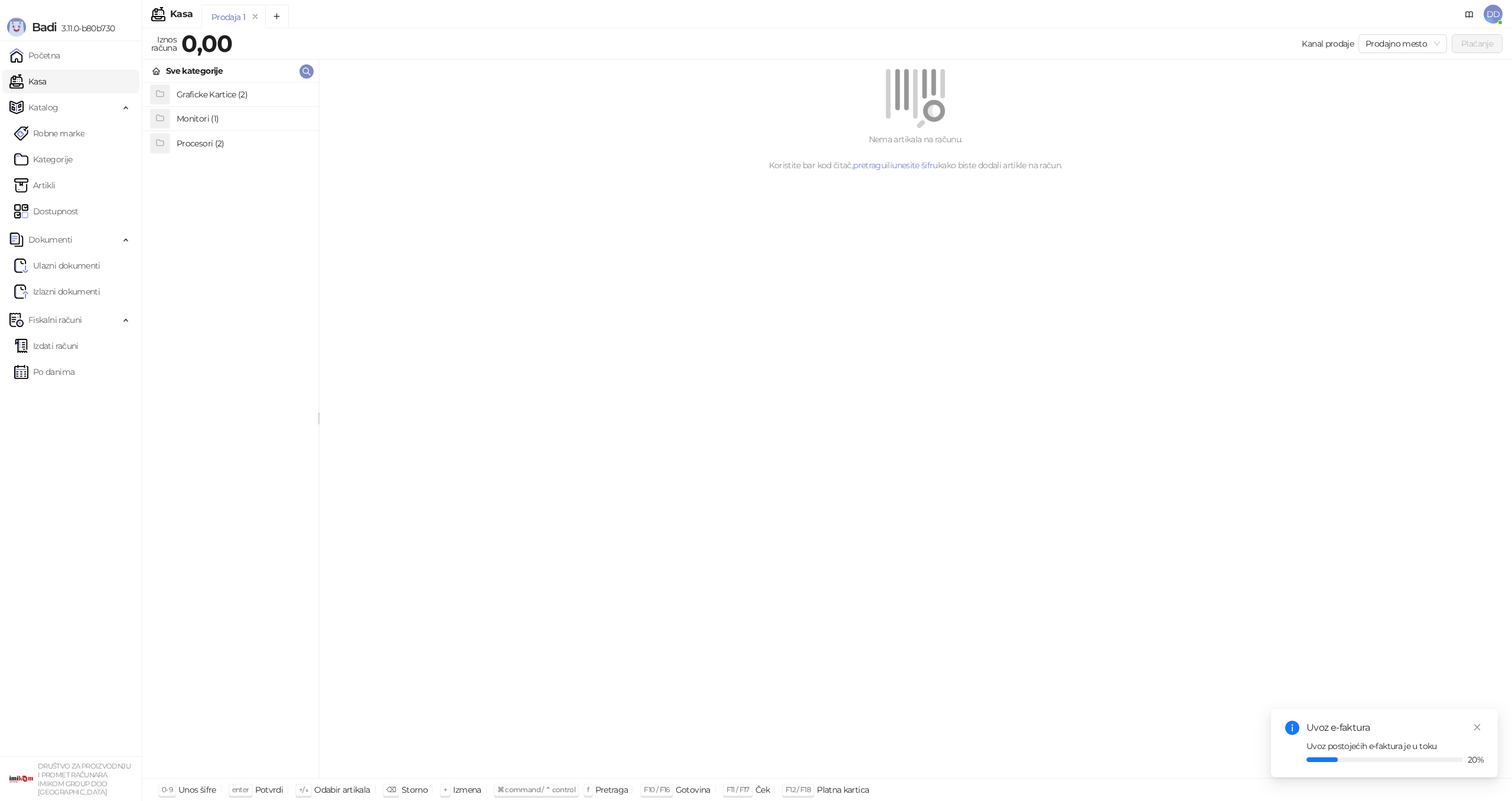
click at [233, 97] on h4 "Graficke Kartice (2)" at bounding box center [242, 95] width 132 height 19
drag, startPoint x: 156, startPoint y: 72, endPoint x: 162, endPoint y: 79, distance: 9.2
click at [155, 72] on icon at bounding box center [157, 71] width 9 height 9
click at [190, 122] on h4 "Monitori (1)" at bounding box center [242, 119] width 132 height 19
click at [201, 95] on h4 "DELL 27" S2722DZ QHD USB-C FreeSync Video konferencijski IPS monitor" at bounding box center [242, 95] width 132 height 19
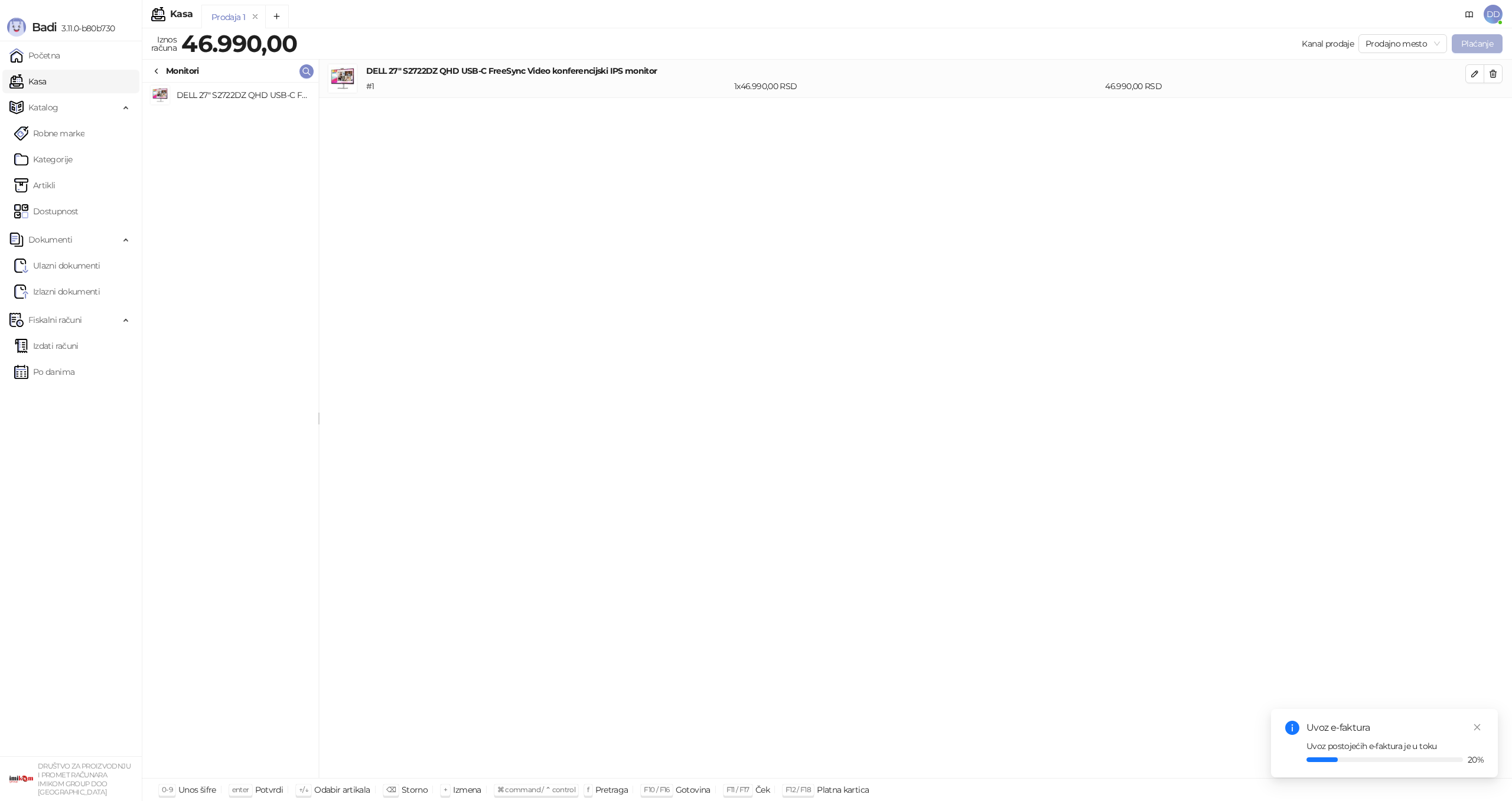
click at [1469, 45] on button "Plaćanje" at bounding box center [1477, 44] width 51 height 19
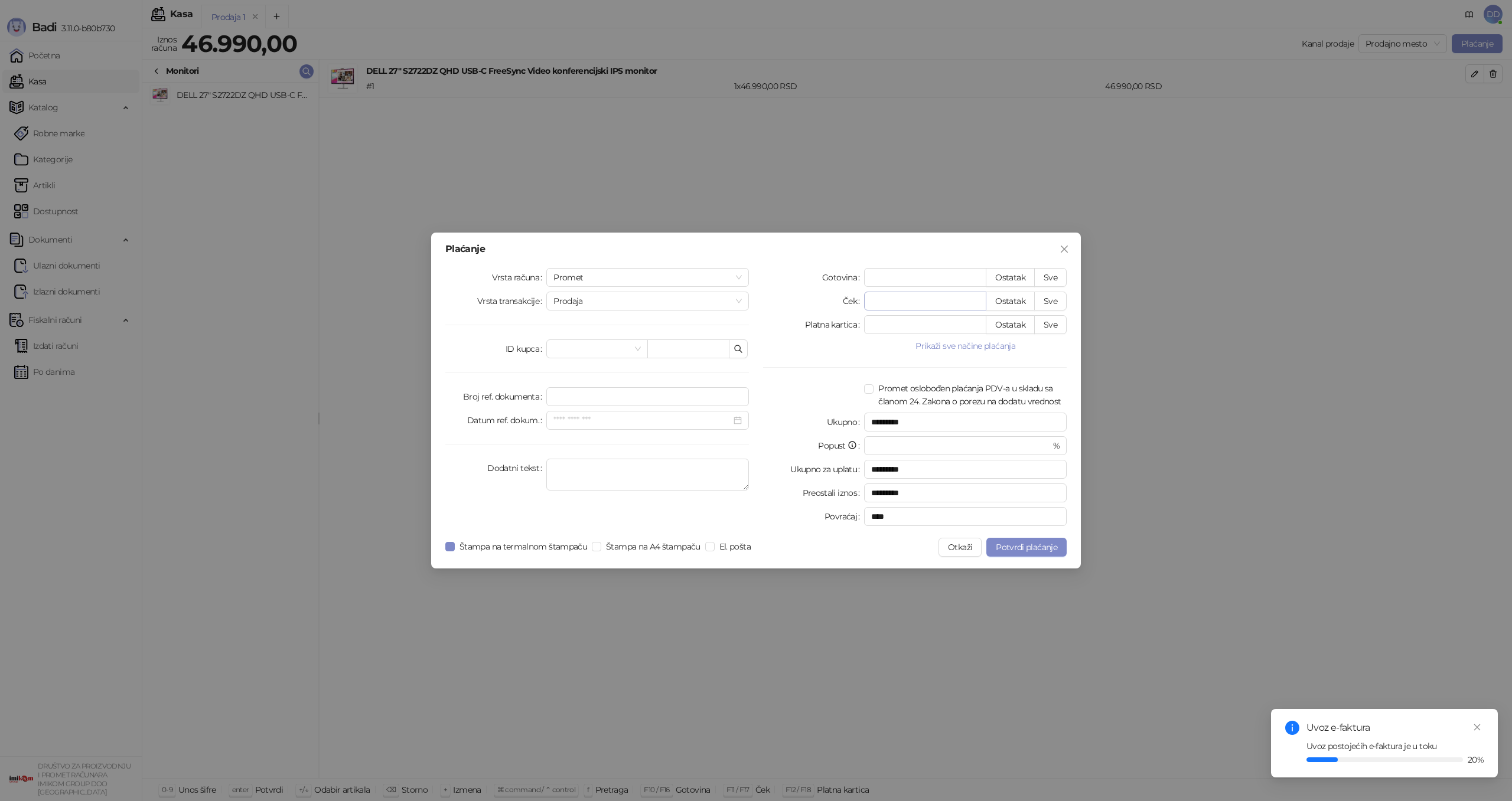
type input "*"
type input "*********"
type input "**"
type input "*********"
type input "***"
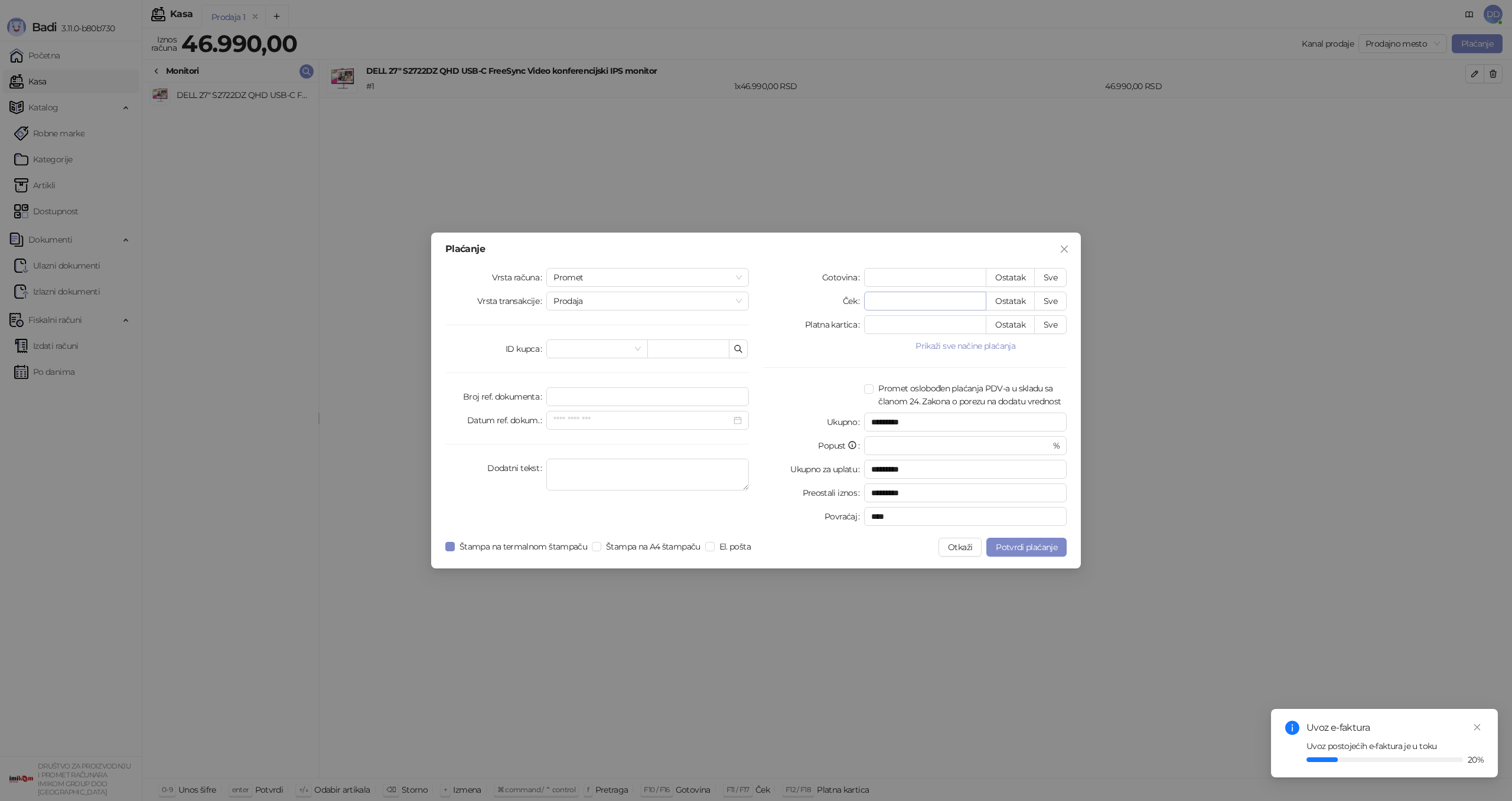
type input "*********"
type input "****"
type input "*********"
type input "*****"
type input "****"
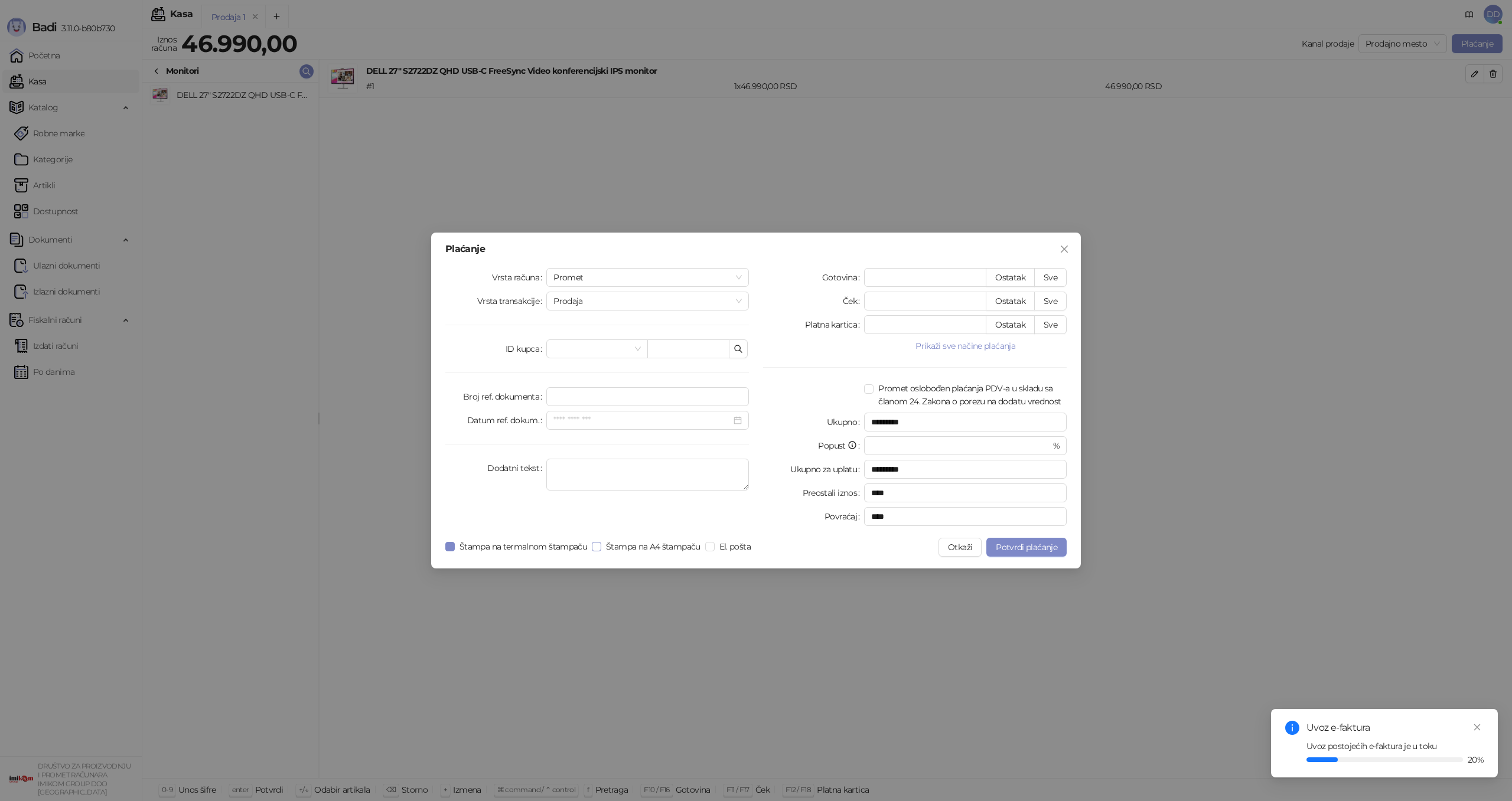
type input "*****"
drag, startPoint x: 639, startPoint y: 548, endPoint x: 621, endPoint y: 549, distance: 18.0
click at [639, 548] on span "Štampa na A4 štampaču" at bounding box center [652, 546] width 104 height 13
click at [507, 548] on span "Štampa na termalnom štampaču" at bounding box center [523, 546] width 137 height 13
click at [1014, 550] on span "Potvrdi plaćanje" at bounding box center [1026, 546] width 62 height 10
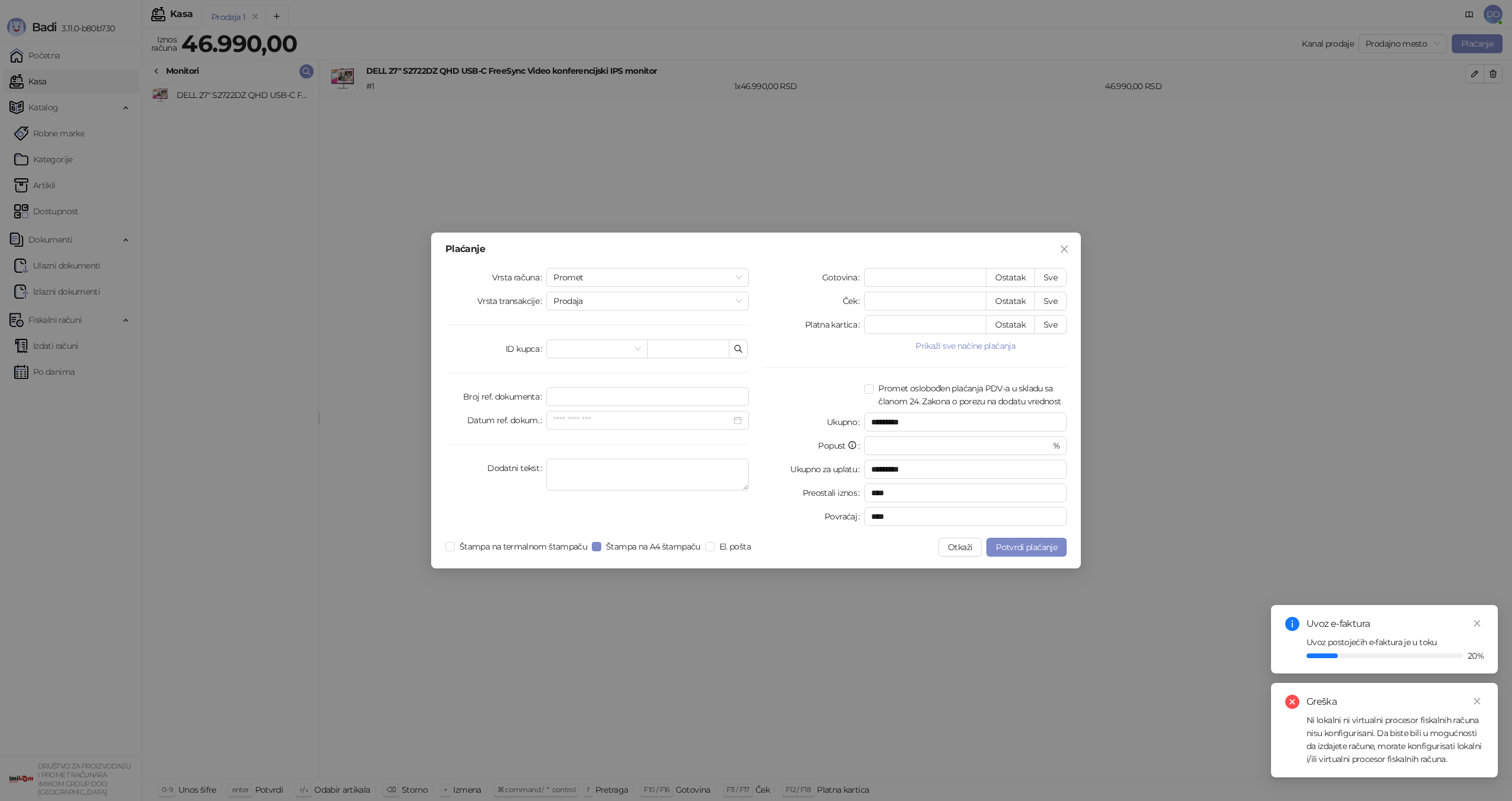
click at [1388, 728] on div "Ni lokalni ni virtualni procesor fiskalnih računa nisu konfigurisani. Da biste …" at bounding box center [1395, 739] width 177 height 52
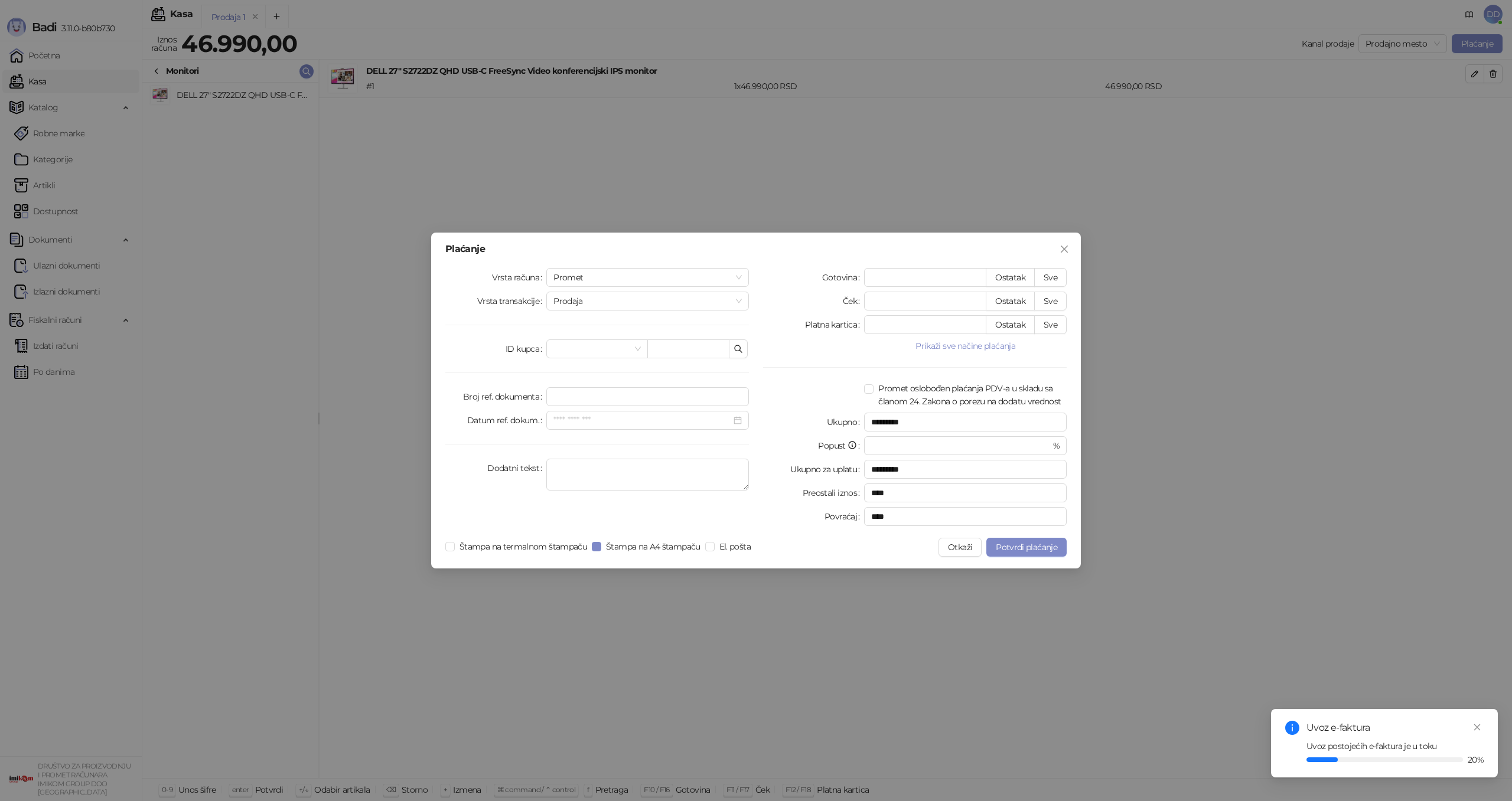
click at [967, 346] on button "Prikaži sve načine plaćanja" at bounding box center [966, 346] width 202 height 14
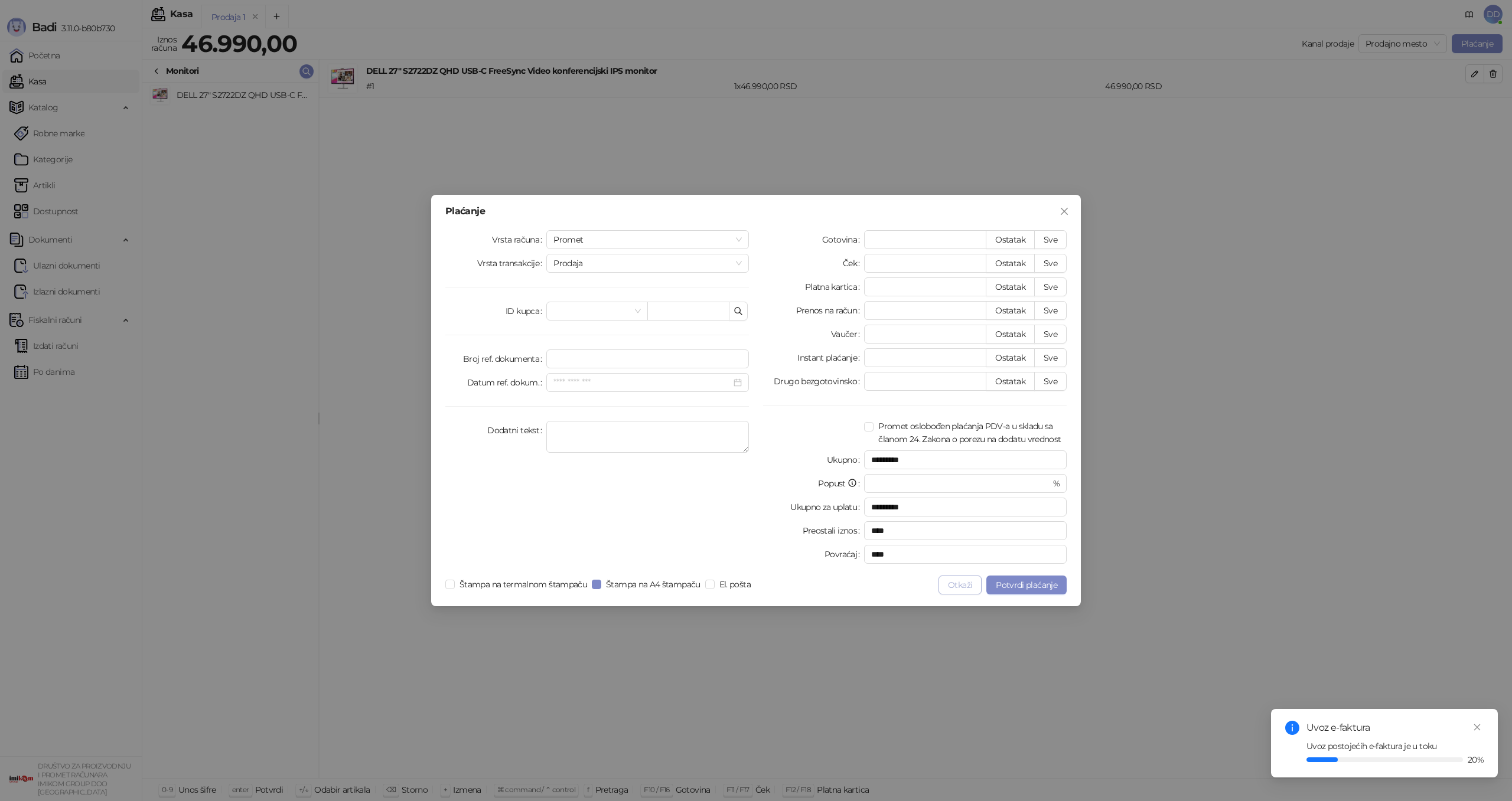
click at [956, 581] on button "Otkaži" at bounding box center [960, 585] width 43 height 19
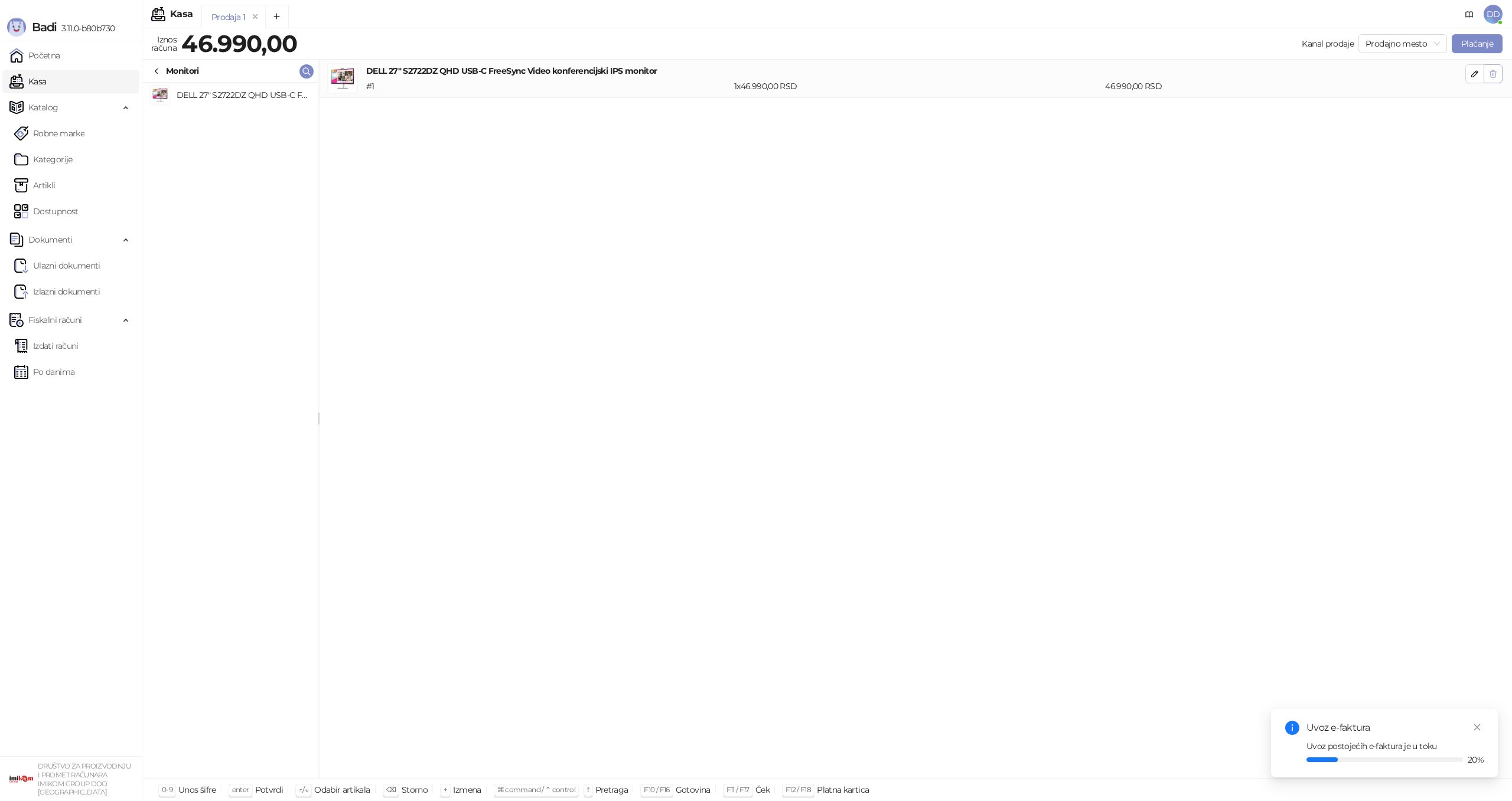
click at [1490, 71] on icon "button" at bounding box center [1493, 74] width 9 height 9
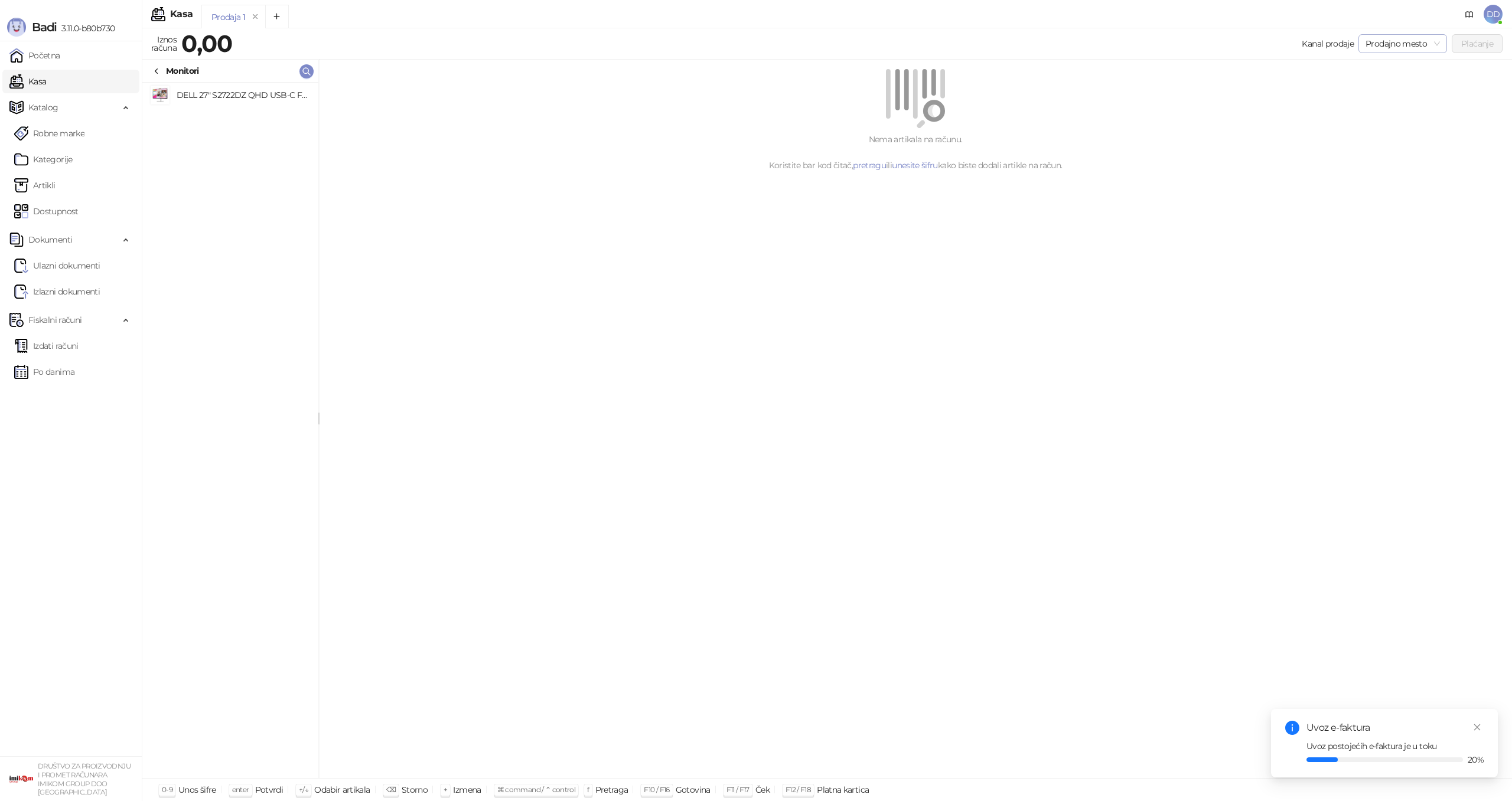
click at [1401, 42] on span "Prodajno mesto" at bounding box center [1402, 43] width 74 height 18
click at [1390, 103] on div "Veleprodaja" at bounding box center [1401, 105] width 69 height 13
click at [1039, 198] on div "Nema artikala na računu. Koristite bar kod čitač, pretragu ili unesite šifru ka…" at bounding box center [915, 419] width 1193 height 719
click at [873, 166] on link "pretragu" at bounding box center [869, 165] width 33 height 10
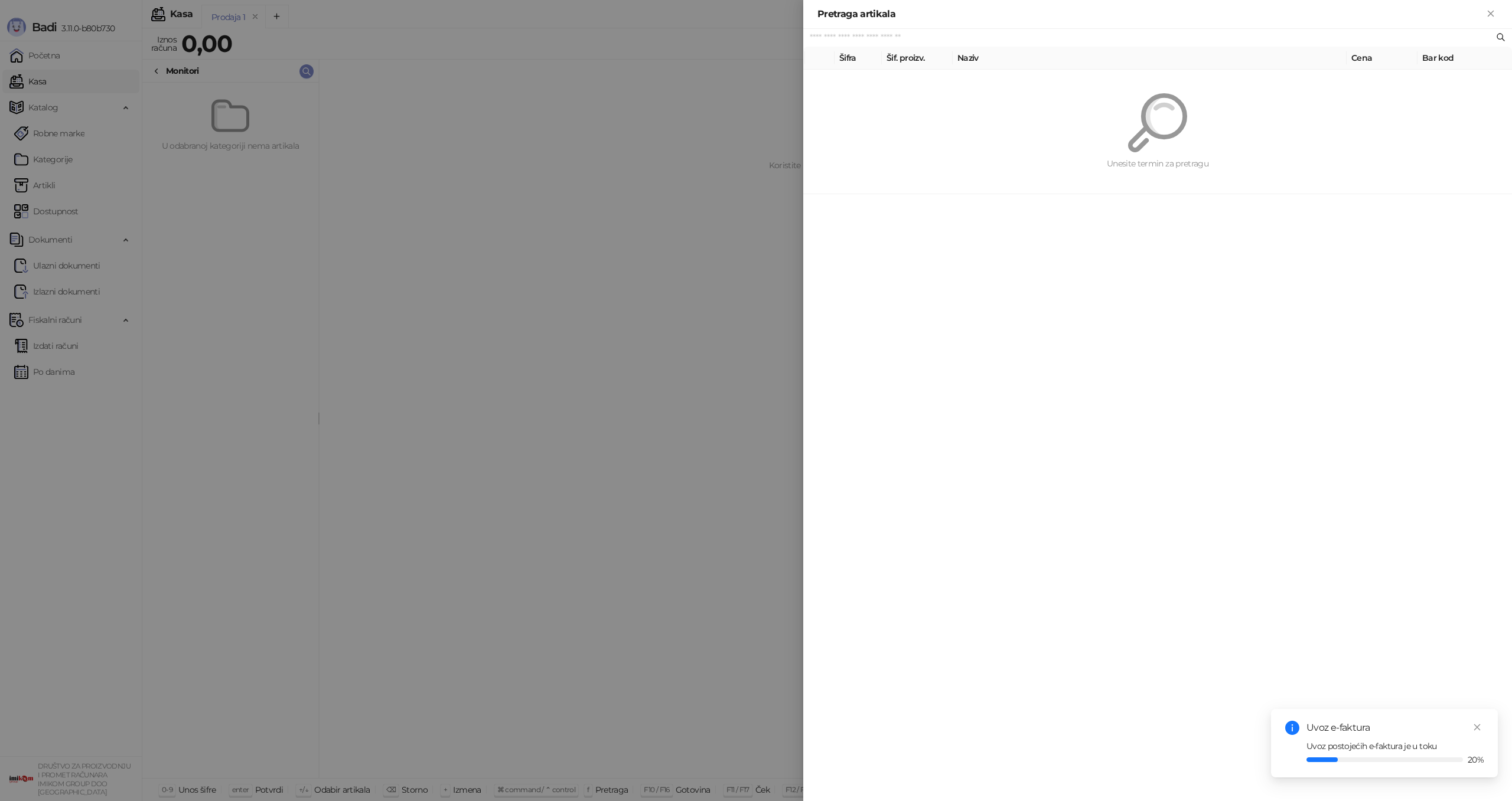
click at [1291, 35] on input "text" at bounding box center [1152, 37] width 684 height 13
click at [1505, 39] on icon at bounding box center [1501, 37] width 9 height 9
drag, startPoint x: 1498, startPoint y: 37, endPoint x: 1479, endPoint y: 36, distance: 19.0
click at [1498, 37] on icon at bounding box center [1501, 37] width 9 height 9
click at [1491, 14] on icon "Zatvori" at bounding box center [1490, 13] width 6 height 6
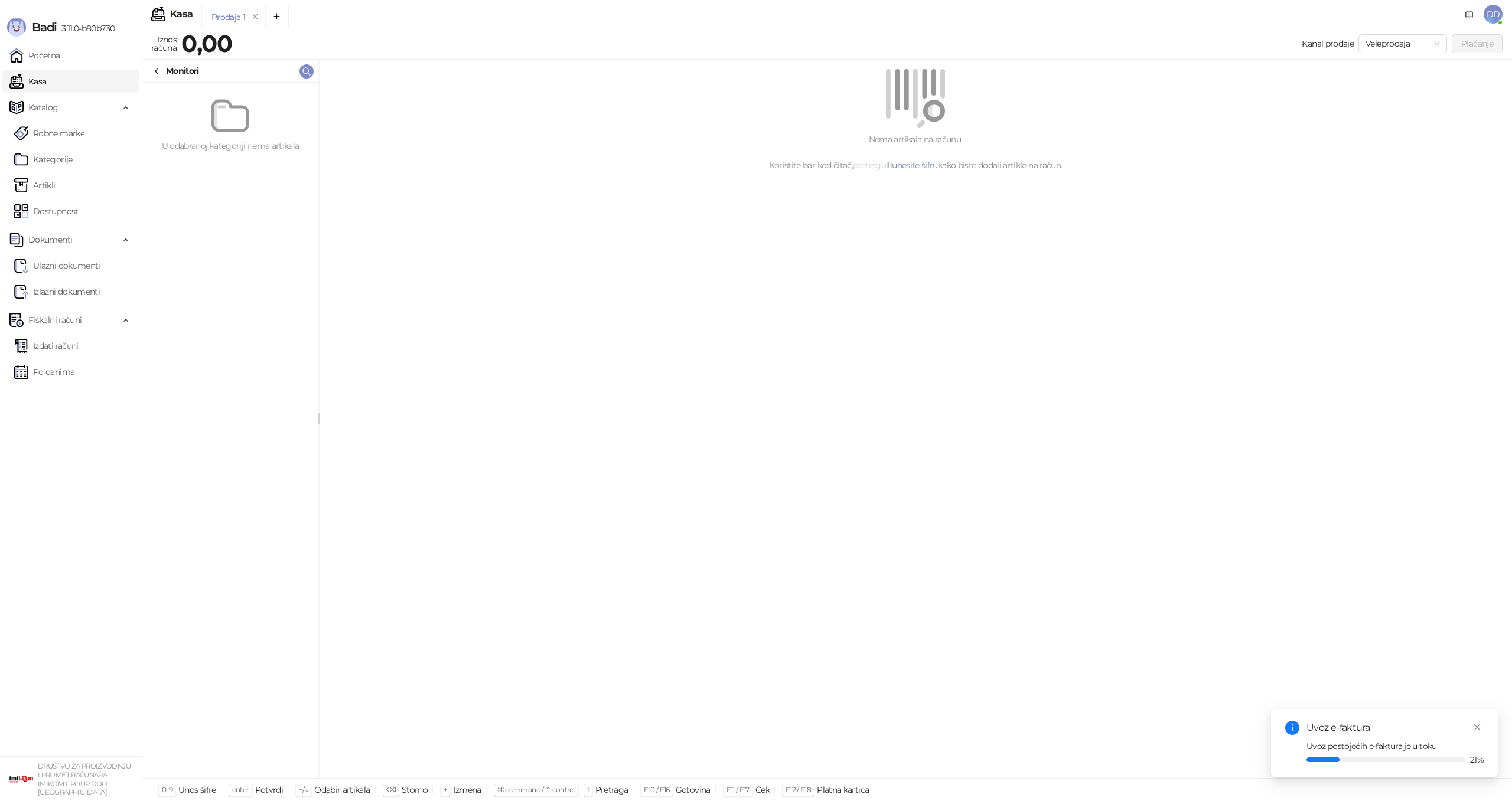
click at [868, 169] on link "pretragu" at bounding box center [869, 165] width 33 height 10
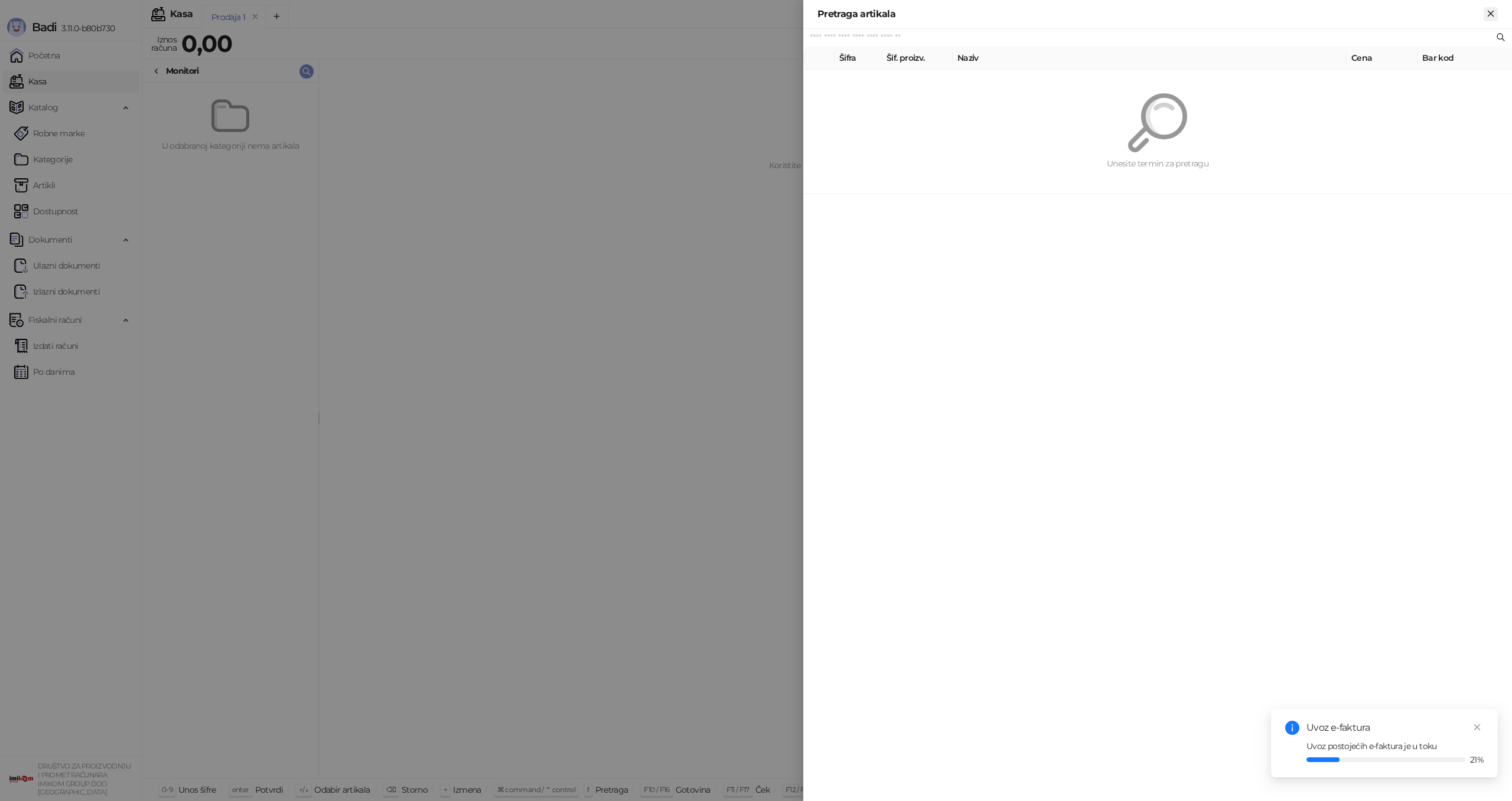
click at [1490, 12] on icon "Zatvori" at bounding box center [1490, 13] width 10 height 10
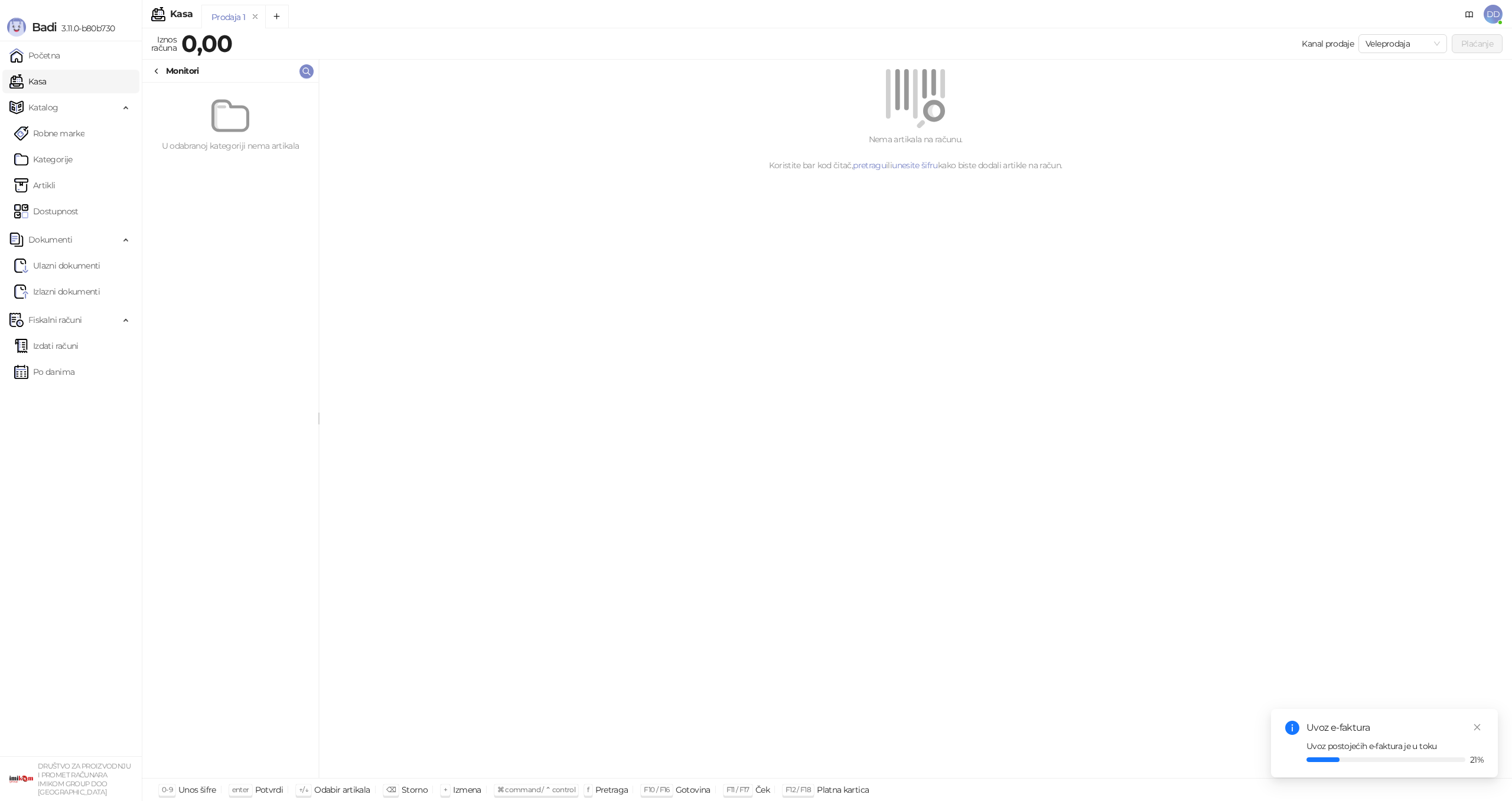
click at [1153, 154] on div "Nema artikala na računu. Koristite bar kod čitač, pretragu ili unesite šifru ka…" at bounding box center [915, 153] width 1164 height 39
click at [1420, 42] on span "Veleprodaja" at bounding box center [1402, 43] width 74 height 18
click at [1402, 83] on div "Maloprodaja" at bounding box center [1401, 86] width 69 height 13
click at [796, 146] on div "Nema artikala na računu. Koristite bar kod čitač, pretragu ili unesite šifru ka…" at bounding box center [915, 153] width 1164 height 39
click at [876, 167] on link "pretragu" at bounding box center [869, 165] width 33 height 10
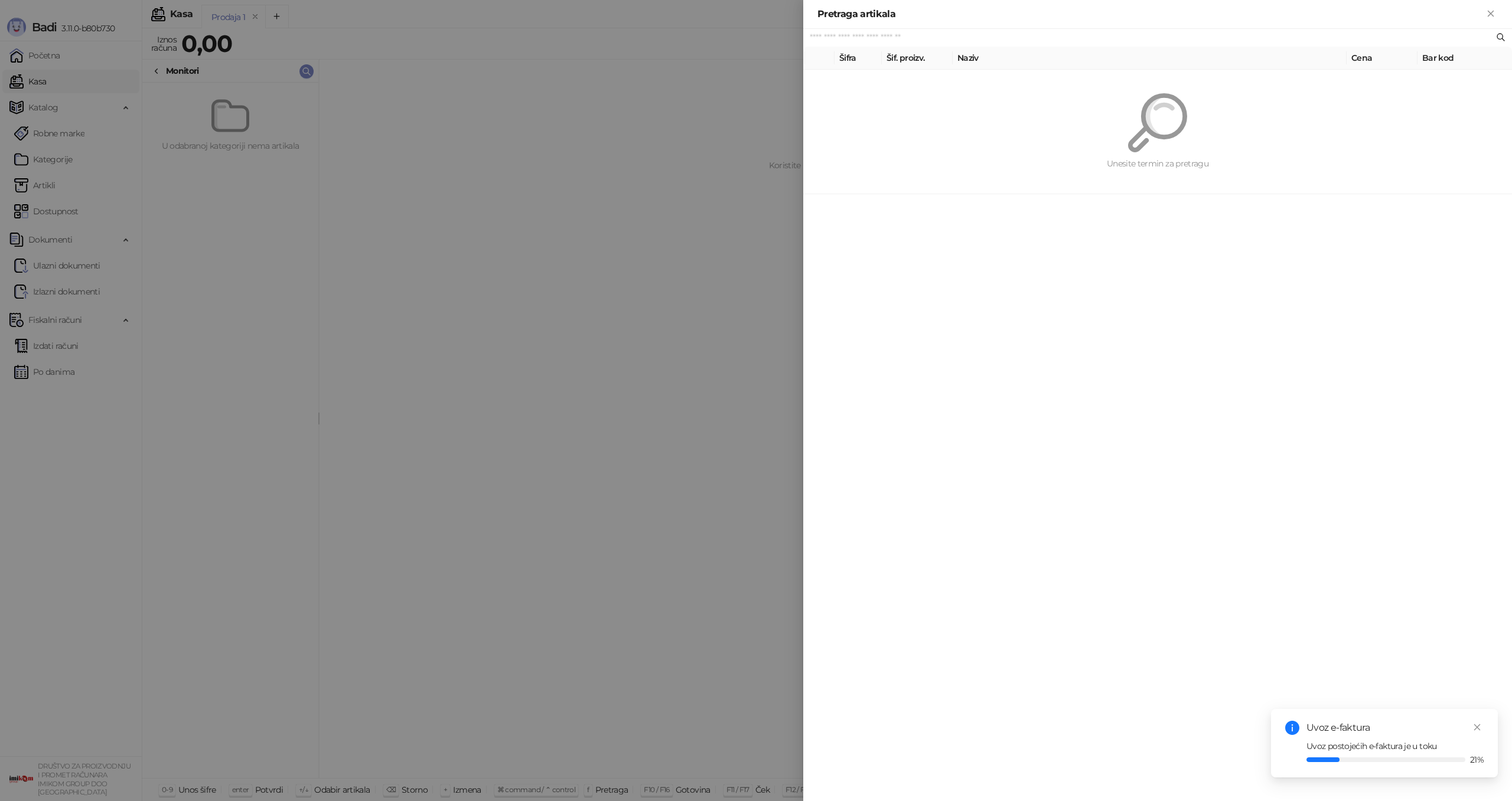
click at [1031, 37] on input "text" at bounding box center [1152, 37] width 684 height 13
type input "***"
click at [1500, 37] on icon at bounding box center [1501, 37] width 9 height 9
drag, startPoint x: 1225, startPoint y: 197, endPoint x: 1235, endPoint y: 190, distance: 12.2
click at [1225, 197] on div "*** Šifra Šif. proizv. Naziv Cena Bar kod Nema rezultata. Unesite drugi termin …" at bounding box center [1158, 415] width 709 height 772
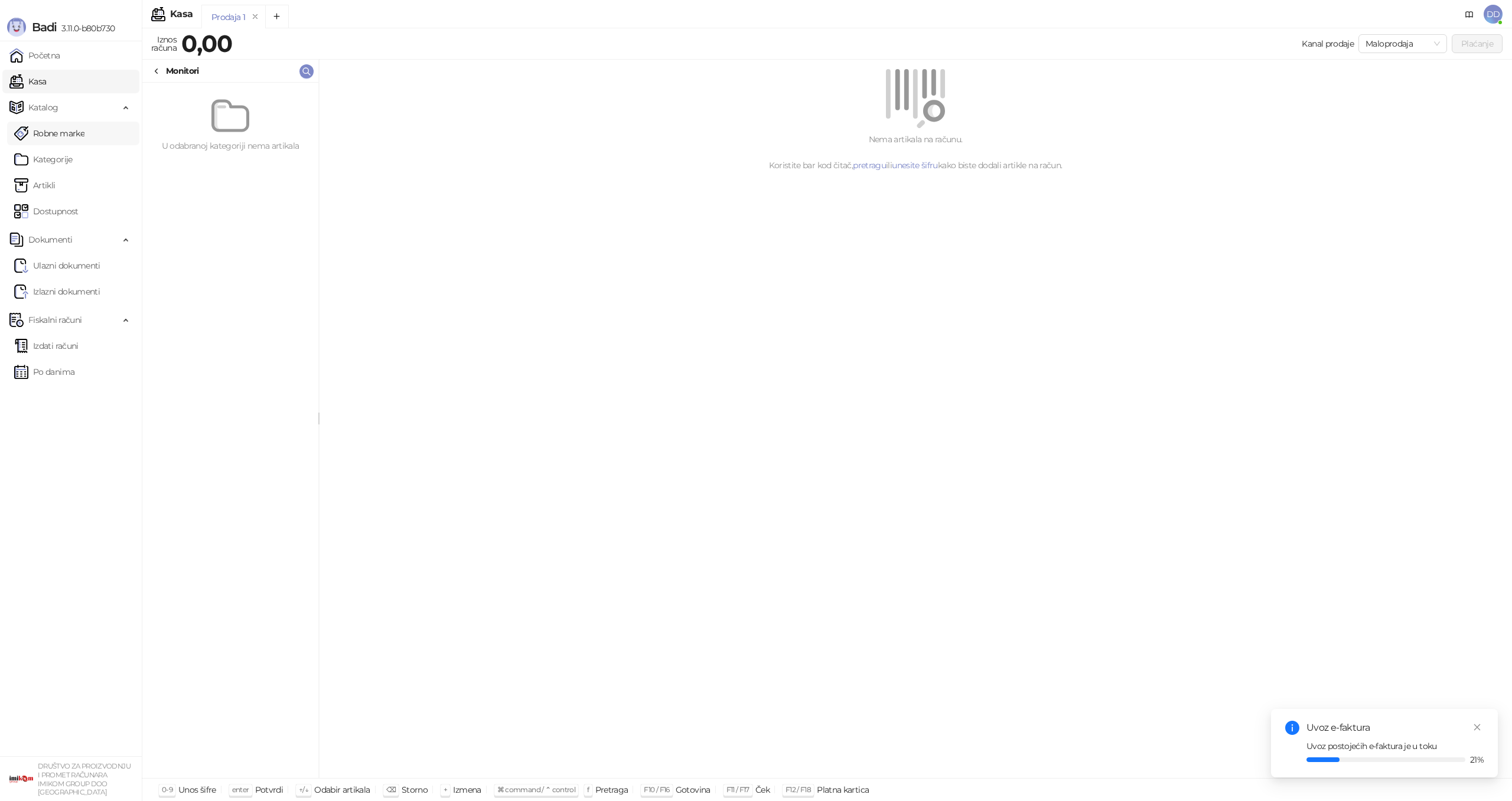
click at [83, 126] on link "Robne marke" at bounding box center [49, 133] width 70 height 23
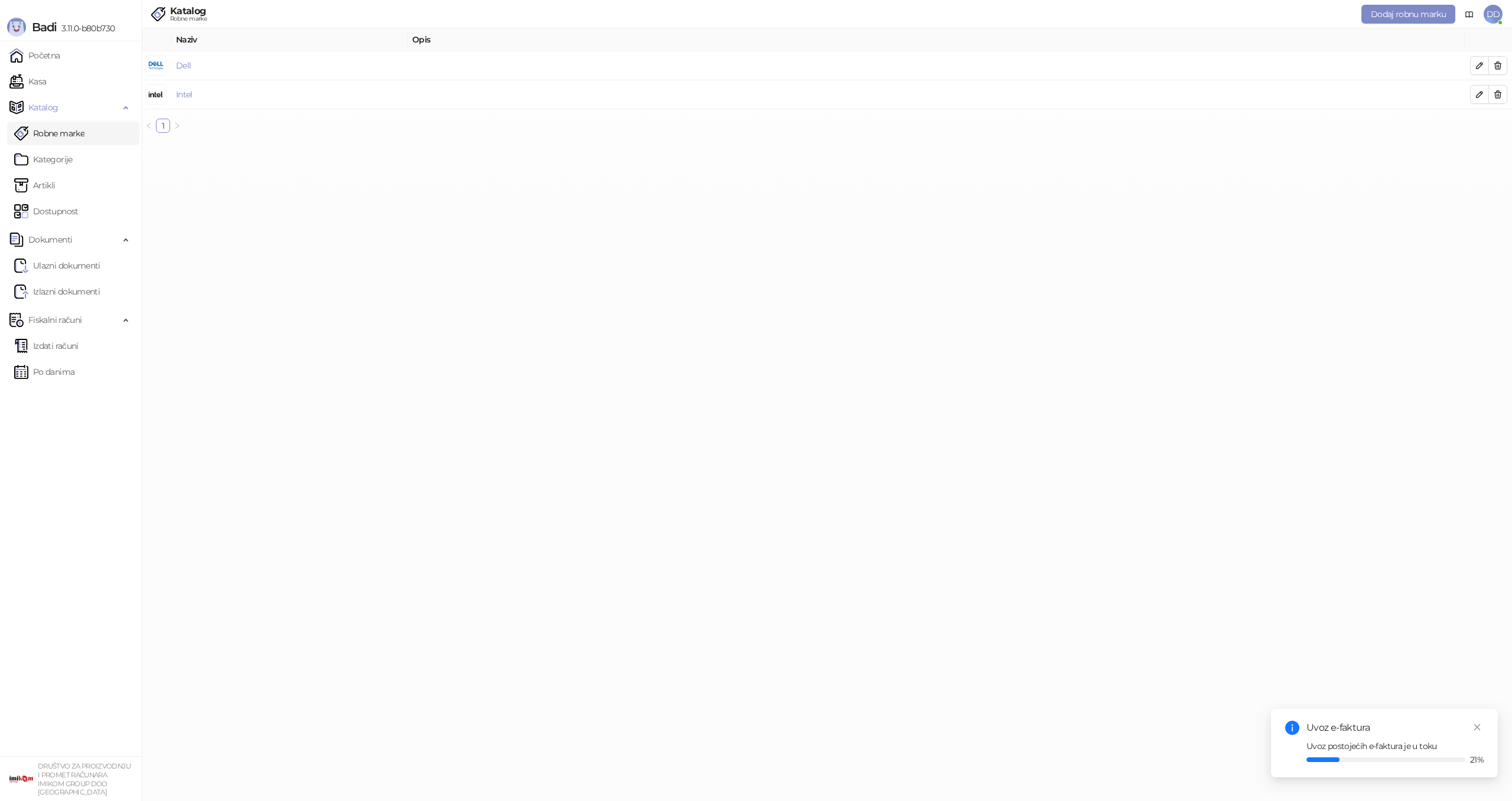
click at [78, 146] on ul "Robne marke Kategorije Artikli Dostupnost" at bounding box center [70, 171] width 142 height 106
click at [71, 154] on link "Kategorije" at bounding box center [43, 159] width 58 height 23
click at [179, 70] on link "Graficke Kartice" at bounding box center [191, 65] width 60 height 10
click at [178, 95] on link "Monitori" at bounding box center [177, 94] width 33 height 10
click at [55, 189] on link "Artikli" at bounding box center [35, 185] width 41 height 23
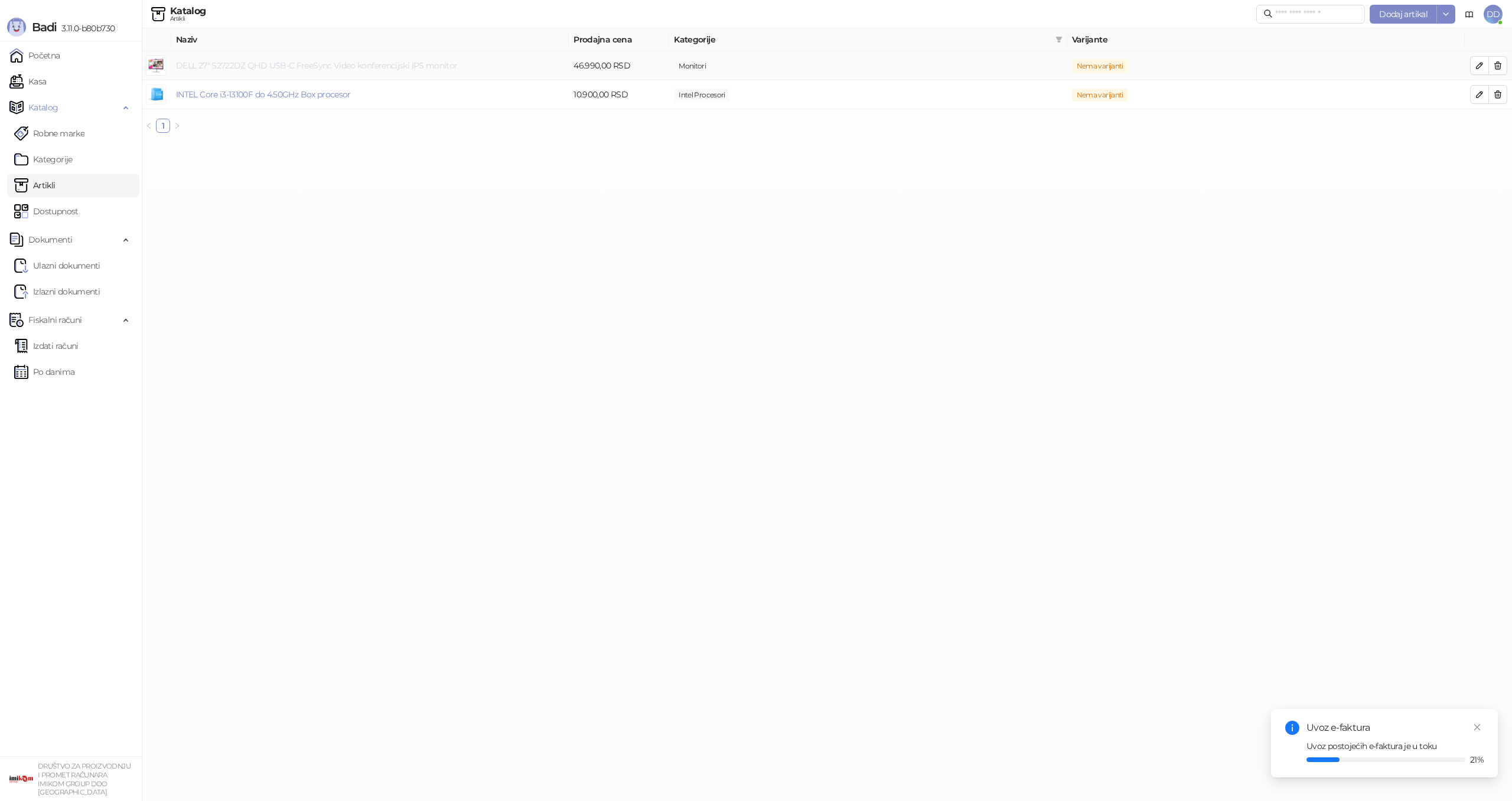
click at [244, 67] on link "DELL 27" S2722DZ QHD USB-C FreeSync Video konferencijski IPS monitor" at bounding box center [317, 65] width 281 height 10
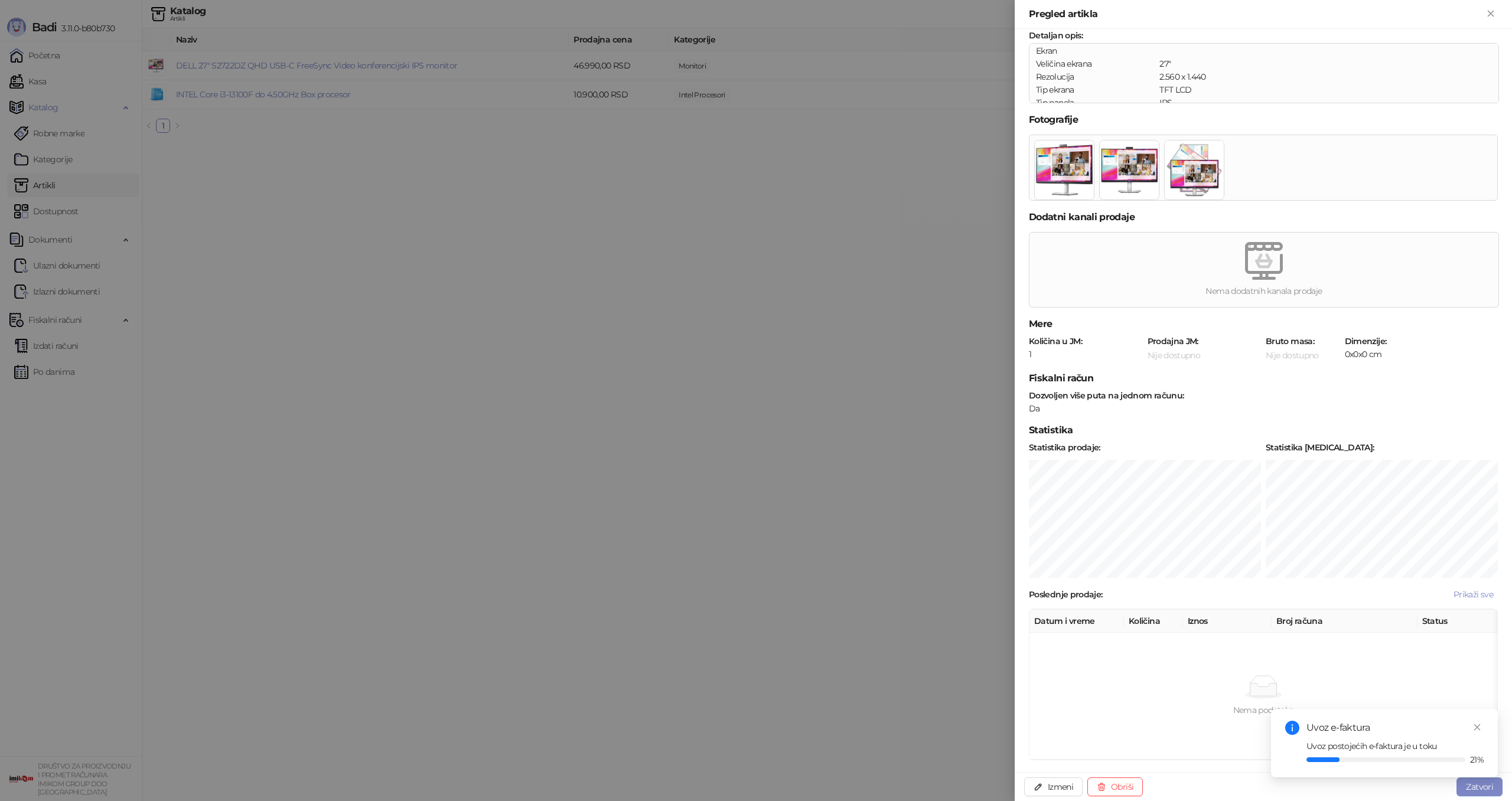
scroll to position [199, 0]
click at [1054, 782] on button "Izmeni" at bounding box center [1053, 787] width 58 height 19
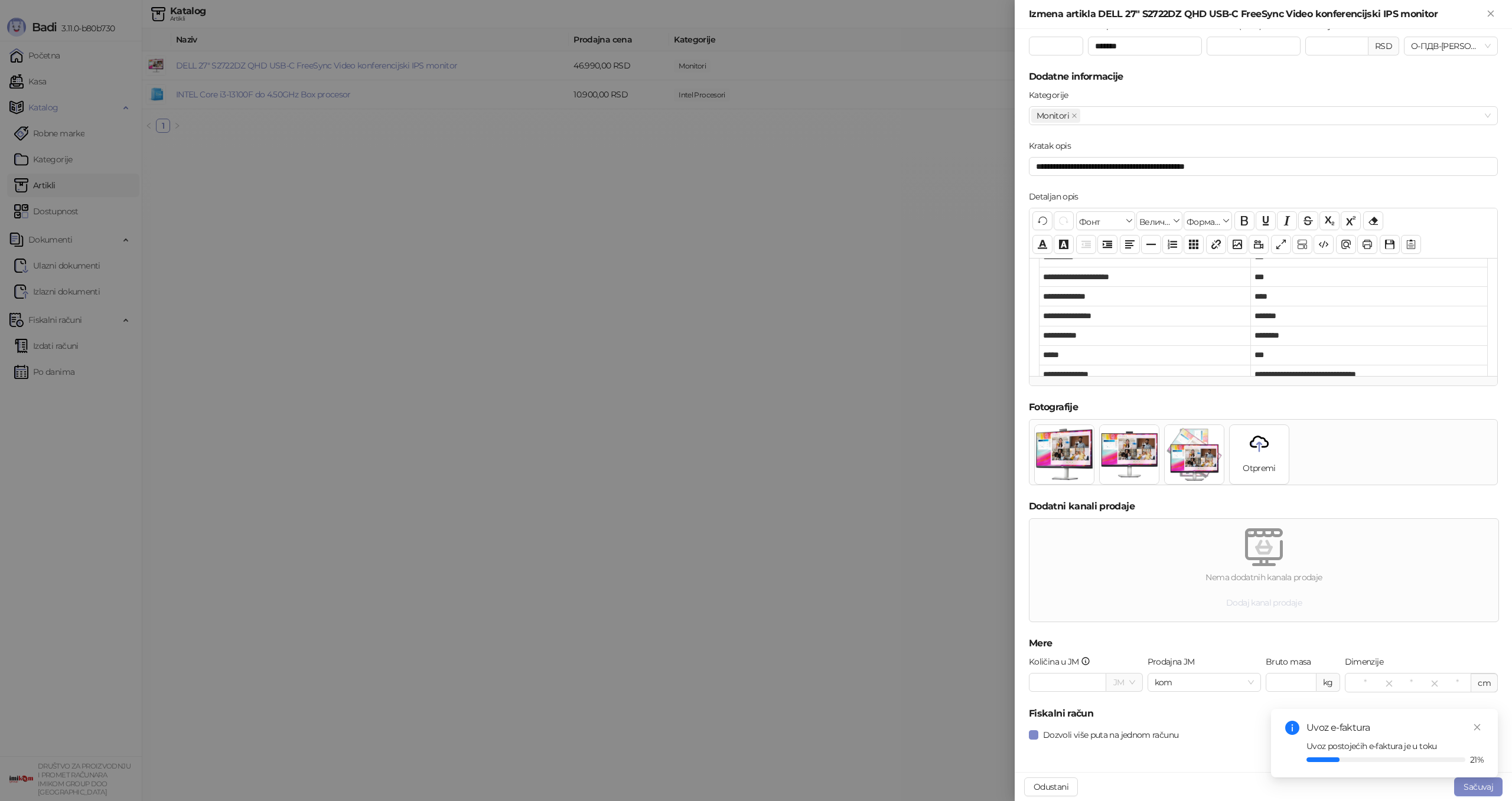
scroll to position [99, 0]
click at [1249, 599] on span "Dodaj kanal prodaje" at bounding box center [1264, 602] width 76 height 10
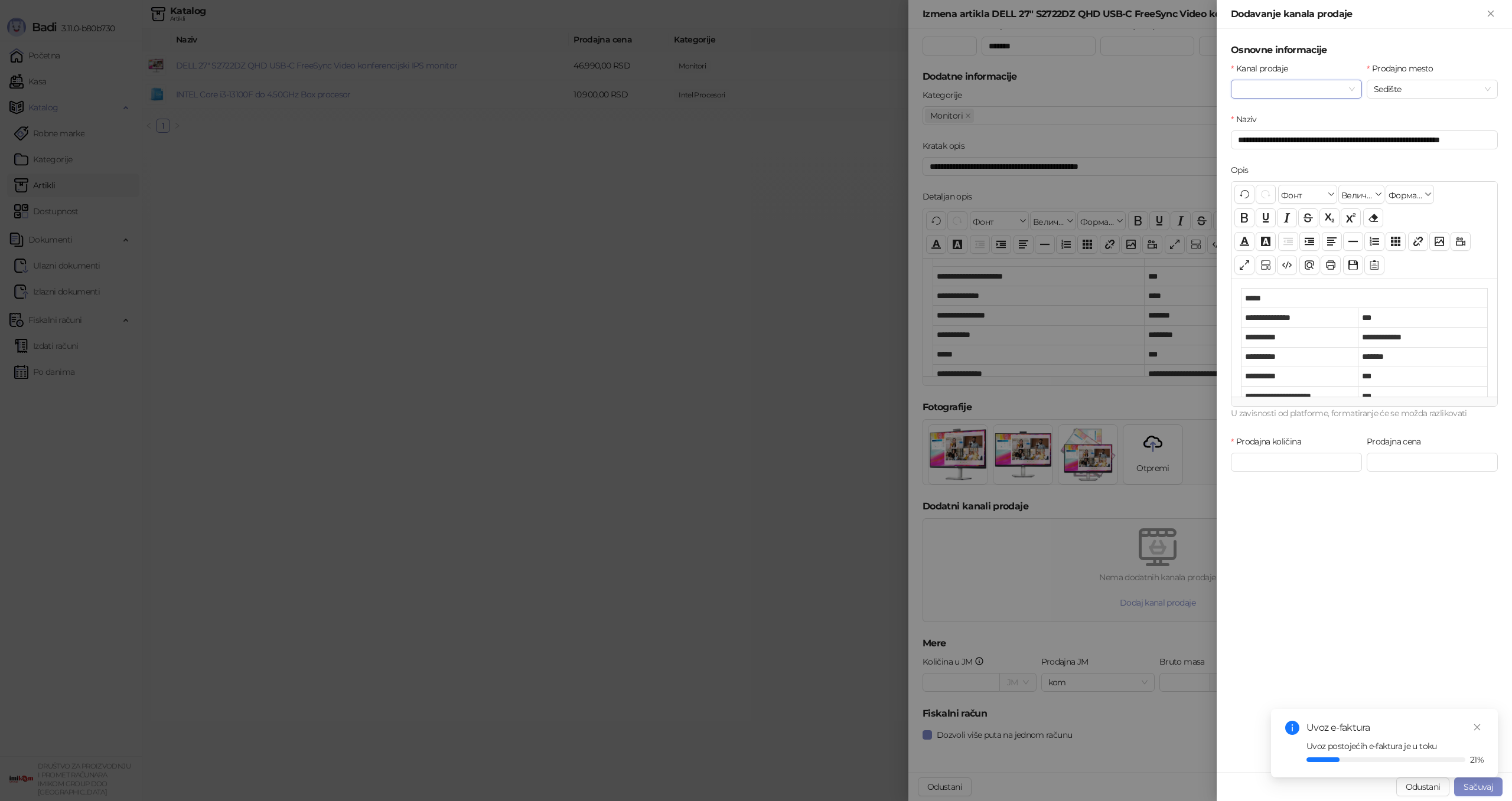
click at [1353, 89] on span at bounding box center [1296, 89] width 117 height 18
click at [1283, 128] on div "Veleprodaja" at bounding box center [1296, 132] width 112 height 13
click at [1391, 457] on input "Prodajna cena" at bounding box center [1431, 462] width 130 height 18
type input "*****"
click at [1469, 794] on button "Sačuvaj" at bounding box center [1478, 787] width 49 height 19
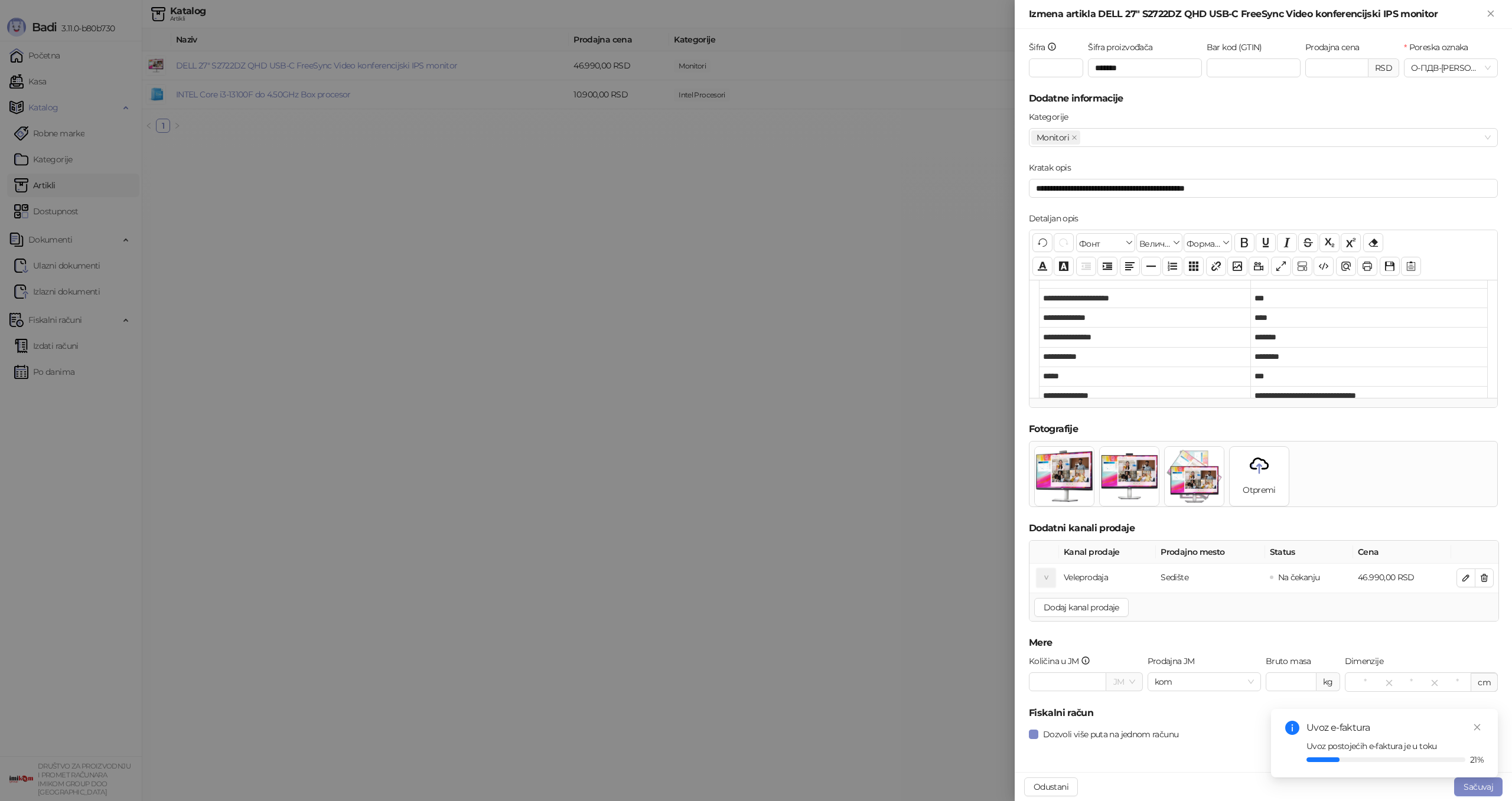
scroll to position [71, 0]
click at [1104, 615] on button "Dodaj kanal prodaje" at bounding box center [1081, 608] width 95 height 19
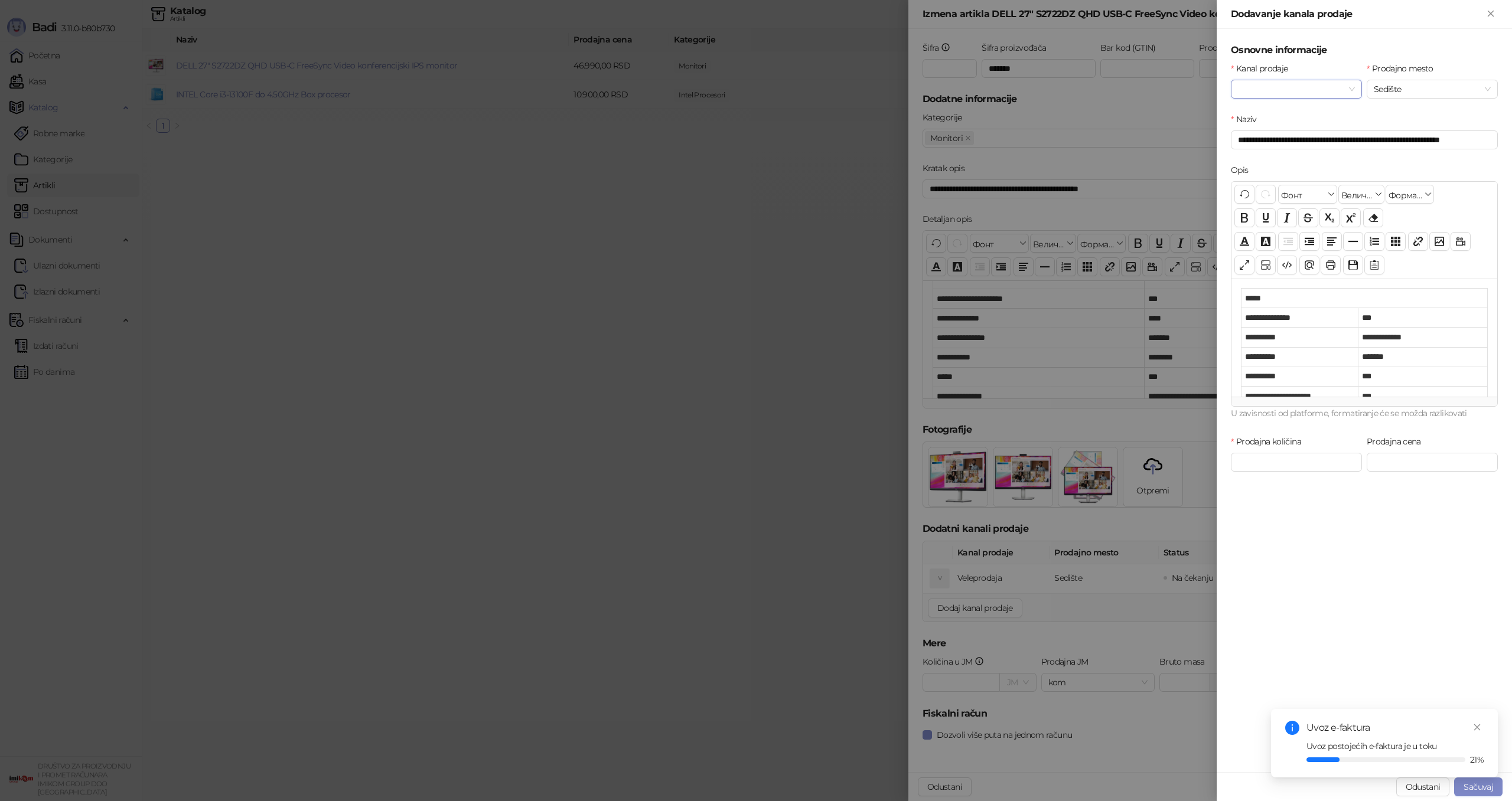
click at [1350, 89] on span at bounding box center [1296, 89] width 117 height 18
click at [1295, 116] on div "Maloprodaja" at bounding box center [1296, 112] width 112 height 13
click at [1388, 460] on input "Prodajna cena" at bounding box center [1431, 462] width 130 height 18
type input "*****"
click at [1471, 789] on button "Sačuvaj" at bounding box center [1478, 787] width 49 height 19
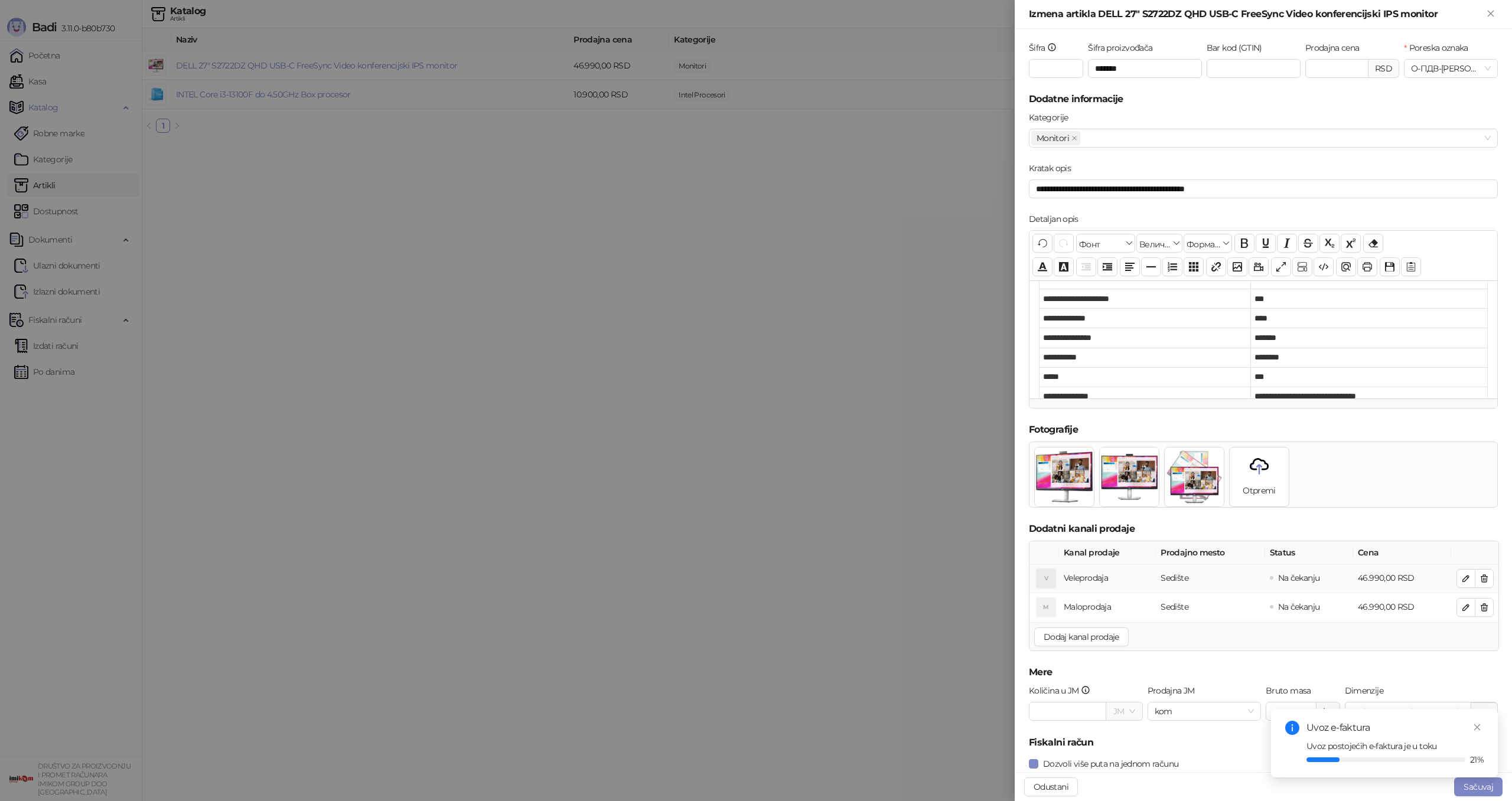
scroll to position [100, 0]
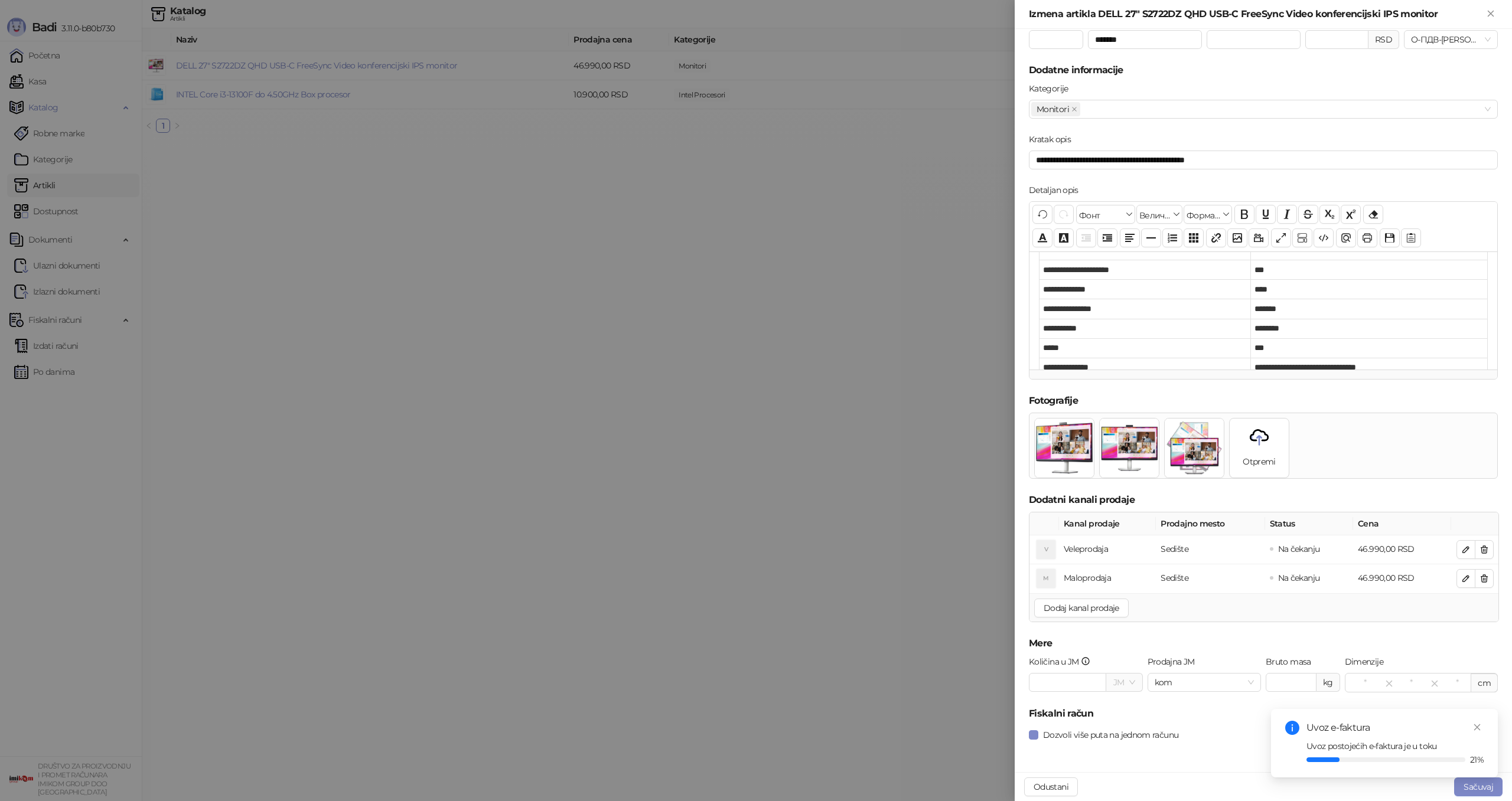
drag, startPoint x: 1475, startPoint y: 792, endPoint x: 1439, endPoint y: 781, distance: 37.6
click at [1475, 791] on button "Sačuvaj" at bounding box center [1478, 787] width 49 height 19
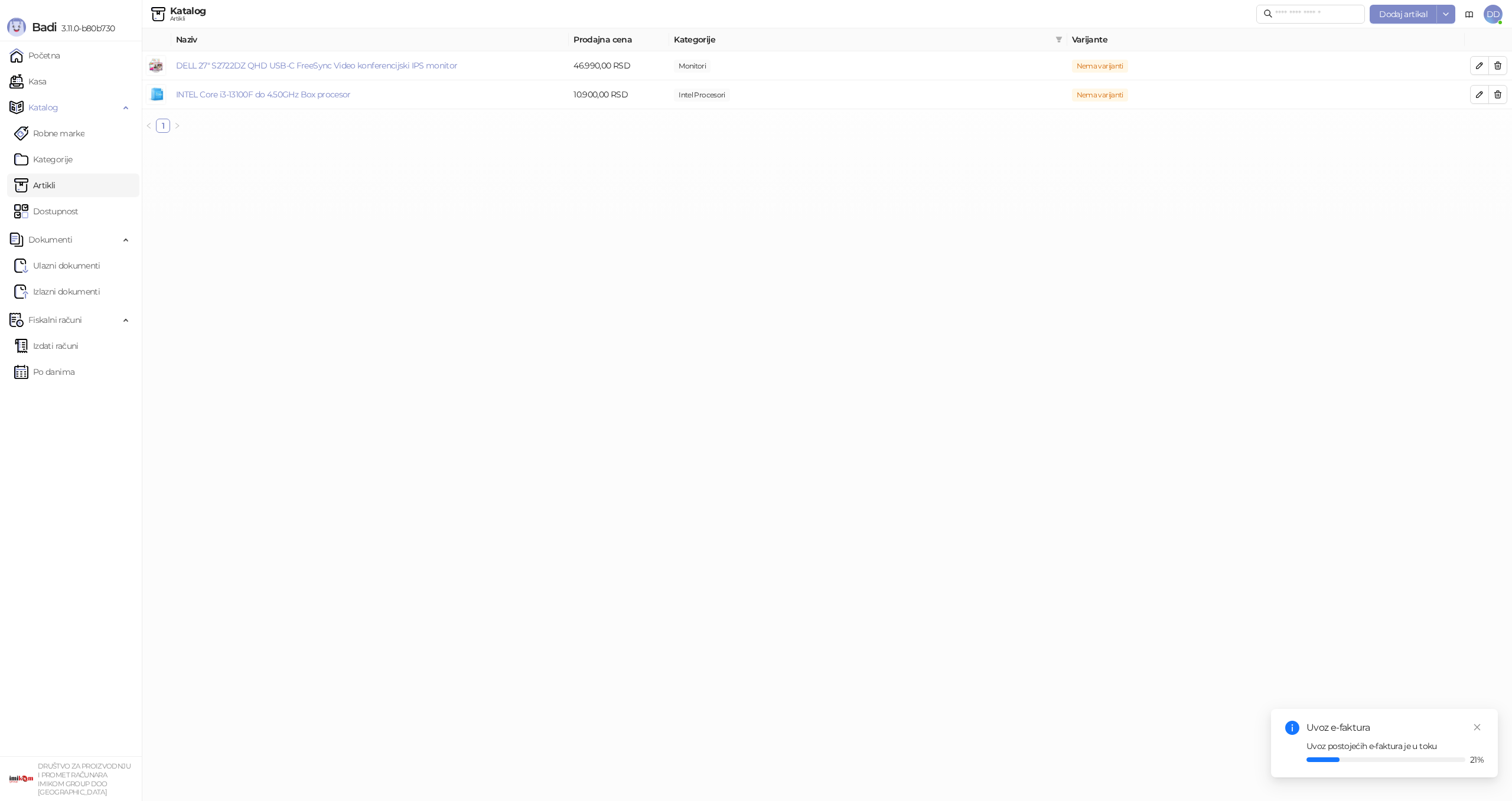
drag, startPoint x: 655, startPoint y: 307, endPoint x: 649, endPoint y: 307, distance: 6.0
click at [655, 142] on html "Badi 3.11.0-b80b730 Početna Kasa Katalog Robne marke Kategorije Artikli Dostupn…" at bounding box center [756, 71] width 1512 height 142
drag, startPoint x: 54, startPoint y: 81, endPoint x: 128, endPoint y: 81, distance: 74.0
click at [46, 81] on link "Kasa" at bounding box center [27, 81] width 37 height 23
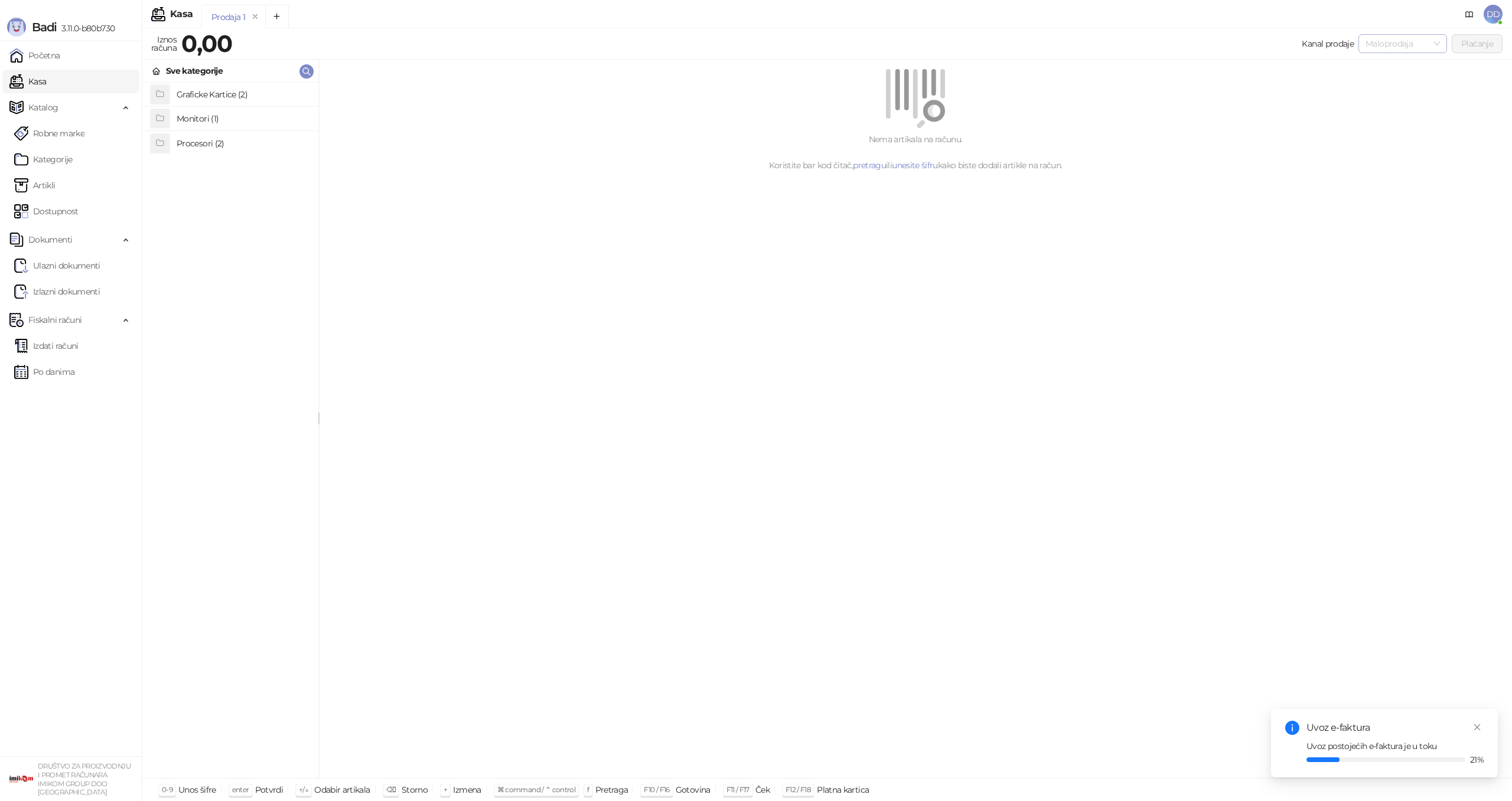
drag, startPoint x: 1419, startPoint y: 42, endPoint x: 1414, endPoint y: 51, distance: 10.3
click at [1418, 42] on span "Maloprodaja" at bounding box center [1402, 43] width 74 height 18
click at [1391, 101] on div "Veleprodaja" at bounding box center [1401, 105] width 69 height 13
click at [866, 170] on link "pretragu" at bounding box center [869, 165] width 33 height 10
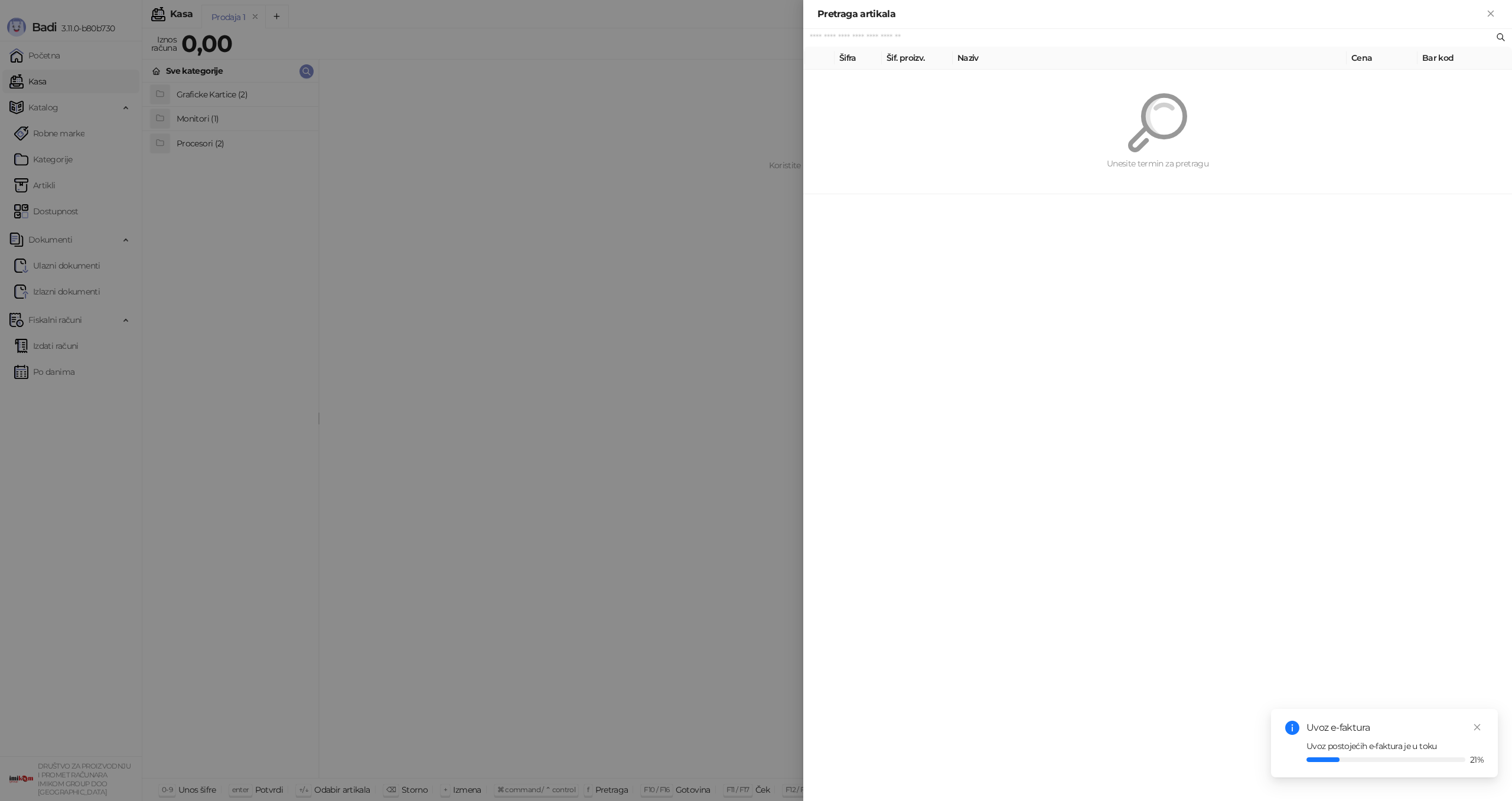
click at [1008, 83] on div "Unesite termin za pretragu" at bounding box center [1158, 131] width 681 height 105
click at [1493, 22] on div "Pretraga artikala" at bounding box center [1158, 14] width 709 height 29
click at [556, 245] on div at bounding box center [756, 400] width 1512 height 801
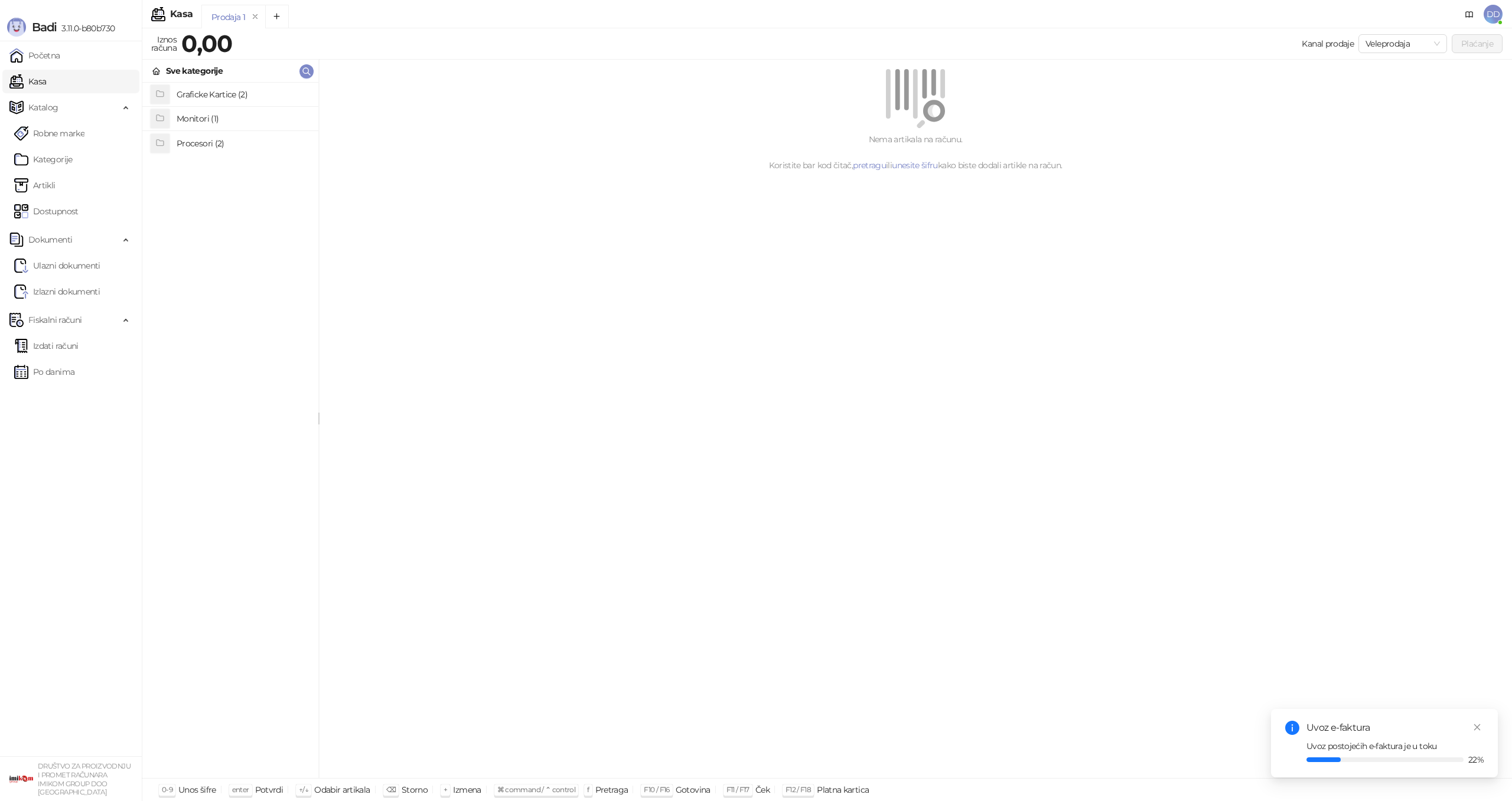
click at [221, 124] on h4 "Monitori (1)" at bounding box center [242, 119] width 132 height 19
click at [220, 96] on h4 "DELL 27" S2722DZ QHD USB-C FreeSync Video konferencijski IPS monitor" at bounding box center [242, 95] width 132 height 19
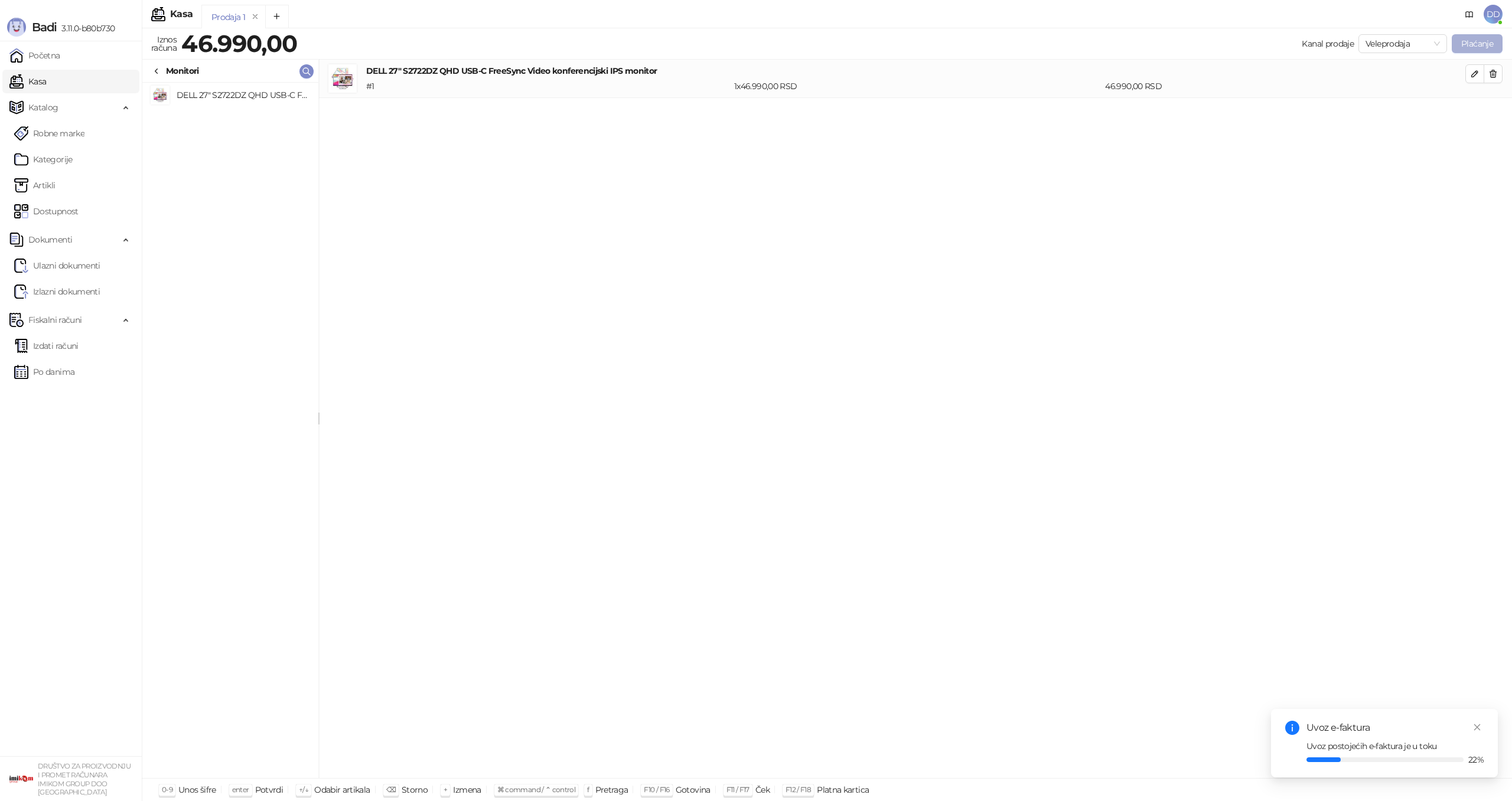
click at [1465, 45] on button "Plaćanje" at bounding box center [1477, 44] width 51 height 19
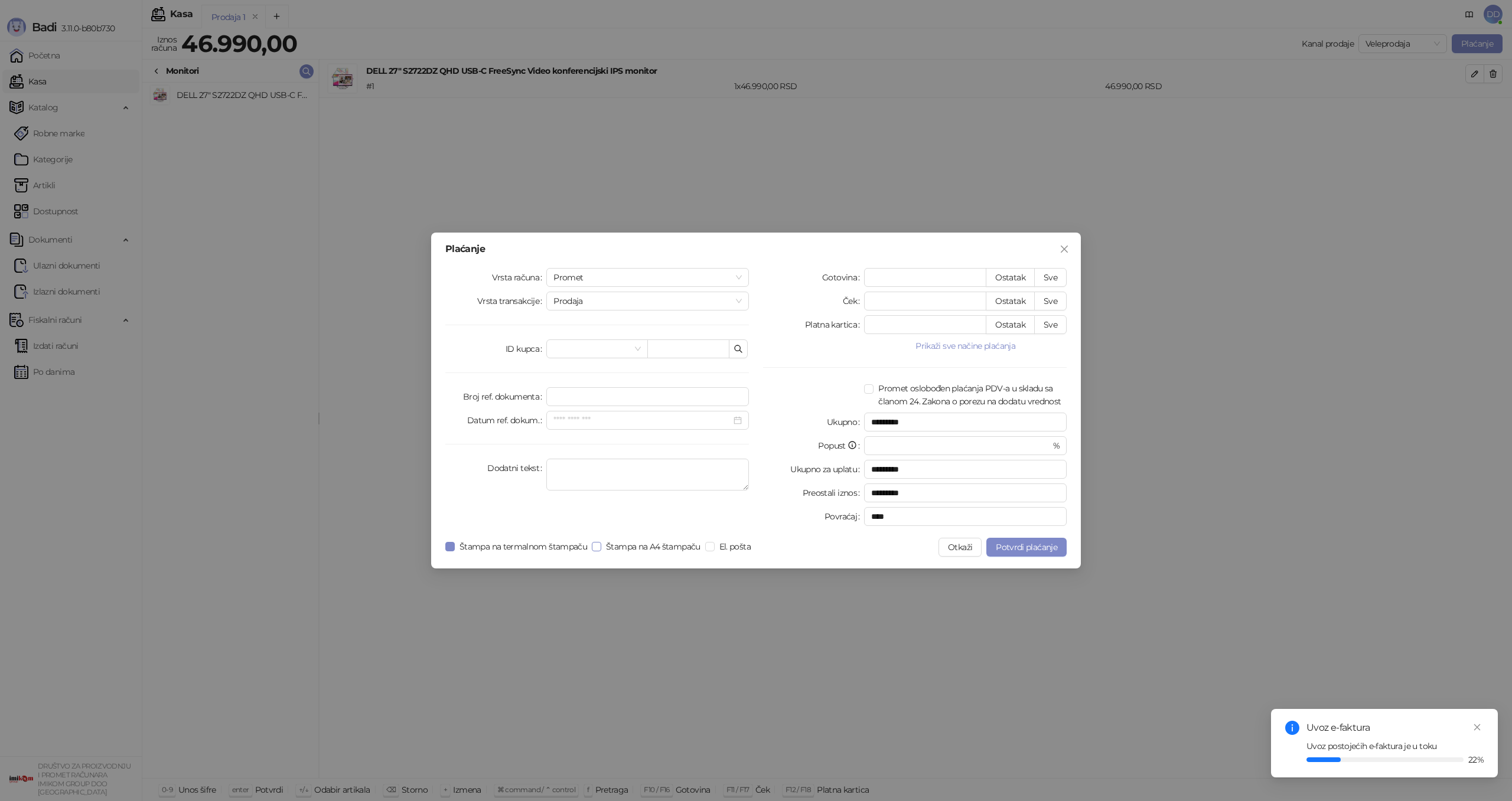
drag, startPoint x: 666, startPoint y: 550, endPoint x: 629, endPoint y: 550, distance: 37.0
click at [666, 550] on span "Štampa na A4 štampaču" at bounding box center [652, 546] width 104 height 13
click at [508, 547] on span "Štampa na termalnom štampaču" at bounding box center [523, 546] width 137 height 13
click at [664, 275] on span "Promet" at bounding box center [647, 277] width 188 height 18
click at [650, 335] on div "Obuka" at bounding box center [648, 339] width 184 height 13
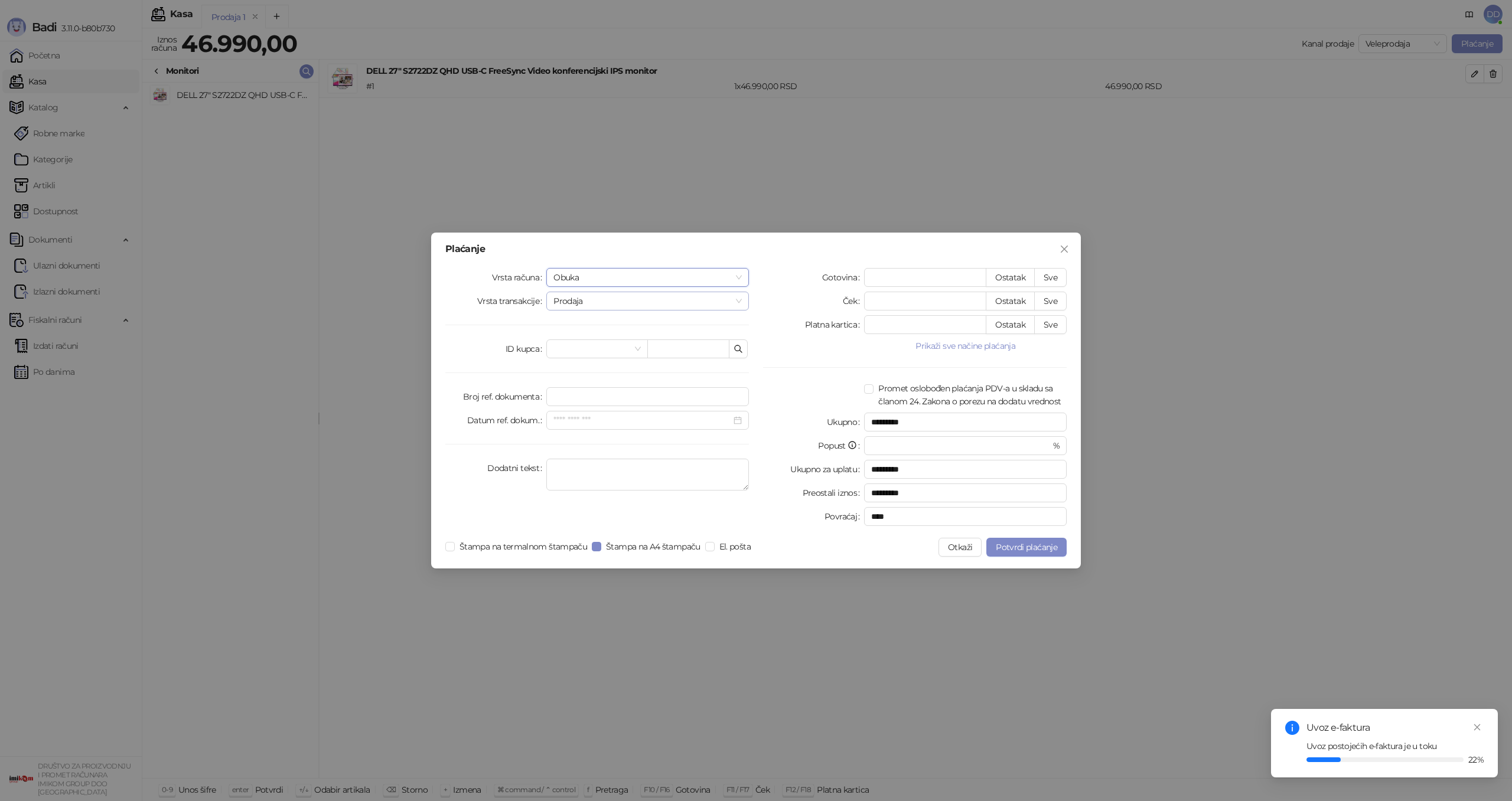
click at [642, 302] on span "Prodaja" at bounding box center [647, 301] width 188 height 18
click at [625, 328] on div "Prodaja" at bounding box center [648, 325] width 184 height 13
click at [630, 350] on span at bounding box center [596, 349] width 87 height 18
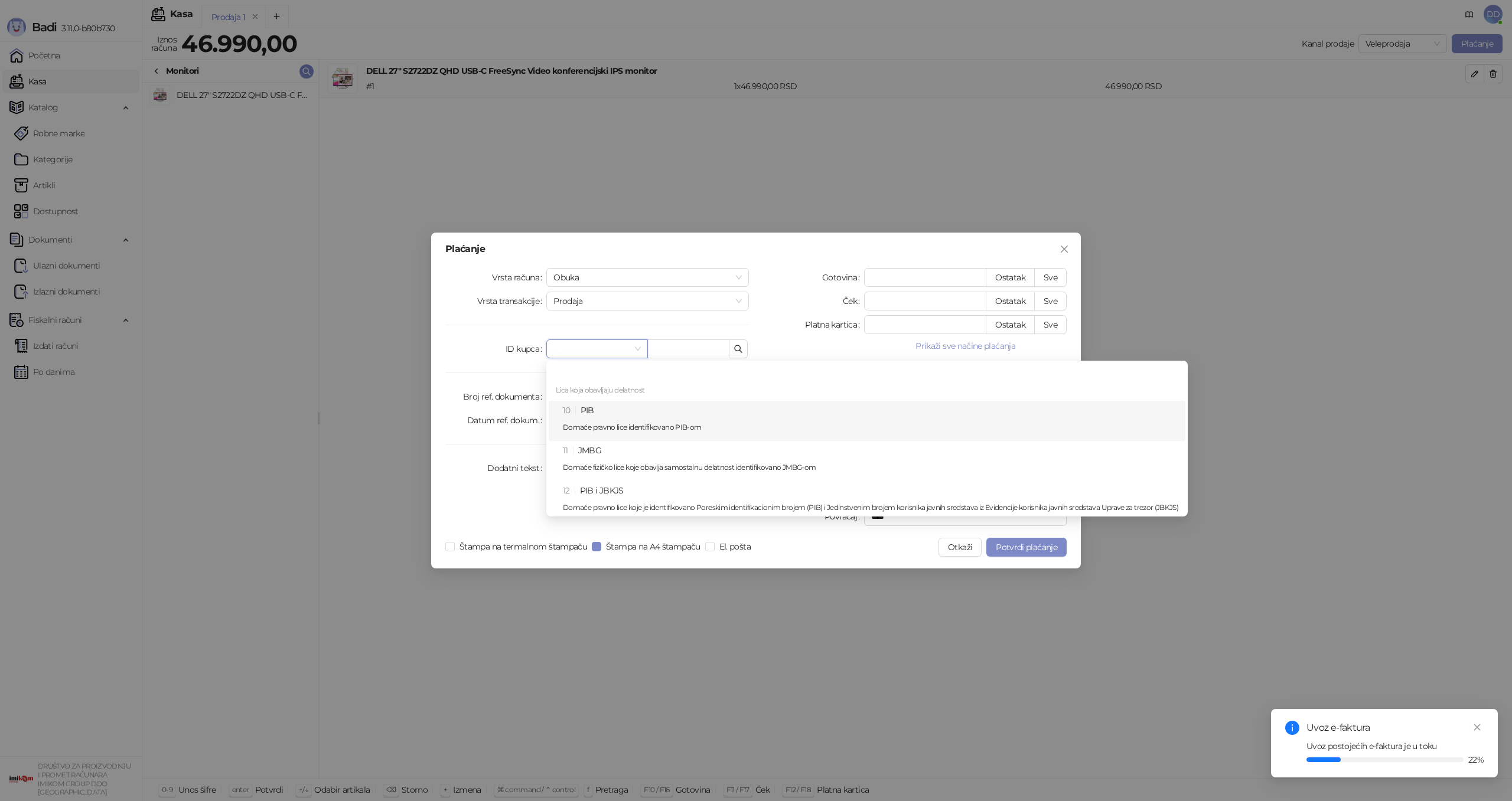
click at [630, 405] on div "10 PIB Domaće pravno lice identifikovano PIB-om" at bounding box center [870, 421] width 615 height 35
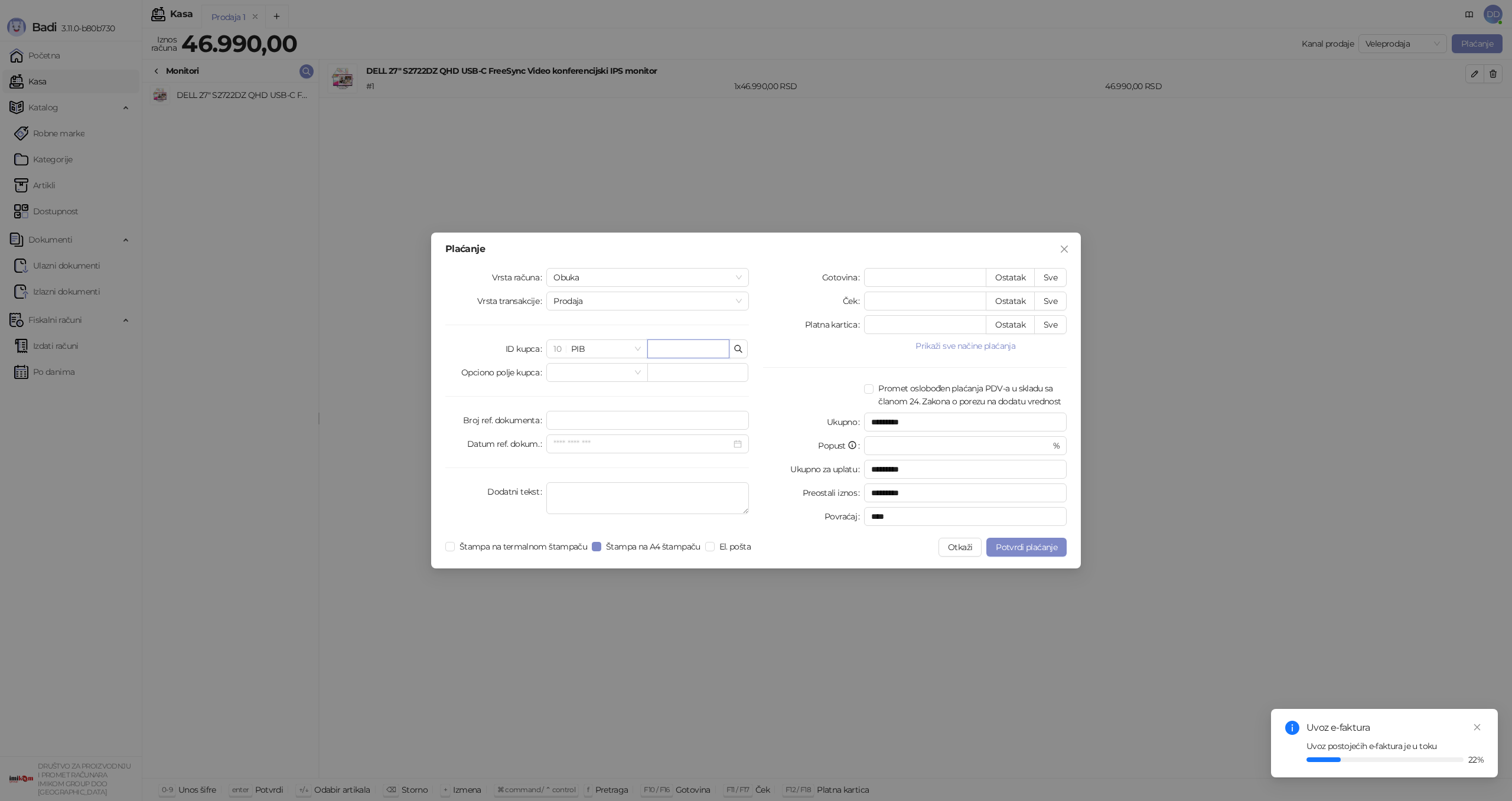
click at [691, 350] on input "text" at bounding box center [688, 349] width 82 height 19
type input "********"
click at [740, 349] on icon "button" at bounding box center [738, 349] width 9 height 9
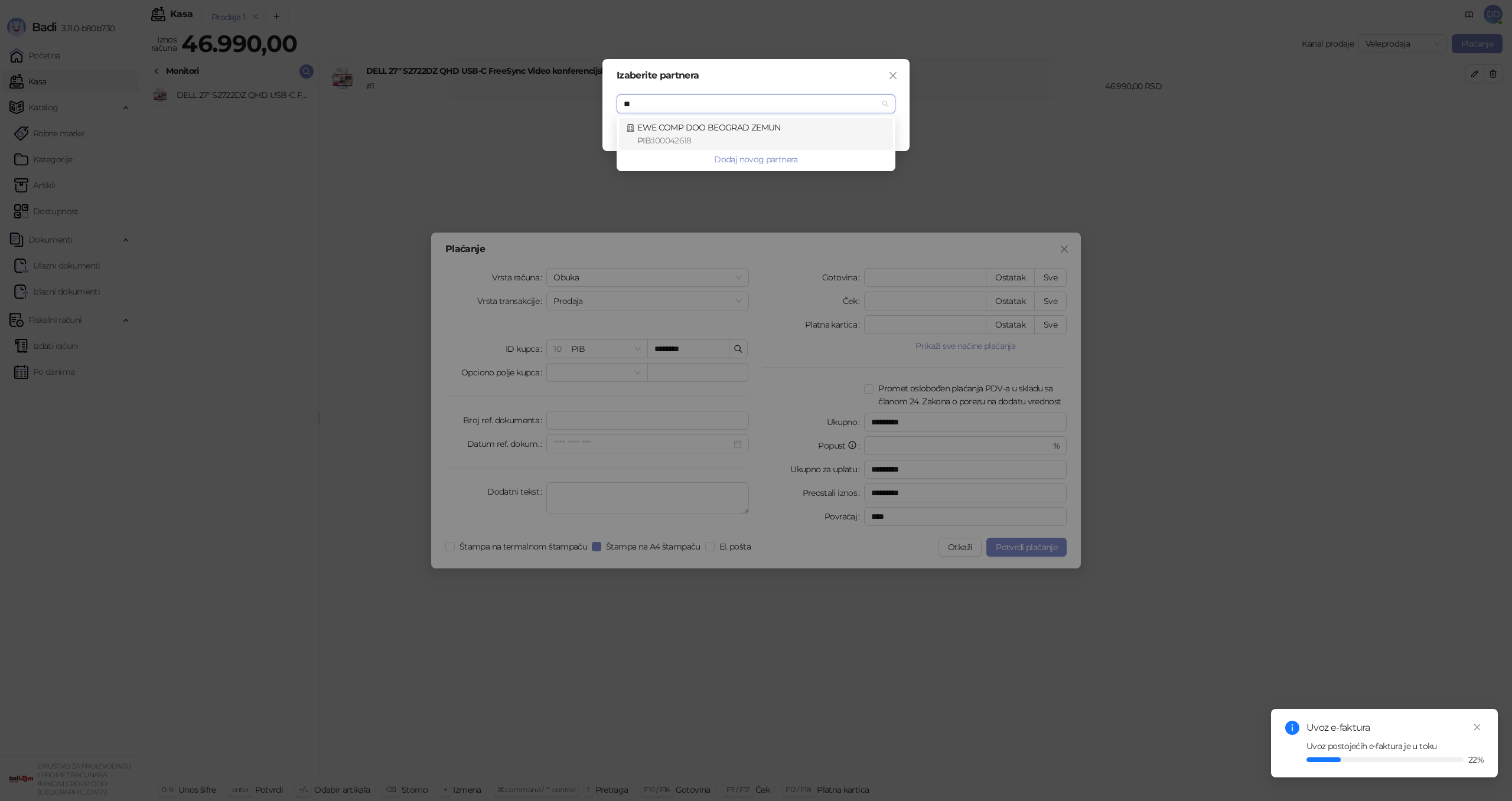
type input "***"
click at [712, 137] on div "PIB : 100042618" at bounding box center [761, 141] width 248 height 13
type input "*********"
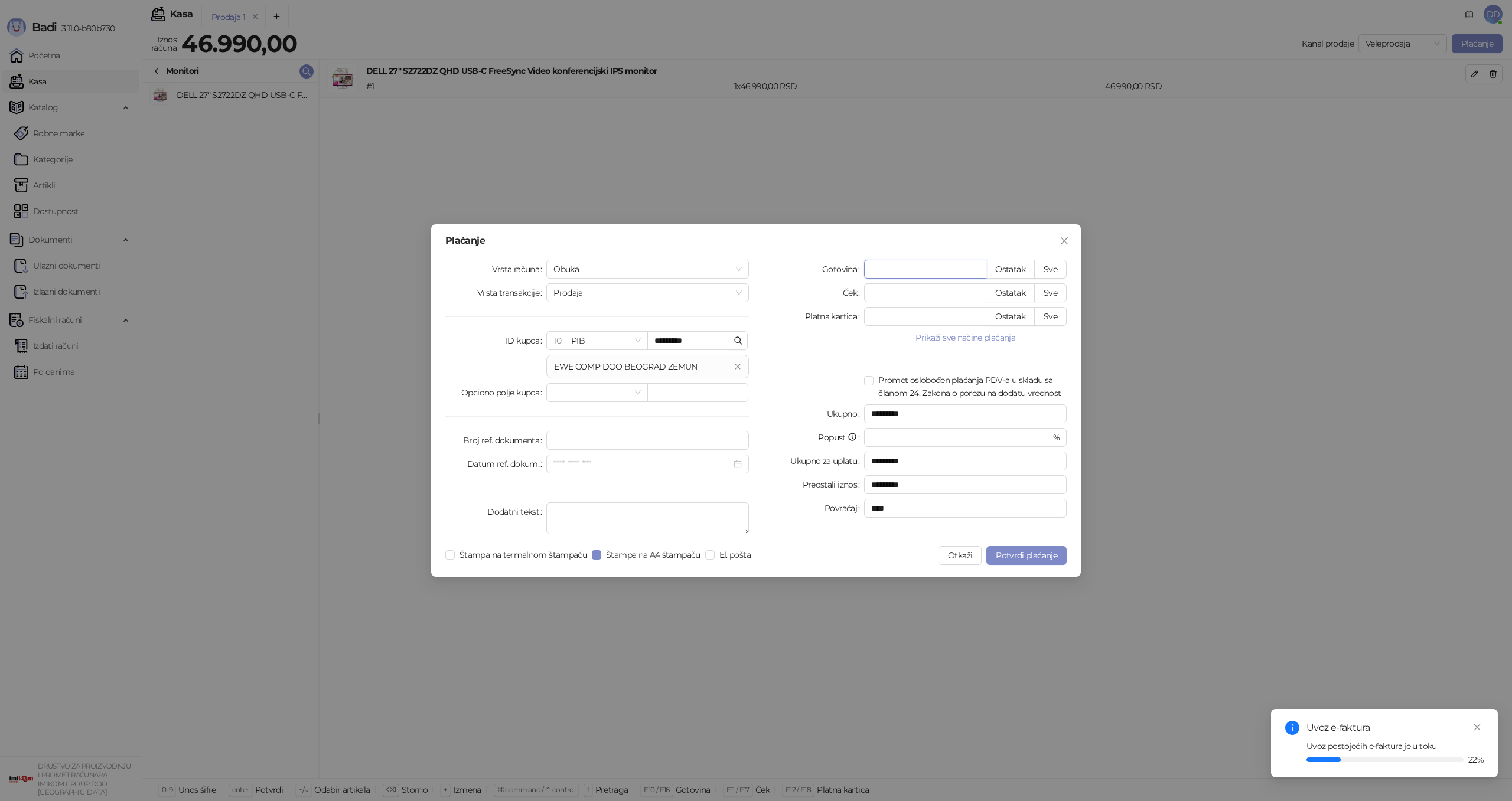
click at [918, 272] on input "*" at bounding box center [924, 269] width 121 height 18
click at [918, 273] on input "*" at bounding box center [924, 269] width 121 height 18
type input "*"
type input "*********"
type input "**"
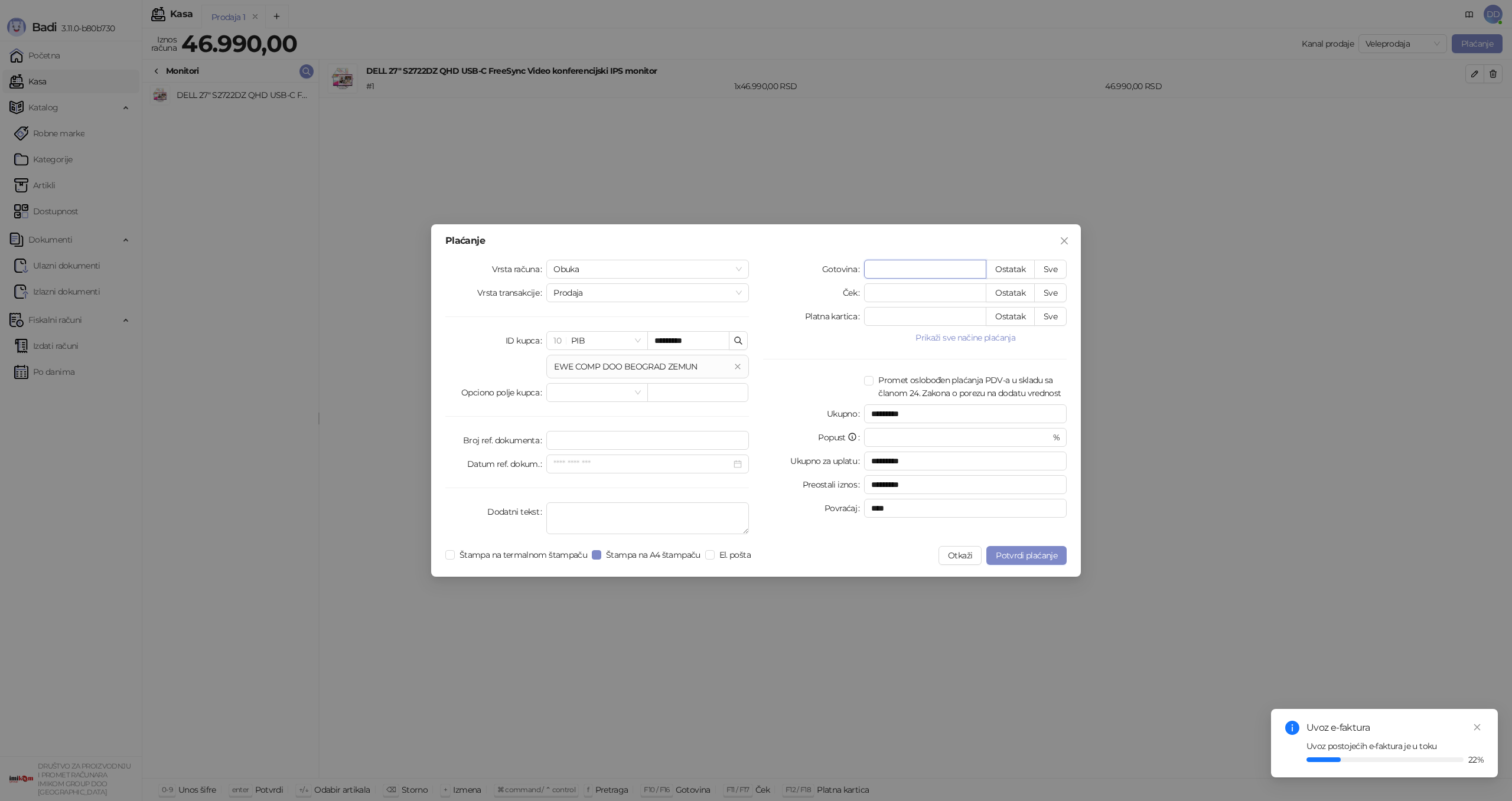
type input "*********"
type input "**"
click at [917, 269] on input "**" at bounding box center [924, 269] width 121 height 18
type input "*********"
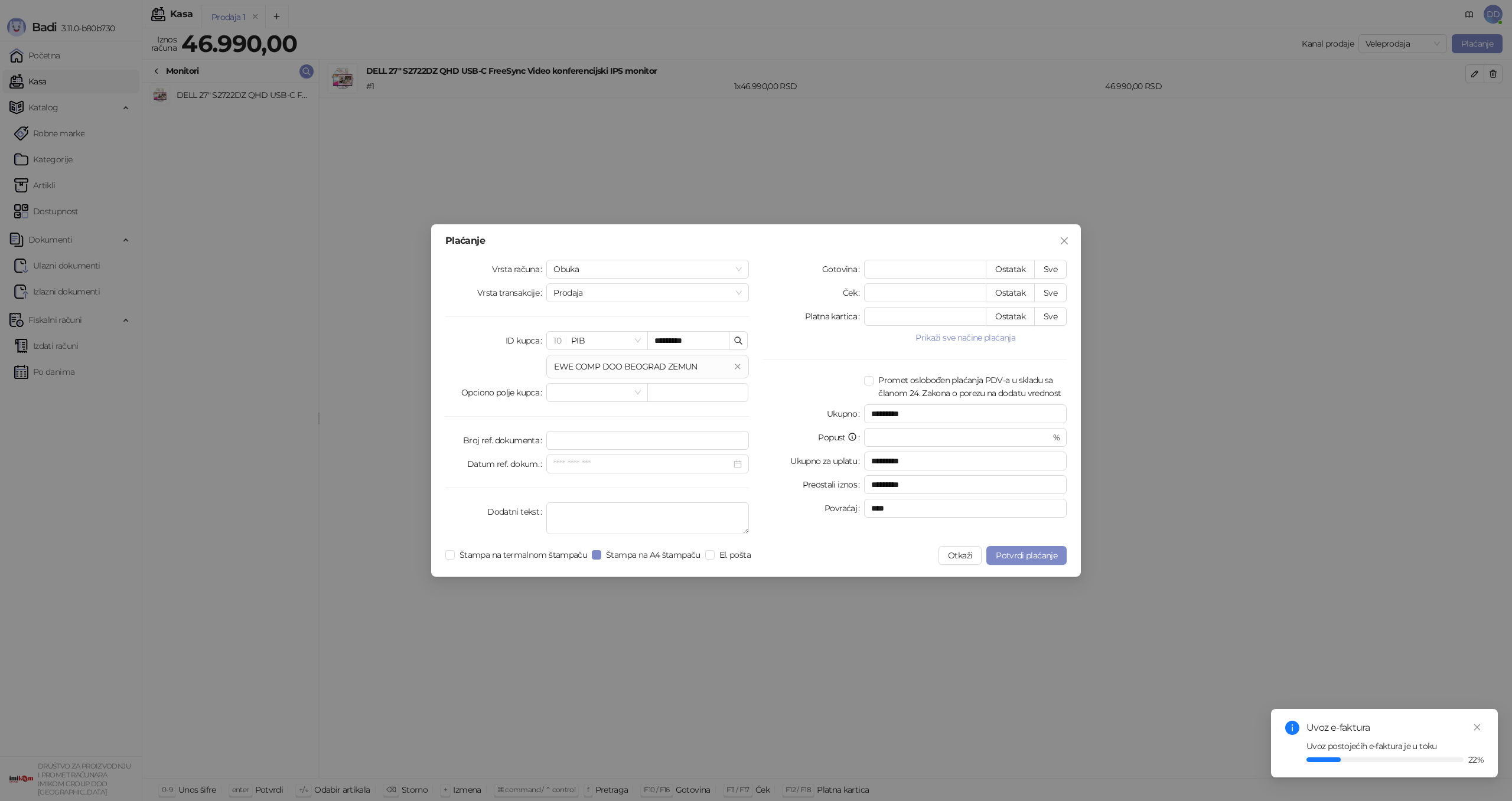
click at [957, 338] on button "Prikaži sve načine plaćanja" at bounding box center [966, 337] width 202 height 14
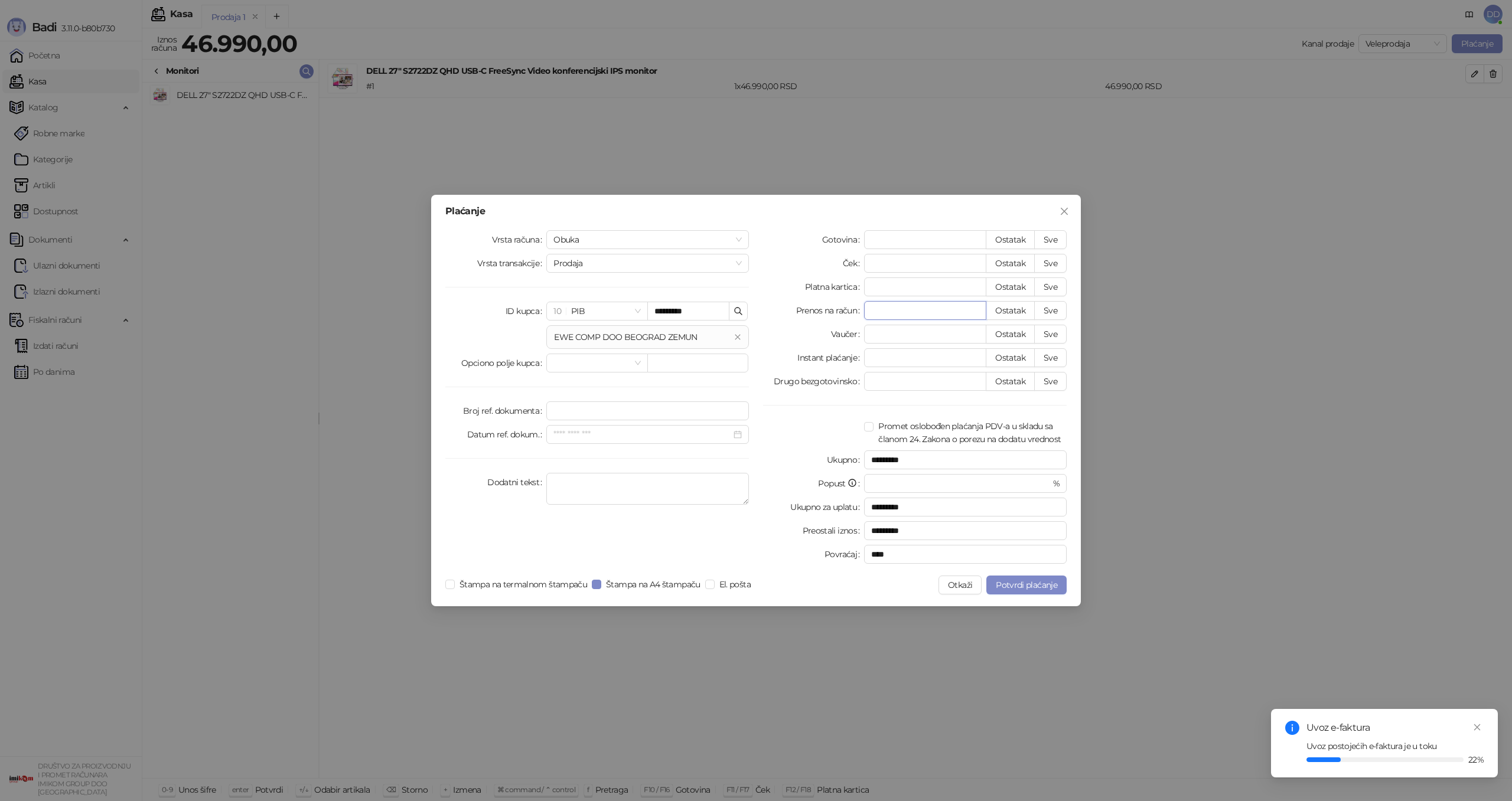
click at [878, 310] on input "*" at bounding box center [924, 310] width 121 height 18
type input "*"
type input "*********"
type input "**"
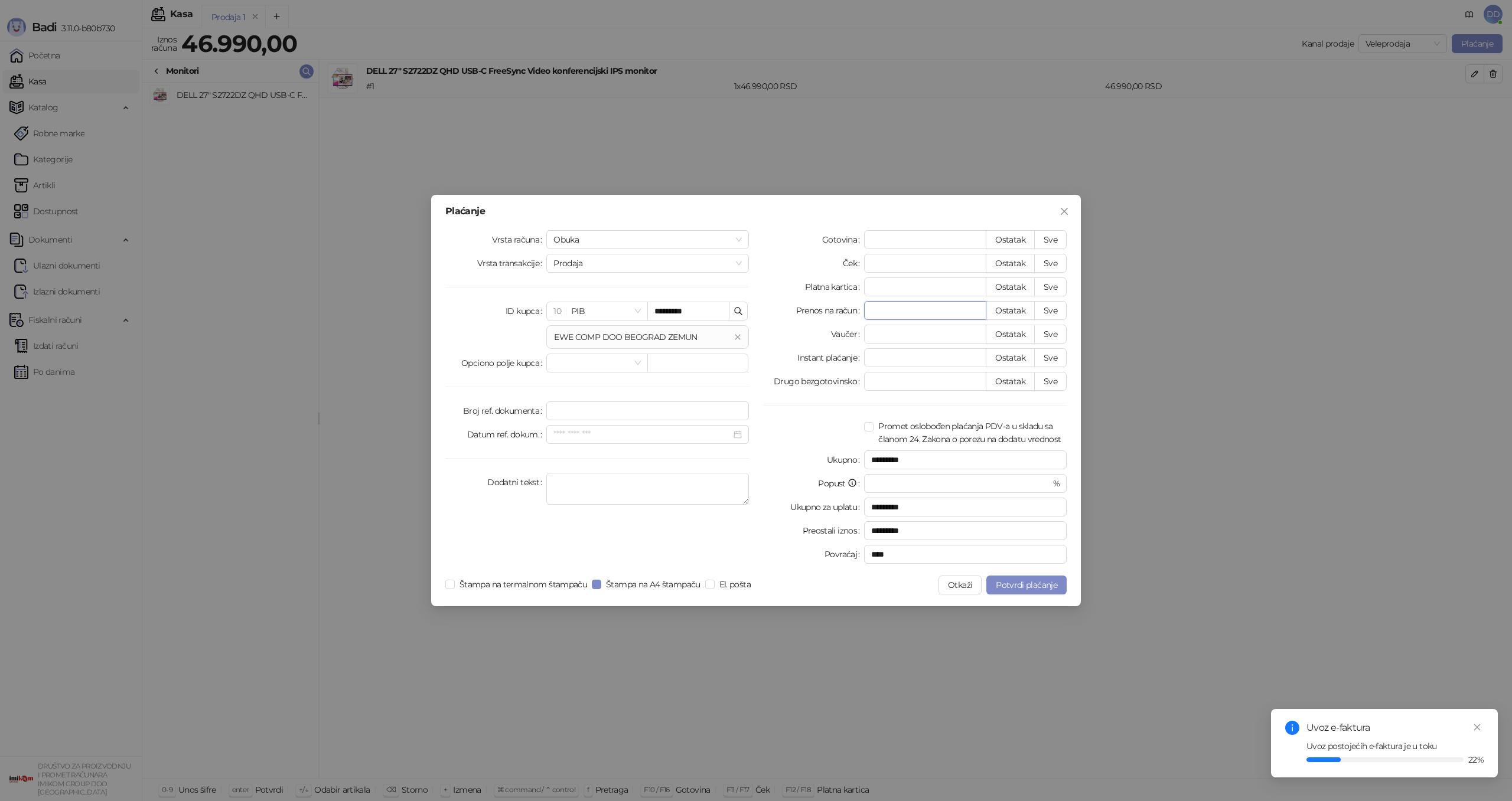
type input "*********"
type input "***"
type input "*********"
type input "****"
type input "*********"
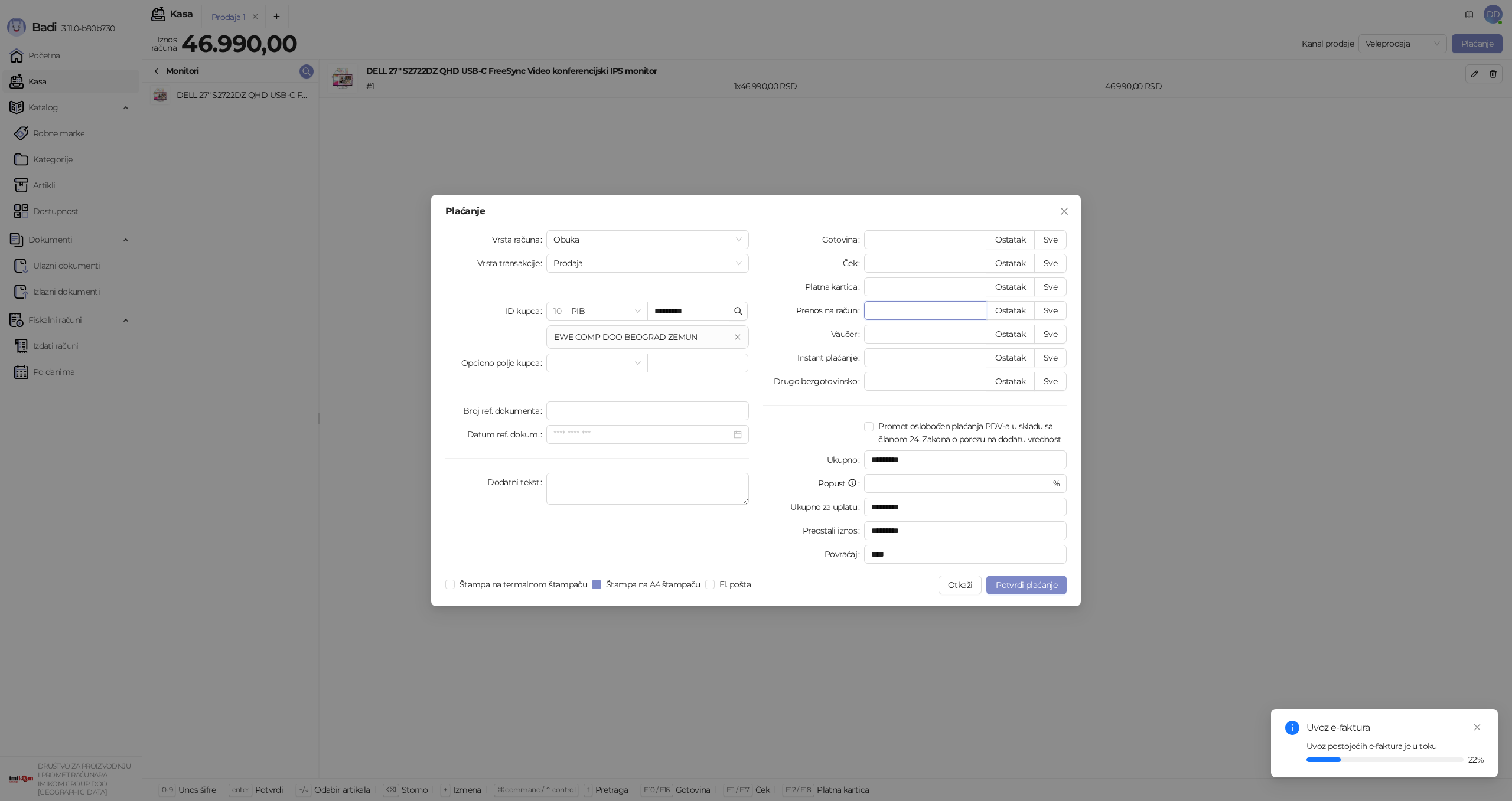
type input "*****"
type input "****"
type input "*****"
drag, startPoint x: 1048, startPoint y: 312, endPoint x: 1015, endPoint y: 310, distance: 33.1
click at [1045, 312] on button "Sve" at bounding box center [1050, 310] width 33 height 19
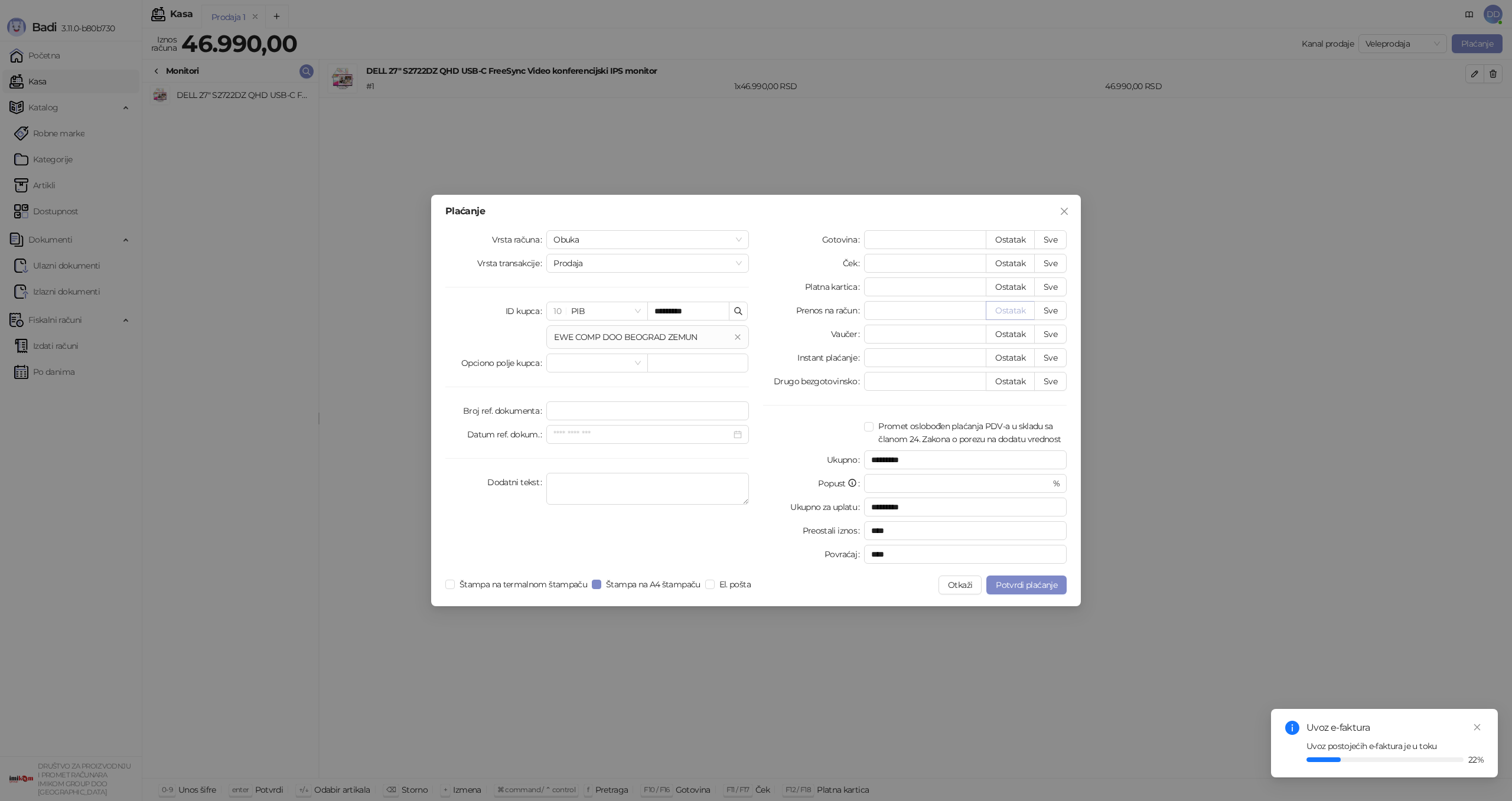
type input "*"
click at [589, 411] on input "Broj ref. dokumenta" at bounding box center [648, 410] width 202 height 19
click at [590, 433] on input "Datum ref. dokum." at bounding box center [642, 435] width 178 height 13
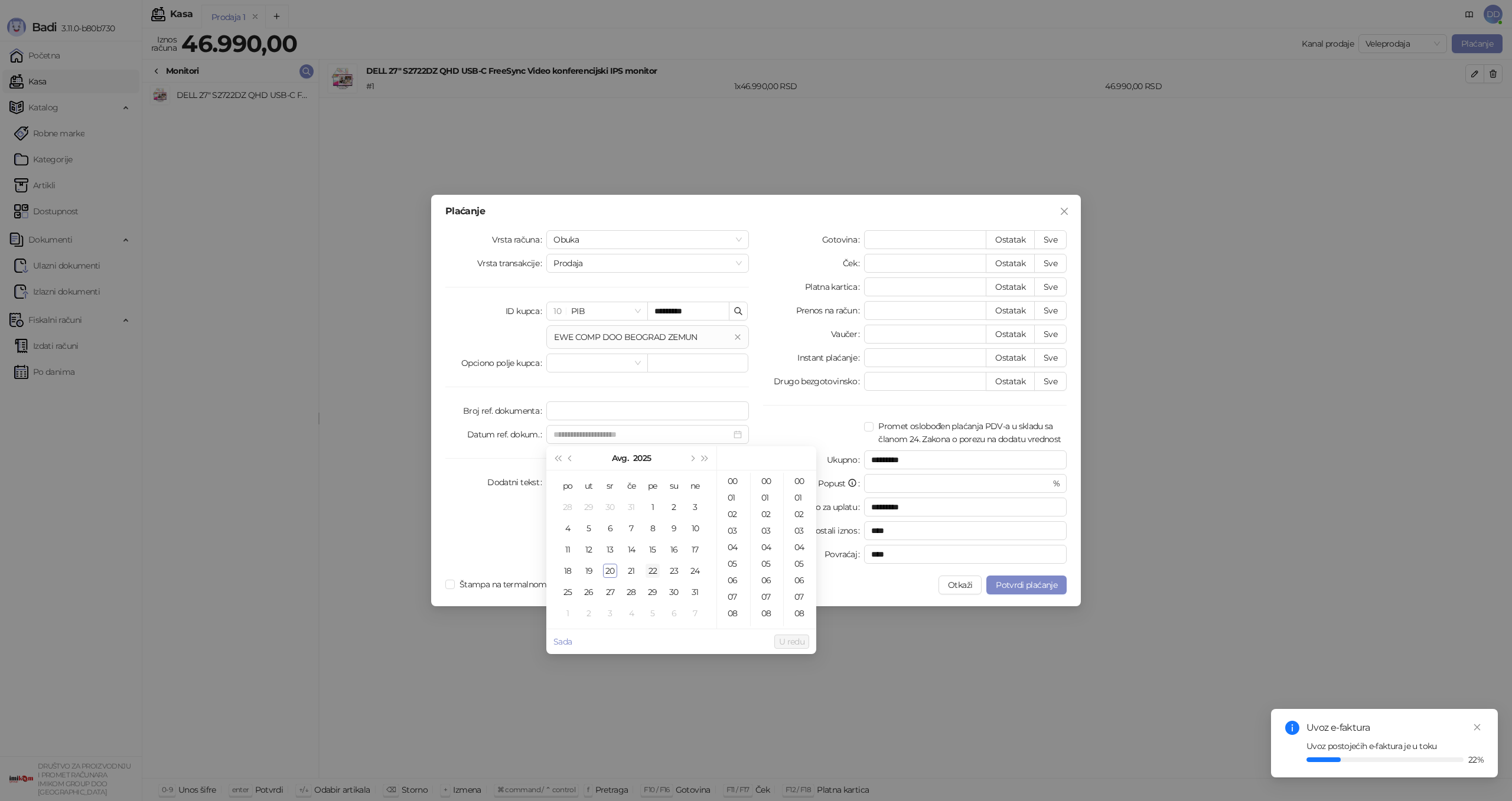
drag, startPoint x: 609, startPoint y: 571, endPoint x: 654, endPoint y: 566, distance: 45.3
click at [609, 571] on div "20" at bounding box center [609, 571] width 14 height 14
type input "**********"
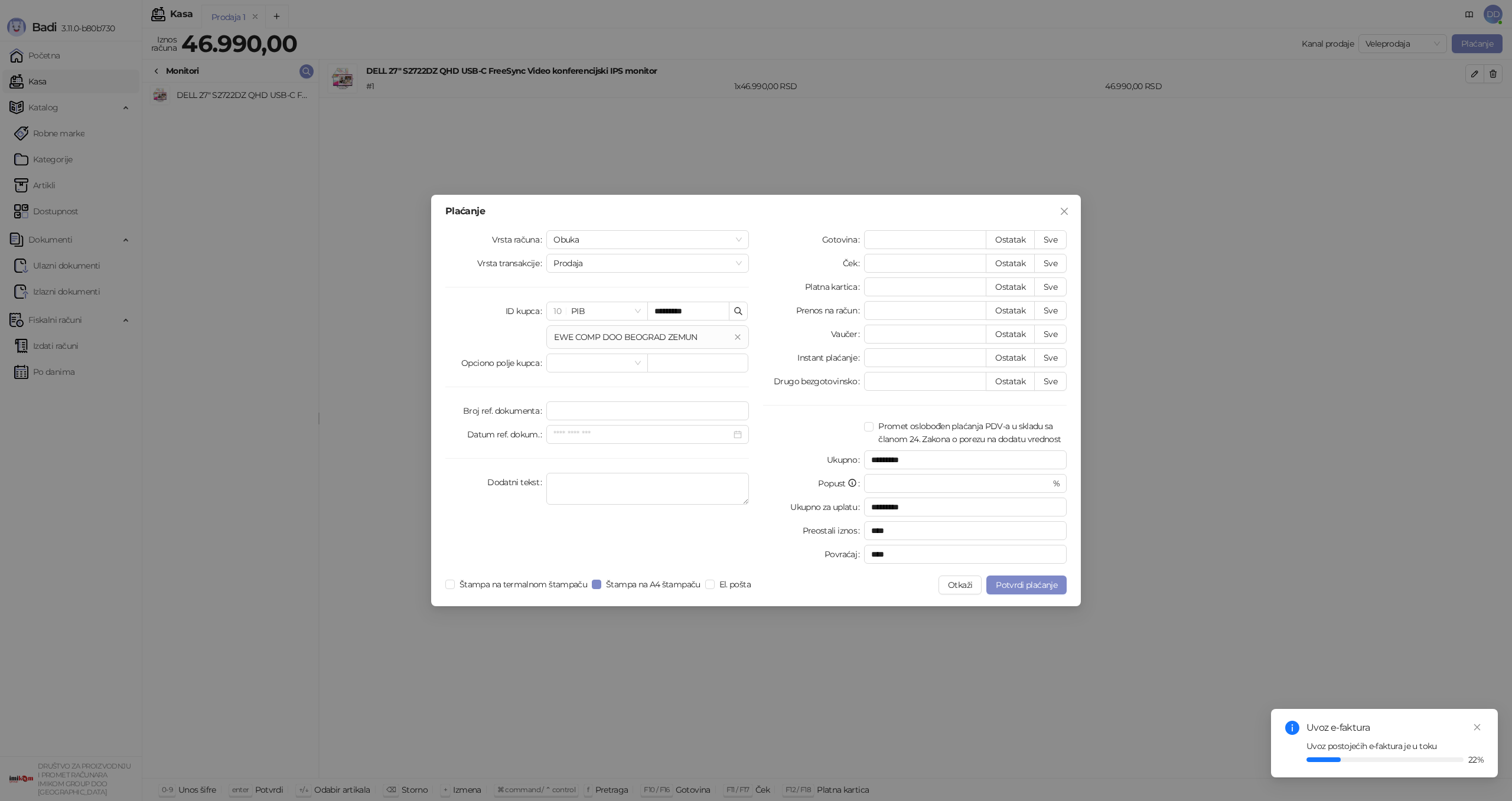
click at [877, 584] on div at bounding box center [846, 585] width 183 height 19
click at [1013, 585] on span "Potvrdi plaćanje" at bounding box center [1026, 585] width 62 height 10
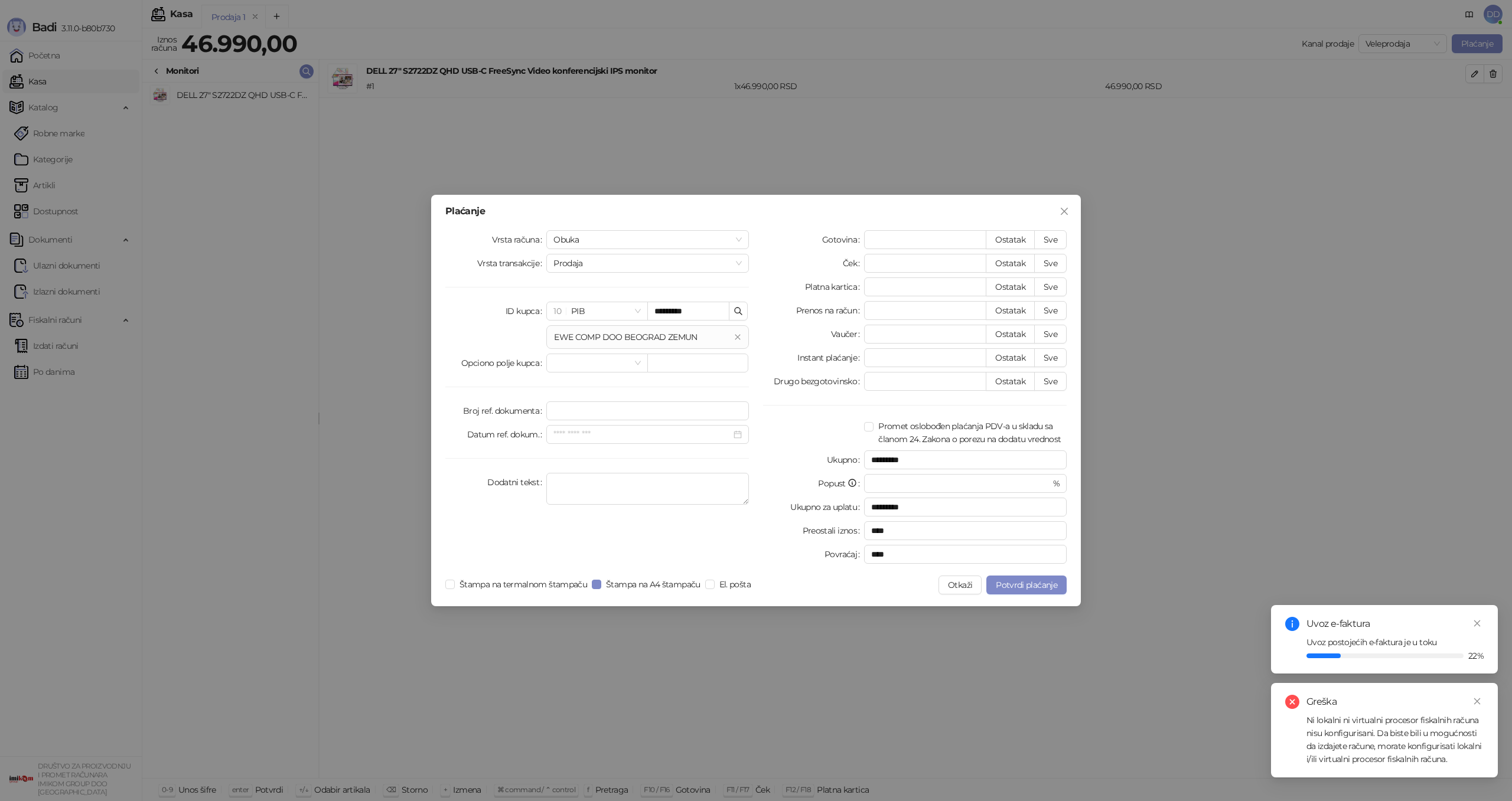
click at [1356, 728] on div "Ni lokalni ni virtualni procesor fiskalnih računa nisu konfigurisani. Da biste …" at bounding box center [1395, 739] width 177 height 52
click at [900, 593] on div at bounding box center [846, 585] width 183 height 19
click at [921, 439] on span "Promet oslobođen plaćanja PDV-a u skladu sa članom 24. Zakona o porezu na dodat…" at bounding box center [970, 433] width 193 height 26
type input "*********"
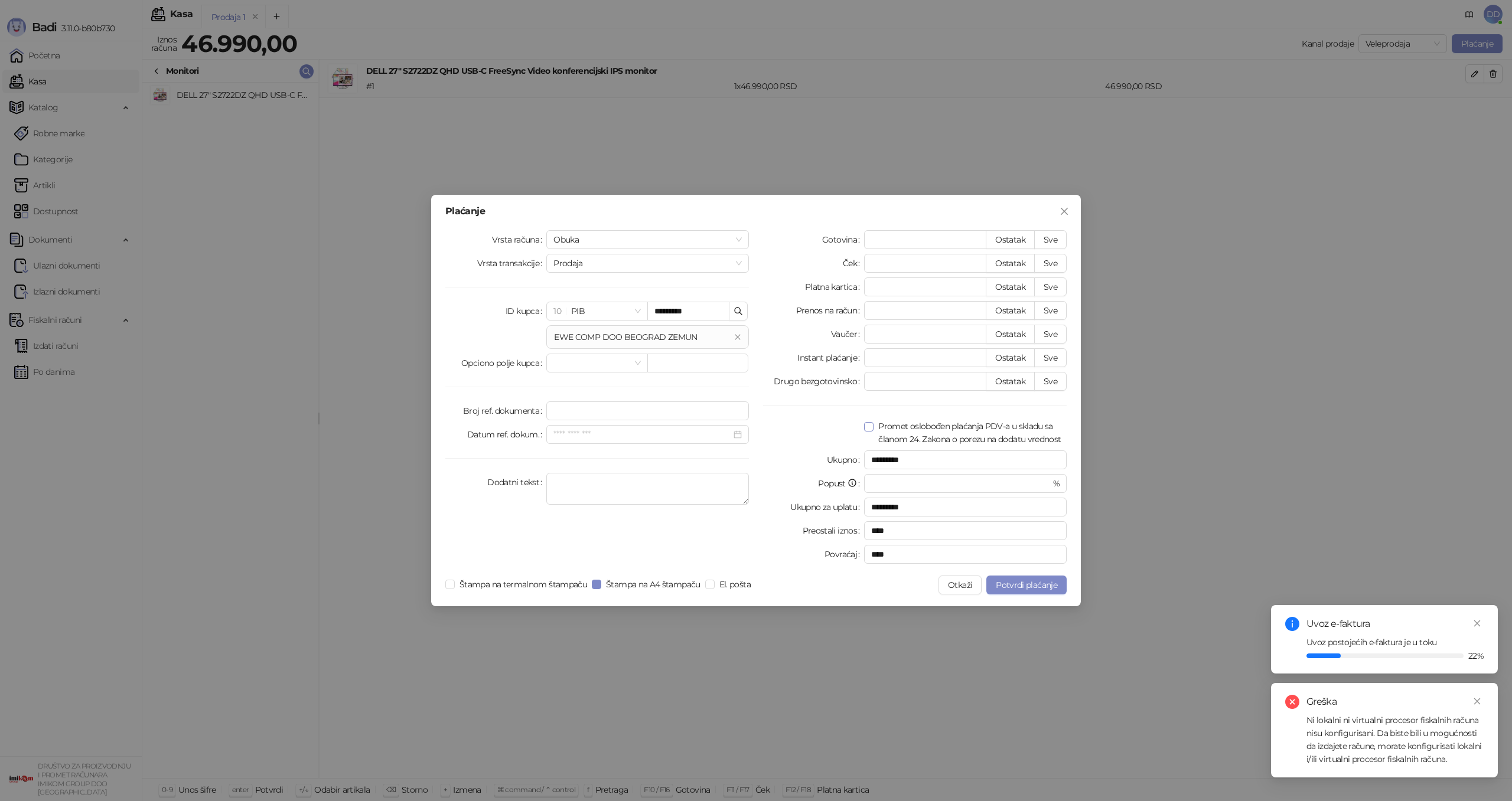
type input "********"
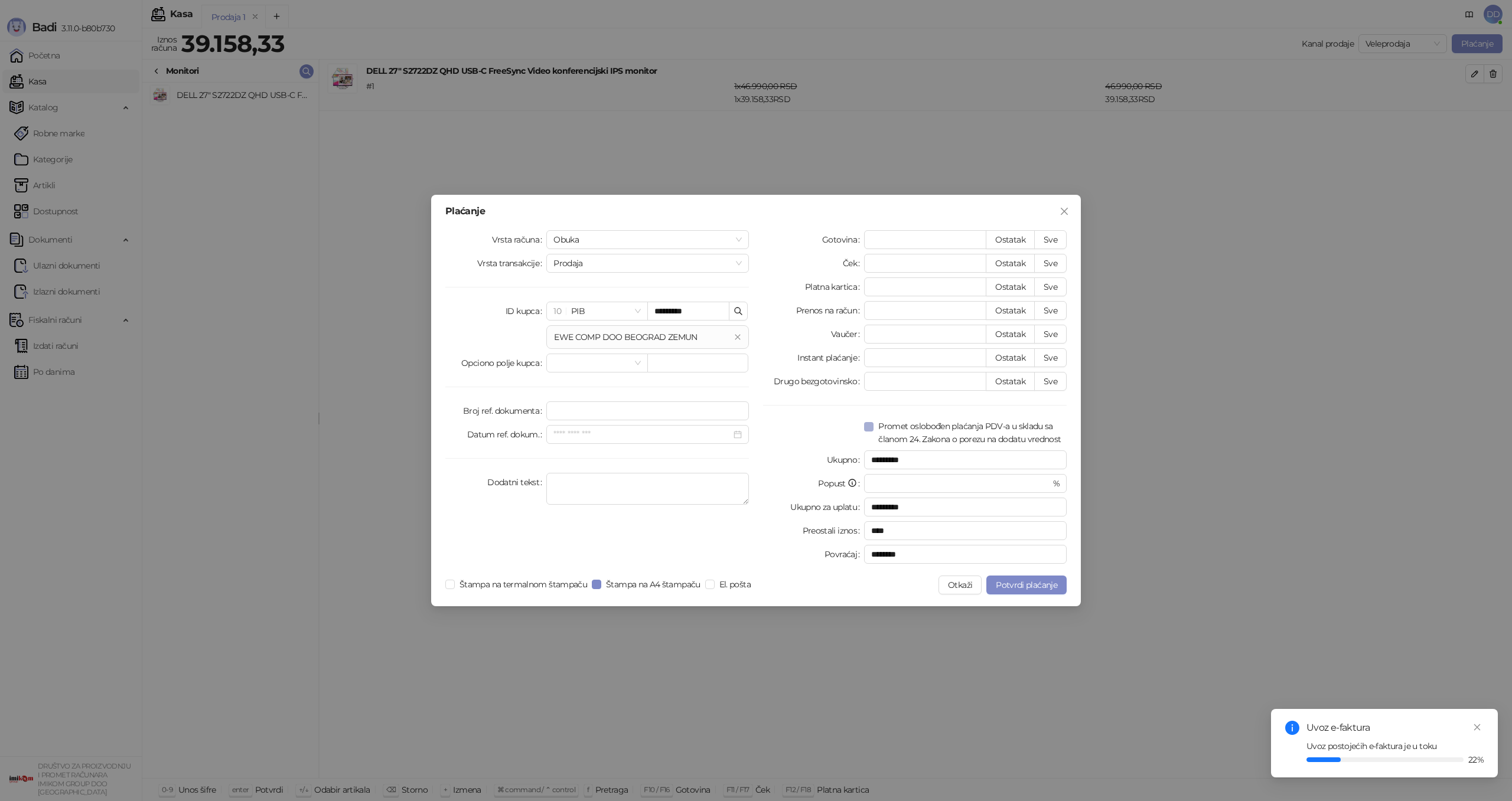
click at [914, 437] on span "Promet oslobođen plaćanja PDV-a u skladu sa članom 24. Zakona o porezu na dodat…" at bounding box center [970, 433] width 193 height 26
type input "*********"
type input "****"
click at [888, 583] on div at bounding box center [846, 585] width 183 height 19
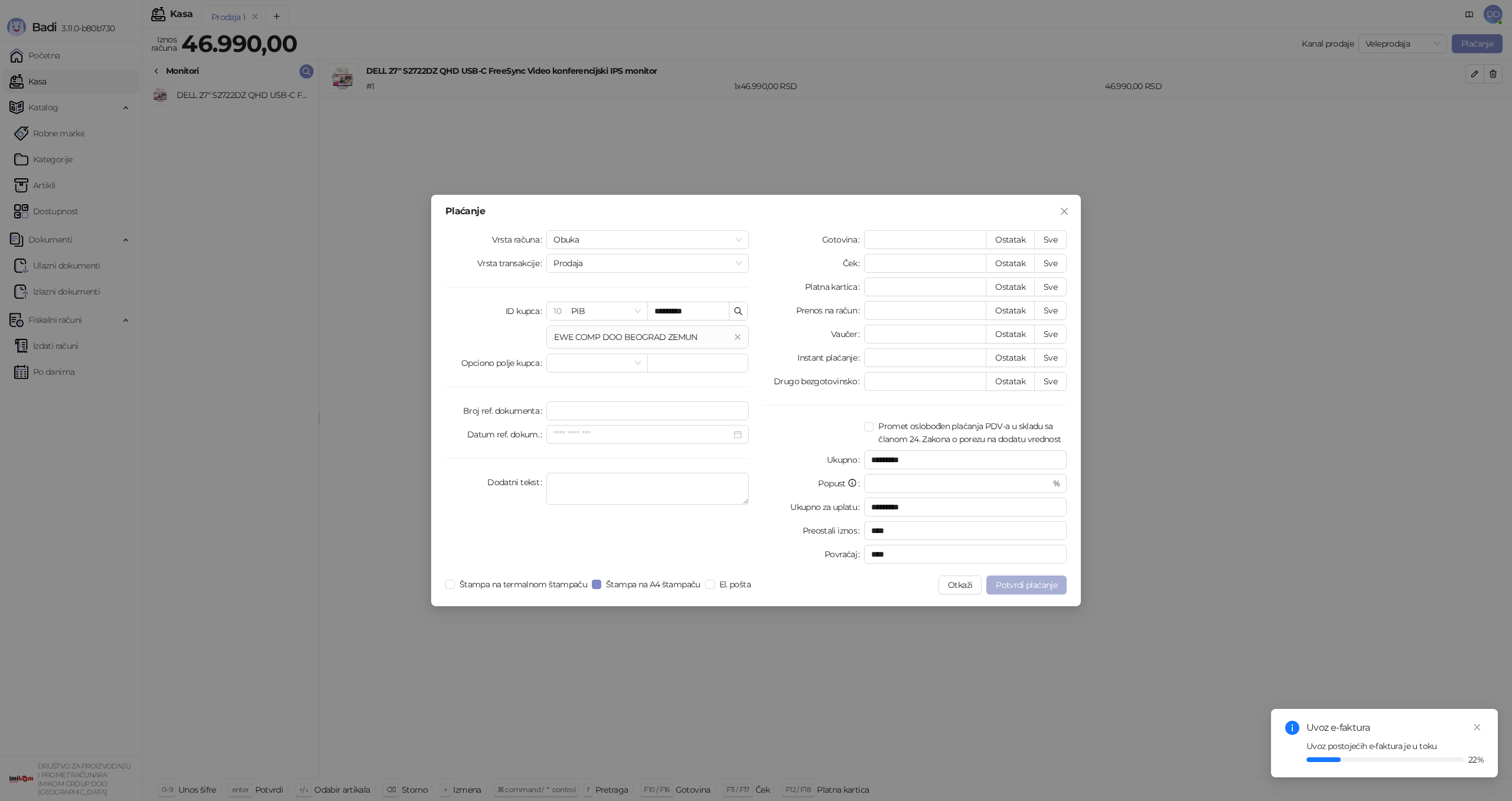
click at [1011, 583] on span "Potvrdi plaćanje" at bounding box center [1026, 585] width 62 height 10
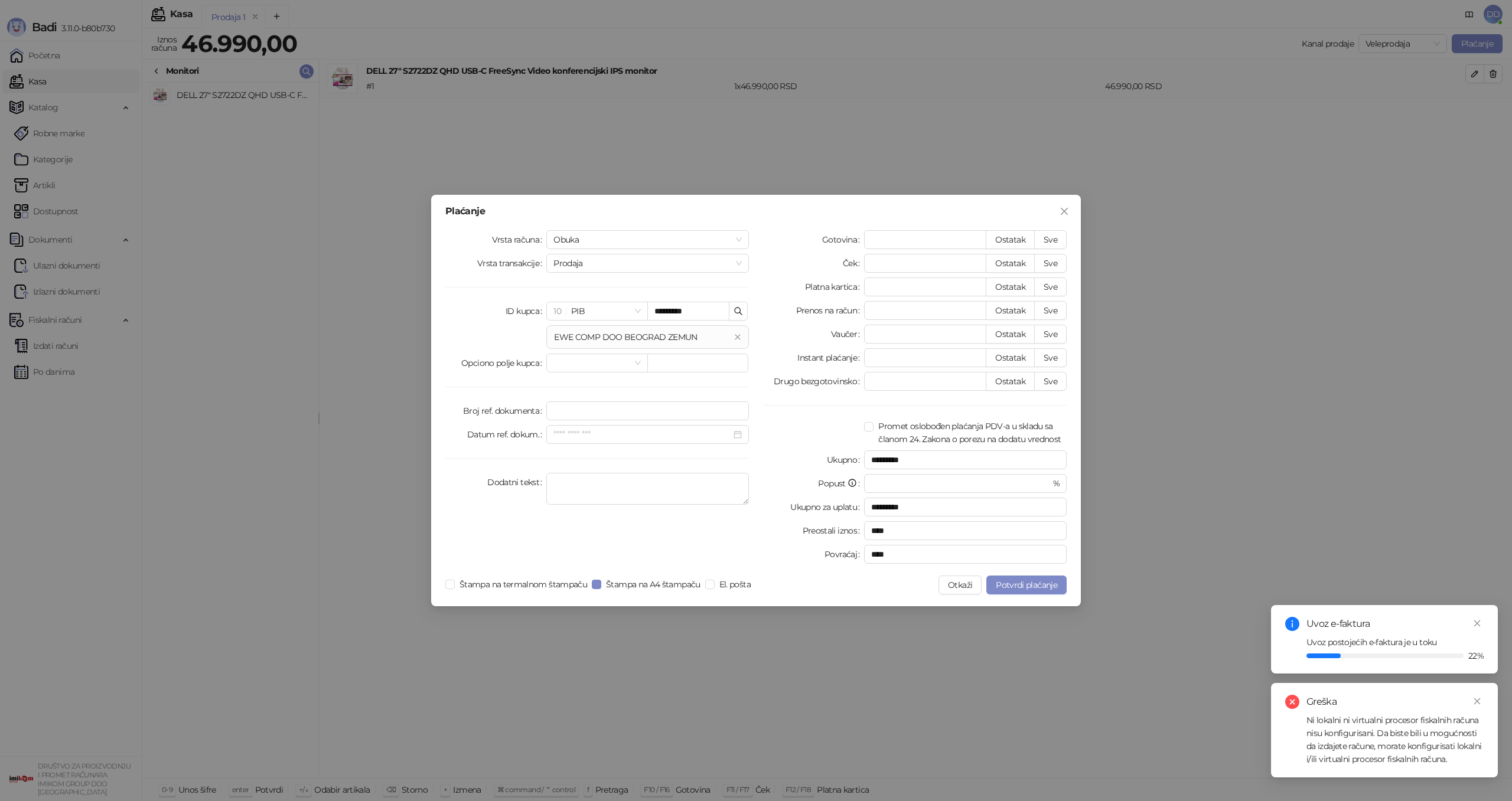
click at [1379, 740] on div "Ni lokalni ni virtualni procesor fiskalnih računa nisu konfigurisani. Da biste …" at bounding box center [1395, 739] width 177 height 52
click at [1374, 750] on div "Ni lokalni ni virtualni procesor fiskalnih računa nisu konfigurisani. Da biste …" at bounding box center [1395, 739] width 177 height 52
drag, startPoint x: 1370, startPoint y: 757, endPoint x: 1380, endPoint y: 756, distance: 10.0
click at [1373, 757] on div "Ni lokalni ni virtualni procesor fiskalnih računa nisu konfigurisani. Da biste …" at bounding box center [1395, 739] width 177 height 52
click at [1482, 697] on link "Close" at bounding box center [1477, 702] width 13 height 13
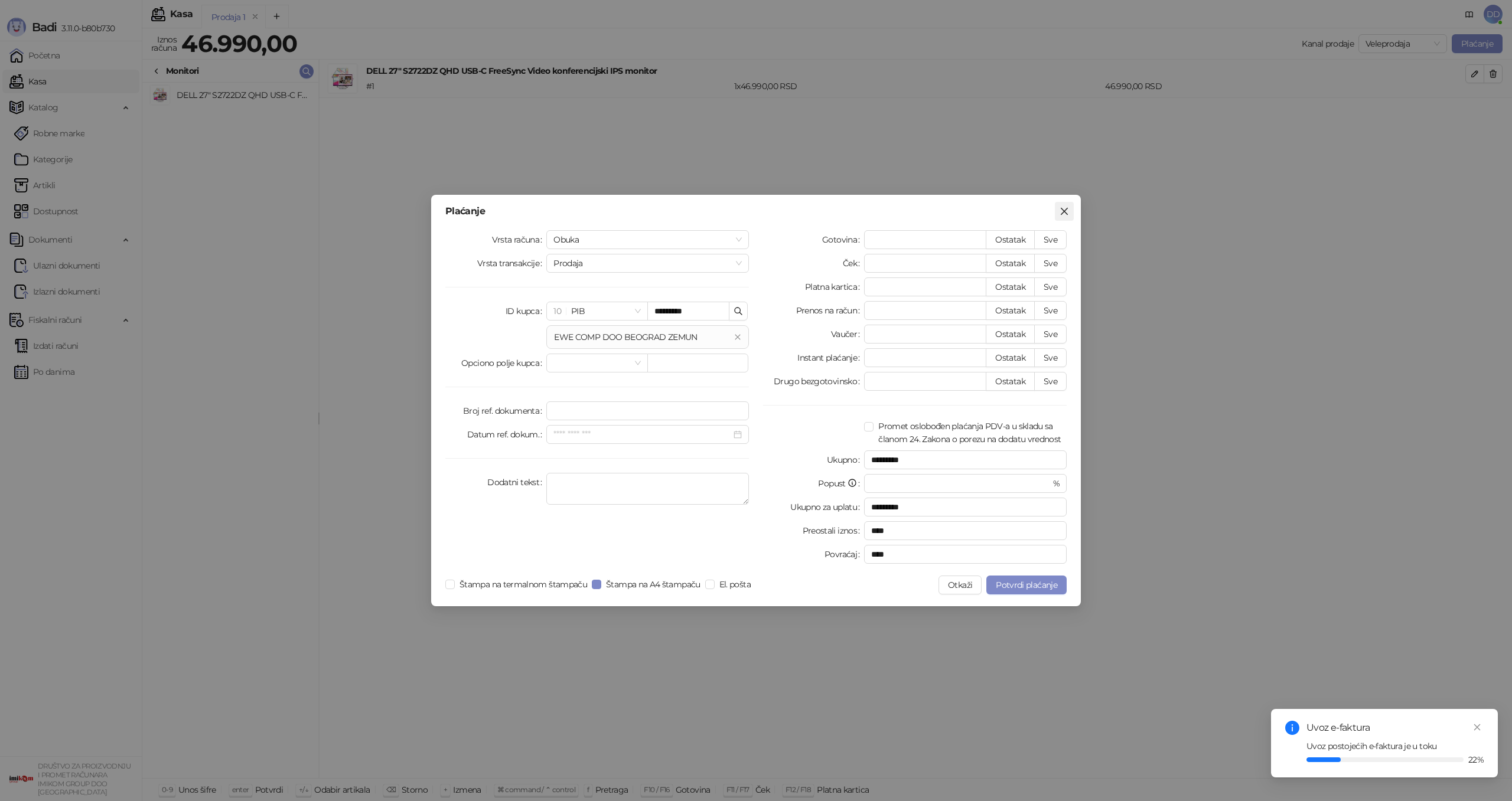
click at [1061, 212] on icon "close" at bounding box center [1064, 212] width 9 height 9
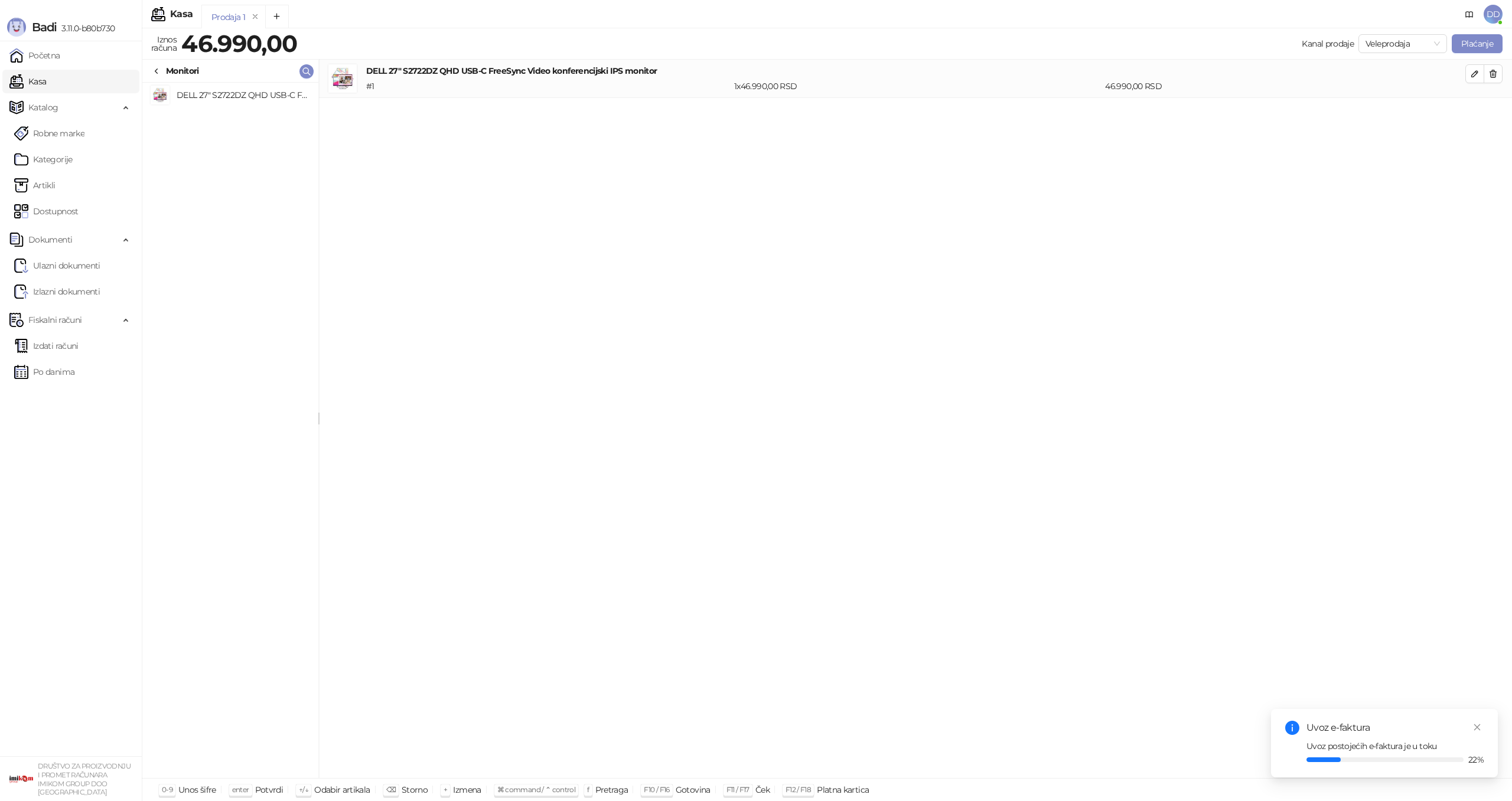
click at [900, 242] on div "DELL 27" S2722DZ QHD USB-C FreeSync Video konferencijski IPS monitor # 1 1 x 46…" at bounding box center [915, 419] width 1193 height 719
click at [488, 76] on h4 "DELL 27" S2722DZ QHD USB-C FreeSync Video konferencijski IPS monitor" at bounding box center [916, 71] width 1099 height 13
click at [1484, 49] on button "Plaćanje" at bounding box center [1477, 44] width 51 height 19
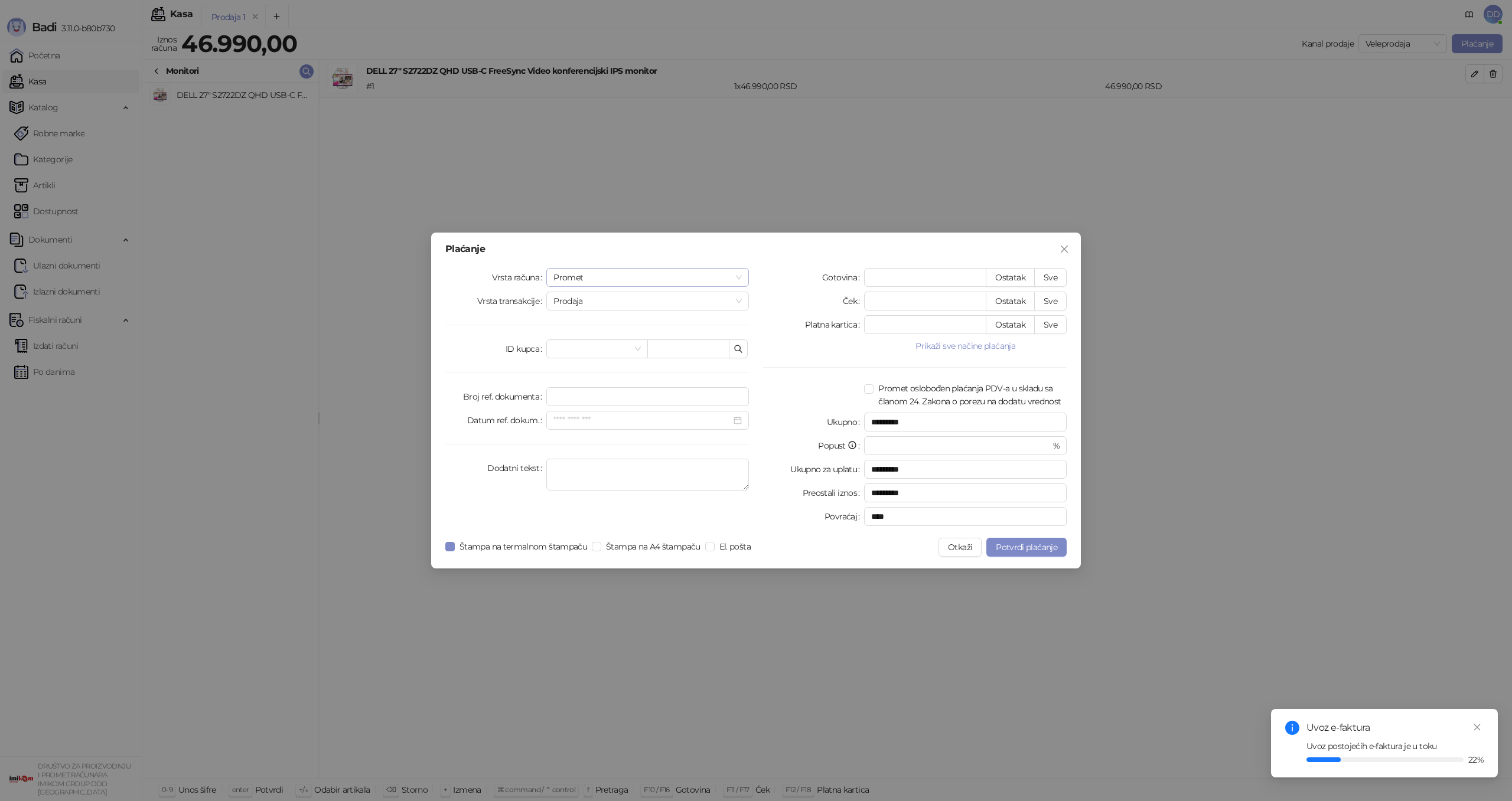
click at [625, 274] on span "Promet" at bounding box center [647, 277] width 188 height 18
click at [603, 317] on div "Predračun" at bounding box center [648, 320] width 184 height 13
click at [644, 300] on span "Prodaja" at bounding box center [647, 301] width 188 height 18
click at [671, 347] on input "text" at bounding box center [688, 349] width 82 height 19
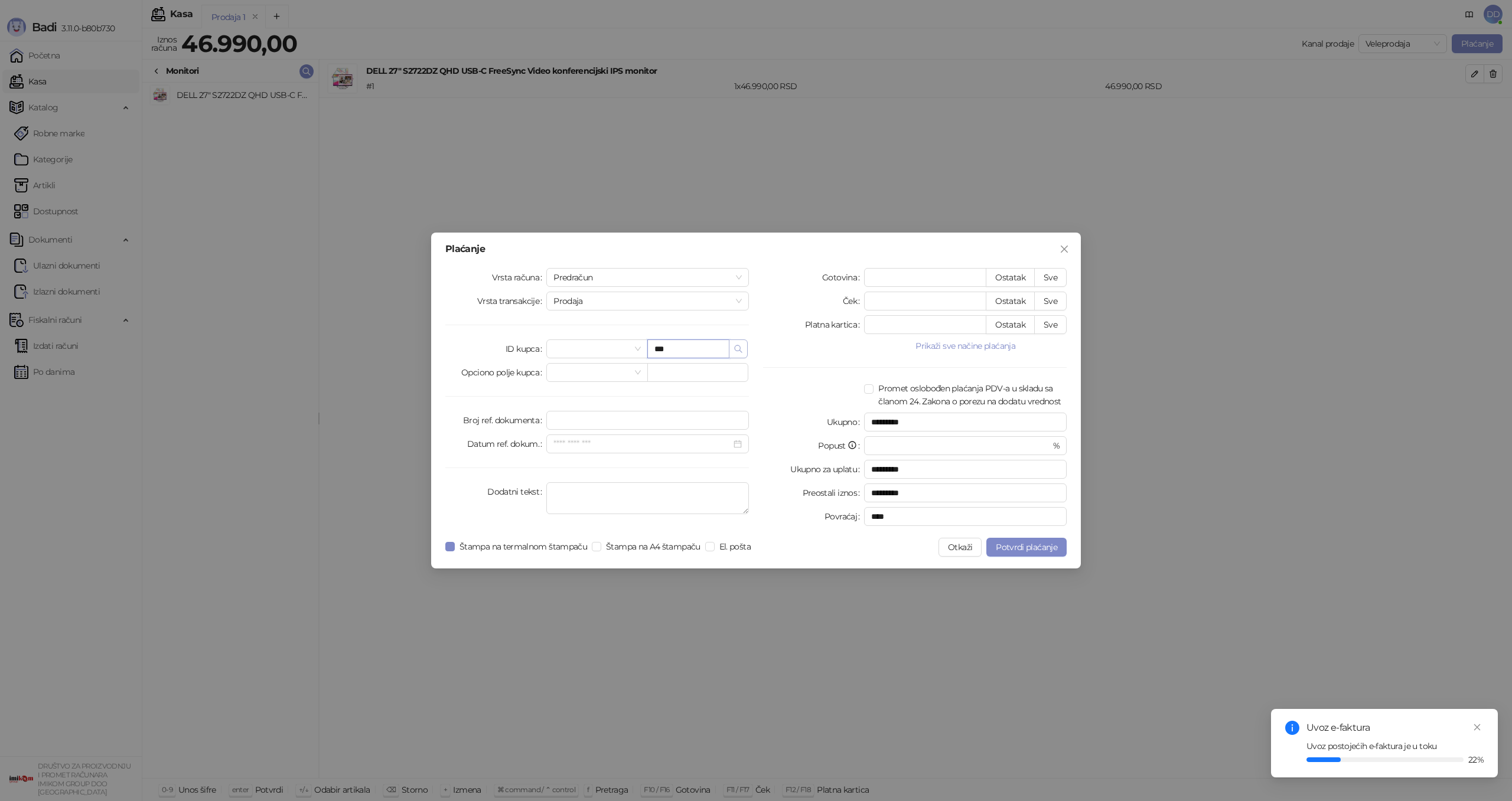
type input "***"
click at [737, 350] on icon "button" at bounding box center [738, 349] width 9 height 9
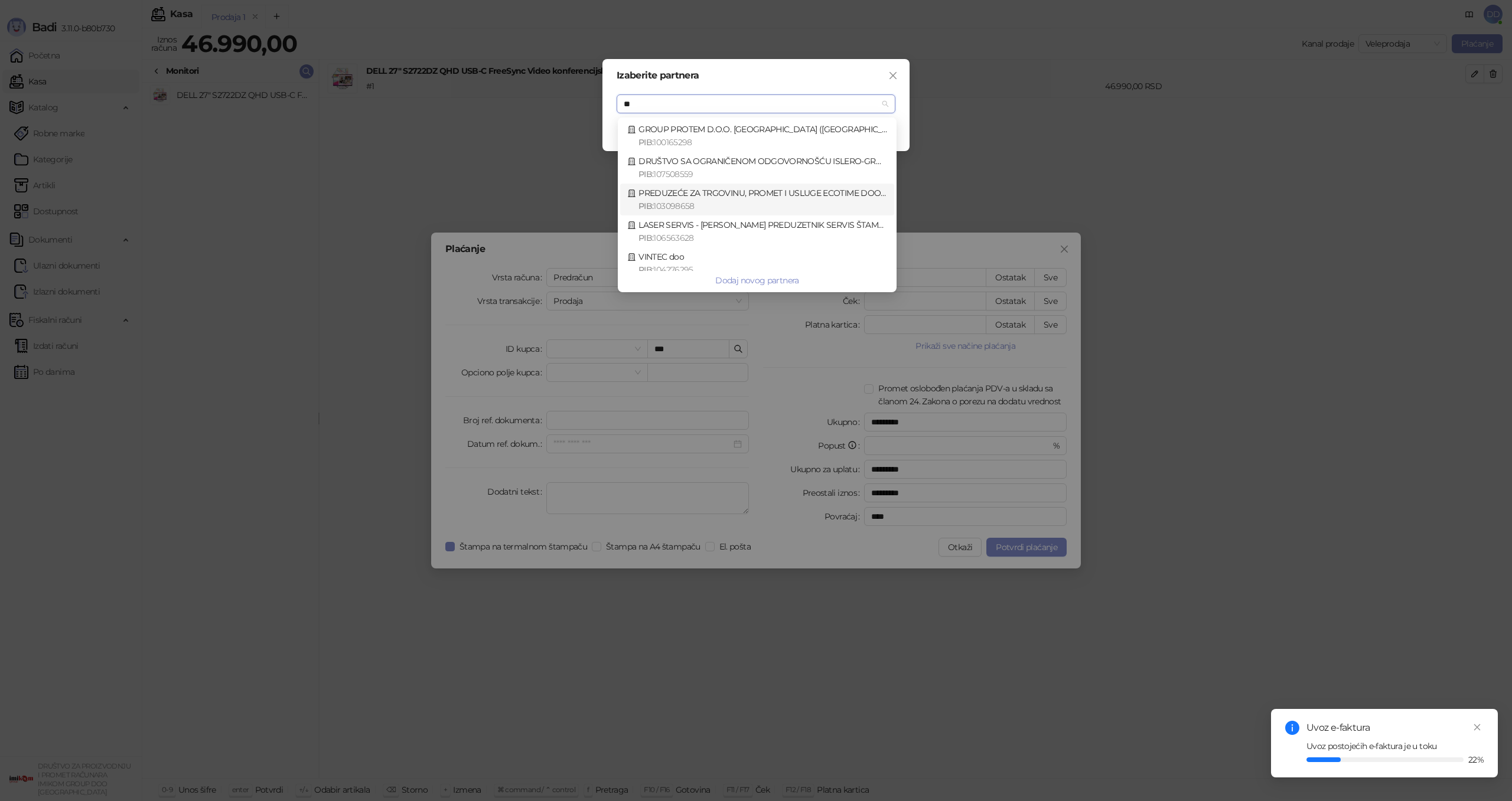
type input "***"
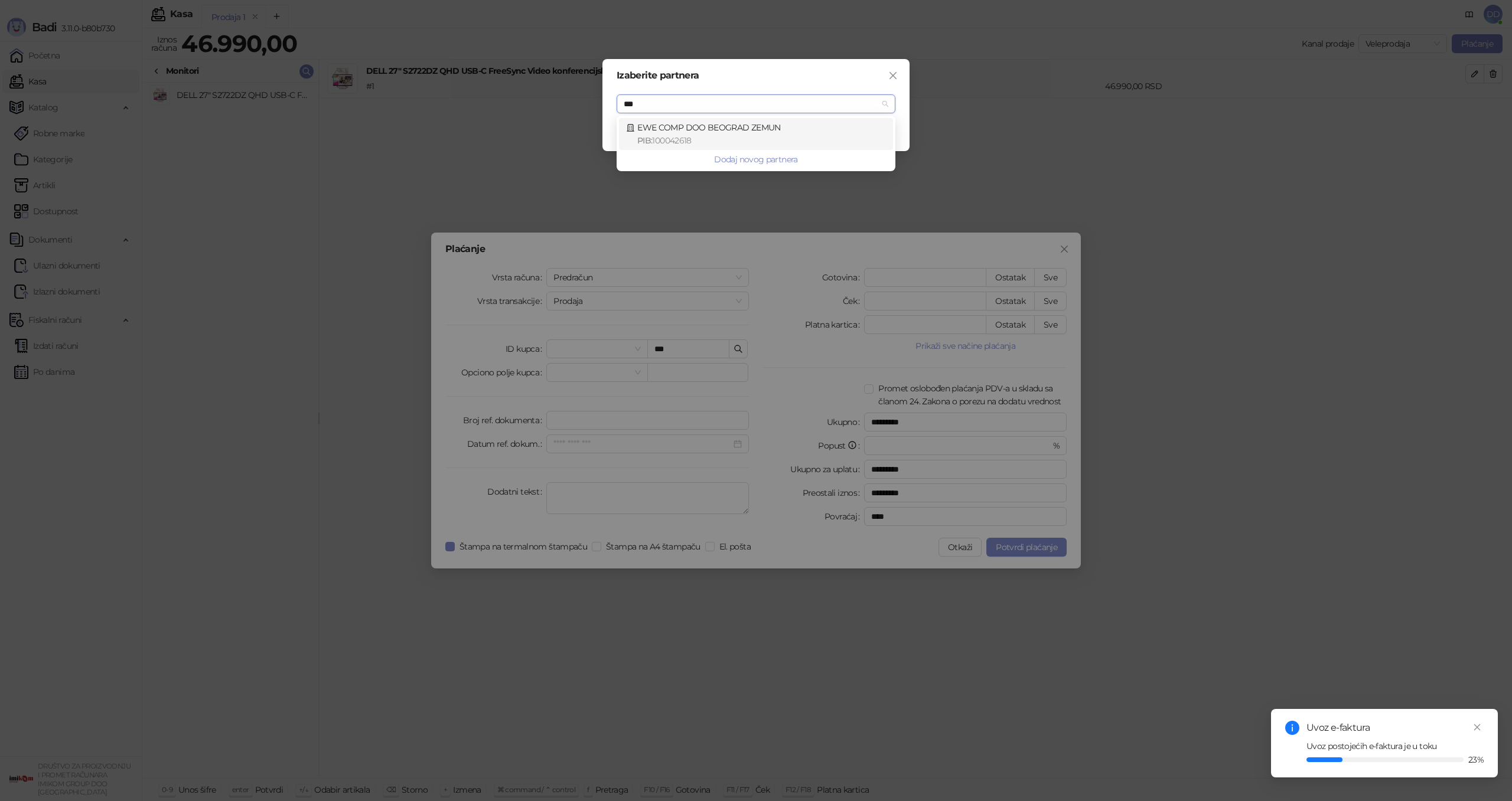
click at [688, 126] on div "EWE COMP DOO BEOGRAD ZEMUN PIB : 100042618" at bounding box center [756, 134] width 260 height 26
type input "*********"
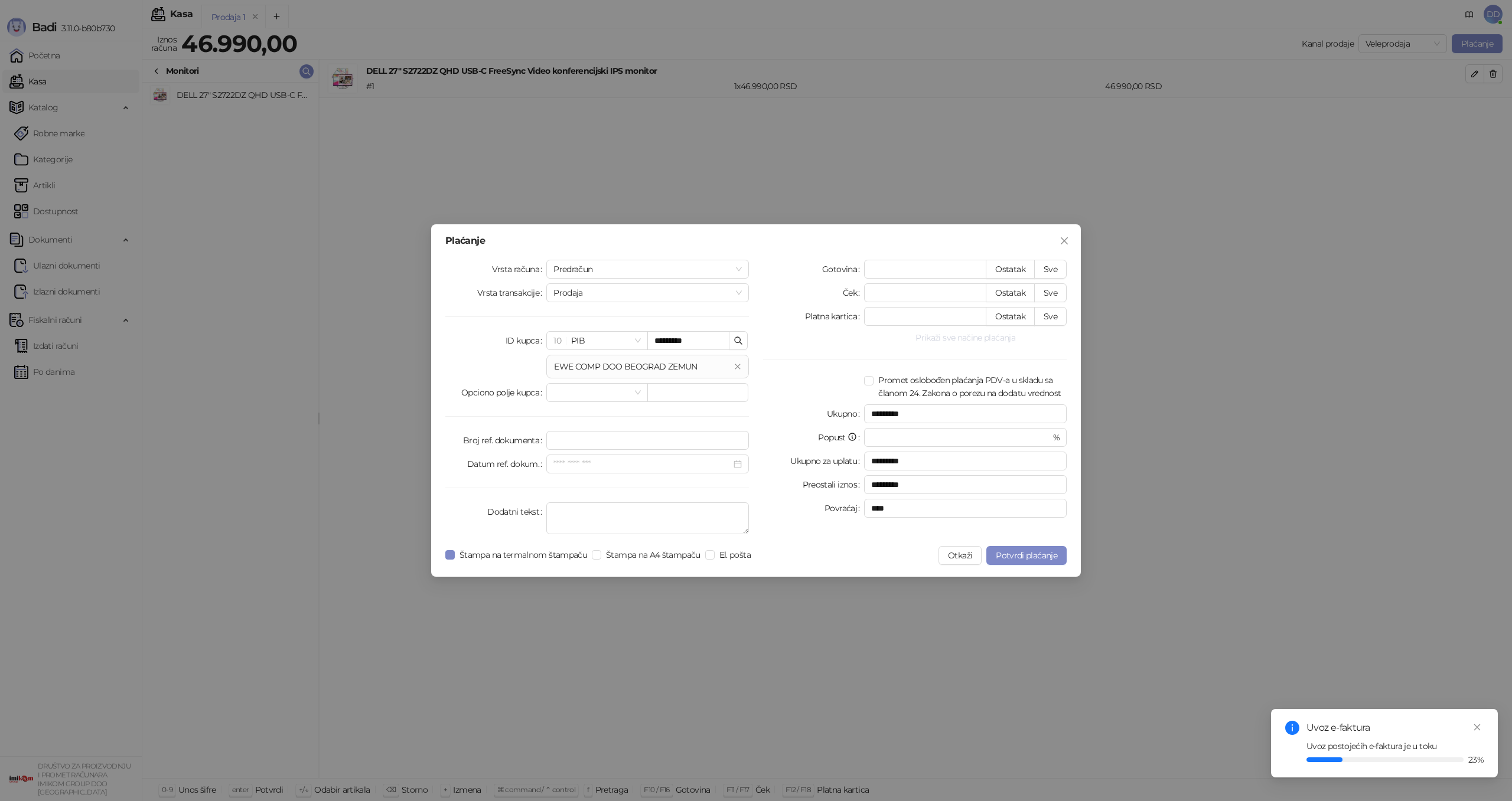
click at [985, 334] on button "Prikaži sve načine plaćanja" at bounding box center [966, 337] width 202 height 14
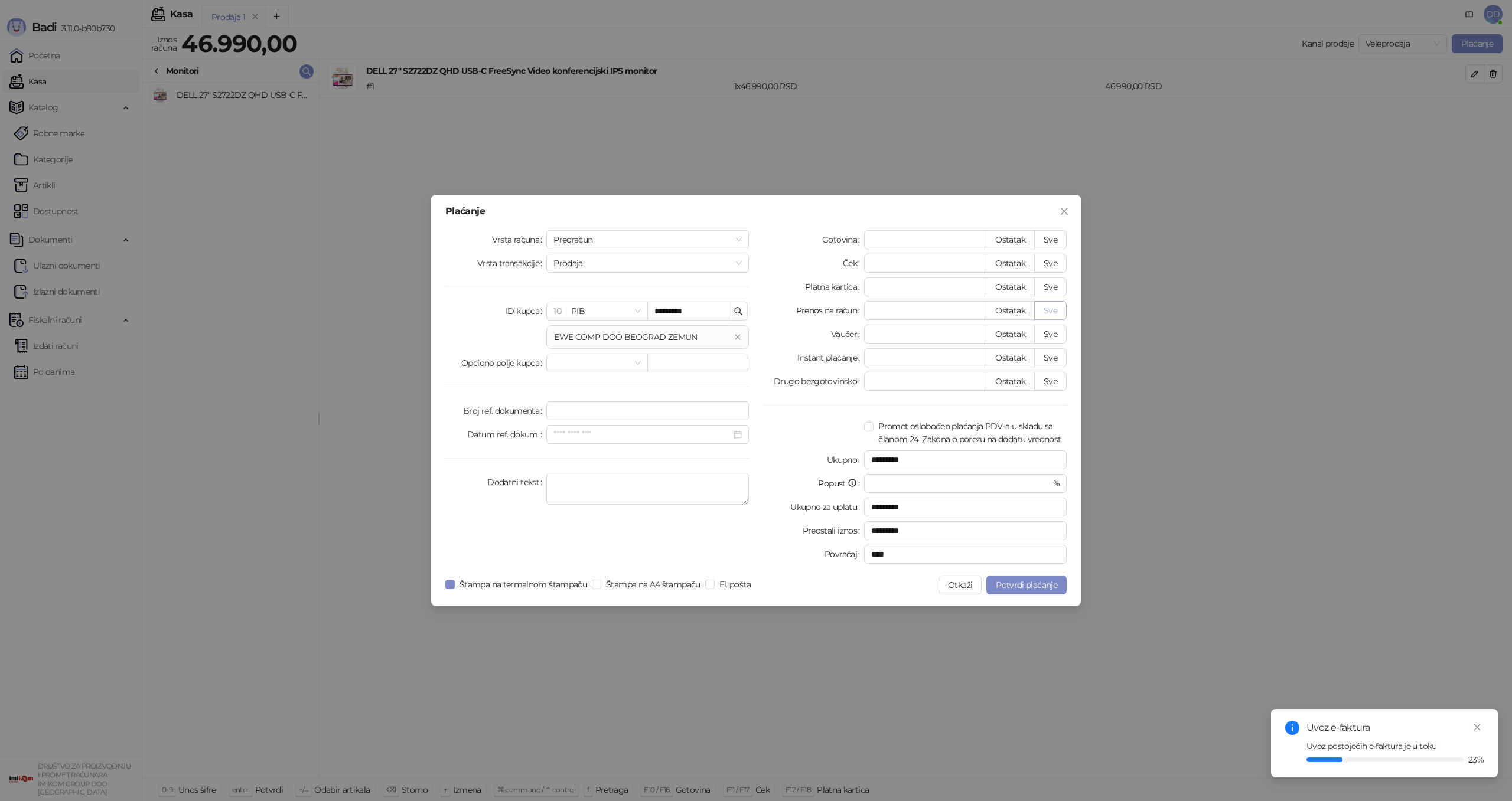
click at [1040, 308] on button "Sve" at bounding box center [1050, 310] width 33 height 19
type input "*****"
type input "****"
drag, startPoint x: 726, startPoint y: 440, endPoint x: 721, endPoint y: 437, distance: 5.8
click at [726, 440] on input "Datum ref. dokum." at bounding box center [642, 435] width 178 height 13
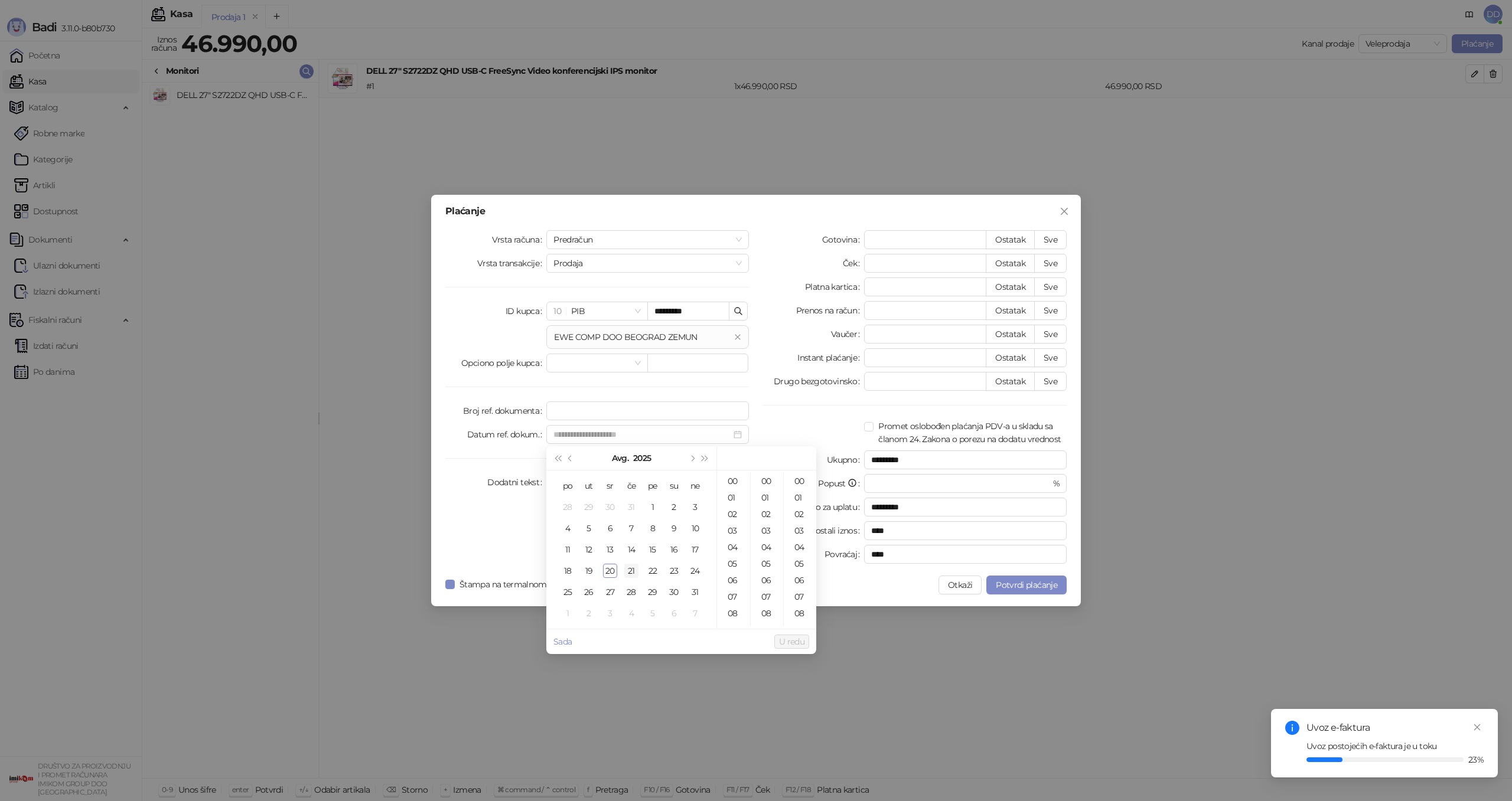
click at [633, 569] on div "21" at bounding box center [631, 571] width 14 height 14
click at [613, 569] on div "20" at bounding box center [609, 571] width 14 height 14
type input "**********"
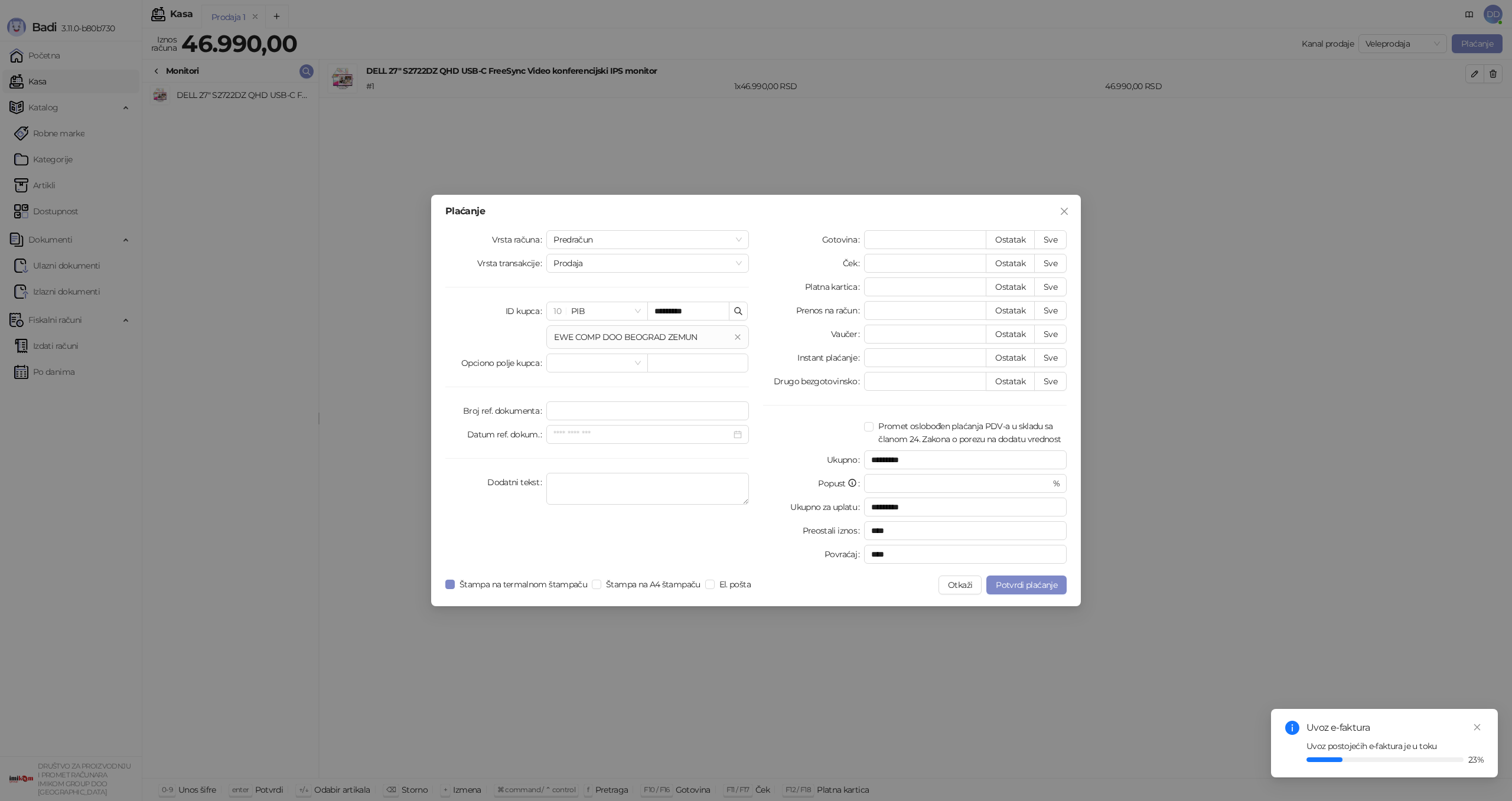
click at [513, 535] on div "Vrsta računa Predračun Vrsta transakcije Prodaja ID kupca 10 PIB ********* EWE …" at bounding box center [596, 399] width 318 height 338
click at [535, 579] on span "Štampa na termalnom štampaču" at bounding box center [523, 585] width 137 height 13
click at [625, 586] on span "Štampa na A4 štampaču" at bounding box center [652, 585] width 104 height 13
click at [1005, 588] on span "Potvrdi plaćanje" at bounding box center [1026, 585] width 62 height 10
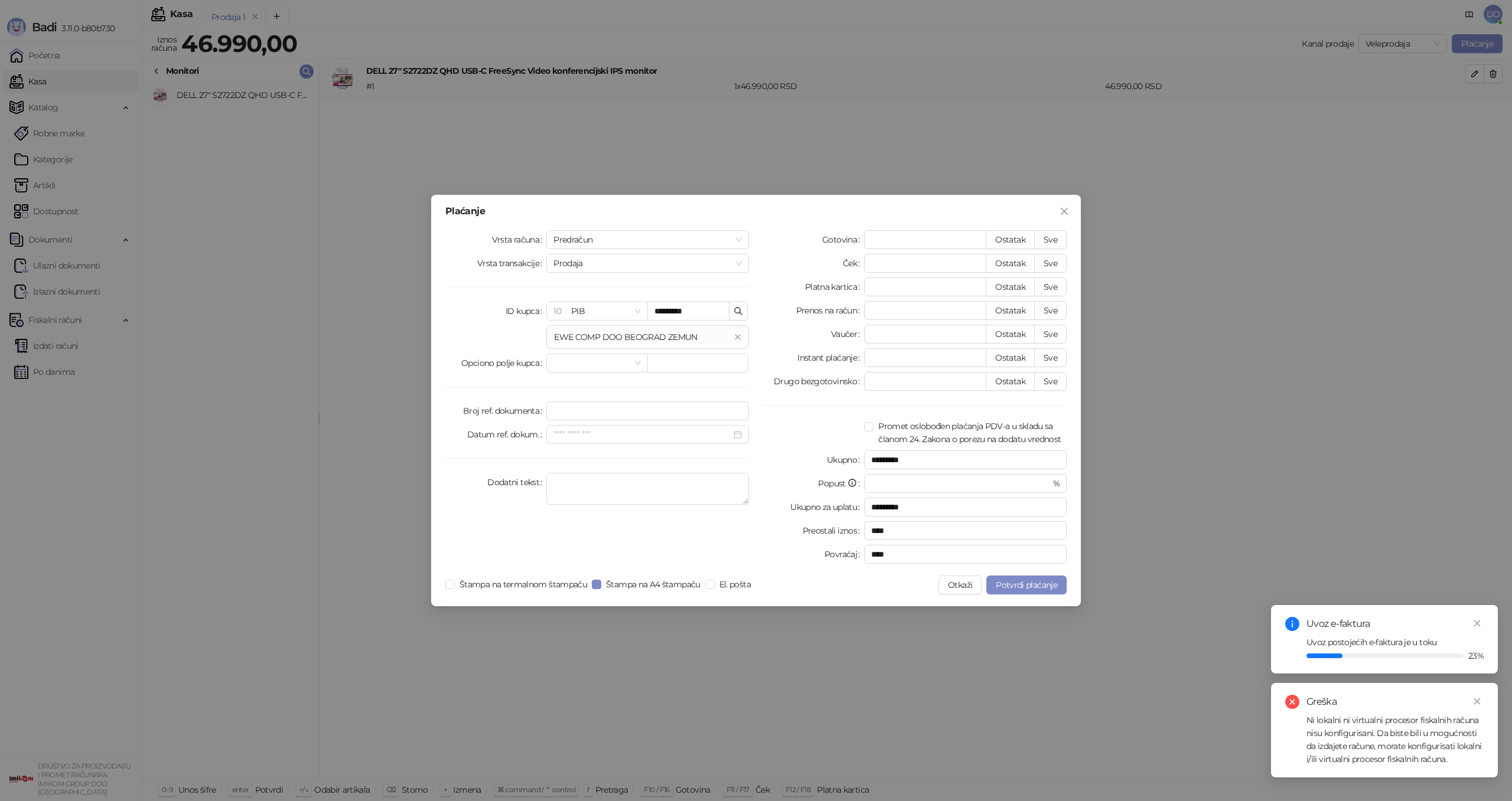
click at [1069, 210] on icon "close" at bounding box center [1064, 212] width 9 height 9
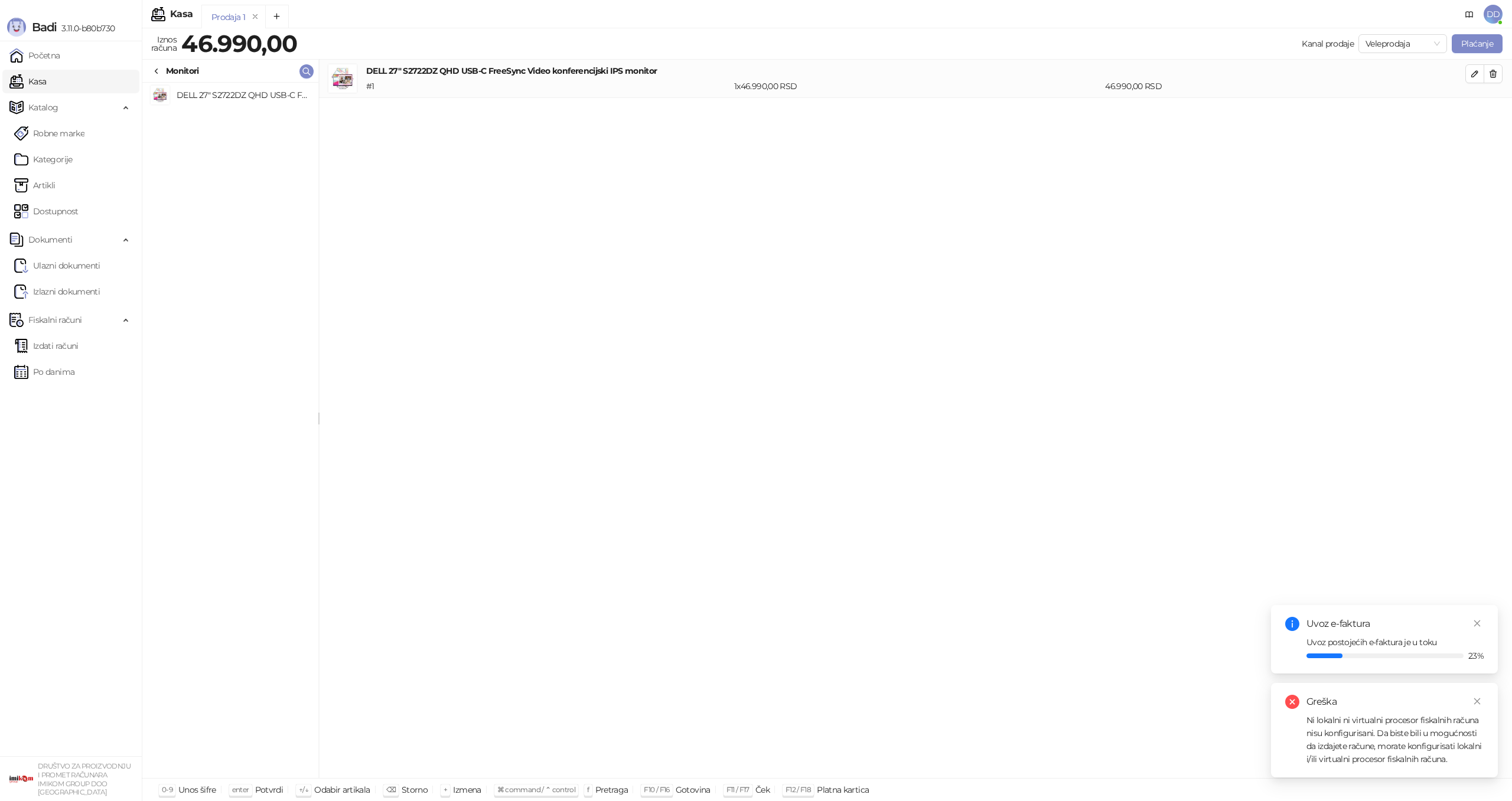
drag, startPoint x: 710, startPoint y: 269, endPoint x: 696, endPoint y: 268, distance: 14.0
click at [710, 269] on div "DELL 27" S2722DZ QHD USB-C FreeSync Video konferencijski IPS monitor # 1 1 x 46…" at bounding box center [915, 419] width 1193 height 719
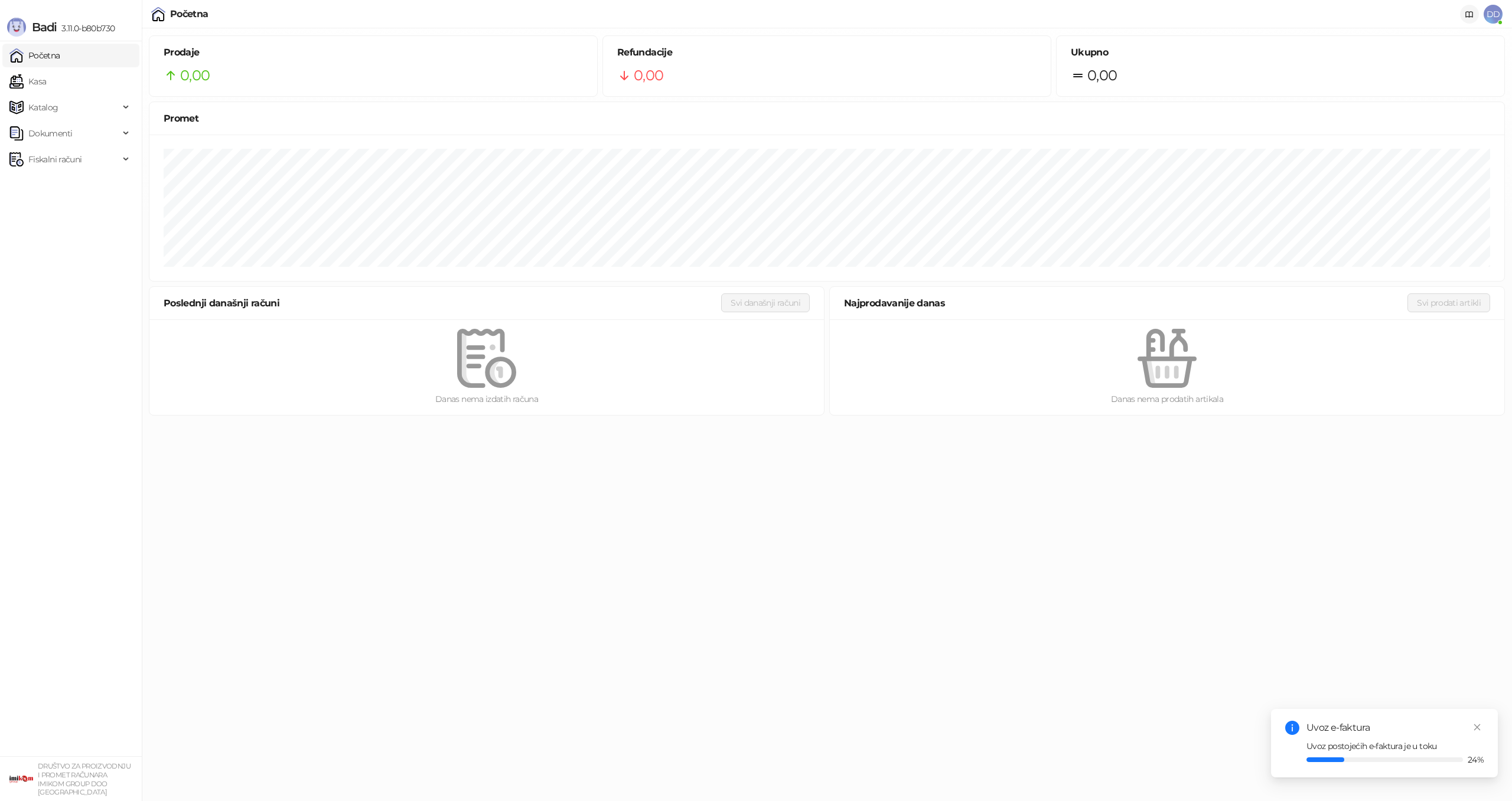
click at [1471, 15] on icon at bounding box center [1469, 15] width 9 height 9
click at [1491, 15] on span "DD" at bounding box center [1493, 14] width 19 height 19
click at [1299, 135] on link "Podešavanja" at bounding box center [1268, 138] width 62 height 10
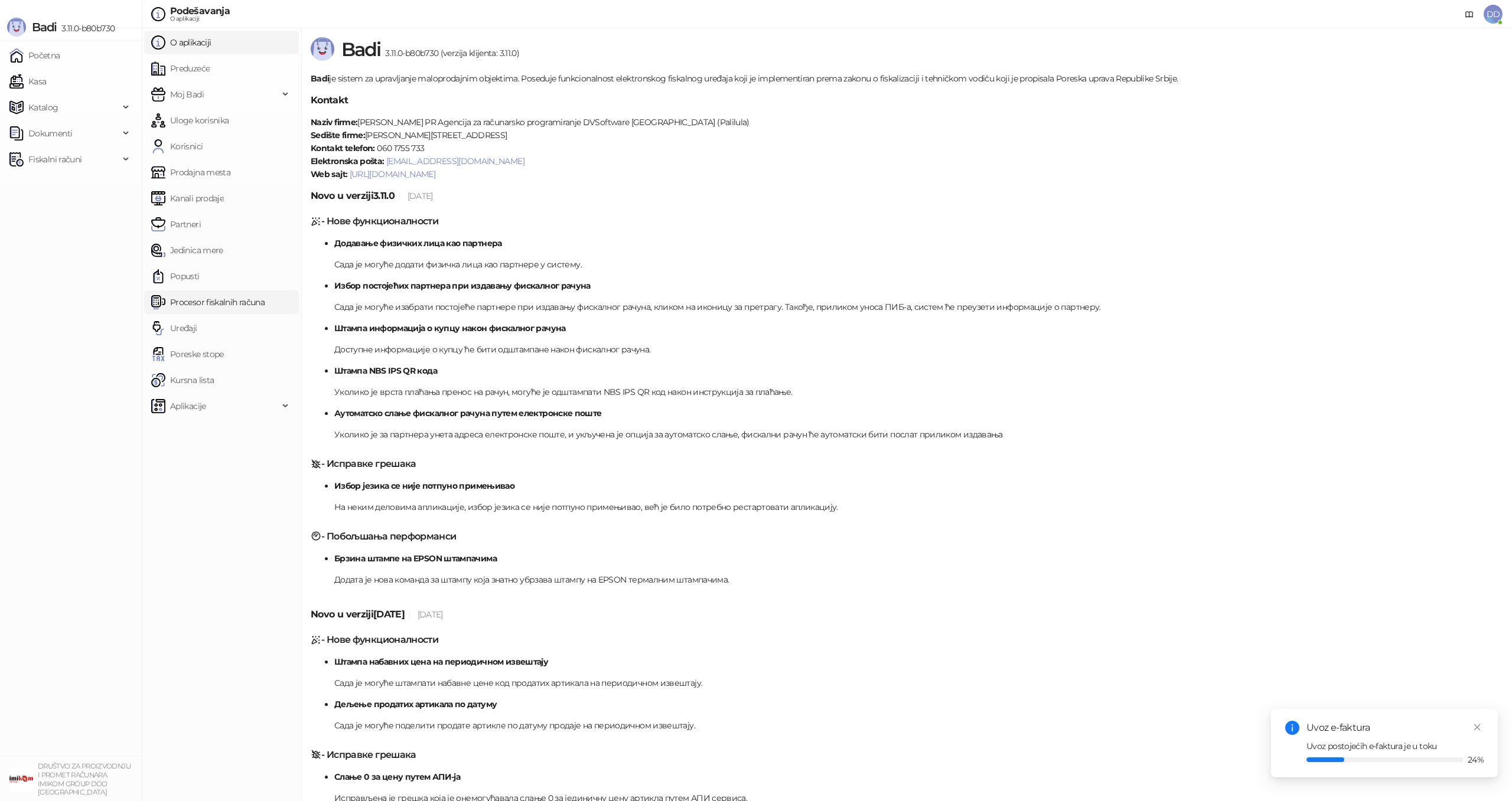
click at [213, 308] on link "Procesor fiskalnih računa" at bounding box center [207, 302] width 113 height 23
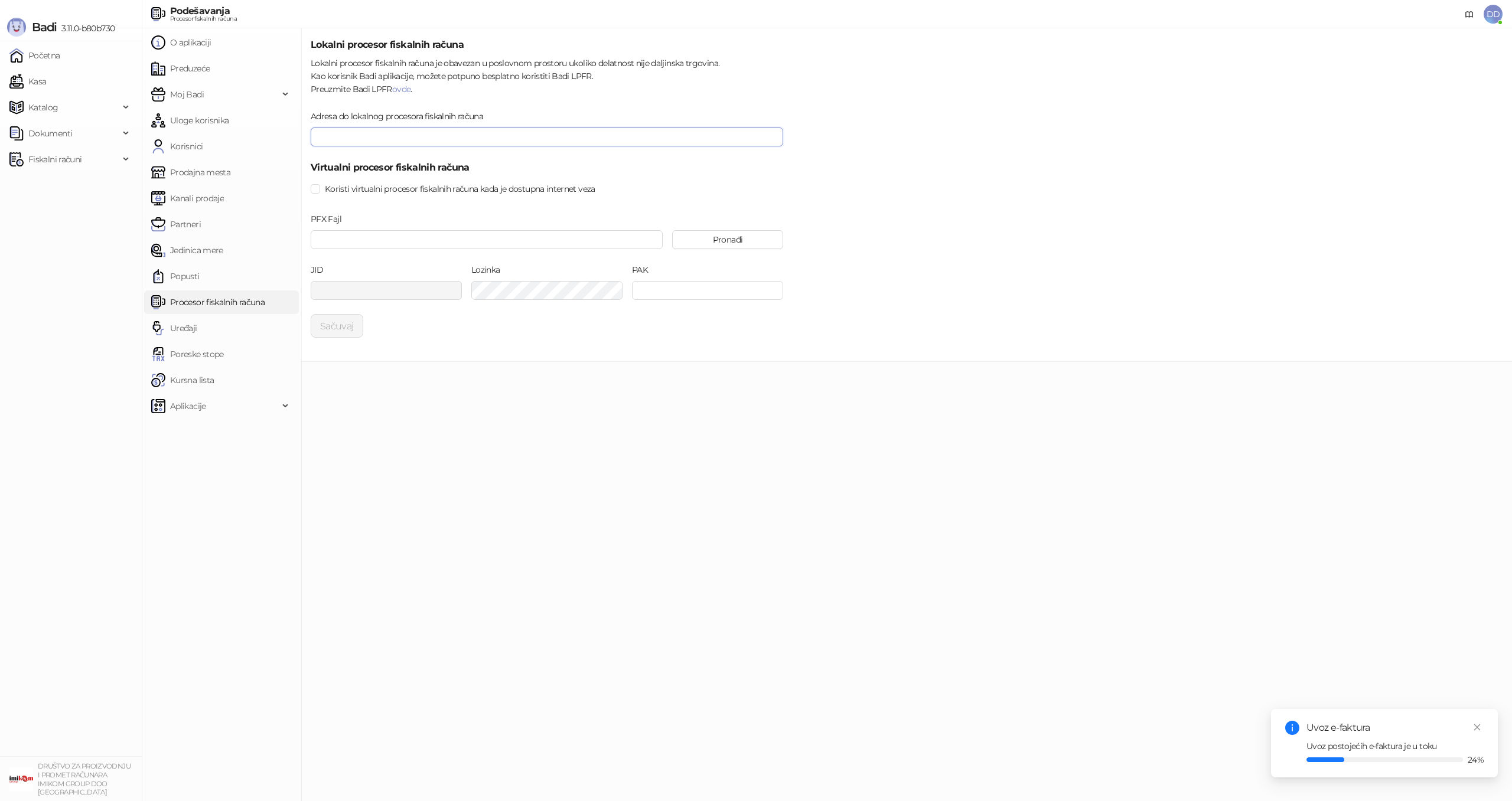
click at [402, 137] on input "Adresa do lokalnog procesora fiskalnih računa" at bounding box center [546, 137] width 472 height 19
click at [422, 117] on label "Adresa do lokalnog procesora fiskalnih računa" at bounding box center [400, 116] width 180 height 13
click at [422, 127] on input "Adresa do lokalnog procesora fiskalnih računa" at bounding box center [546, 137] width 472 height 19
click at [373, 189] on span "Koristi virtualni procesor fiskalnih računa kada je dostupna internet veza" at bounding box center [459, 189] width 280 height 13
click at [734, 245] on button "Pronađi" at bounding box center [727, 240] width 111 height 19
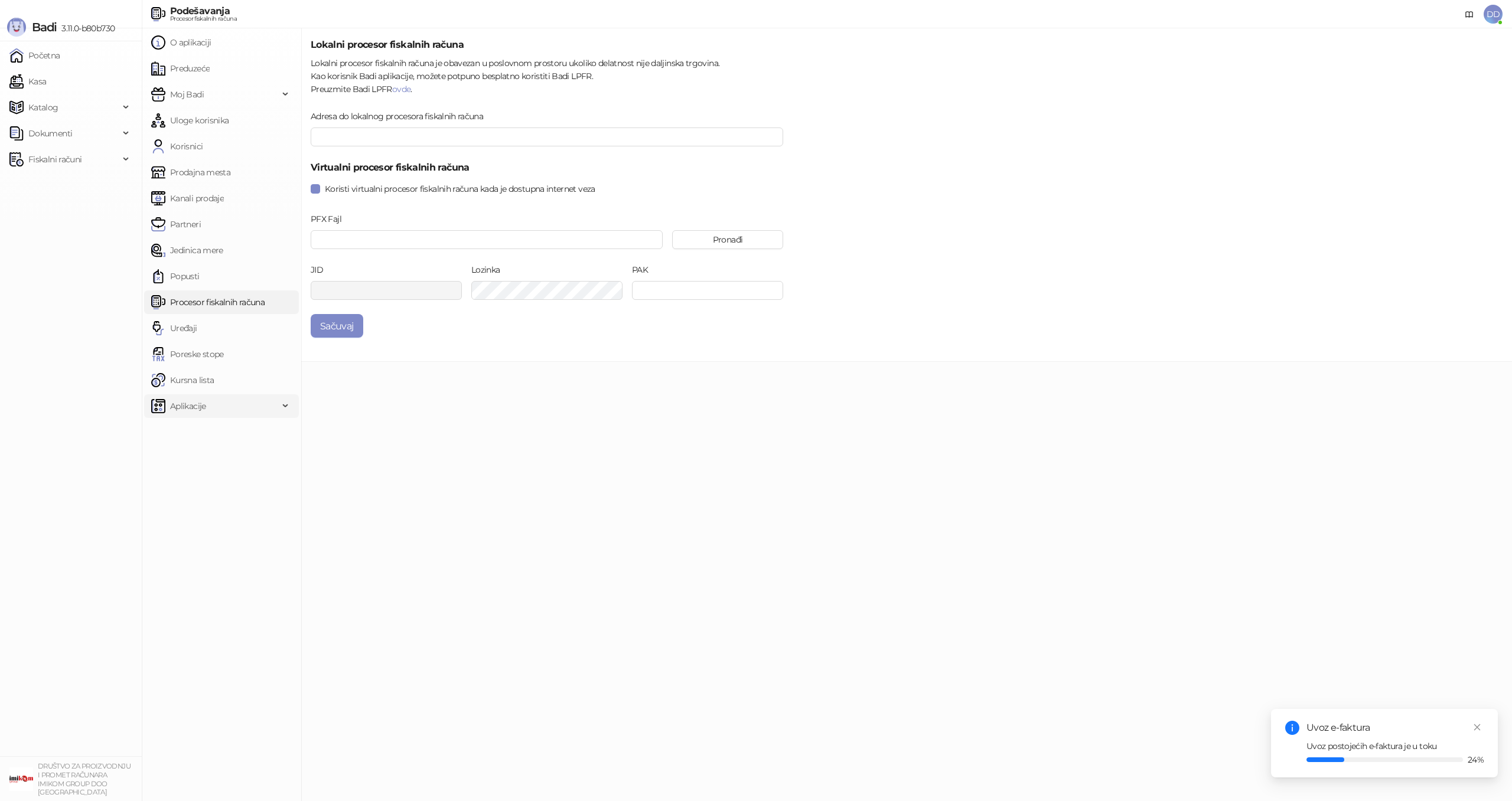
drag, startPoint x: 208, startPoint y: 401, endPoint x: 210, endPoint y: 407, distance: 6.3
click at [208, 401] on span "Aplikacije" at bounding box center [215, 406] width 127 height 23
click at [207, 430] on link "Prodavnica" at bounding box center [187, 432] width 62 height 23
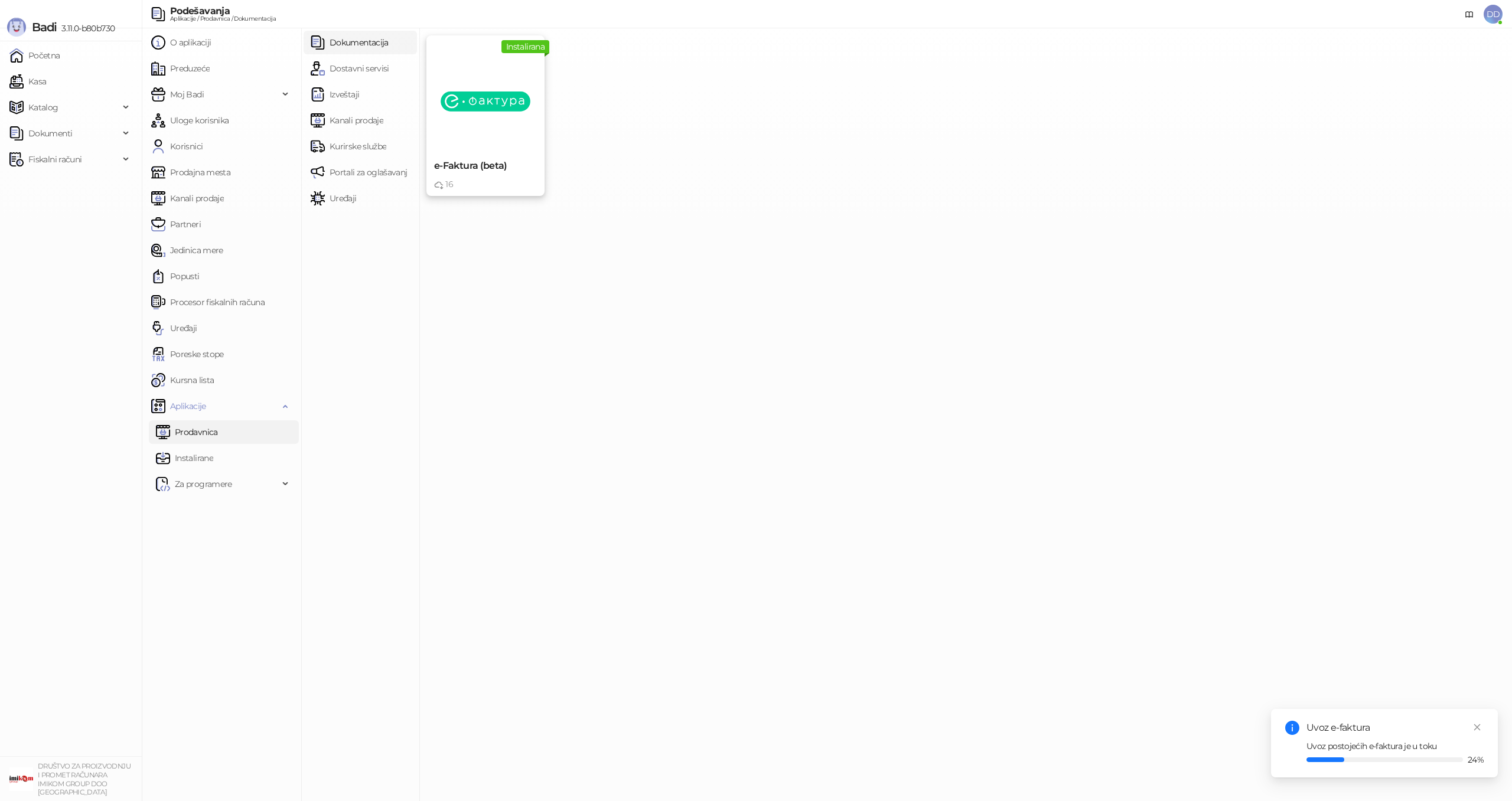
click at [494, 154] on div "e-Faktura (beta) 16" at bounding box center [486, 174] width 117 height 42
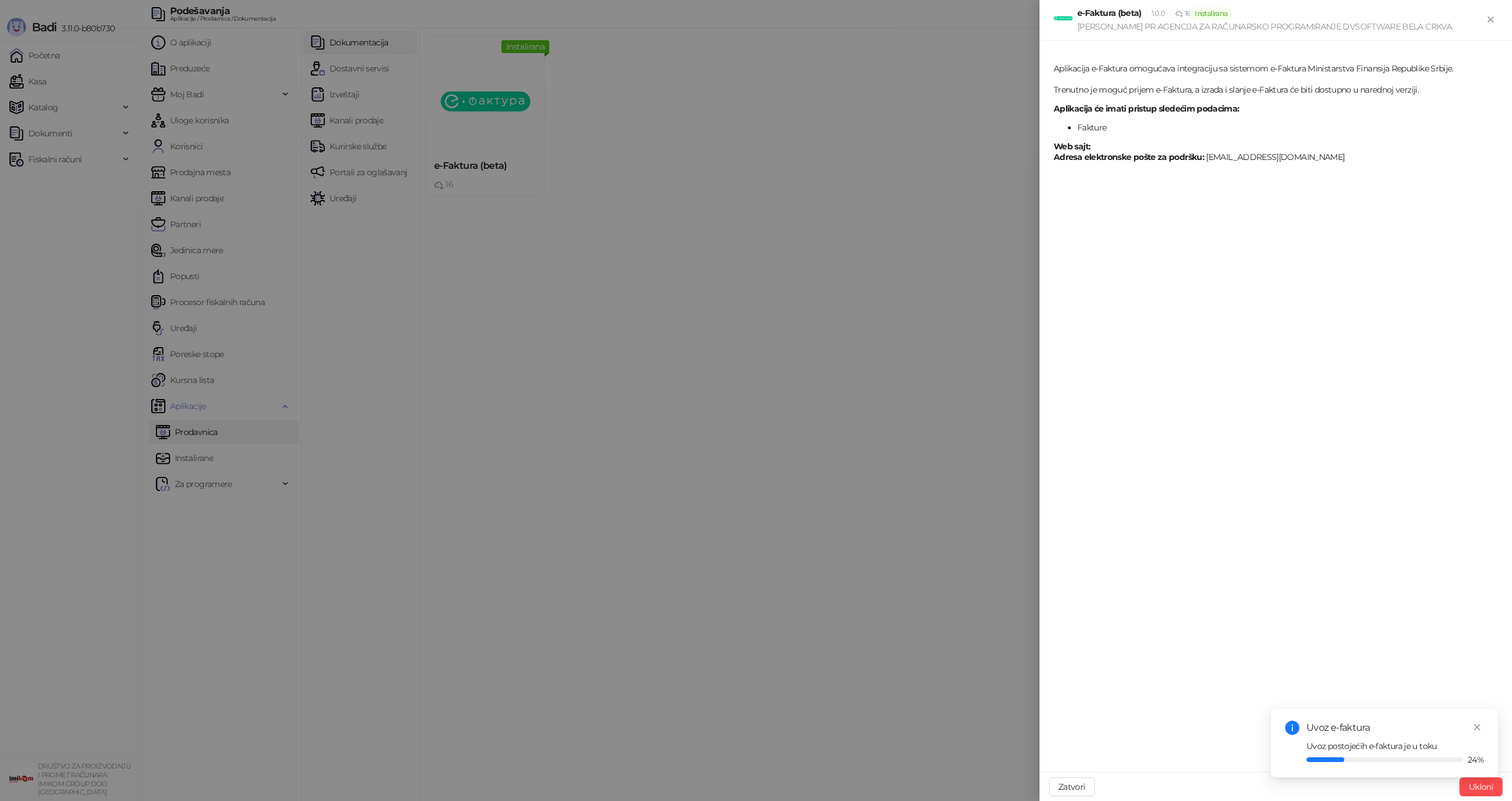
click at [700, 192] on div at bounding box center [756, 400] width 1512 height 801
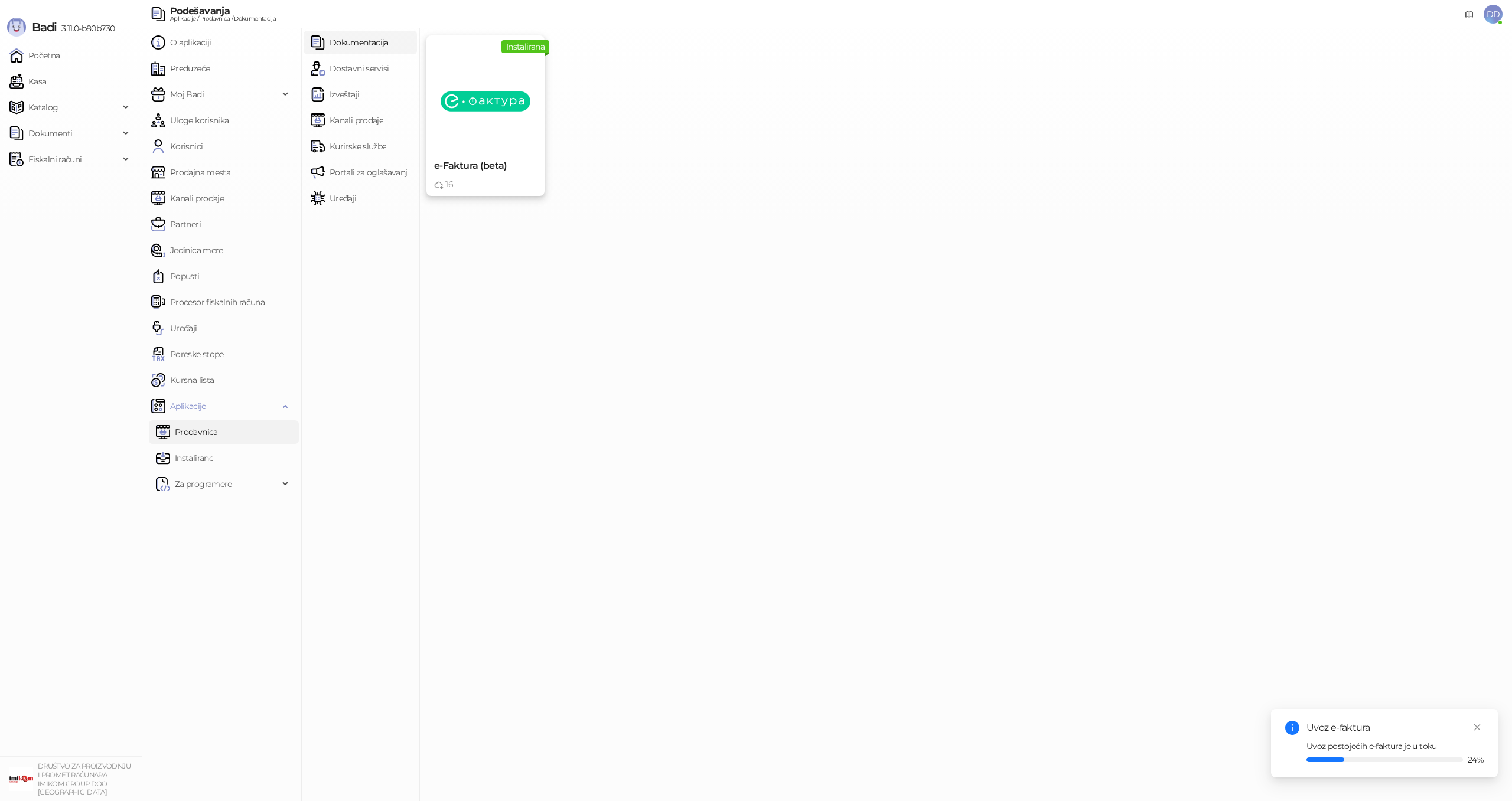
click at [490, 105] on img at bounding box center [486, 101] width 90 height 90
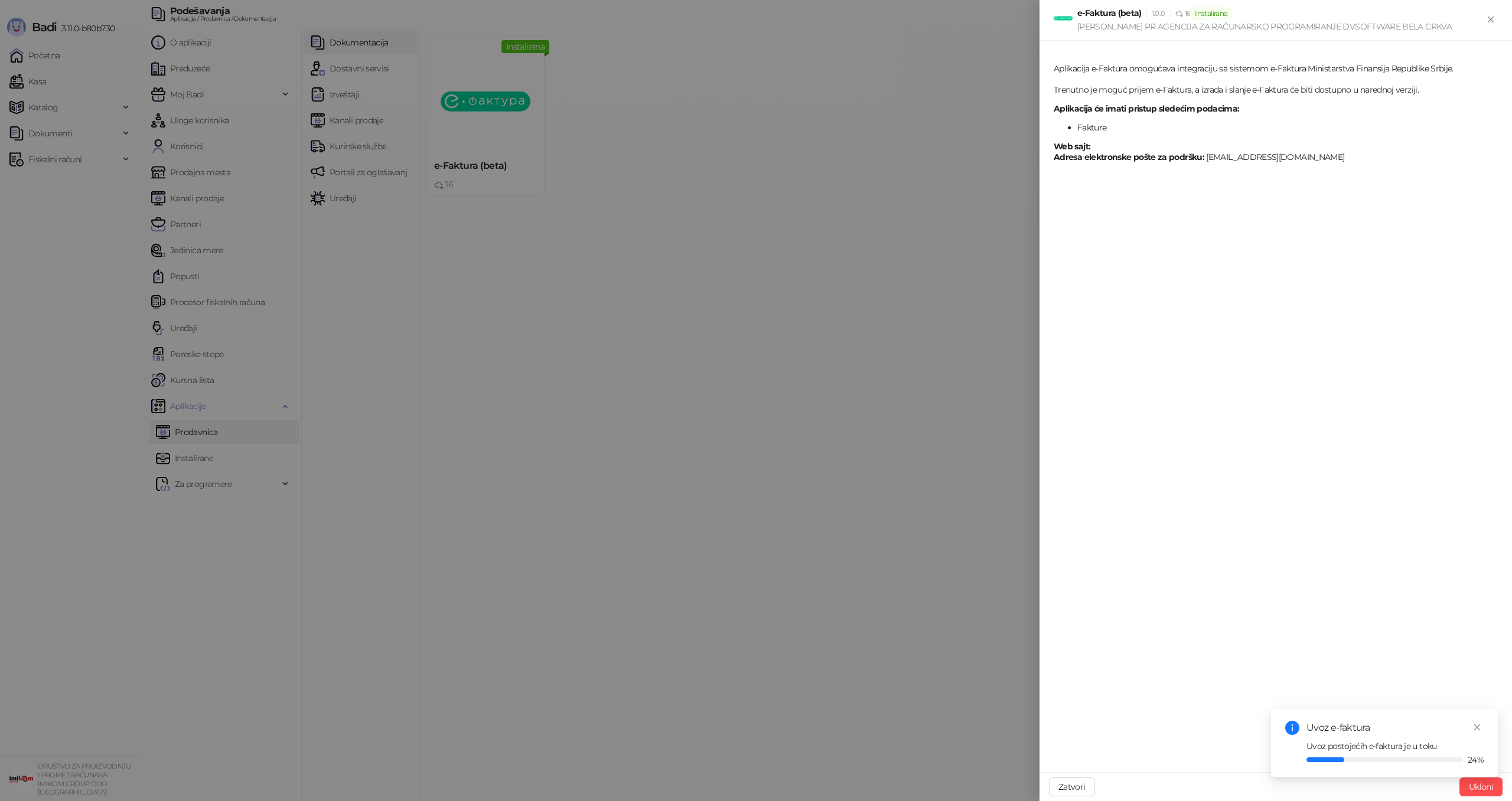
click at [690, 314] on div at bounding box center [756, 400] width 1512 height 801
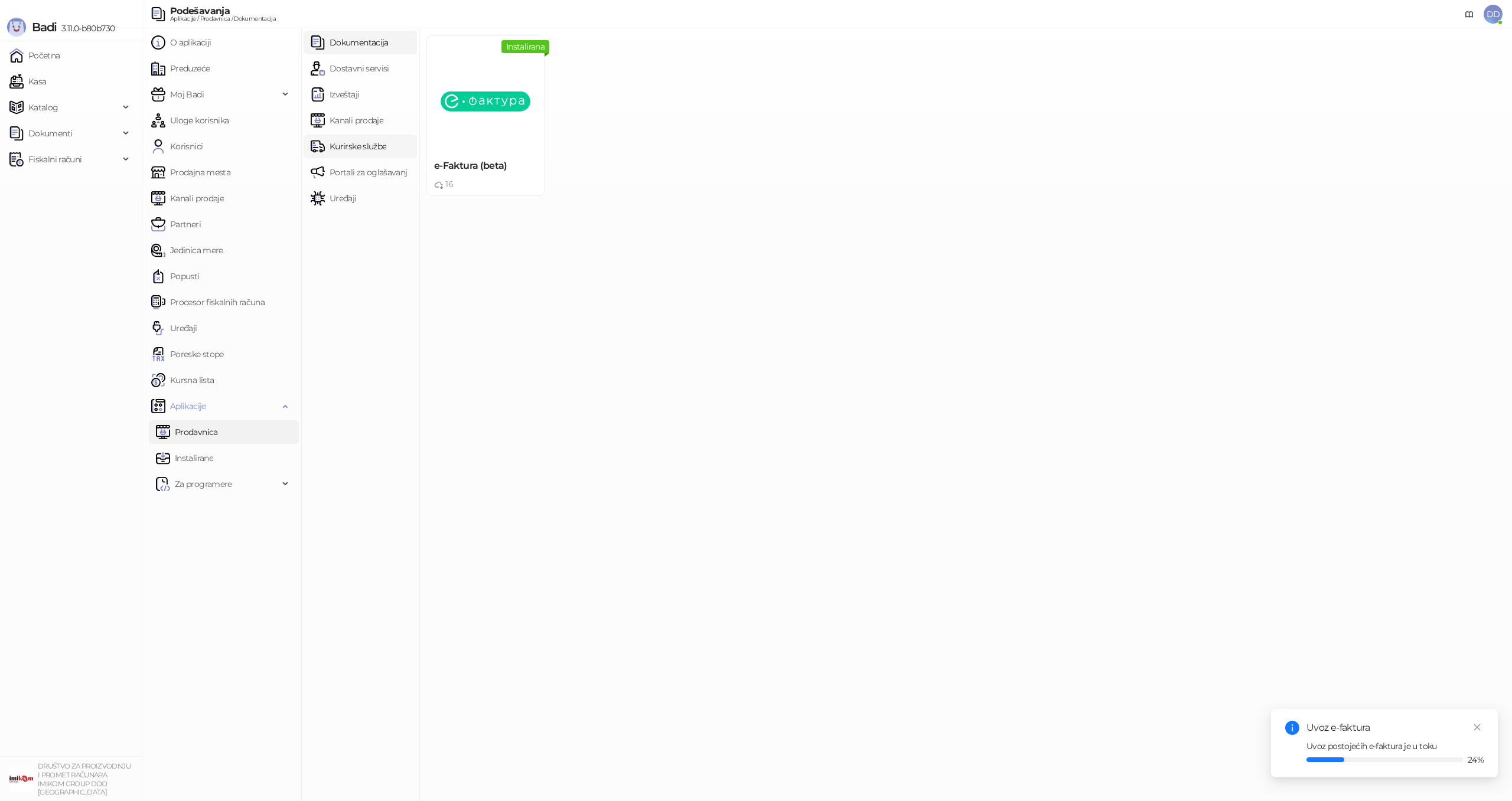
click at [369, 137] on link "Kurirske službe" at bounding box center [348, 146] width 76 height 23
click at [371, 67] on link "Dostavni servisi" at bounding box center [350, 67] width 79 height 23
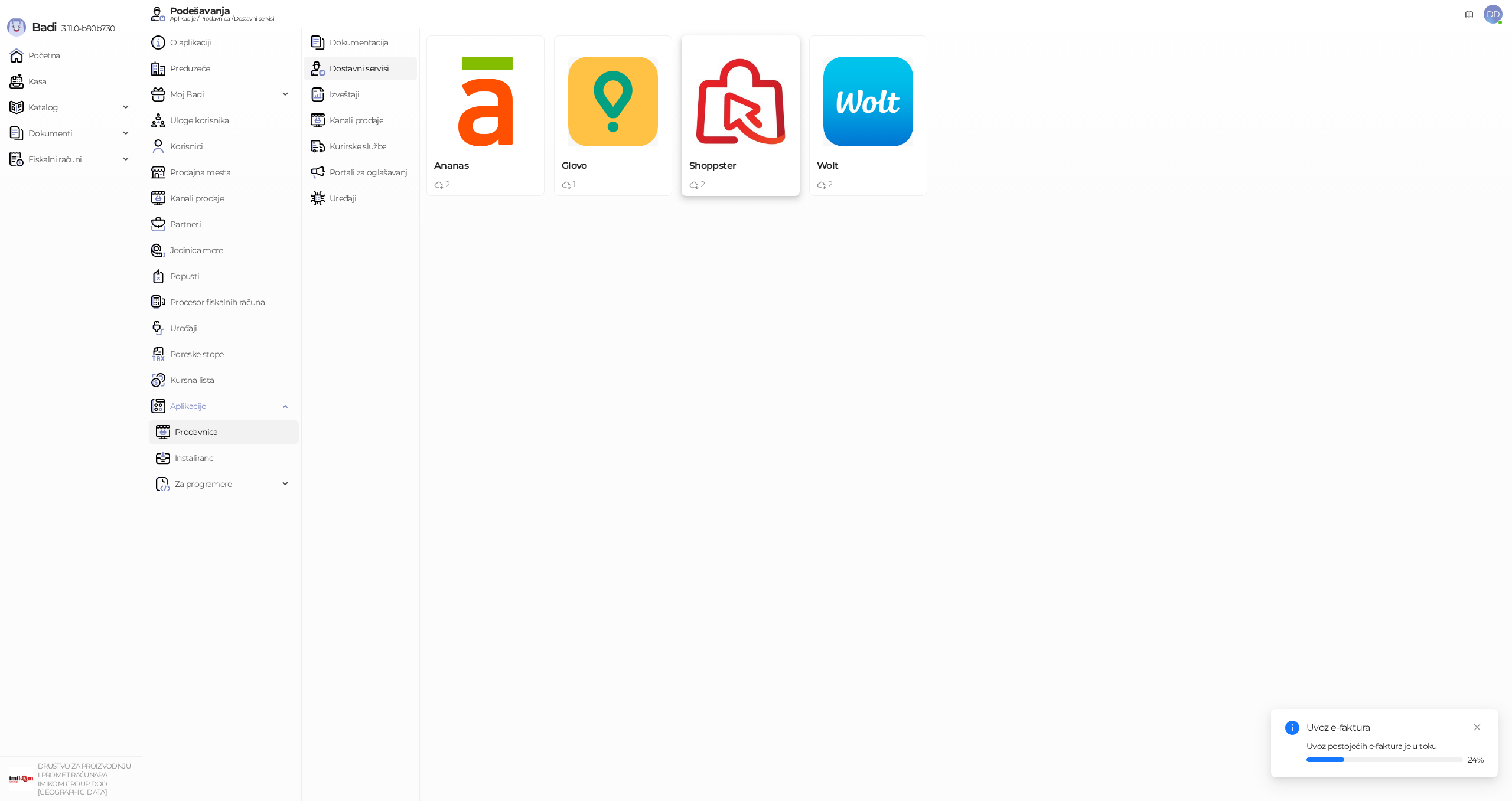
click at [762, 133] on img at bounding box center [741, 101] width 90 height 90
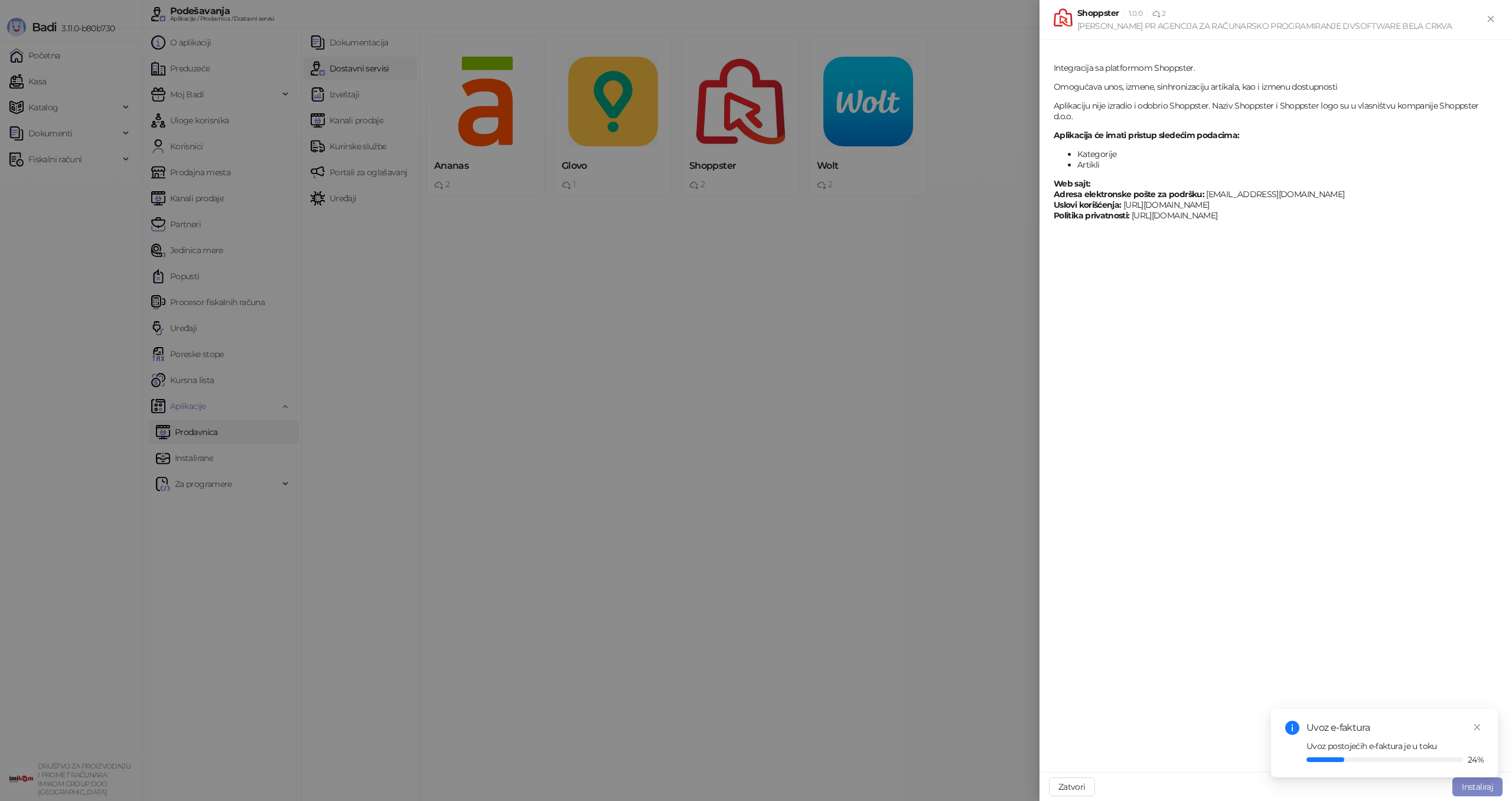
click at [939, 260] on div at bounding box center [756, 400] width 1512 height 801
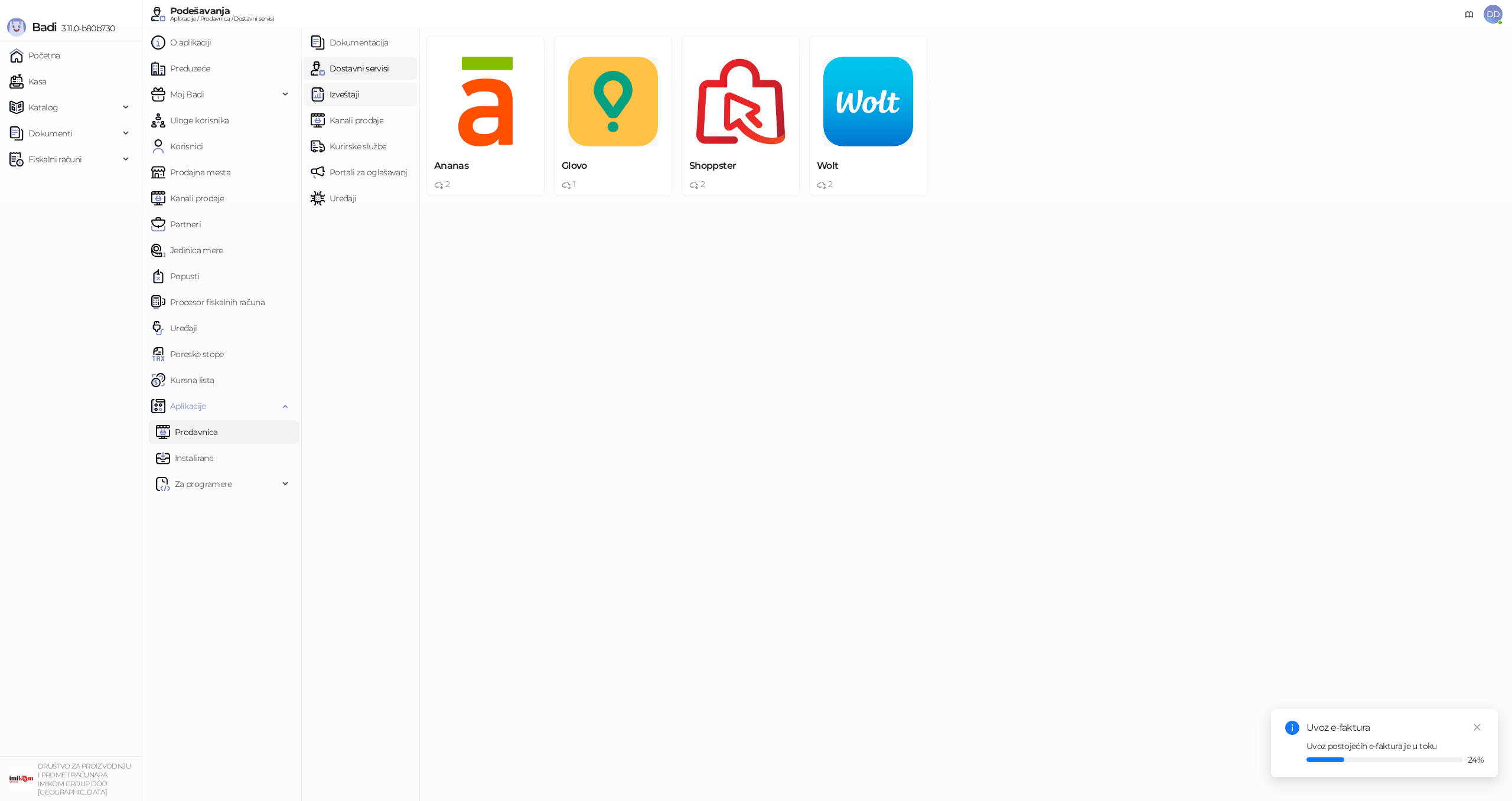
click at [345, 102] on link "Izveštaji" at bounding box center [335, 94] width 49 height 23
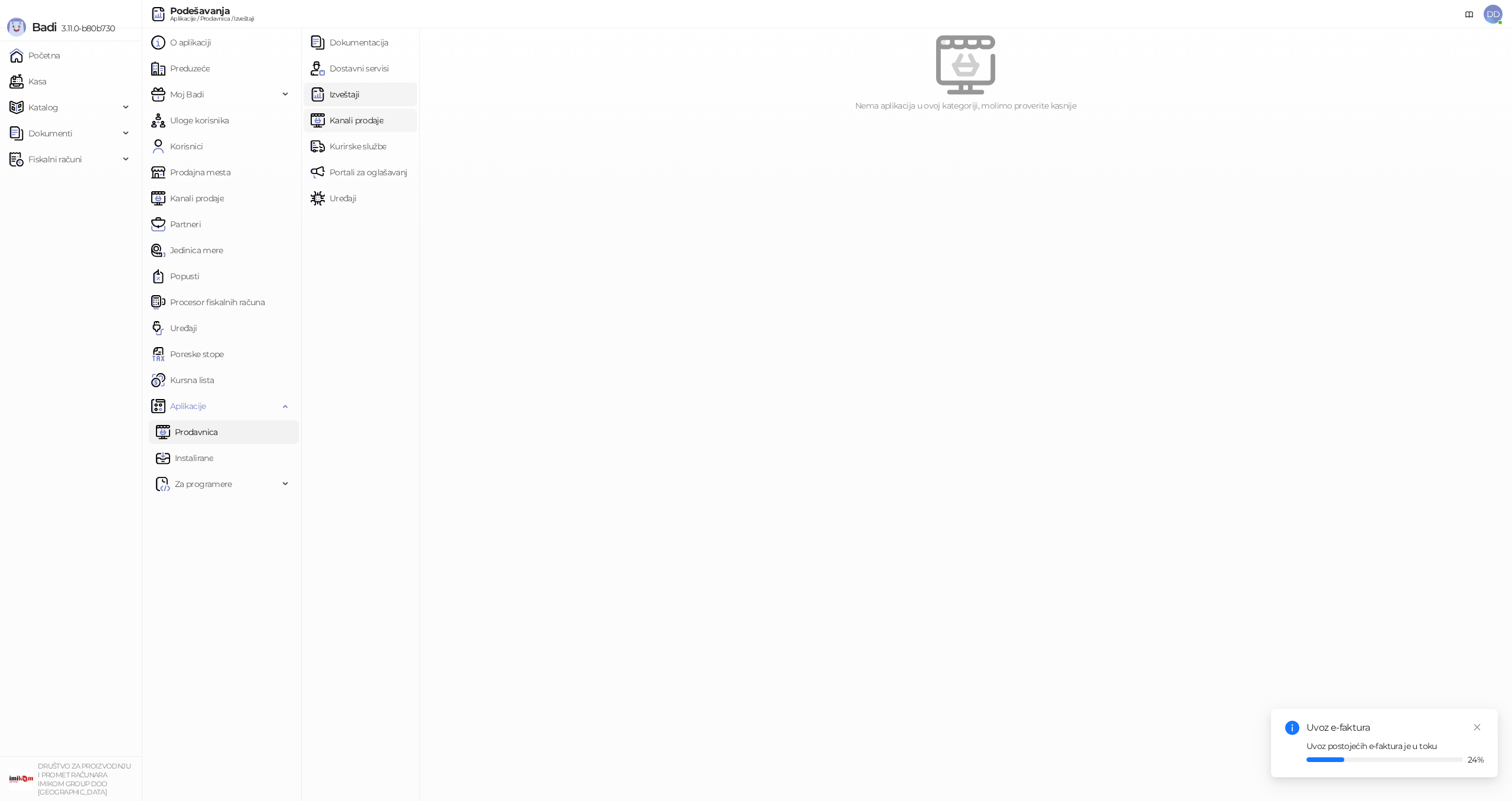
click at [346, 115] on link "Kanali prodaje" at bounding box center [346, 120] width 72 height 23
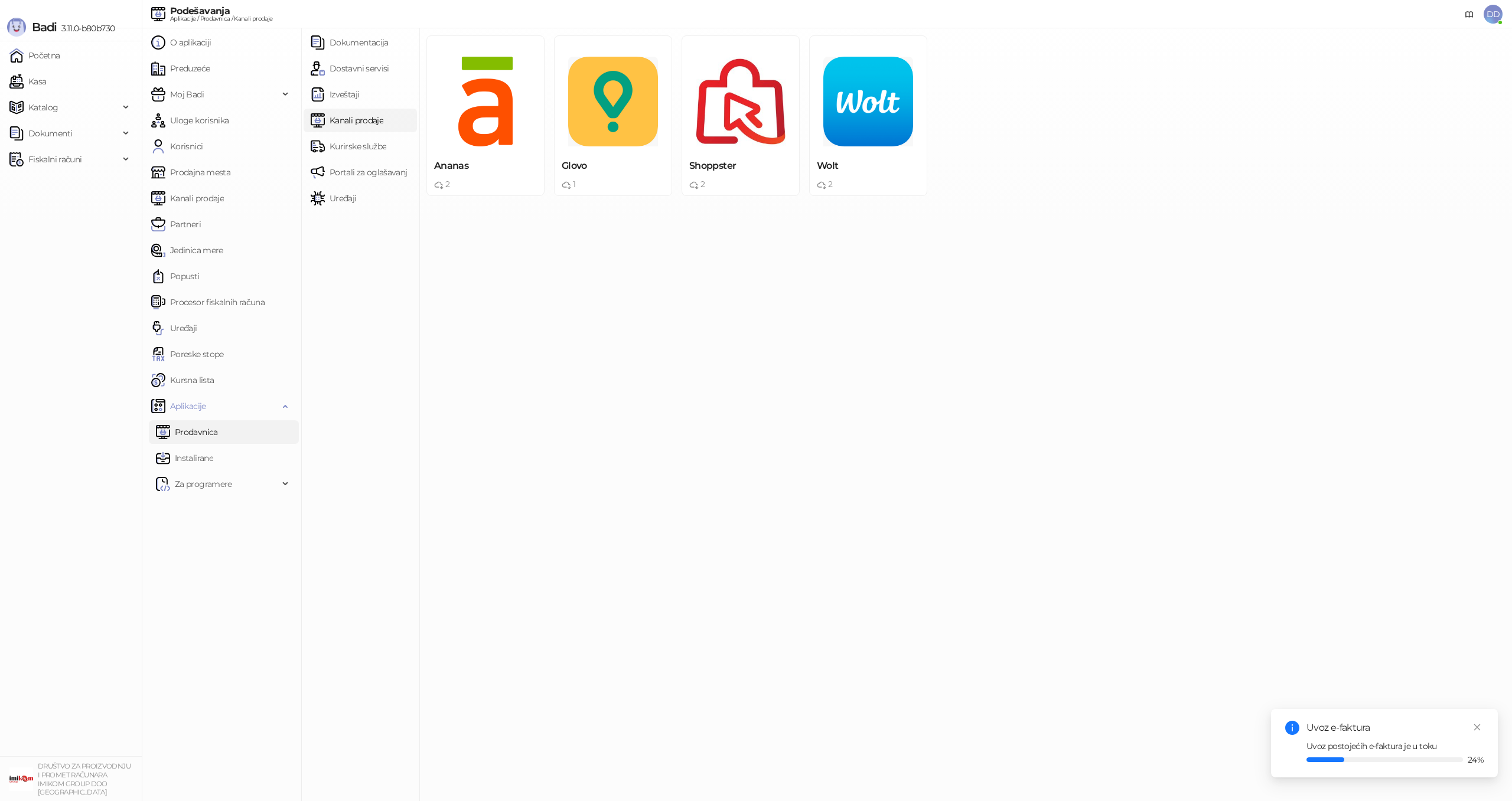
click at [346, 128] on link "Kanali prodaje" at bounding box center [346, 120] width 72 height 23
click at [346, 141] on link "Kurirske službe" at bounding box center [348, 146] width 76 height 23
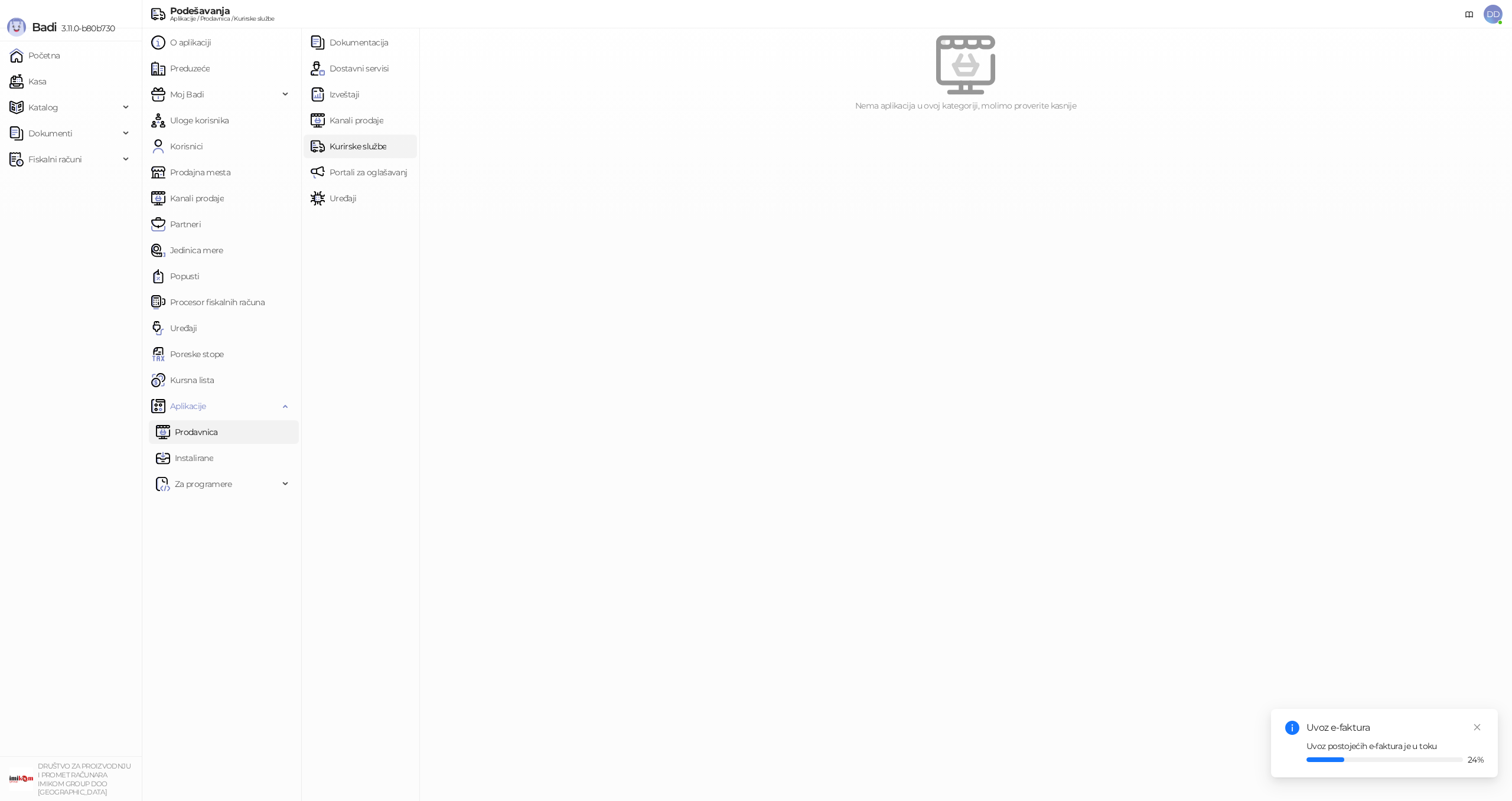
click at [365, 156] on link "Kurirske službe" at bounding box center [348, 146] width 76 height 23
click at [363, 170] on link "Portali za oglašavanje" at bounding box center [361, 171] width 101 height 23
drag, startPoint x: 352, startPoint y: 95, endPoint x: 364, endPoint y: 85, distance: 15.6
click at [352, 95] on link "Izveštaji" at bounding box center [335, 94] width 49 height 23
drag, startPoint x: 373, startPoint y: 75, endPoint x: 390, endPoint y: 83, distance: 18.8
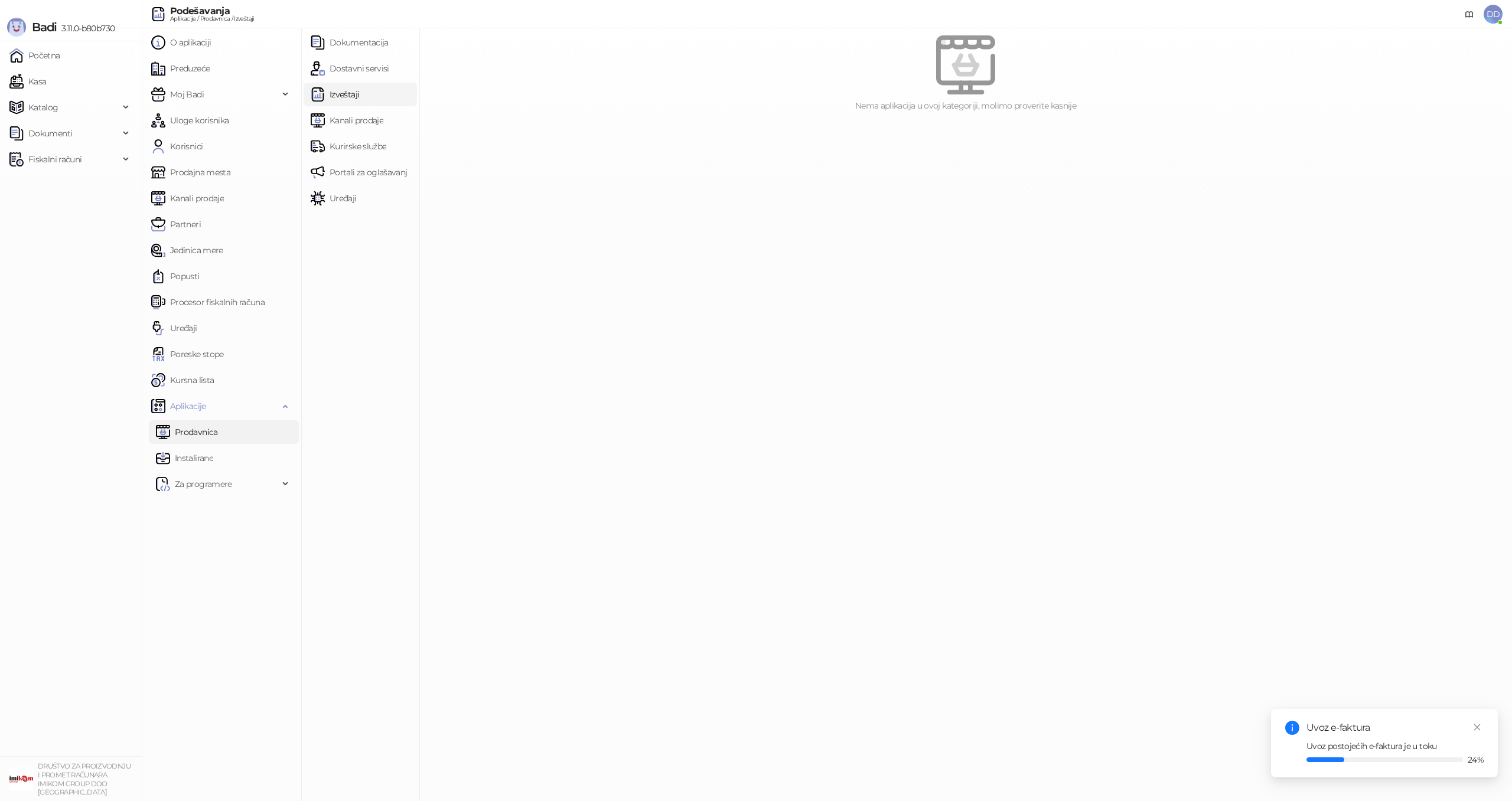
click at [373, 74] on link "Dostavni servisi" at bounding box center [350, 67] width 79 height 23
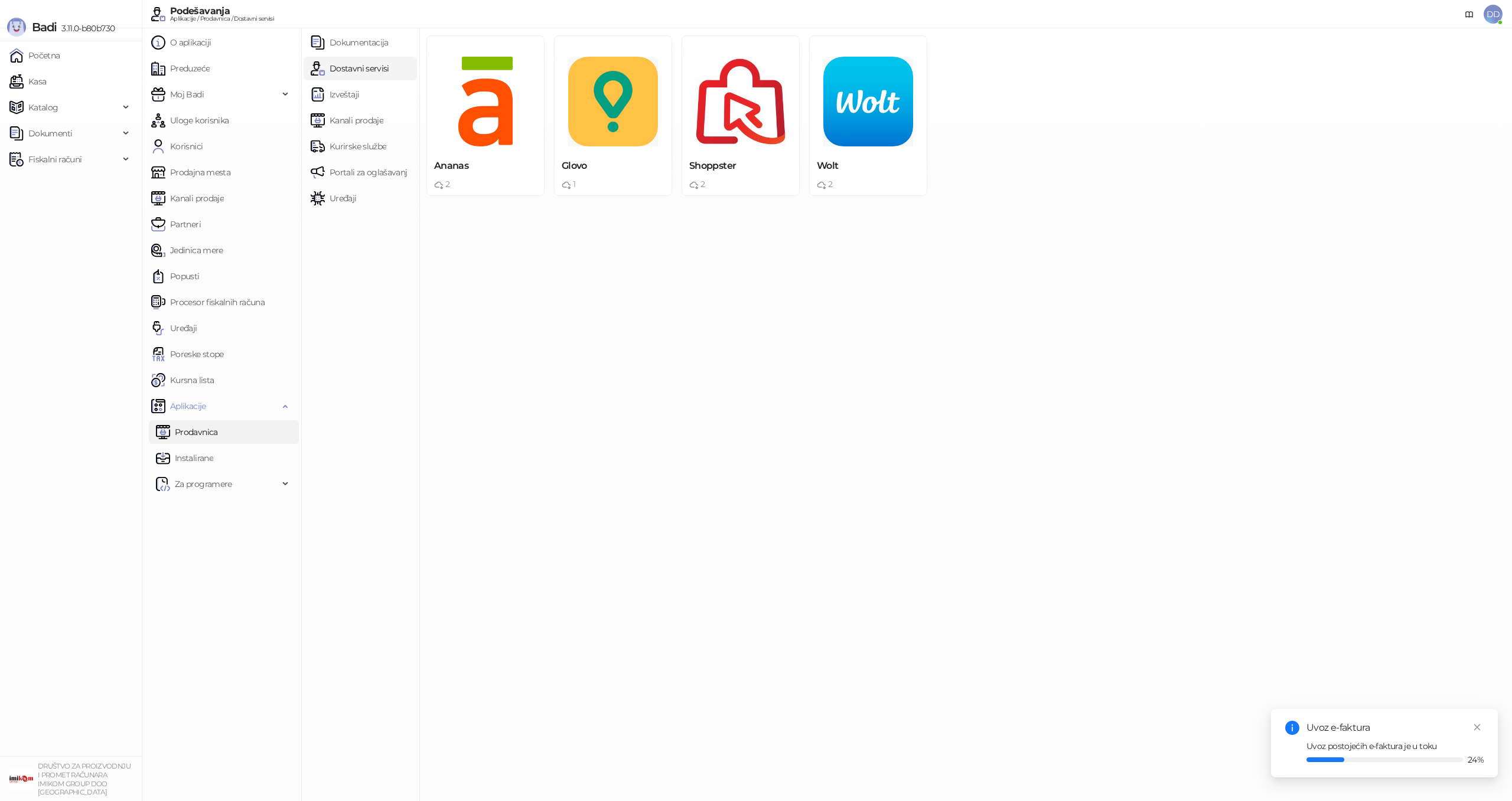
click at [757, 301] on main "Ananas 2 Instalirana Glovo 1 Instalirana Shoppster 2 Instalirana Wolt 2 Instali…" at bounding box center [966, 414] width 1093 height 773
